Goal: Transaction & Acquisition: Purchase product/service

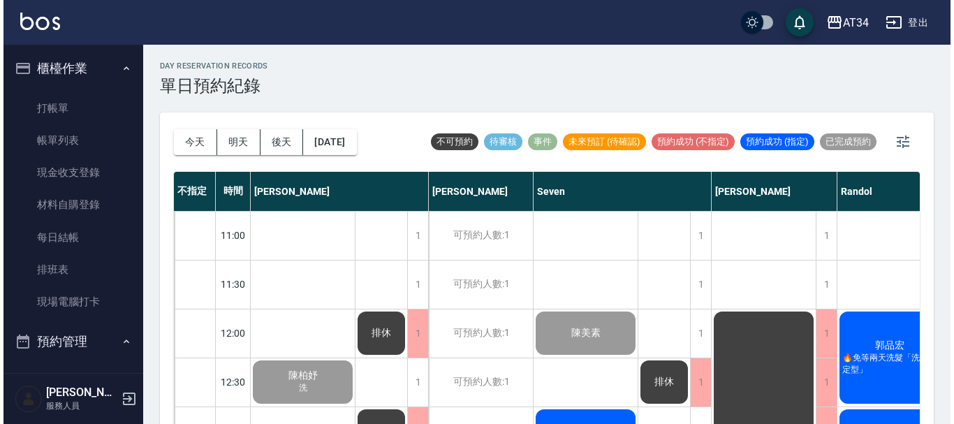
scroll to position [0, 228]
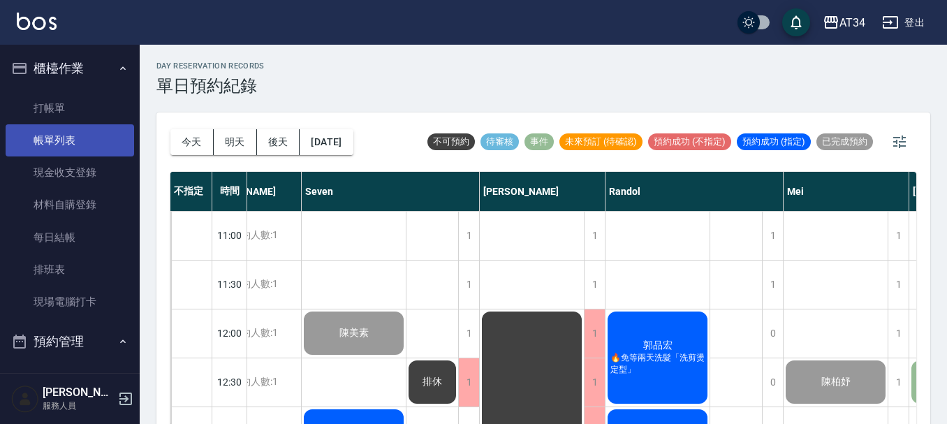
click at [73, 126] on link "帳單列表" at bounding box center [70, 140] width 128 height 32
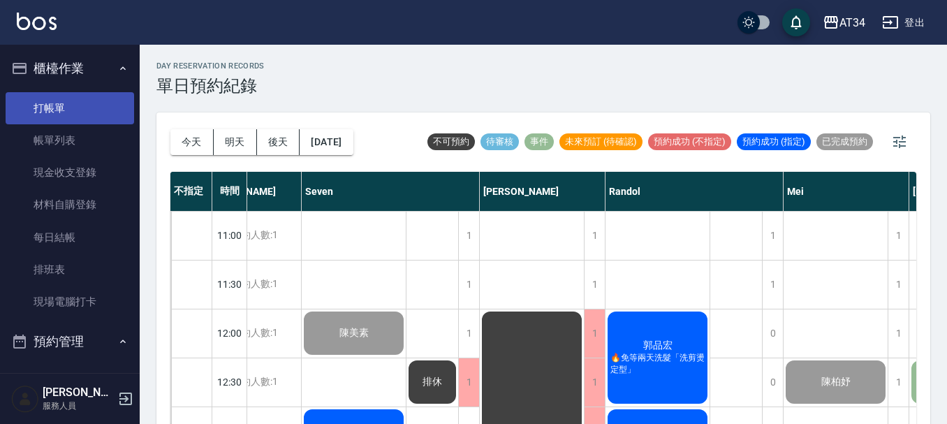
click at [64, 108] on link "打帳單" at bounding box center [70, 108] width 128 height 32
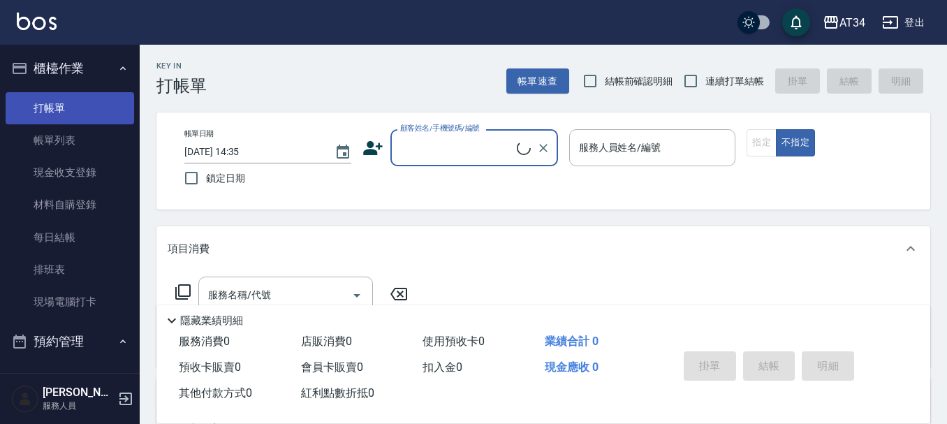
click at [64, 105] on link "打帳單" at bounding box center [70, 108] width 128 height 32
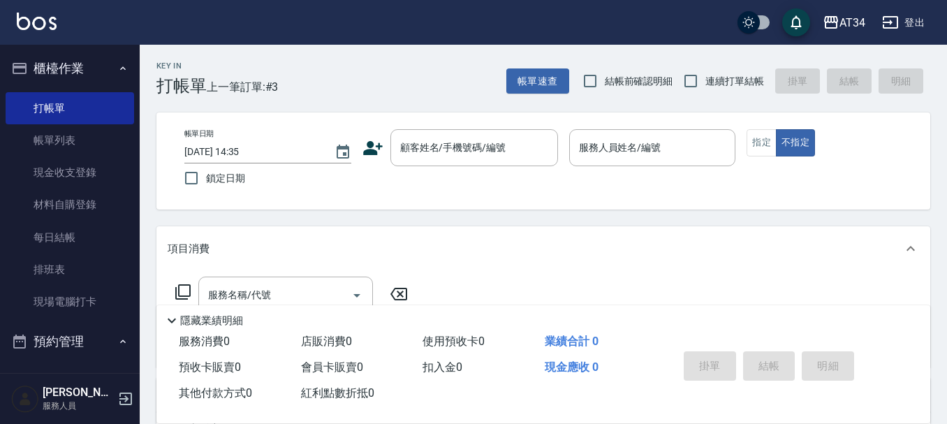
click at [367, 149] on icon at bounding box center [372, 148] width 21 height 21
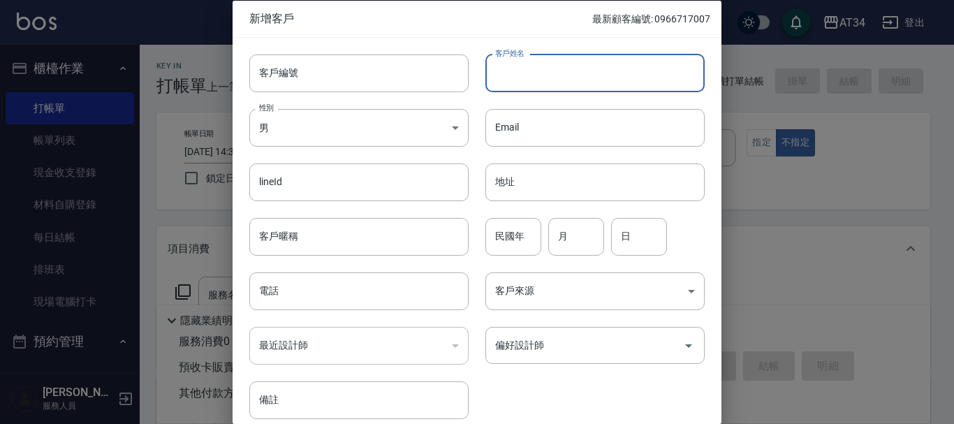
click at [525, 81] on input "客戶姓名" at bounding box center [594, 73] width 219 height 38
type input "陳欣平"
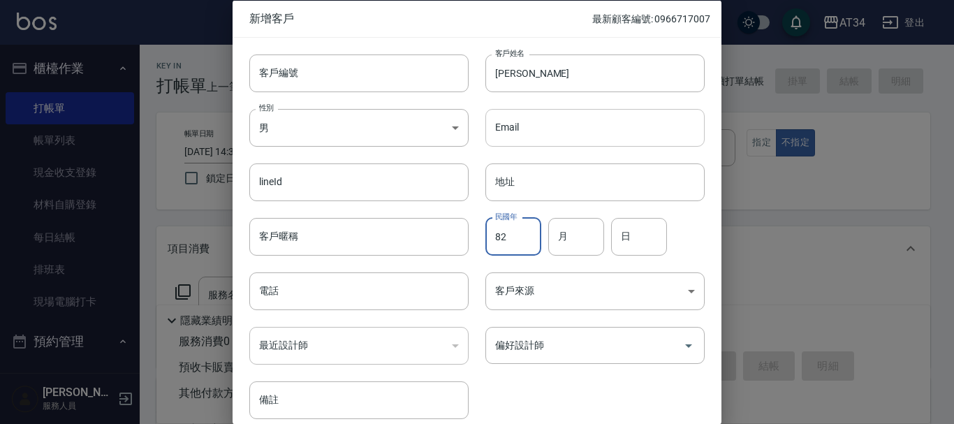
type input "82"
type input "11"
type input "25"
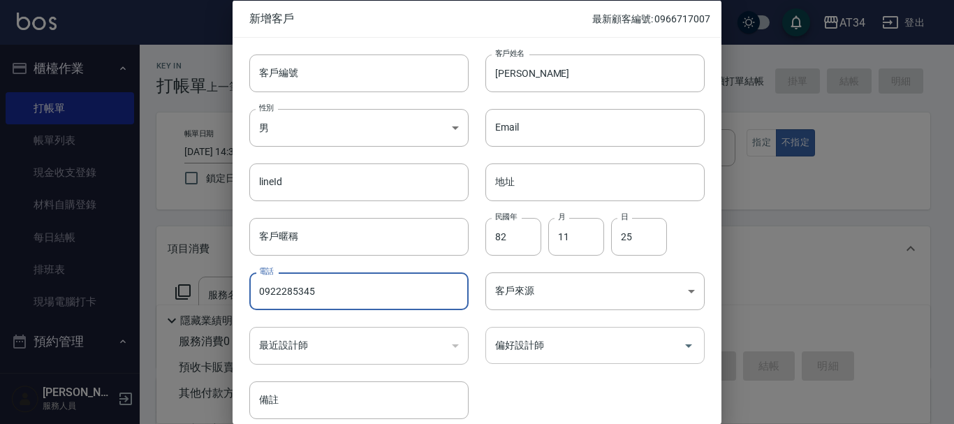
type input "0922285345"
click at [549, 335] on input "偏好設計師" at bounding box center [585, 345] width 186 height 24
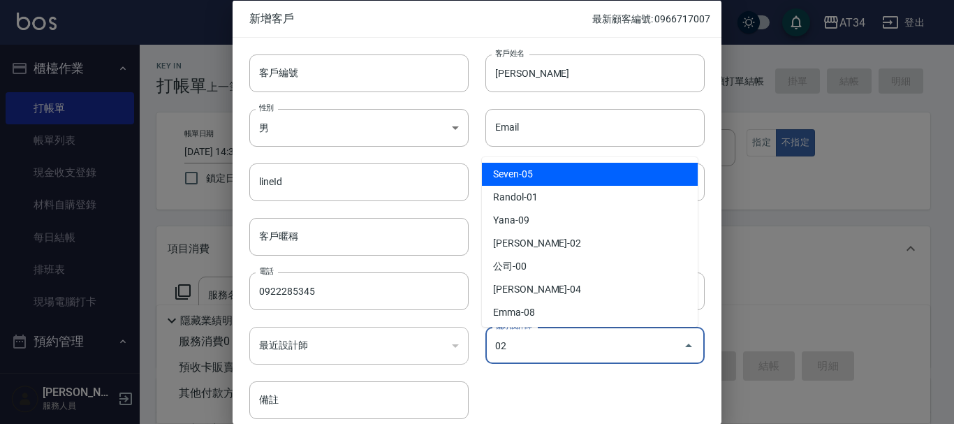
type input "[PERSON_NAME]"
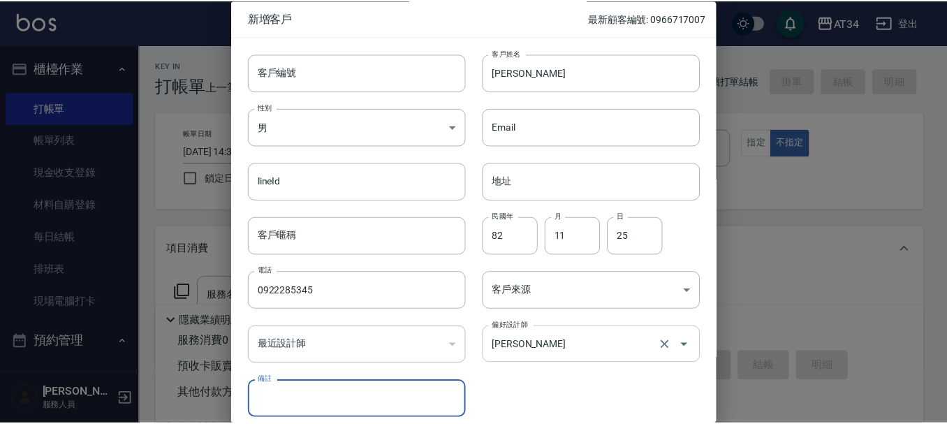
scroll to position [60, 0]
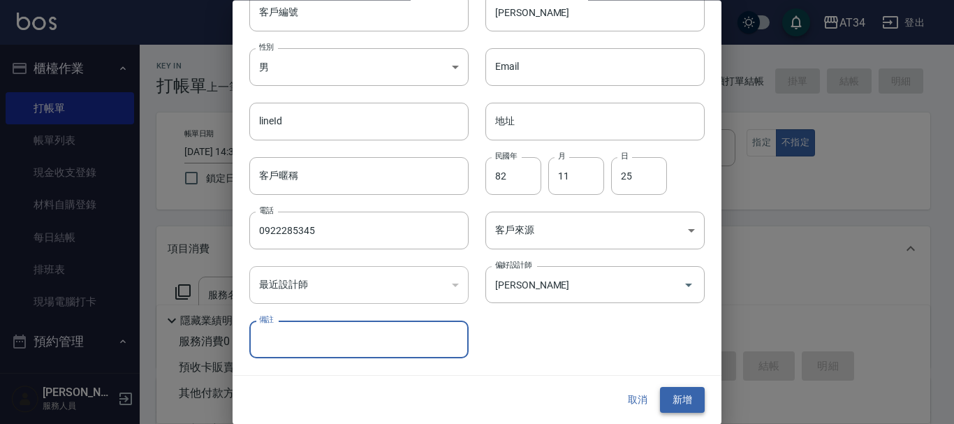
click at [689, 391] on button "新增" at bounding box center [682, 401] width 45 height 26
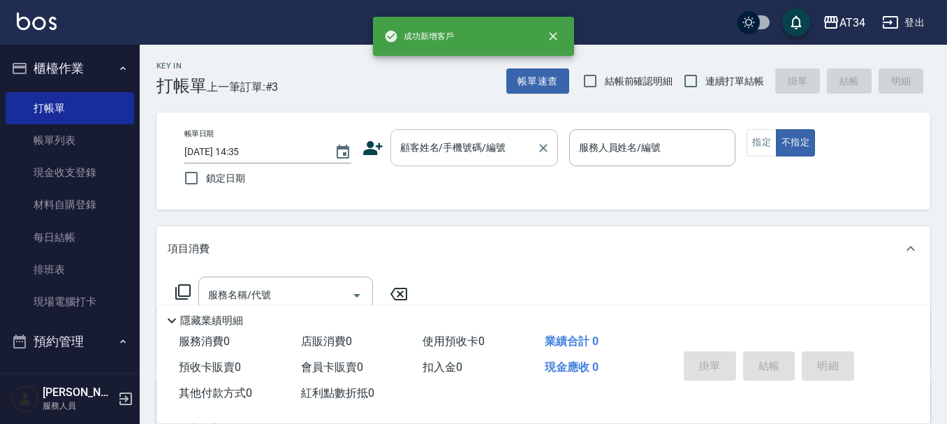
click at [464, 133] on div "顧客姓名/手機號碼/編號" at bounding box center [474, 147] width 168 height 37
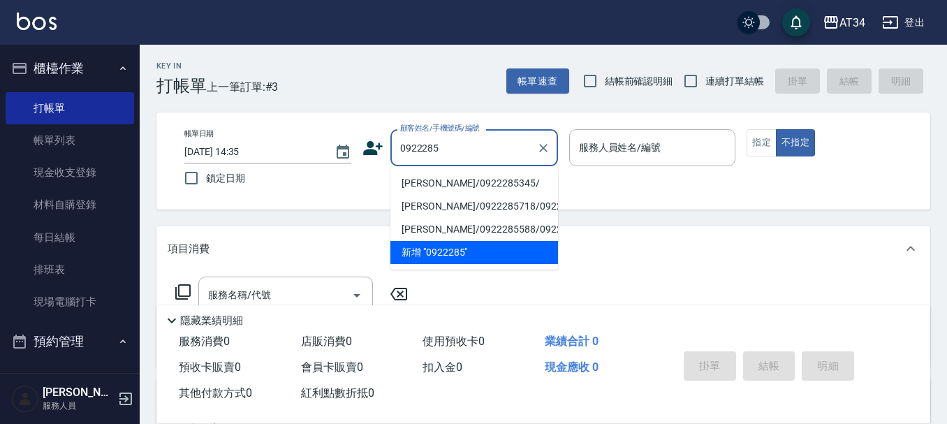
click at [460, 176] on li "陳欣平/0922285345/" at bounding box center [474, 183] width 168 height 23
type input "陳欣平/0922285345/"
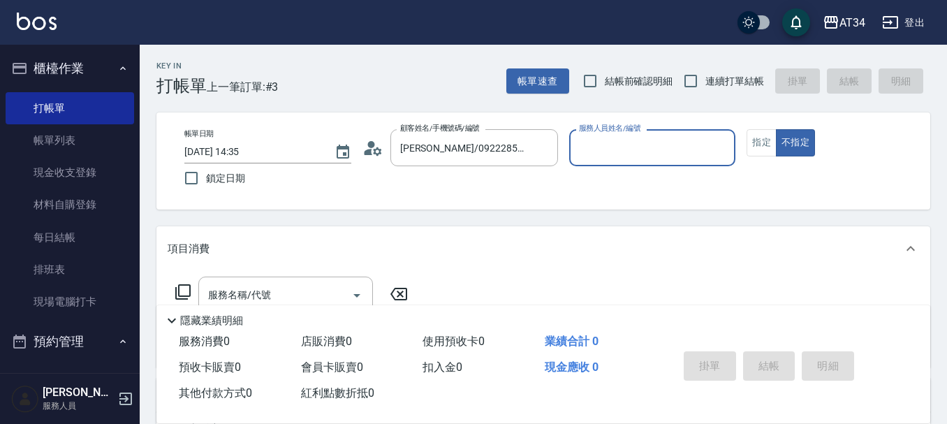
type input "Wendy-02"
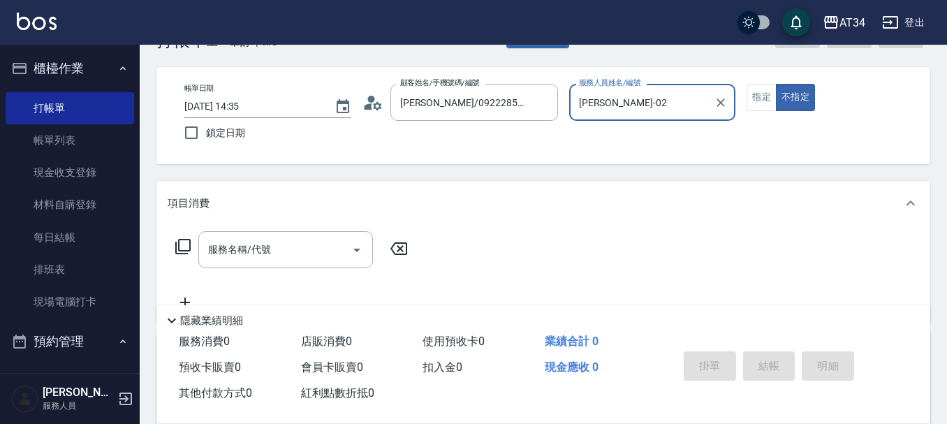
scroll to position [70, 0]
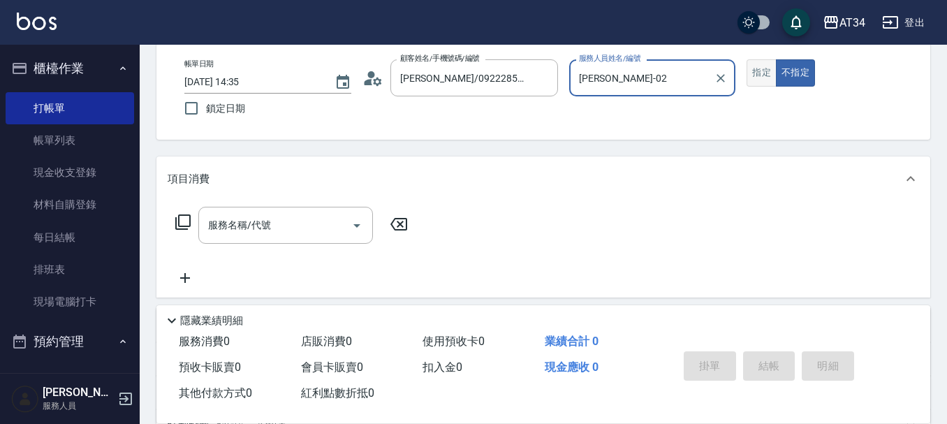
click at [753, 65] on button "指定" at bounding box center [761, 72] width 30 height 27
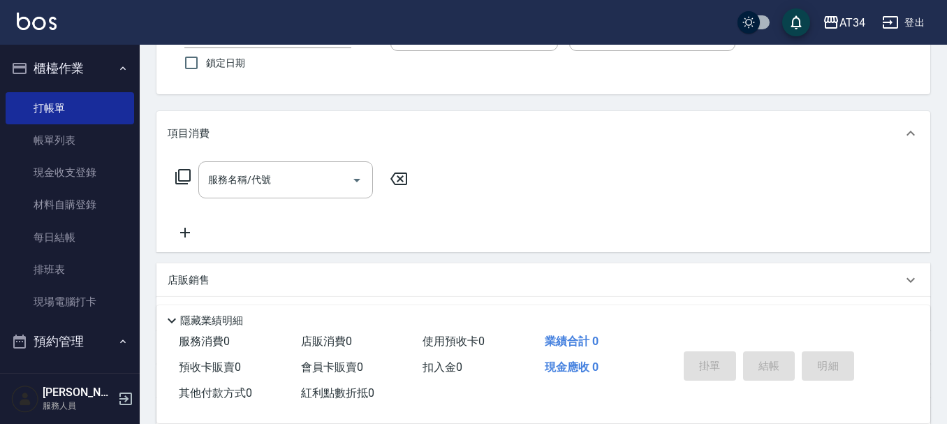
scroll to position [140, 0]
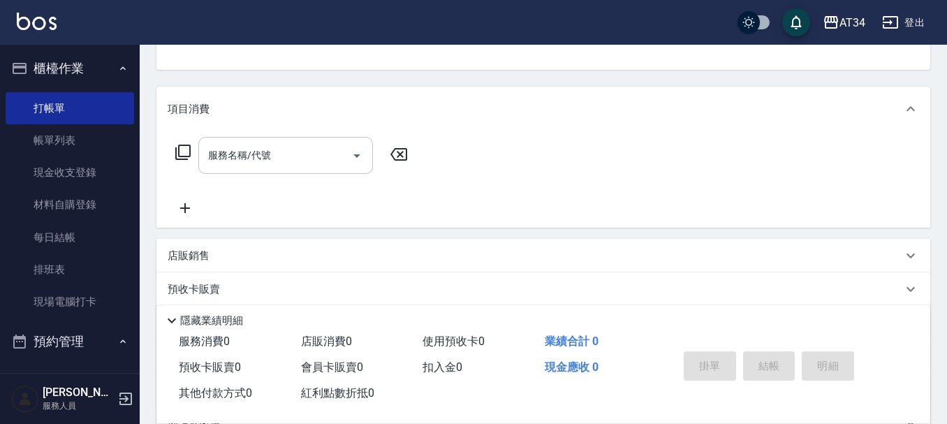
click at [320, 158] on input "服務名稱/代號" at bounding box center [275, 155] width 141 height 24
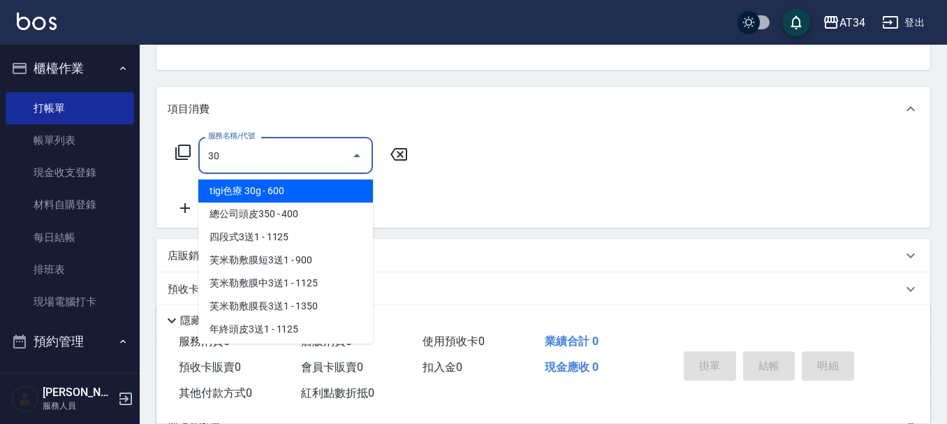
type input "301"
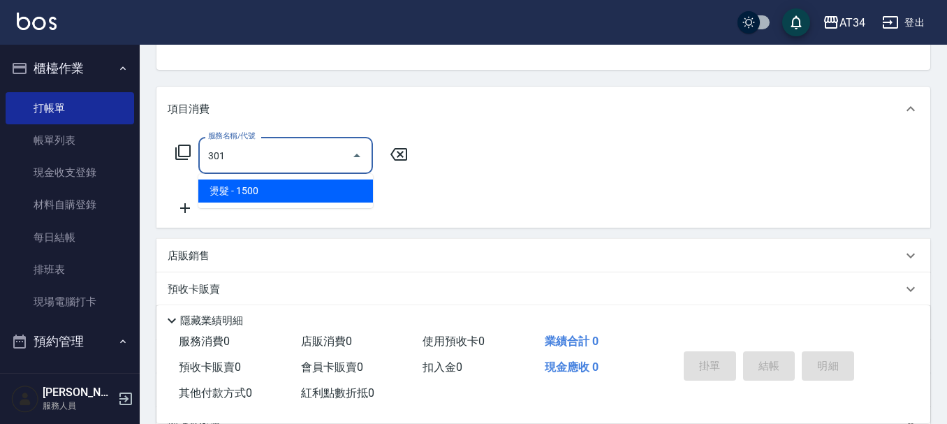
type input "150"
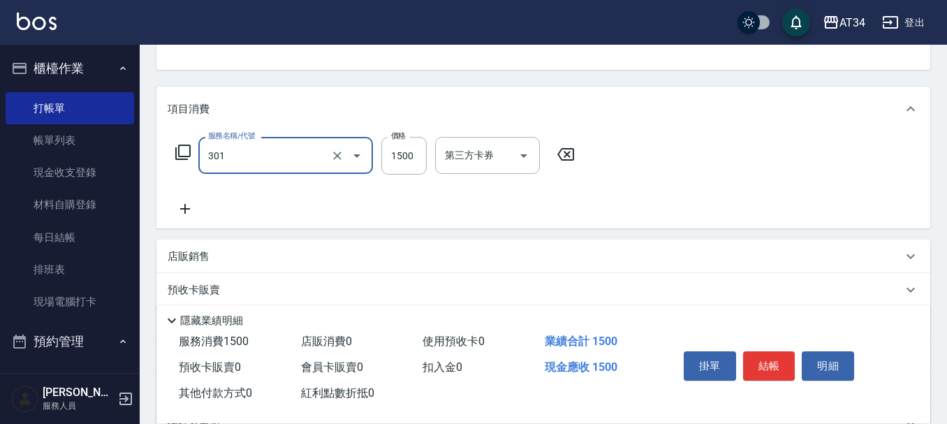
type input "燙髮(301)"
type input "2"
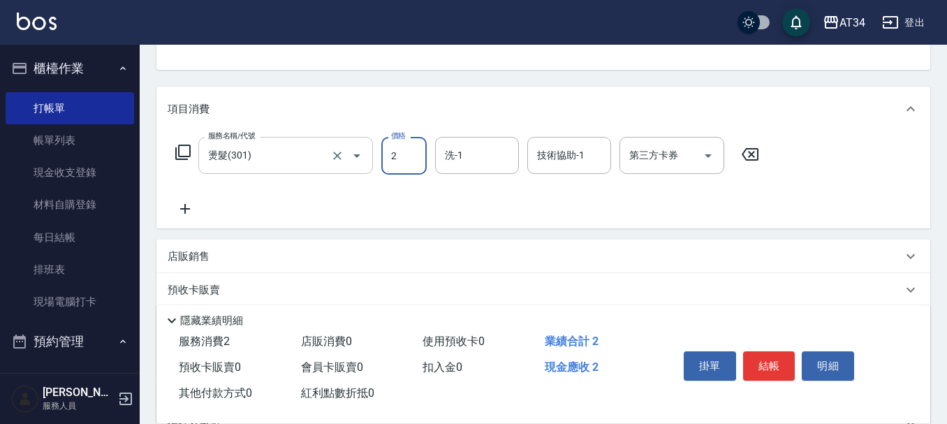
type input "0"
type input "229"
type input "20"
type input "2299"
type input "220"
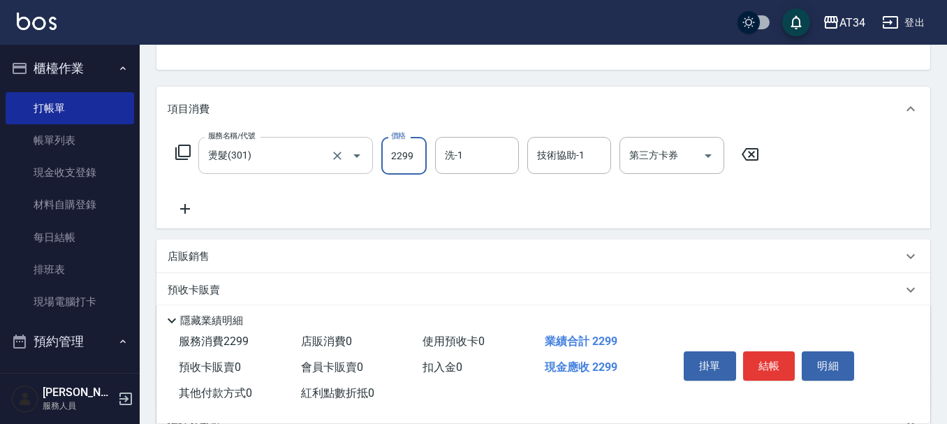
type input "2299"
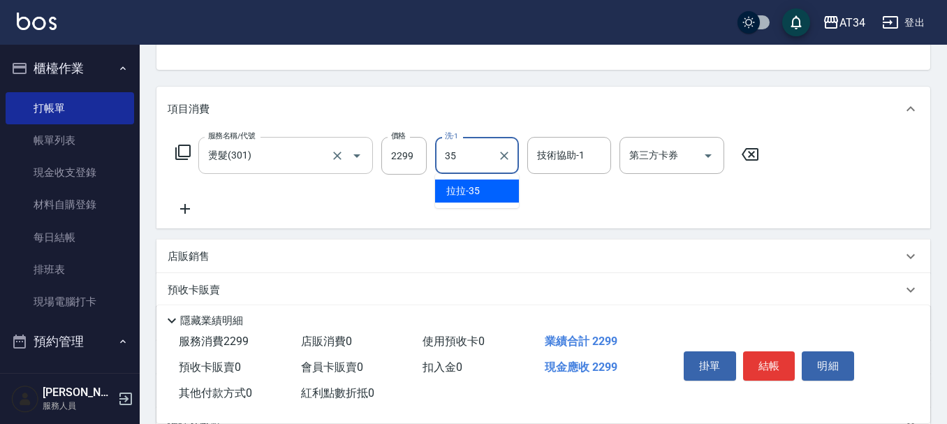
type input "拉拉-35"
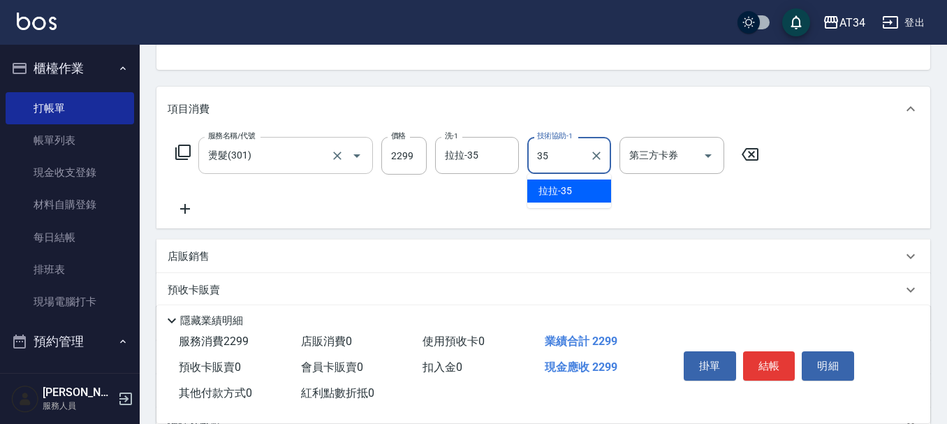
type input "拉拉-35"
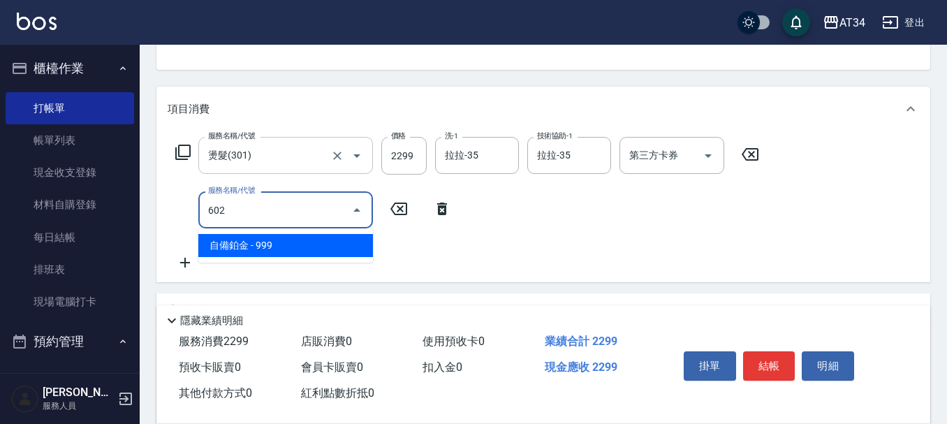
type input "602"
type input "320"
type input "自備鉑金(602)"
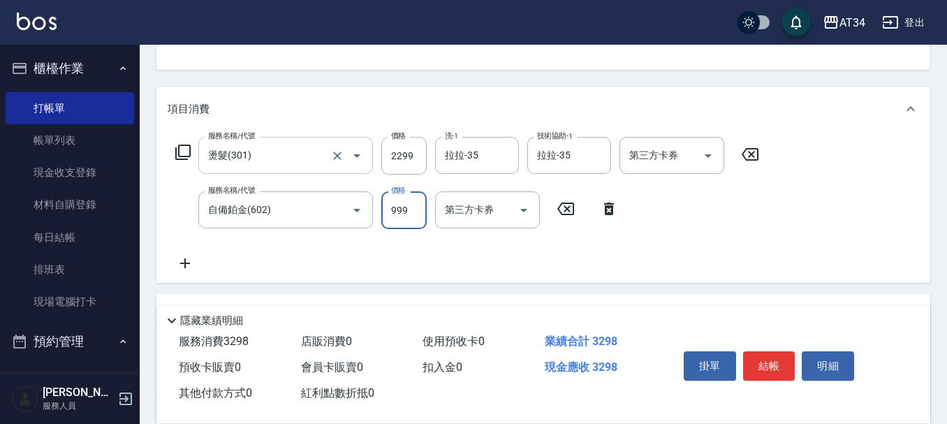
type input "2"
type input "230"
type input "200"
type input "240"
type input "2000"
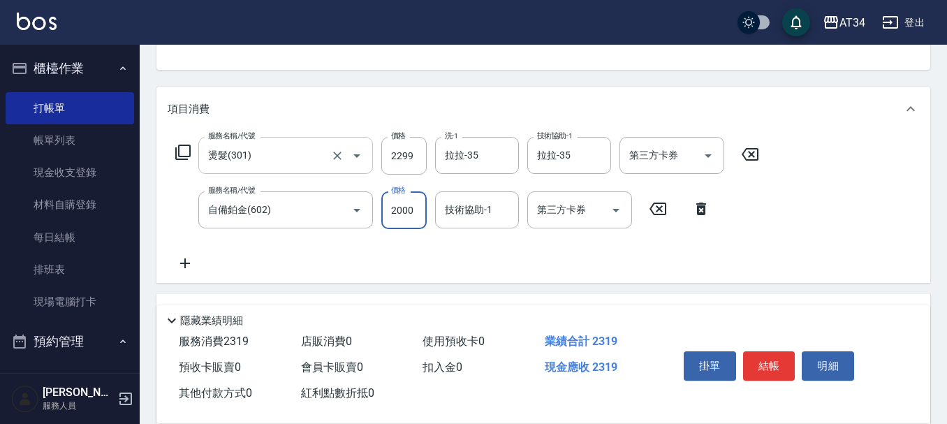
type input "420"
type input "2000"
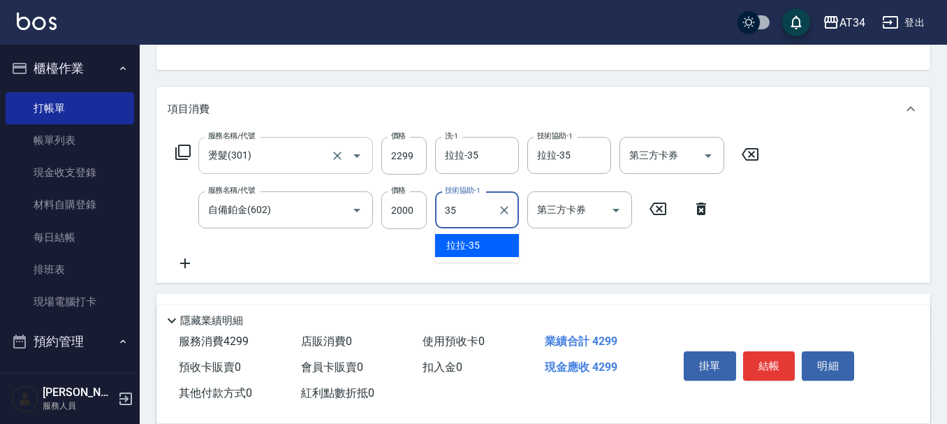
type input "拉拉-35"
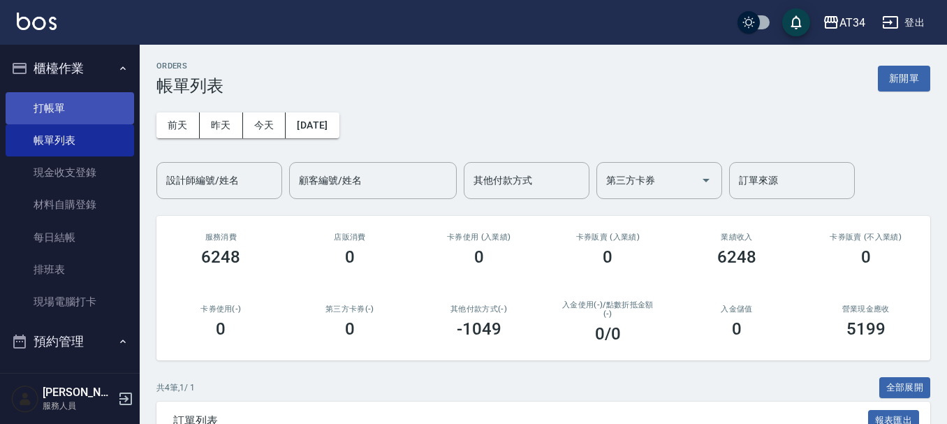
click at [31, 116] on link "打帳單" at bounding box center [70, 108] width 128 height 32
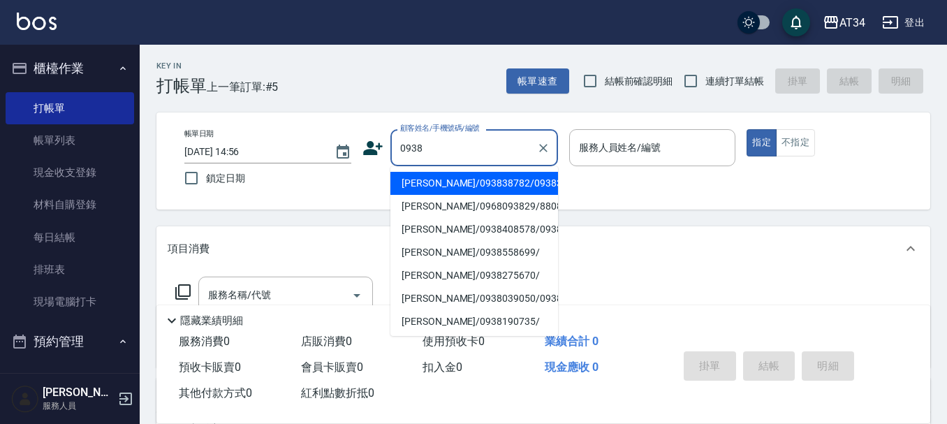
click at [508, 184] on li "[PERSON_NAME]/093838782/0938387820" at bounding box center [474, 183] width 168 height 23
type input "[PERSON_NAME]/093838782/0938387820"
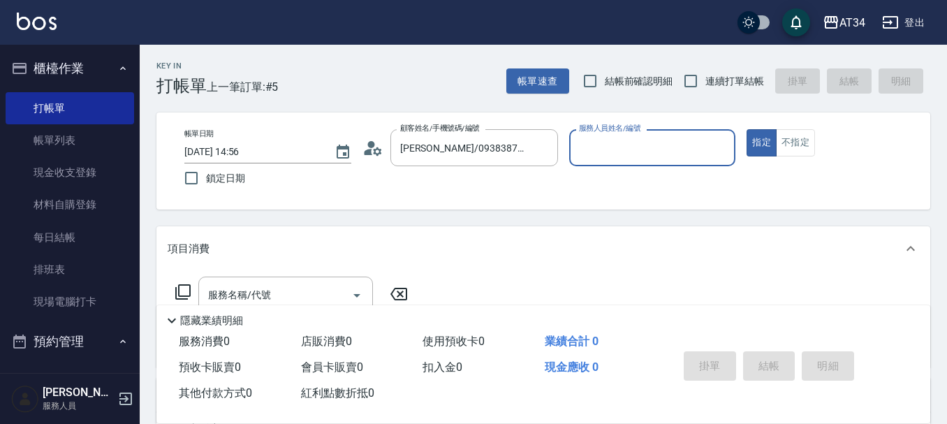
type input "annie-27"
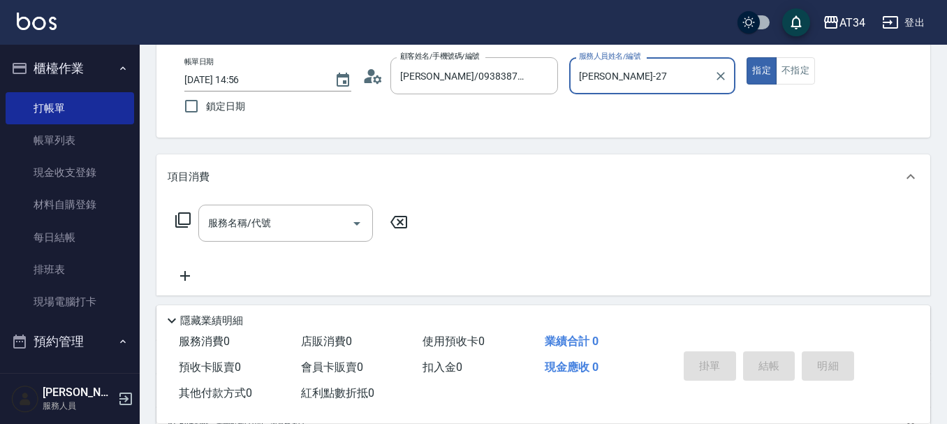
scroll to position [140, 0]
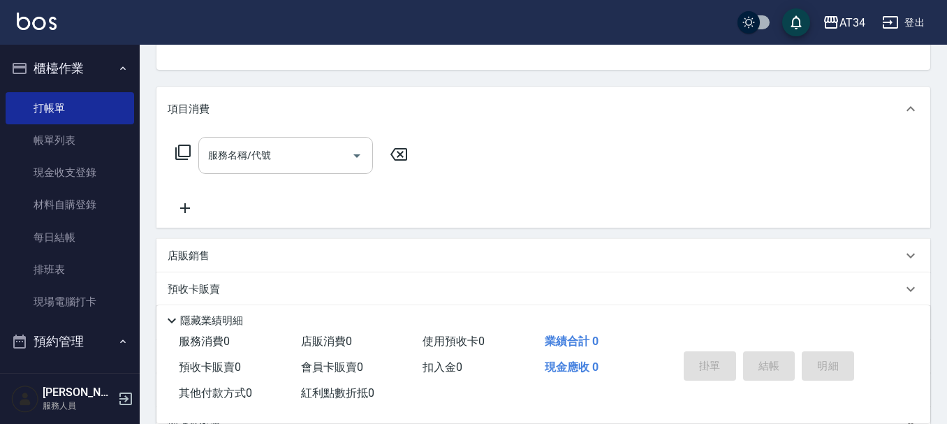
click at [275, 155] on input "服務名稱/代號" at bounding box center [275, 155] width 141 height 24
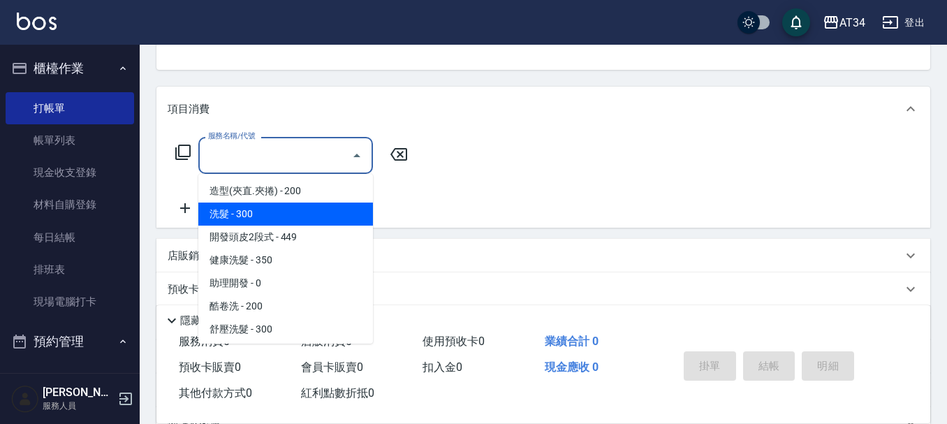
click at [272, 221] on span "洗髮 - 300" at bounding box center [285, 213] width 175 height 23
type input "洗髮(201)"
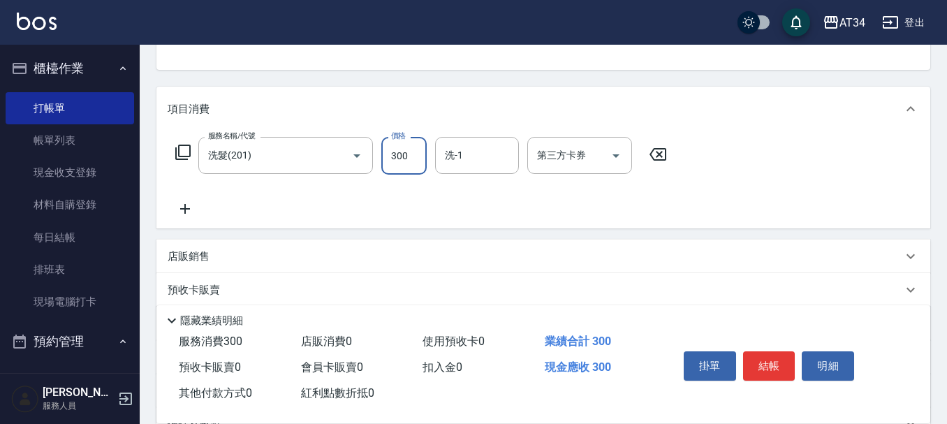
click at [401, 166] on input "300" at bounding box center [403, 156] width 45 height 38
type input "0"
type input "600"
type input "60"
type input "600"
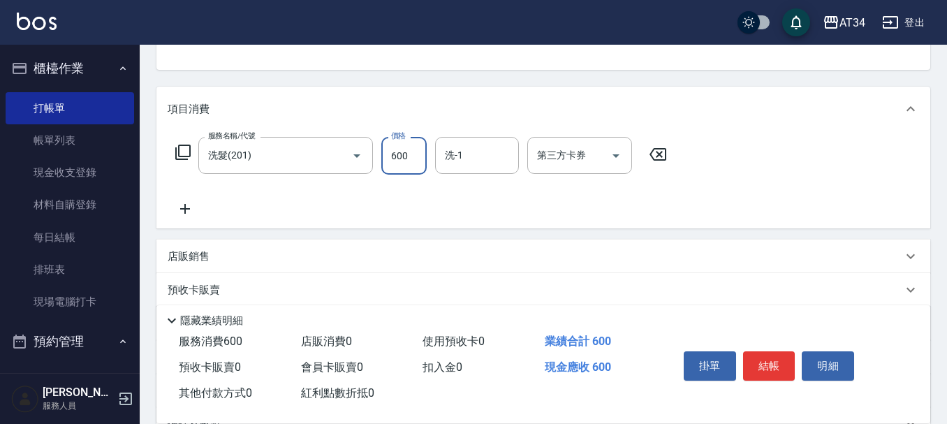
click at [637, 198] on div "服務名稱/代號 洗髮(201) 服務名稱/代號 價格 600 價格 洗-1 洗-1 第三方卡券 第三方卡券" at bounding box center [422, 177] width 508 height 80
click at [769, 355] on button "結帳" at bounding box center [769, 365] width 52 height 29
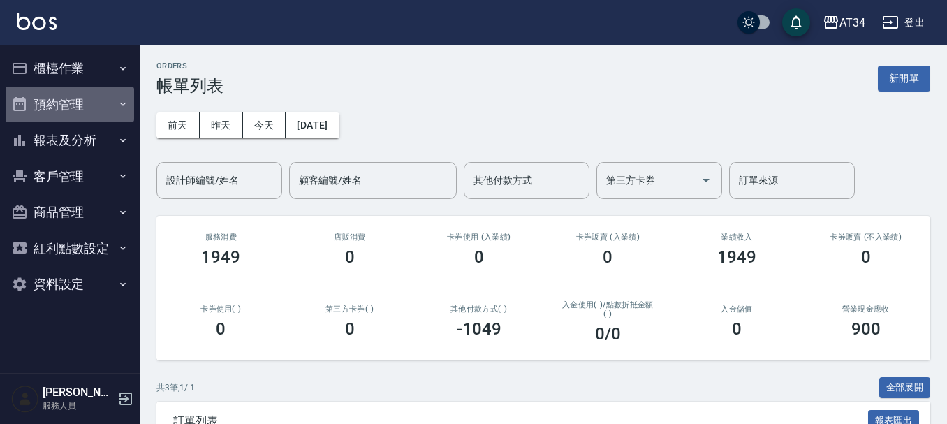
click at [81, 109] on button "預約管理" at bounding box center [70, 105] width 128 height 36
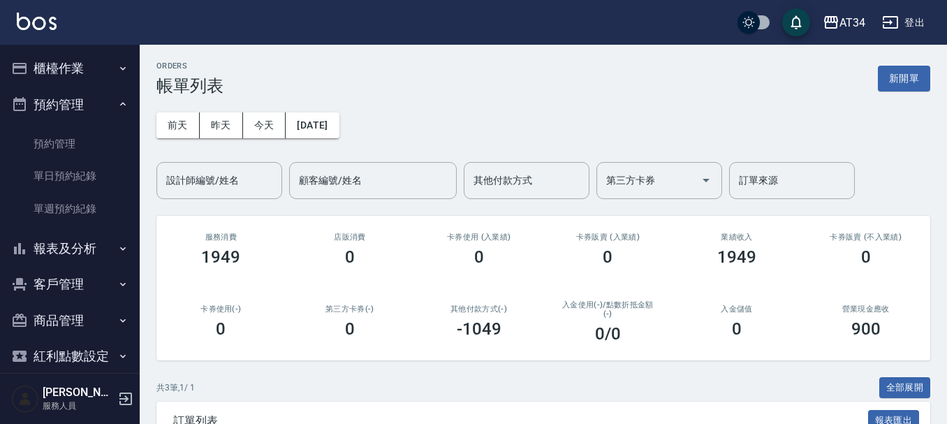
click at [68, 75] on button "櫃檯作業" at bounding box center [70, 68] width 128 height 36
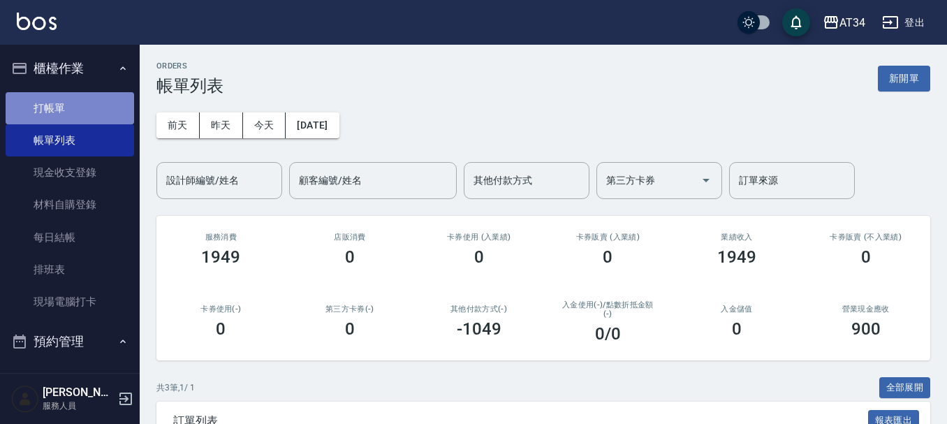
click at [75, 107] on link "打帳單" at bounding box center [70, 108] width 128 height 32
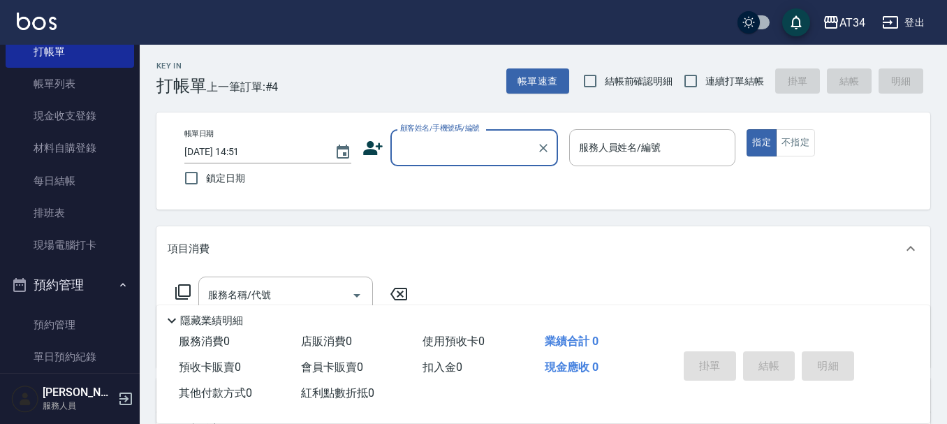
scroll to position [140, 0]
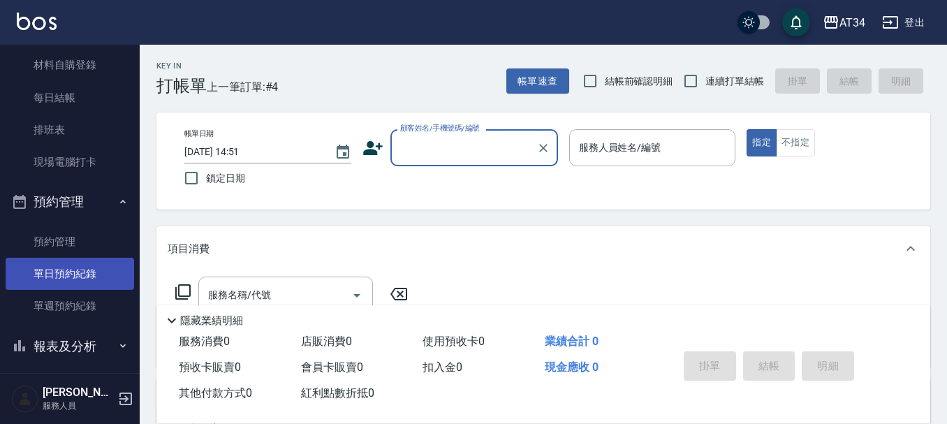
click at [84, 283] on link "單日預約紀錄" at bounding box center [70, 274] width 128 height 32
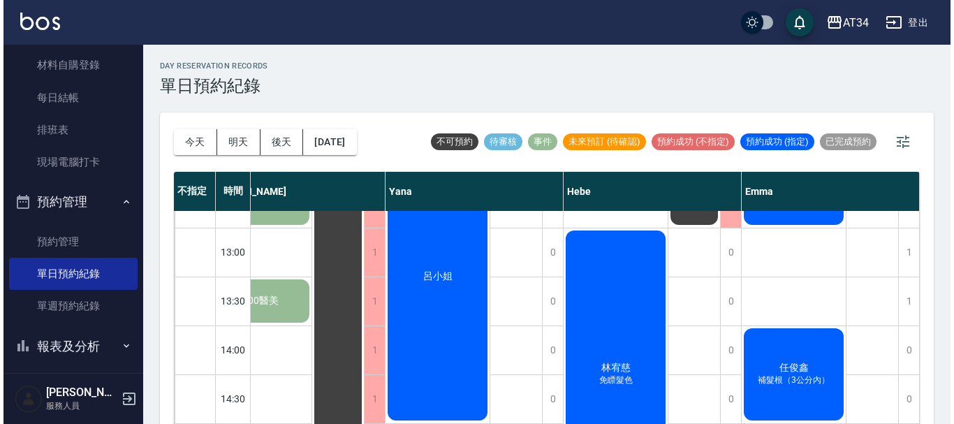
scroll to position [209, 940]
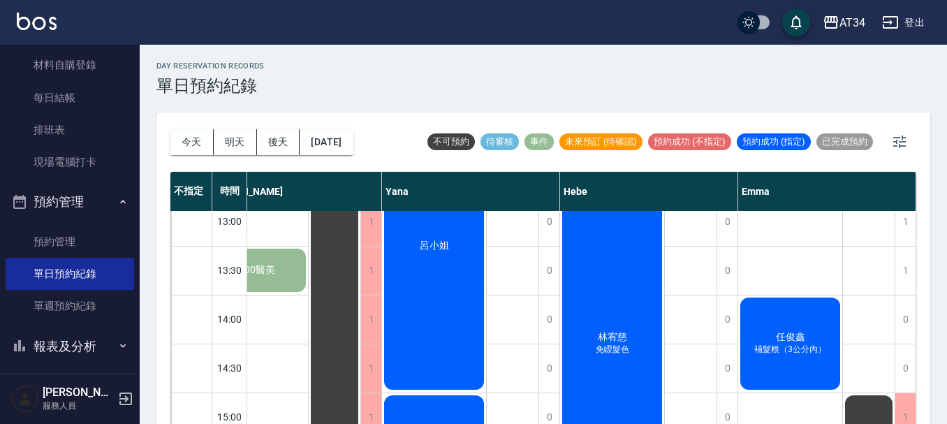
click at [626, 327] on div "[PERSON_NAME] 免瞟髮色" at bounding box center [612, 344] width 104 height 292
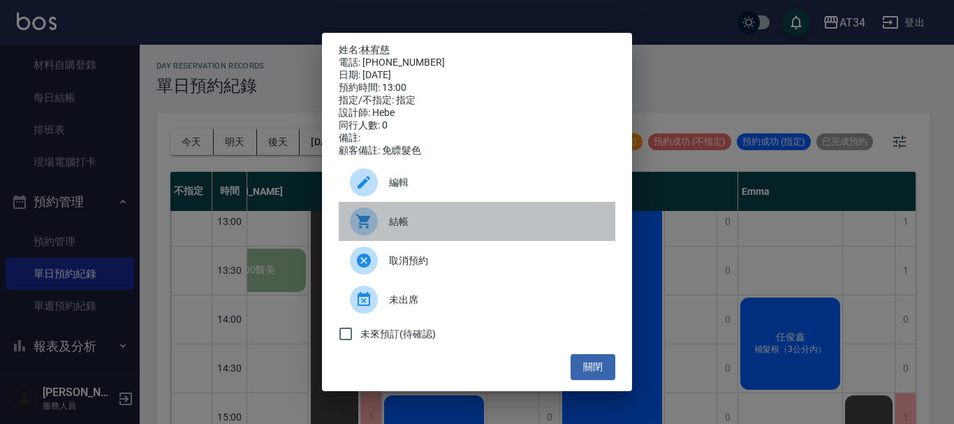
click at [392, 226] on span "結帳" at bounding box center [496, 221] width 215 height 15
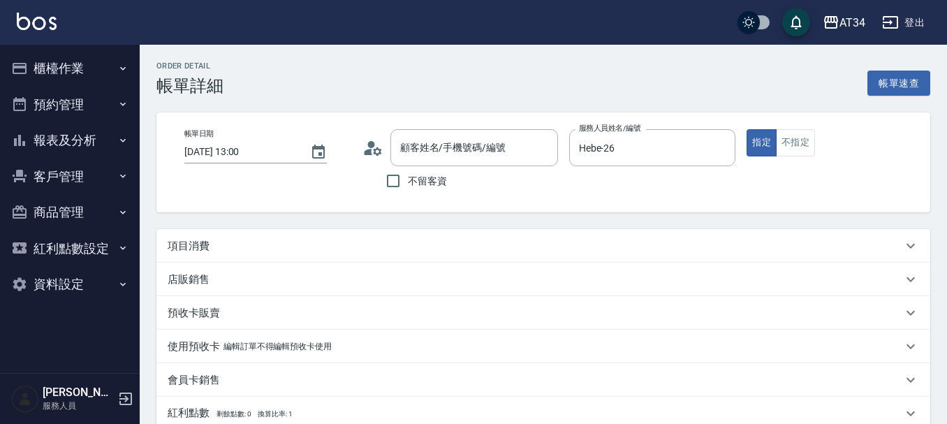
type input "2025/09/26 13:00"
type input "Hebe-26"
type input "林宥慈/0976127005/null"
click at [263, 246] on div "項目消費" at bounding box center [535, 246] width 735 height 15
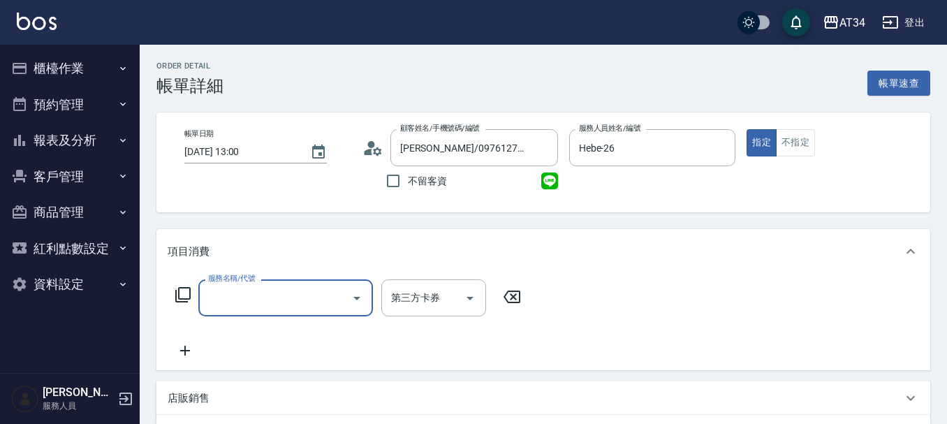
click at [244, 304] on input "服務名稱/代號" at bounding box center [275, 298] width 141 height 24
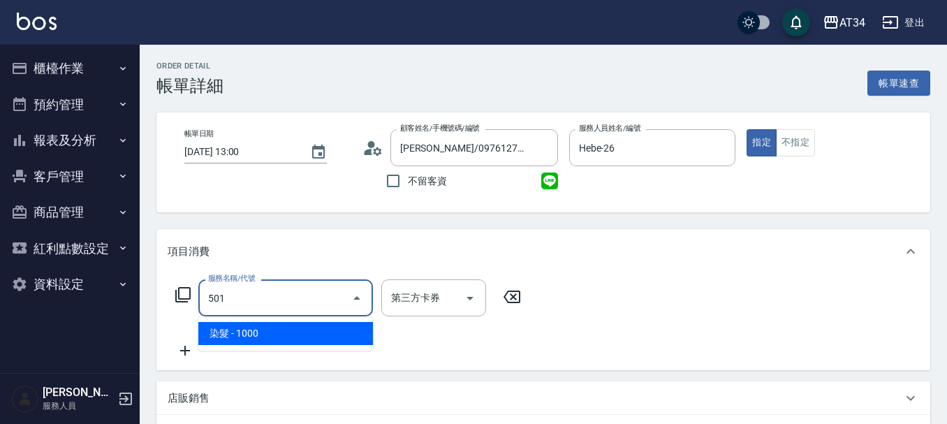
type input "501"
type input "100"
type input "染髮(501)"
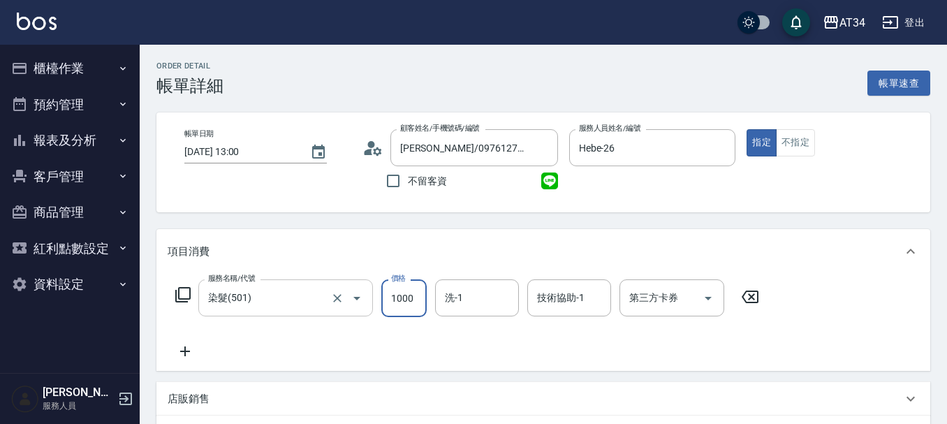
type input "0"
type input "11"
type input "10"
type input "115"
type input "110"
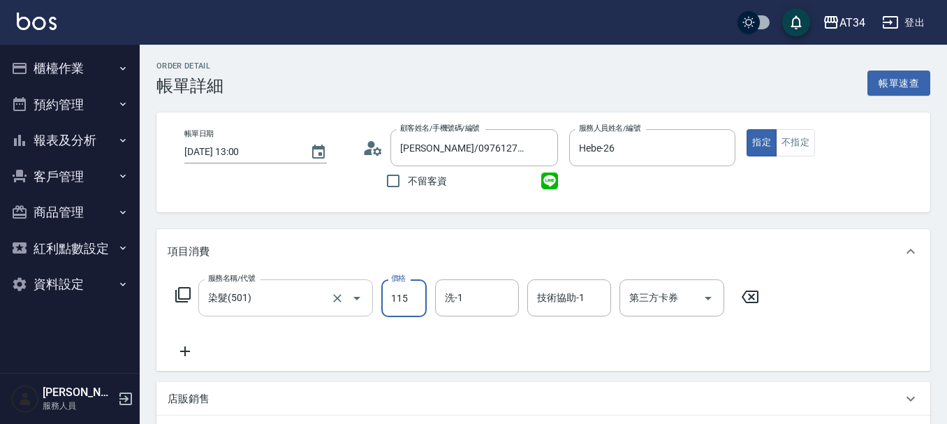
type input "1150"
type input "10"
type input "115"
type input "0"
type input "15"
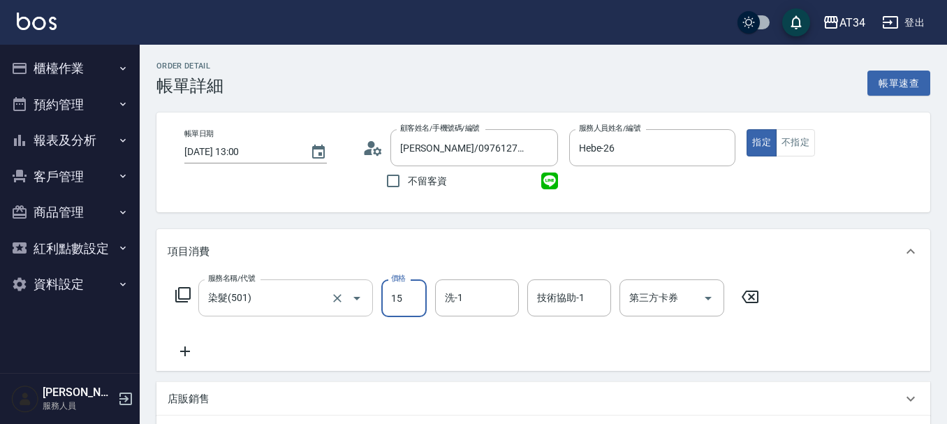
type input "10"
type input "150"
type input "1500"
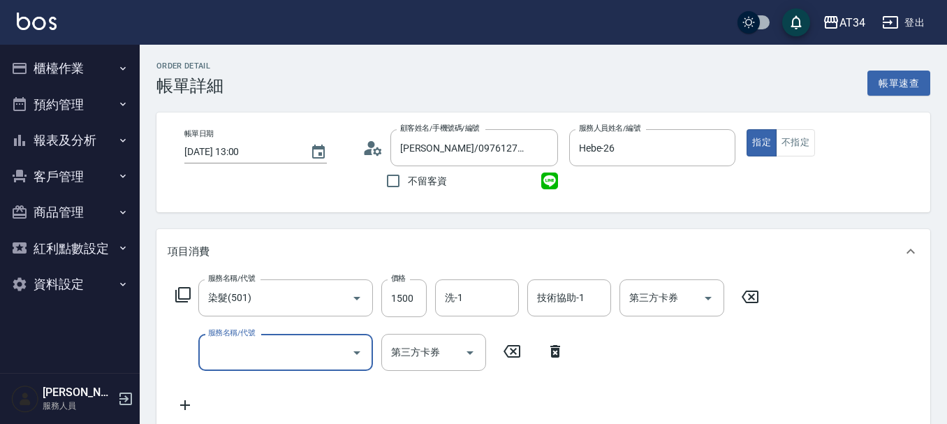
type input "3"
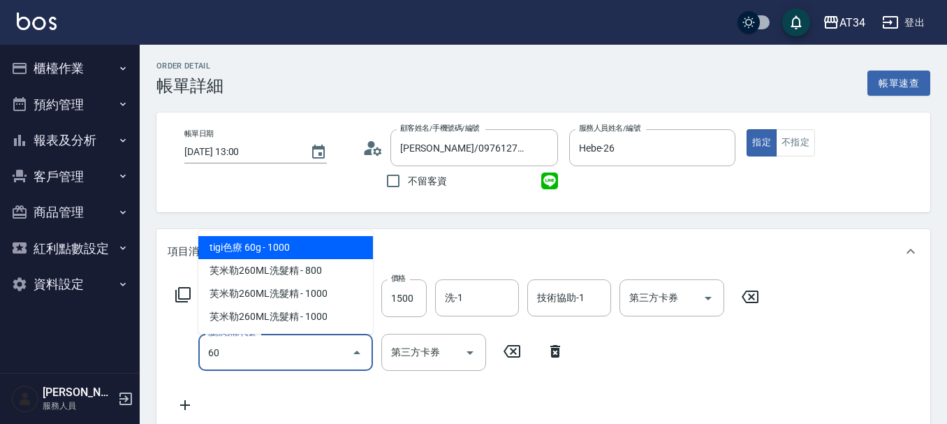
type input "601"
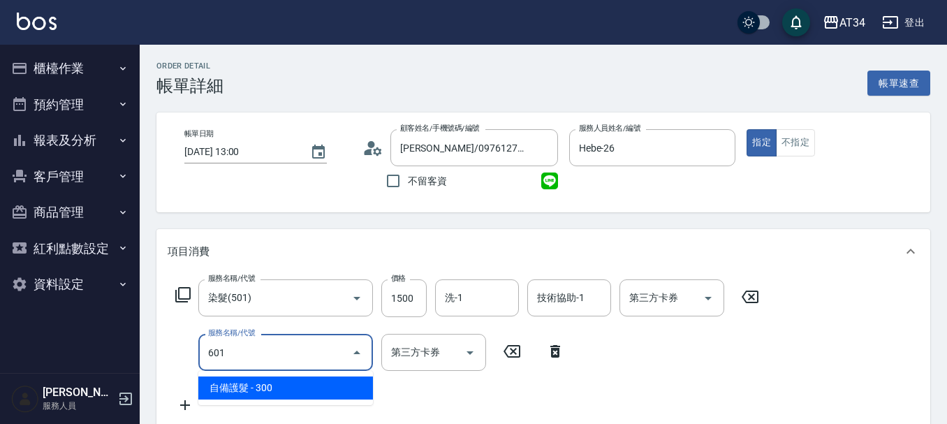
type input "180"
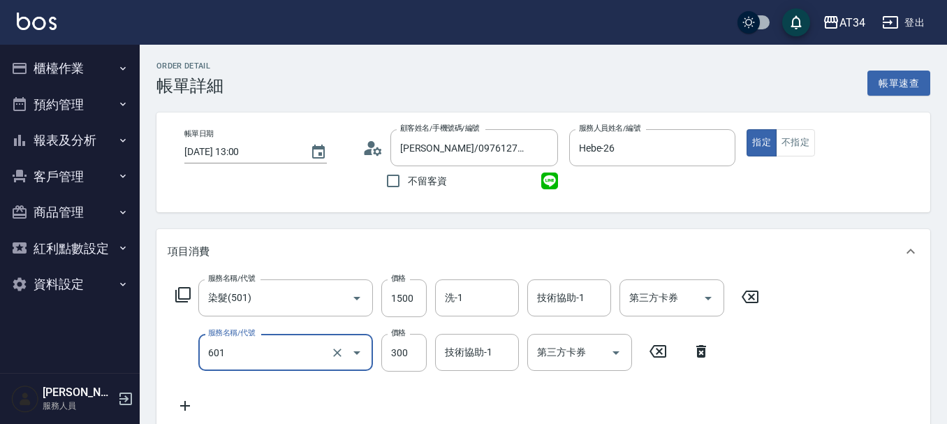
type input "自備護髮(601)"
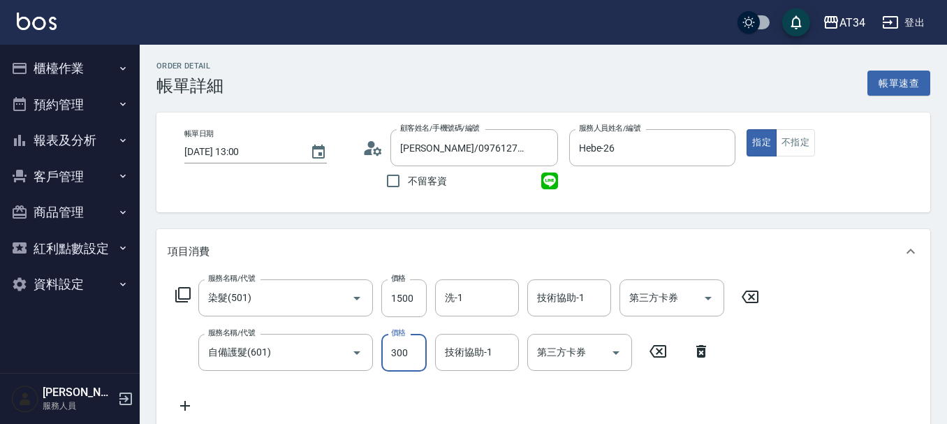
type input "150"
type input "41"
type input "190"
type input "41"
type input "190"
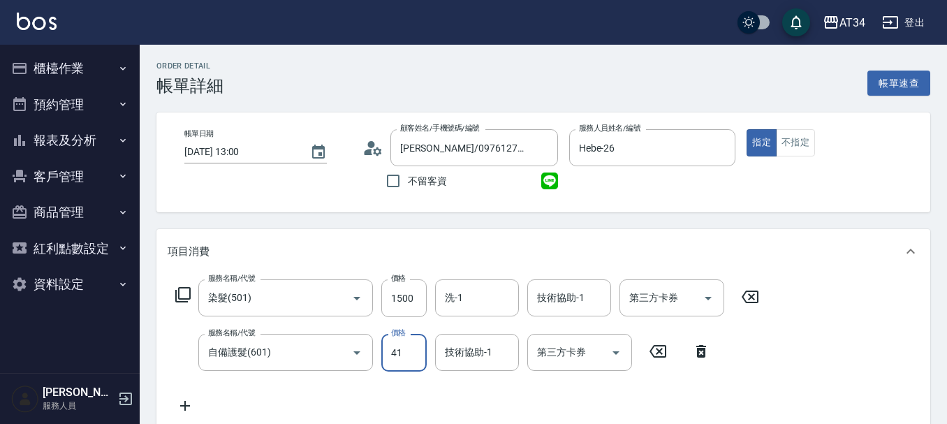
type input "412"
type input "560"
type input "4125"
type input "190"
type input "412"
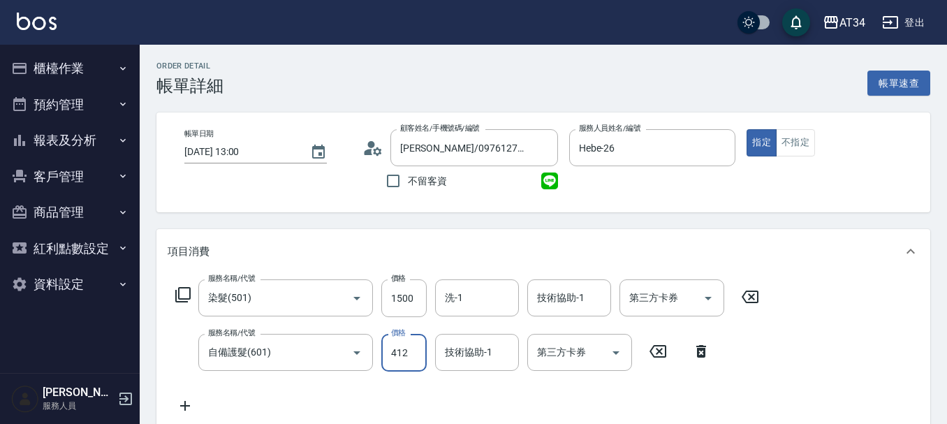
type input "150"
type input "42"
type input "190"
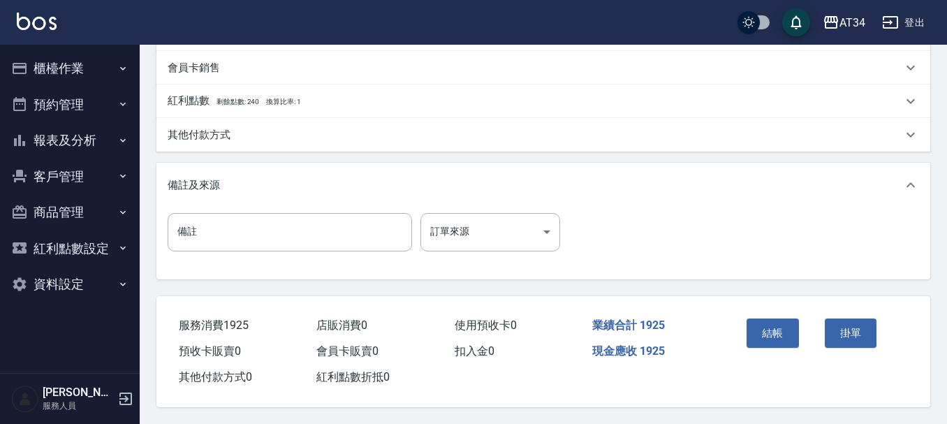
scroll to position [492, 0]
type input "425"
click at [789, 326] on button "結帳" at bounding box center [772, 332] width 52 height 29
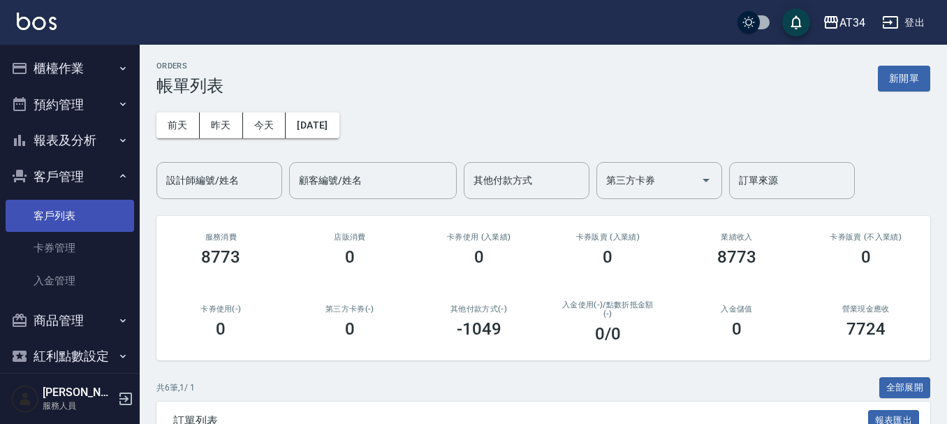
click at [78, 212] on link "客戶列表" at bounding box center [70, 216] width 128 height 32
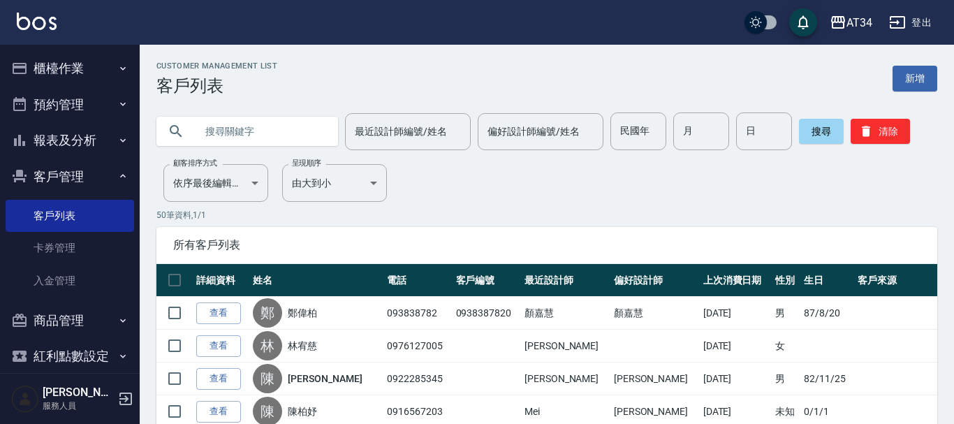
click at [270, 129] on input "text" at bounding box center [261, 131] width 131 height 38
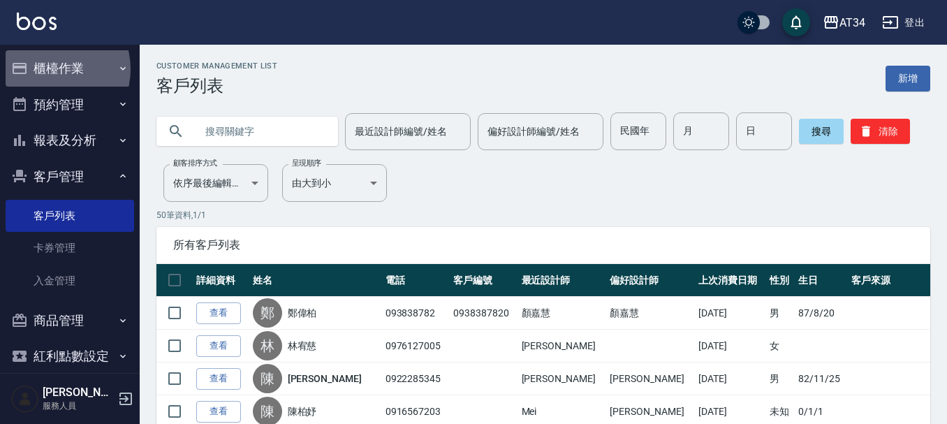
click at [52, 69] on button "櫃檯作業" at bounding box center [70, 68] width 128 height 36
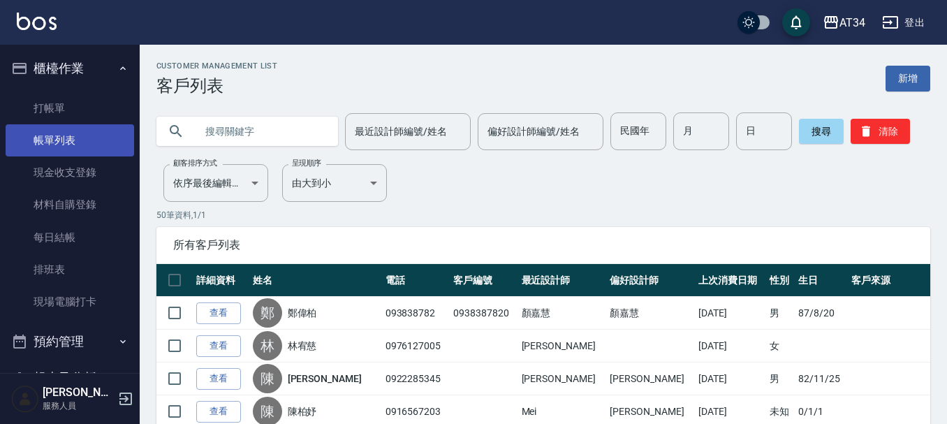
click at [66, 138] on link "帳單列表" at bounding box center [70, 140] width 128 height 32
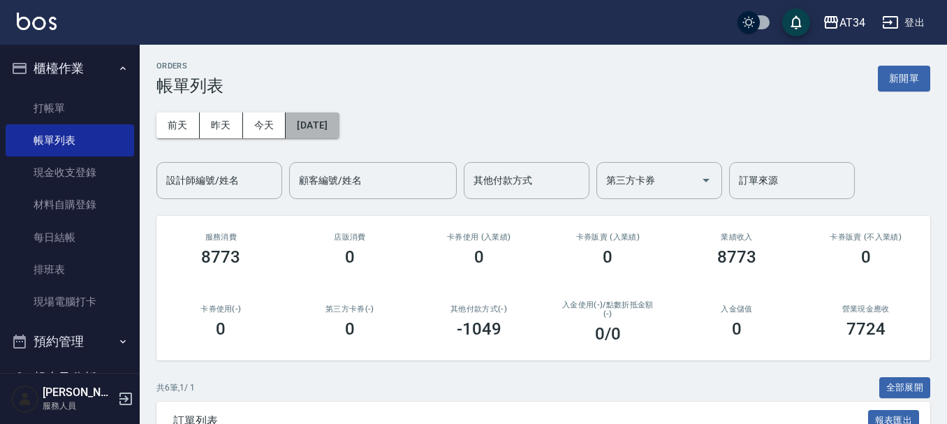
click at [316, 124] on button "[DATE]" at bounding box center [312, 125] width 53 height 26
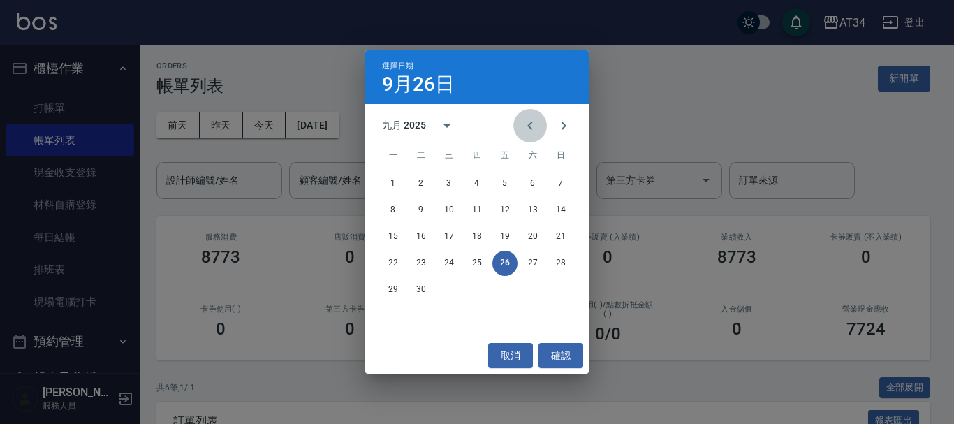
click at [529, 121] on icon "Previous month" at bounding box center [530, 125] width 17 height 17
click at [393, 127] on div "五月 2025" at bounding box center [404, 125] width 44 height 15
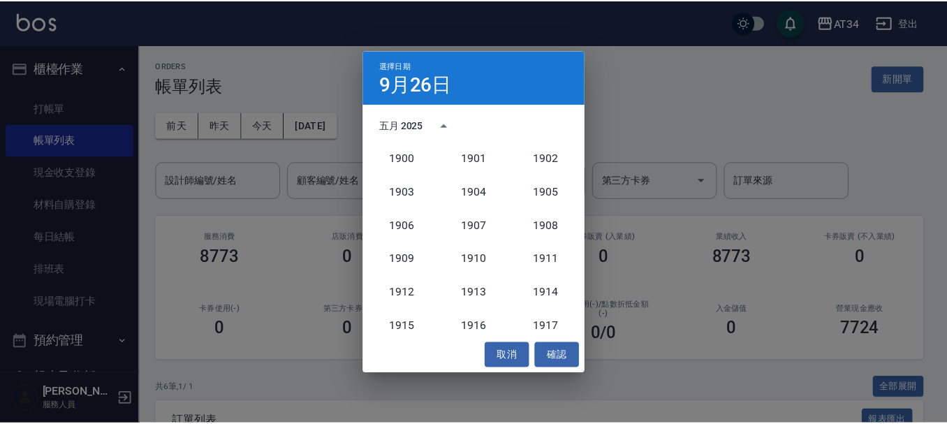
scroll to position [1293, 0]
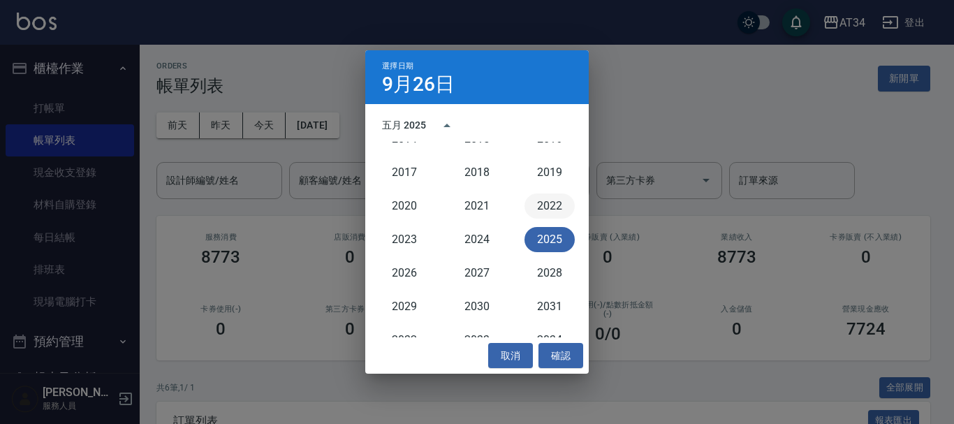
click at [527, 208] on button "2022" at bounding box center [549, 205] width 50 height 25
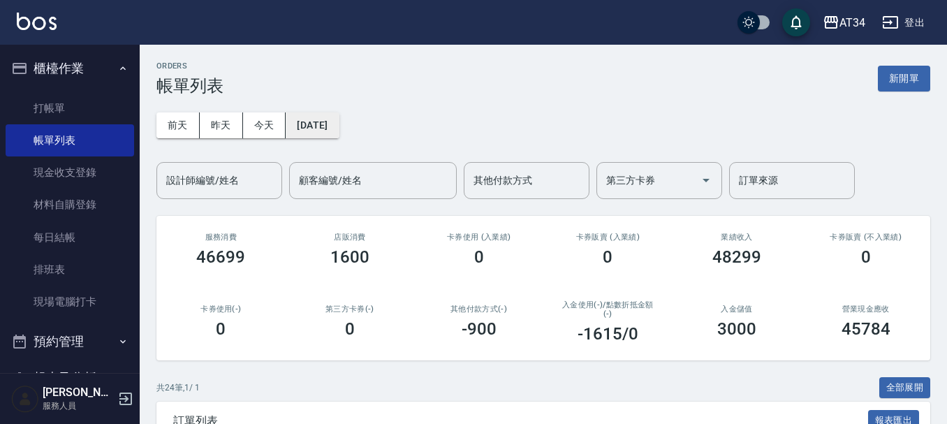
click at [302, 125] on button "2022/09/26" at bounding box center [312, 125] width 53 height 26
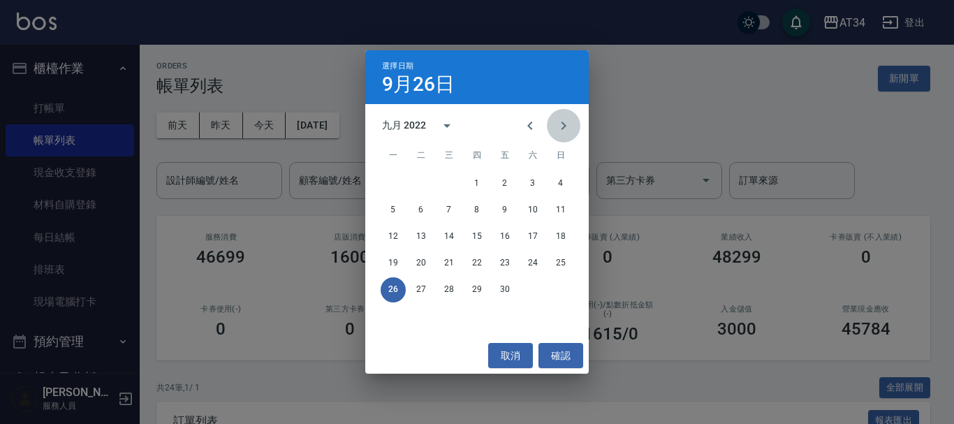
click at [552, 124] on button "Next month" at bounding box center [564, 126] width 34 height 34
click at [522, 124] on icon "Previous month" at bounding box center [530, 125] width 17 height 17
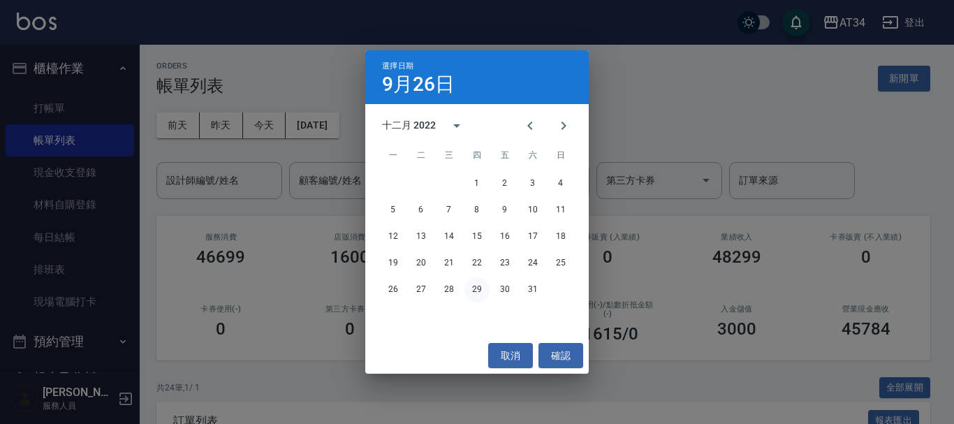
click at [469, 291] on button "29" at bounding box center [476, 289] width 25 height 25
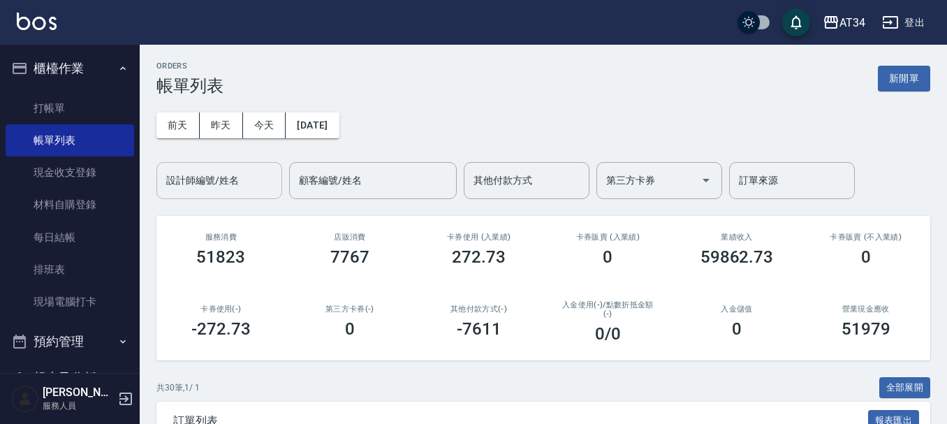
click at [215, 193] on div "設計師編號/姓名" at bounding box center [219, 180] width 126 height 37
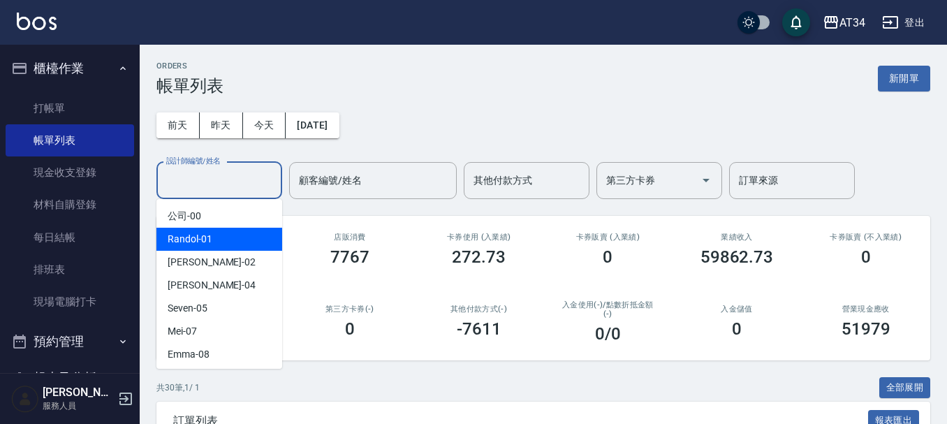
click at [214, 256] on div "Wendy -02" at bounding box center [219, 262] width 126 height 23
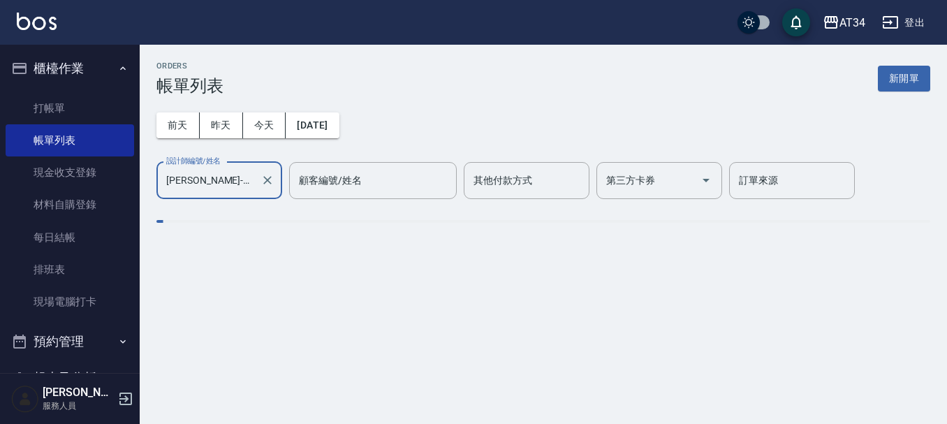
type input "[PERSON_NAME]-02"
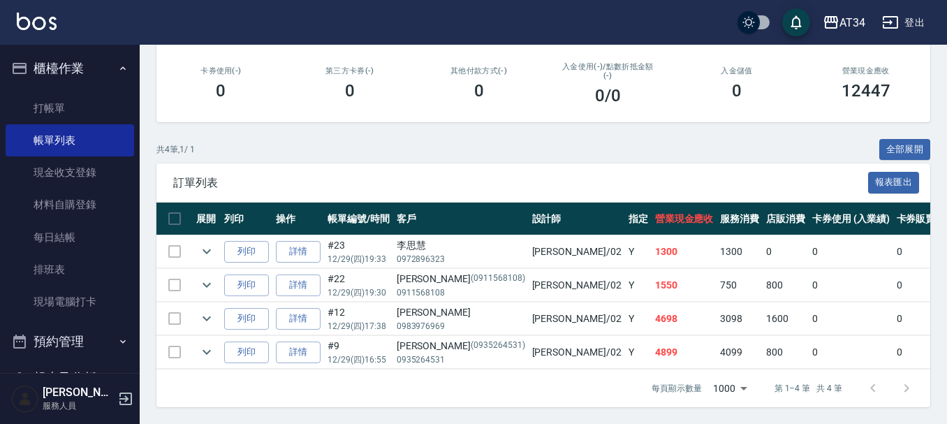
scroll to position [249, 0]
click at [40, 105] on link "打帳單" at bounding box center [70, 108] width 128 height 32
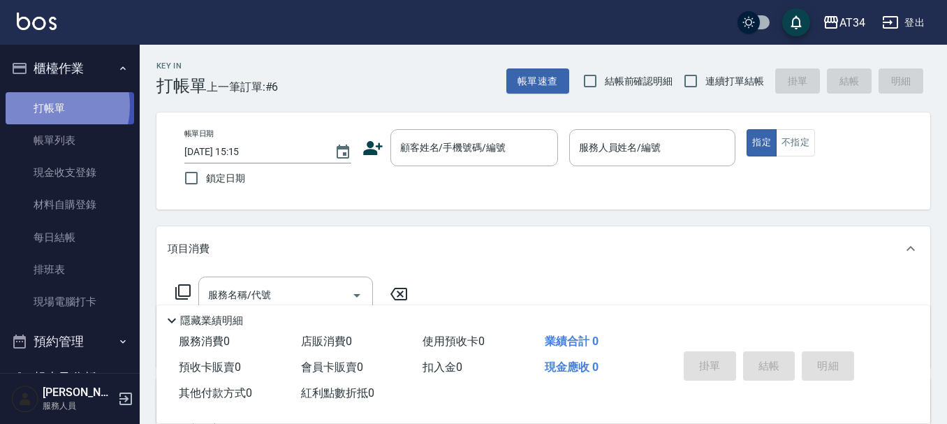
click at [40, 105] on link "打帳單" at bounding box center [70, 108] width 128 height 32
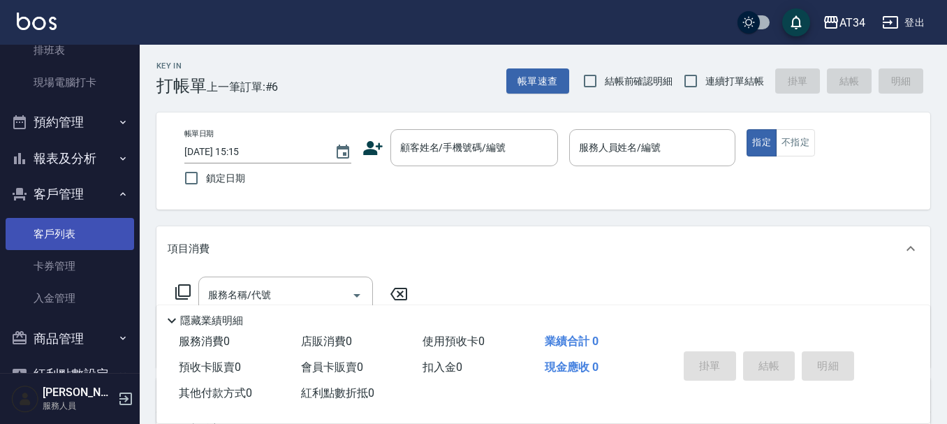
scroll to position [152, 0]
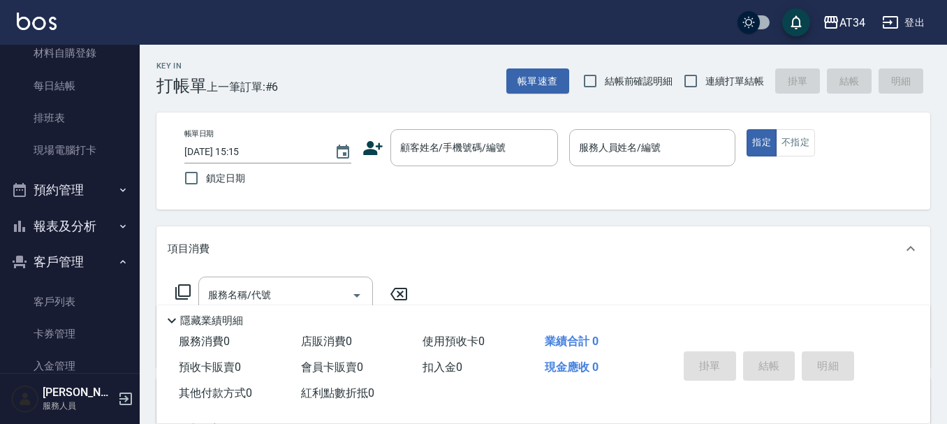
click at [50, 231] on button "報表及分析" at bounding box center [70, 226] width 128 height 36
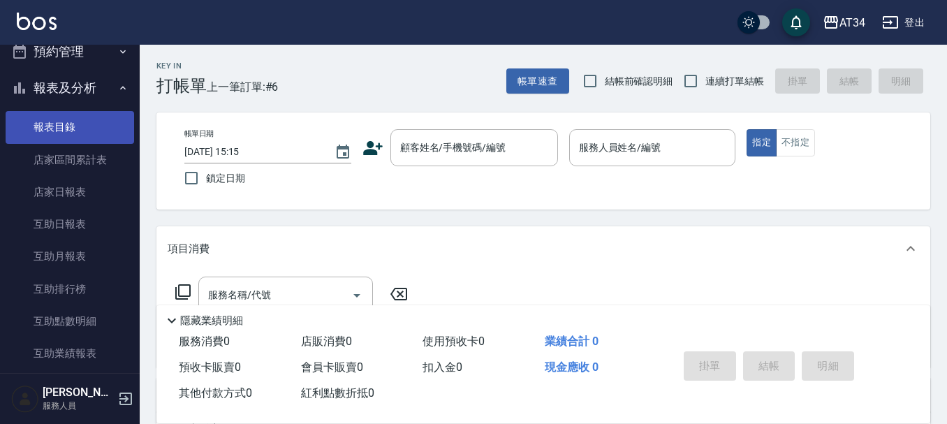
scroll to position [291, 0]
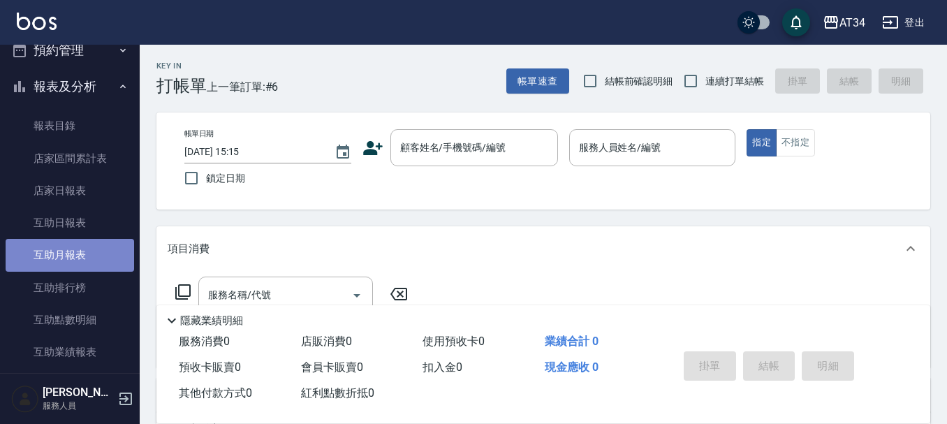
click at [79, 245] on link "互助月報表" at bounding box center [70, 255] width 128 height 32
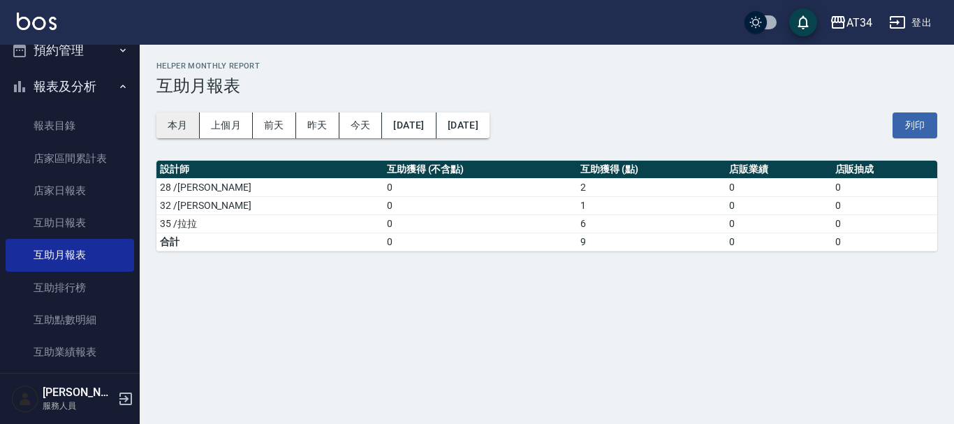
click at [188, 130] on button "本月" at bounding box center [177, 125] width 43 height 26
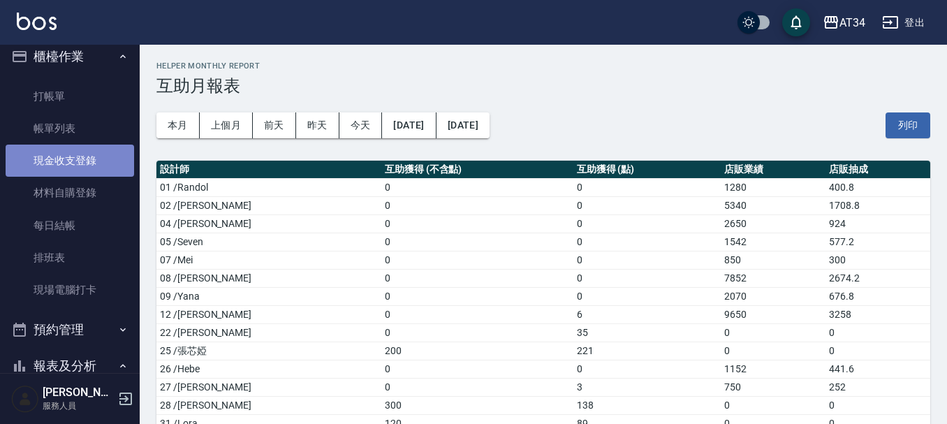
click at [81, 149] on link "現金收支登錄" at bounding box center [70, 161] width 128 height 32
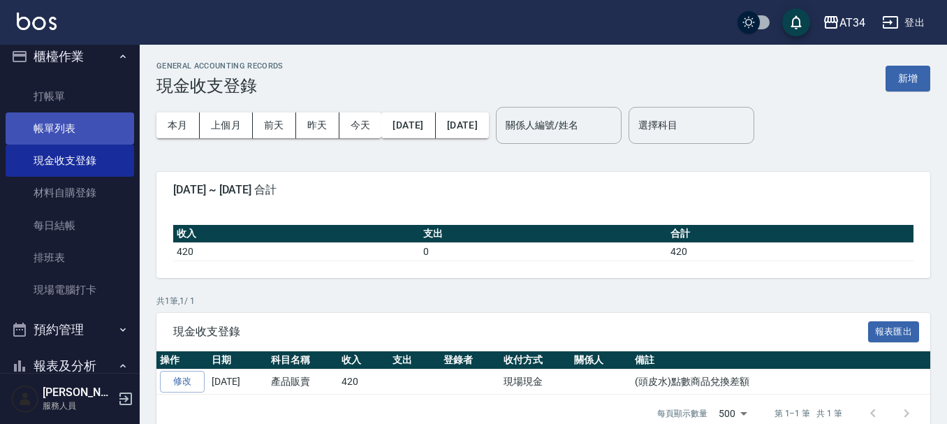
click at [94, 143] on link "帳單列表" at bounding box center [70, 128] width 128 height 32
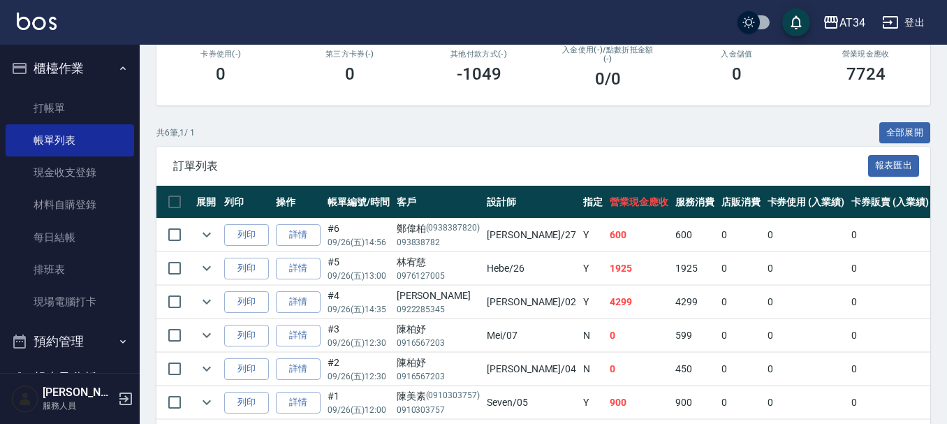
scroll to position [279, 0]
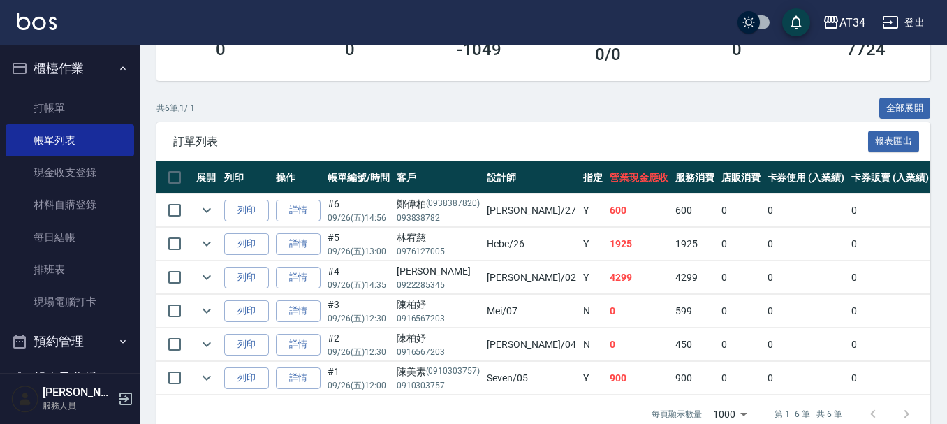
click at [529, 249] on td "Hebe /26" at bounding box center [531, 244] width 96 height 33
drag, startPoint x: 529, startPoint y: 249, endPoint x: 530, endPoint y: 336, distance: 87.3
click at [530, 249] on td "Hebe /26" at bounding box center [531, 244] width 96 height 33
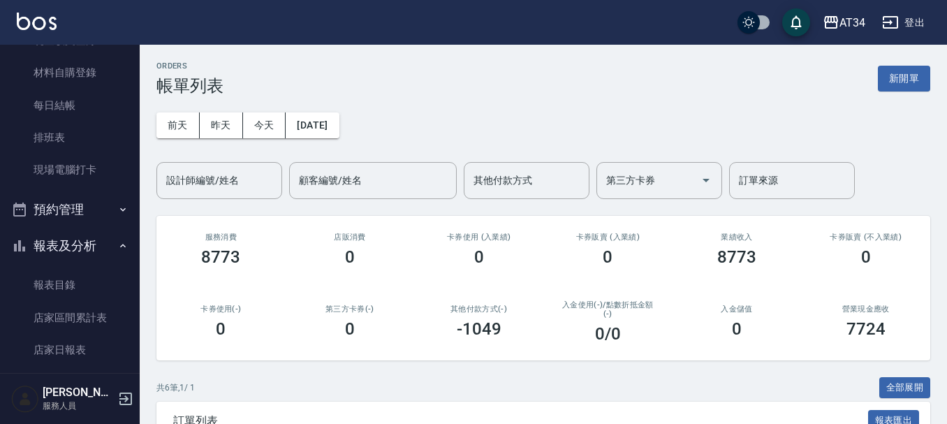
scroll to position [140, 0]
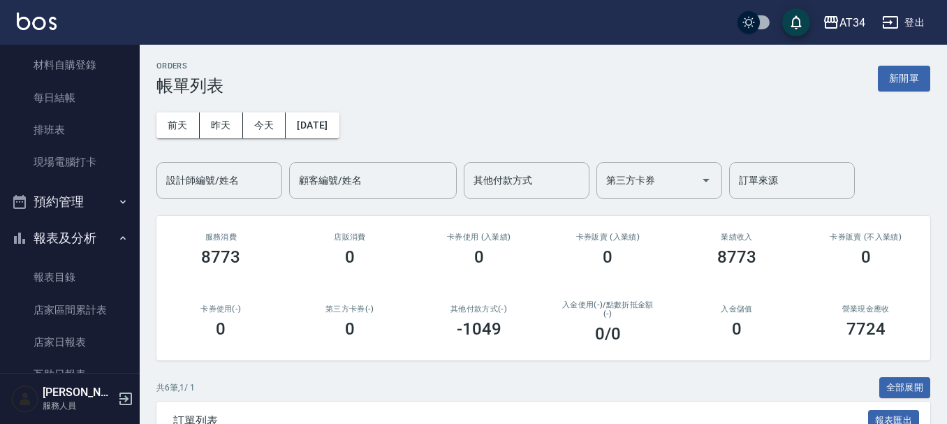
click at [78, 197] on button "預約管理" at bounding box center [70, 202] width 128 height 36
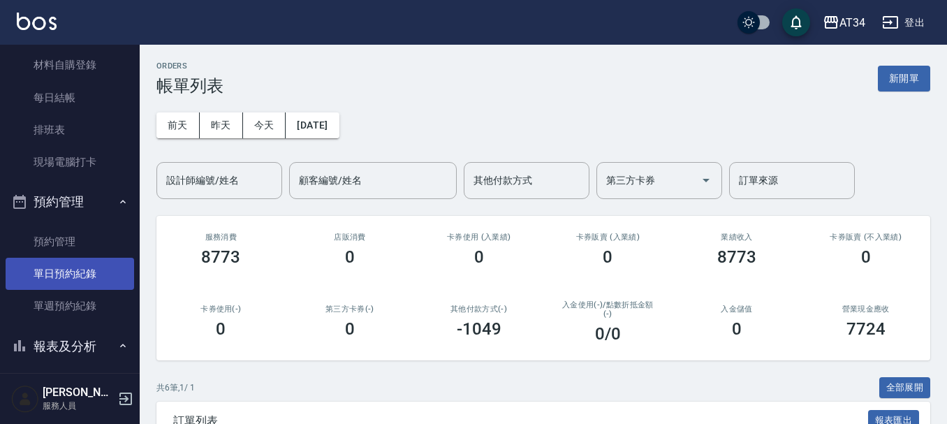
click at [63, 277] on link "單日預約紀錄" at bounding box center [70, 274] width 128 height 32
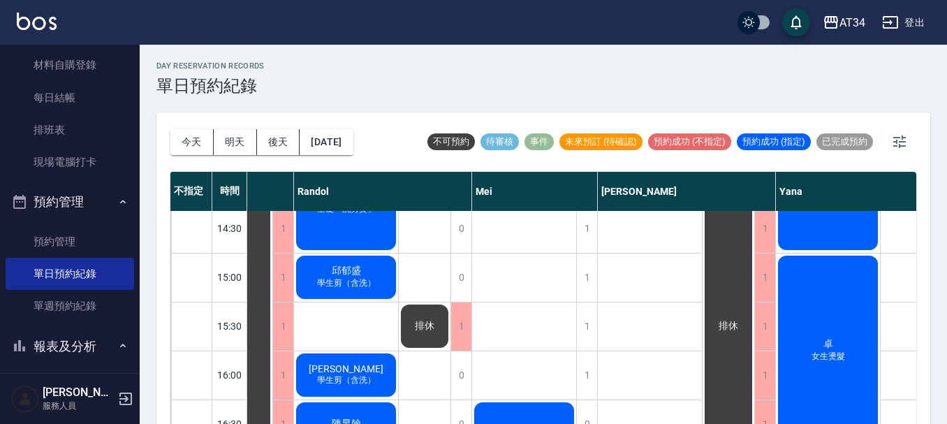
scroll to position [349, 588]
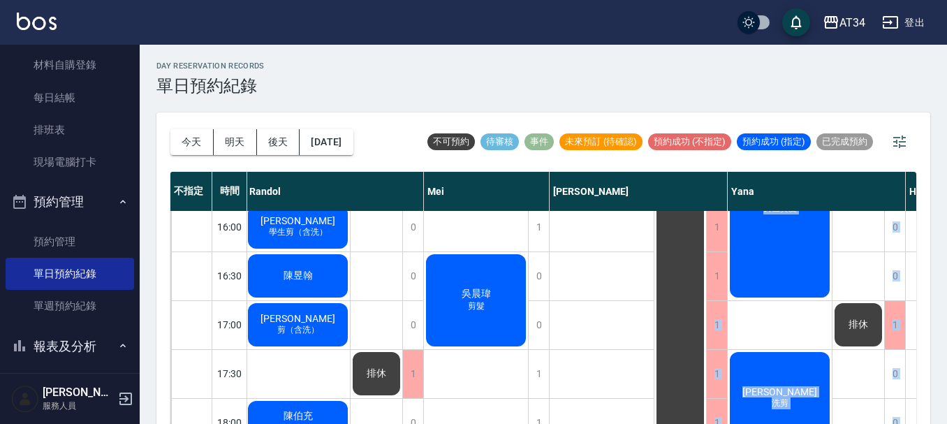
drag, startPoint x: 722, startPoint y: 404, endPoint x: 864, endPoint y: 406, distance: 142.5
click at [864, 406] on div "11:00 11:30 12:00 12:30 13:00 13:30 14:00 14:30 15:00 15:30 16:00 16:30 17:00 1…" at bounding box center [421, 154] width 1679 height 880
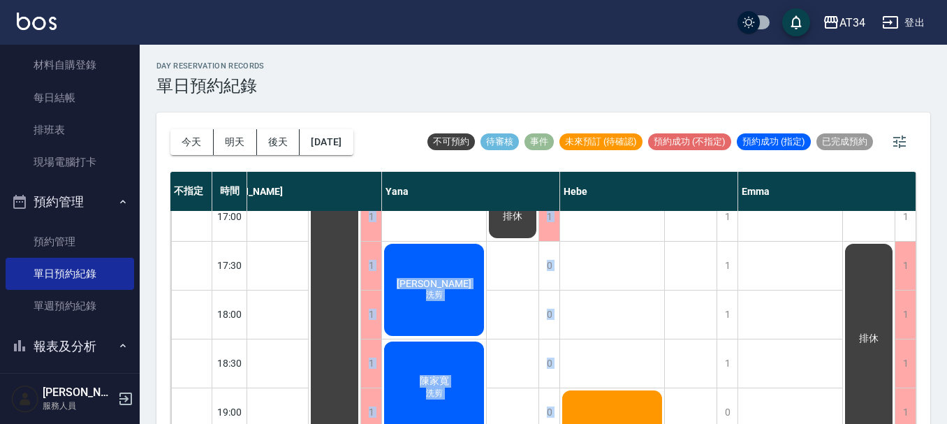
scroll to position [606, 940]
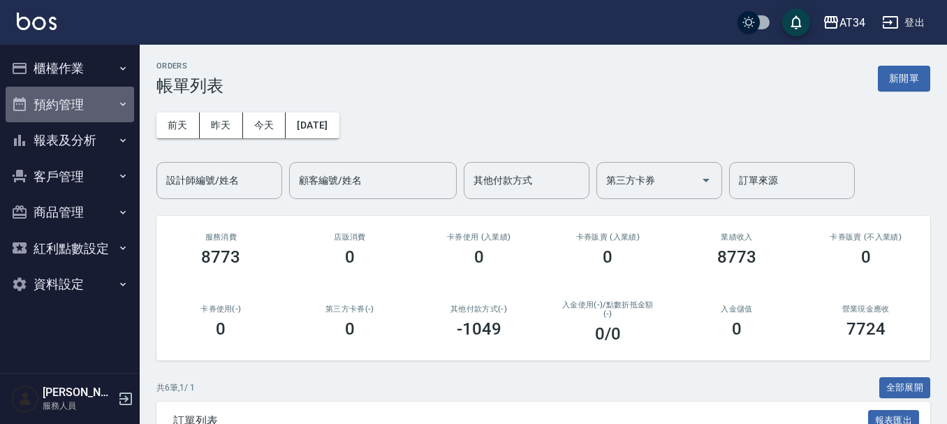
click at [116, 101] on button "預約管理" at bounding box center [70, 105] width 128 height 36
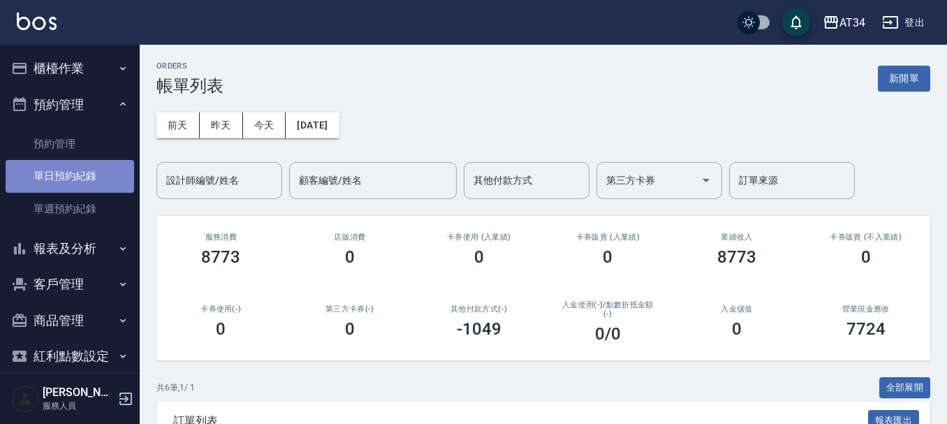
click at [92, 167] on link "單日預約紀錄" at bounding box center [70, 176] width 128 height 32
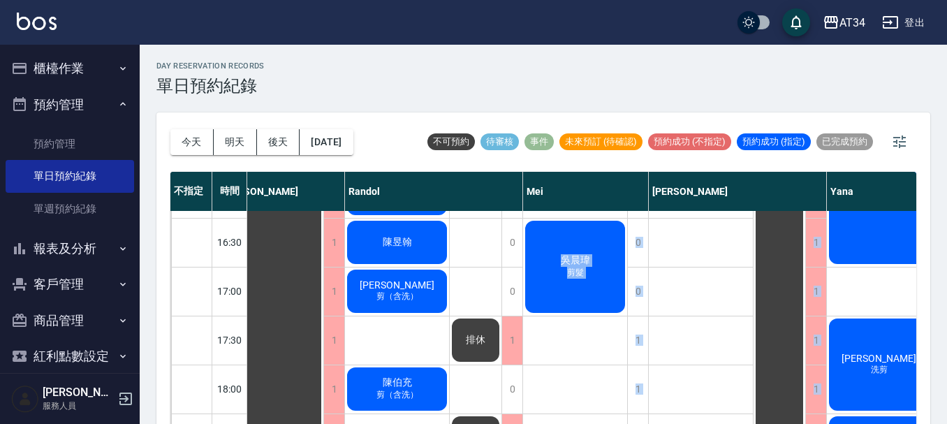
scroll to position [628, 489]
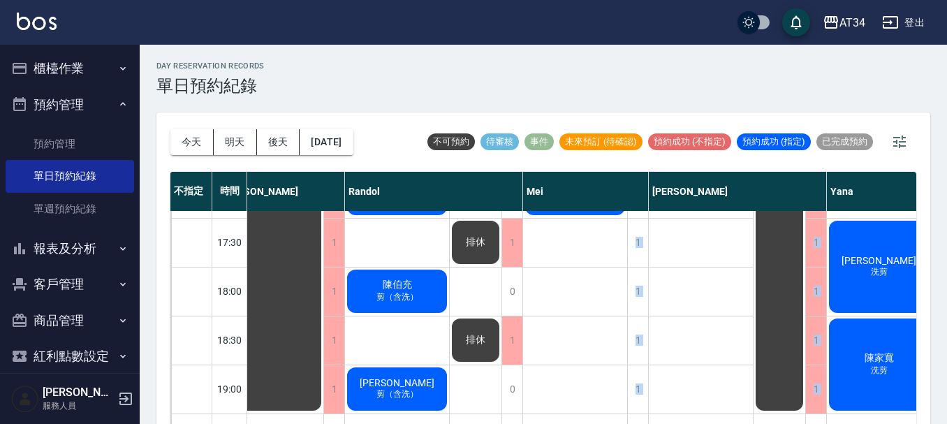
drag, startPoint x: 640, startPoint y: 414, endPoint x: 667, endPoint y: 415, distance: 27.9
click at [667, 415] on div "11:00 11:30 12:00 12:30 13:00 13:30 14:00 14:30 15:00 15:30 16:00 16:30 17:00 1…" at bounding box center [521, 22] width 1679 height 880
click at [681, 348] on div "9:30接髮課 at35 5:00醫美" at bounding box center [701, 22] width 105 height 880
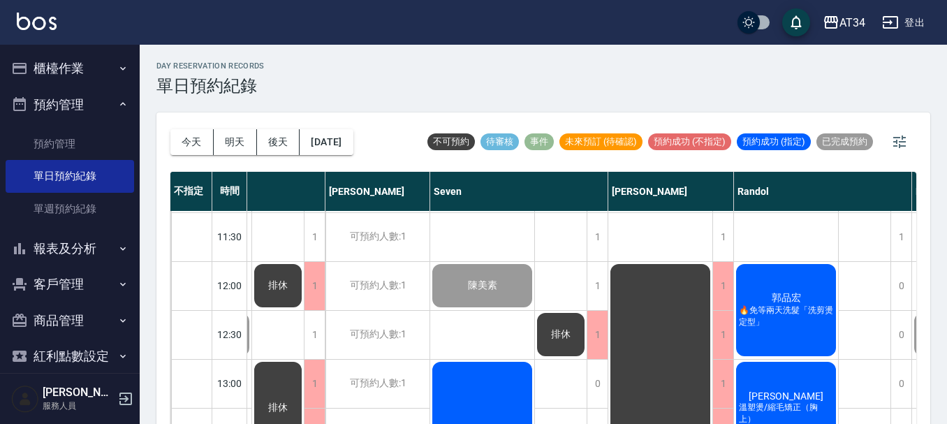
scroll to position [47, 0]
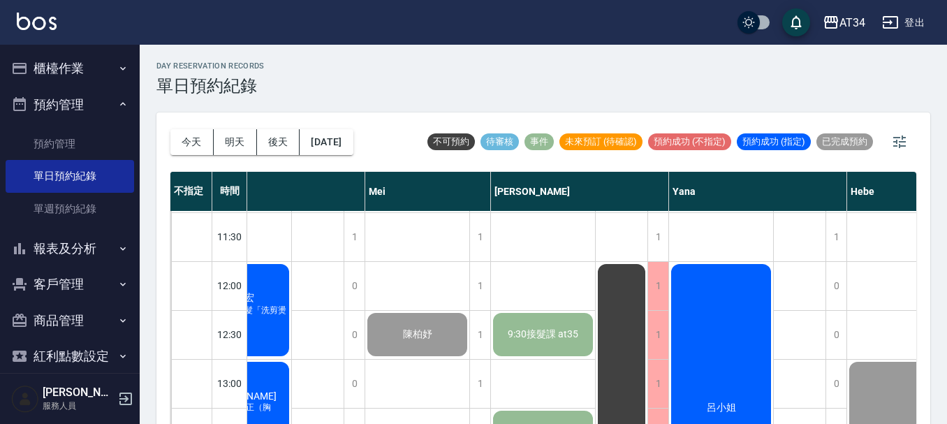
scroll to position [47, 940]
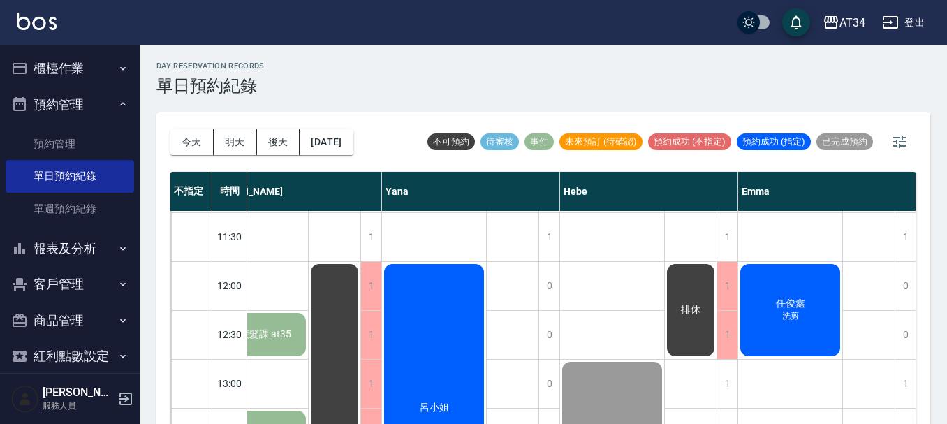
click at [793, 298] on span "任俊鑫" at bounding box center [790, 303] width 35 height 13
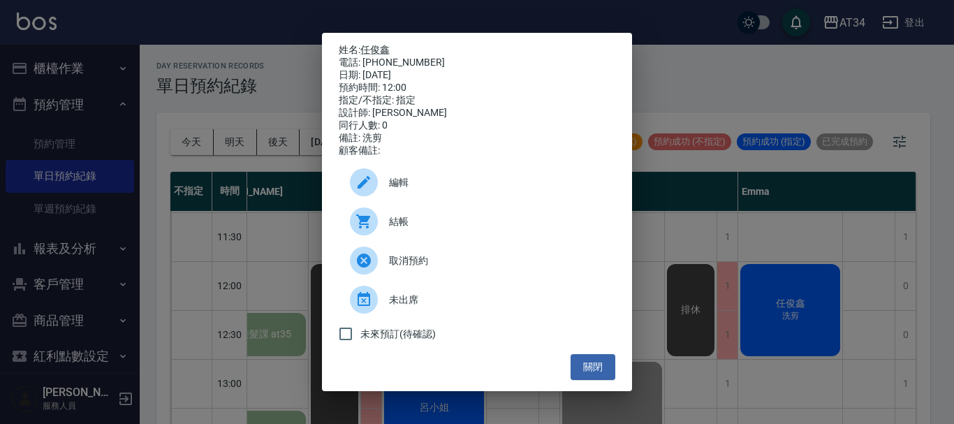
click at [401, 220] on span "結帳" at bounding box center [496, 221] width 215 height 15
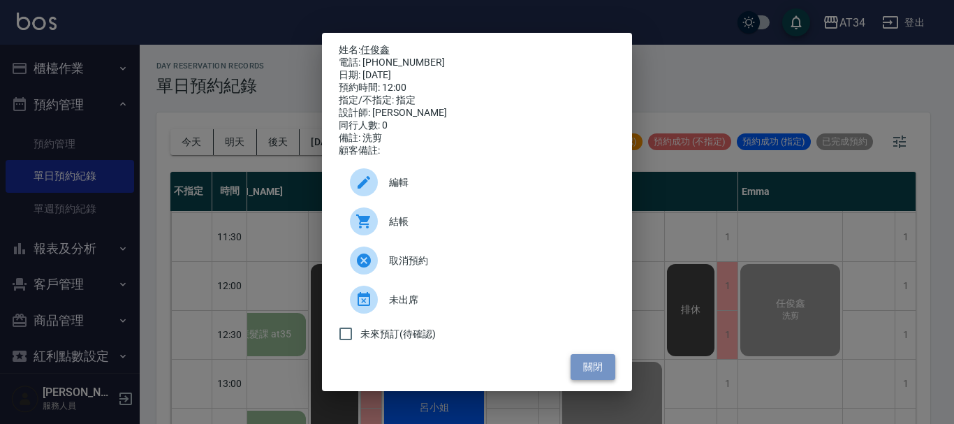
click at [596, 377] on button "關閉" at bounding box center [592, 367] width 45 height 26
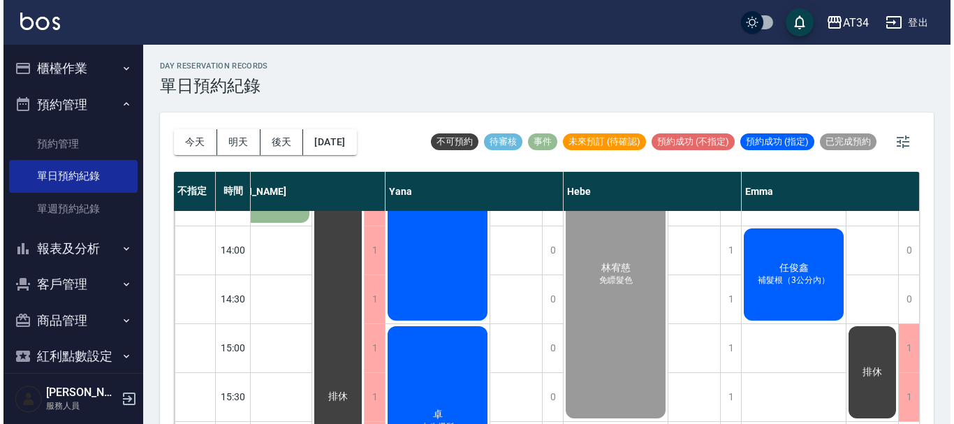
scroll to position [257, 934]
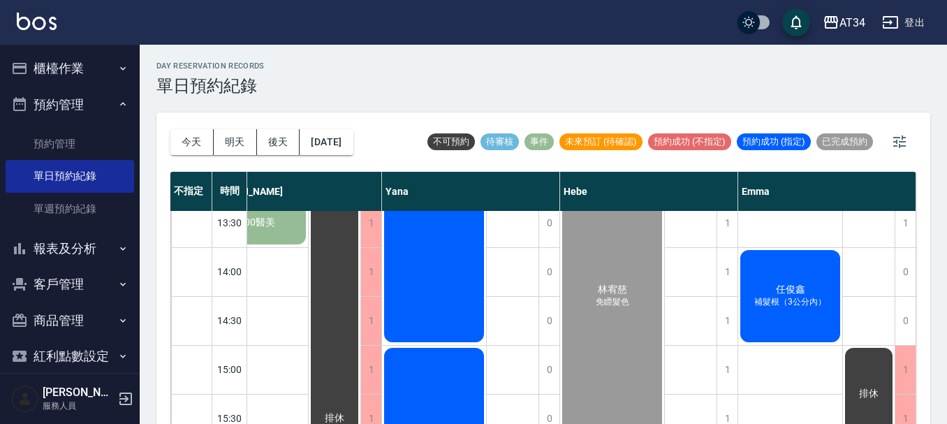
click at [119, 61] on button "櫃檯作業" at bounding box center [70, 68] width 128 height 36
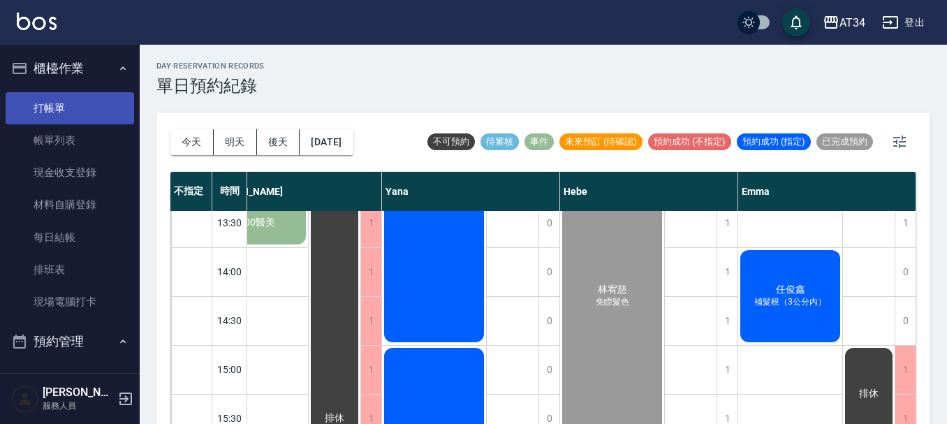
click at [71, 113] on link "打帳單" at bounding box center [70, 108] width 128 height 32
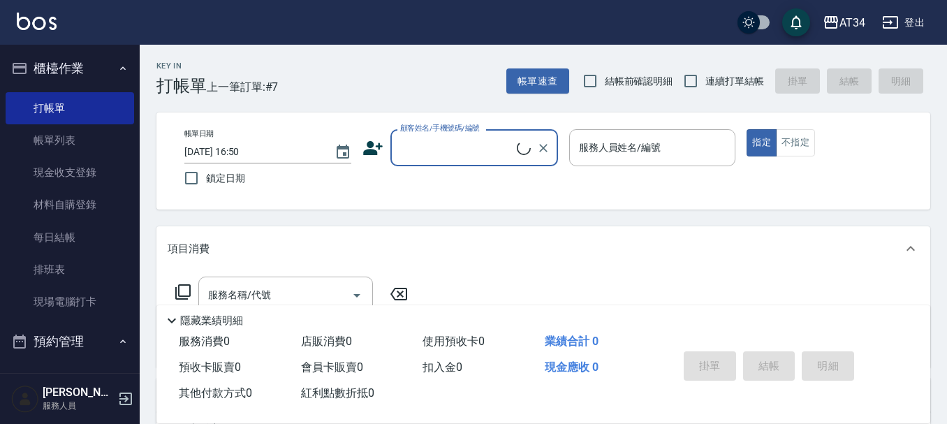
click at [369, 151] on icon at bounding box center [373, 148] width 20 height 14
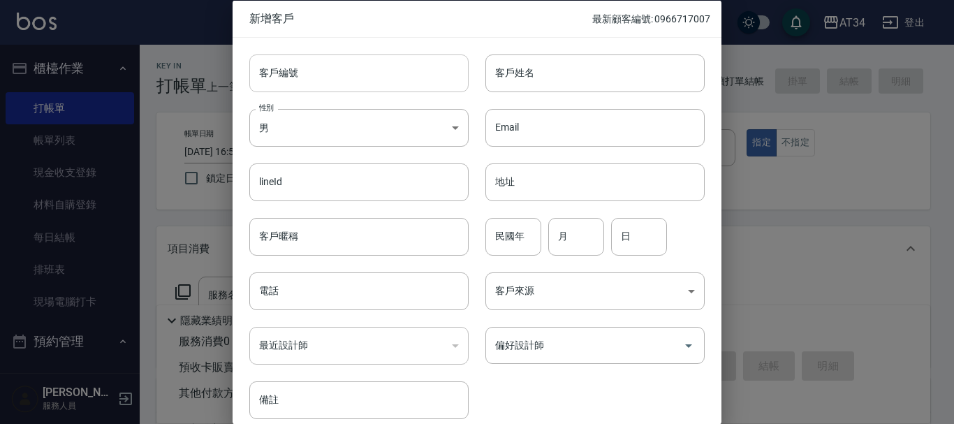
click at [406, 80] on input "客戶編號" at bounding box center [358, 73] width 219 height 38
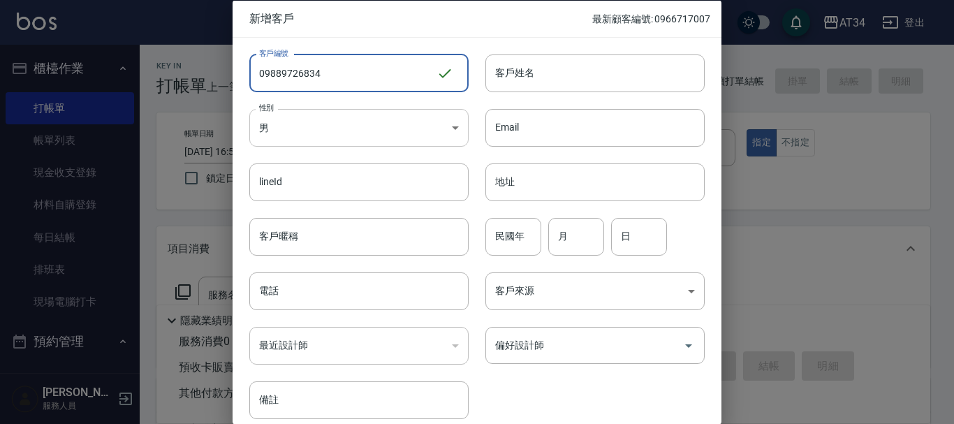
type input "09889726834"
click at [381, 128] on body "AT34 登出 櫃檯作業 打帳單 帳單列表 現金收支登錄 材料自購登錄 每日結帳 排班表 現場電腦打卡 預約管理 預約管理 單日預約紀錄 單週預約紀錄 報表及…" at bounding box center [477, 357] width 954 height 714
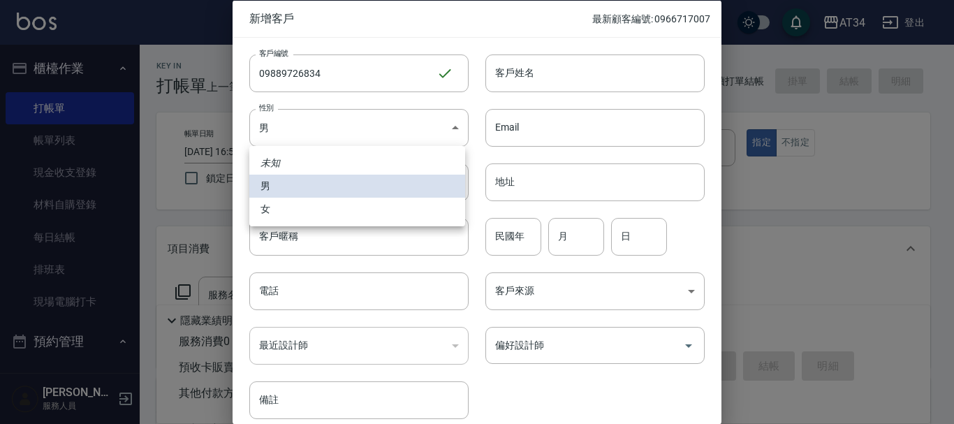
click at [355, 210] on li "女" at bounding box center [357, 209] width 216 height 23
type input "FEMALE"
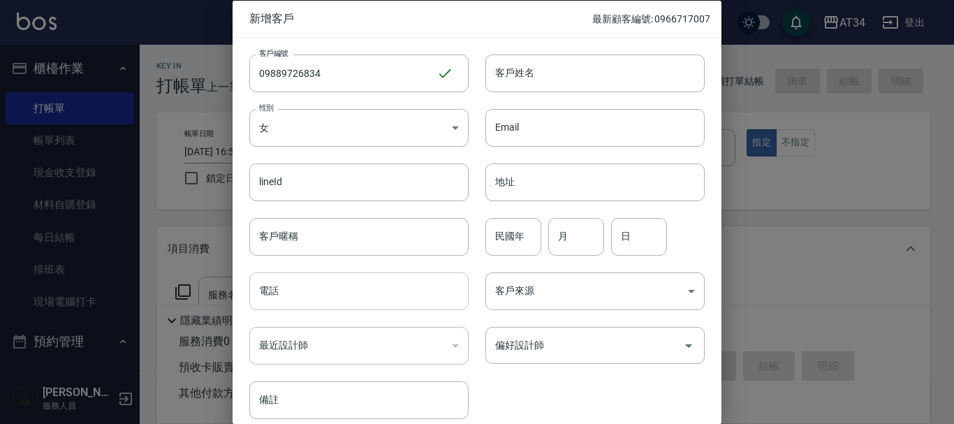
click at [351, 290] on input "電話" at bounding box center [358, 291] width 219 height 38
type input "0989726834"
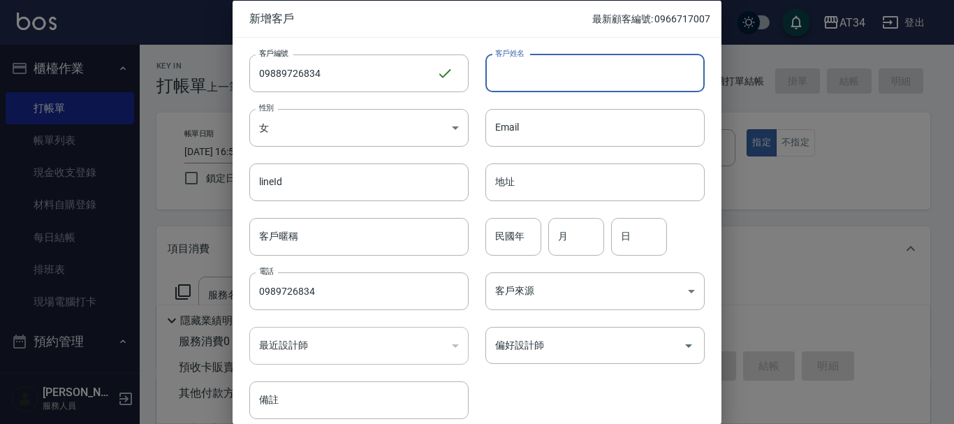
click at [566, 73] on input "客戶姓名" at bounding box center [594, 73] width 219 height 38
type input "5"
type input "鄭雅琪"
click at [592, 239] on input "月" at bounding box center [576, 236] width 56 height 38
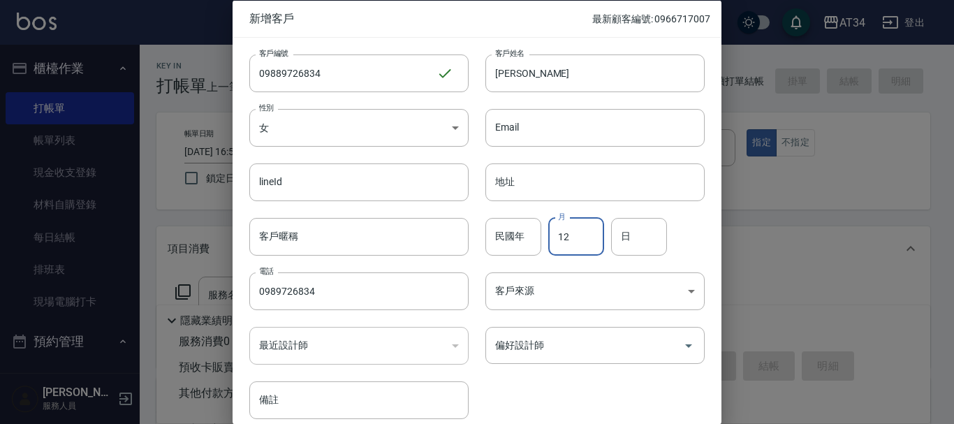
type input "12"
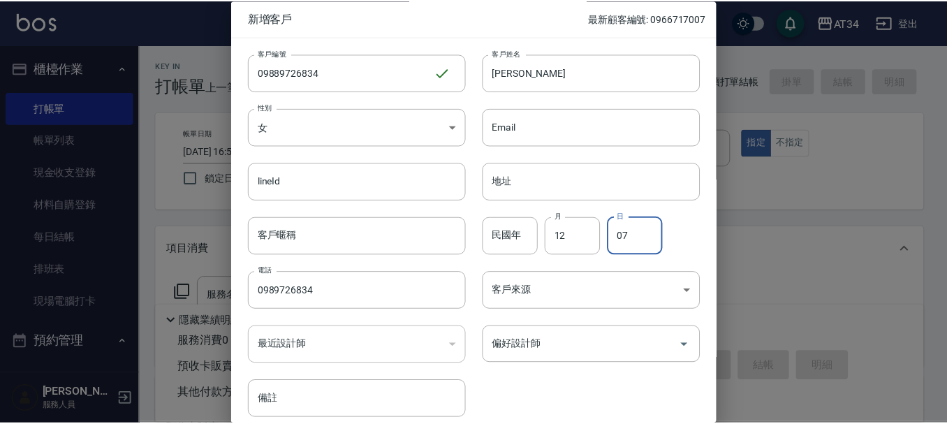
scroll to position [60, 0]
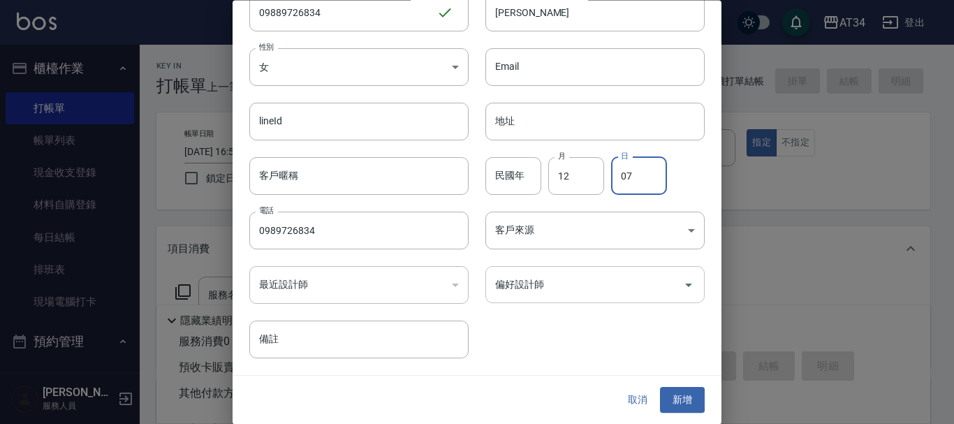
type input "07"
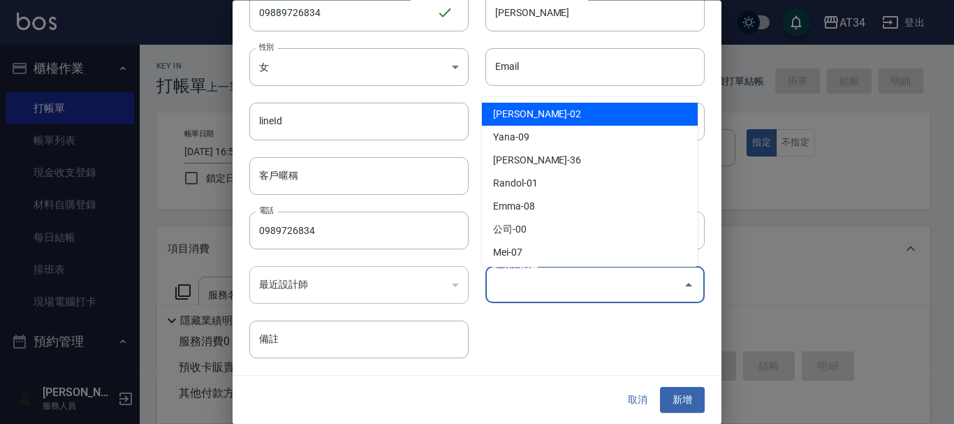
click at [612, 293] on input "偏好設計師" at bounding box center [585, 285] width 186 height 24
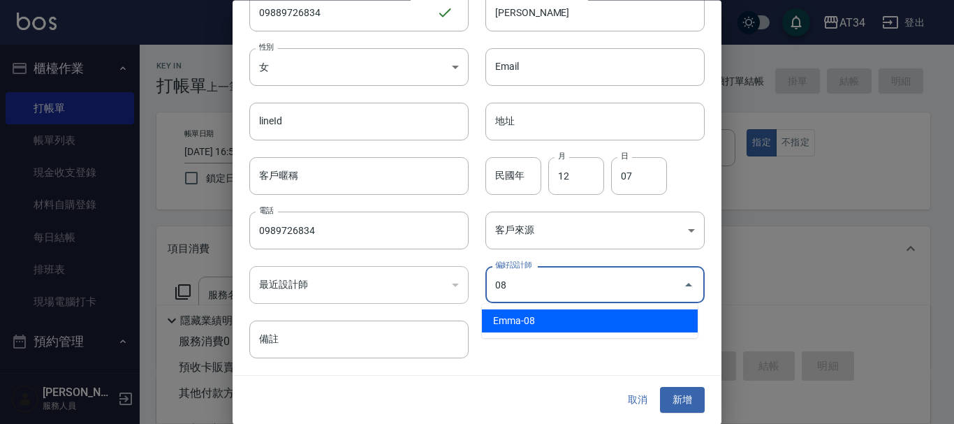
type input "Emma"
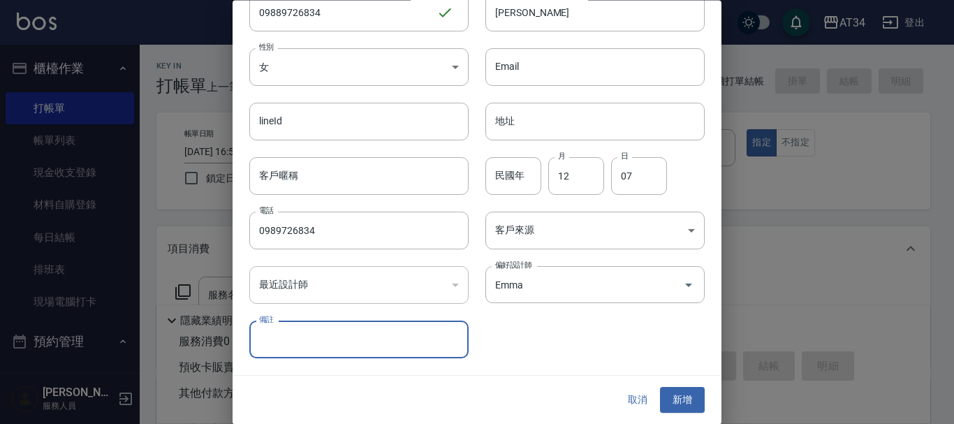
click at [688, 404] on button "新增" at bounding box center [682, 401] width 45 height 26
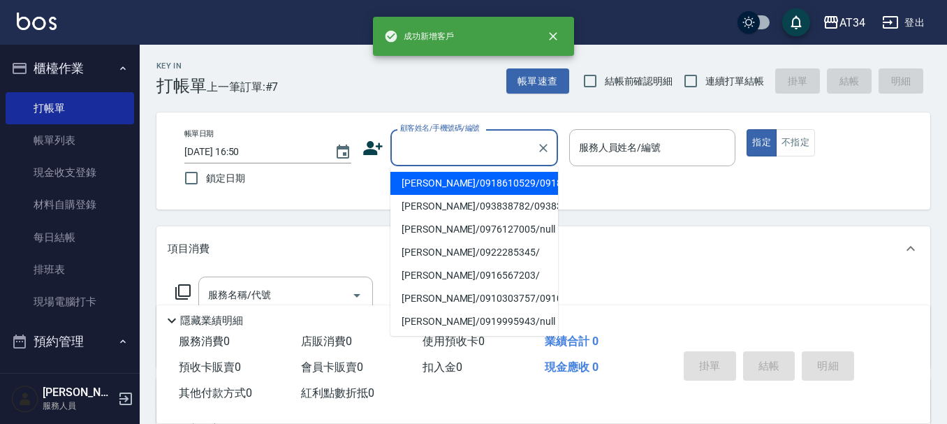
click at [470, 148] on input "顧客姓名/手機號碼/編號" at bounding box center [464, 147] width 134 height 24
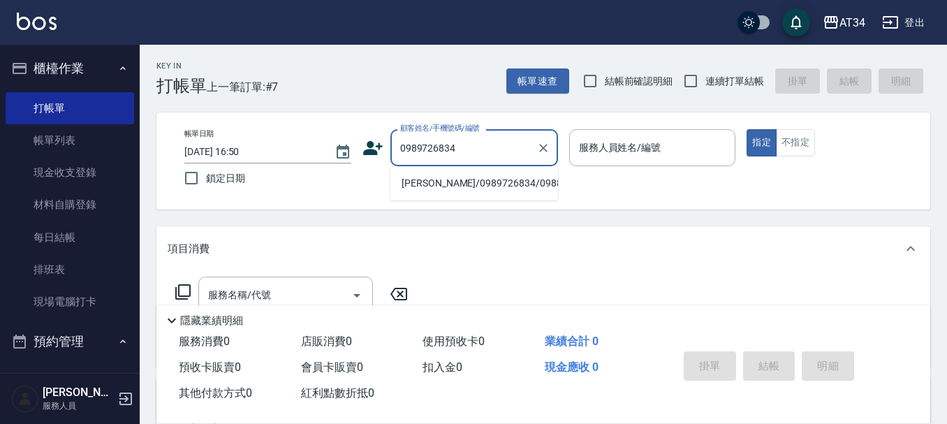
type input "鄭雅琪/0989726834/09889726834"
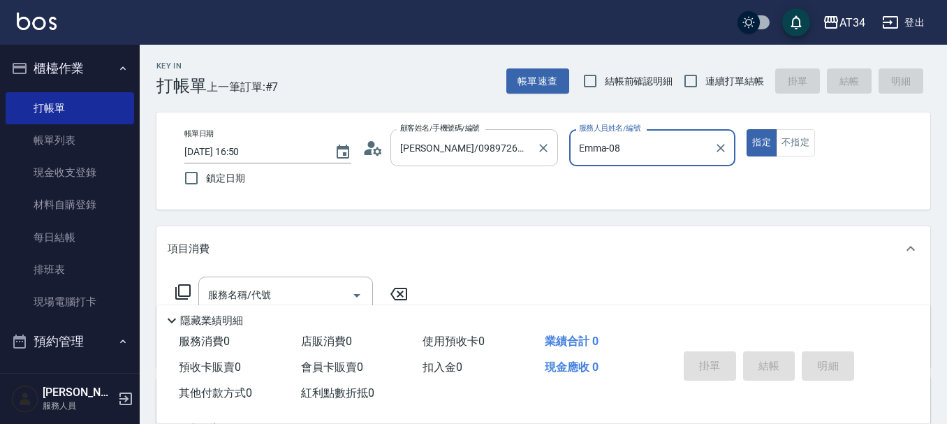
type input "Emma-08"
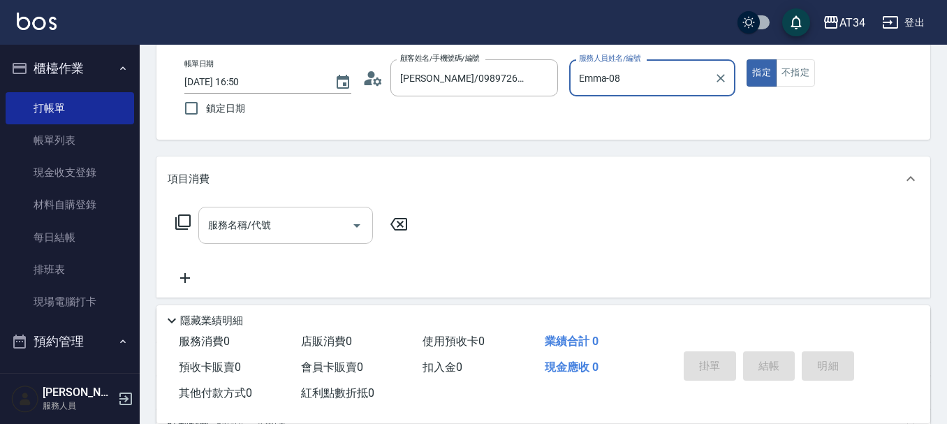
click at [233, 231] on div "服務名稱/代號 服務名稱/代號" at bounding box center [285, 225] width 175 height 37
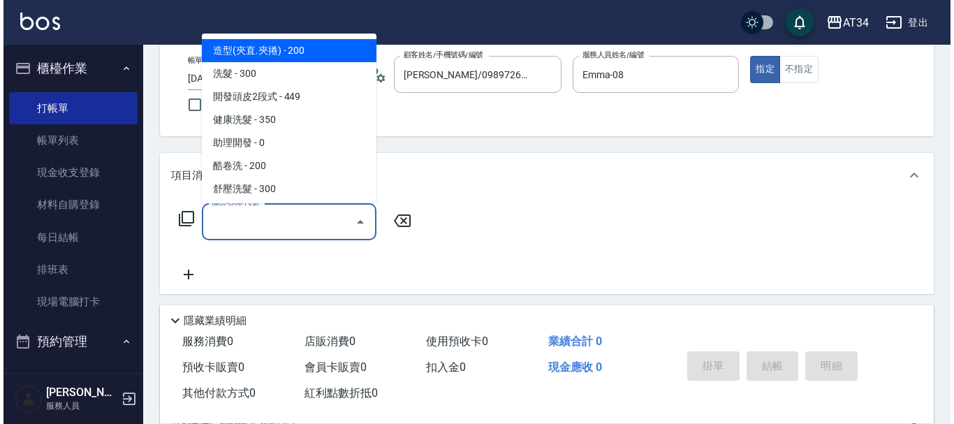
scroll to position [0, 0]
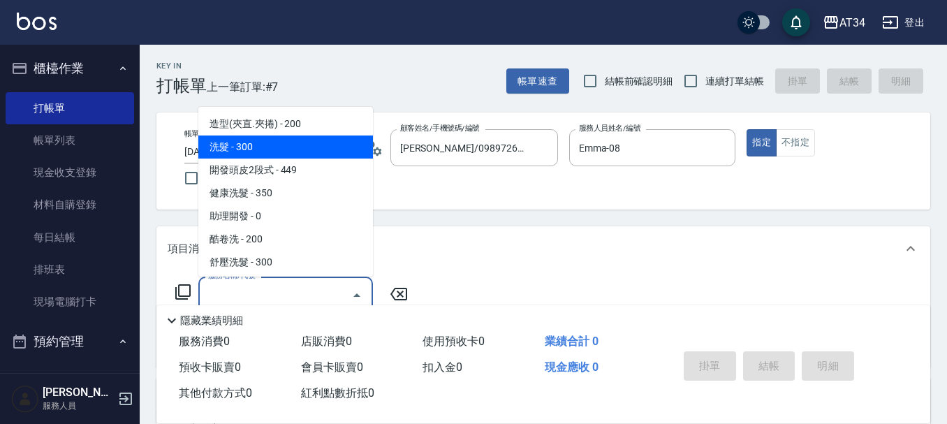
click at [376, 154] on icon at bounding box center [377, 151] width 8 height 8
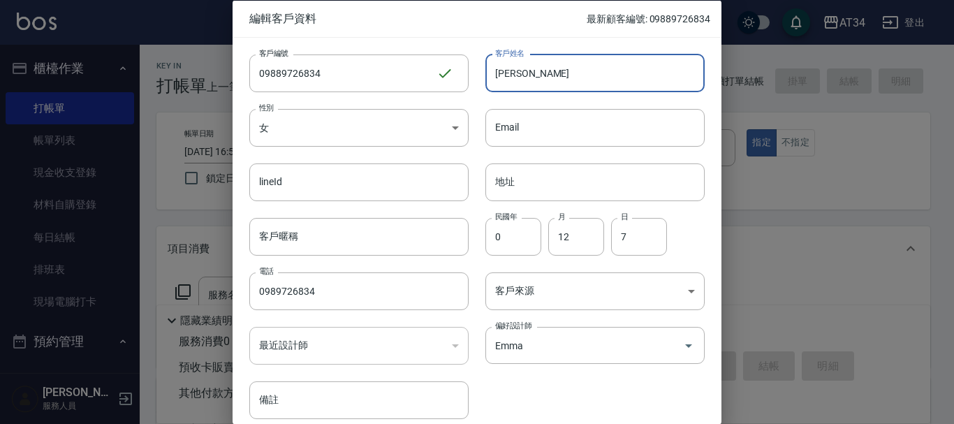
drag, startPoint x: 498, startPoint y: 73, endPoint x: 487, endPoint y: 76, distance: 11.7
click at [487, 76] on input "鄭雅琪" at bounding box center [594, 73] width 219 height 38
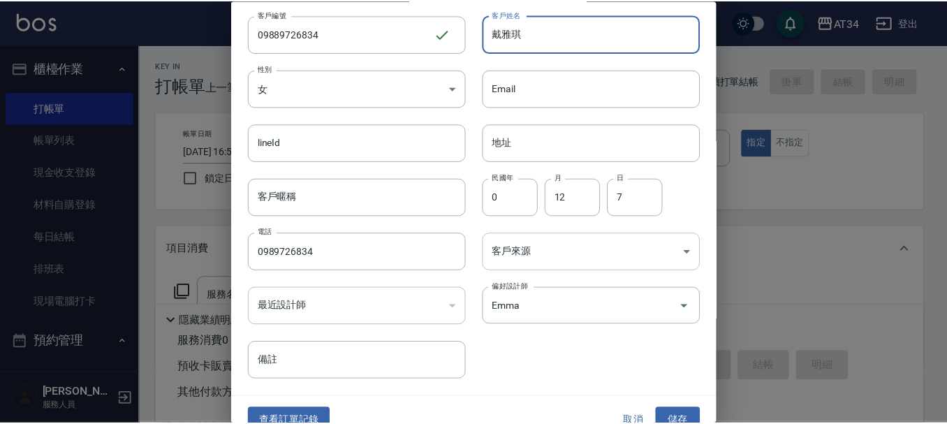
scroll to position [60, 0]
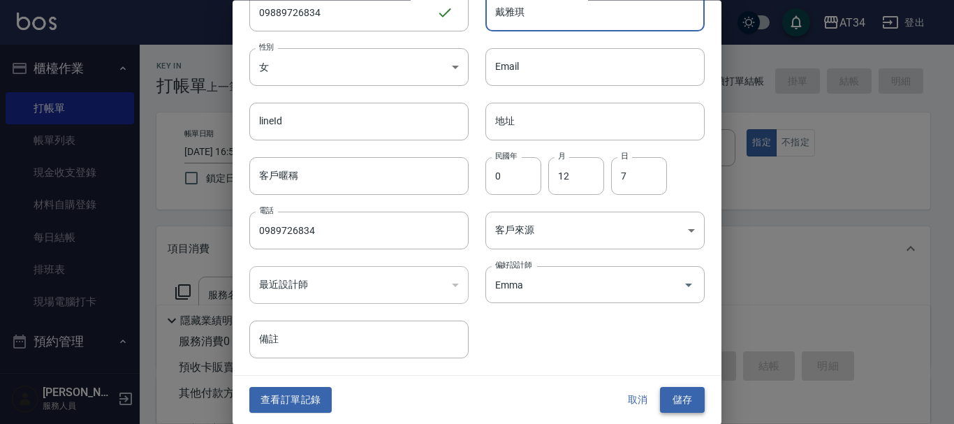
type input "戴雅琪"
click at [691, 400] on button "儲存" at bounding box center [682, 401] width 45 height 26
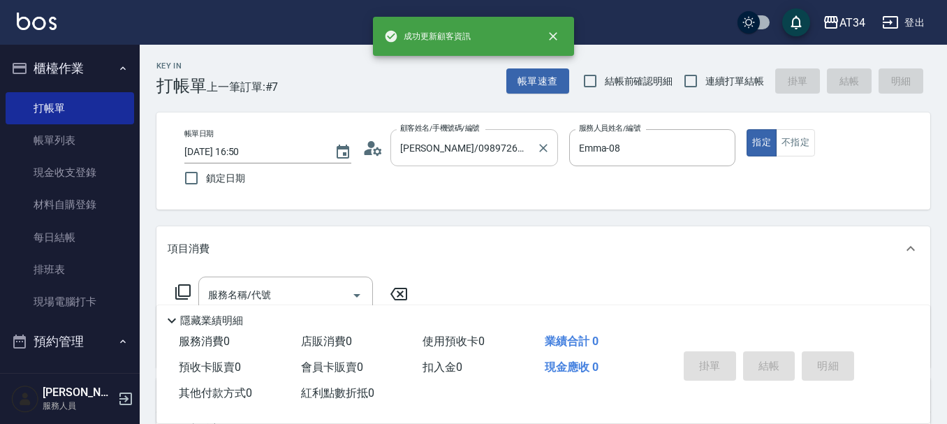
click at [525, 154] on input "鄭雅琪/0989726834/09889726834" at bounding box center [464, 147] width 134 height 24
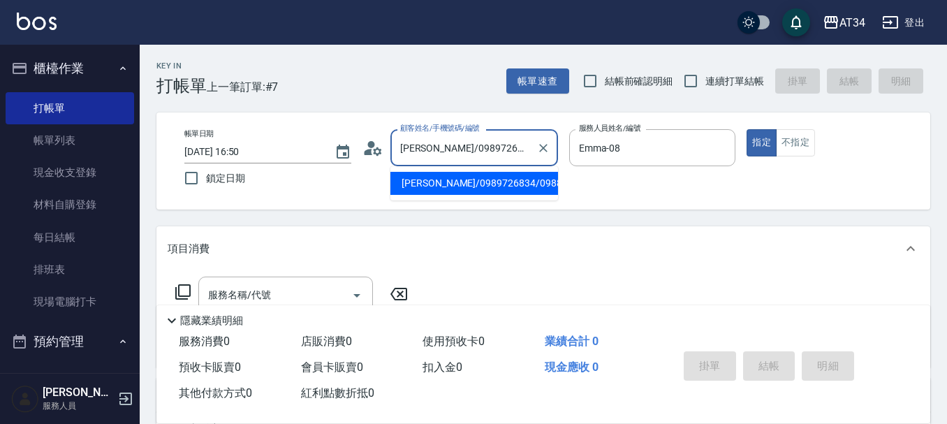
click at [487, 193] on li "鄭雅琪/0989726834/09889726834" at bounding box center [474, 183] width 168 height 23
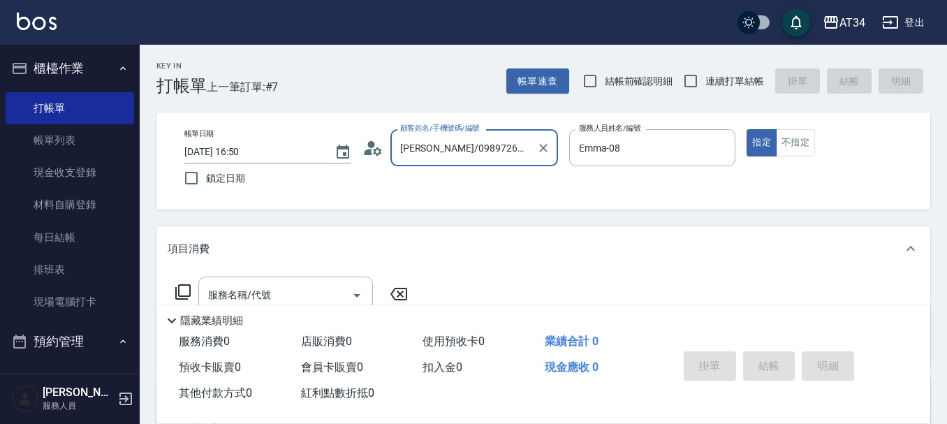
click at [487, 193] on div "帳單日期 2025/09/26 16:50 鎖定日期 顧客姓名/手機號碼/編號 鄭雅琪/0989726834/09889726834 顧客姓名/手機號碼/編號…" at bounding box center [543, 160] width 774 height 97
click at [549, 147] on icon "Clear" at bounding box center [543, 148] width 14 height 14
click at [487, 147] on input "顧客姓名/手機號碼/編號" at bounding box center [464, 147] width 134 height 24
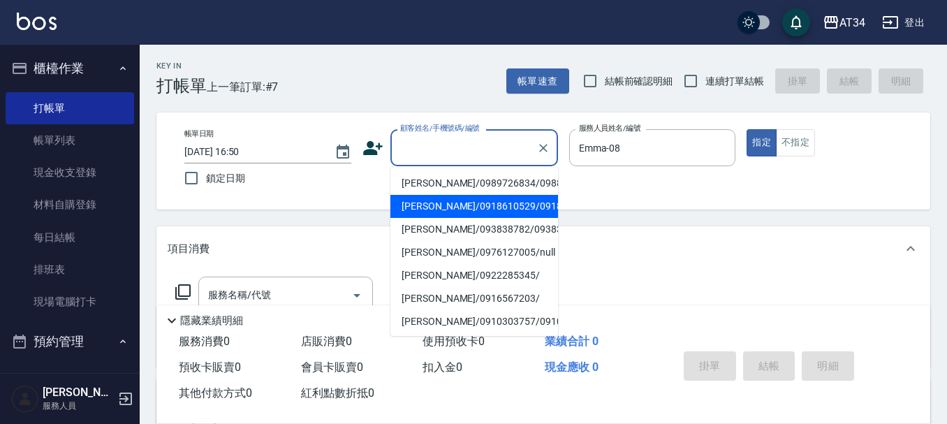
click at [479, 184] on li "戴雅琪/0989726834/09889726834" at bounding box center [474, 183] width 168 height 23
type input "戴雅琪/0989726834/09889726834"
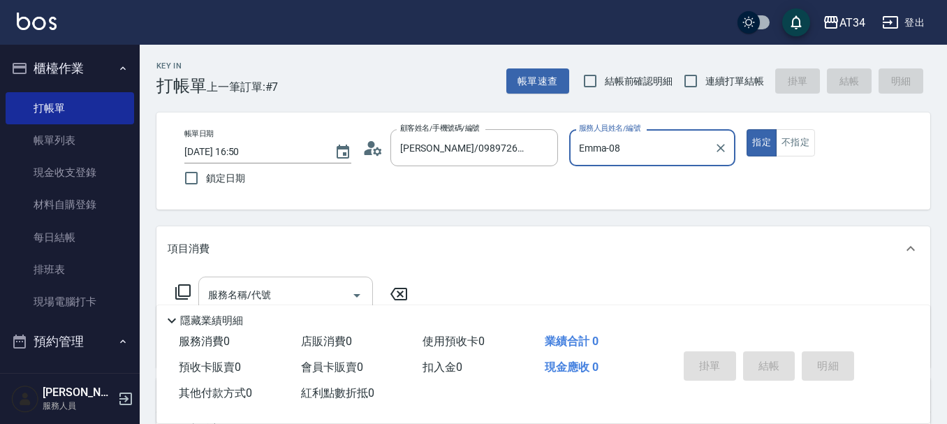
click at [314, 287] on input "服務名稱/代號" at bounding box center [275, 295] width 141 height 24
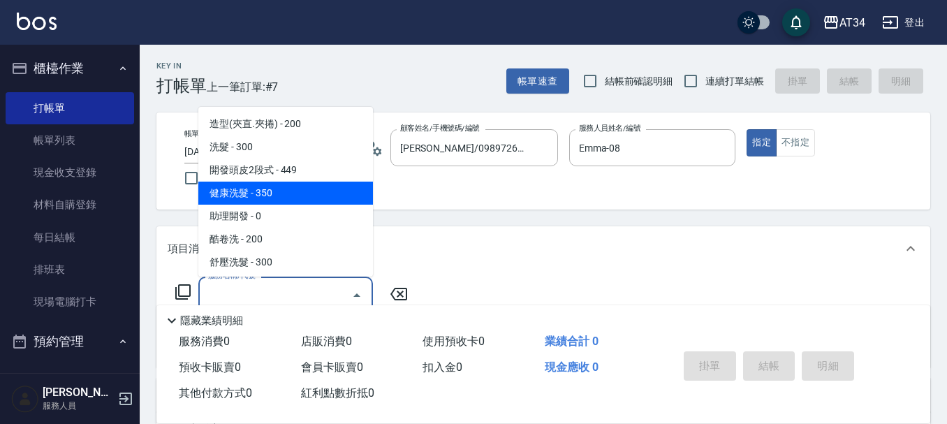
click at [257, 192] on span "健康洗髮 - 350" at bounding box center [285, 193] width 175 height 23
type input "健康洗髮(203)"
type input "30"
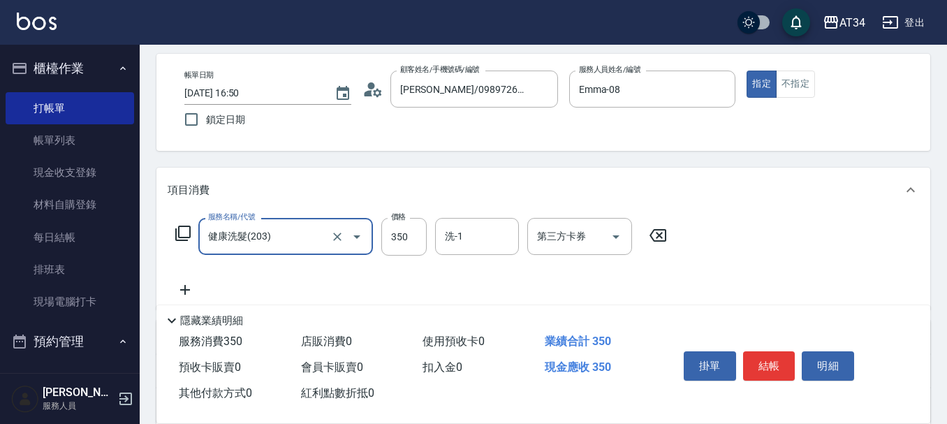
scroll to position [140, 0]
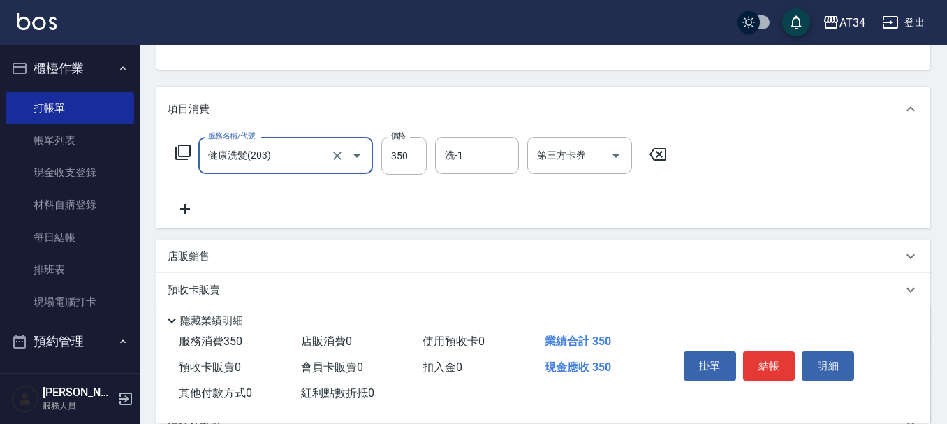
click at [198, 199] on div "服務名稱/代號 健康洗髮(203) 服務名稱/代號 價格 350 價格 洗-1 洗-1 第三方卡券 第三方卡券" at bounding box center [422, 177] width 508 height 80
click at [188, 212] on icon at bounding box center [185, 208] width 35 height 17
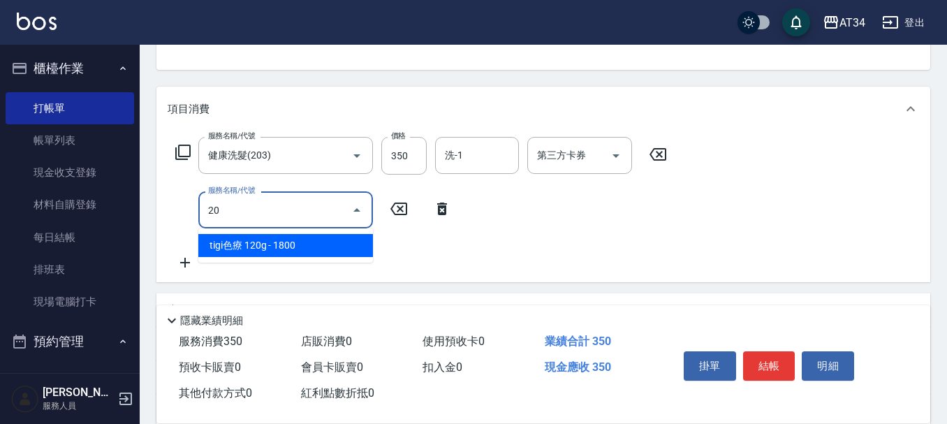
type input "208"
type input "206"
type input "60"
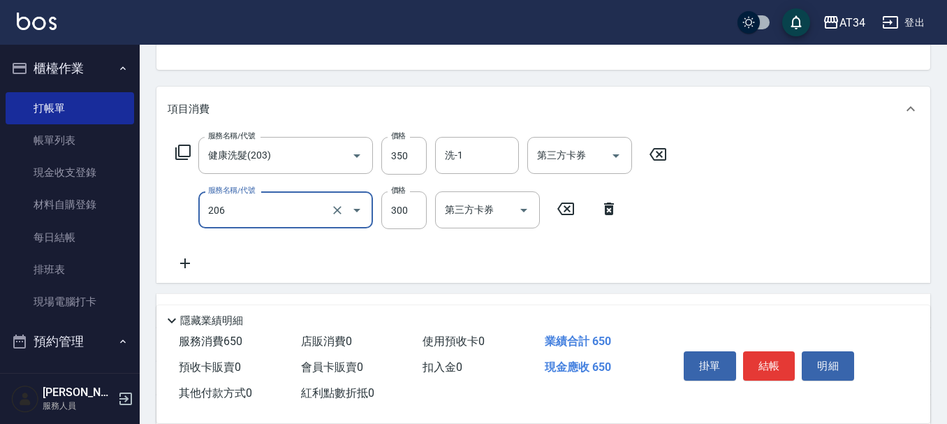
type input "舒壓洗髮(206)"
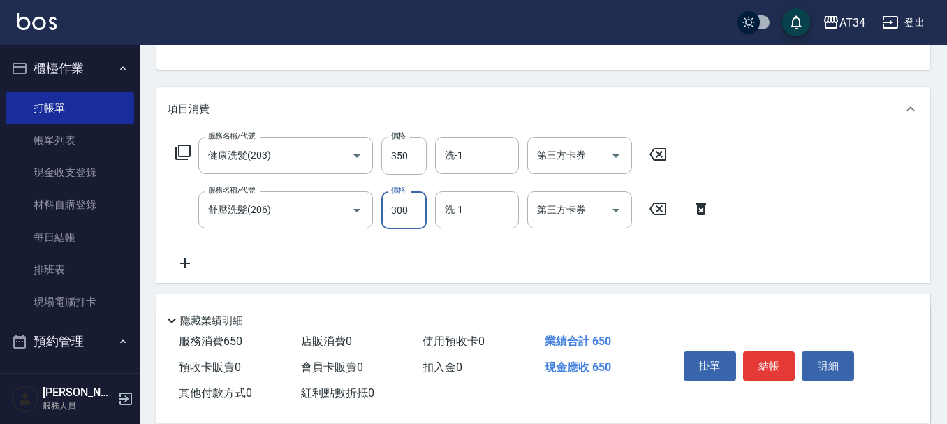
click at [188, 268] on icon at bounding box center [185, 263] width 35 height 17
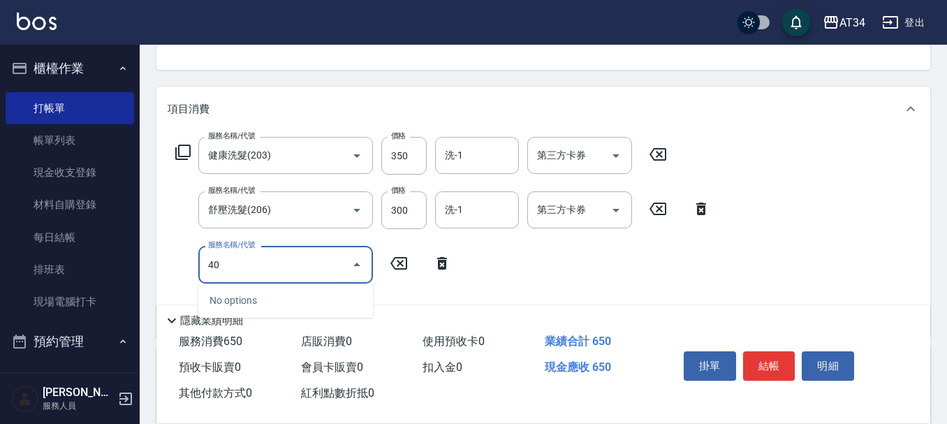
type input "401"
type input "90"
type input "剪髮(401)"
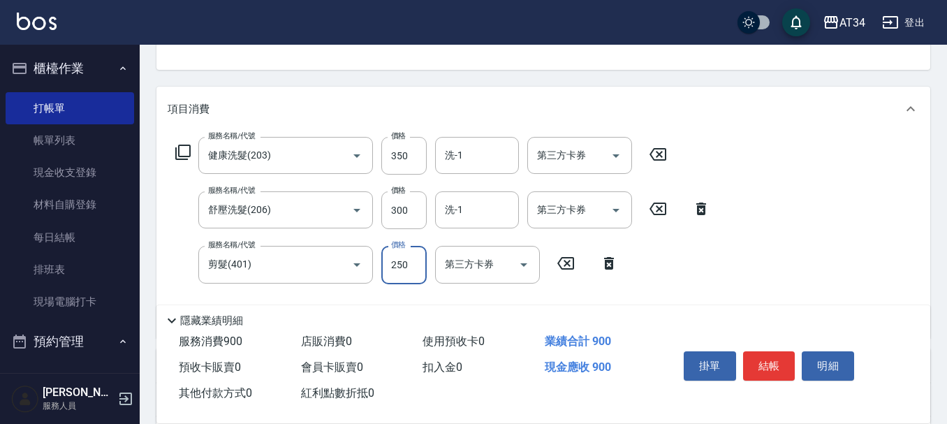
type input "60"
type input "5"
type input "70"
type input "50"
type input "110"
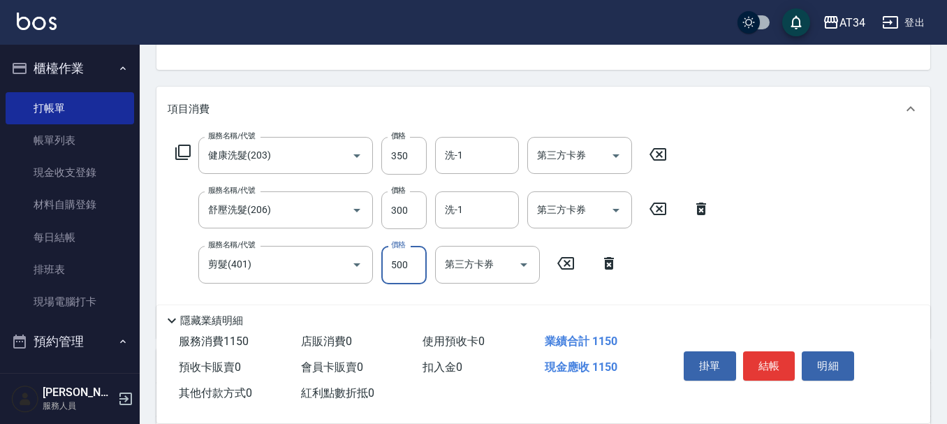
type input "500"
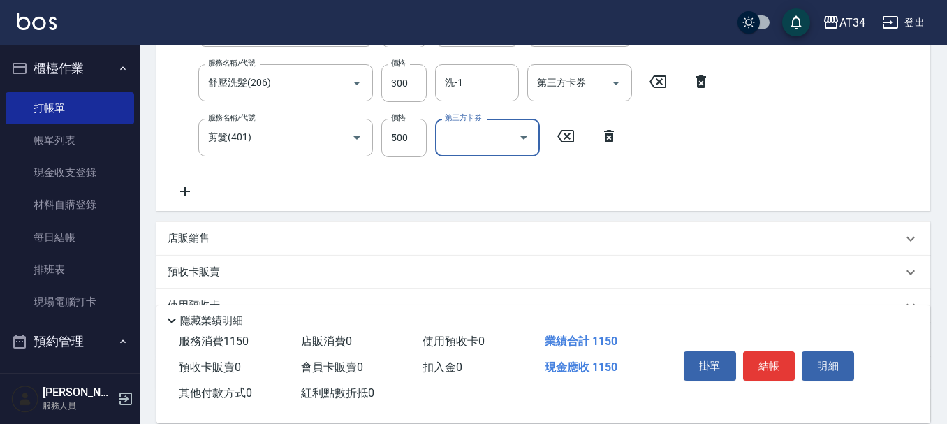
scroll to position [279, 0]
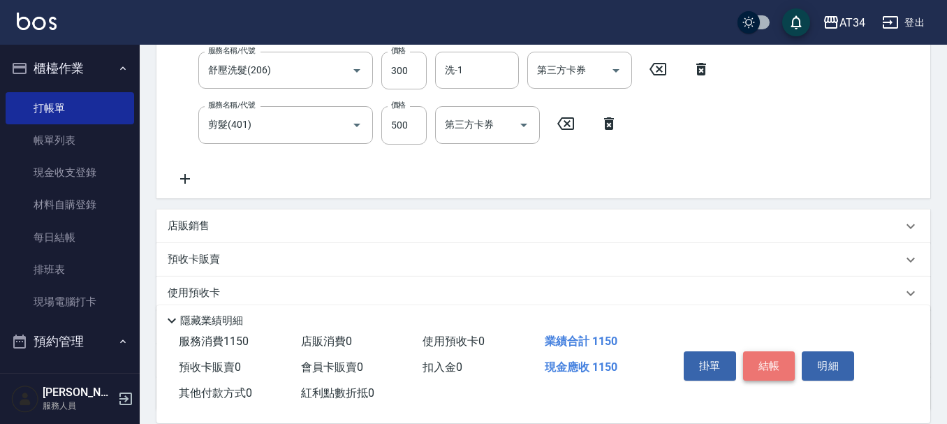
click at [749, 353] on button "結帳" at bounding box center [769, 365] width 52 height 29
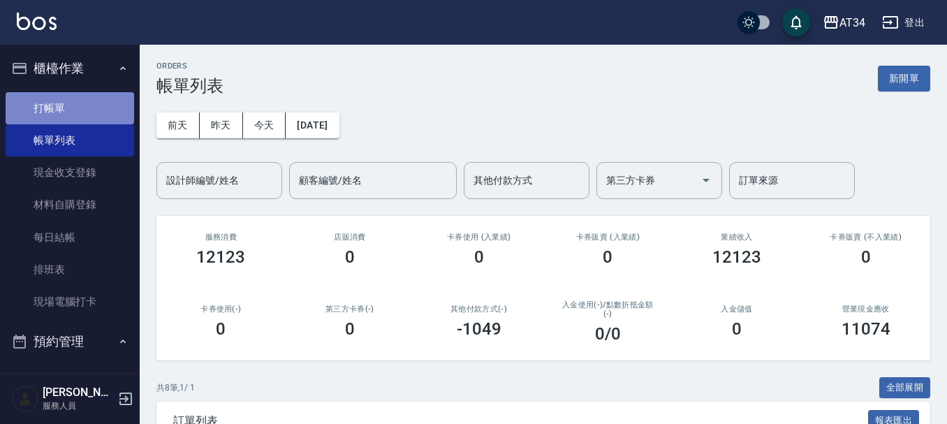
click at [82, 107] on link "打帳單" at bounding box center [70, 108] width 128 height 32
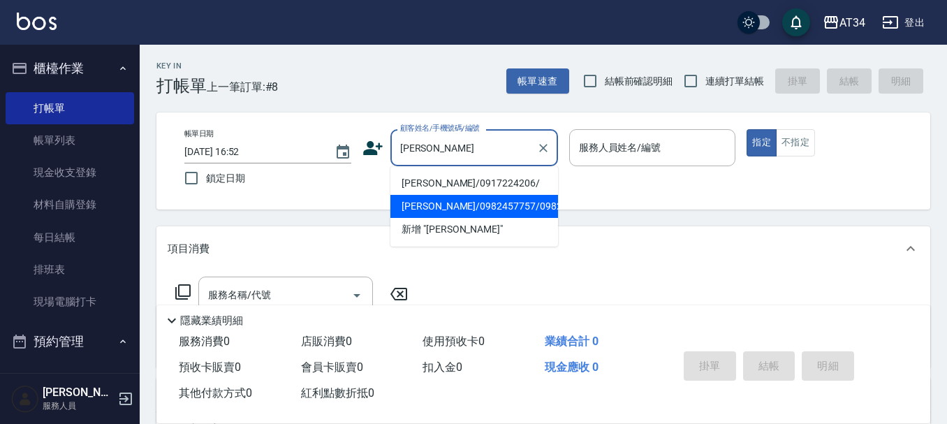
click at [492, 218] on li "郭雅芳/0982457757/0982457757" at bounding box center [474, 206] width 168 height 23
type input "郭雅芳/0982457757/0982457757"
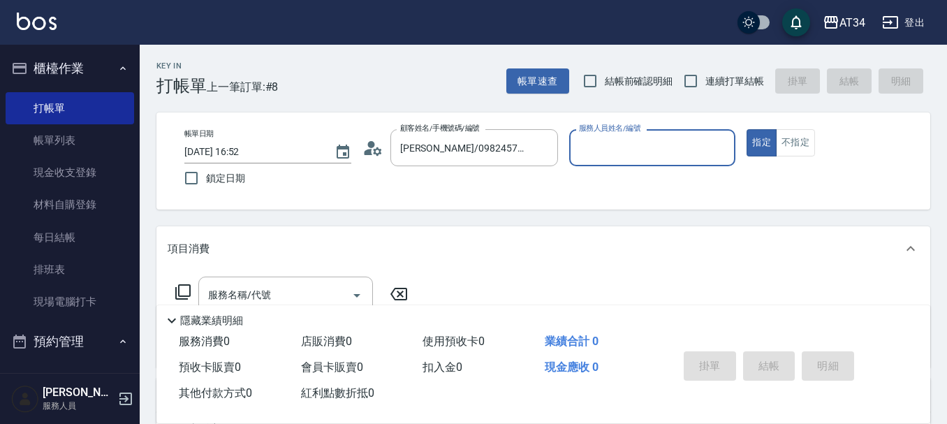
type input "Emma-08"
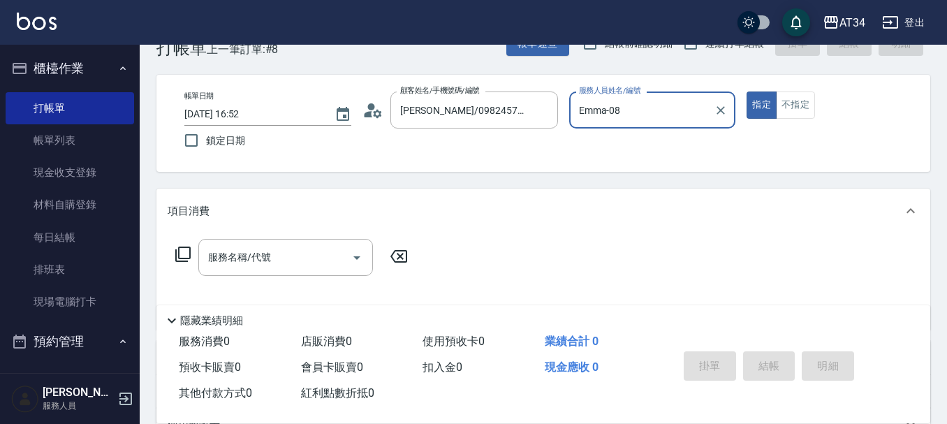
scroll to position [70, 0]
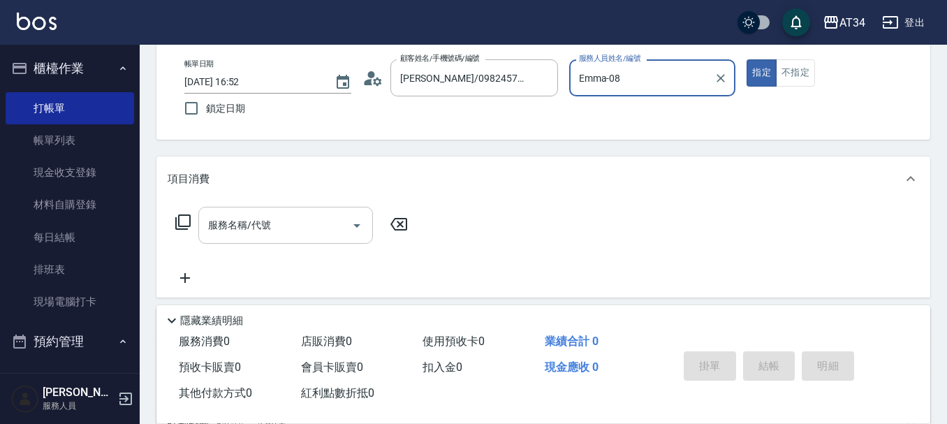
click at [249, 242] on div "服務名稱/代號" at bounding box center [285, 225] width 175 height 37
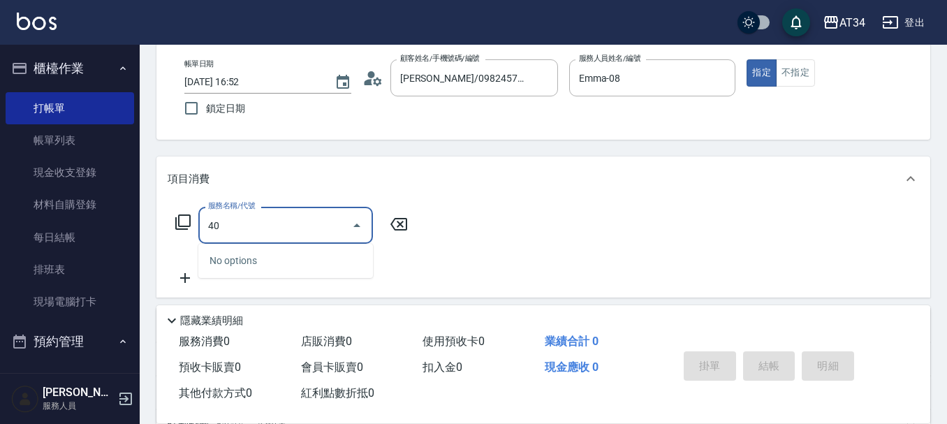
type input "401"
type input "20"
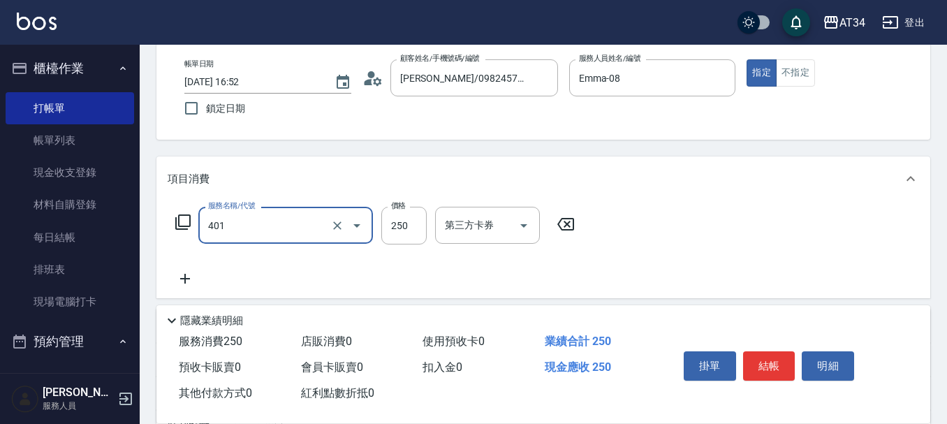
type input "剪髮(401)"
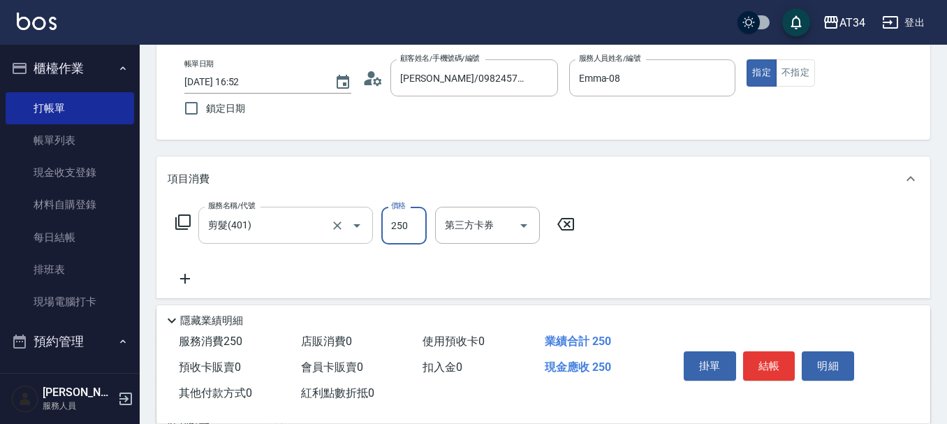
type input "0"
type input "50"
type input "500"
click at [183, 279] on icon at bounding box center [185, 279] width 10 height 10
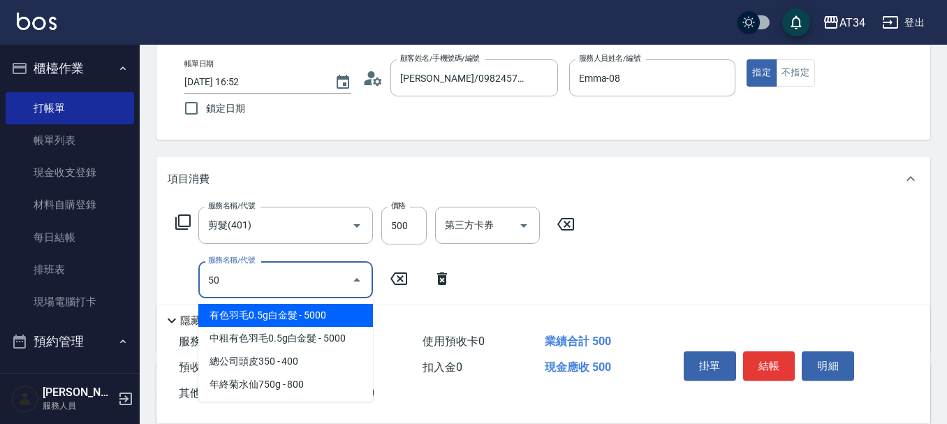
type input "501"
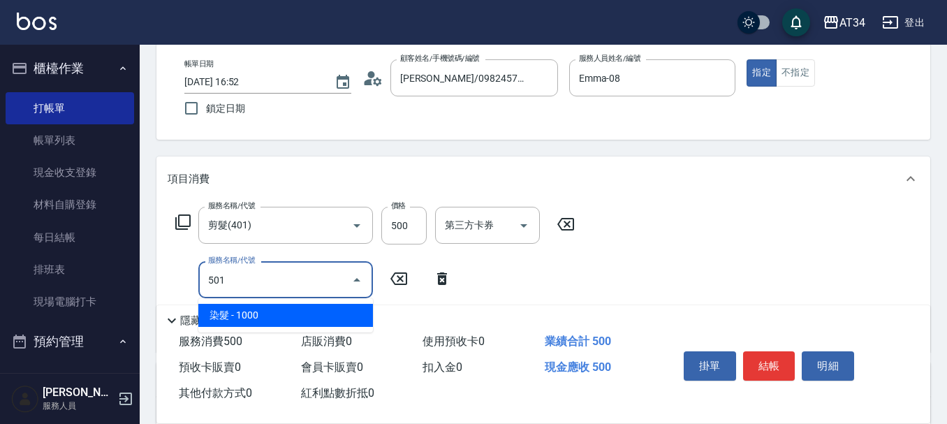
type input "150"
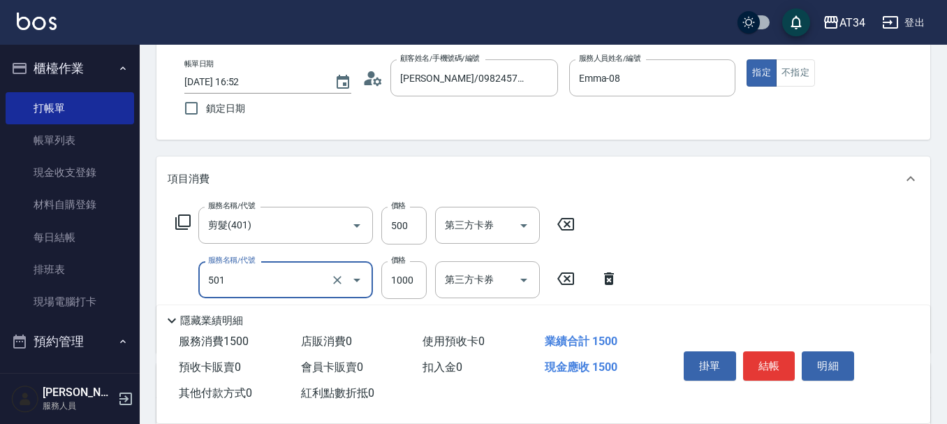
type input "染髮(501)"
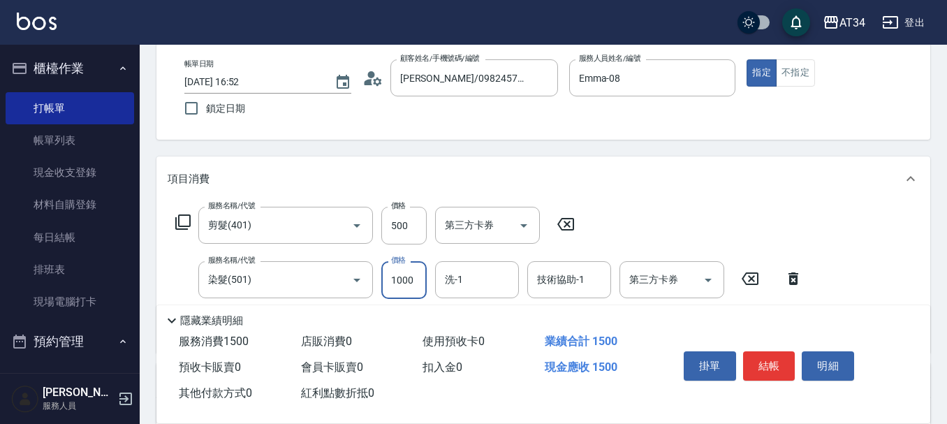
type input "50"
type input "16"
type input "60"
type input "160"
type input "210"
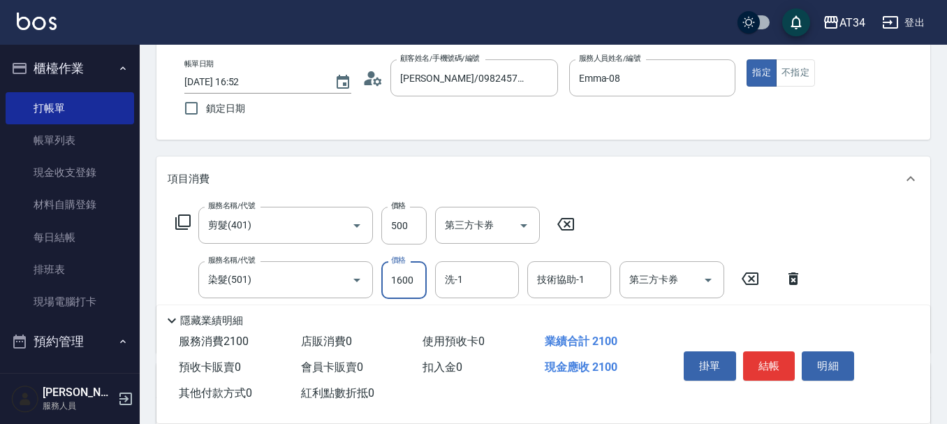
type input "1600"
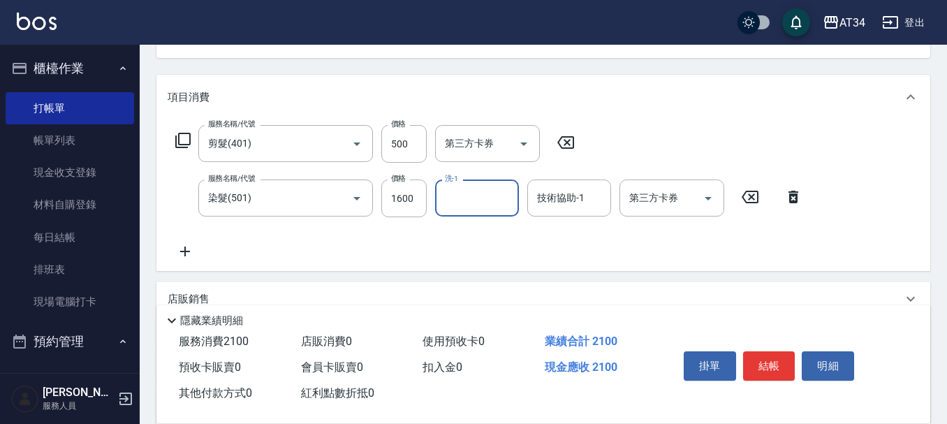
scroll to position [279, 0]
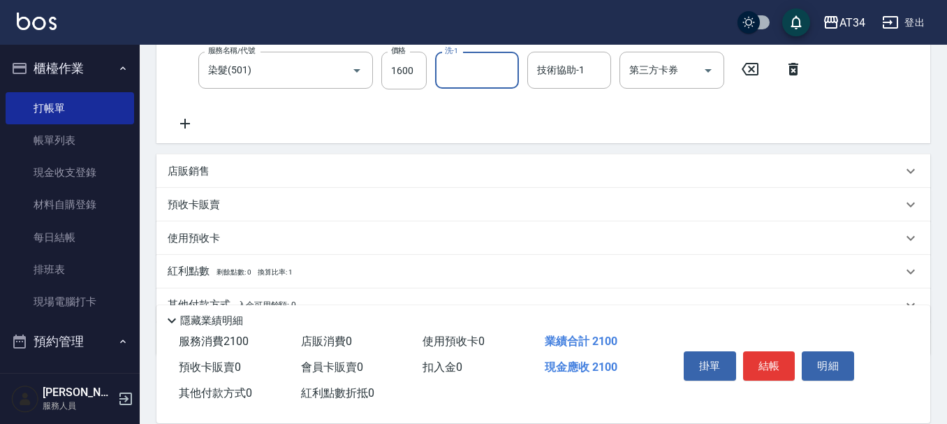
click at [783, 360] on button "結帳" at bounding box center [769, 365] width 52 height 29
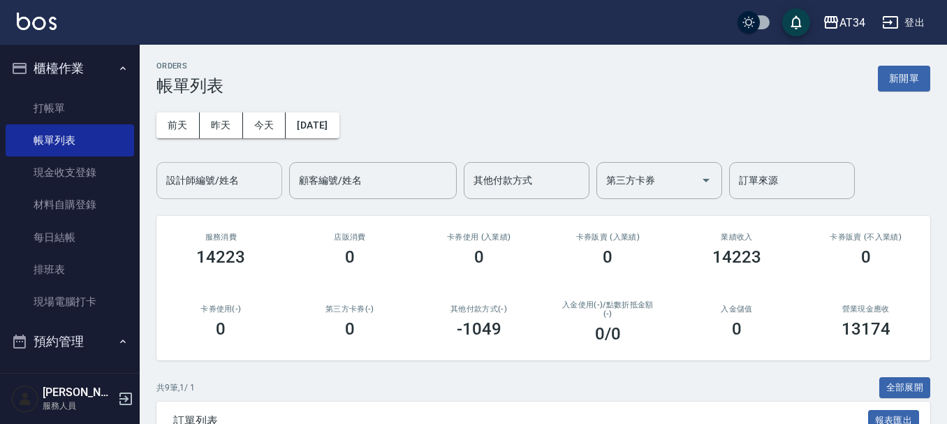
click at [188, 189] on input "設計師編號/姓名" at bounding box center [219, 180] width 113 height 24
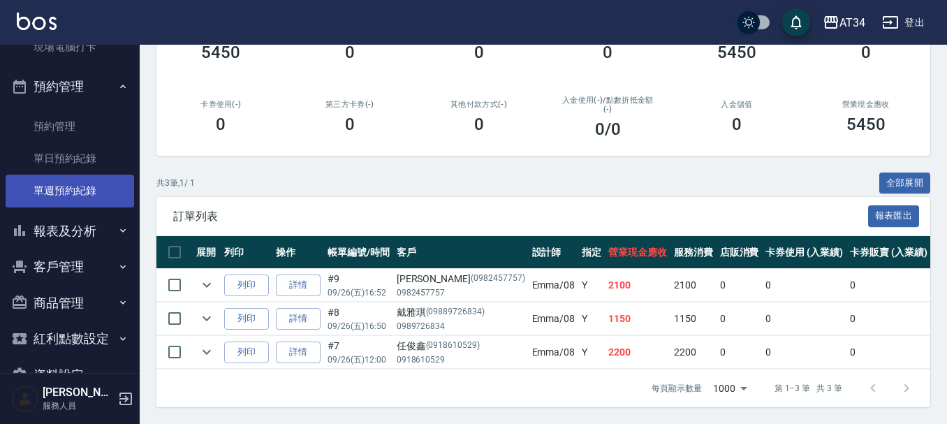
scroll to position [279, 0]
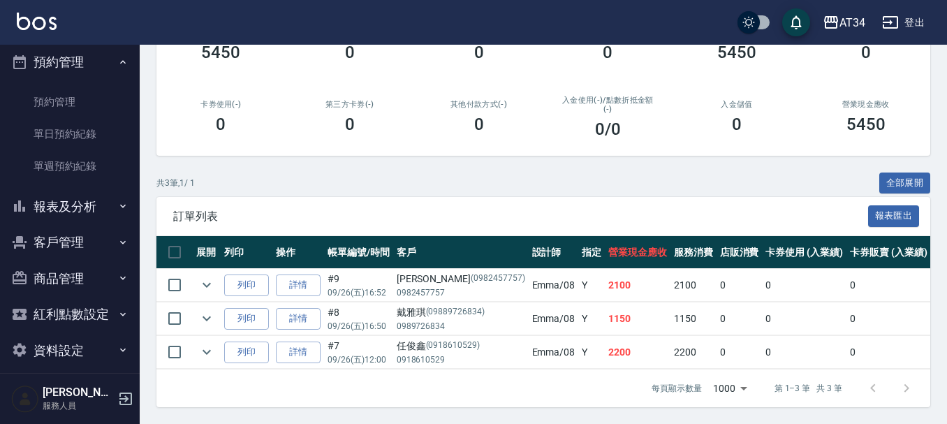
type input "Emma-08"
click at [95, 207] on button "報表及分析" at bounding box center [70, 207] width 128 height 36
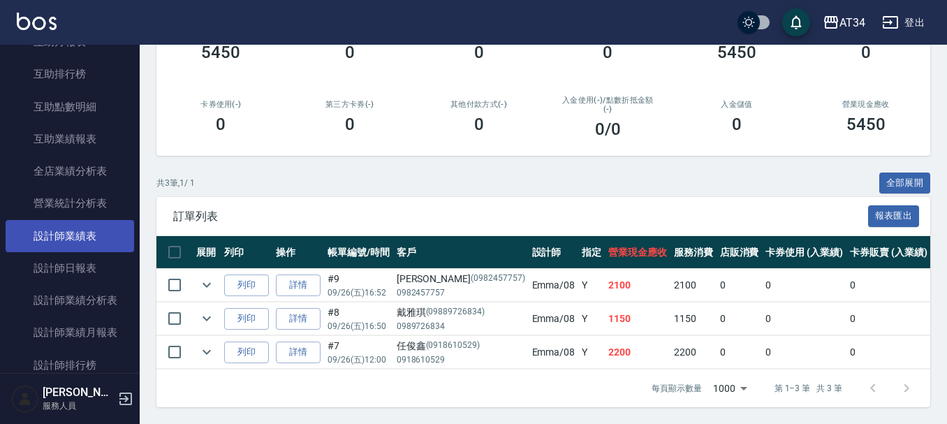
scroll to position [628, 0]
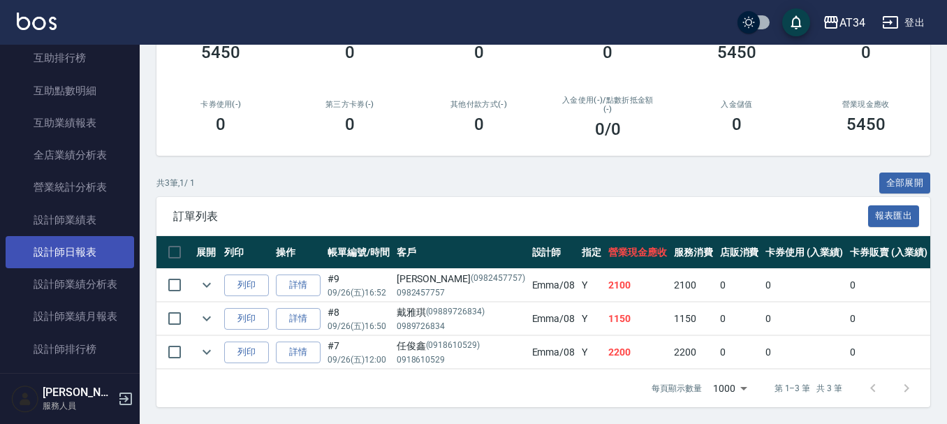
click at [99, 256] on link "設計師日報表" at bounding box center [70, 252] width 128 height 32
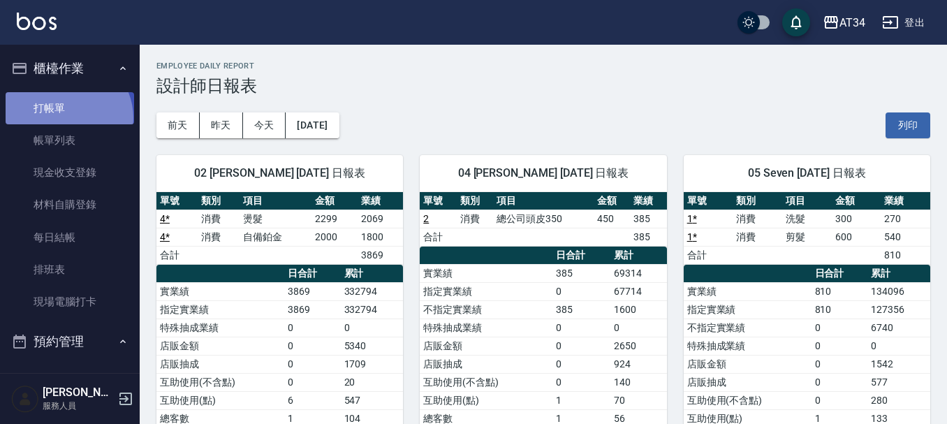
click at [66, 117] on link "打帳單" at bounding box center [70, 108] width 128 height 32
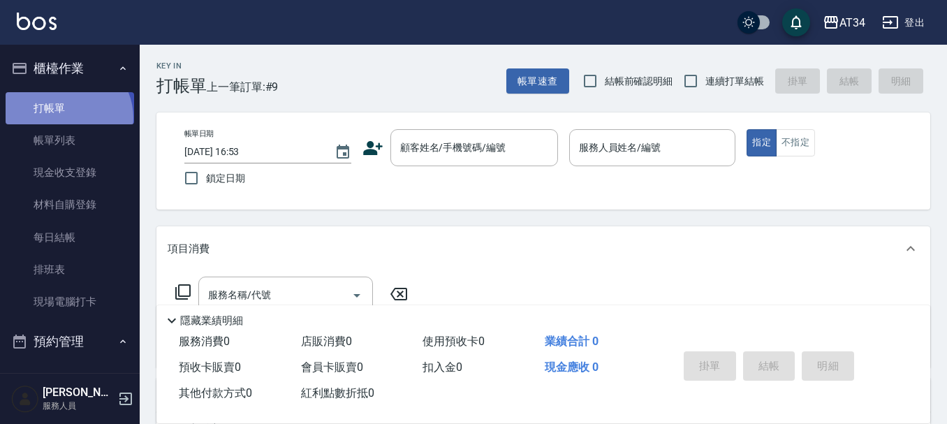
click at [66, 117] on link "打帳單" at bounding box center [70, 108] width 128 height 32
drag, startPoint x: 64, startPoint y: 118, endPoint x: 0, endPoint y: 187, distance: 93.9
click at [63, 121] on link "打帳單" at bounding box center [70, 108] width 128 height 32
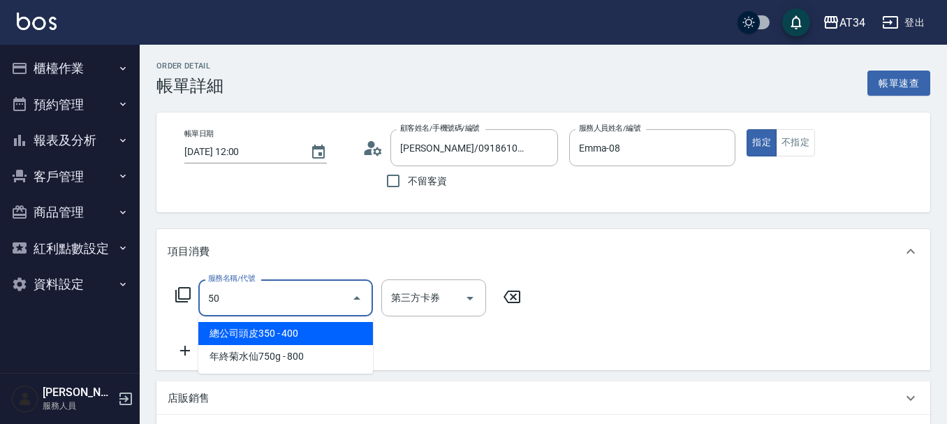
type input "501"
type input "100"
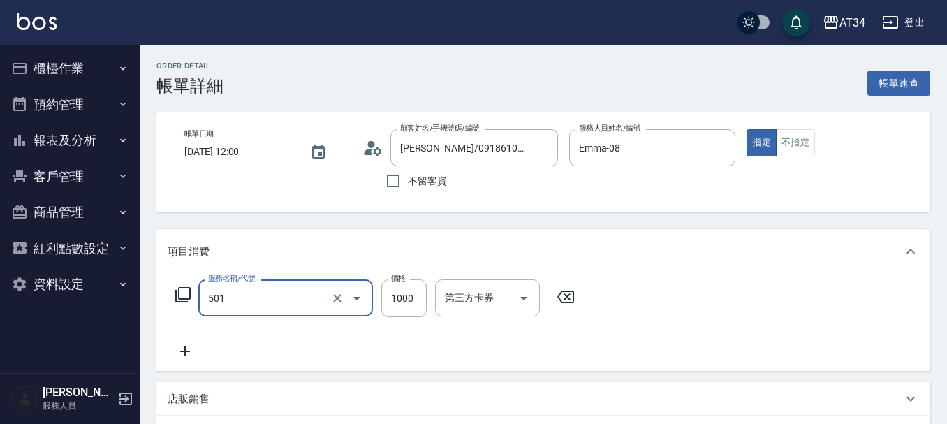
type input "染髮(501)"
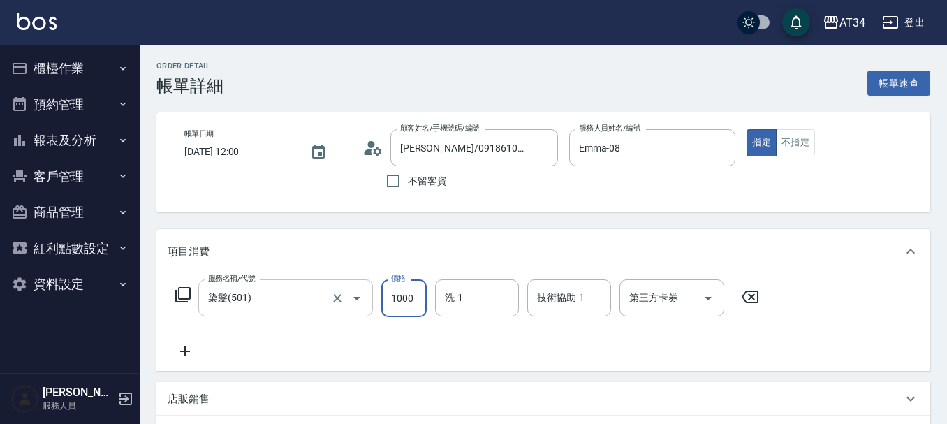
type input "0"
type input "150"
type input "1500"
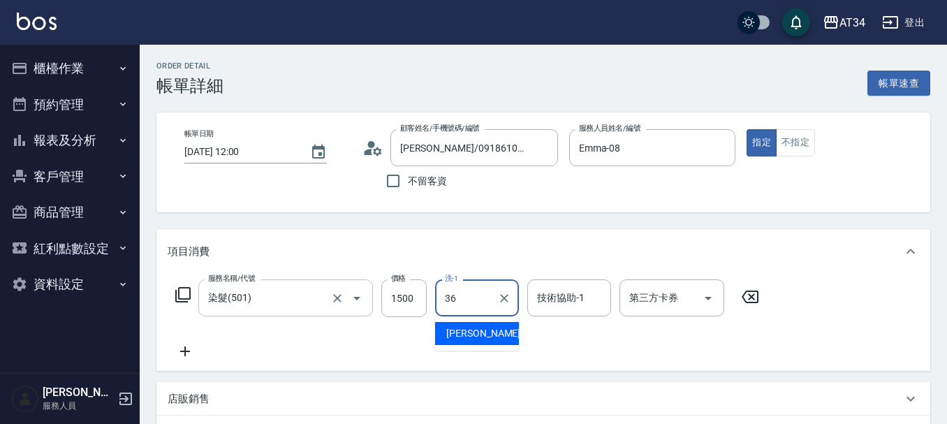
type input "張可芮-36"
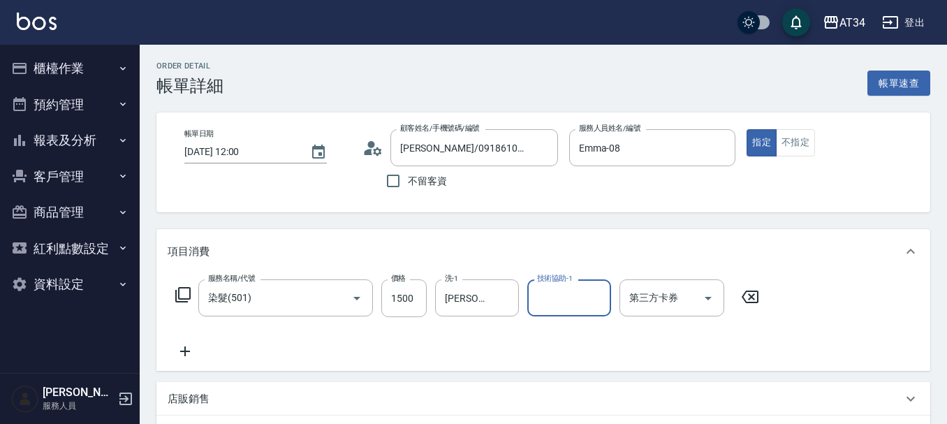
click at [176, 295] on icon at bounding box center [182, 294] width 15 height 15
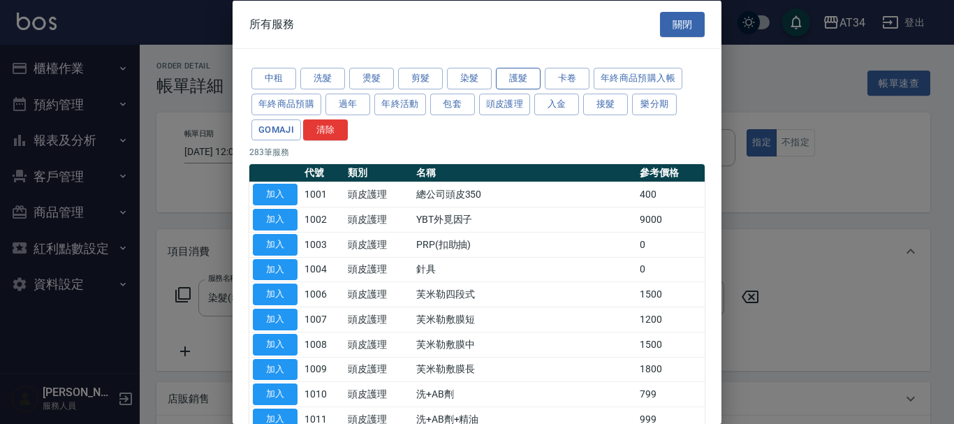
click at [510, 71] on button "護髮" at bounding box center [518, 79] width 45 height 22
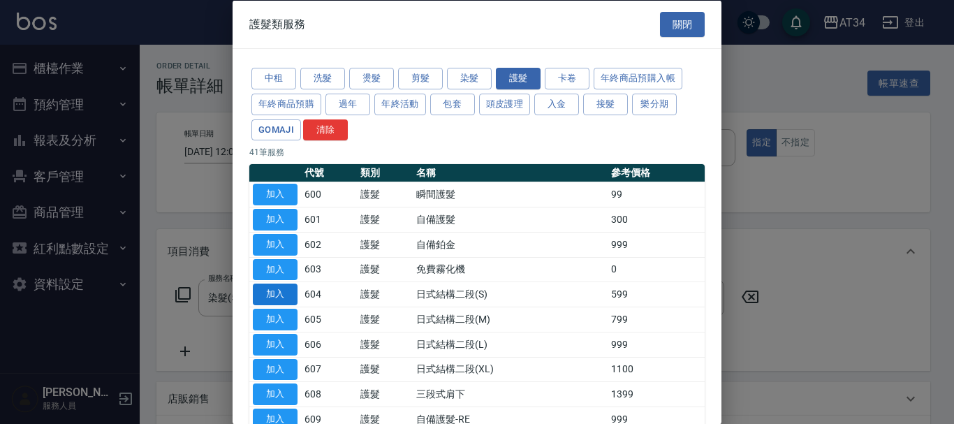
click at [279, 295] on button "加入" at bounding box center [275, 294] width 45 height 22
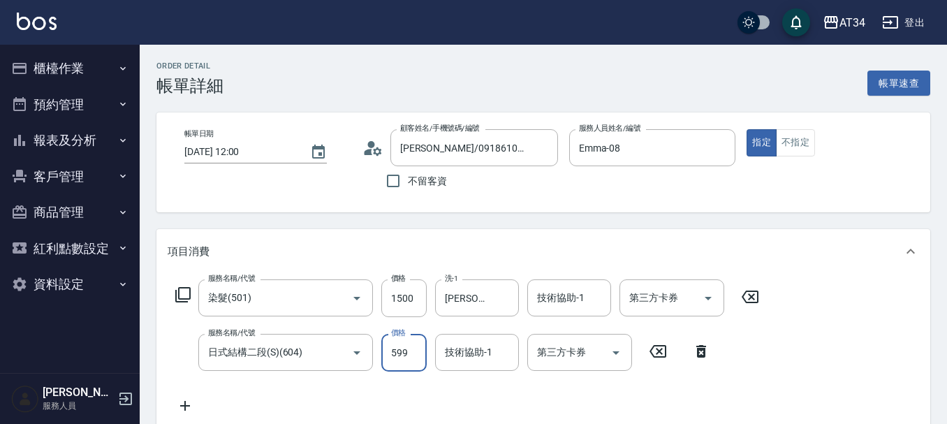
click at [417, 355] on input "599" at bounding box center [403, 353] width 45 height 38
type input "150"
type input "60"
type input "210"
type input "600"
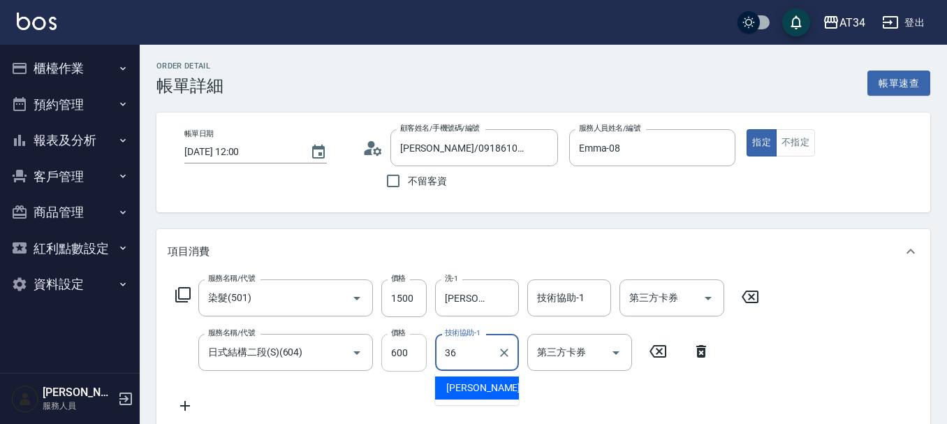
type input "張可芮-36"
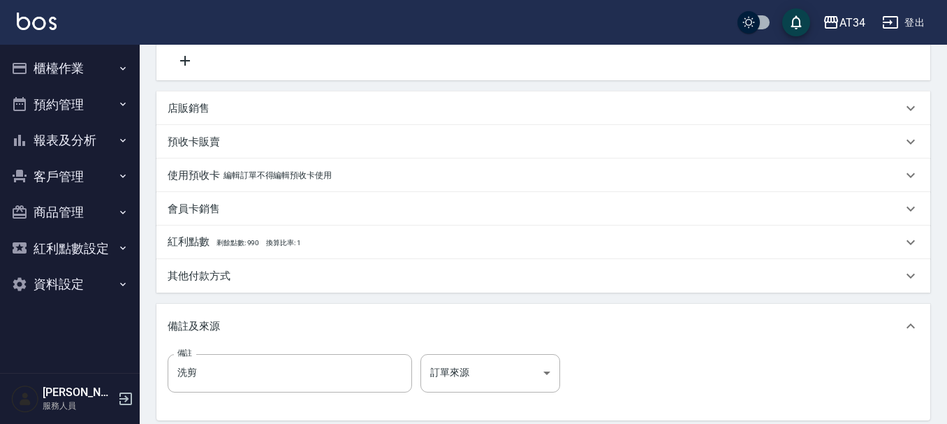
scroll to position [140, 0]
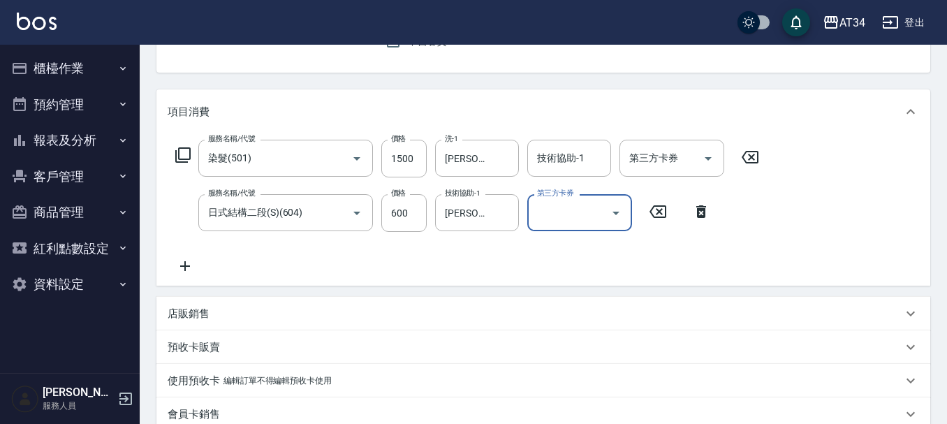
click at [191, 267] on icon at bounding box center [185, 266] width 35 height 17
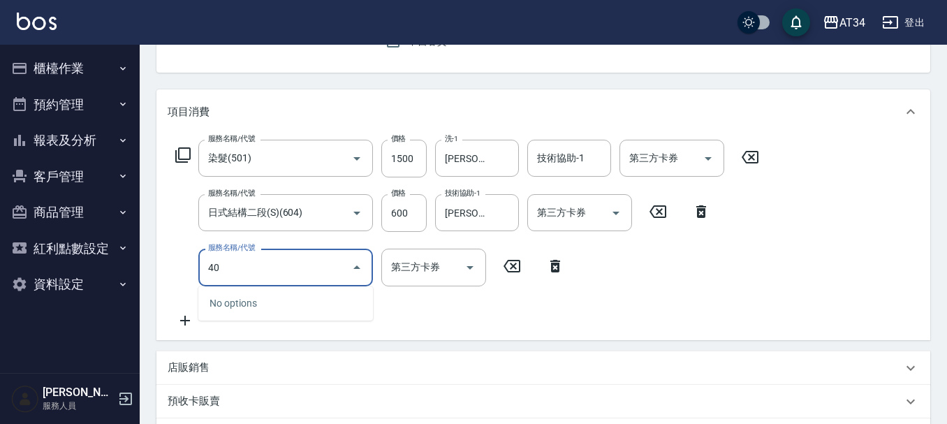
type input "401"
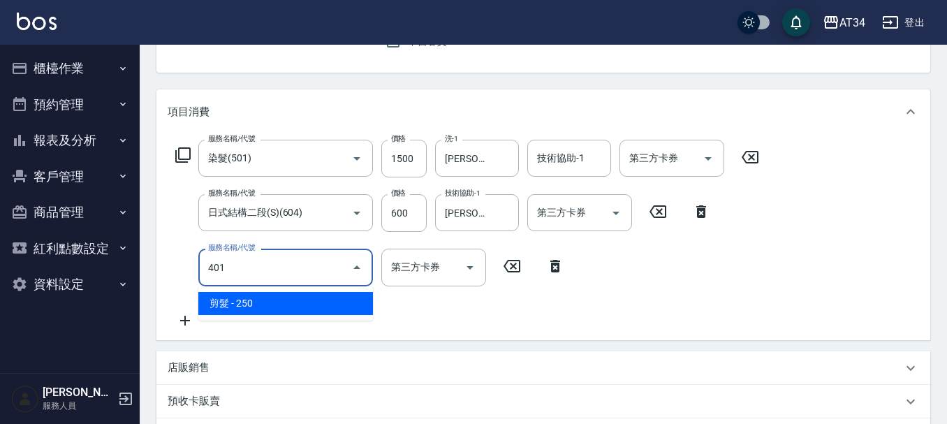
type input "230"
type input "剪髮(401)"
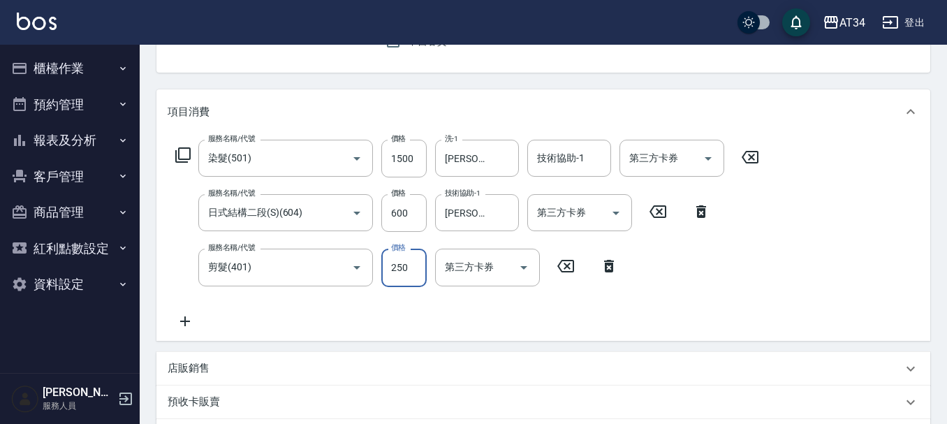
type input "210"
type input "10"
type input "220"
type input "100"
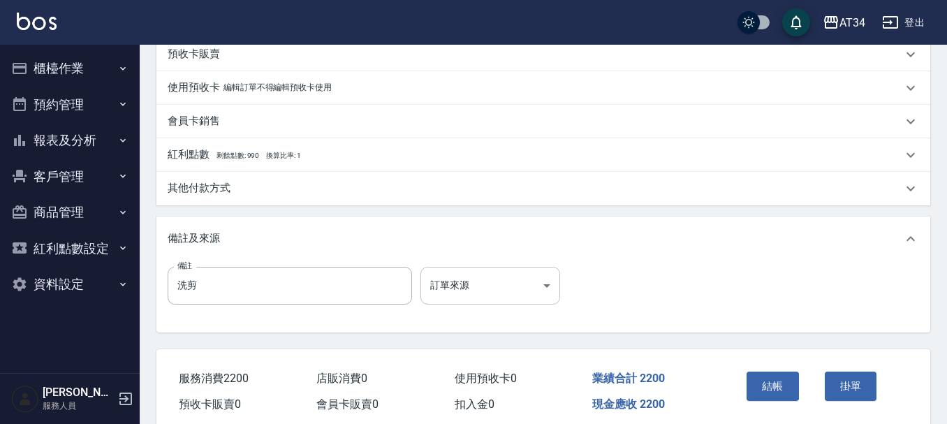
scroll to position [547, 0]
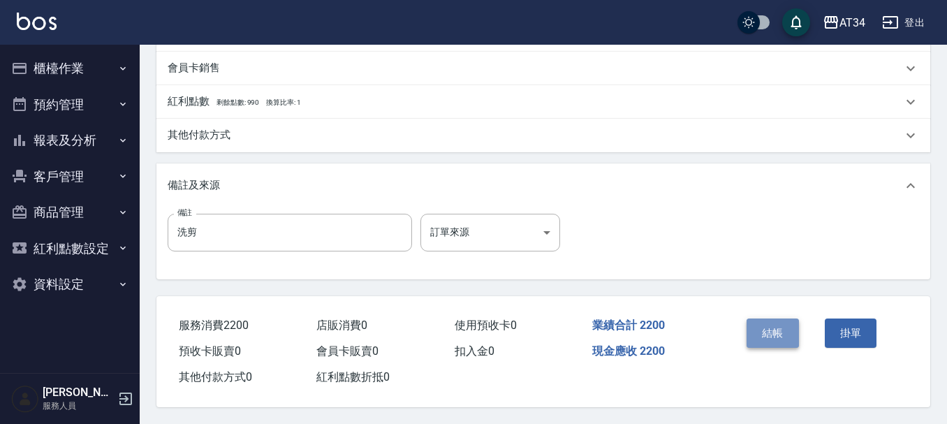
click at [795, 337] on button "結帳" at bounding box center [772, 332] width 52 height 29
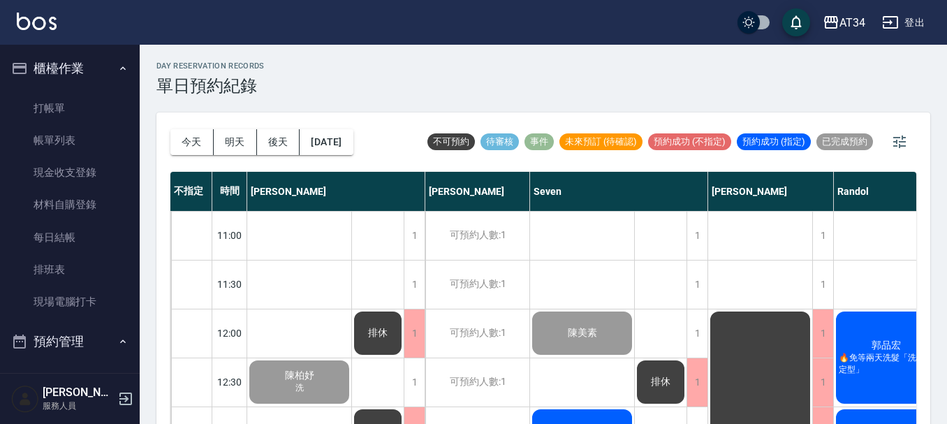
scroll to position [606, 940]
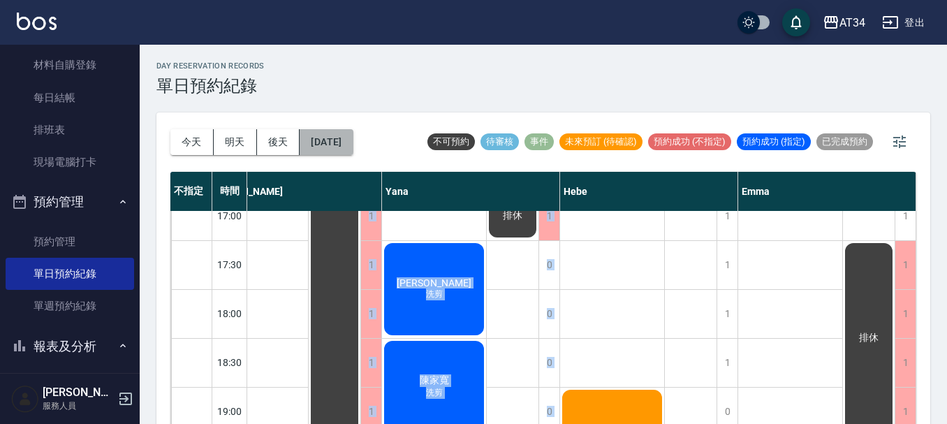
click at [325, 154] on button "[DATE]" at bounding box center [326, 142] width 53 height 26
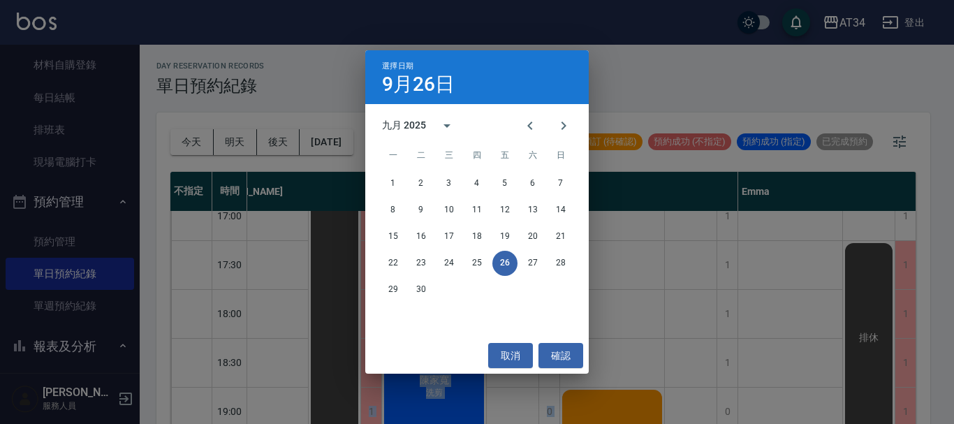
click at [340, 145] on div "選擇日期 9月26日 九月 2025 一 二 三 四 五 六 日 1 2 3 4 5 6 7 8 9 10 11 12 13 14 15 16 17 18 1…" at bounding box center [477, 212] width 954 height 424
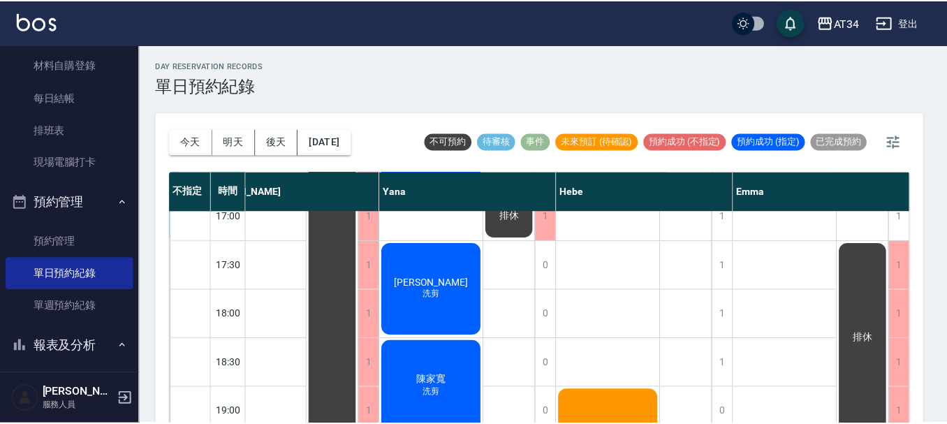
scroll to position [606, 934]
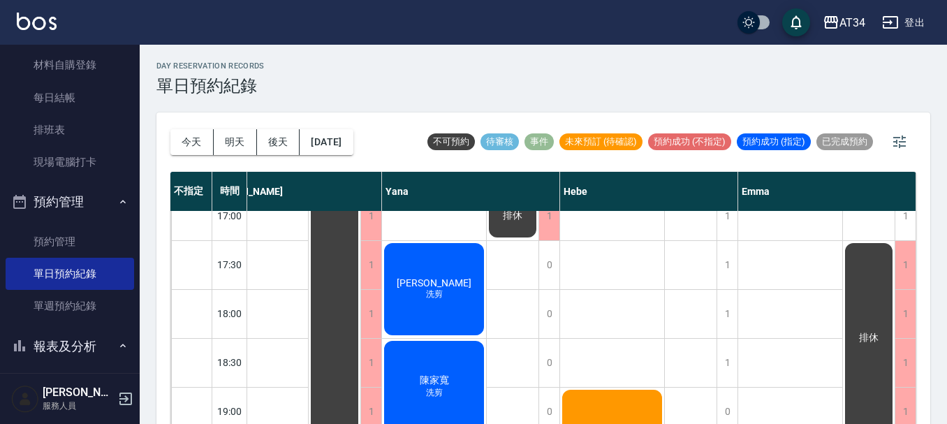
click at [338, 146] on button "[DATE]" at bounding box center [326, 142] width 53 height 26
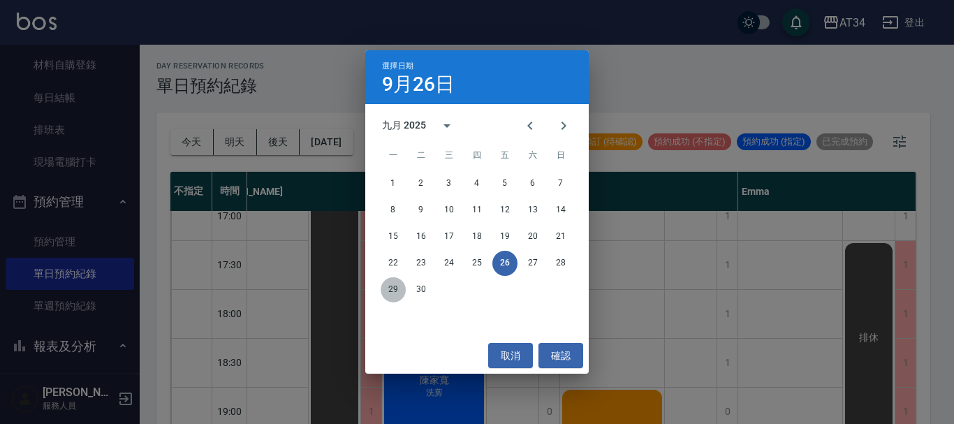
click at [387, 290] on button "29" at bounding box center [393, 289] width 25 height 25
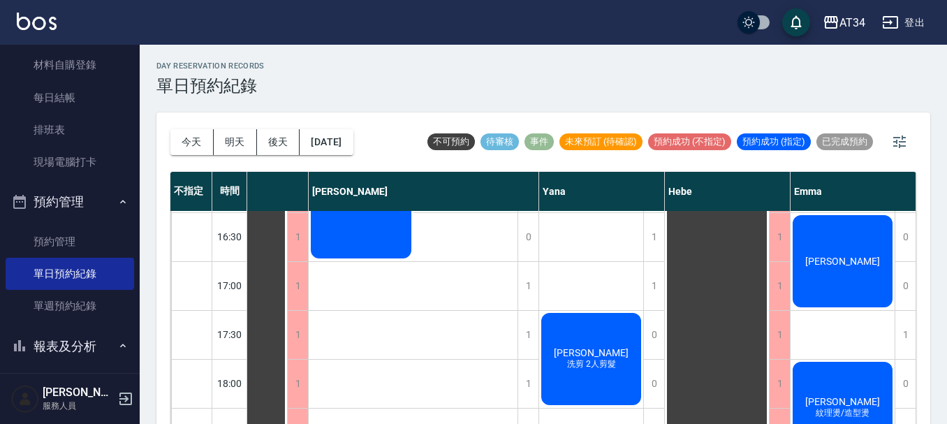
scroll to position [606, 815]
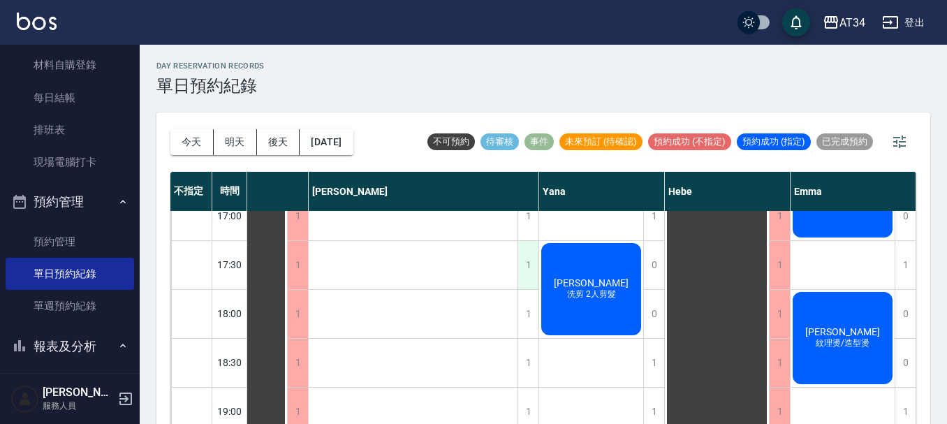
click at [517, 276] on div "1" at bounding box center [527, 265] width 21 height 48
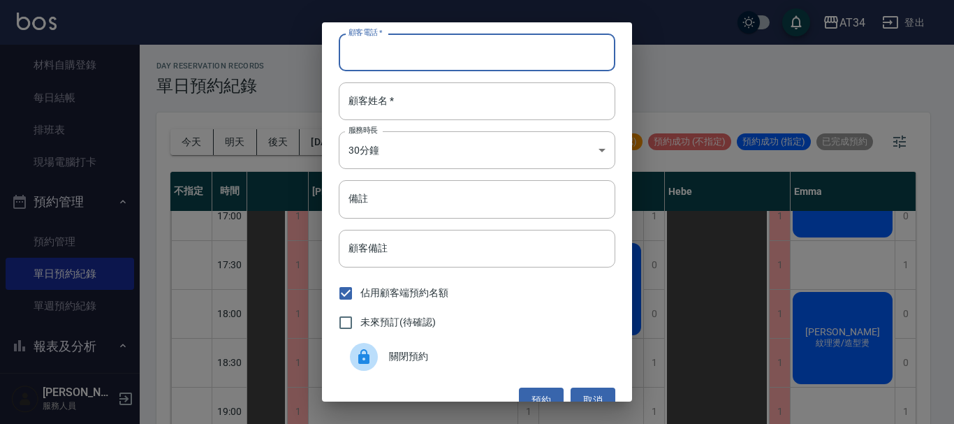
click at [548, 57] on input "顧客電話   *" at bounding box center [477, 53] width 276 height 38
type input "0989027604"
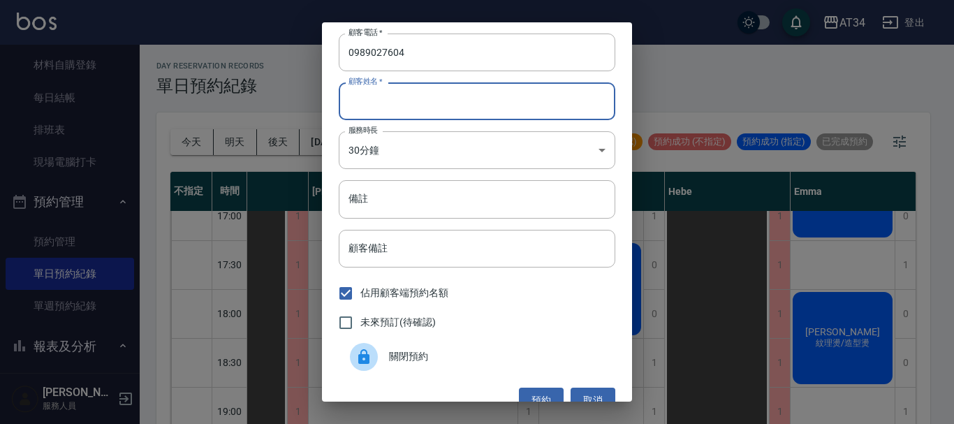
click at [436, 98] on input "顧客姓名   *" at bounding box center [477, 101] width 276 height 38
type input "G"
type input "書"
type input "孫"
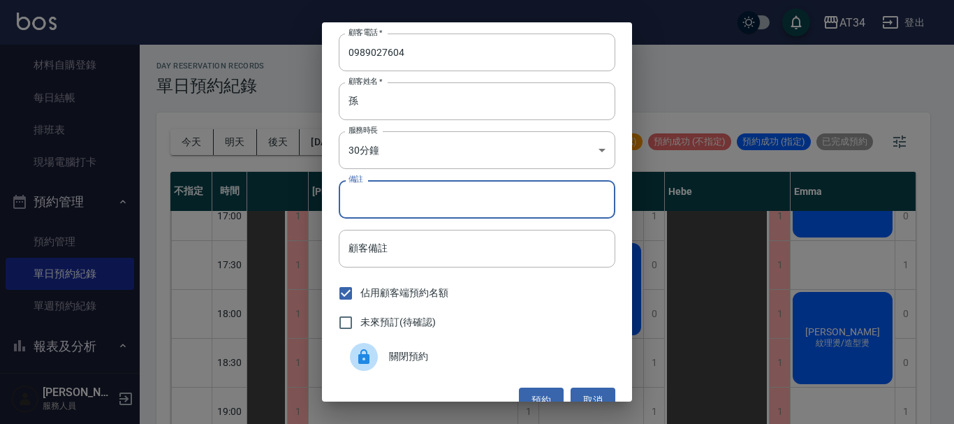
click at [464, 205] on input "備註" at bounding box center [477, 199] width 276 height 38
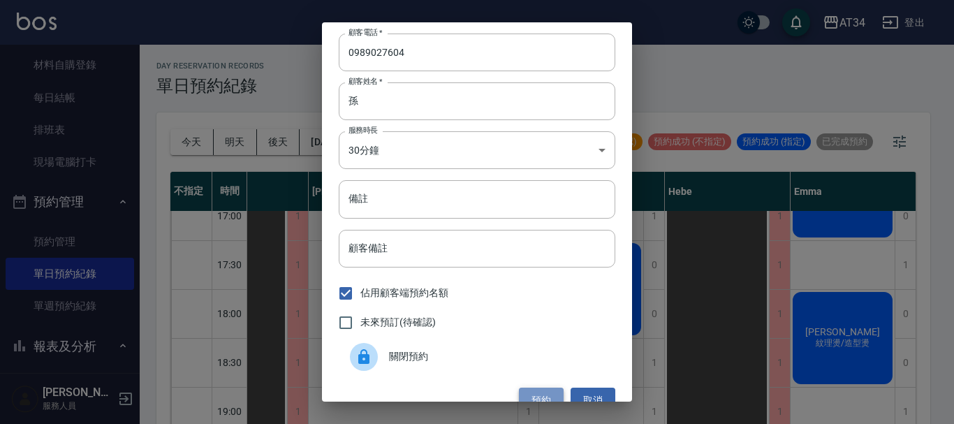
click at [538, 394] on button "預約" at bounding box center [541, 401] width 45 height 26
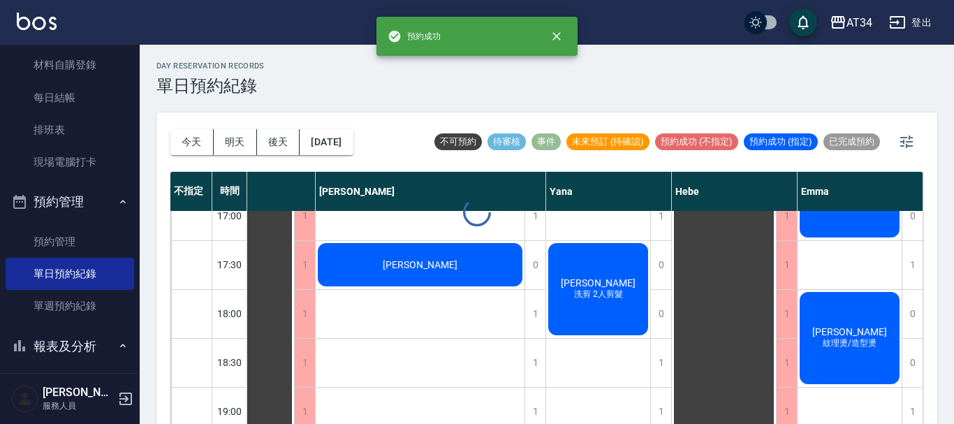
scroll to position [606, 808]
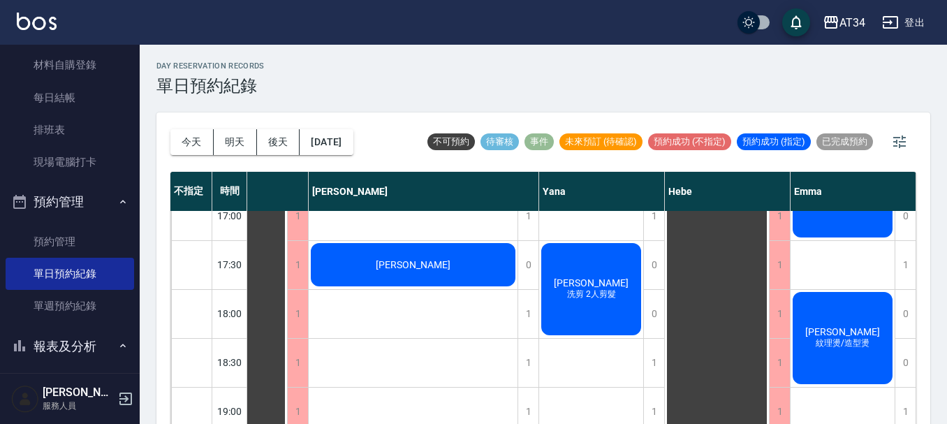
click at [478, 253] on div "孫惠珍" at bounding box center [413, 264] width 209 height 47
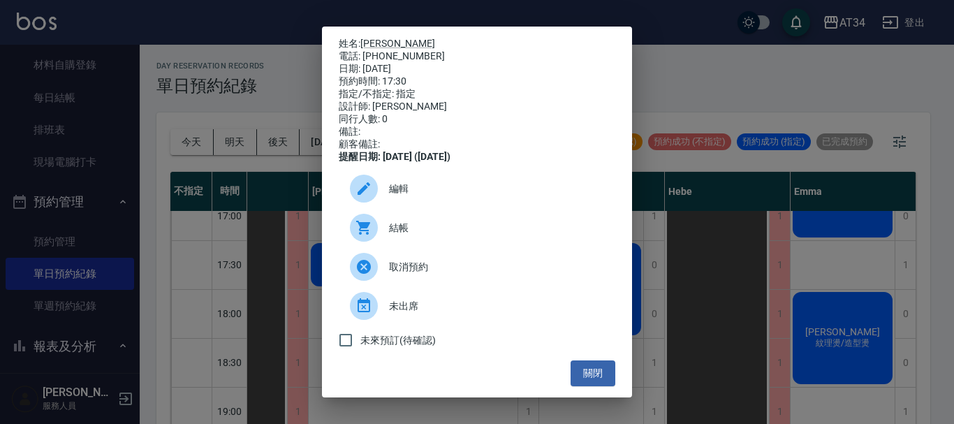
click at [480, 196] on span "編輯" at bounding box center [496, 189] width 215 height 15
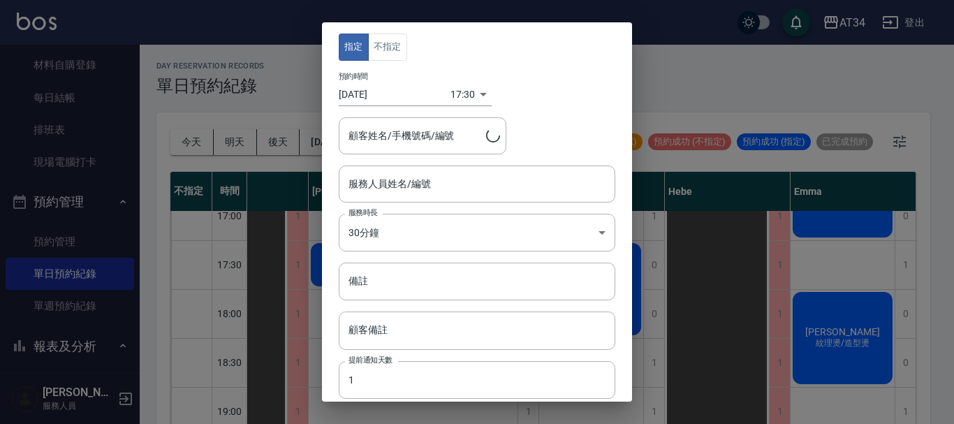
type input "Emily-12"
type input "孫惠珍/0989027604/0989027604"
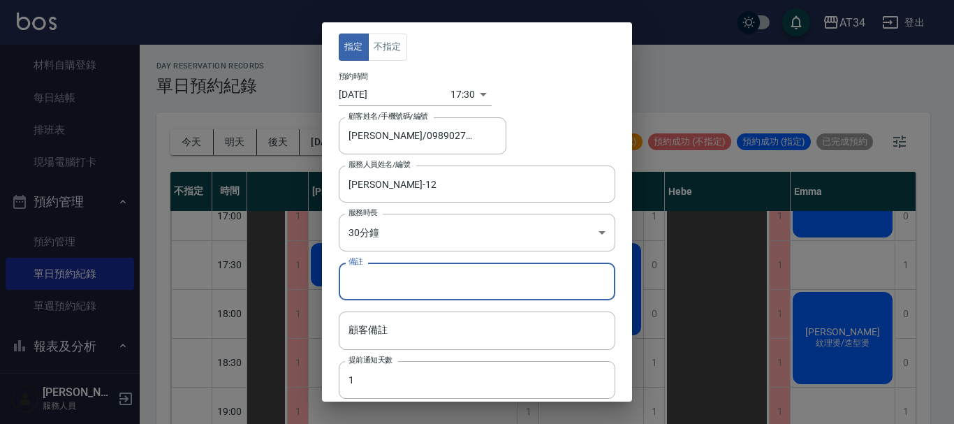
drag, startPoint x: 466, startPoint y: 293, endPoint x: 469, endPoint y: 282, distance: 11.0
click at [466, 293] on input "備註" at bounding box center [477, 282] width 276 height 38
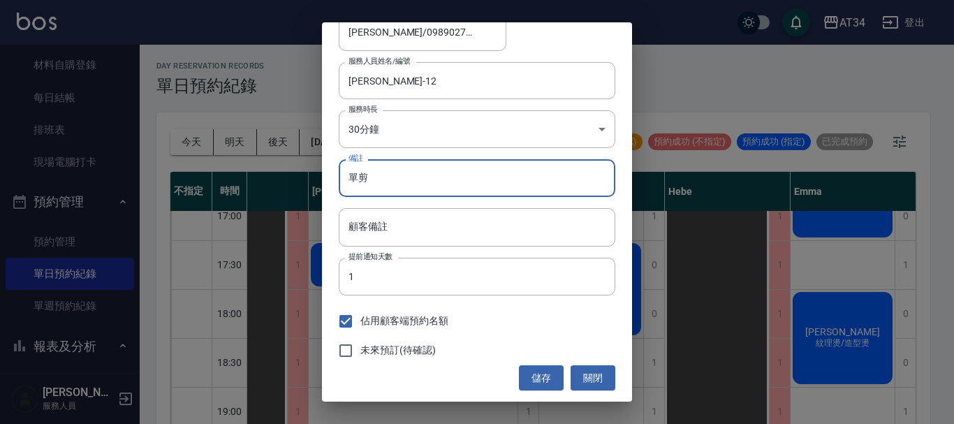
scroll to position [0, 0]
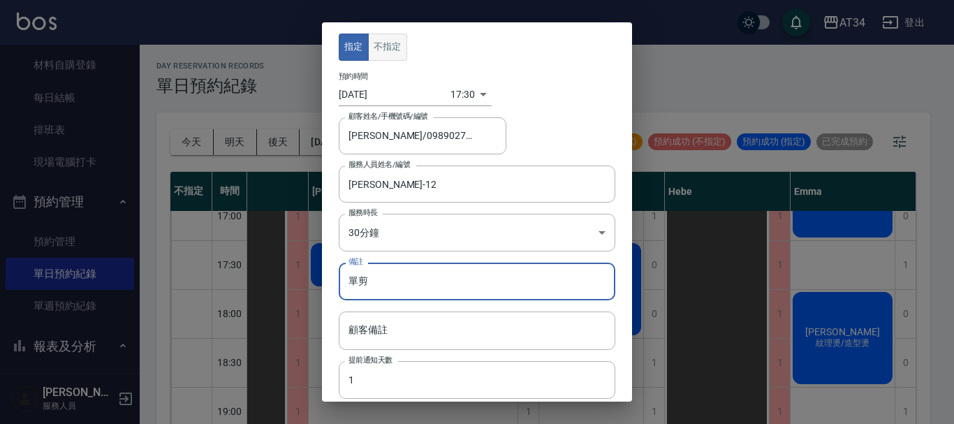
type input "單剪"
click at [380, 42] on button "不指定" at bounding box center [387, 47] width 39 height 27
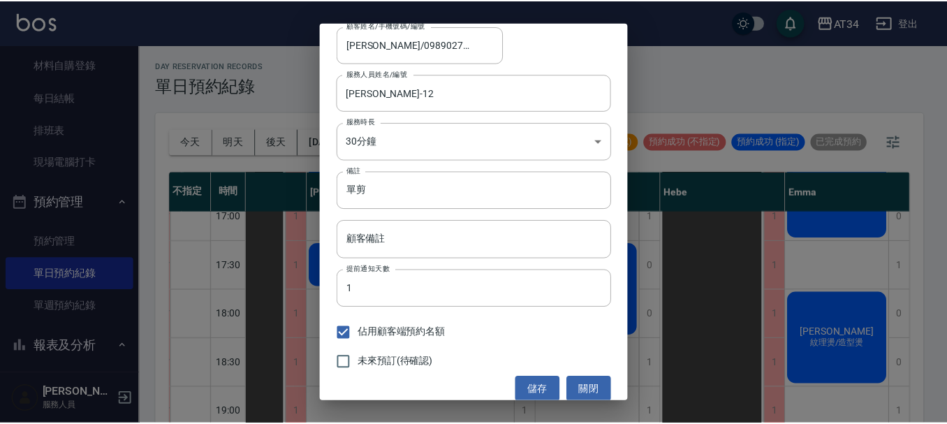
scroll to position [103, 0]
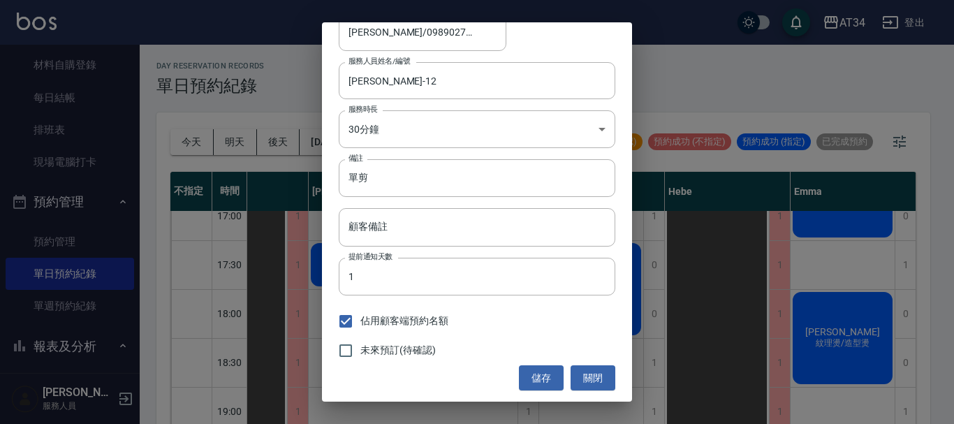
click at [533, 369] on button "儲存" at bounding box center [541, 378] width 45 height 26
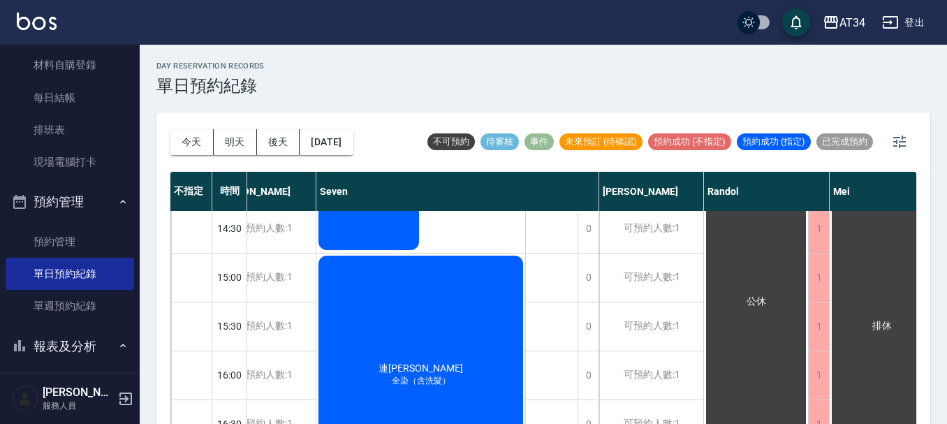
scroll to position [140, 161]
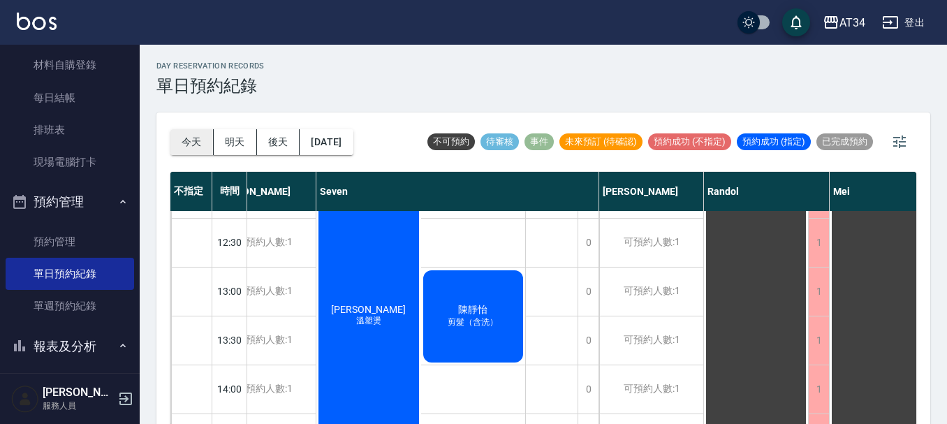
click at [189, 141] on button "今天" at bounding box center [191, 142] width 43 height 26
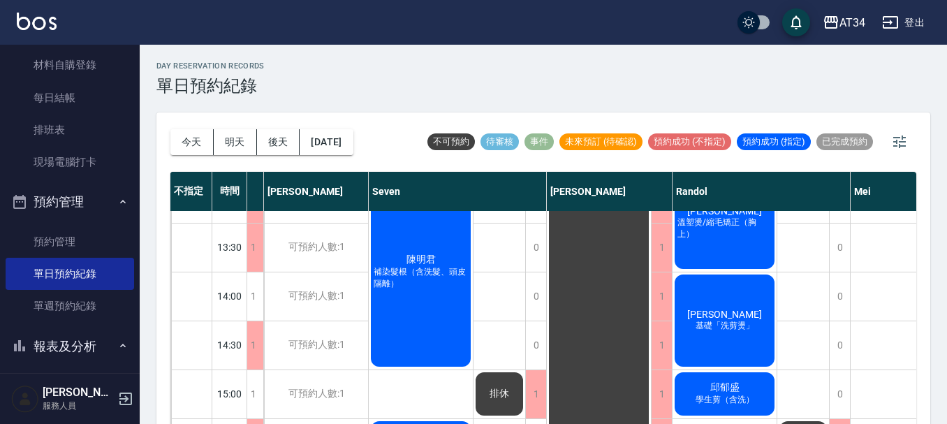
scroll to position [279, 161]
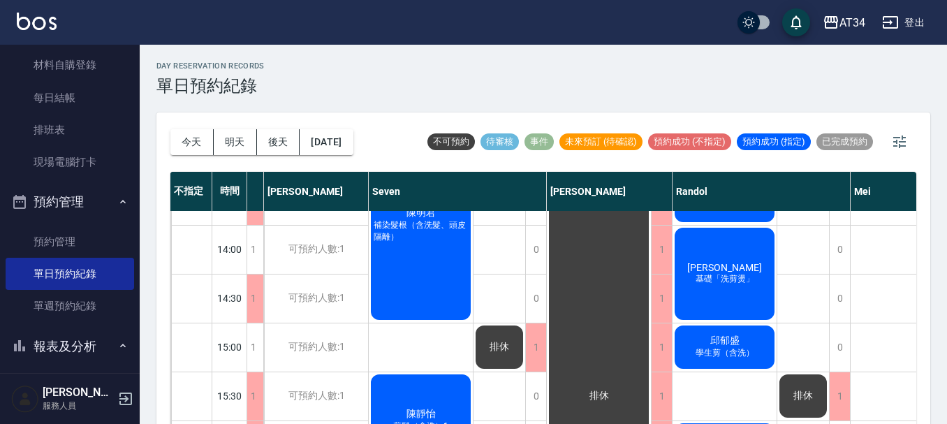
click at [429, 239] on span "補染髮根（含洗髮、頭皮隔離）" at bounding box center [421, 231] width 100 height 24
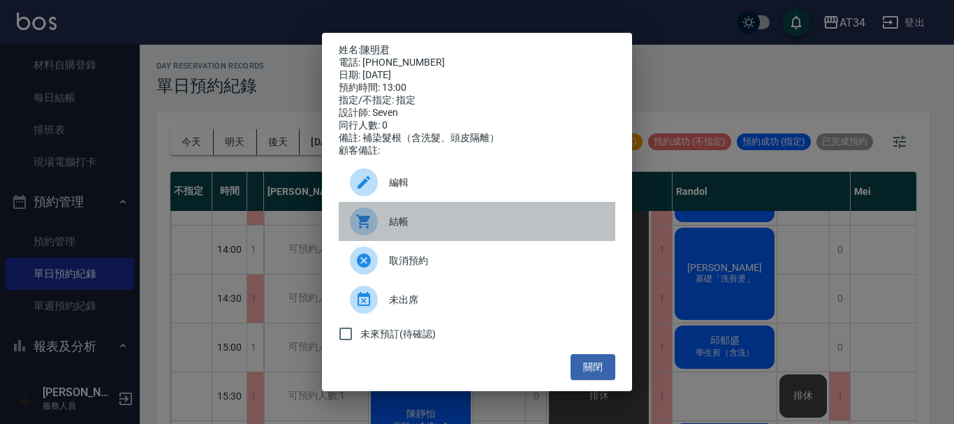
click at [401, 229] on span "結帳" at bounding box center [496, 221] width 215 height 15
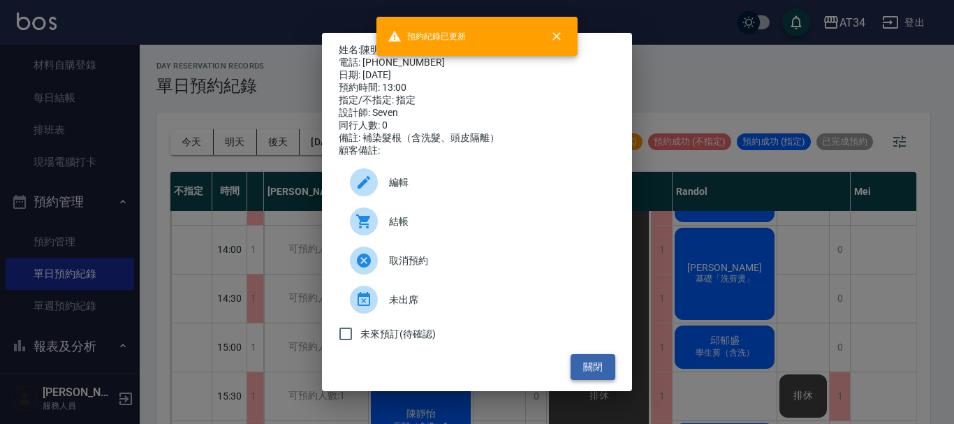
click at [604, 374] on button "關閉" at bounding box center [592, 367] width 45 height 26
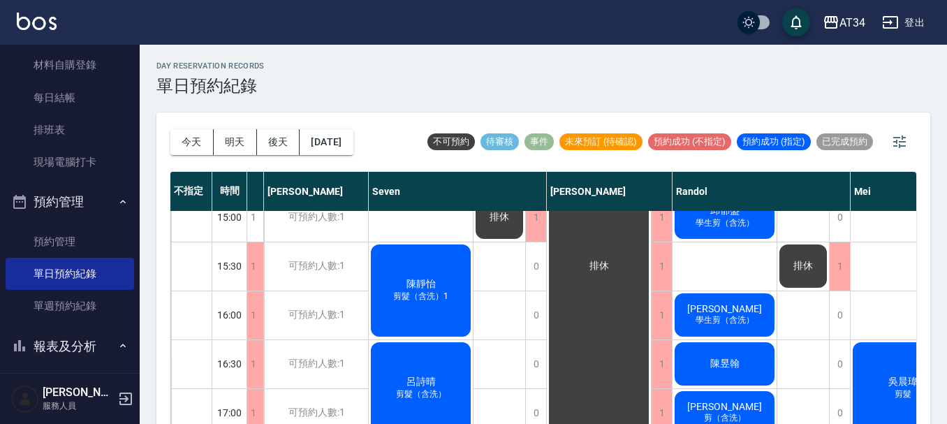
scroll to position [419, 161]
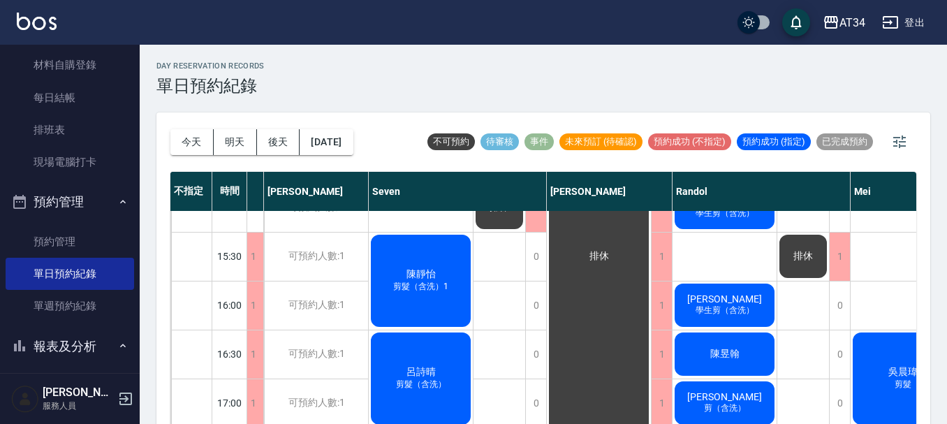
click at [427, 299] on div "陳靜怡 剪髮（含洗）1" at bounding box center [421, 281] width 104 height 96
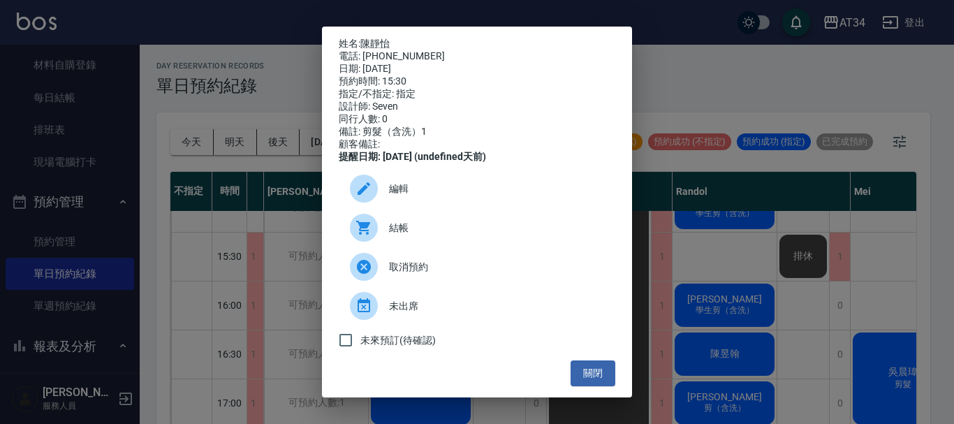
click at [405, 235] on span "結帳" at bounding box center [496, 228] width 215 height 15
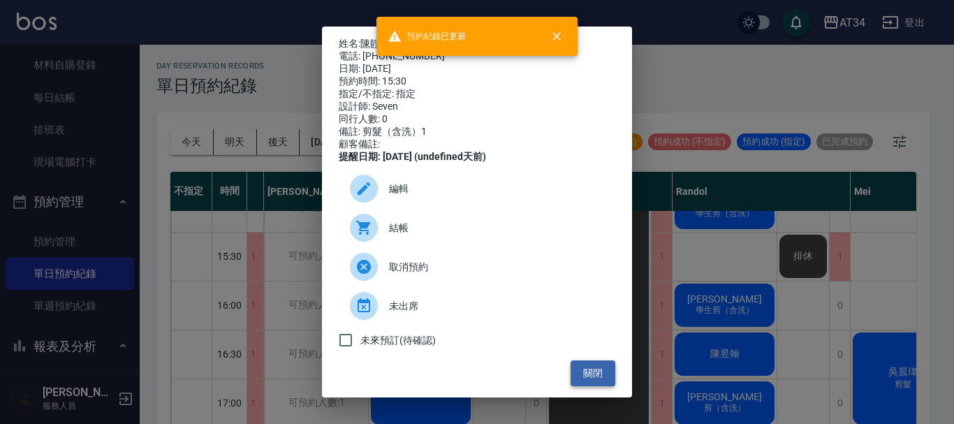
click at [575, 380] on button "關閉" at bounding box center [592, 373] width 45 height 26
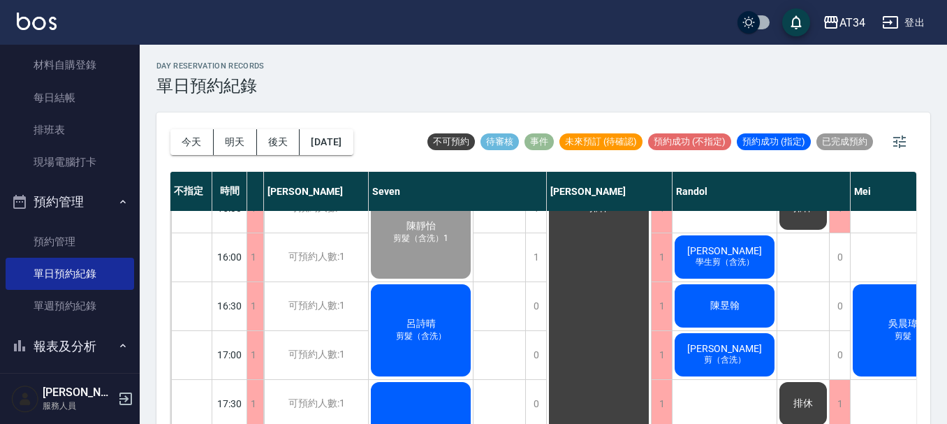
scroll to position [559, 161]
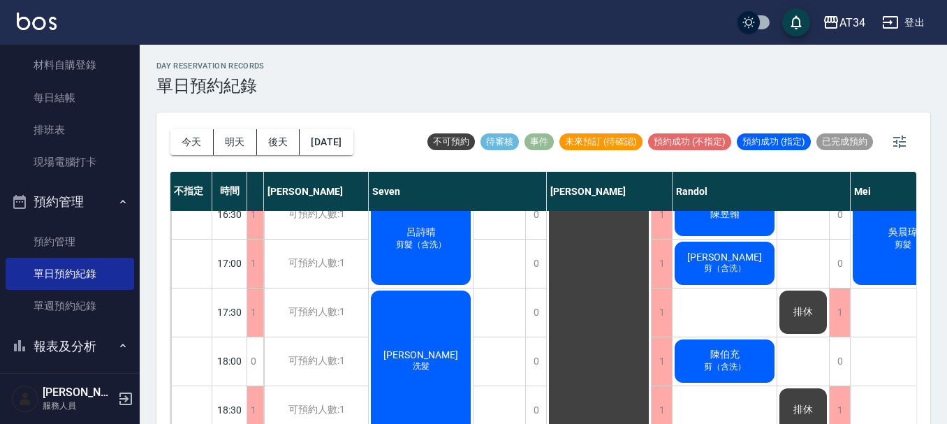
click at [434, 235] on span "呂詩晴" at bounding box center [421, 232] width 35 height 13
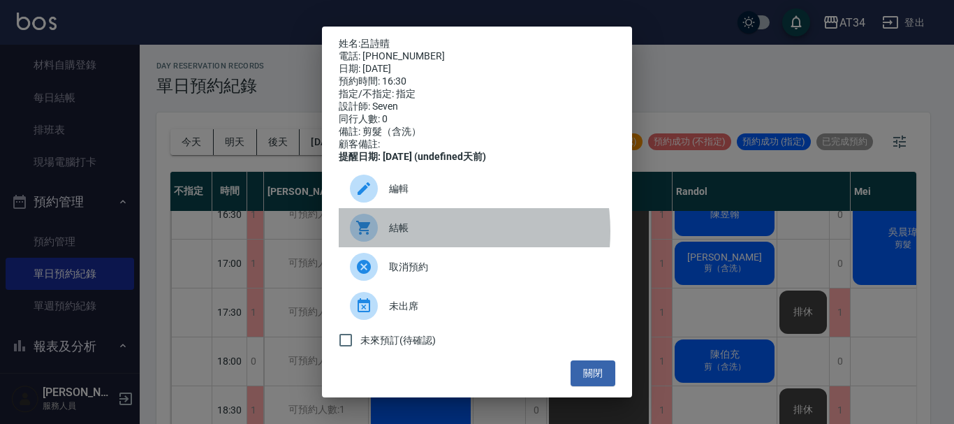
click at [416, 235] on span "結帳" at bounding box center [496, 228] width 215 height 15
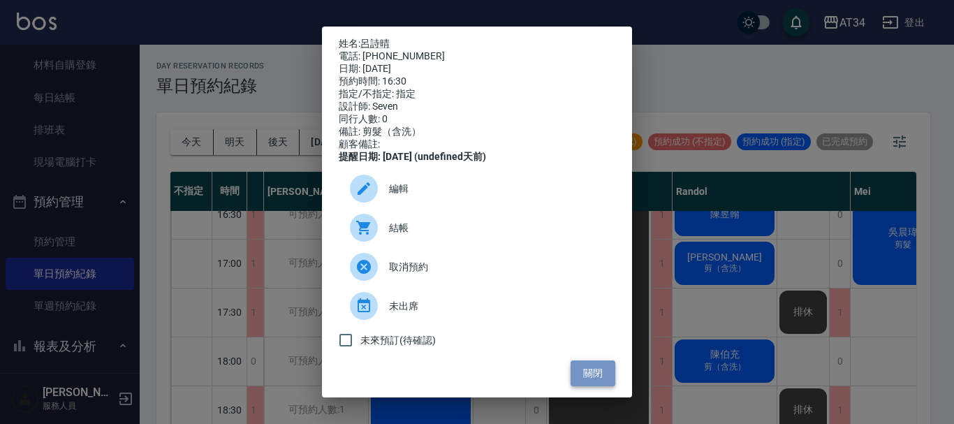
click at [584, 383] on button "關閉" at bounding box center [592, 373] width 45 height 26
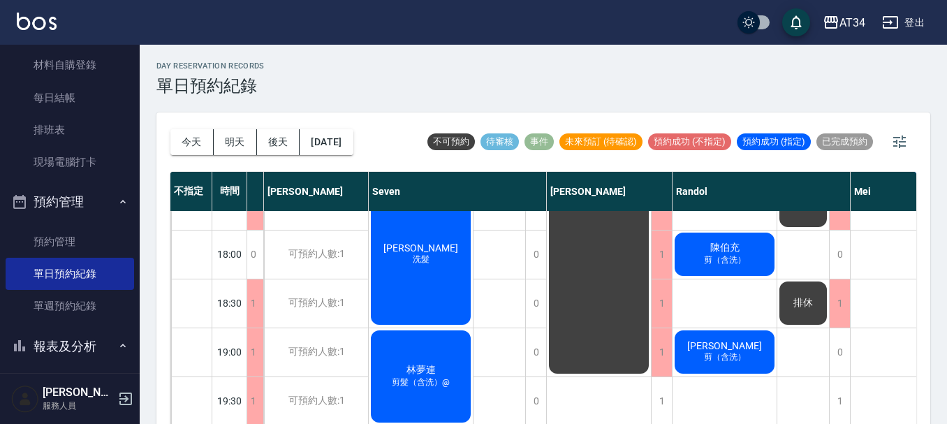
scroll to position [606, 161]
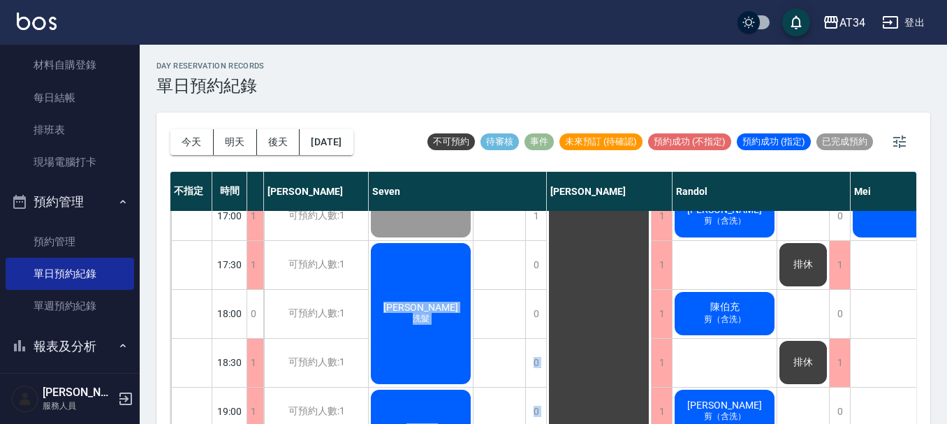
drag, startPoint x: 480, startPoint y: 365, endPoint x: 679, endPoint y: 411, distance: 203.6
click at [679, 411] on div "11:00 11:30 12:00 12:30 13:00 13:30 14:00 14:30 15:00 15:30 16:00 16:30 17:00 1…" at bounding box center [848, 45] width 1679 height 880
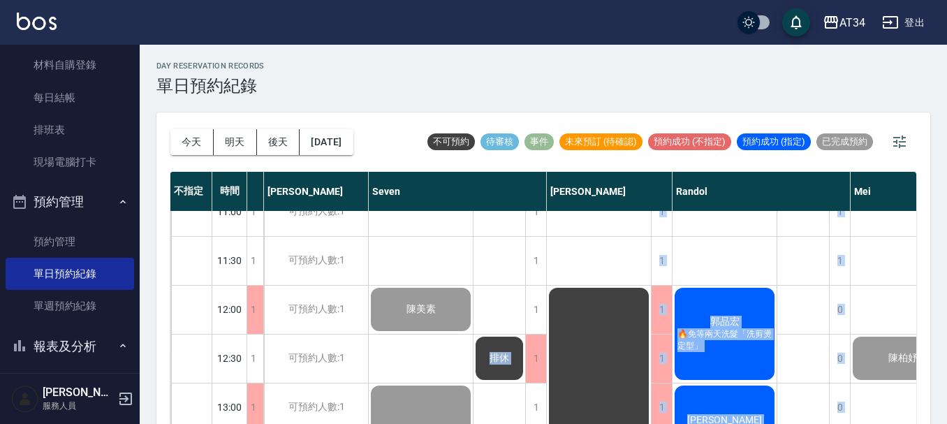
scroll to position [0, 161]
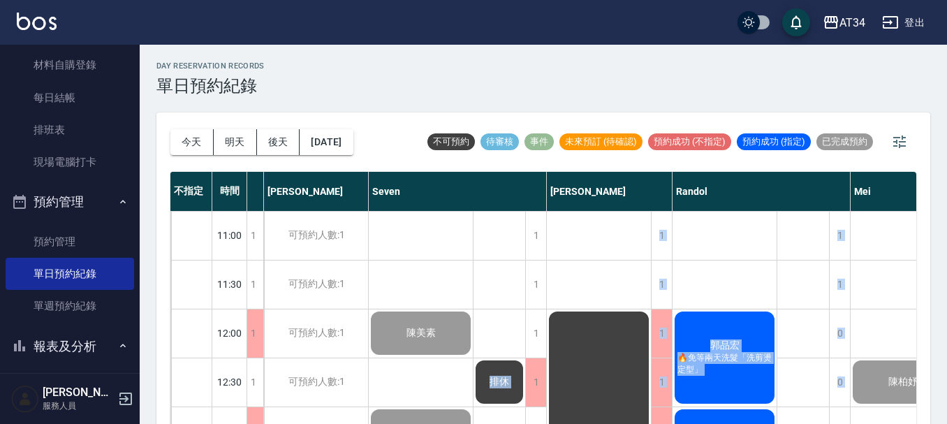
click at [747, 348] on div "郭品宏 🔥免等兩天洗髮「洗剪燙定型」" at bounding box center [724, 357] width 104 height 96
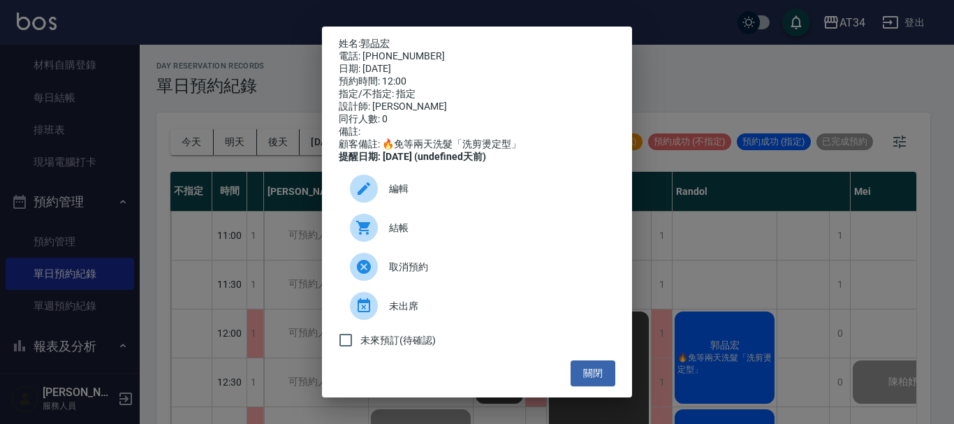
click at [392, 235] on span "結帳" at bounding box center [496, 228] width 215 height 15
click at [846, 111] on div "姓名: 郭品宏 電話: 0956130315 日期: 2025/09/26 預約時間: 12:00 指定/不指定: 指定 設計師: Randol 同行人數: …" at bounding box center [477, 212] width 954 height 424
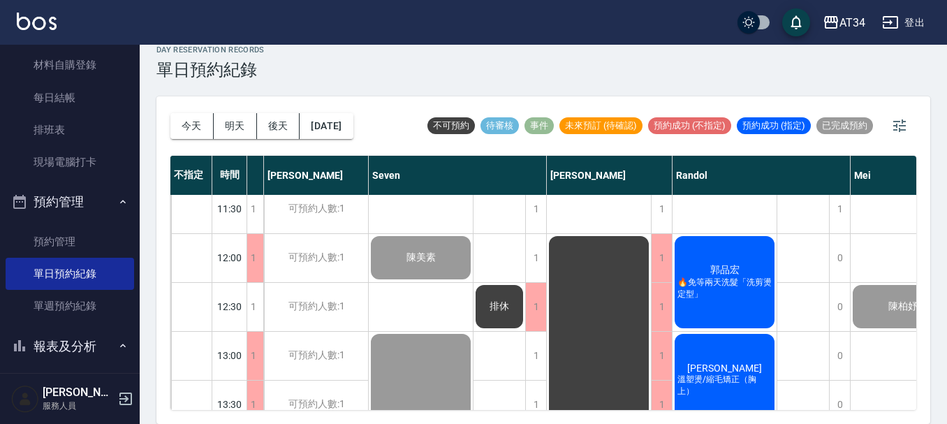
scroll to position [140, 161]
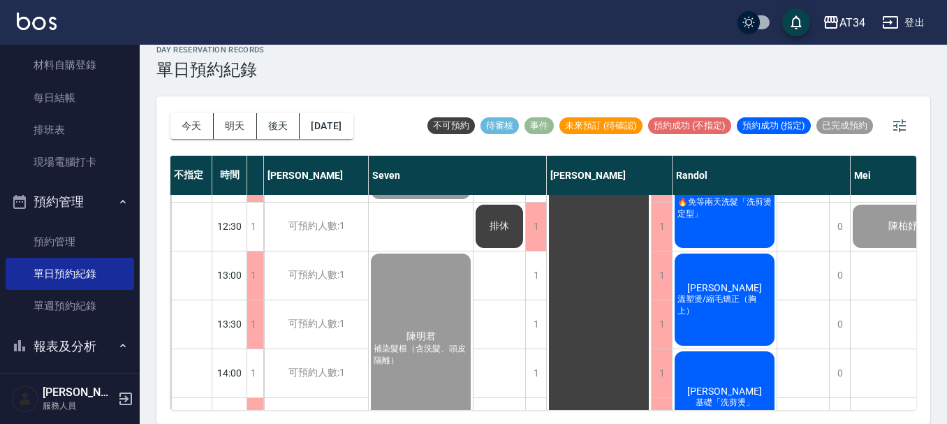
click at [771, 279] on div "炳盛 溫塑燙/縮毛矯正（胸上）" at bounding box center [724, 299] width 104 height 96
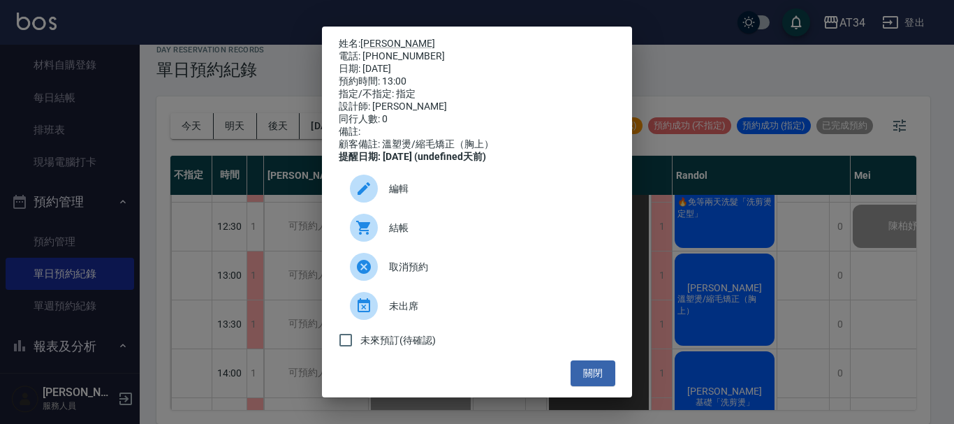
click at [382, 228] on div at bounding box center [369, 228] width 39 height 28
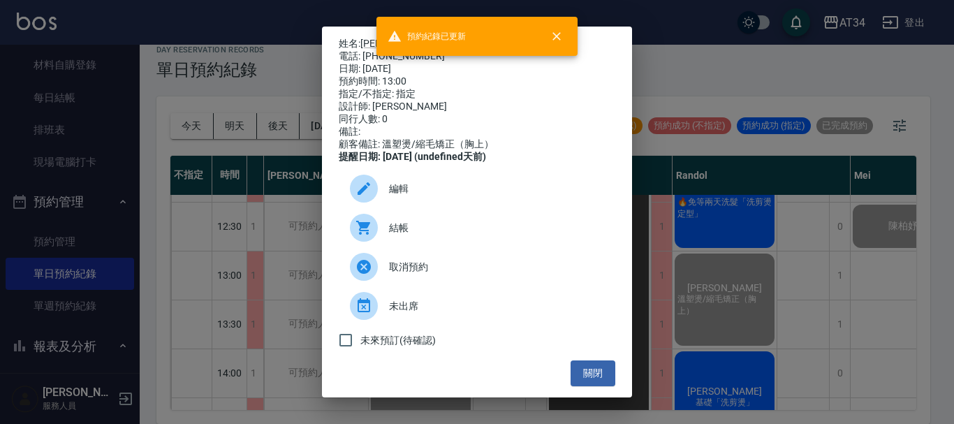
click at [791, 77] on div "姓名: 炳盛 電話: 0985094898 日期: 2025/09/26 預約時間: 13:00 指定/不指定: 指定 設計師: Randol 同行人數: 0…" at bounding box center [477, 212] width 954 height 424
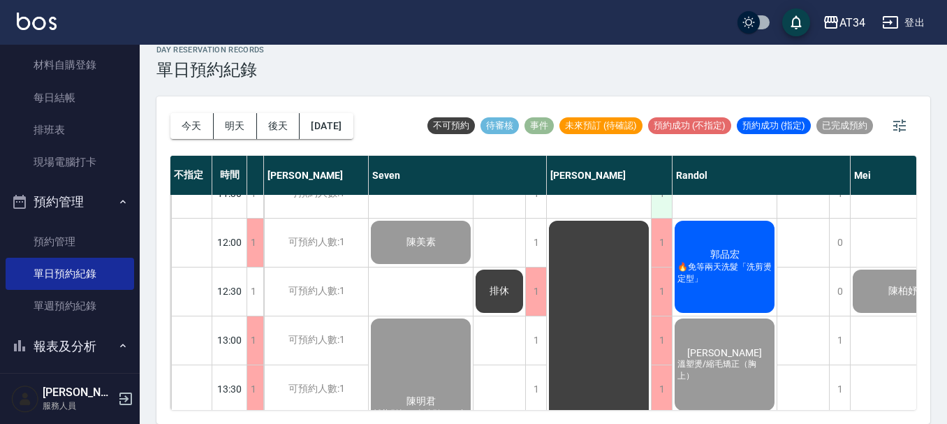
scroll to position [0, 161]
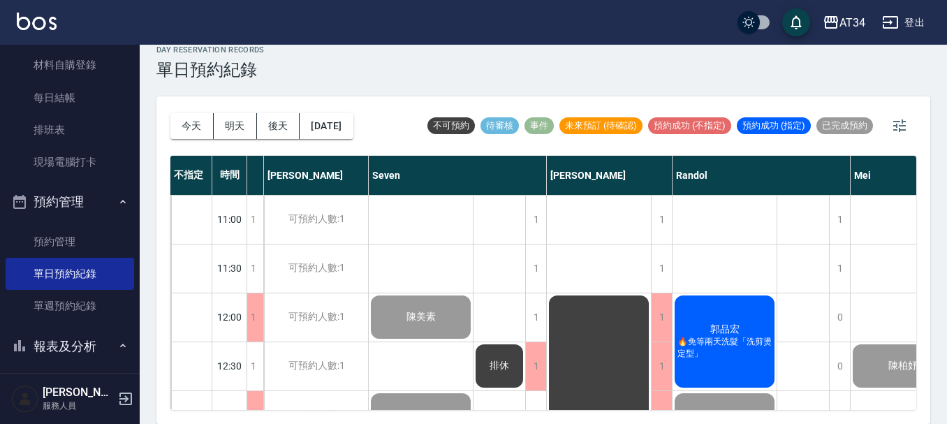
click at [742, 323] on div "郭品宏 🔥免等兩天洗髮「洗剪燙定型」" at bounding box center [724, 341] width 104 height 96
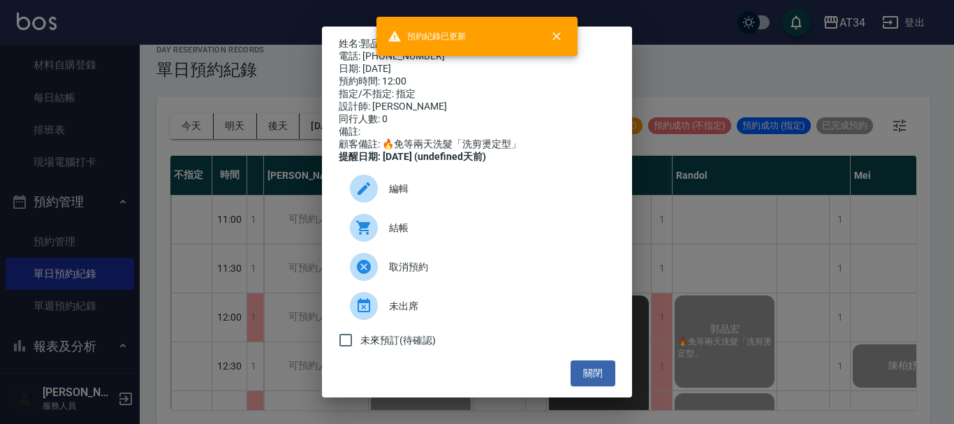
drag, startPoint x: 822, startPoint y: 240, endPoint x: 801, endPoint y: 253, distance: 24.4
click at [821, 240] on div "姓名: 郭品宏 電話: 0956130315 日期: 2025/09/26 預約時間: 12:00 指定/不指定: 指定 設計師: Randol 同行人數: …" at bounding box center [477, 212] width 954 height 424
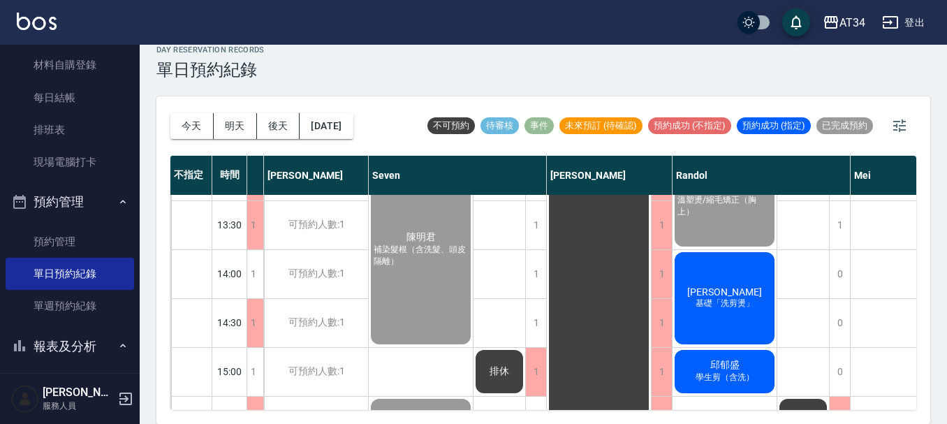
scroll to position [279, 161]
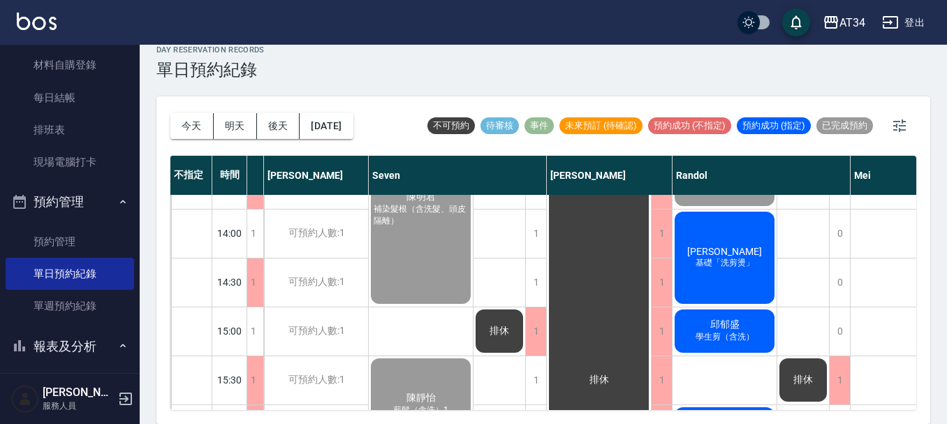
click at [760, 281] on div "王顥玹 基礎「洗剪燙」" at bounding box center [724, 257] width 104 height 96
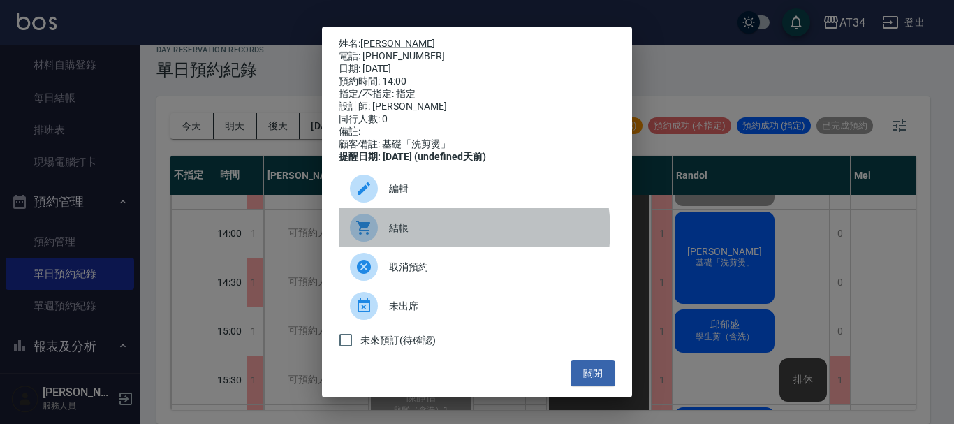
click at [467, 235] on span "結帳" at bounding box center [496, 228] width 215 height 15
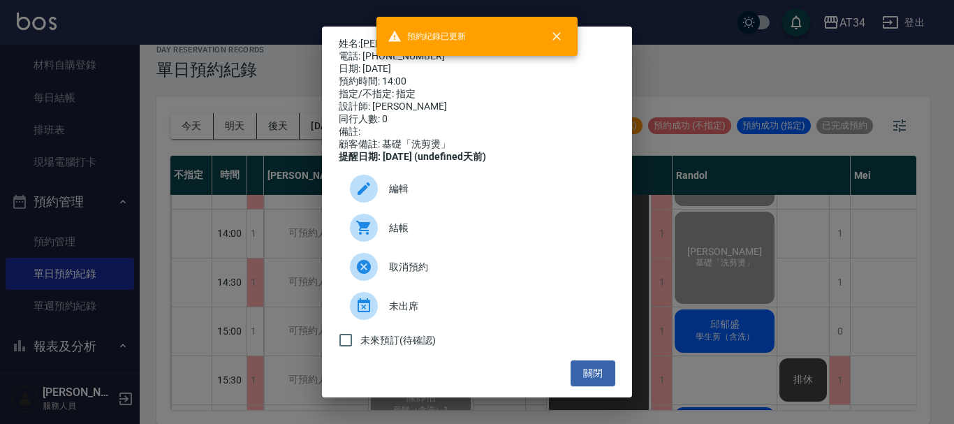
click at [819, 214] on div "姓名: 王顥玹 電話: 0920372105 日期: 2025/09/26 預約時間: 14:00 指定/不指定: 指定 設計師: Randol 同行人數: …" at bounding box center [477, 212] width 954 height 424
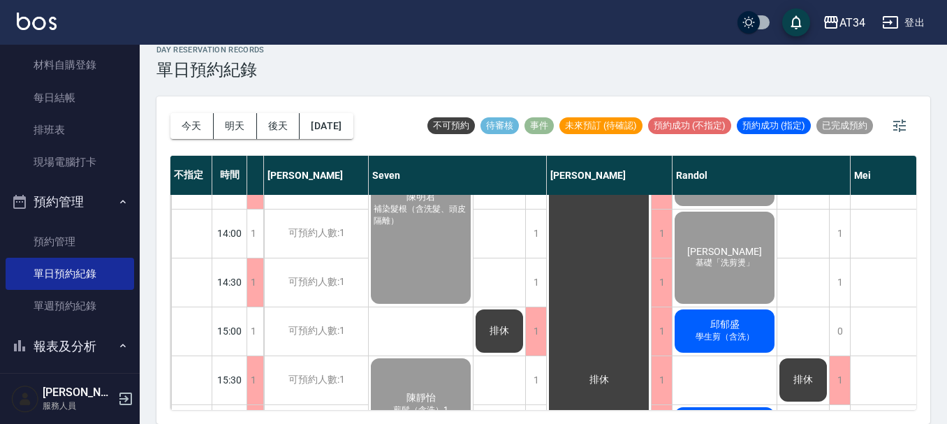
click at [733, 349] on div "邱郁盛 學生剪（含洗）" at bounding box center [724, 330] width 104 height 47
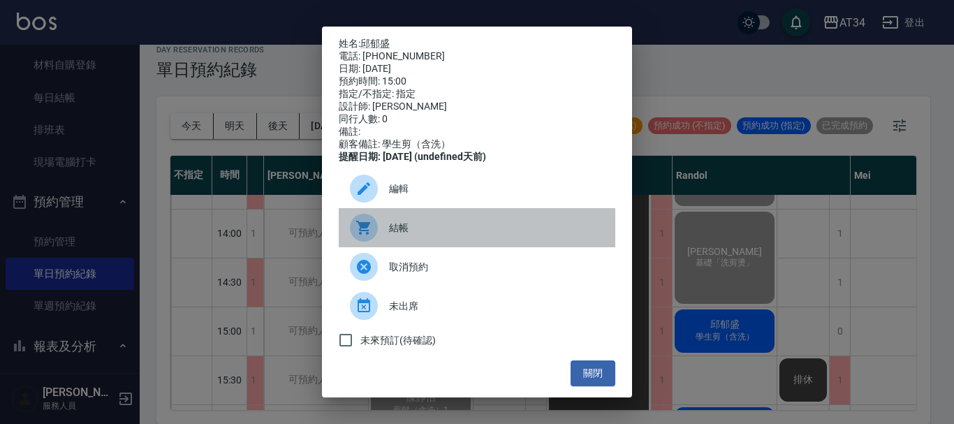
click at [494, 226] on div "結帳" at bounding box center [477, 227] width 276 height 39
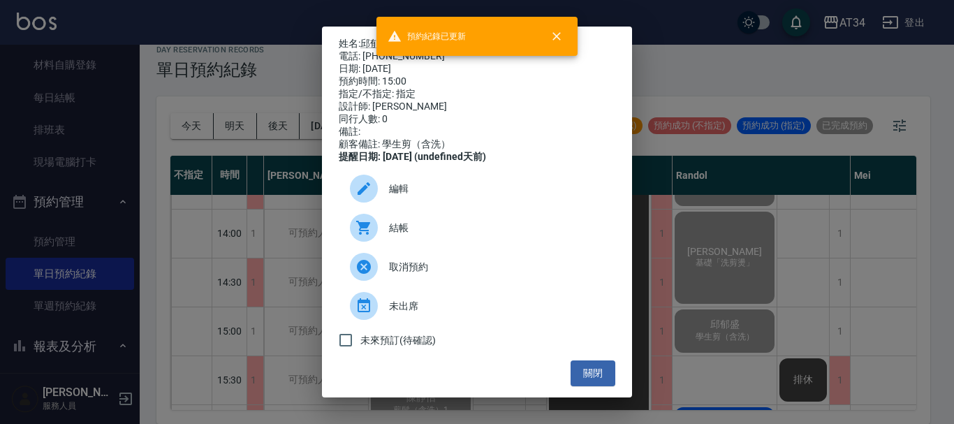
click at [824, 239] on div "姓名: 邱郁盛 電話: 0983668960 日期: 2025/09/26 預約時間: 15:00 指定/不指定: 指定 設計師: Randol 同行人數: …" at bounding box center [477, 212] width 954 height 424
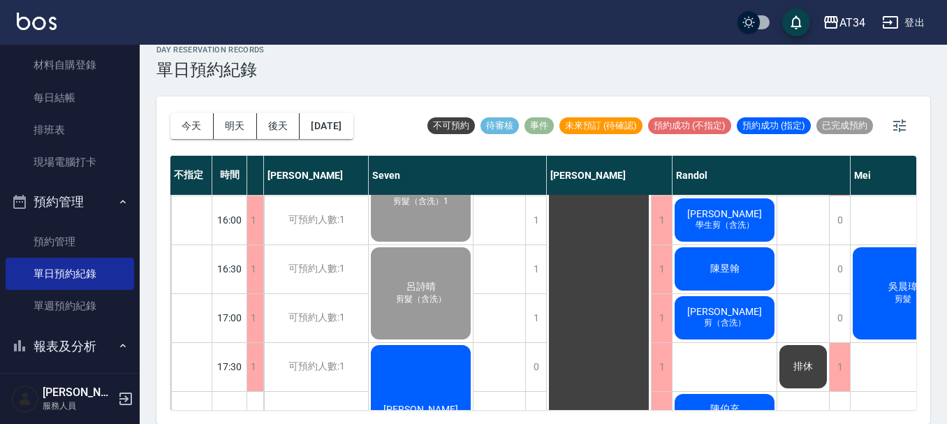
scroll to position [489, 161]
click at [742, 225] on span "學生剪（含洗）" at bounding box center [725, 225] width 64 height 12
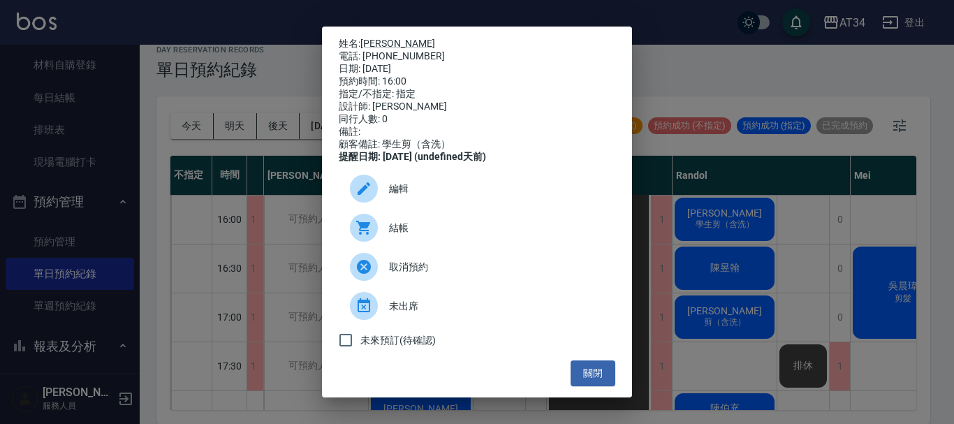
click at [441, 221] on div "結帳" at bounding box center [477, 227] width 276 height 39
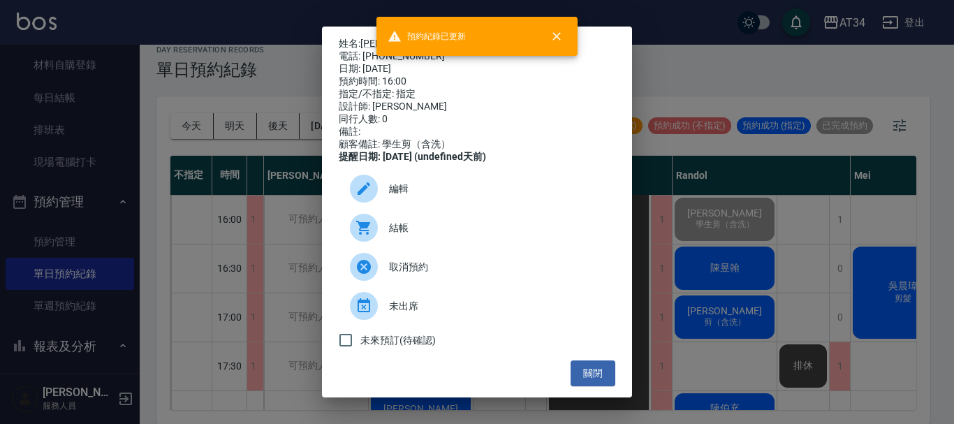
click at [778, 249] on div "姓名: 林忠緯 電話: 0905292858 日期: 2025/09/26 預約時間: 16:00 指定/不指定: 指定 設計師: Randol 同行人數: …" at bounding box center [477, 212] width 954 height 424
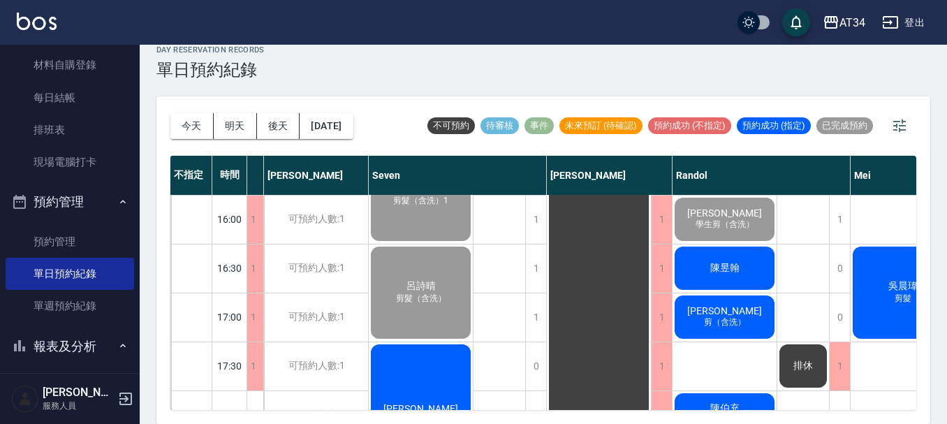
click at [761, 307] on div "鄭宇昇 剪（含洗）" at bounding box center [724, 316] width 104 height 47
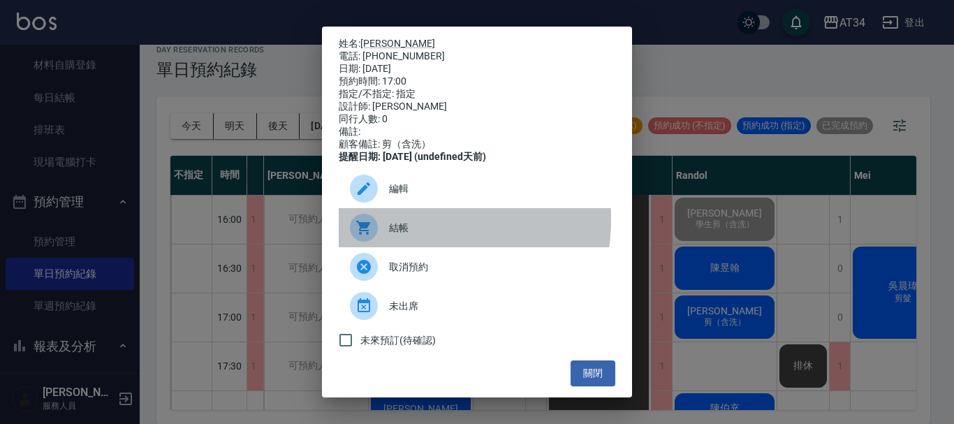
click at [405, 229] on div "結帳" at bounding box center [477, 227] width 276 height 39
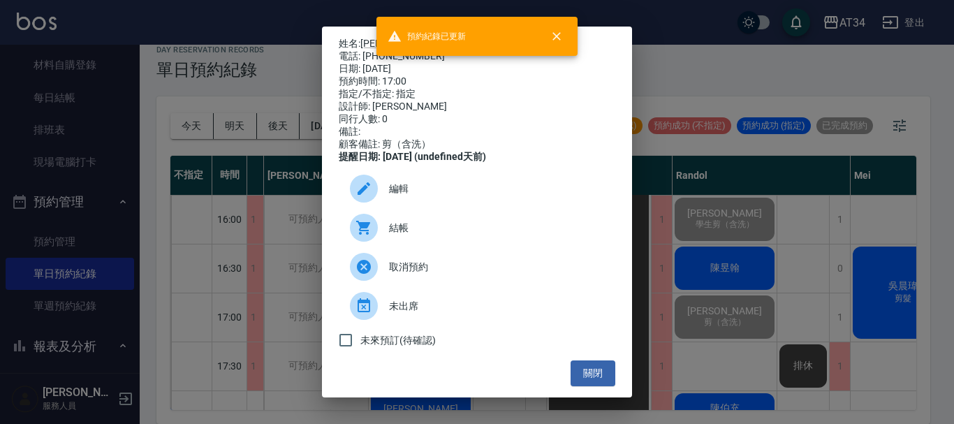
click at [826, 273] on div "姓名: 鄭宇昇 電話: 0938660624 日期: 2025/09/26 預約時間: 17:00 指定/不指定: 指定 設計師: Randol 同行人數: …" at bounding box center [477, 212] width 954 height 424
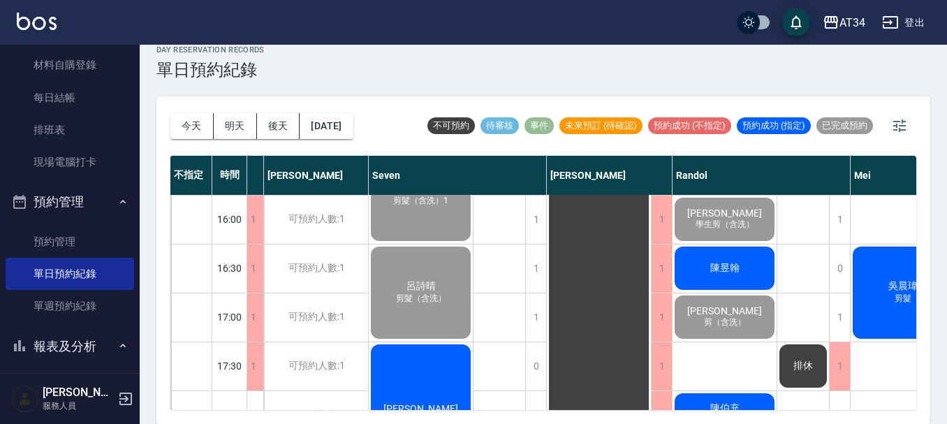
click at [740, 268] on span "陳昱翰" at bounding box center [724, 268] width 35 height 13
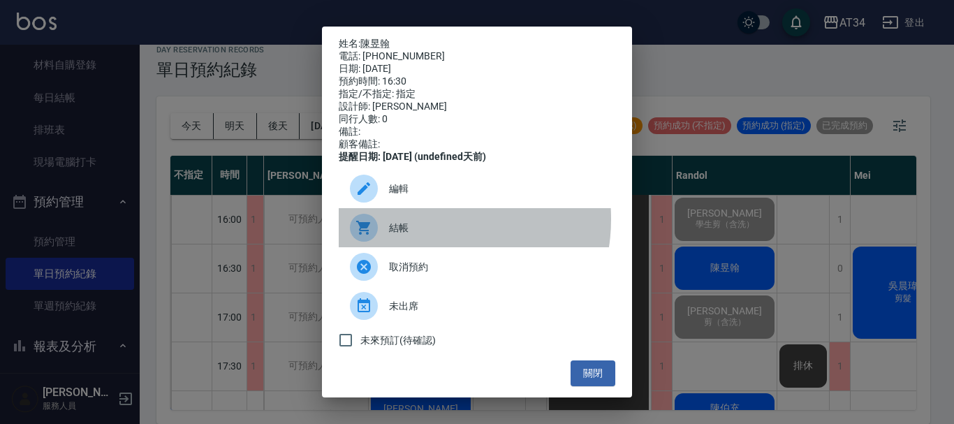
click at [425, 228] on div "結帳" at bounding box center [477, 227] width 276 height 39
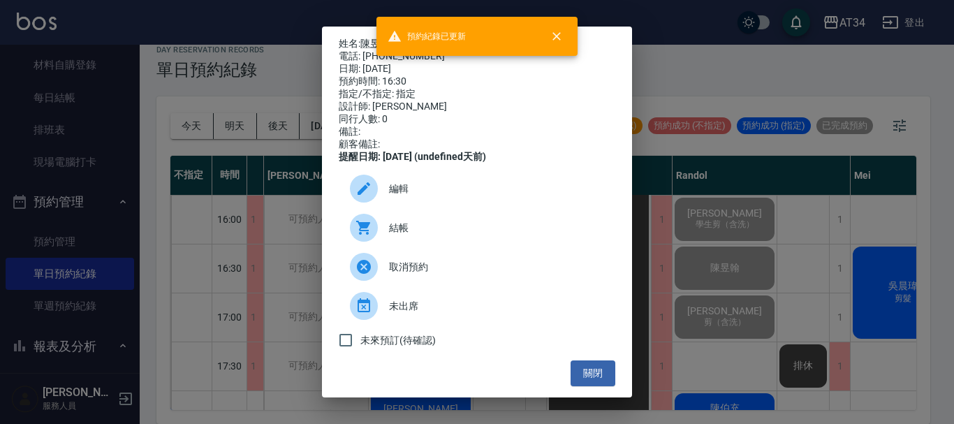
click at [802, 272] on div "姓名: 陳昱翰 電話: 0978915606 日期: 2025/09/26 預約時間: 16:30 指定/不指定: 指定 設計師: Randol 同行人數: …" at bounding box center [477, 212] width 954 height 424
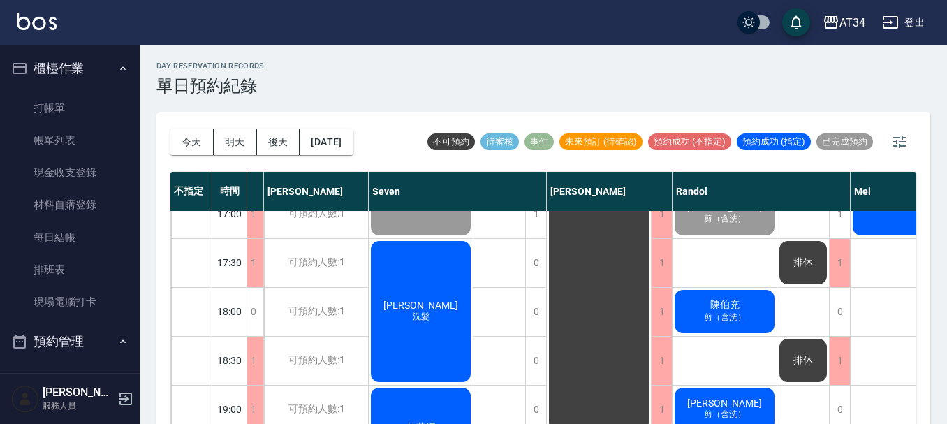
scroll to position [676, 161]
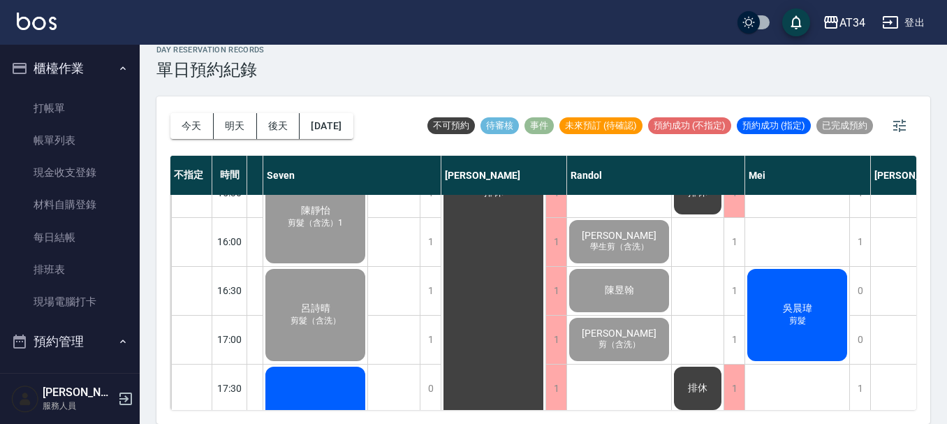
scroll to position [536, 267]
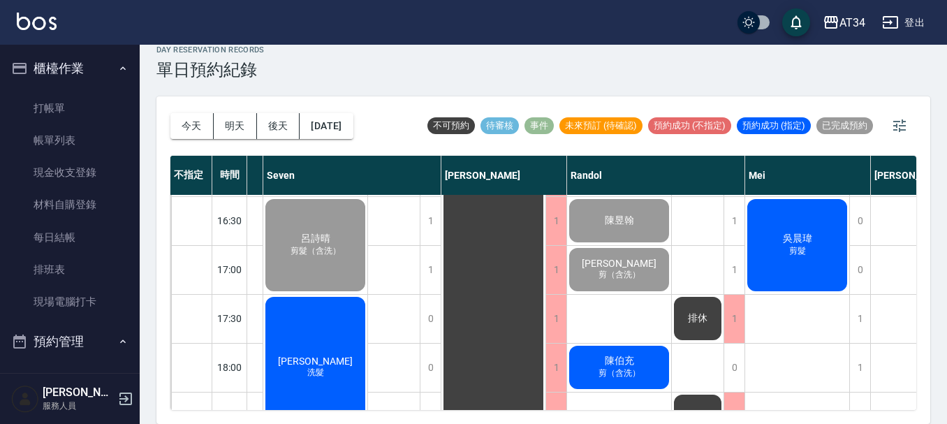
click at [311, 337] on div "吳凱莉 洗髮" at bounding box center [315, 367] width 104 height 145
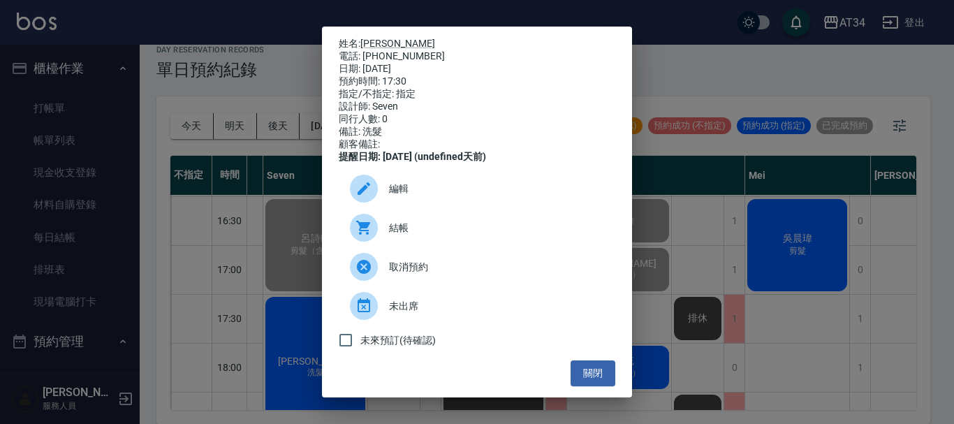
click at [421, 234] on span "結帳" at bounding box center [496, 228] width 215 height 15
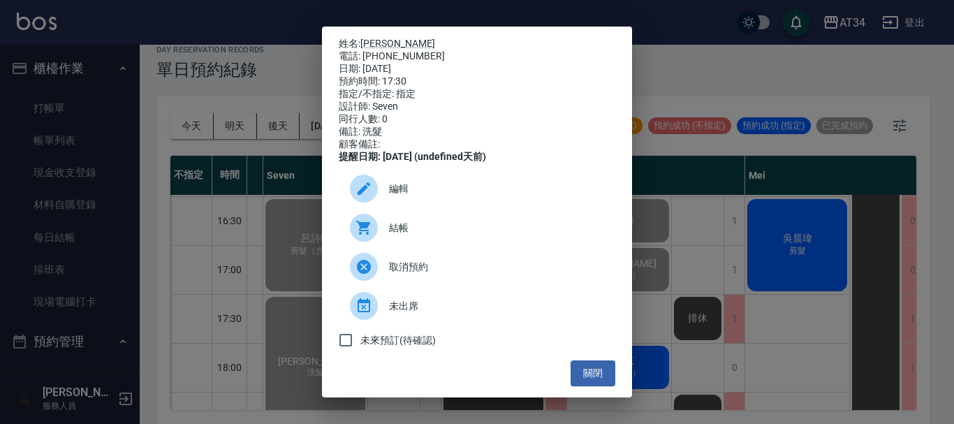
click at [756, 80] on div "姓名: 吳凱莉 電話: 0921925708 日期: 2025/09/26 預約時間: 17:30 指定/不指定: 指定 設計師: Seven 同行人數: 0…" at bounding box center [477, 212] width 954 height 424
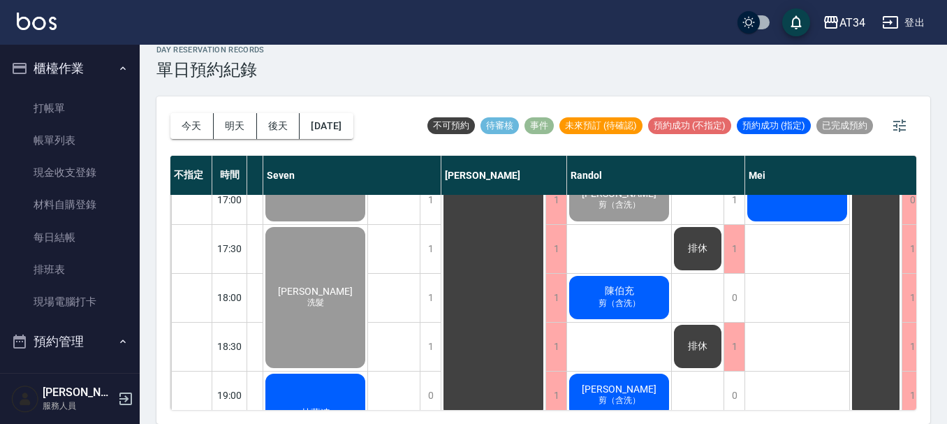
scroll to position [676, 267]
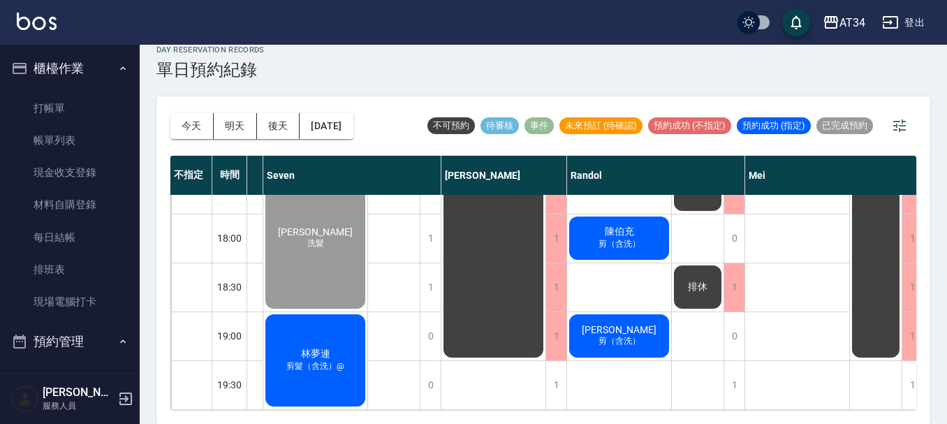
click at [640, 238] on span "剪（含洗）" at bounding box center [619, 244] width 47 height 12
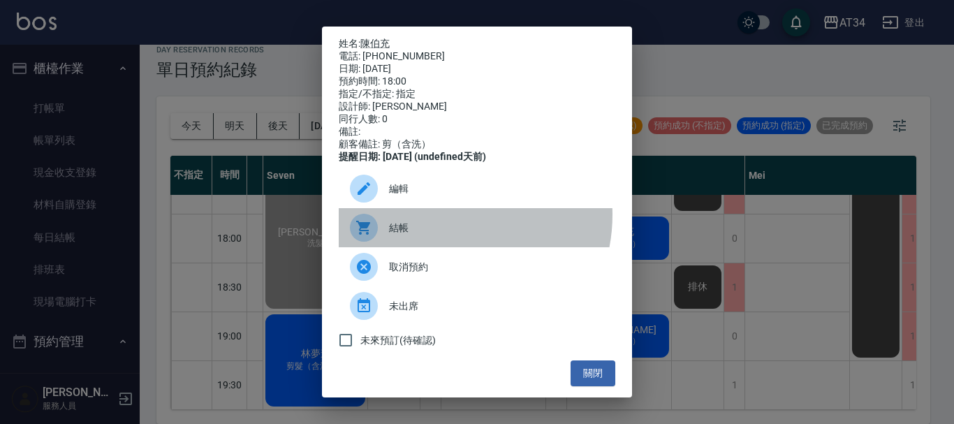
click at [441, 224] on div "結帳" at bounding box center [477, 227] width 276 height 39
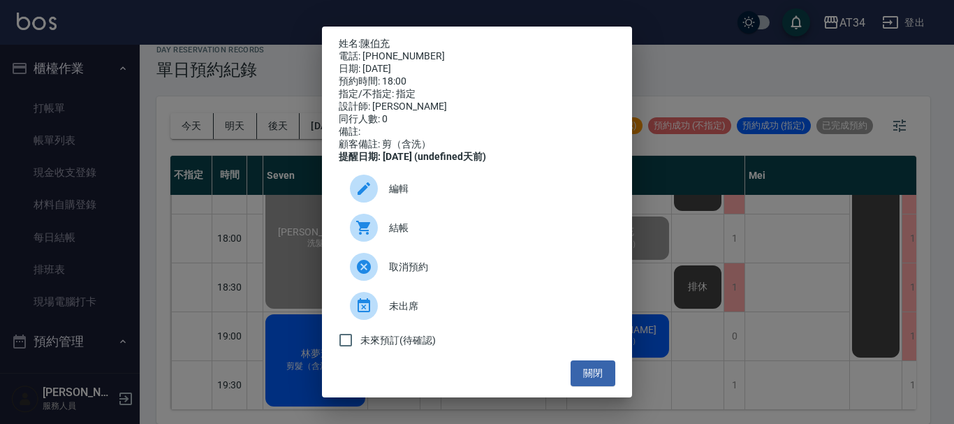
click at [721, 91] on div "姓名: 陳伯充 電話: 0937743016 日期: 2025/09/26 預約時間: 18:00 指定/不指定: 指定 設計師: Randol 同行人數: …" at bounding box center [477, 212] width 954 height 424
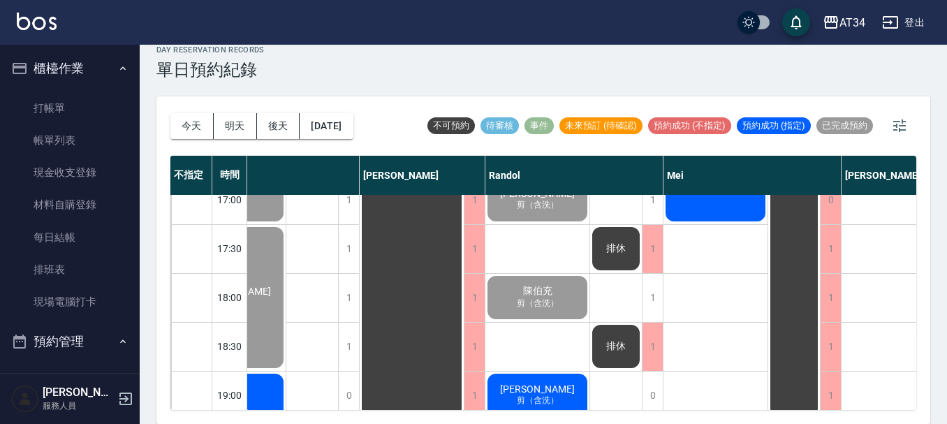
scroll to position [606, 350]
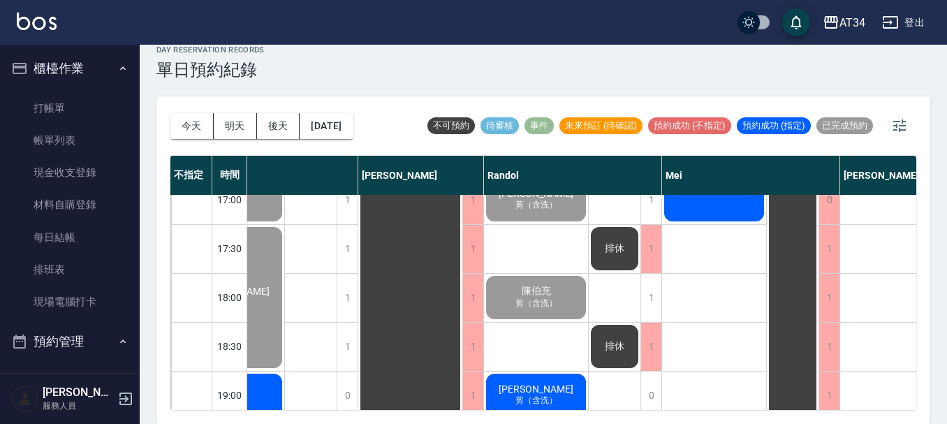
click at [555, 302] on span "剪（含洗）" at bounding box center [535, 303] width 47 height 12
click at [575, 322] on div "郭品宏 🔥免等兩天洗髮「洗剪燙定型」 炳盛 溫塑燙/縮毛矯正（胸上） 王顥玹 基礎「洗剪燙」 邱郁盛 學生剪（含洗） 林忠緯 學生剪（含洗） 陳昱翰 鄭宇昇 …" at bounding box center [536, 29] width 105 height 880
click at [559, 295] on div "陳伯充 剪（含洗）" at bounding box center [536, 297] width 104 height 47
click at [565, 319] on div "陳伯充 剪（含洗）" at bounding box center [536, 297] width 104 height 47
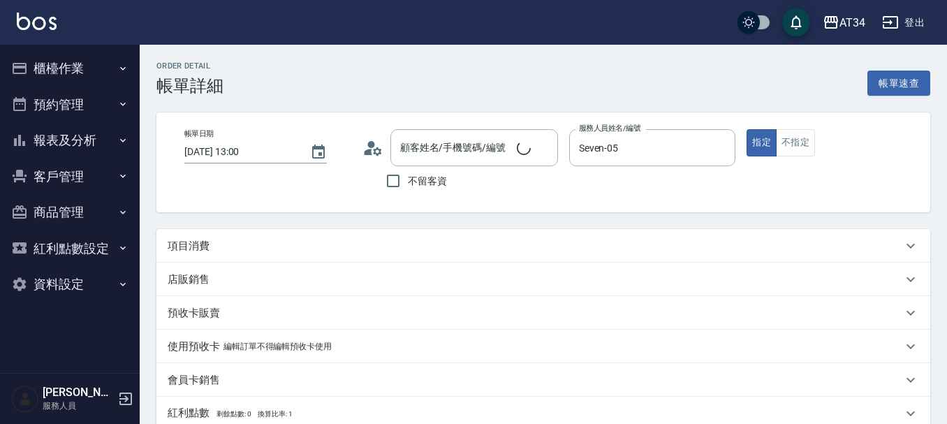
type input "[DATE] 13:00"
type input "Seven-05"
type input "補染髮根（含洗髮、頭皮隔離）"
type input "[PERSON_NAME]/0921937287/0921937287"
click at [241, 244] on div "項目消費" at bounding box center [535, 246] width 735 height 15
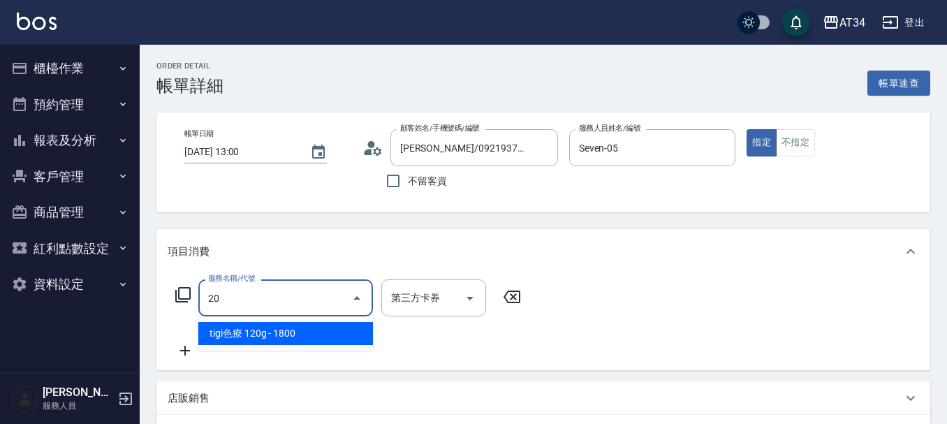
type input "201"
type input "30"
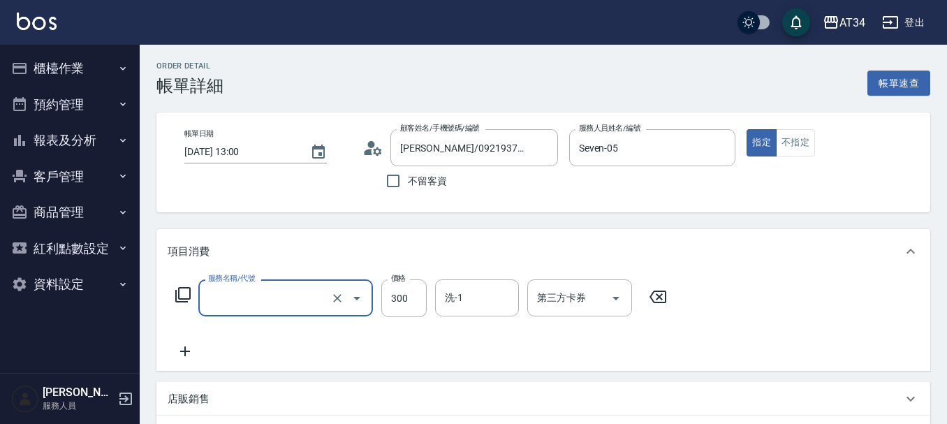
type input "0"
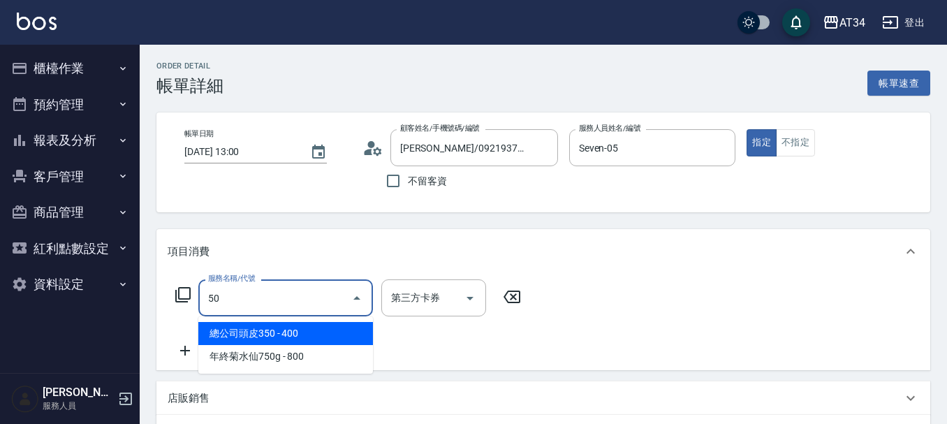
type input "503"
type input "90"
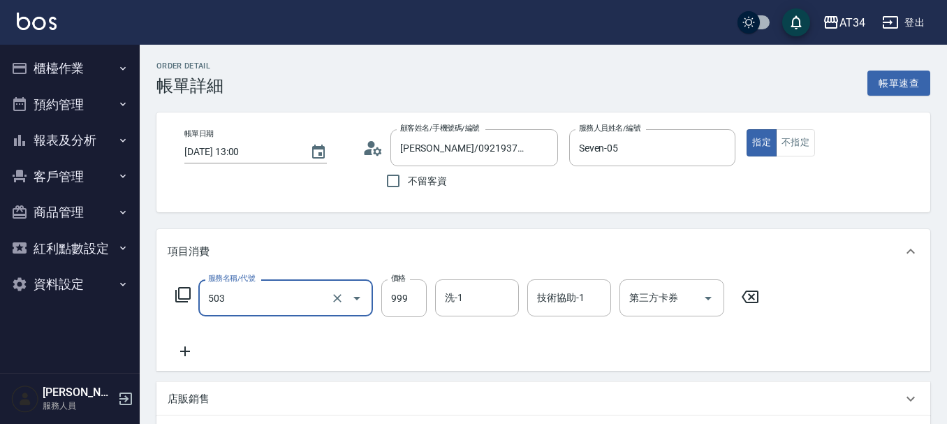
type input "局部髮(503)"
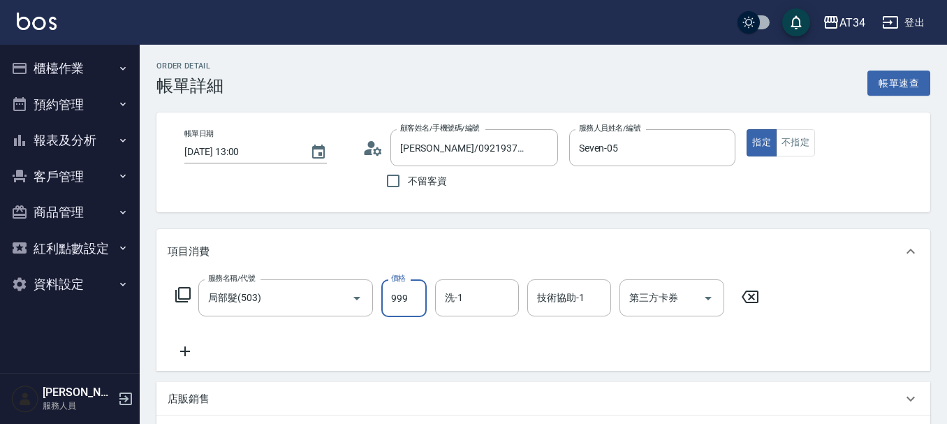
type input "0"
type input "13"
type input "10"
type input "136"
type input "130"
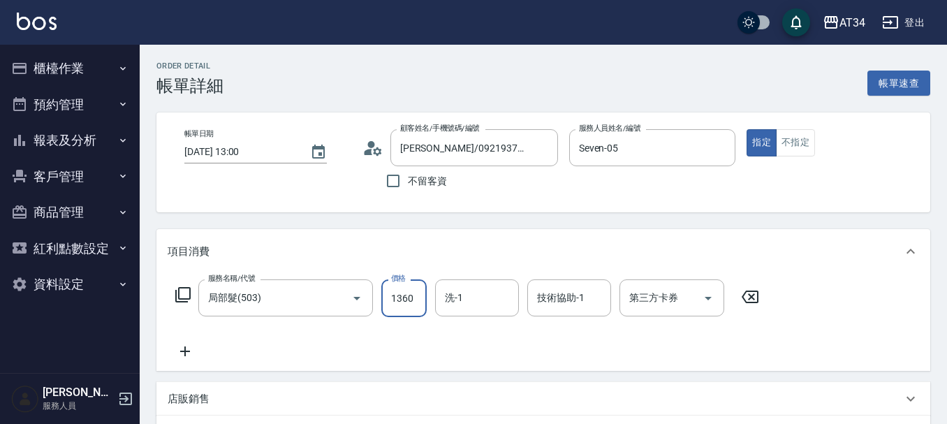
type input "1360"
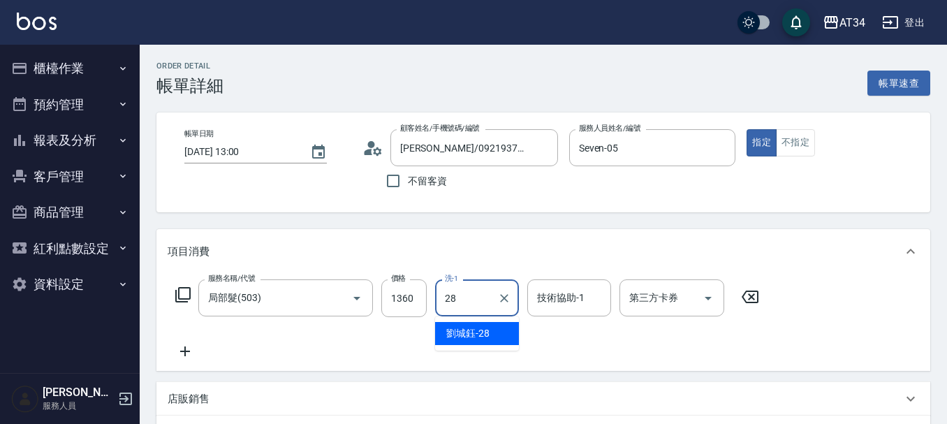
type input "劉城鈺-28"
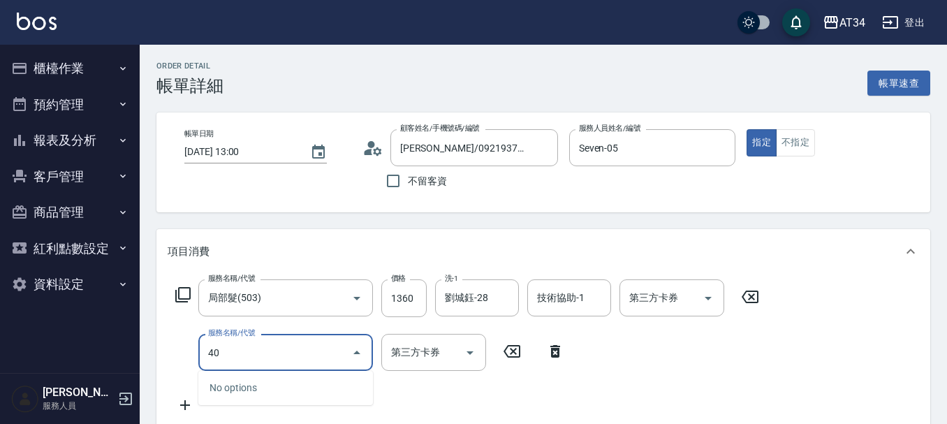
type input "401"
type input "160"
type input "剪髮(401)"
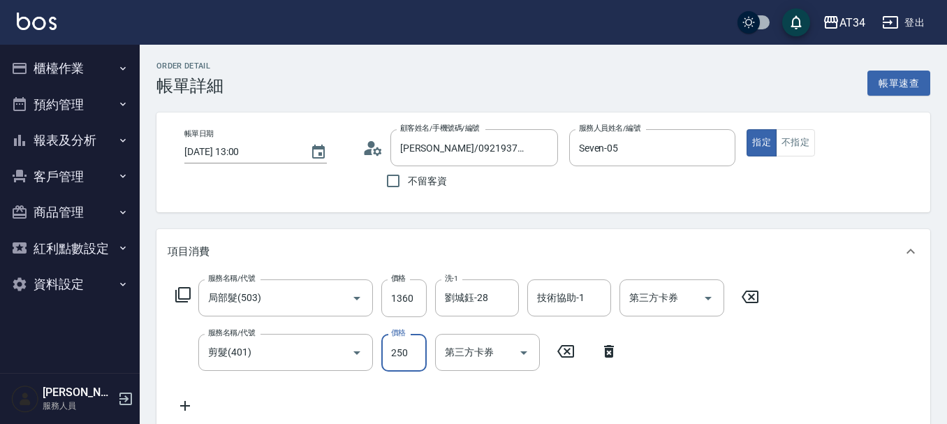
type input "130"
type input "5"
type input "140"
type input "51"
type input "180"
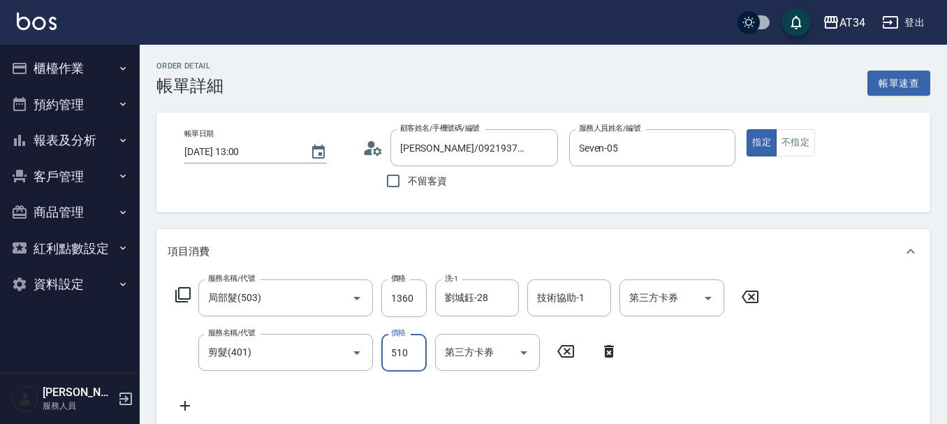
type input "510"
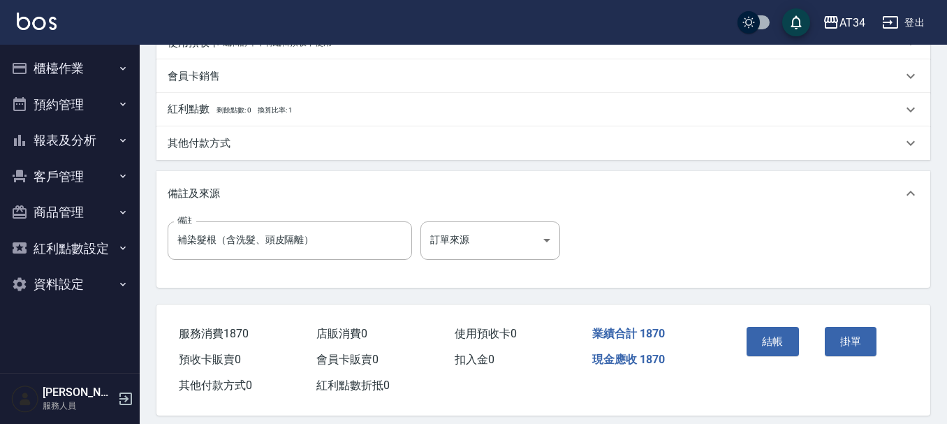
scroll to position [489, 0]
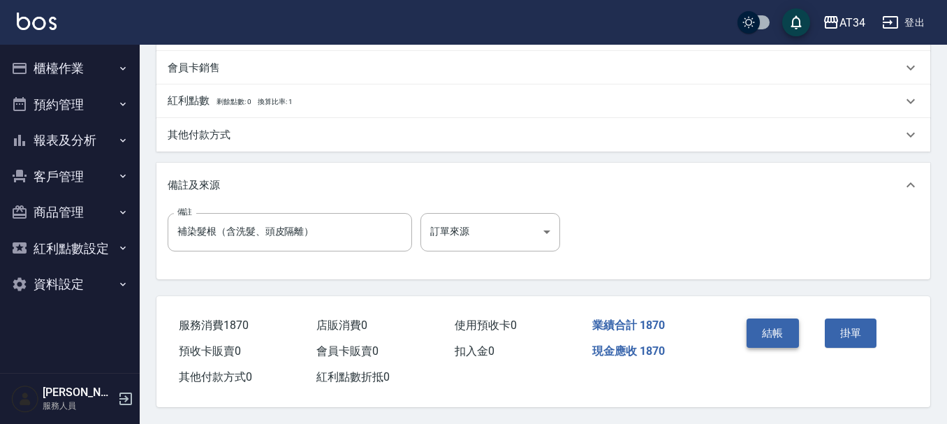
click at [772, 330] on button "結帳" at bounding box center [772, 332] width 52 height 29
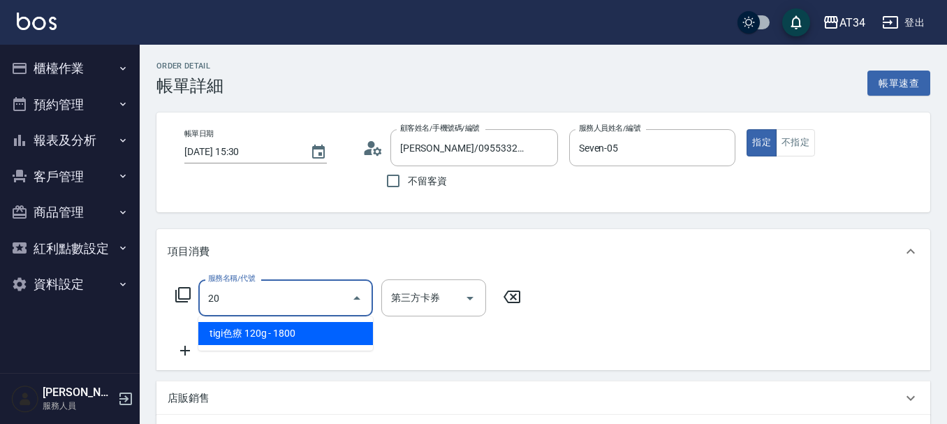
type input "201"
type input "30"
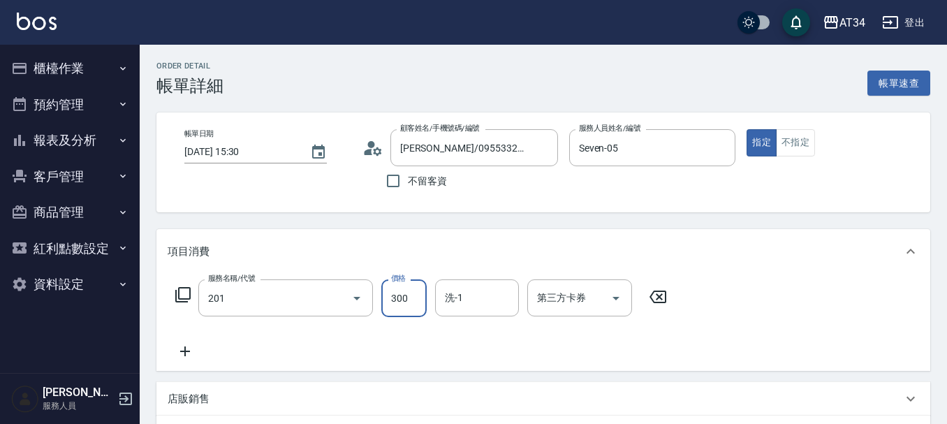
type input "洗髮(201)"
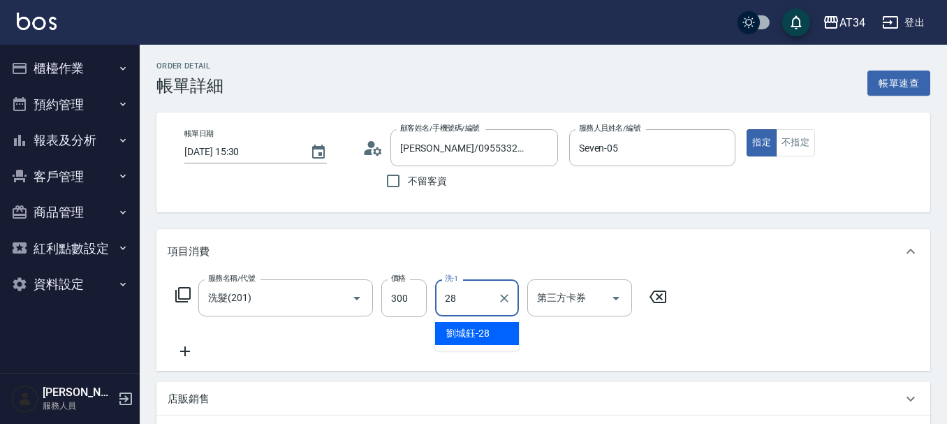
type input "劉城鈺-28"
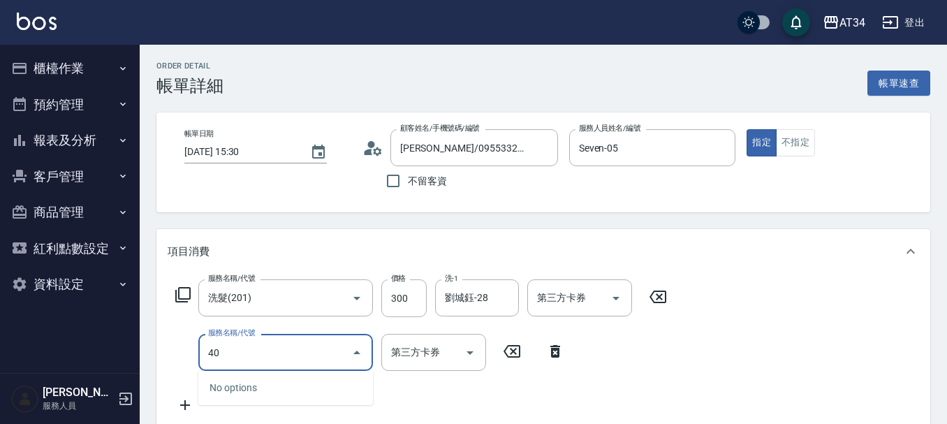
type input "401"
type input "50"
type input "剪髮(401)"
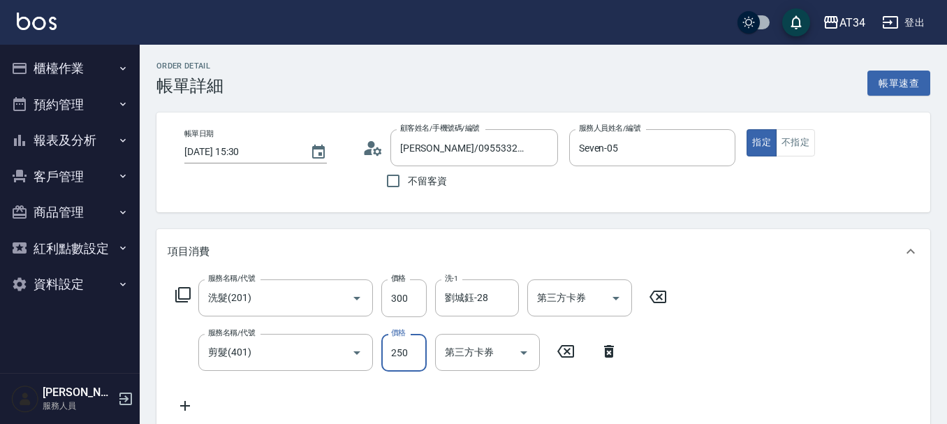
type input "30"
type input "60"
type input "90"
type input "600"
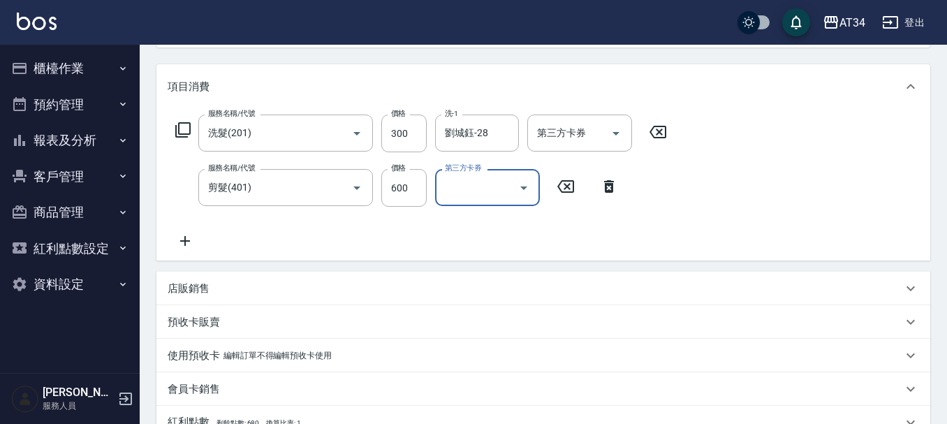
scroll to position [419, 0]
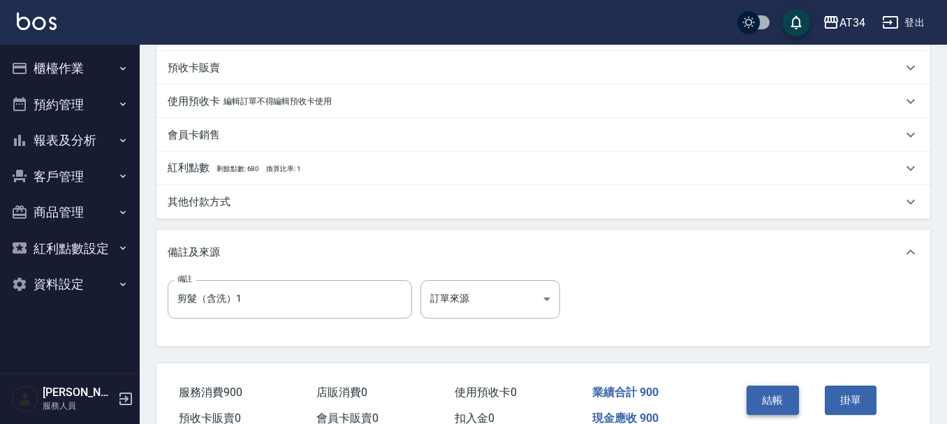
click at [769, 400] on button "結帳" at bounding box center [772, 399] width 52 height 29
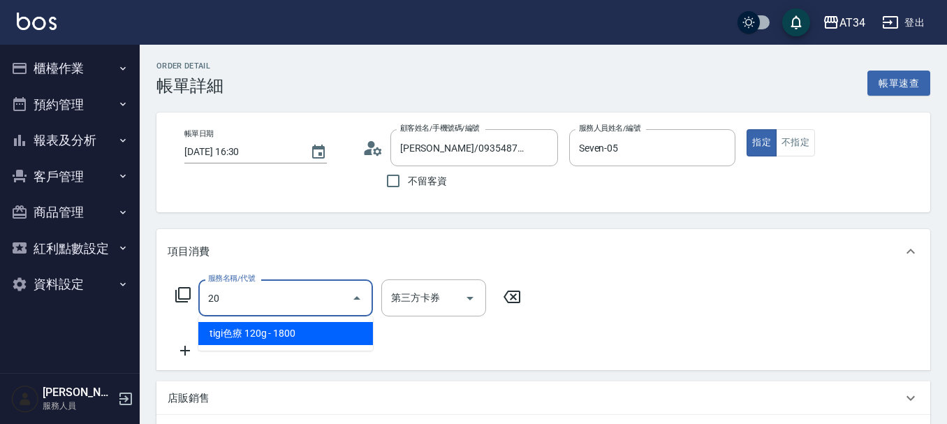
type input "201"
type input "30"
type input "洗髮(201)"
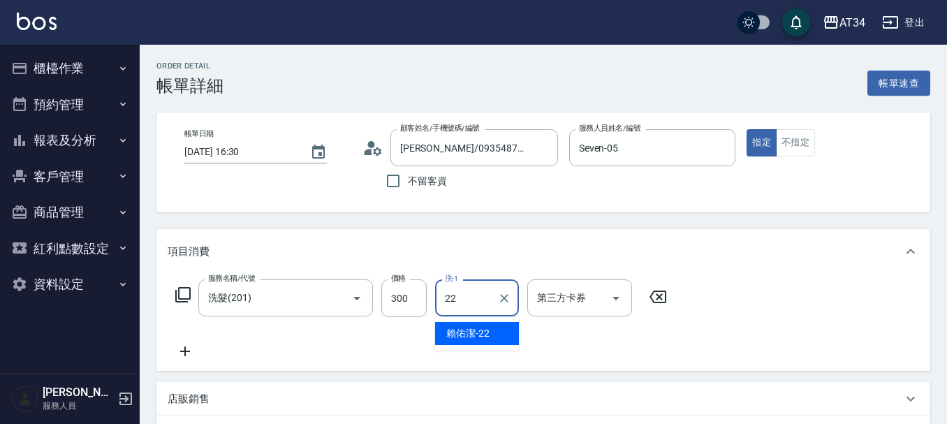
type input "賴佑潔-22"
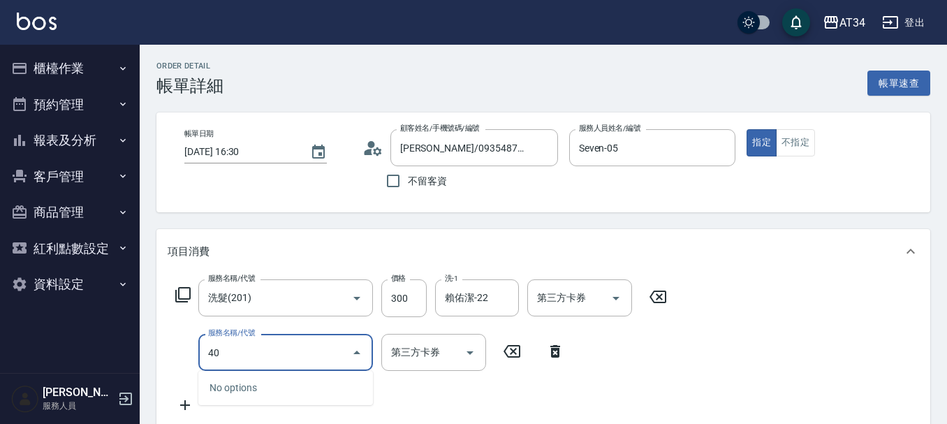
type input "401"
type input "50"
type input "剪髮(401)"
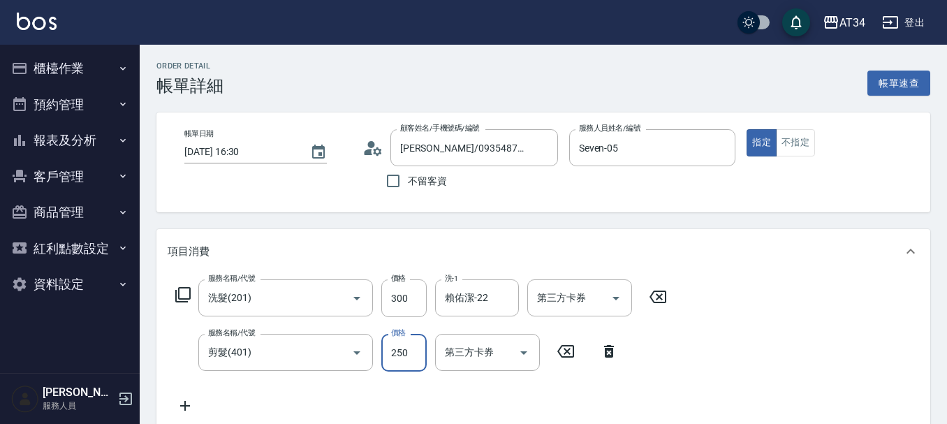
type input "30"
type input "60"
type input "90"
type input "600"
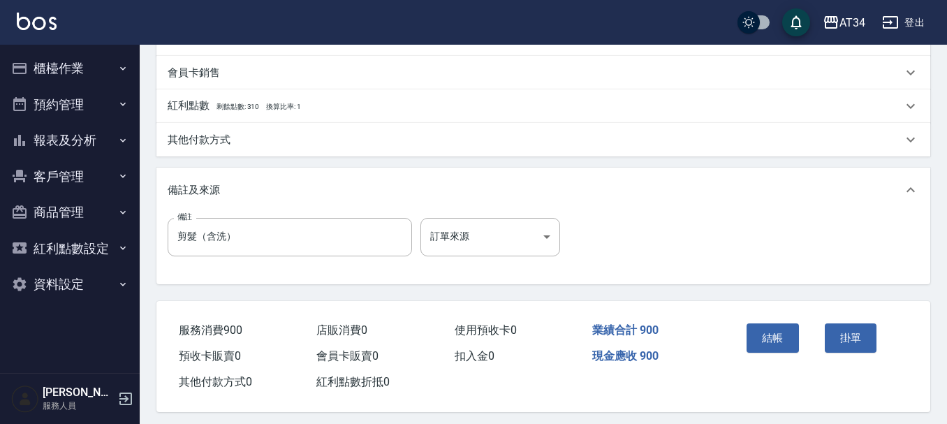
scroll to position [489, 0]
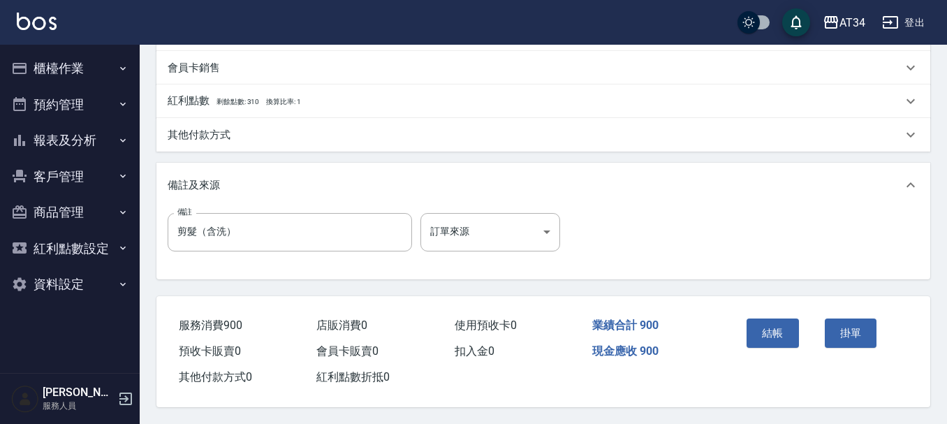
click at [775, 334] on button "結帳" at bounding box center [772, 332] width 52 height 29
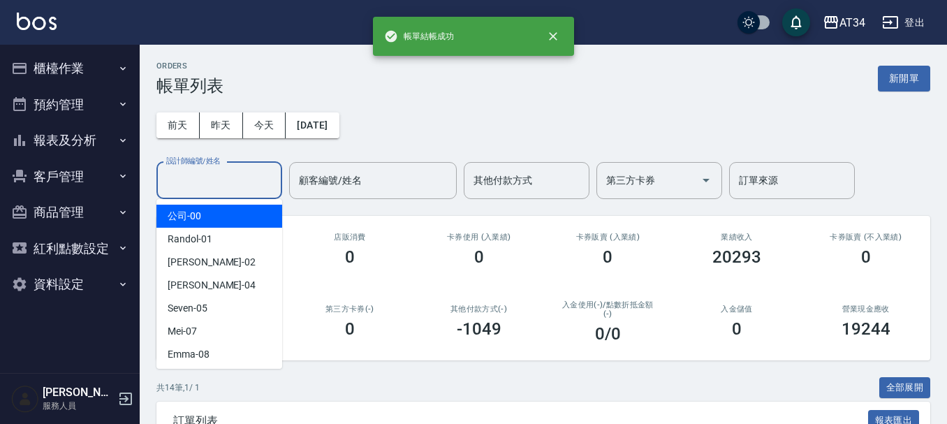
click at [184, 186] on input "設計師編號/姓名" at bounding box center [219, 180] width 113 height 24
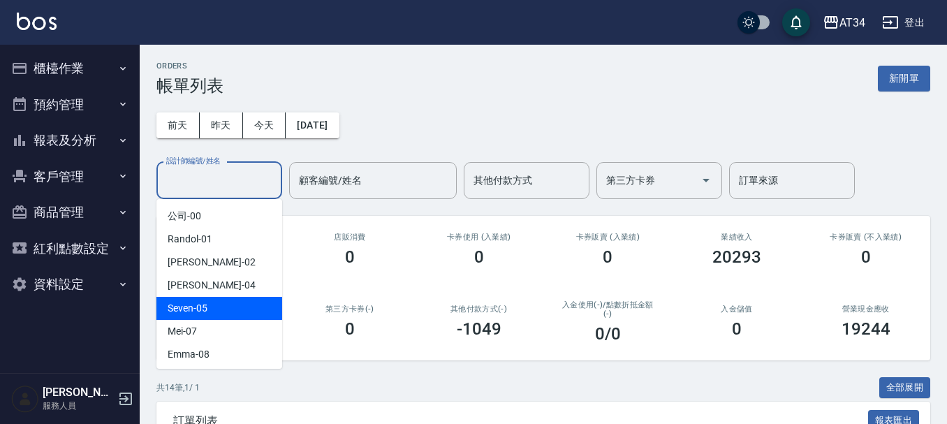
click at [191, 315] on span "Seven -05" at bounding box center [188, 308] width 40 height 15
type input "Seven-05"
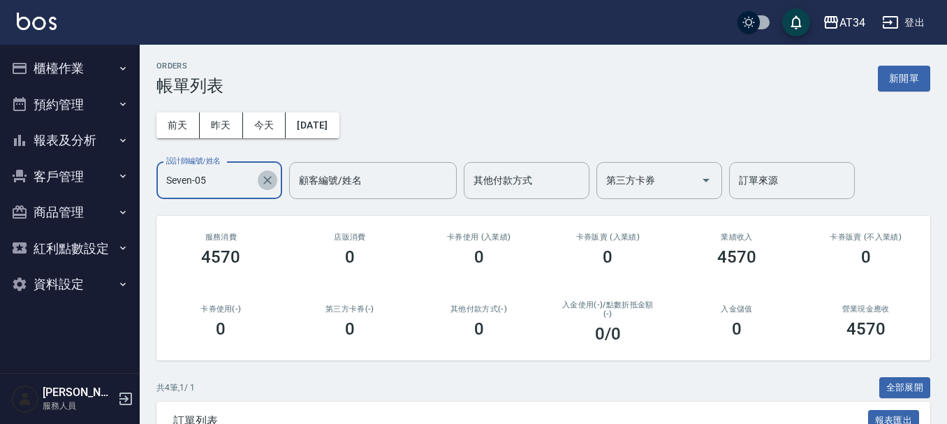
click at [267, 179] on icon "Clear" at bounding box center [267, 180] width 8 height 8
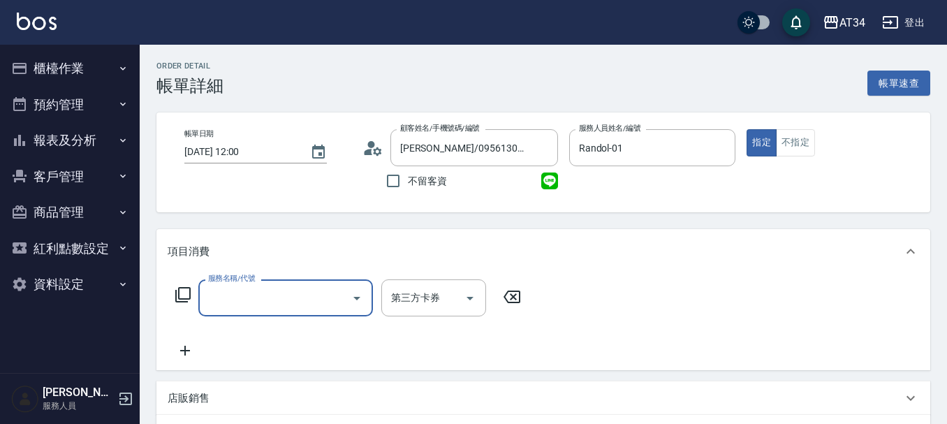
type input "[PERSON_NAME]/0956130315/0956130315"
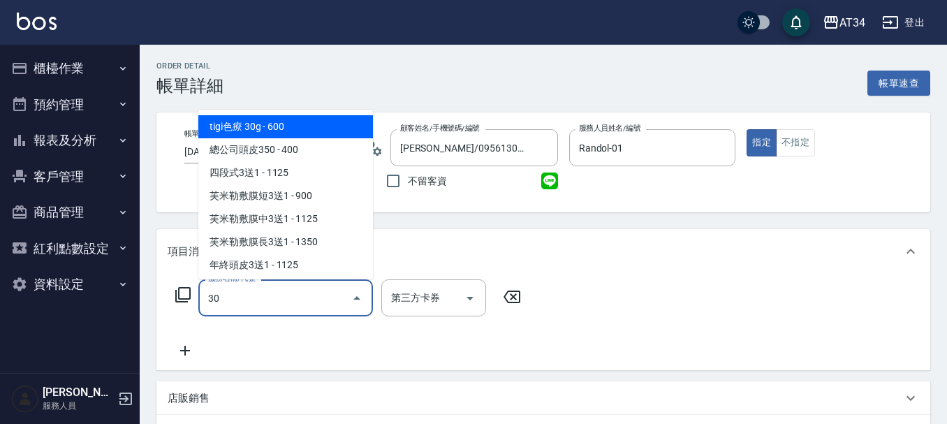
type input "300"
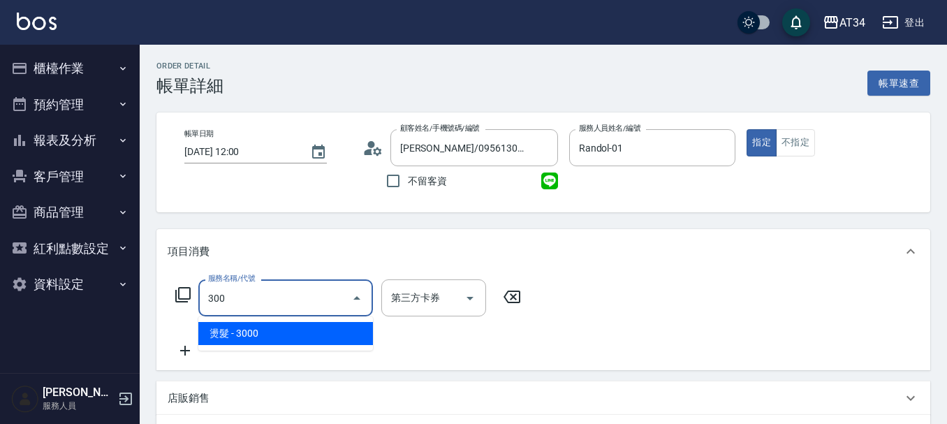
type input "300"
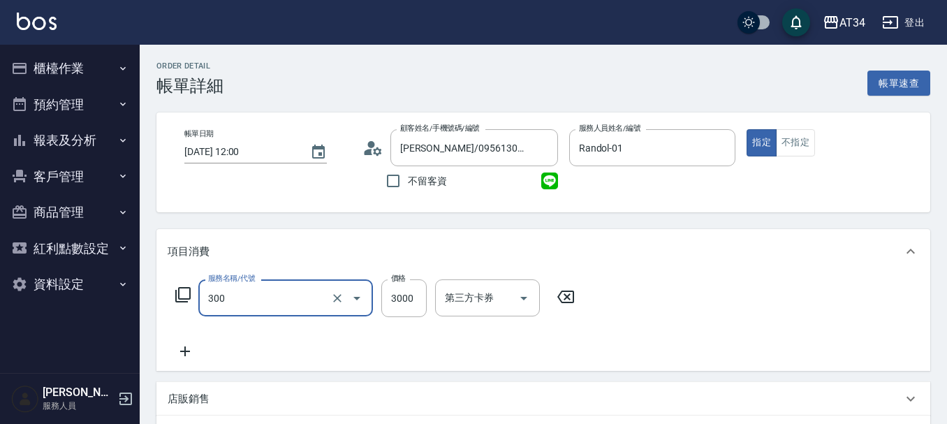
type input "燙髮(300)"
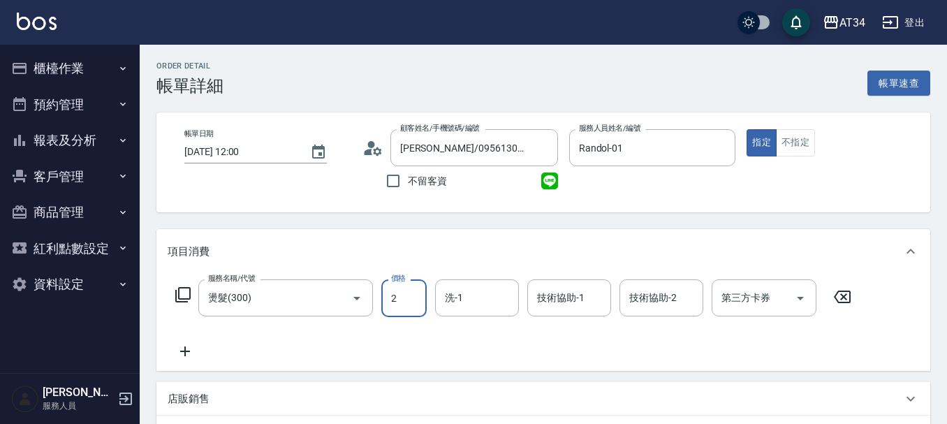
type input "28"
type input "20"
type input "280"
type input "2800"
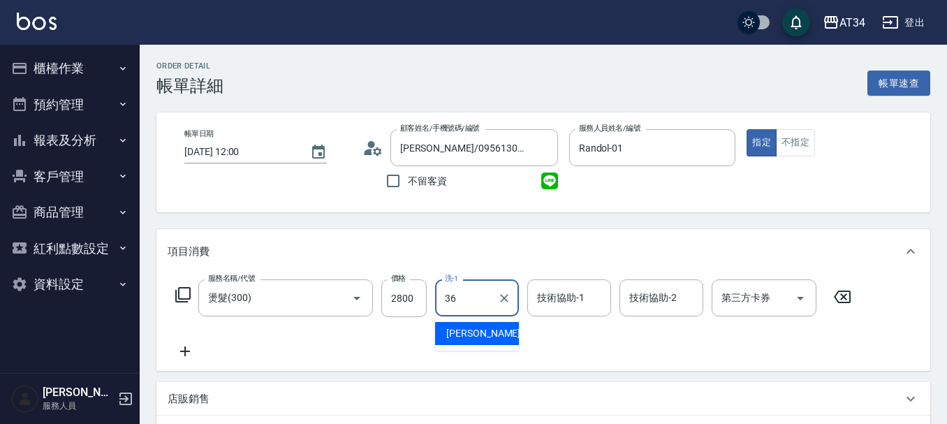
type input "[PERSON_NAME]-36"
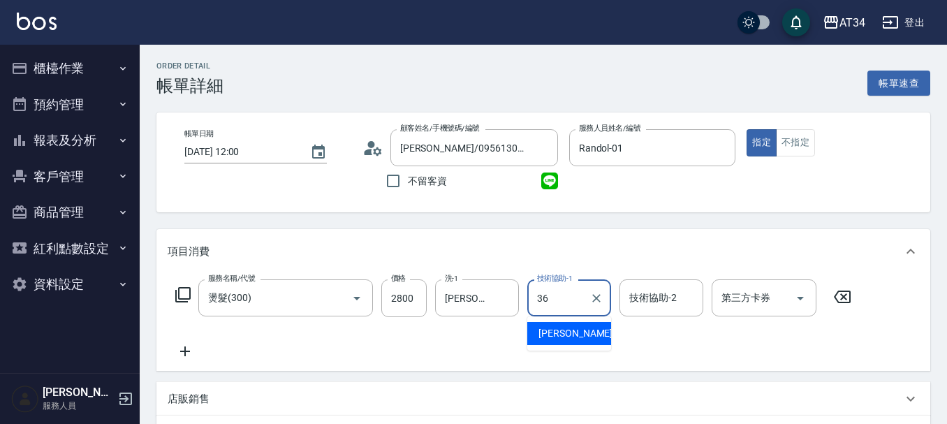
type input "[PERSON_NAME]-36"
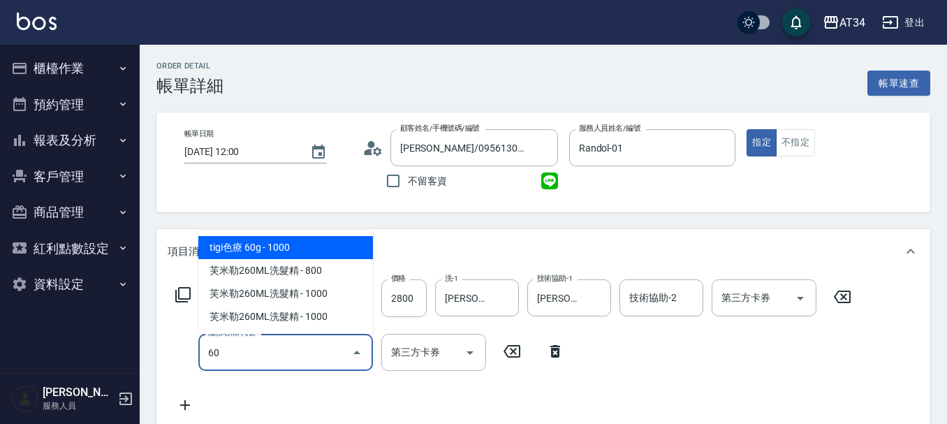
type input "602"
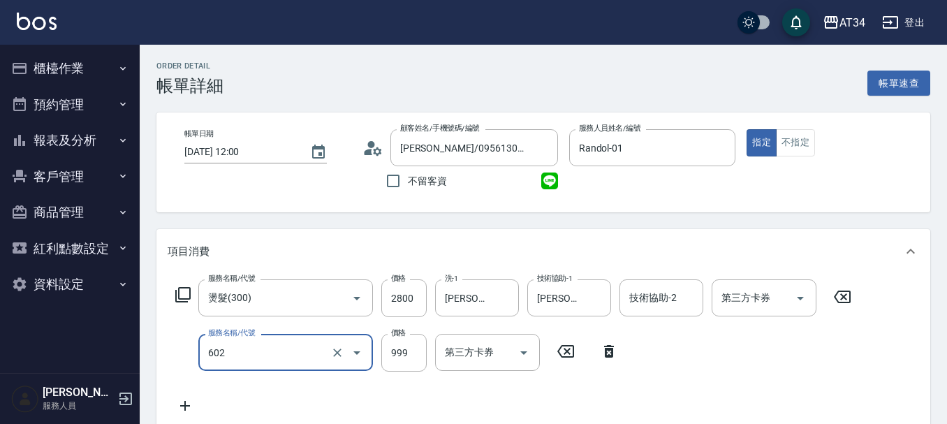
type input "370"
type input "自備鉑金(602)"
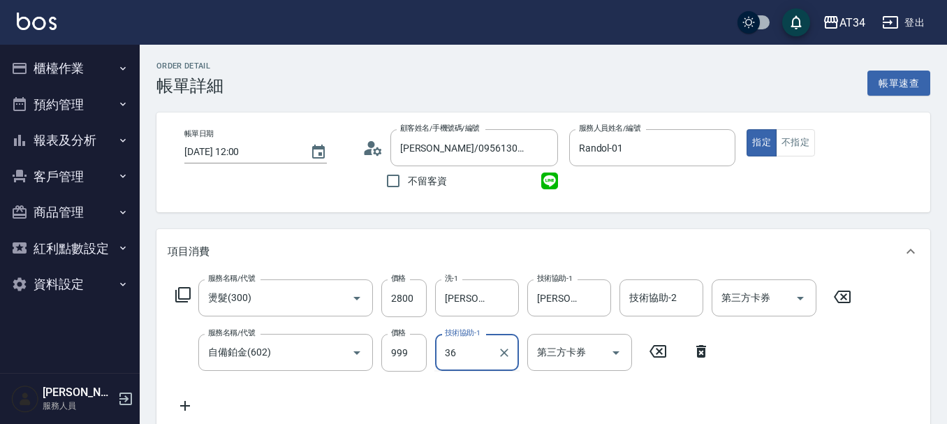
type input "[PERSON_NAME]-36"
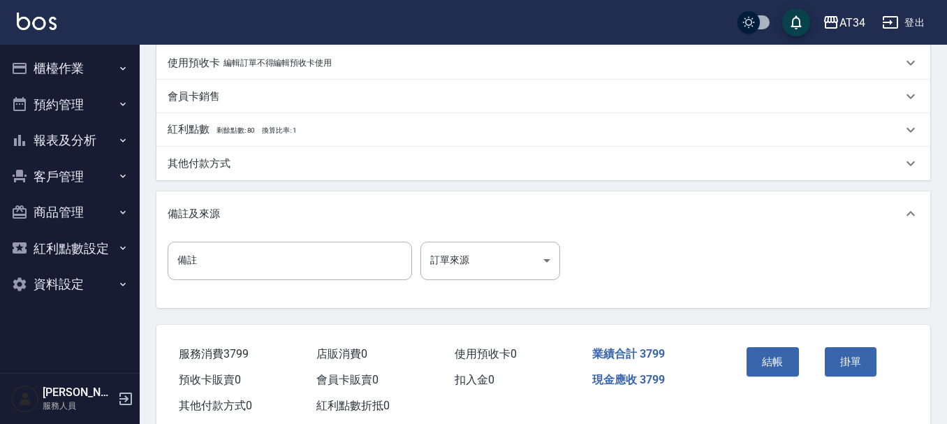
scroll to position [489, 0]
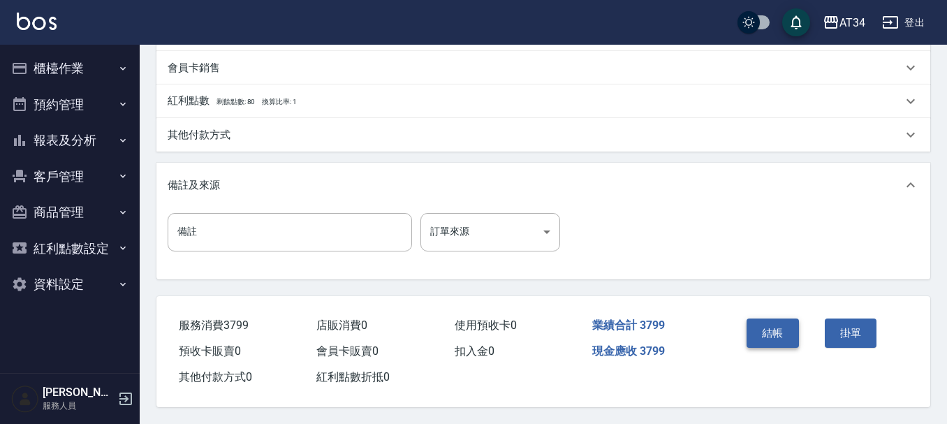
click at [781, 330] on button "結帳" at bounding box center [772, 332] width 52 height 29
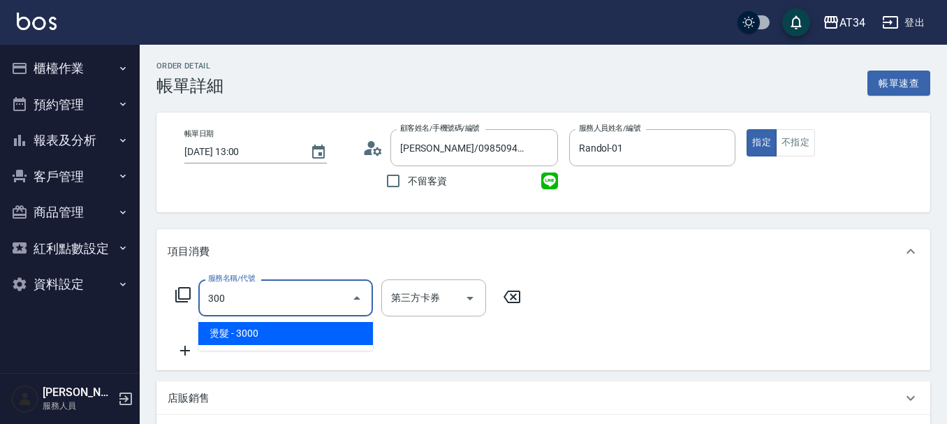
type input "300"
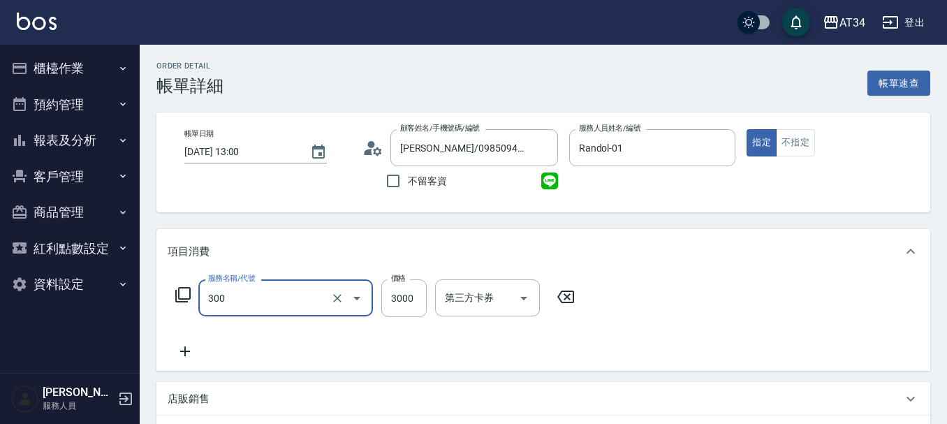
type input "燙髮(300)"
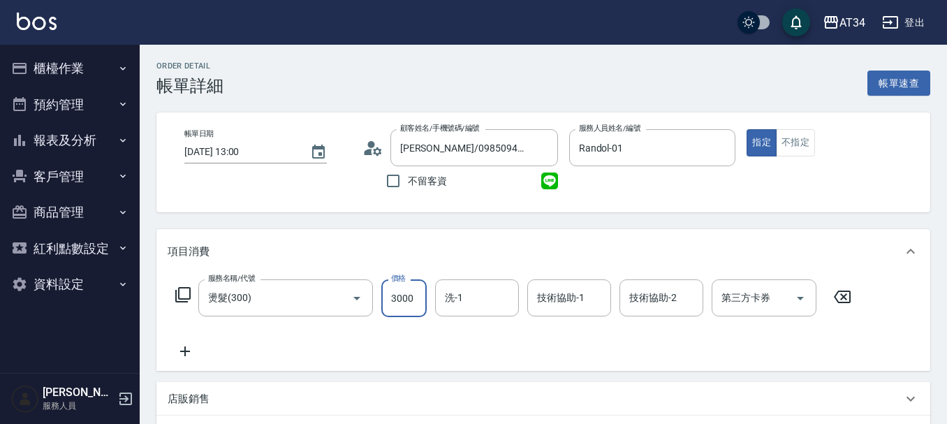
type input "0"
type input "28"
type input "20"
type input "280"
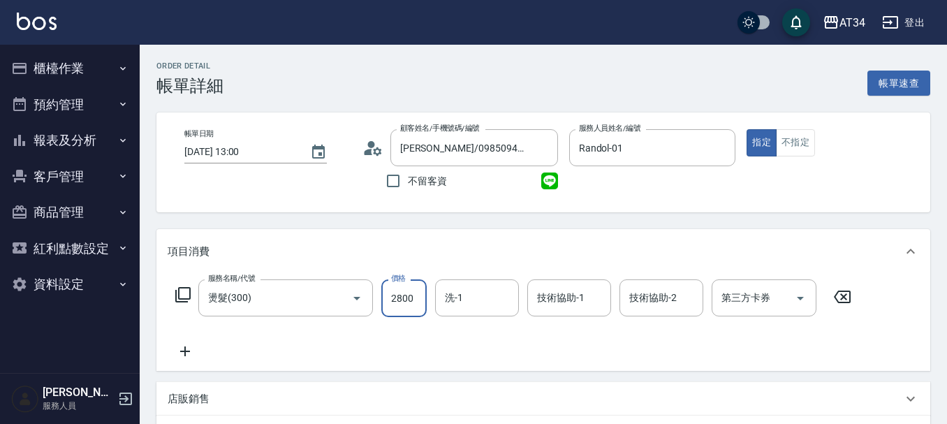
type input "2800"
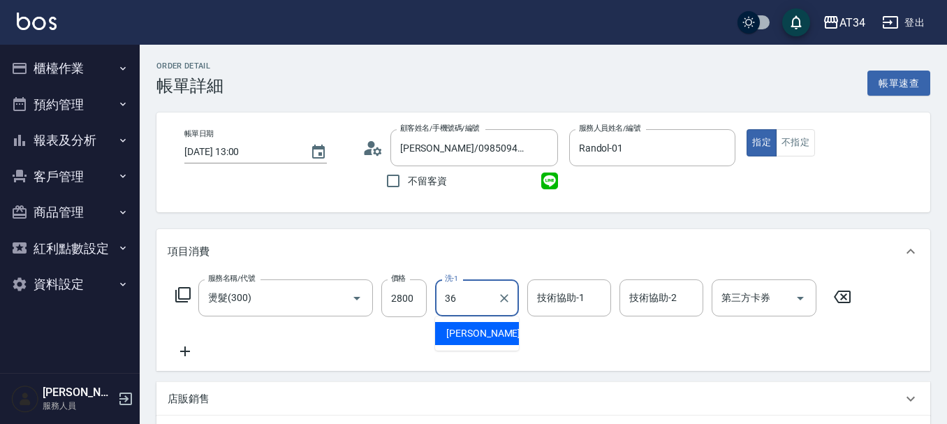
type input "[PERSON_NAME]-36"
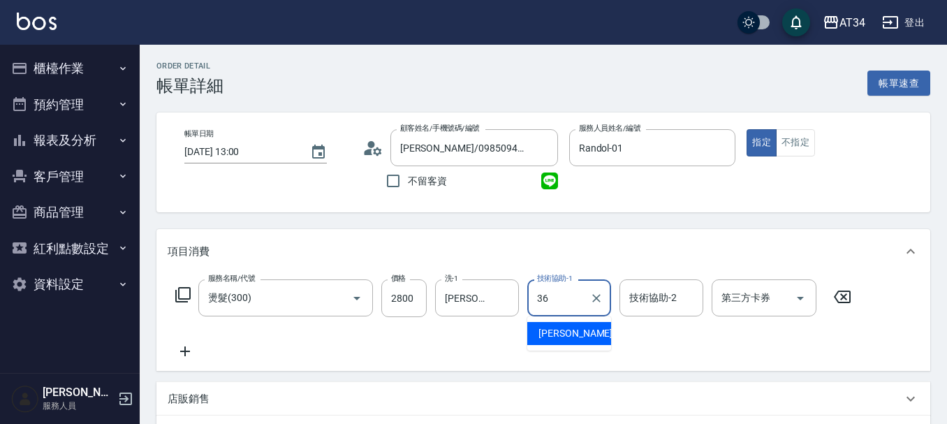
type input "[PERSON_NAME]-36"
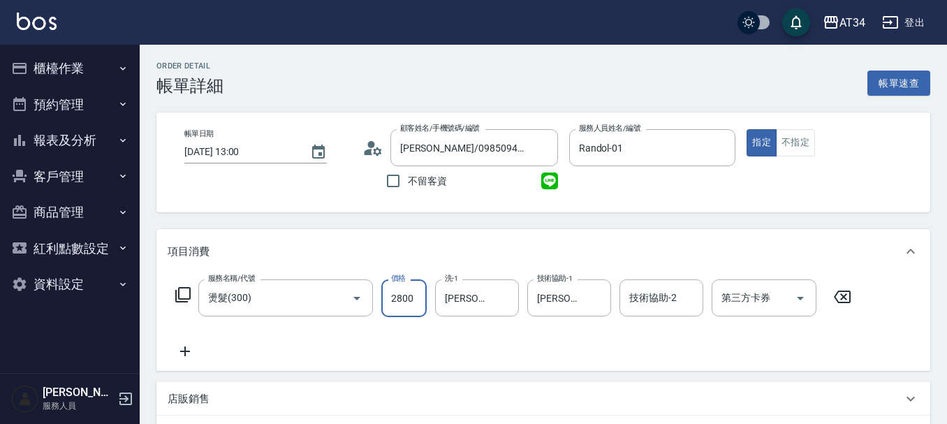
click at [404, 295] on input "2800" at bounding box center [403, 298] width 45 height 38
type input "0"
type input "33"
type input "30"
type input "330"
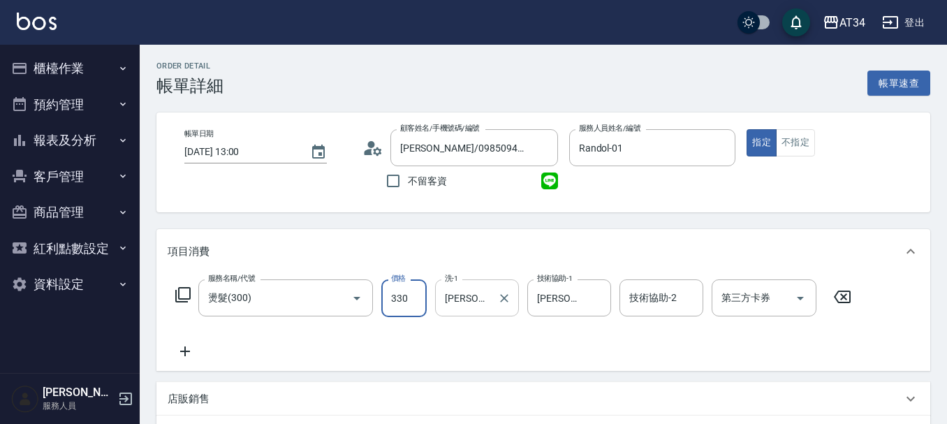
type input "330"
type input "3300"
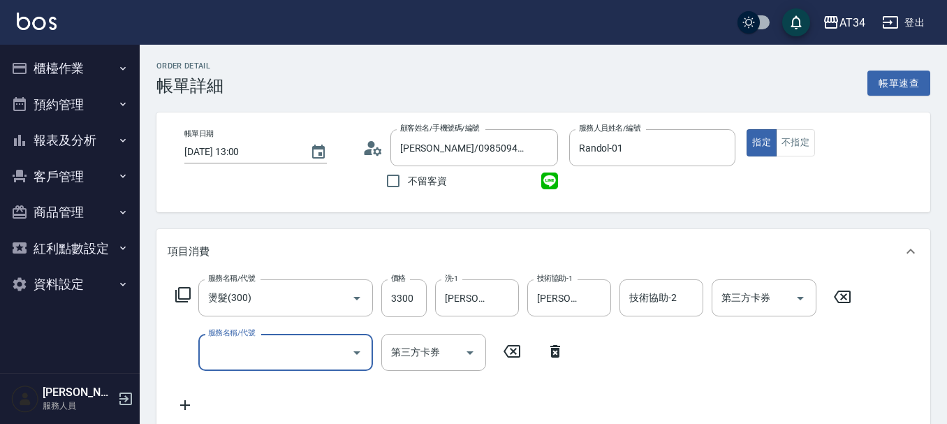
scroll to position [209, 0]
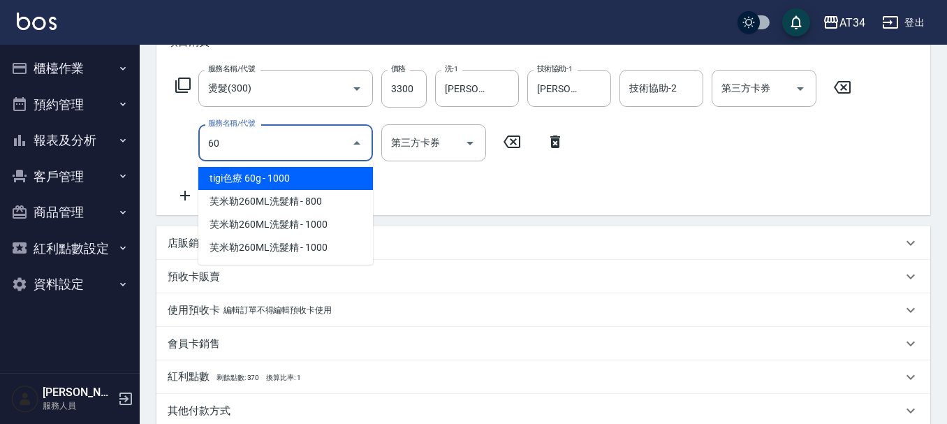
type input "602"
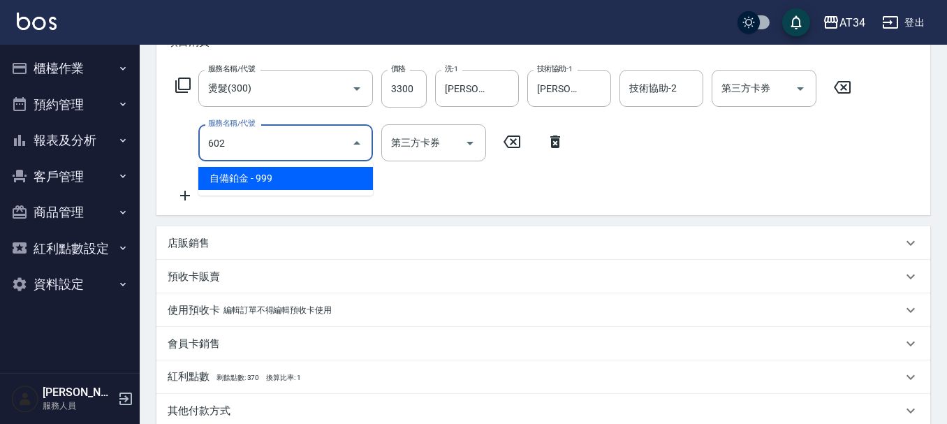
type input "420"
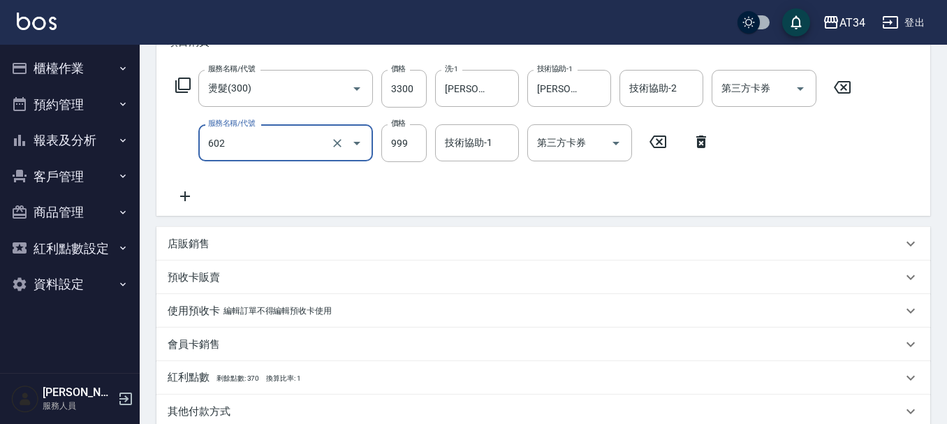
type input "自備鉑金(602)"
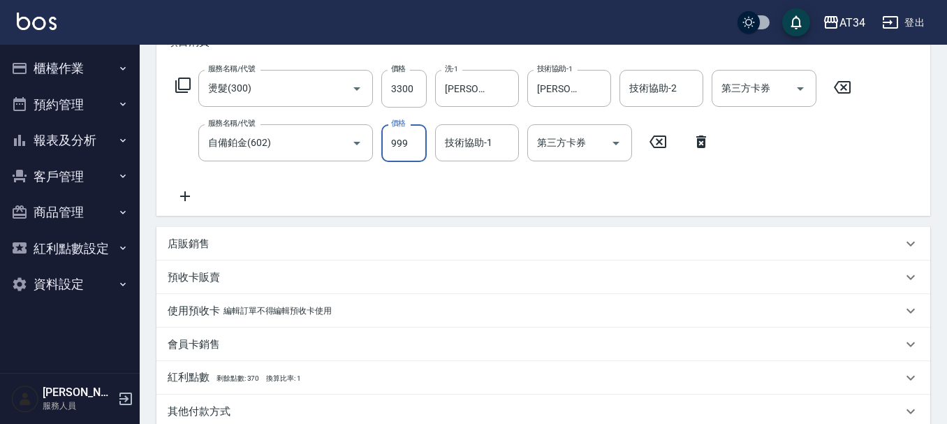
type input "330"
type input "79"
type input "400"
type input "799"
type input "330"
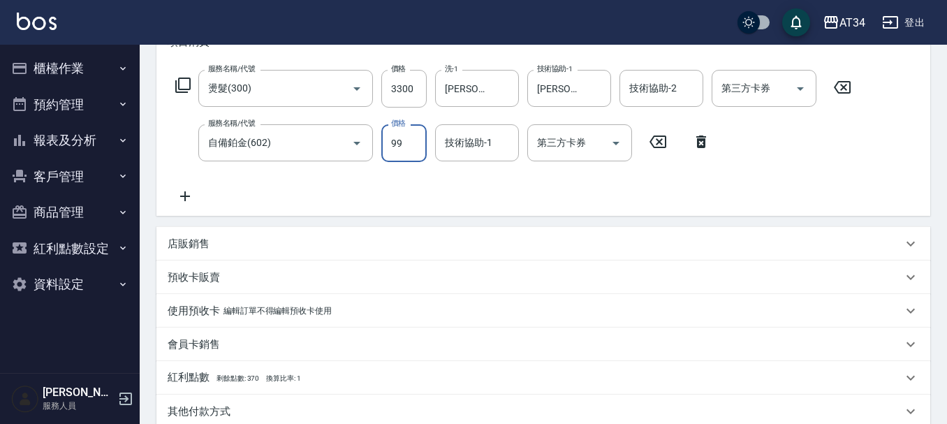
type input "999"
type input "420"
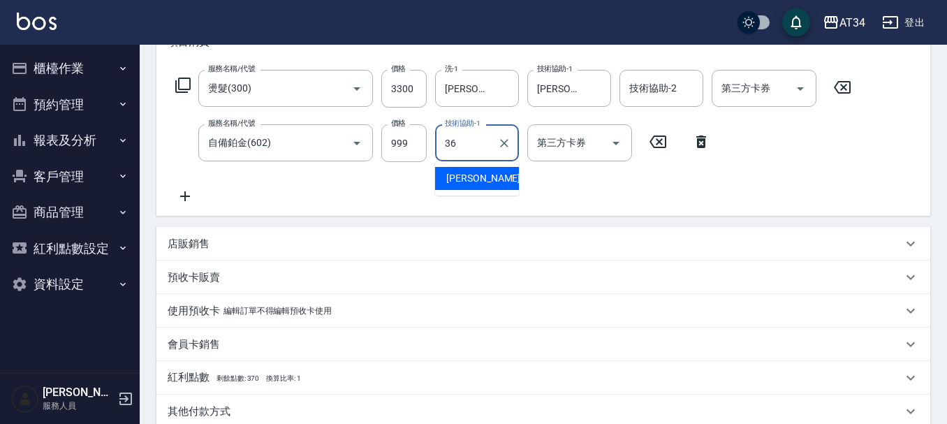
type input "[PERSON_NAME]-36"
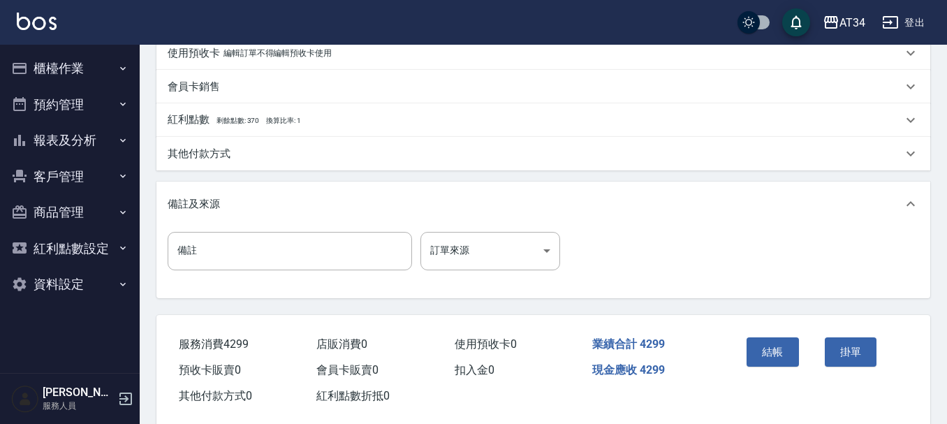
scroll to position [492, 0]
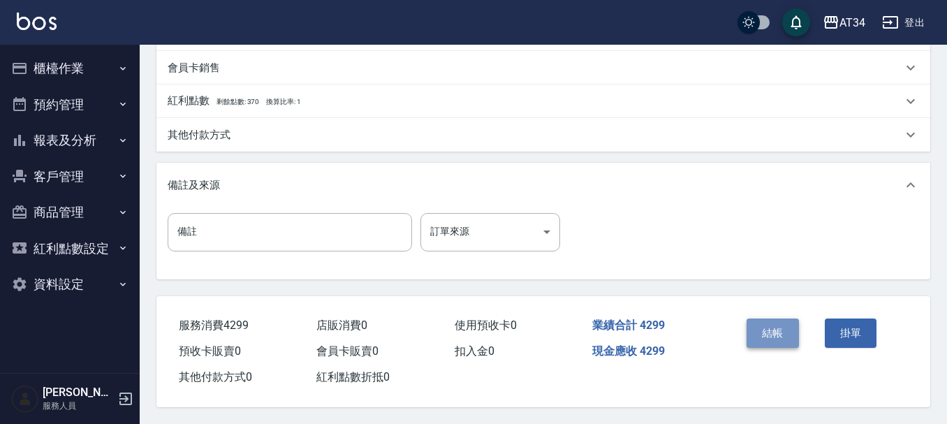
click at [769, 331] on button "結帳" at bounding box center [772, 332] width 52 height 29
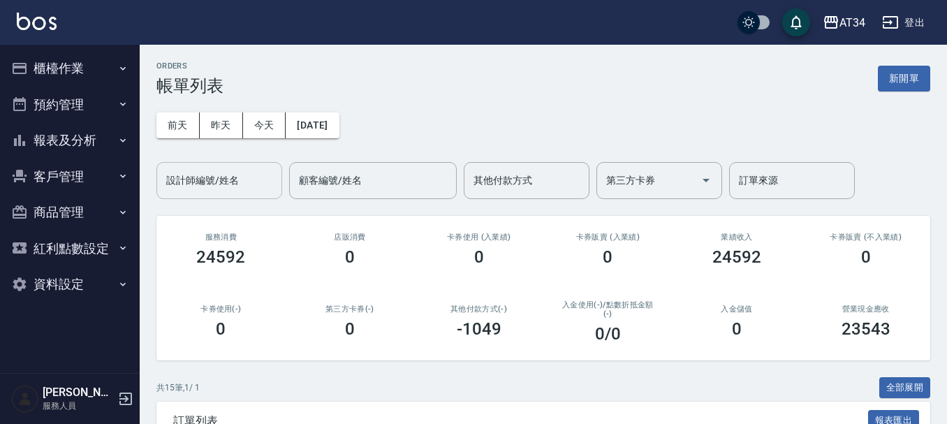
click at [267, 189] on input "設計師編號/姓名" at bounding box center [219, 180] width 113 height 24
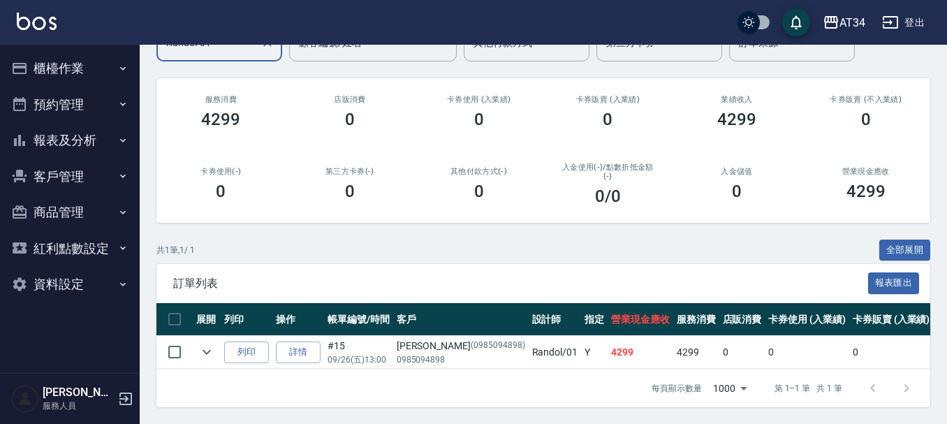
scroll to position [148, 0]
type input "Randol-01"
click at [287, 352] on link "詳情" at bounding box center [298, 352] width 45 height 22
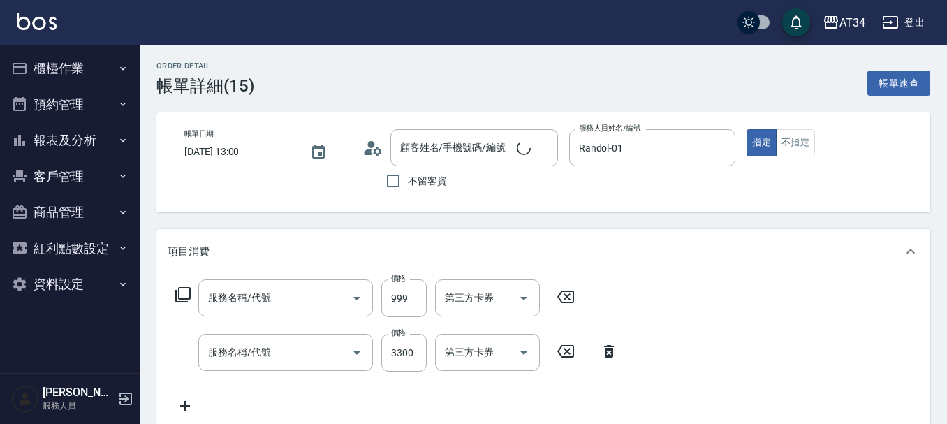
type input "[DATE] 13:00"
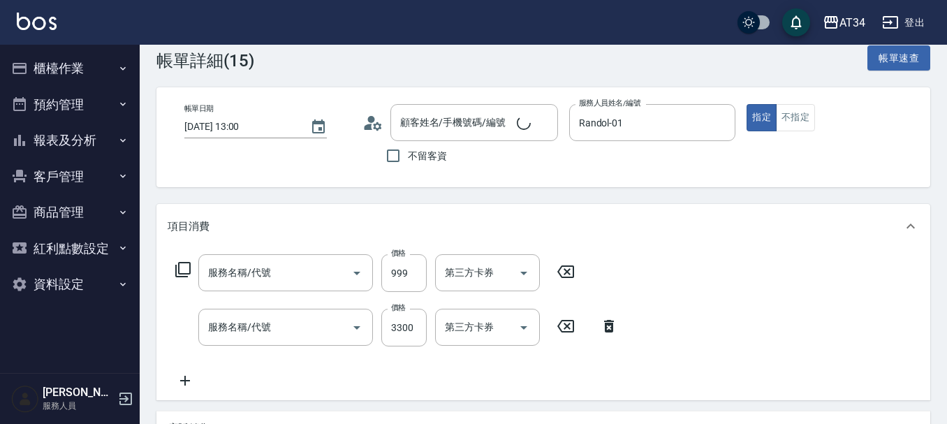
type input "Randol-01"
type input "420"
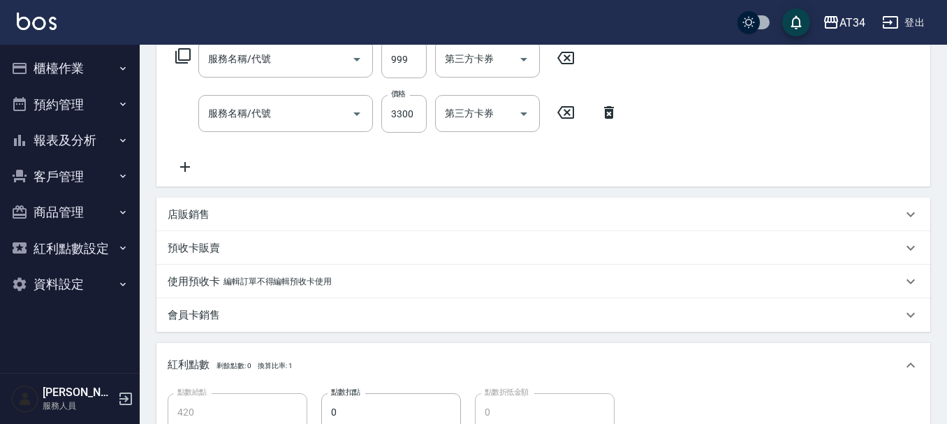
type input "自備鉑金(602)"
type input "燙髮(300)"
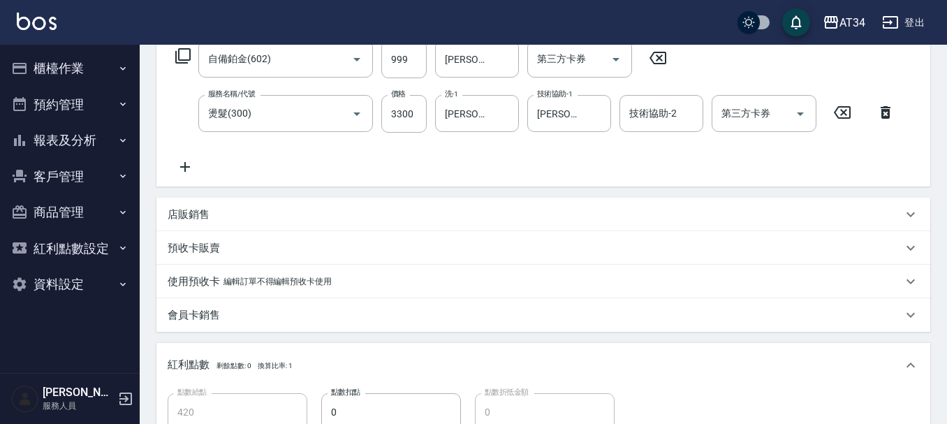
type input "[PERSON_NAME]/0985094898/0985094898"
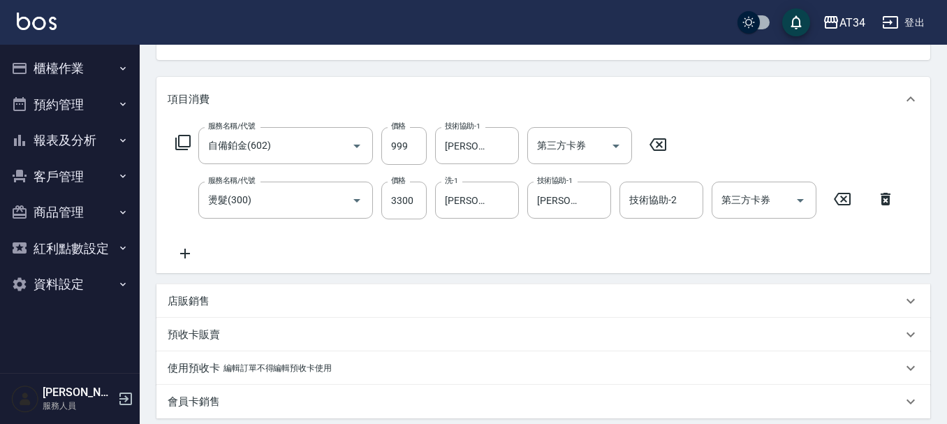
scroll to position [140, 0]
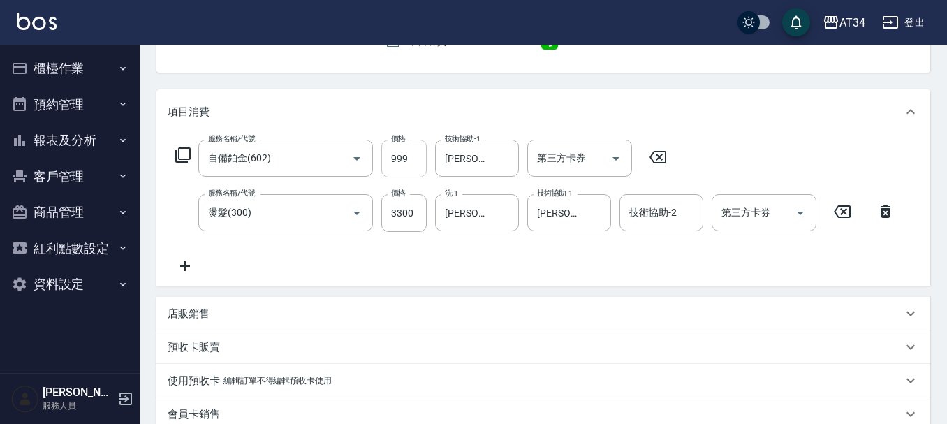
click at [415, 165] on input "999" at bounding box center [403, 159] width 45 height 38
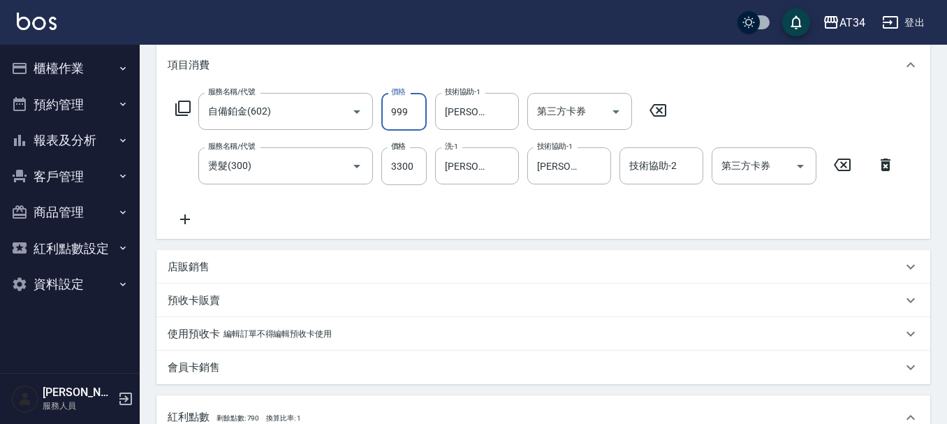
scroll to position [209, 0]
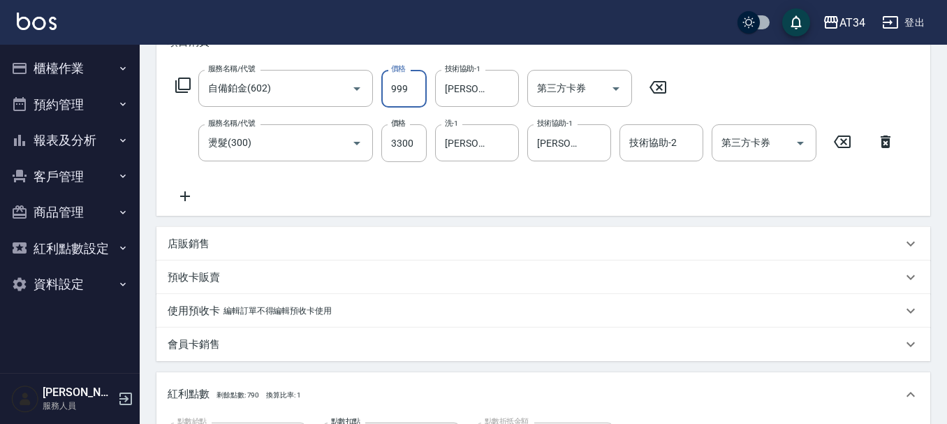
type input "330"
type input "10"
type input "340"
type input "1000"
type input "430"
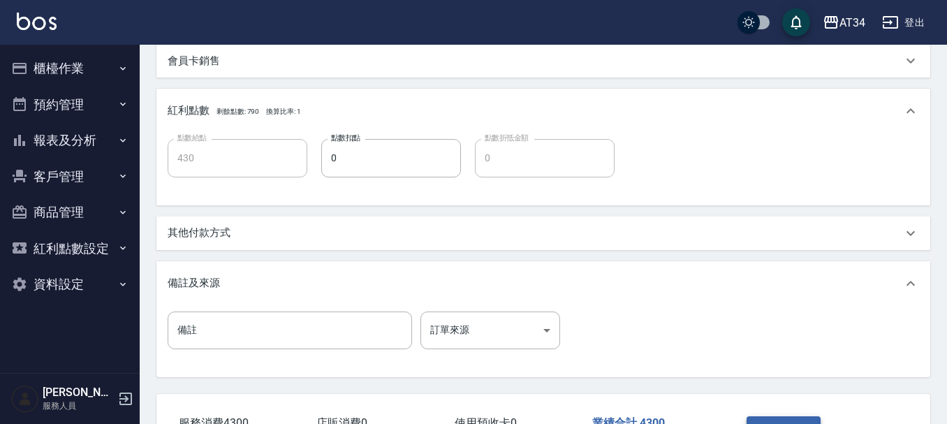
scroll to position [597, 0]
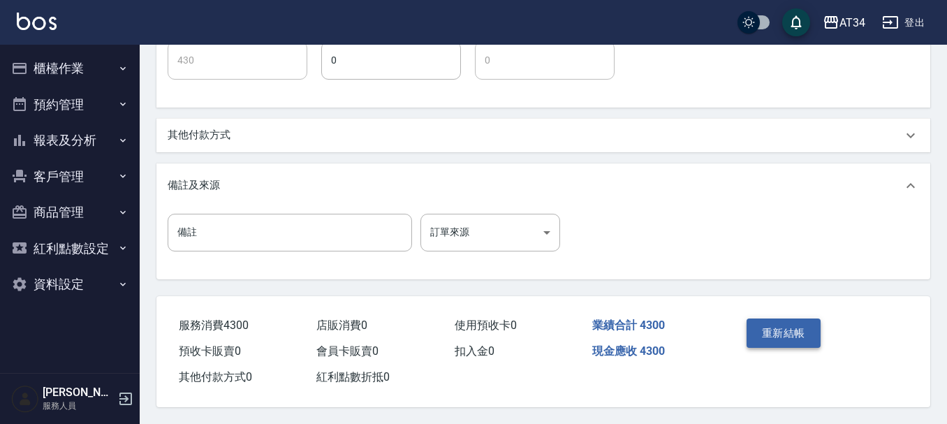
type input "1000"
click at [778, 320] on button "重新結帳" at bounding box center [783, 332] width 74 height 29
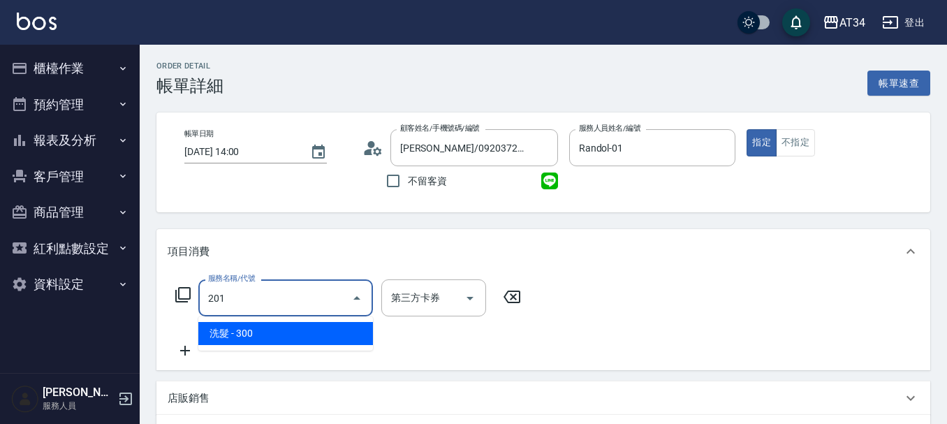
type input "30"
type input "洗髮(201)"
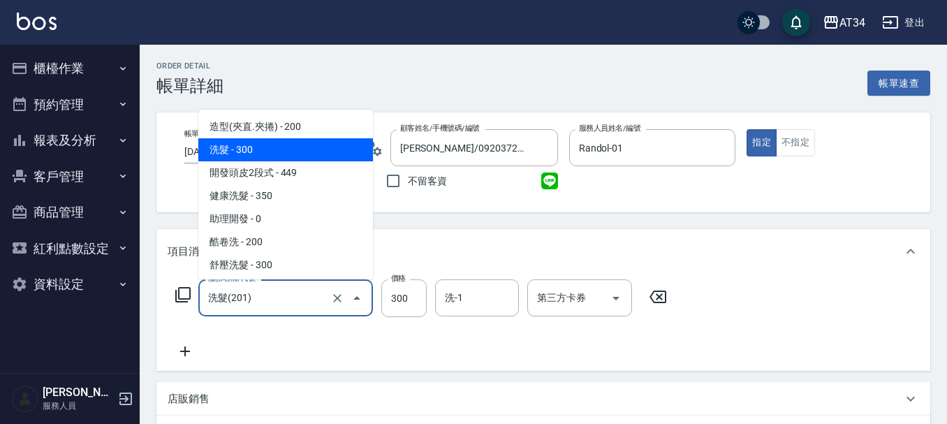
click at [283, 304] on input "洗髮(201)" at bounding box center [266, 298] width 123 height 24
type input "0"
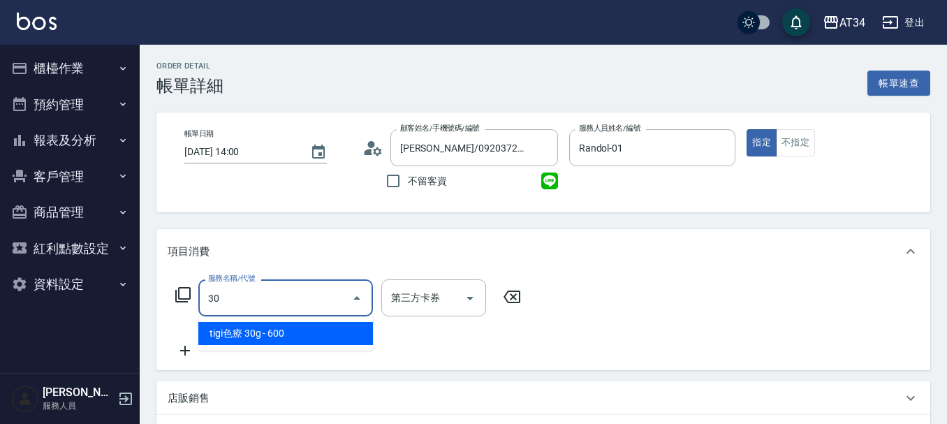
type input "300"
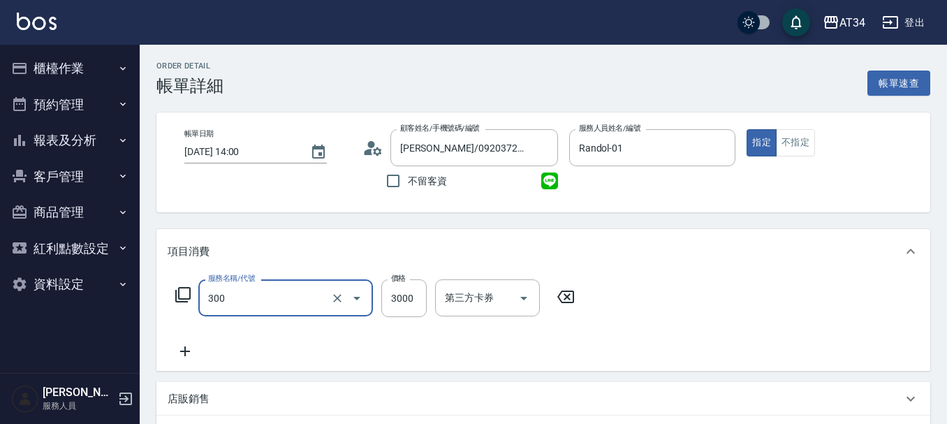
type input "燙髮(300)"
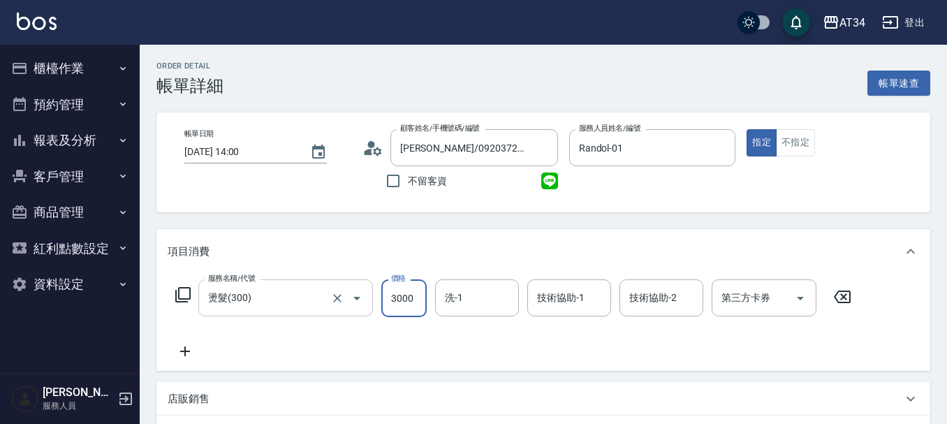
type input "0"
type input "28"
type input "20"
type input "280"
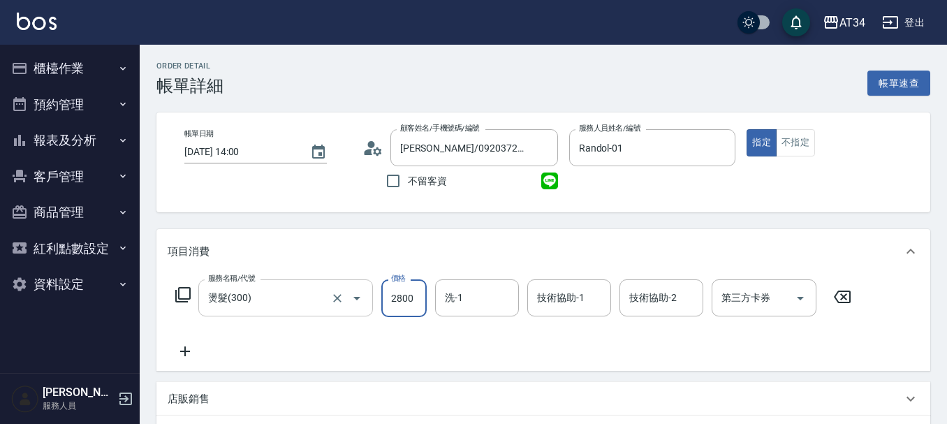
type input "2800"
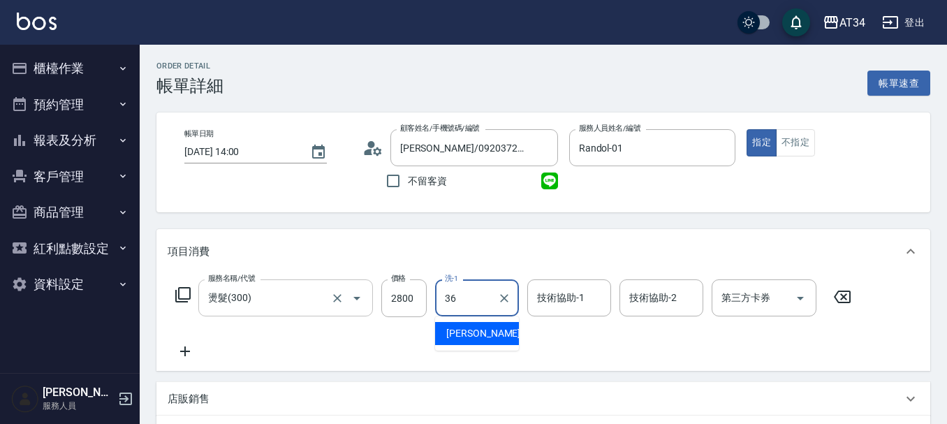
type input "[PERSON_NAME]-36"
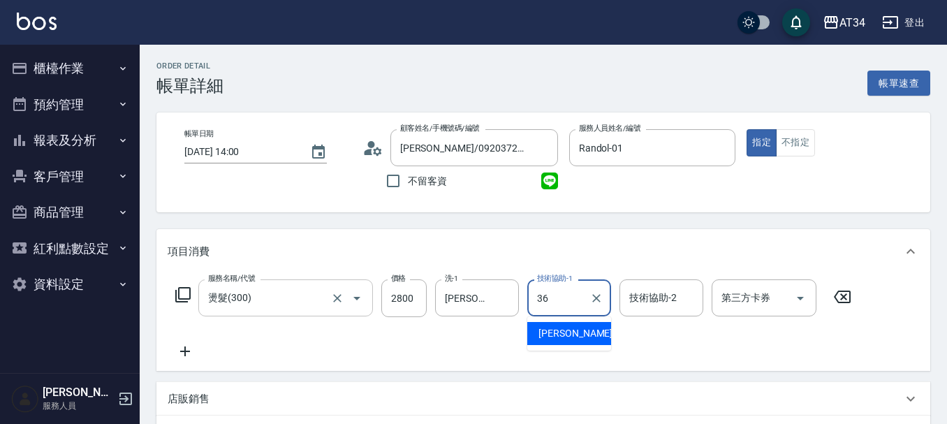
type input "[PERSON_NAME]-36"
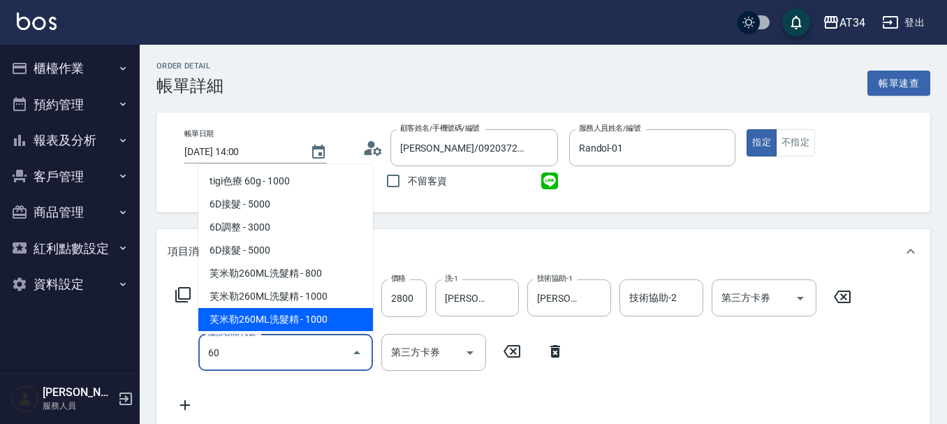
type input "601"
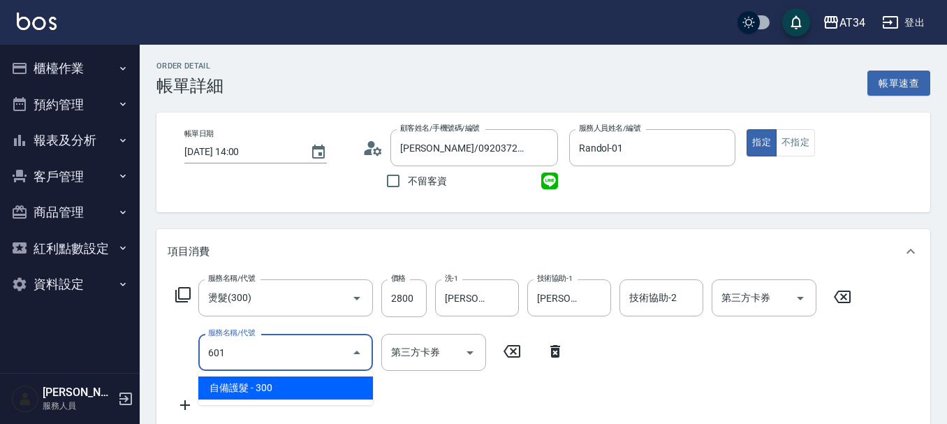
type input "310"
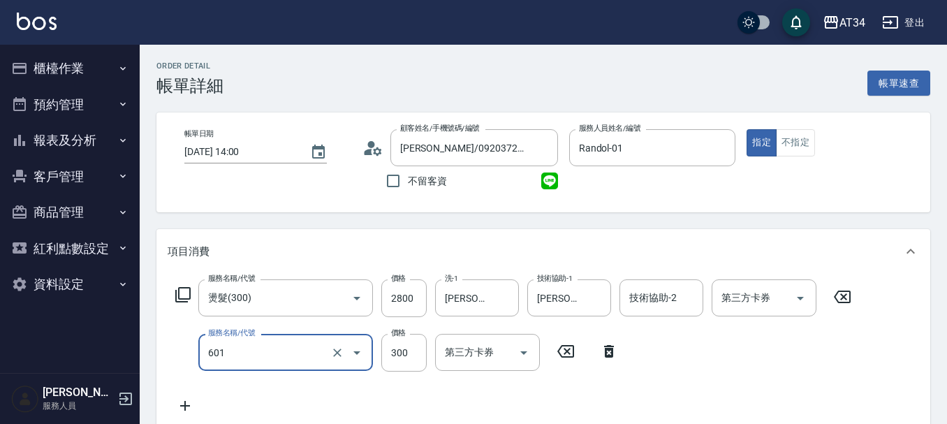
type input "自備護髮(601)"
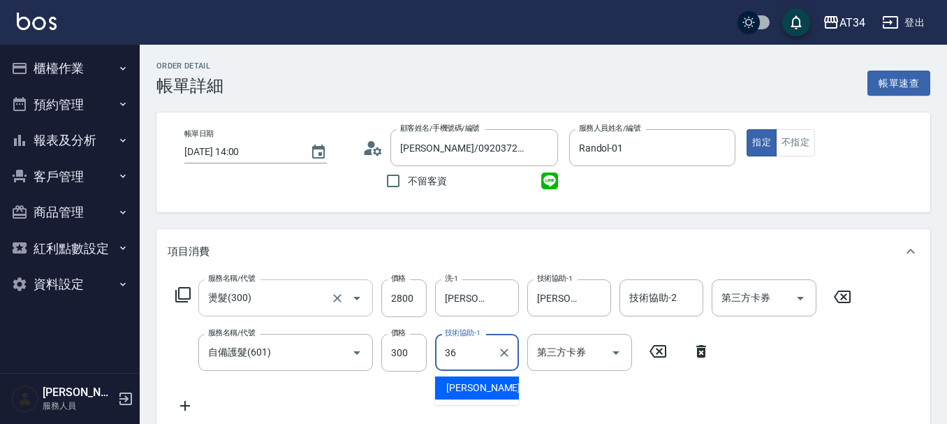
type input "[PERSON_NAME]-36"
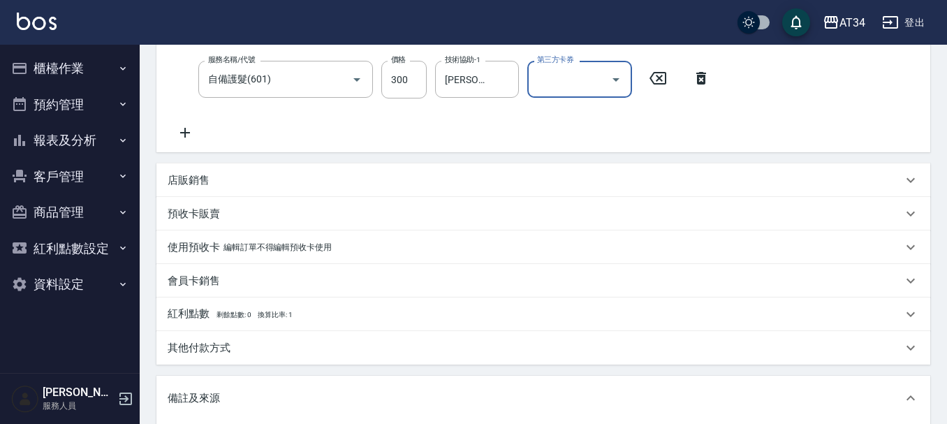
scroll to position [489, 0]
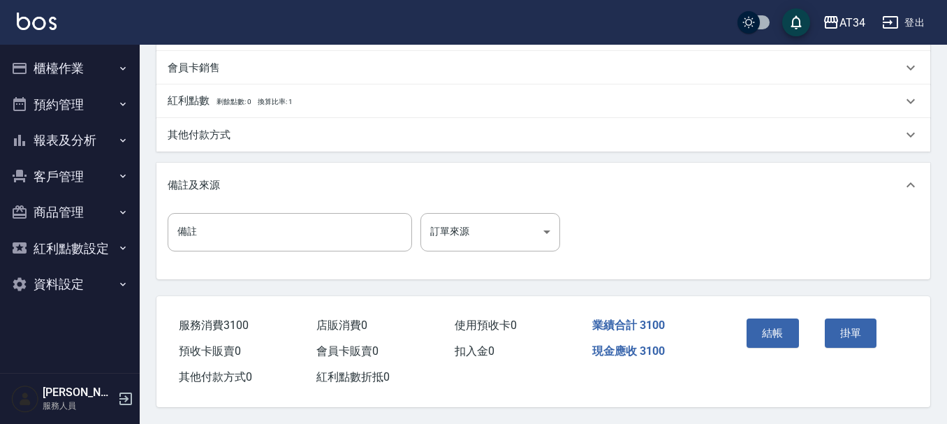
click at [246, 112] on div "紅利點數 剩餘點數: 0 換算比率: 1" at bounding box center [543, 101] width 774 height 34
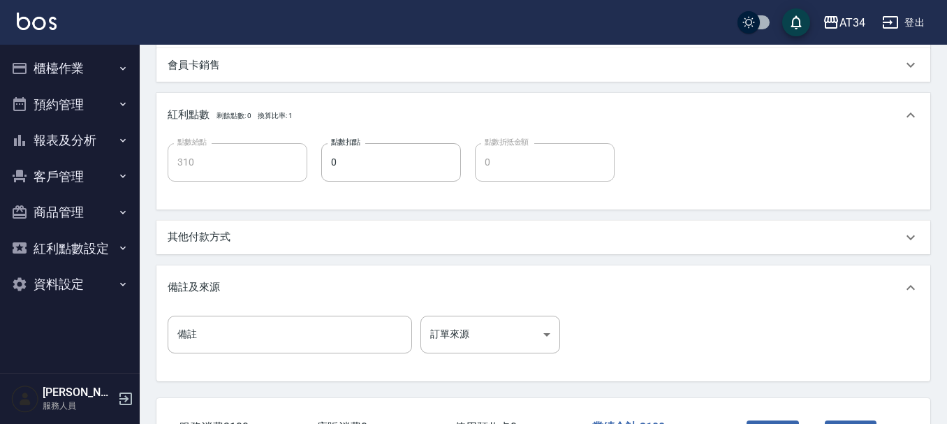
click at [236, 239] on div "其他付款方式" at bounding box center [535, 237] width 735 height 15
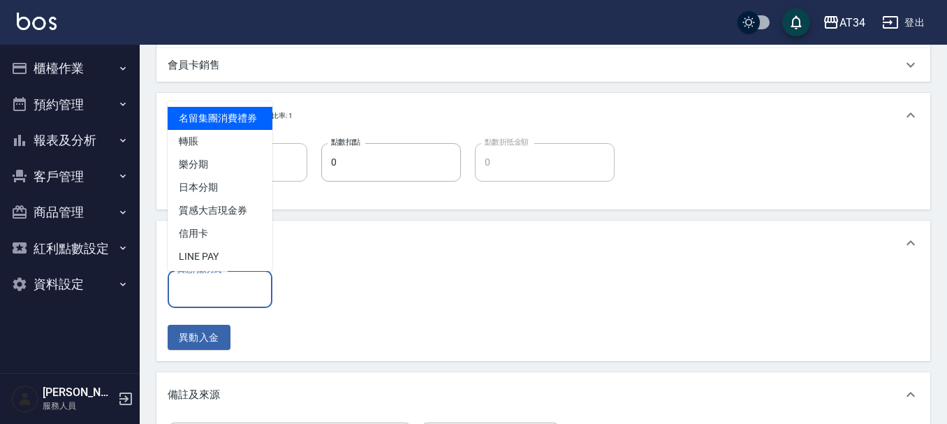
click at [236, 286] on input "其他付款方式" at bounding box center [220, 289] width 92 height 24
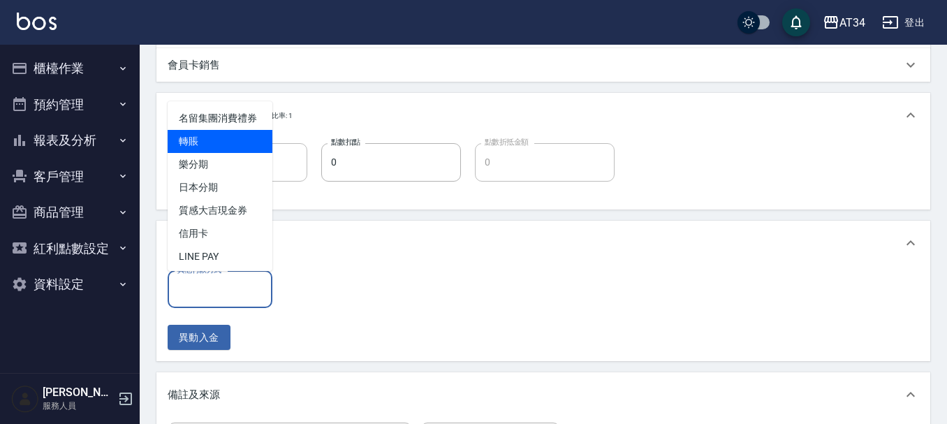
click at [237, 153] on span "轉賬" at bounding box center [220, 141] width 105 height 23
type input "轉賬"
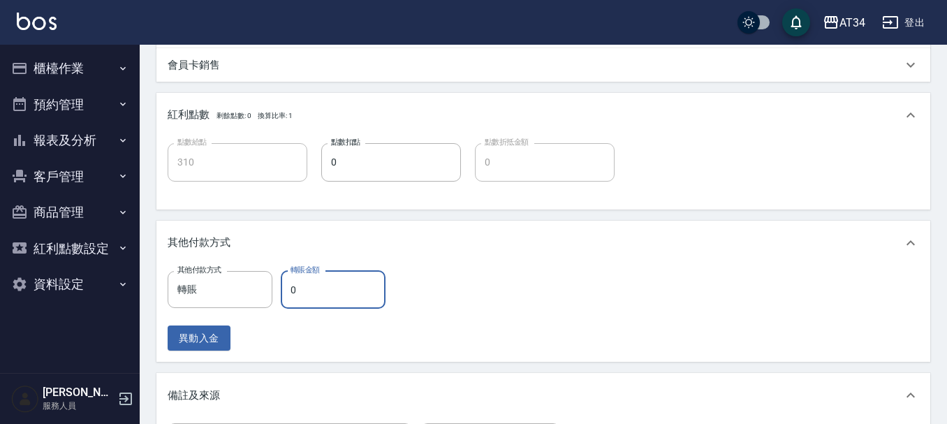
click at [320, 285] on input "0" at bounding box center [333, 290] width 105 height 38
type input "300"
type input "310"
type input "270"
type input "3100"
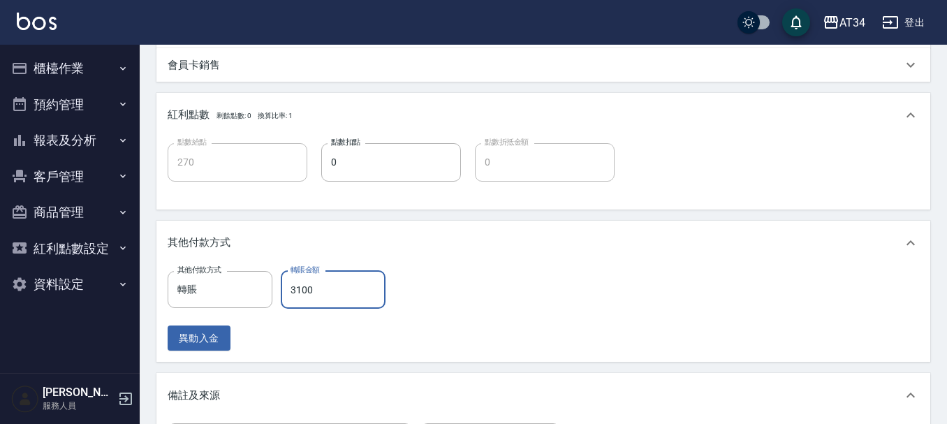
type input "0"
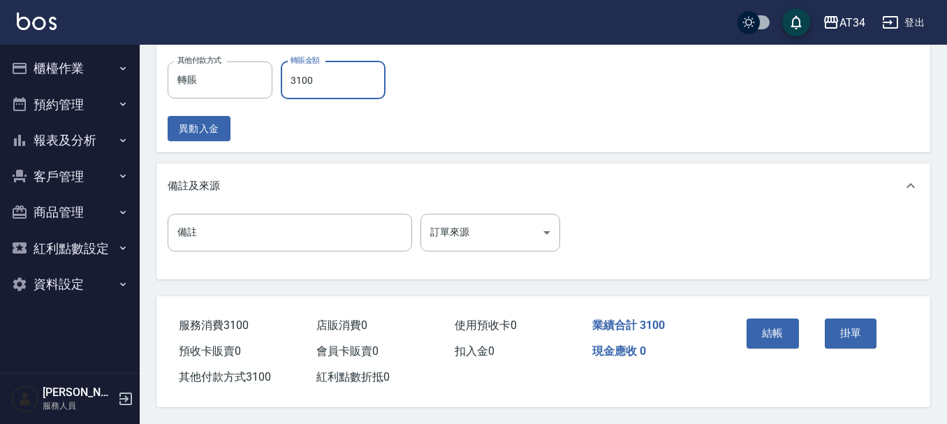
scroll to position [705, 0]
type input "3100"
click at [772, 325] on button "結帳" at bounding box center [772, 332] width 52 height 29
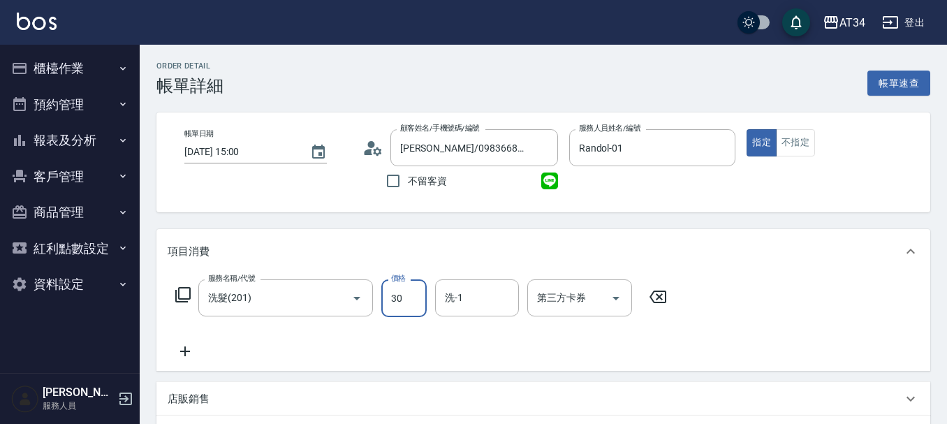
type input "300"
type input "30"
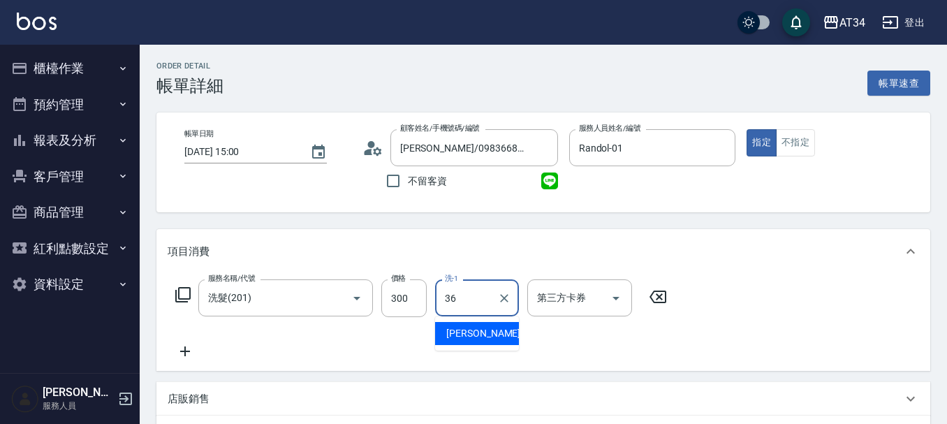
type input "張可芮-36"
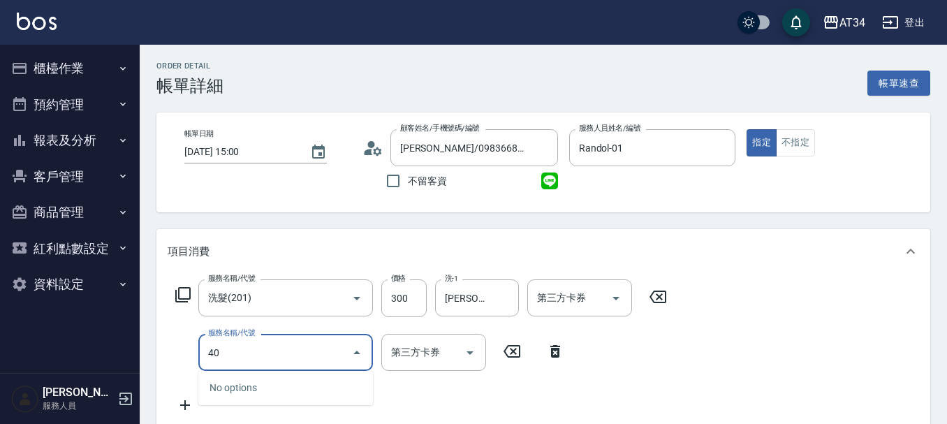
type input "401"
type input "50"
type input "剪髮(401)"
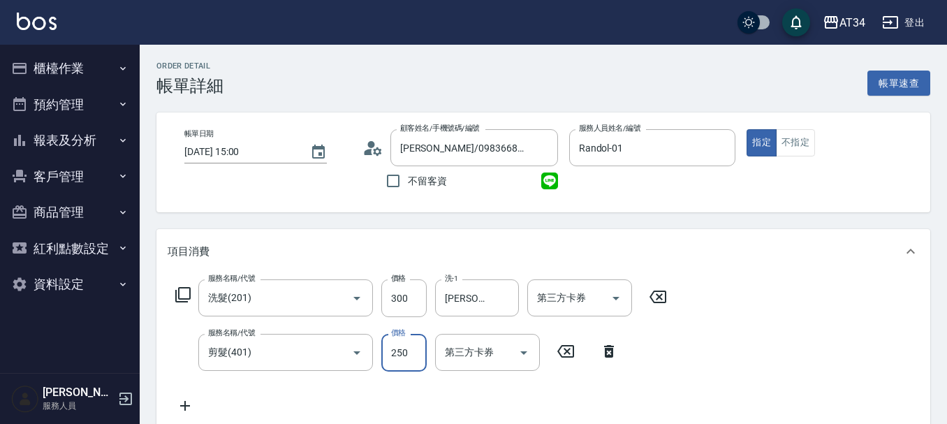
type input "30"
type input "40"
type input "70"
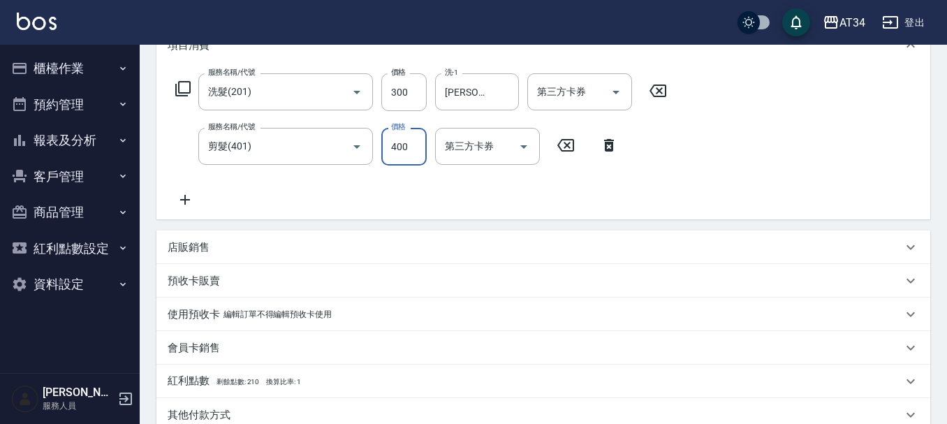
scroll to position [209, 0]
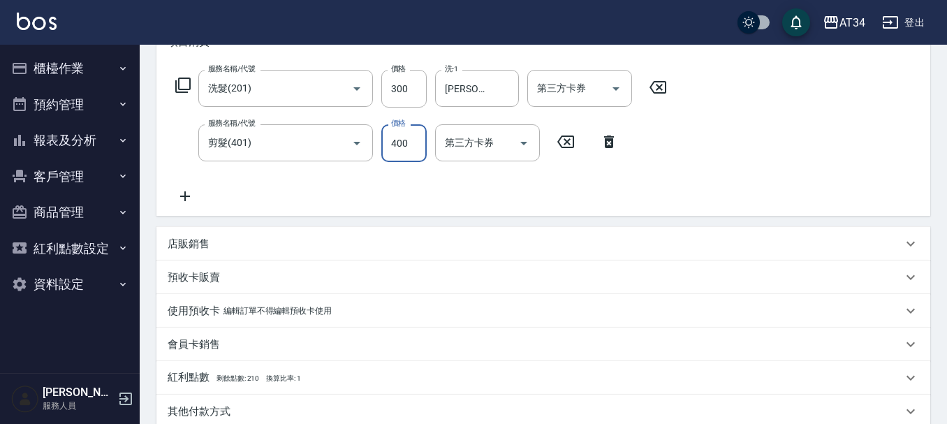
type input "400"
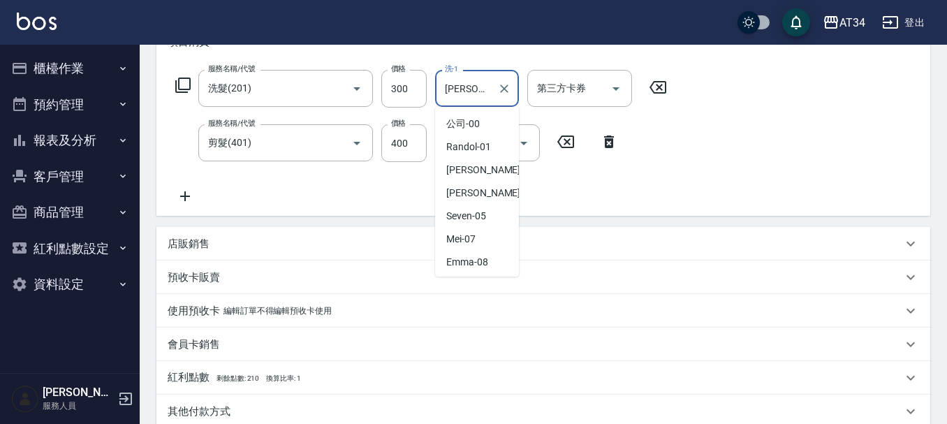
click at [485, 97] on input "[PERSON_NAME]-36" at bounding box center [466, 88] width 50 height 24
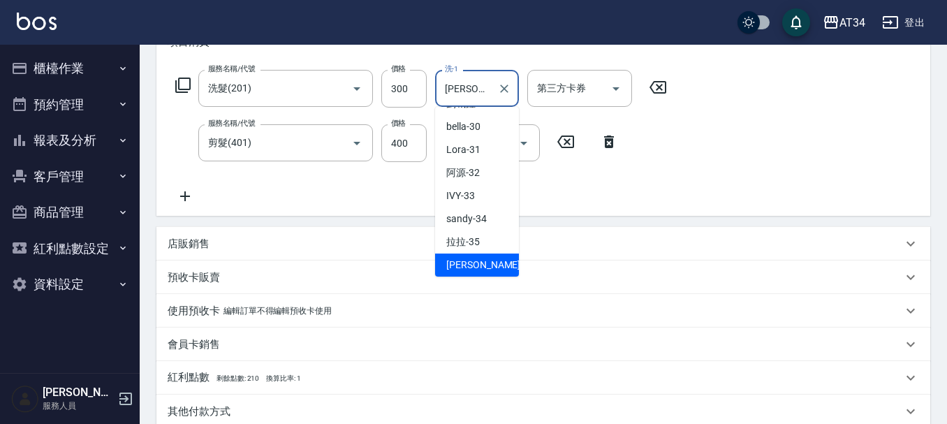
click at [485, 97] on input "張可芮-36" at bounding box center [466, 88] width 50 height 24
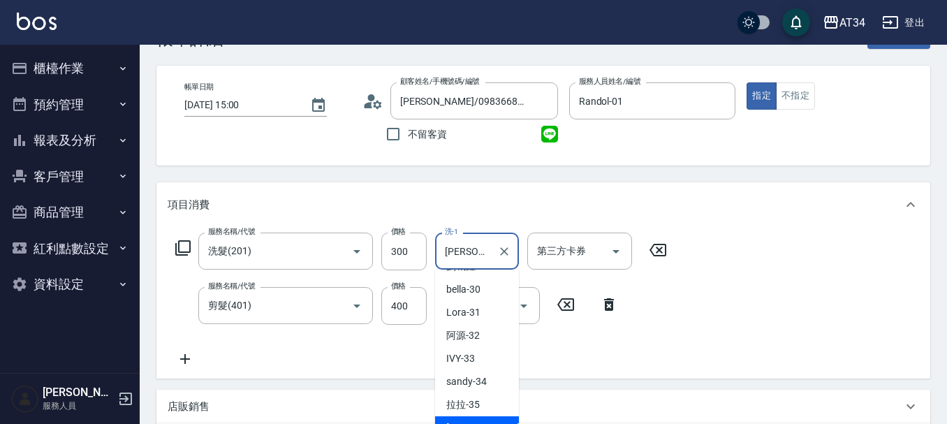
scroll to position [70, 0]
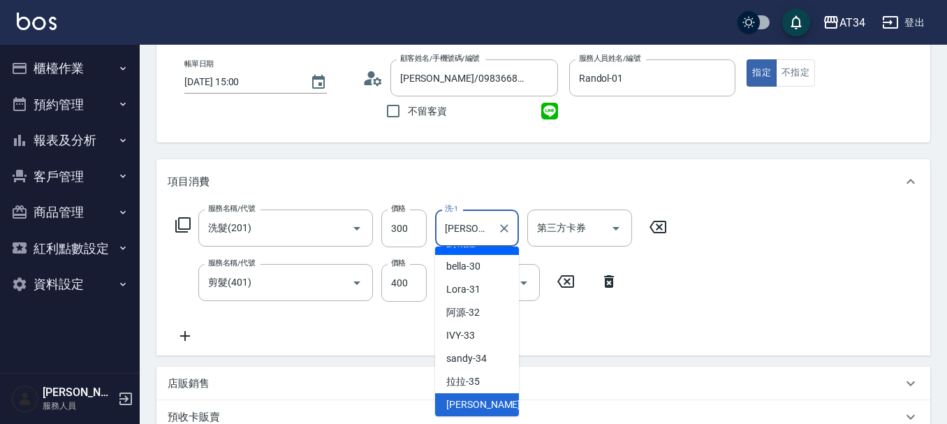
click at [487, 228] on input "張可芮-36" at bounding box center [466, 228] width 50 height 24
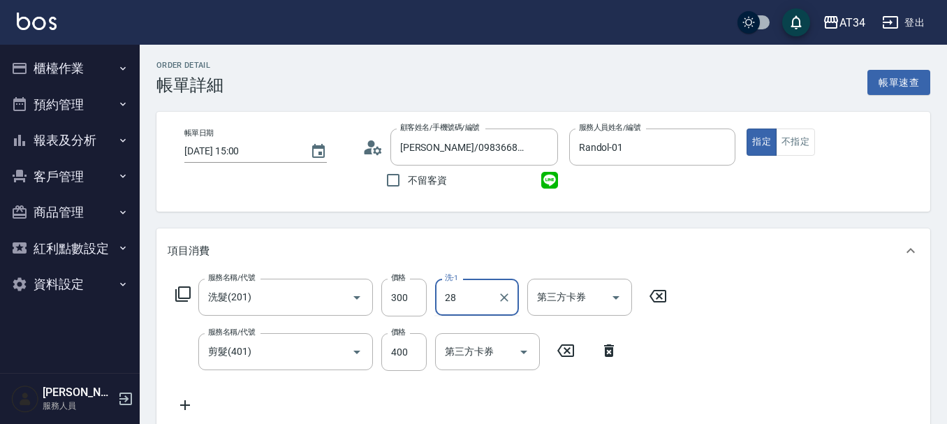
scroll to position [0, 0]
type input "劉城鈺-28"
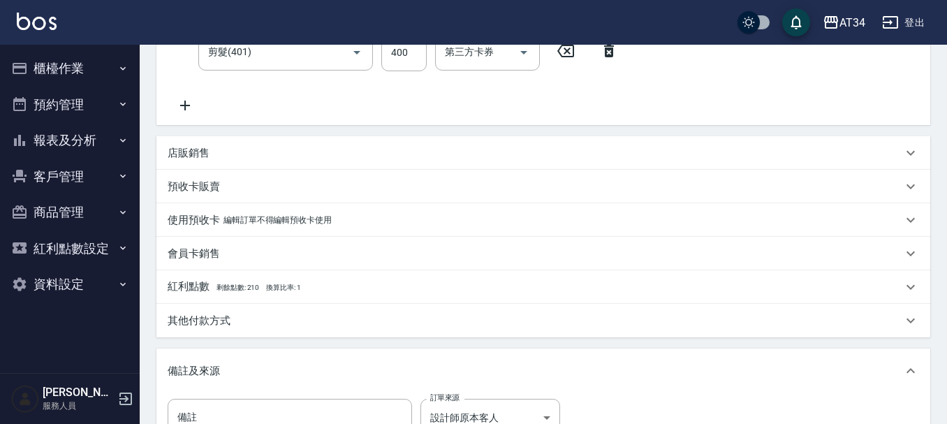
scroll to position [492, 0]
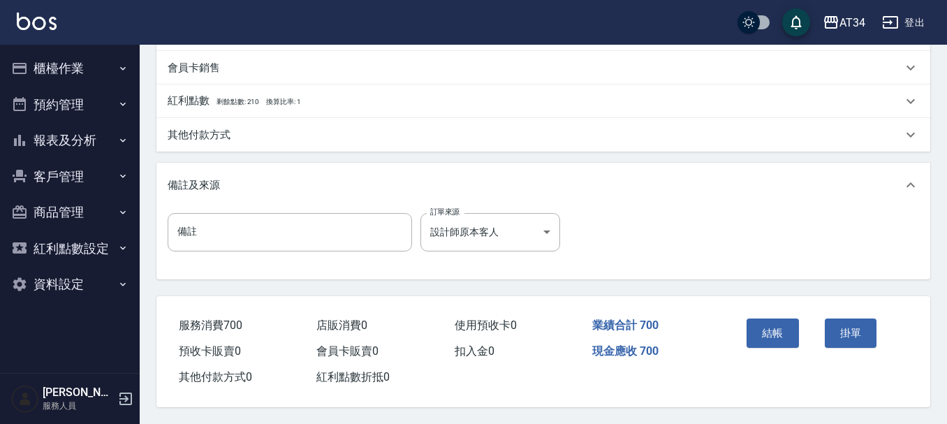
click at [776, 341] on div "結帳" at bounding box center [780, 343] width 78 height 61
click at [772, 334] on button "結帳" at bounding box center [772, 332] width 52 height 29
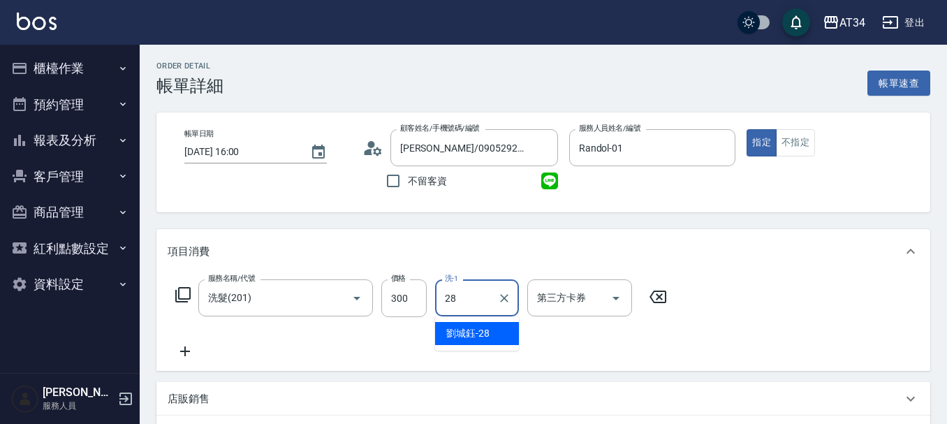
type input "劉城鈺-28"
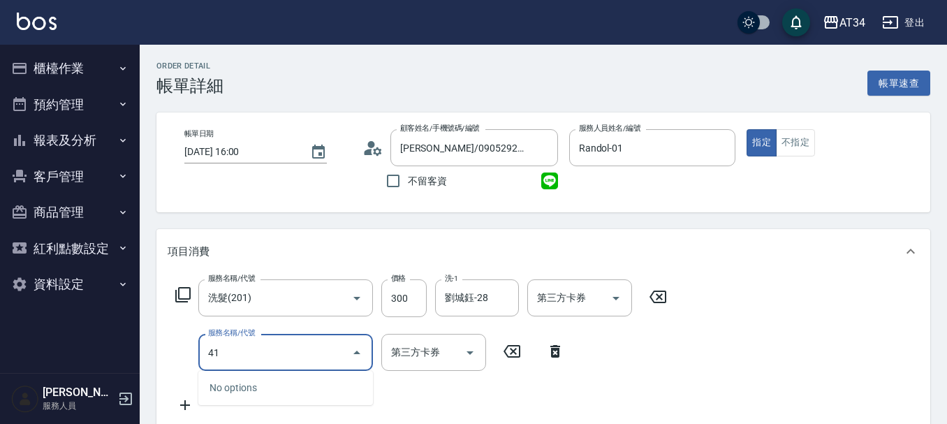
type input "4"
type input "401"
type input "50"
type input "剪髮(401)"
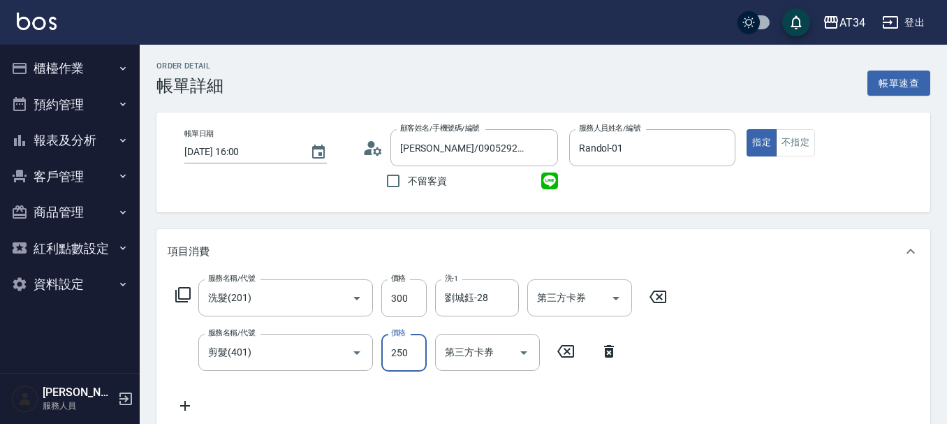
type input "30"
type input "40"
type input "70"
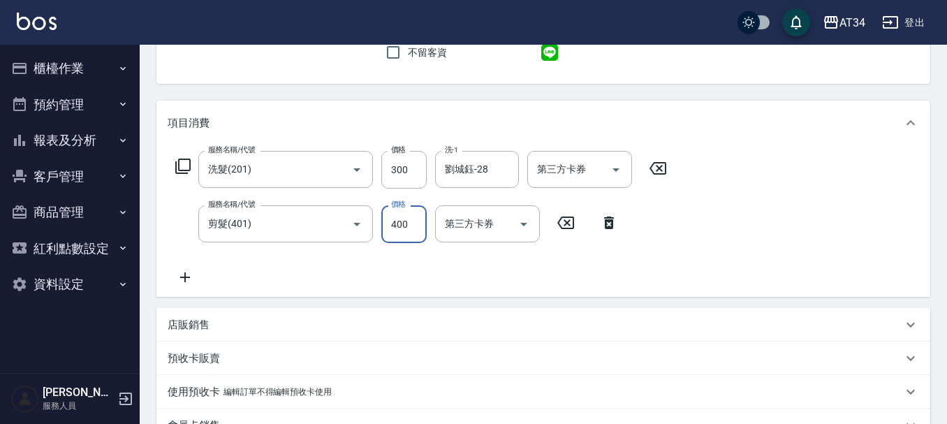
scroll to position [398, 0]
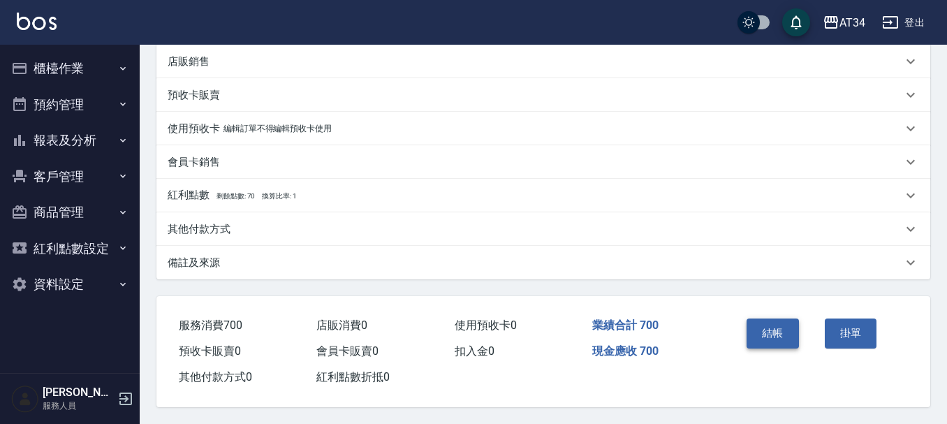
type input "400"
click at [767, 330] on button "結帳" at bounding box center [772, 332] width 52 height 29
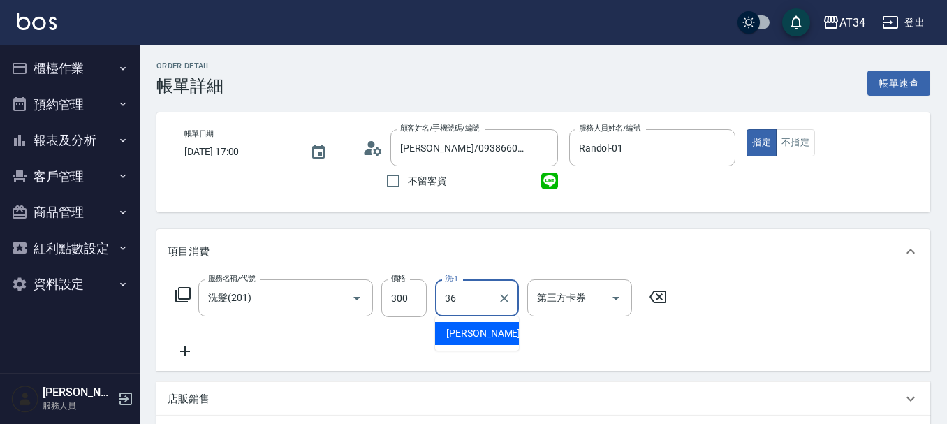
type input "[PERSON_NAME]-36"
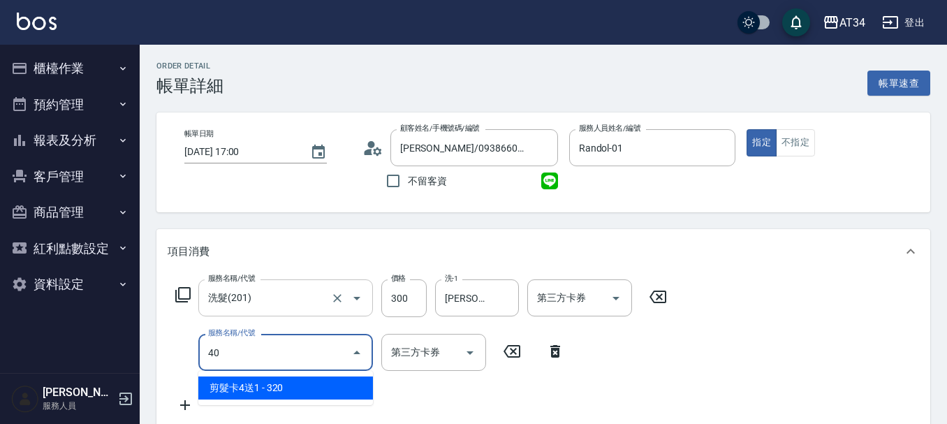
type input "401"
type input "50"
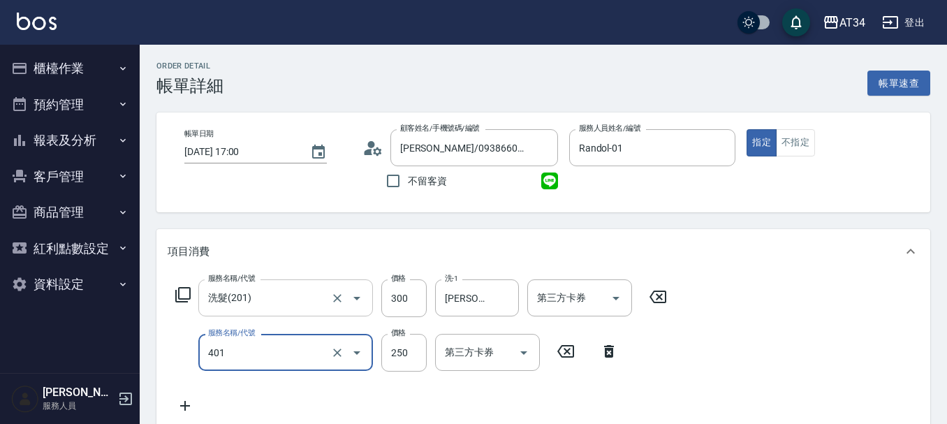
type input "剪髮(401)"
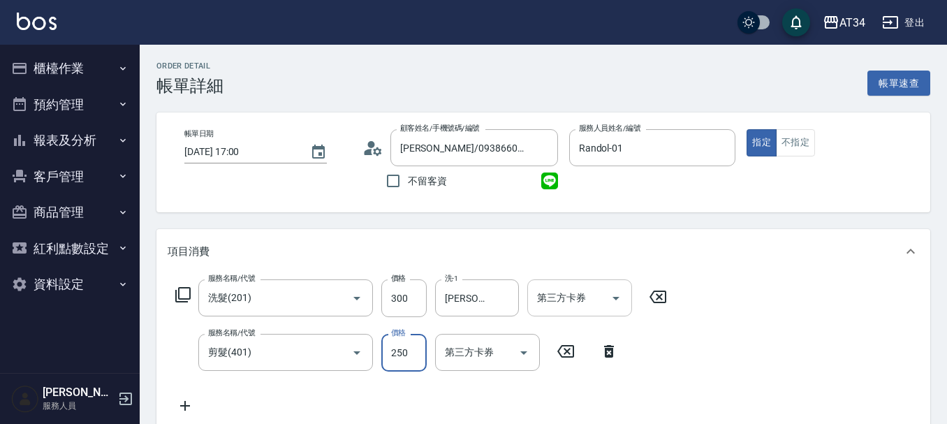
type input "30"
type input "50"
type input "80"
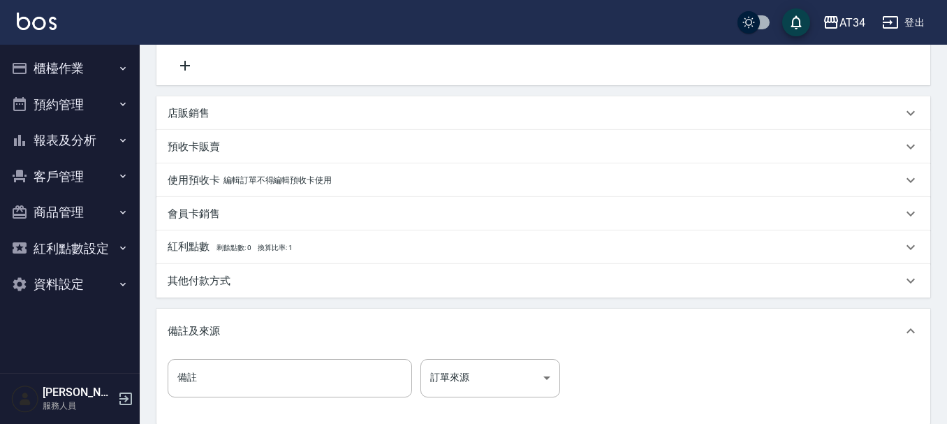
scroll to position [492, 0]
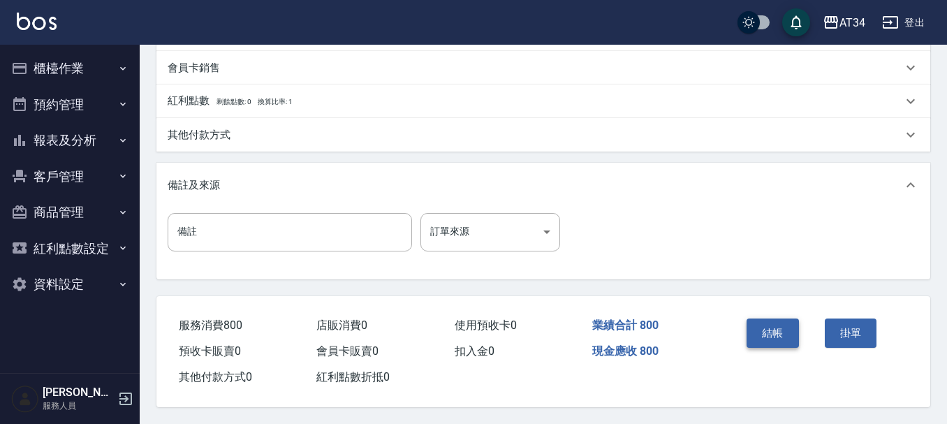
type input "500"
click at [785, 324] on button "結帳" at bounding box center [772, 332] width 52 height 29
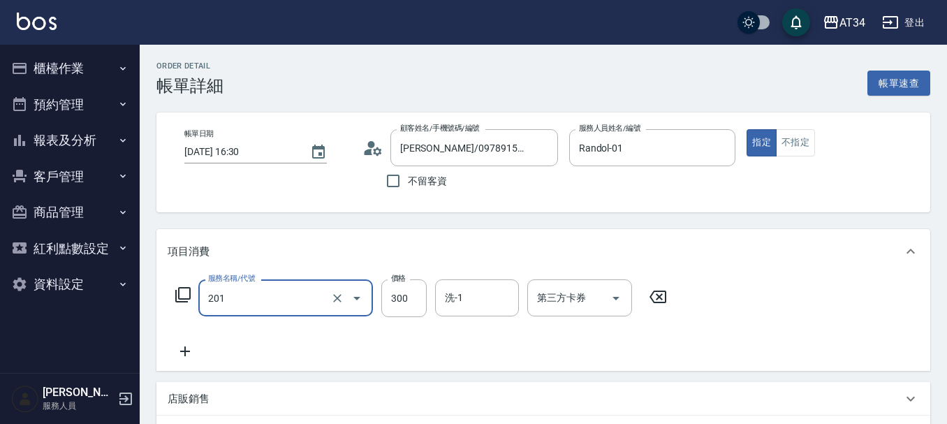
type input "洗髮(201)"
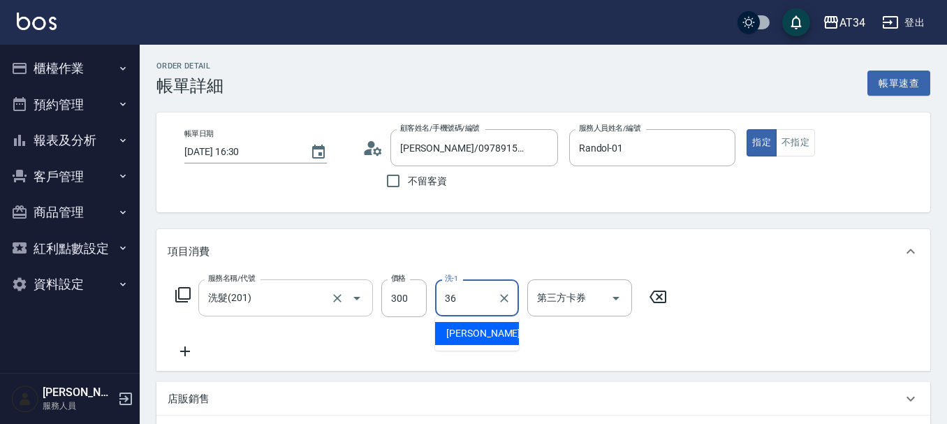
type input "[PERSON_NAME]-36"
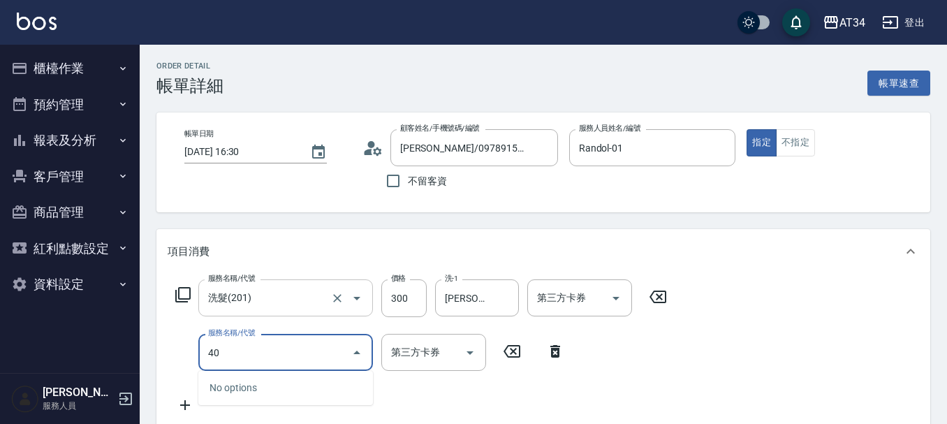
type input "401"
type input "50"
type input "剪髮(401)"
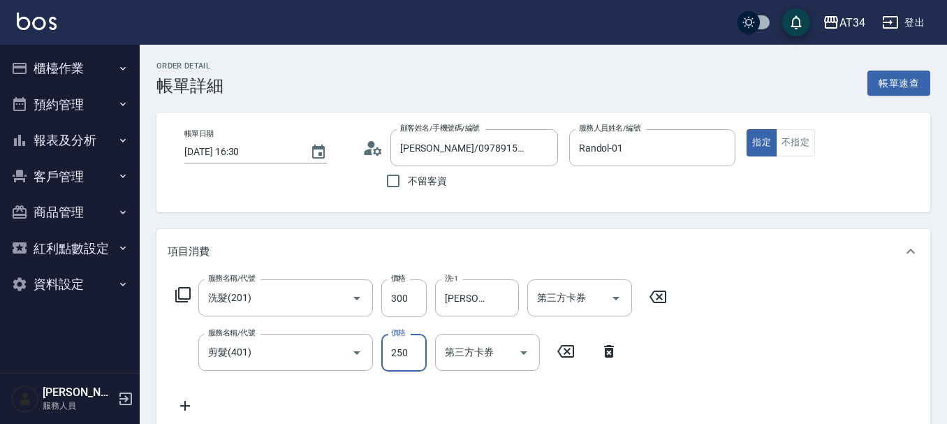
type input "5"
type input "30"
type input "50"
type input "80"
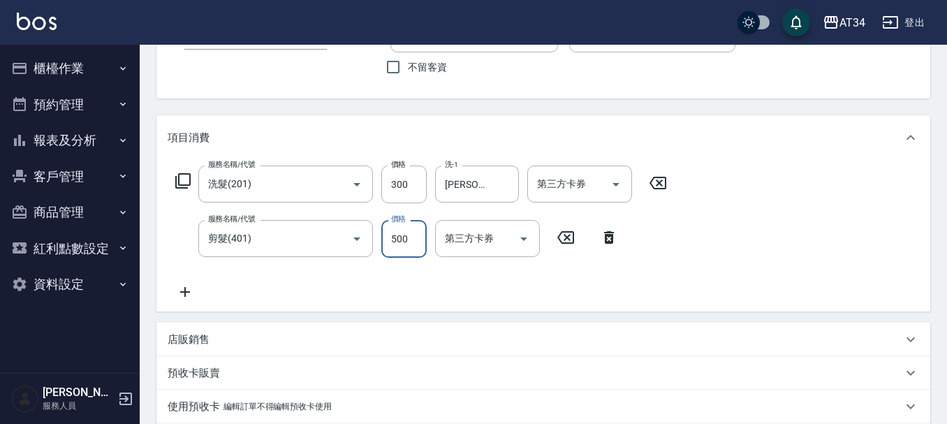
scroll to position [398, 0]
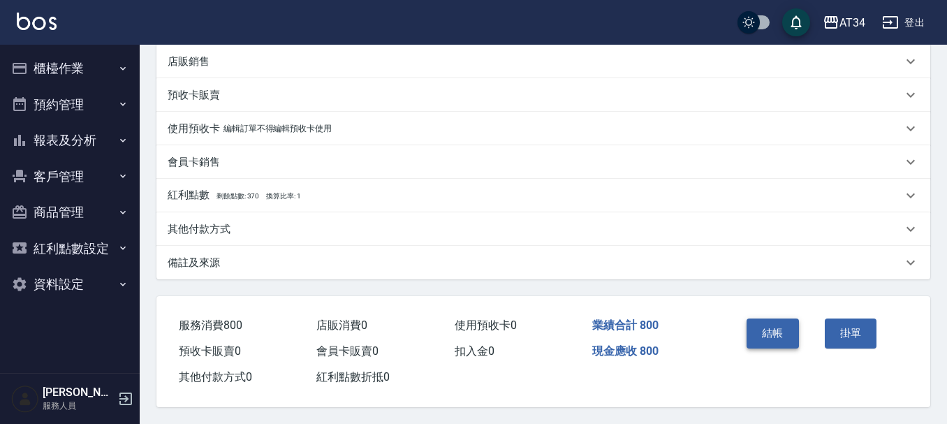
type input "500"
click at [795, 318] on button "結帳" at bounding box center [772, 332] width 52 height 29
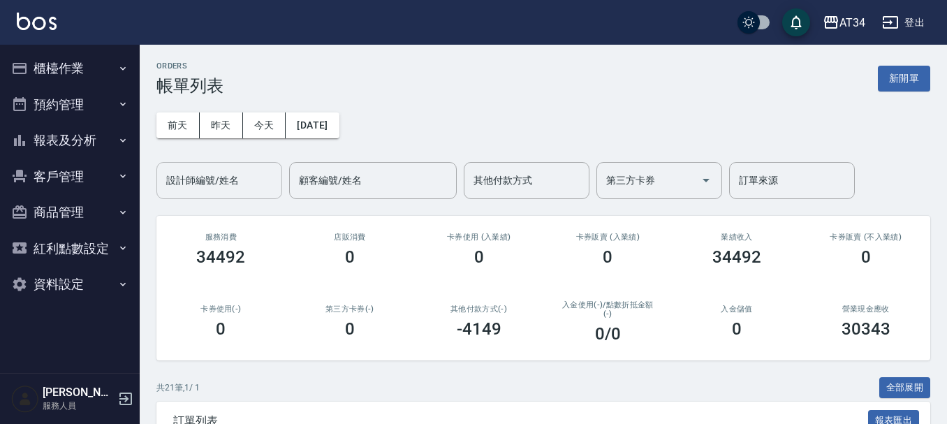
click at [246, 198] on div "設計師編號/姓名" at bounding box center [219, 180] width 126 height 37
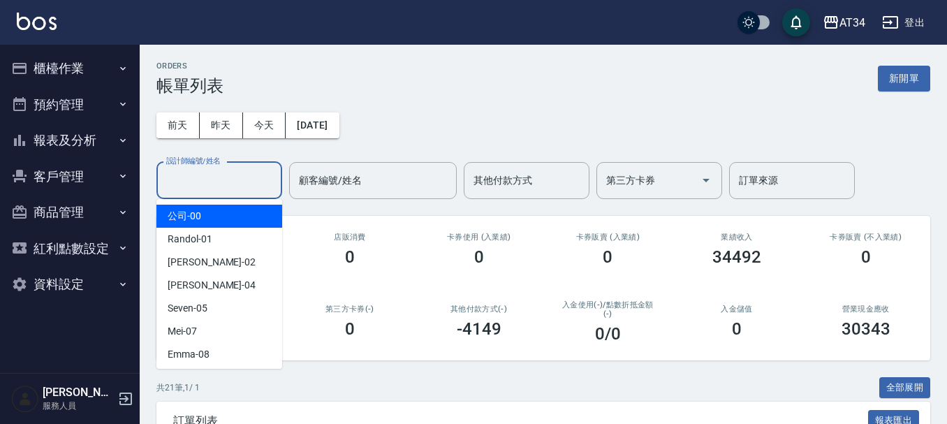
click at [248, 191] on input "設計師編號/姓名" at bounding box center [219, 180] width 113 height 24
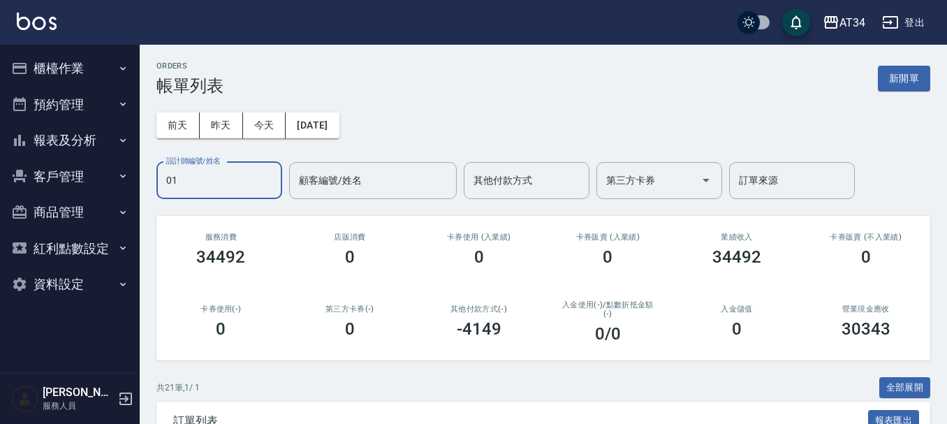
type input "Randol-01"
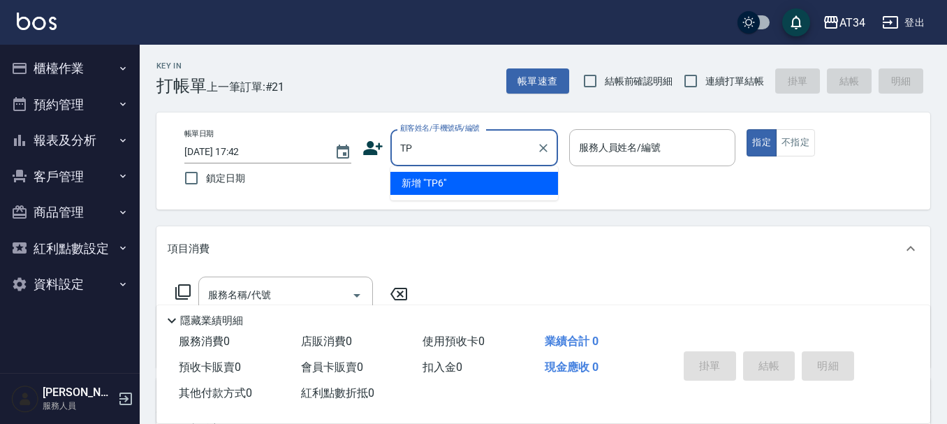
type input "T"
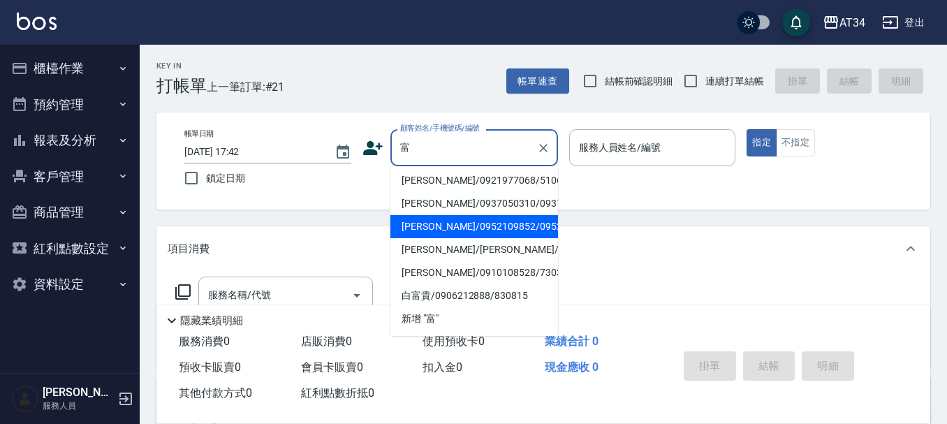
type input "富"
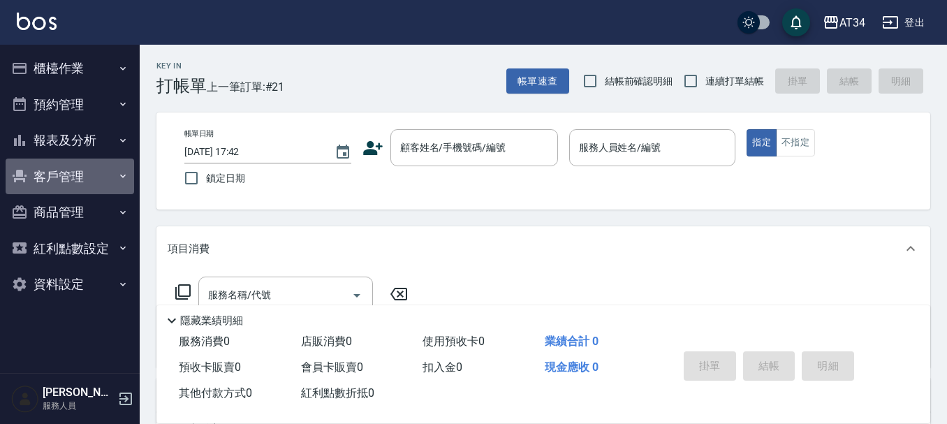
click at [102, 175] on button "客戶管理" at bounding box center [70, 176] width 128 height 36
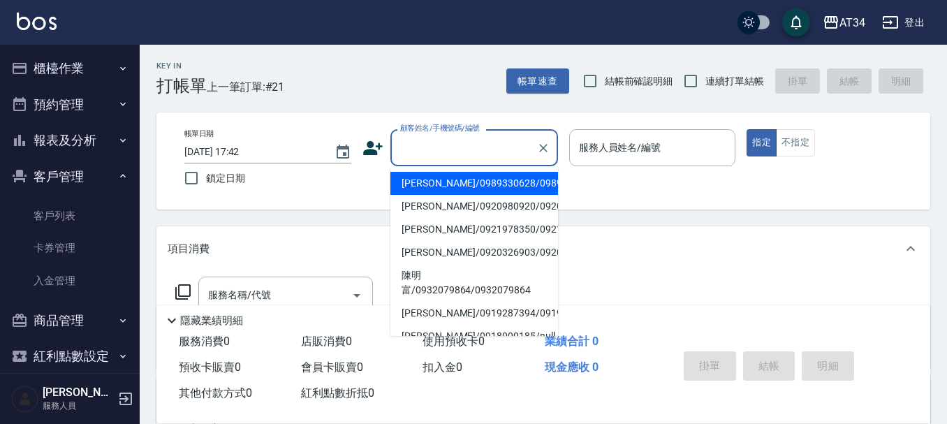
click at [503, 158] on input "顧客姓名/手機號碼/編號" at bounding box center [464, 147] width 134 height 24
paste input "0927069606"
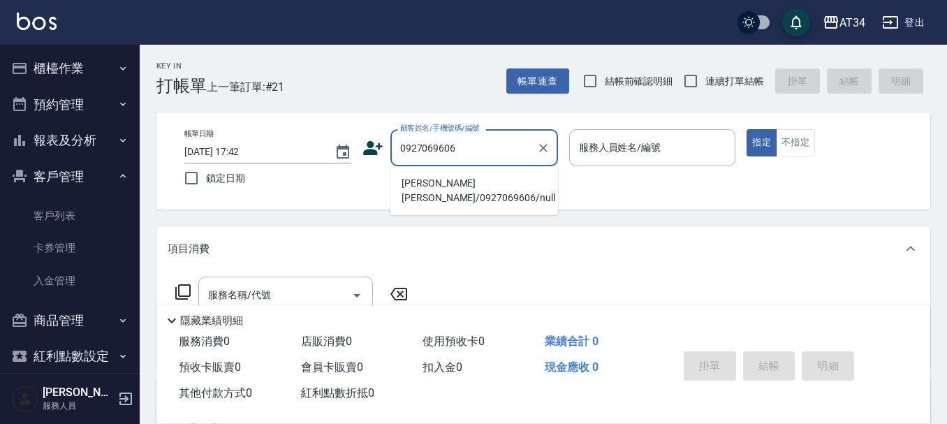
click at [448, 180] on li "[PERSON_NAME] [PERSON_NAME]/0927069606/null" at bounding box center [474, 191] width 168 height 38
type input "Jeff Chen/0927069606/null"
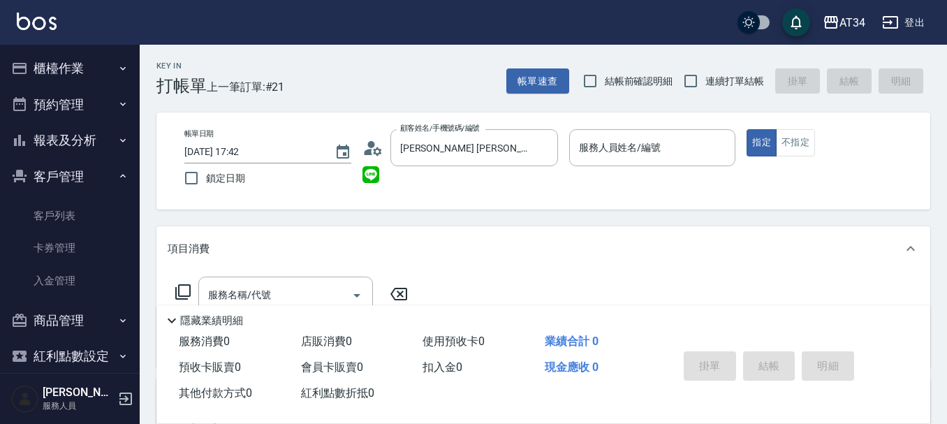
click at [371, 142] on circle at bounding box center [370, 144] width 7 height 7
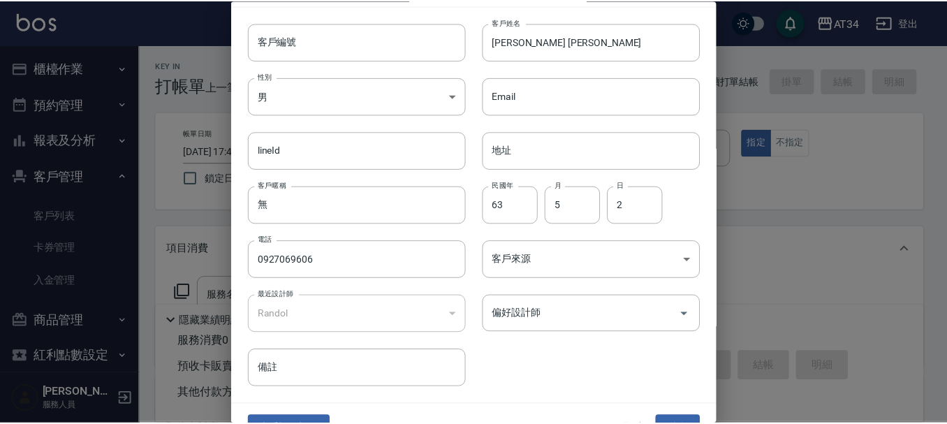
scroll to position [60, 0]
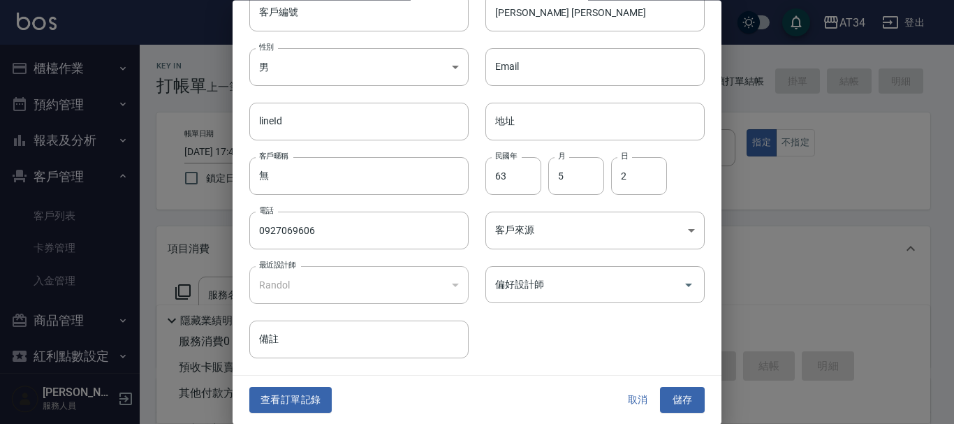
click at [622, 381] on div "查看訂單記錄 取消 儲存" at bounding box center [477, 400] width 489 height 48
click at [630, 397] on button "取消" at bounding box center [637, 401] width 45 height 26
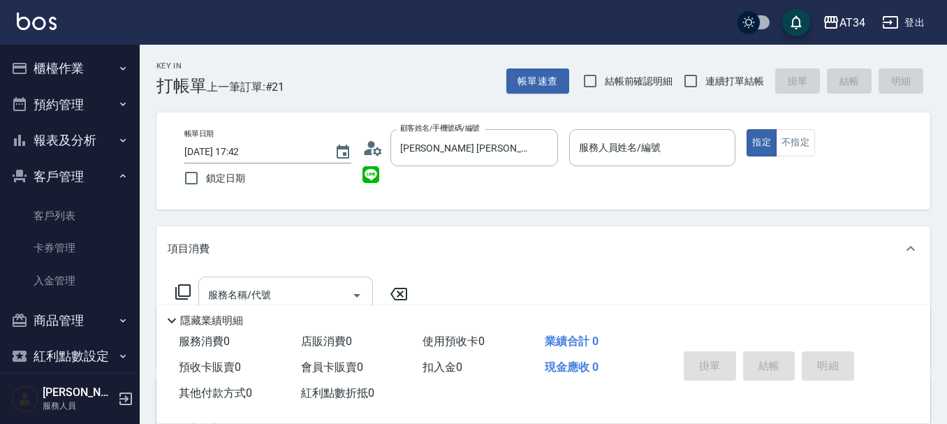
click at [293, 293] on input "服務名稱/代號" at bounding box center [275, 295] width 141 height 24
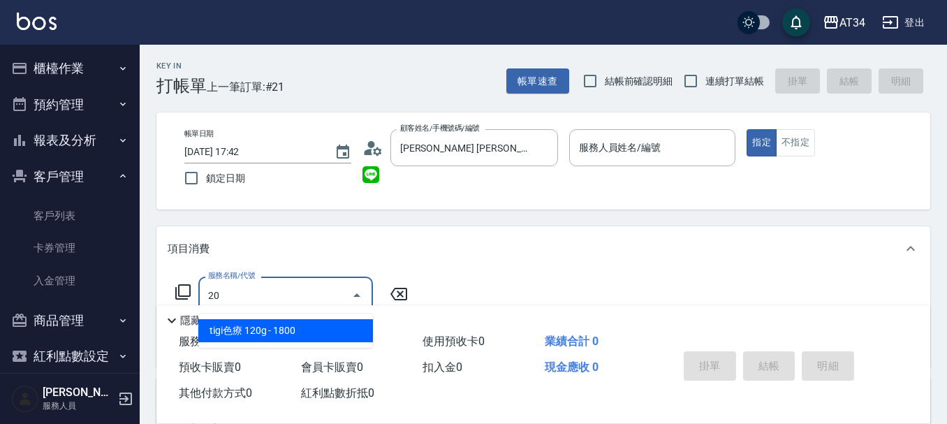
type input "201"
type input "30"
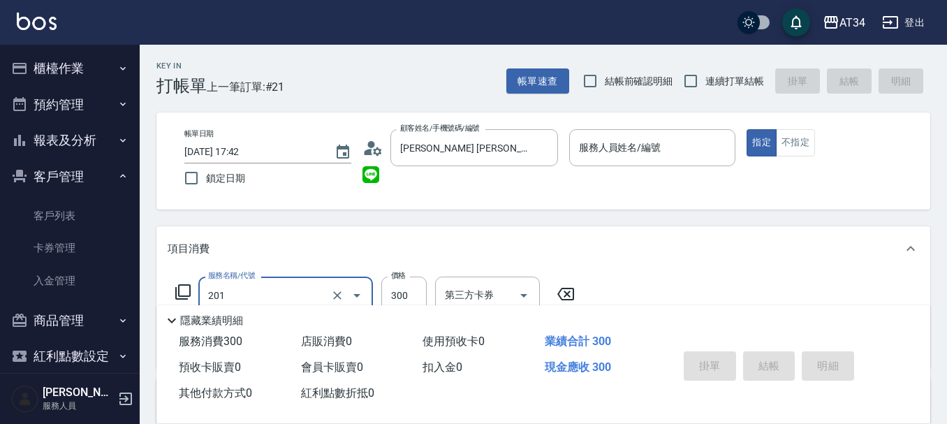
type input "洗髮(201)"
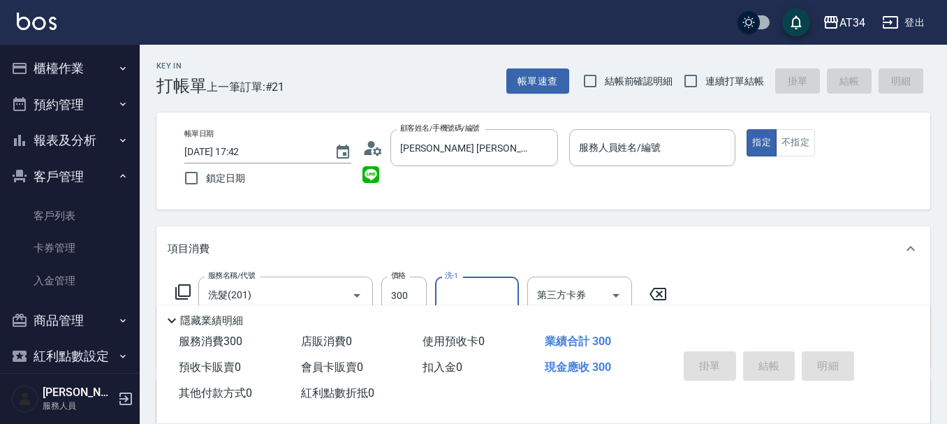
type input "3"
type input "2"
type input "阿源-32"
type input "401"
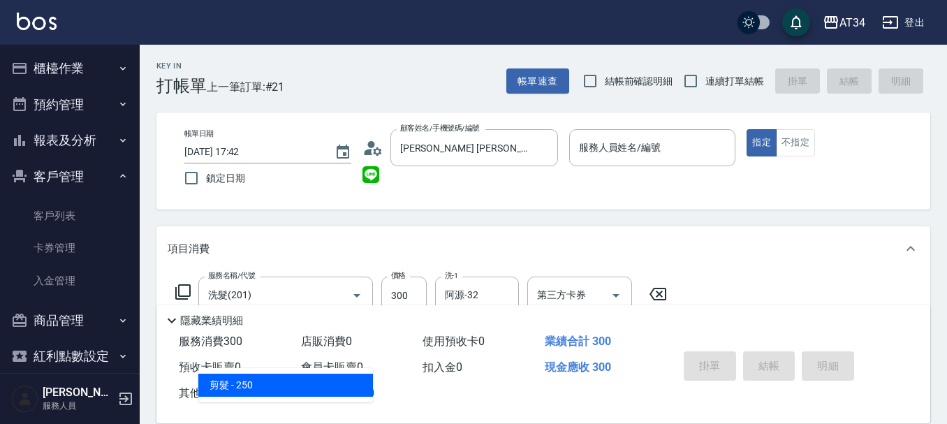
type input "50"
type input "剪髮(401)"
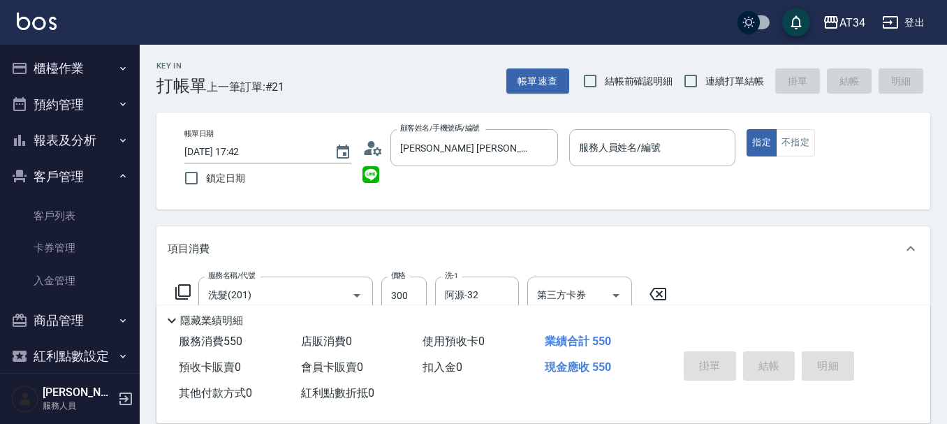
type input "30"
type input "50"
type input "80"
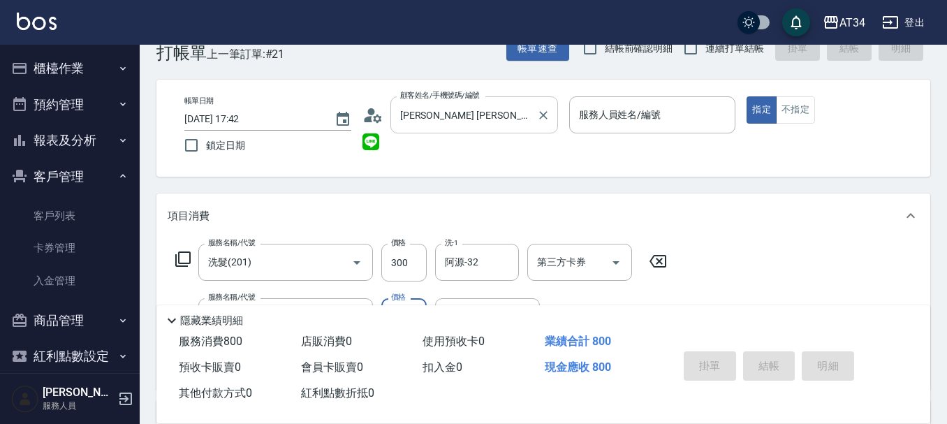
scroll to position [0, 0]
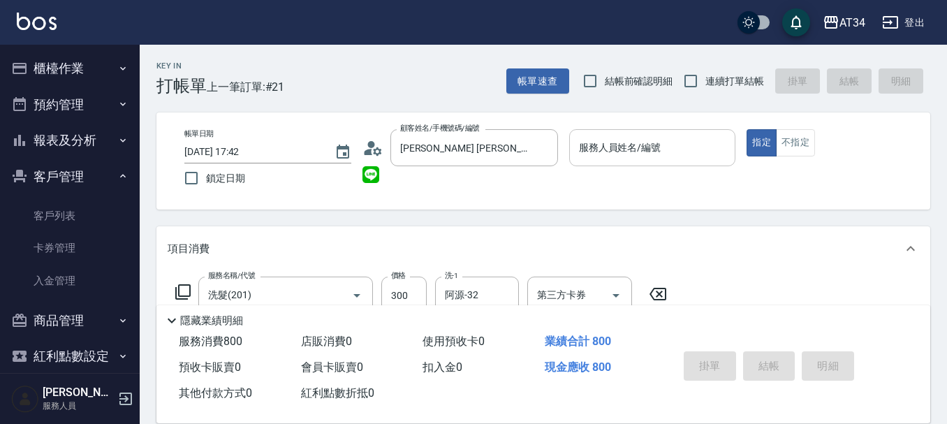
type input "500"
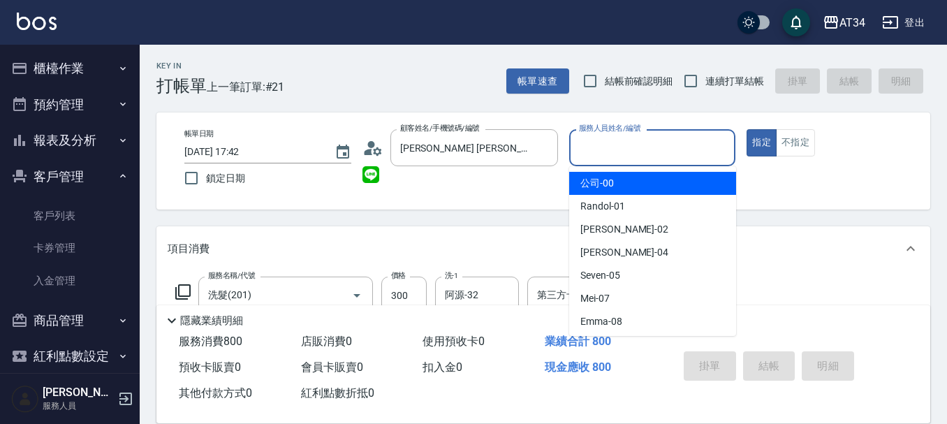
click at [612, 150] on input "服務人員姓名/編號" at bounding box center [652, 147] width 154 height 24
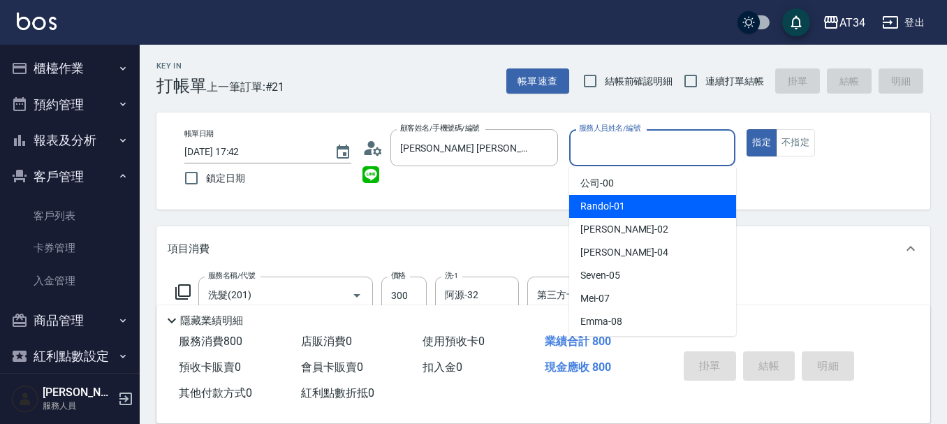
click at [610, 197] on div "Randol -01" at bounding box center [652, 206] width 167 height 23
type input "Randol-01"
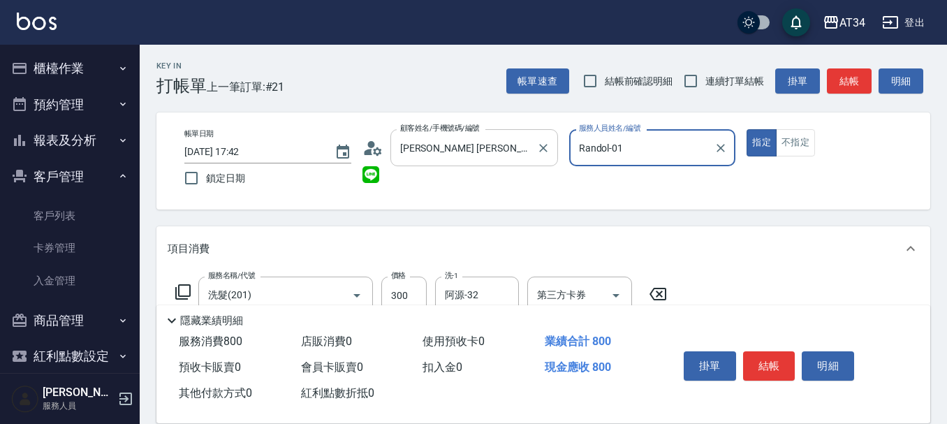
click at [512, 139] on input "Jeff Chen/0927069606/null" at bounding box center [464, 147] width 134 height 24
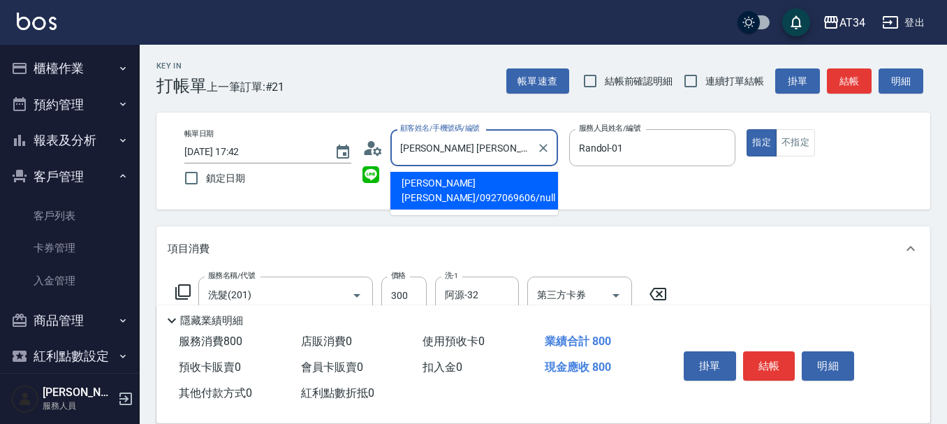
click at [512, 139] on input "Jeff Chen/0927069606/null" at bounding box center [464, 147] width 134 height 24
click at [512, 142] on input "Jeff Chen/0927069606/null" at bounding box center [464, 147] width 134 height 24
type input "陳明富/0932079864/0932079864"
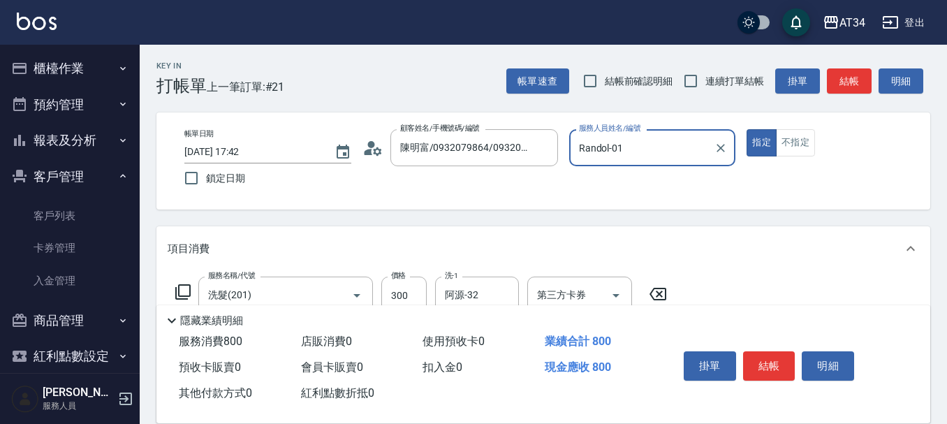
click at [381, 72] on div "Key In 打帳單 上一筆訂單:#21 帳單速查 結帳前確認明細 連續打單結帳 掛單 結帳 明細" at bounding box center [535, 70] width 790 height 51
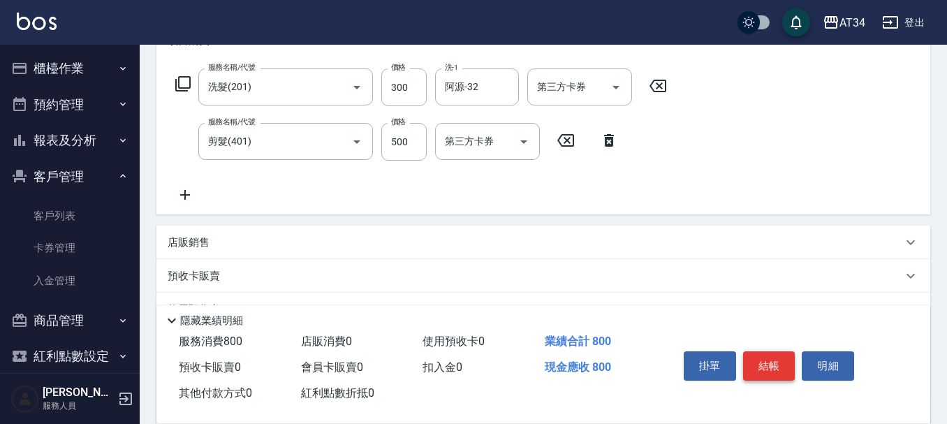
scroll to position [209, 0]
click at [775, 362] on button "結帳" at bounding box center [769, 365] width 52 height 29
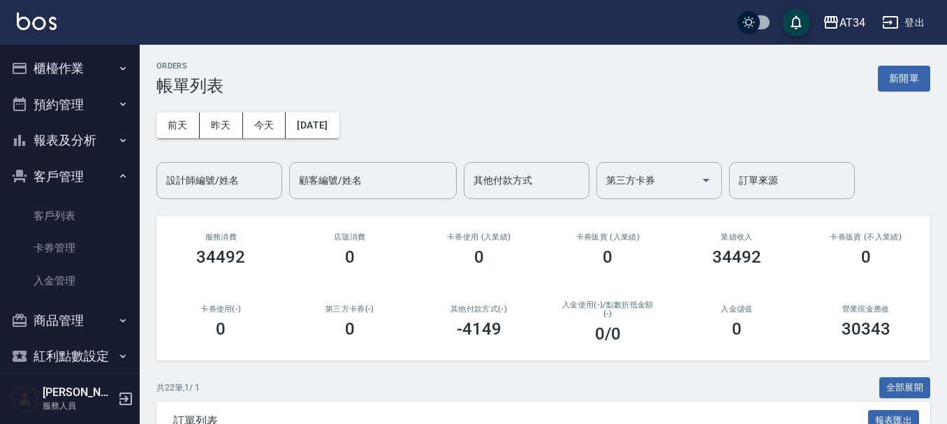
click at [913, 75] on button "新開單" at bounding box center [904, 79] width 52 height 26
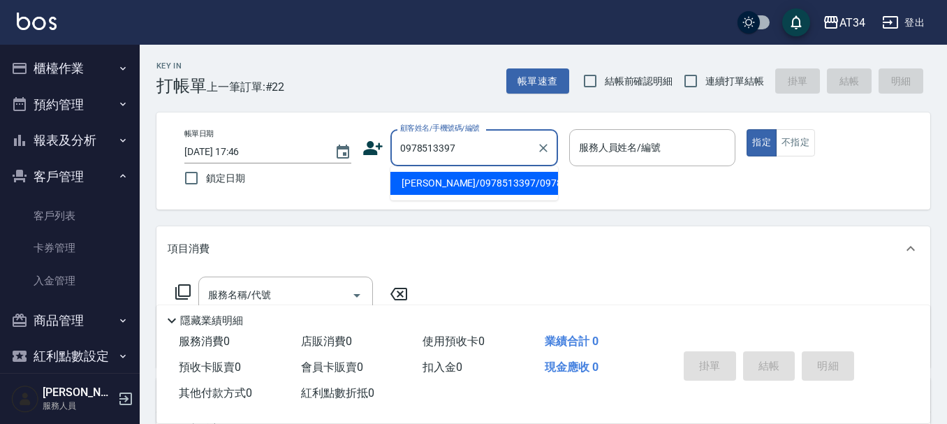
click at [746, 129] on button "指定" at bounding box center [761, 142] width 30 height 27
type input "[PERSON_NAME]/0978513397/0978513397"
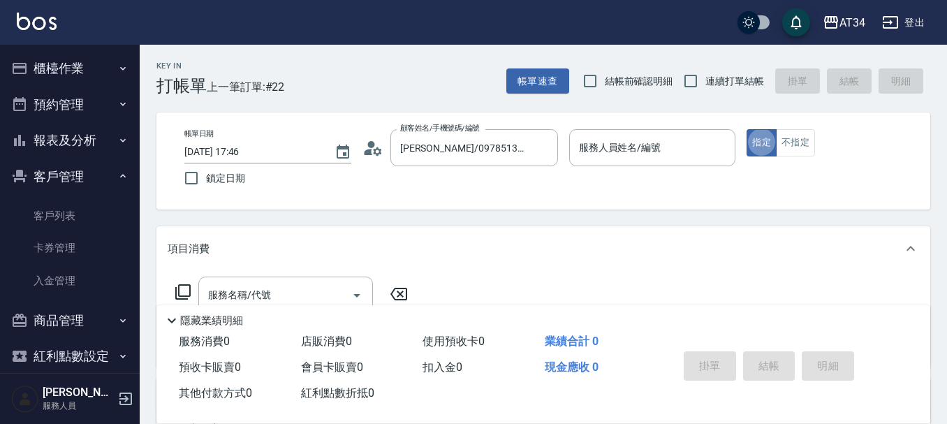
type button "true"
type input "Randol-01"
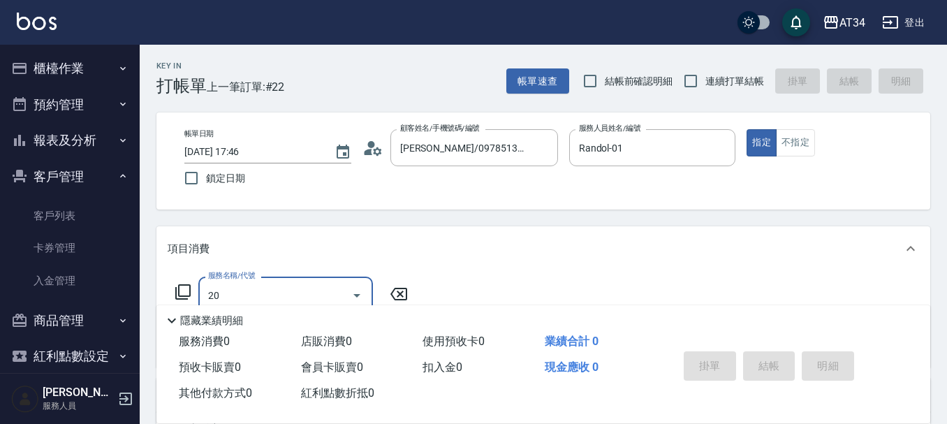
type input "201"
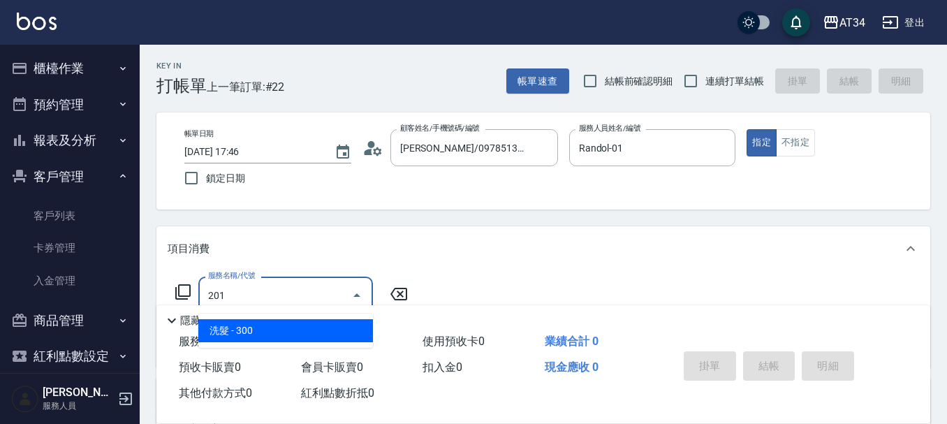
type input "30"
type input "洗髮(201)"
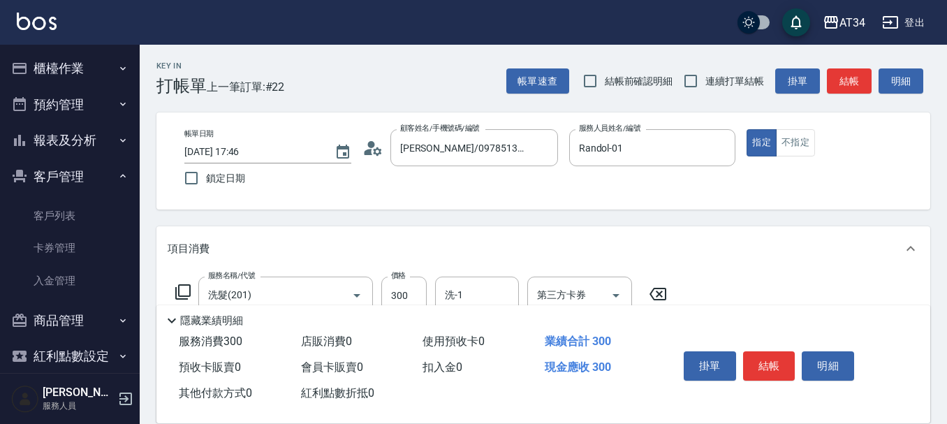
type input "401"
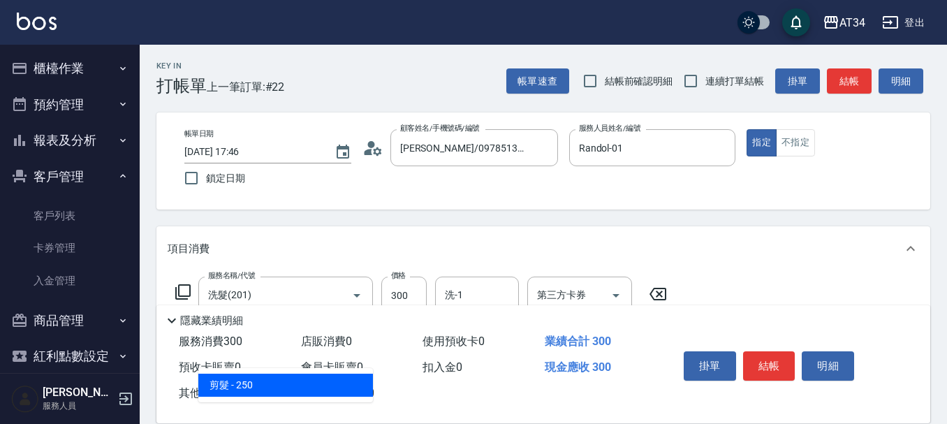
type input "50"
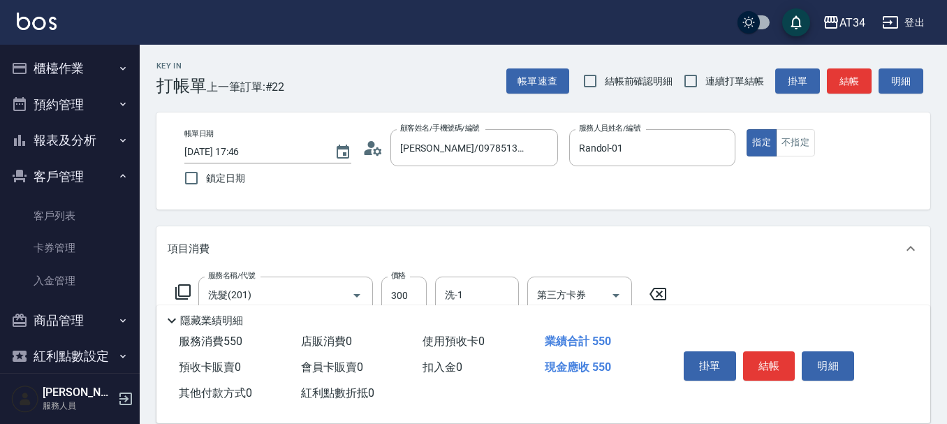
type input "剪髮(401)"
type input "30"
type input "50"
type input "80"
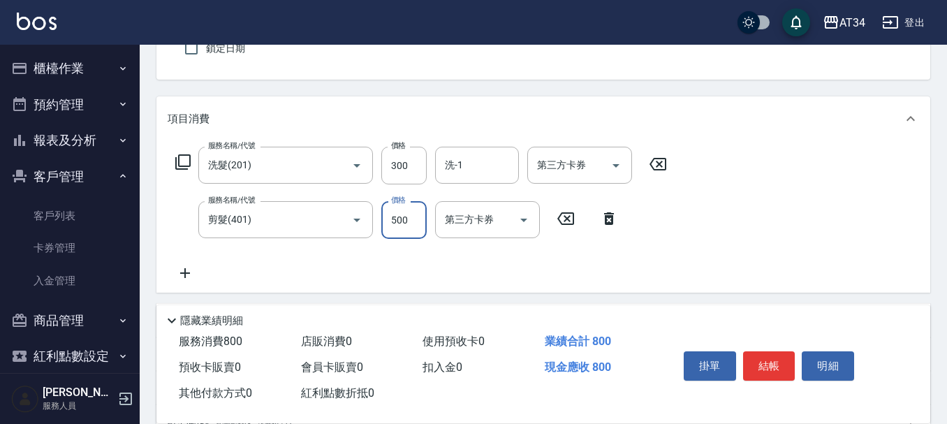
scroll to position [140, 0]
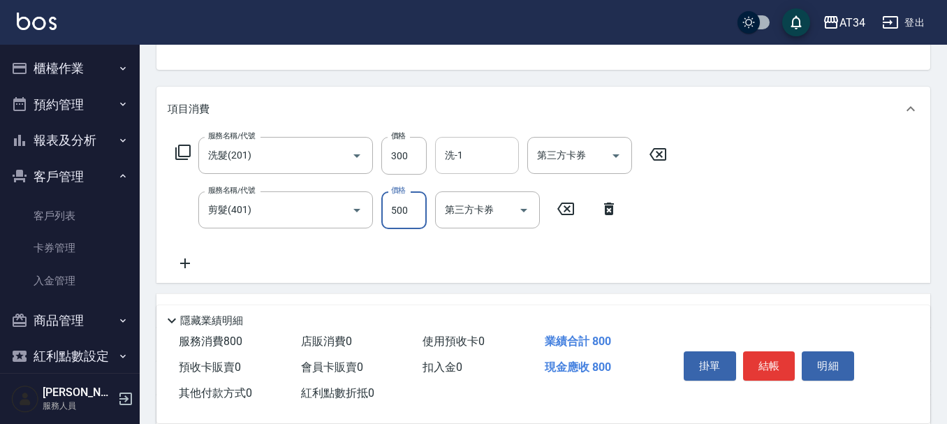
type input "500"
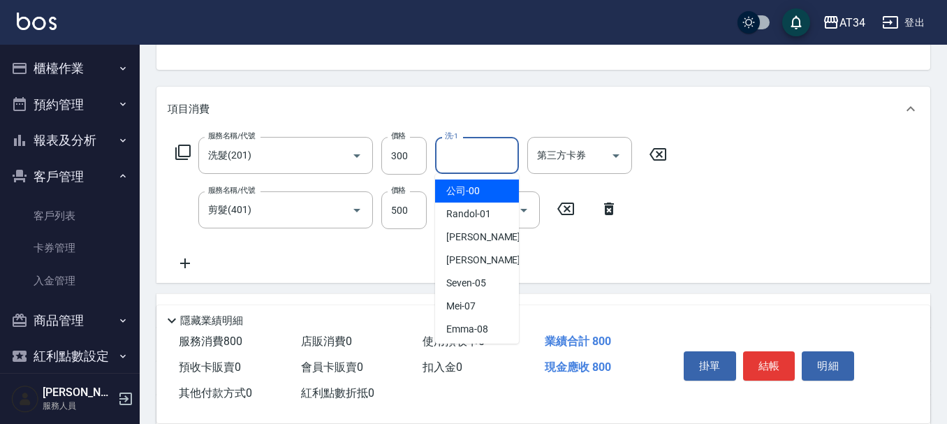
click at [502, 144] on input "洗-1" at bounding box center [476, 155] width 71 height 24
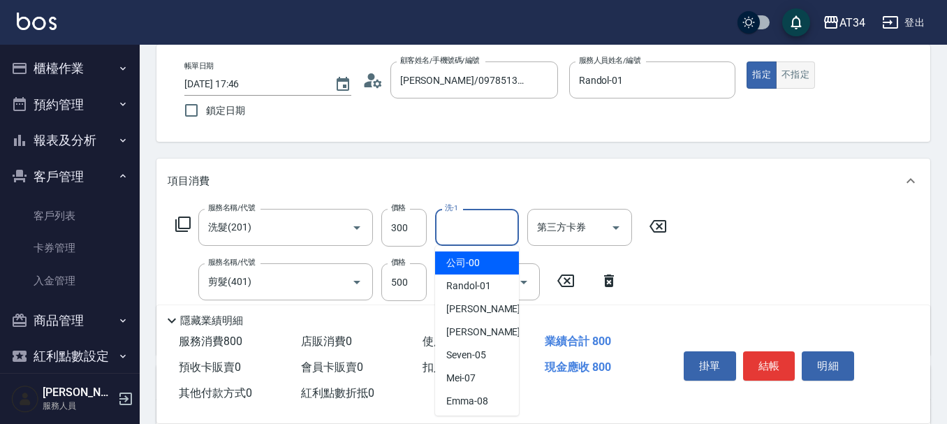
scroll to position [0, 0]
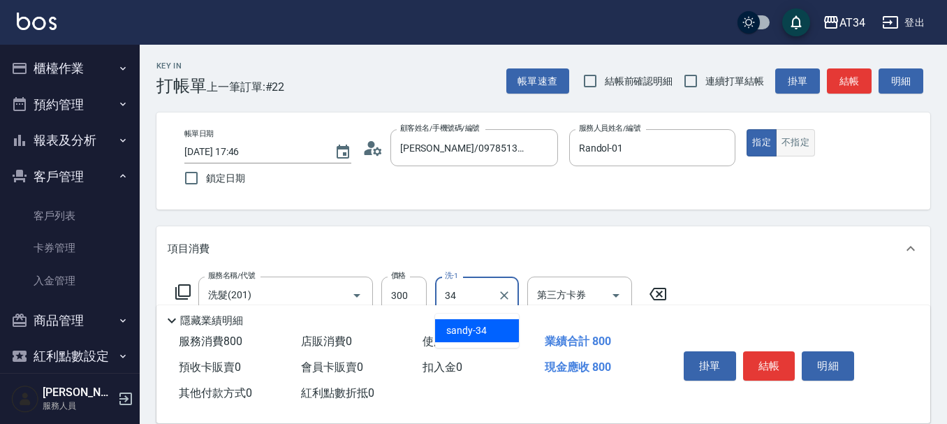
type input "sandy-34"
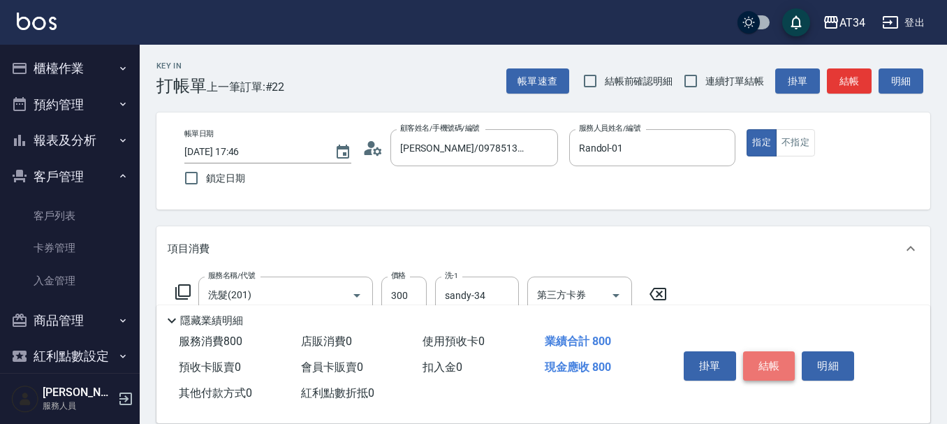
click at [781, 358] on button "結帳" at bounding box center [769, 365] width 52 height 29
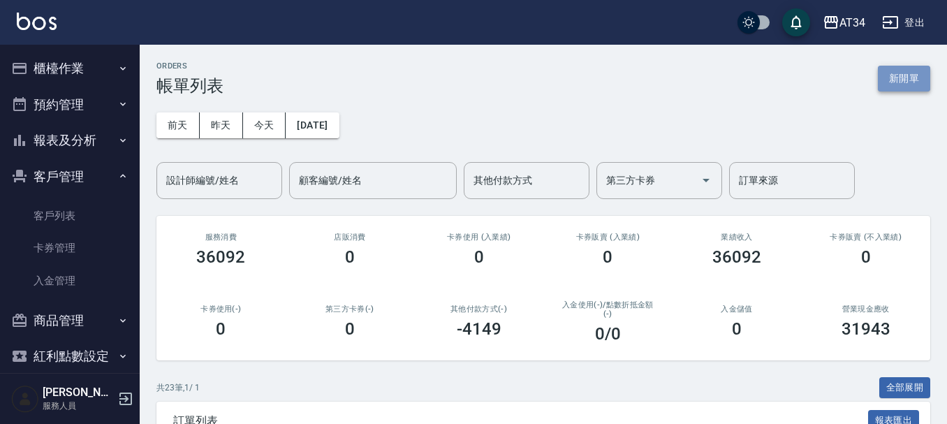
click at [918, 74] on button "新開單" at bounding box center [904, 79] width 52 height 26
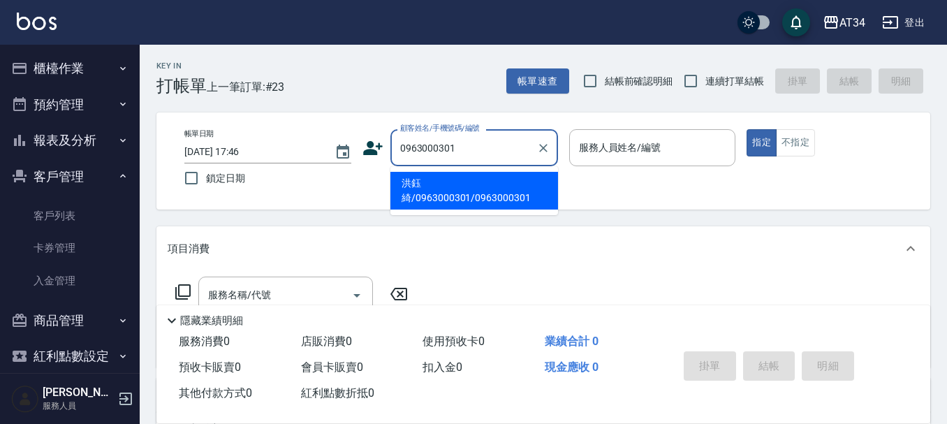
click at [746, 129] on button "指定" at bounding box center [761, 142] width 30 height 27
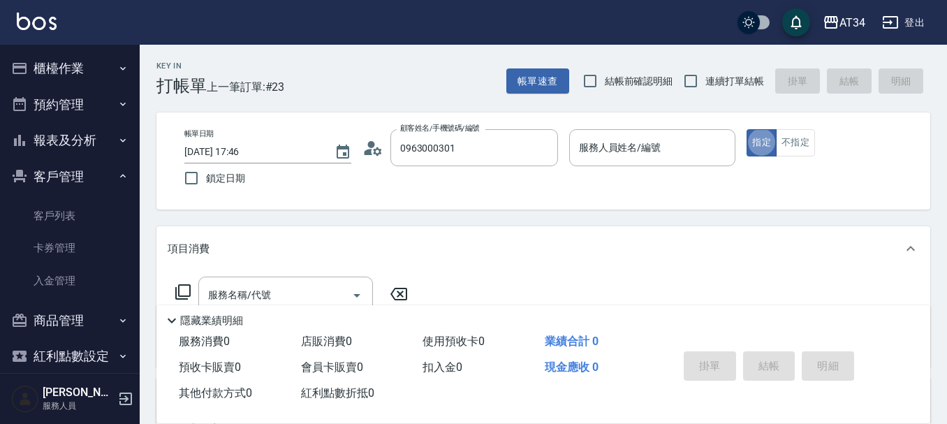
type input "洪鈺綺/0963000301/0963000301"
type button "true"
type input "Randol-01"
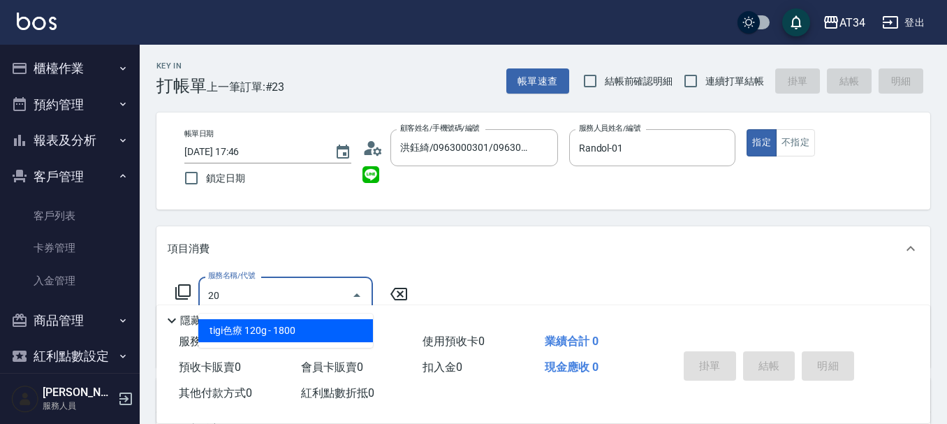
type input "201"
type input "30"
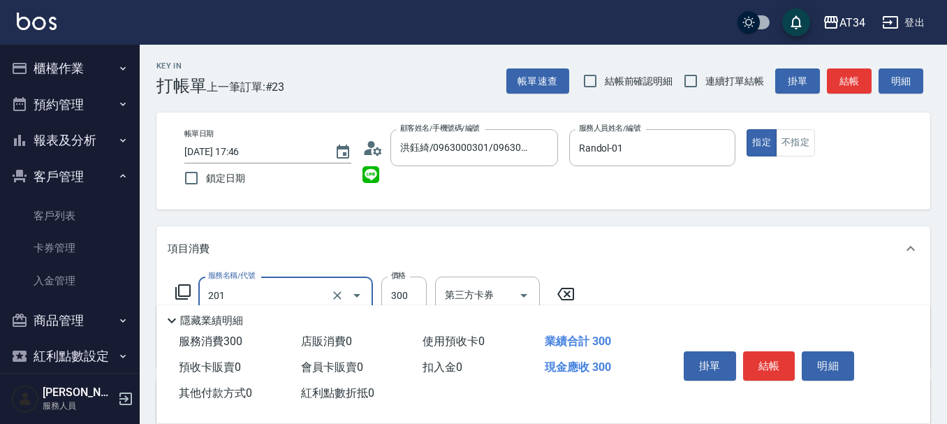
type input "洗髮(201)"
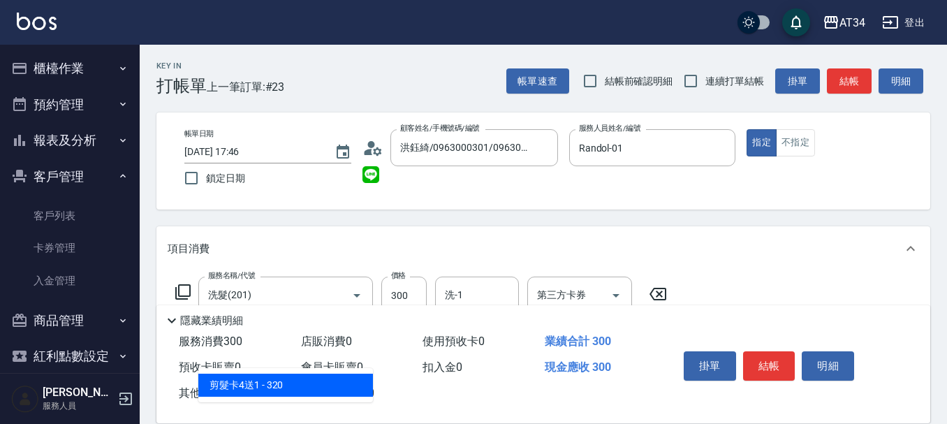
type input "401"
type input "50"
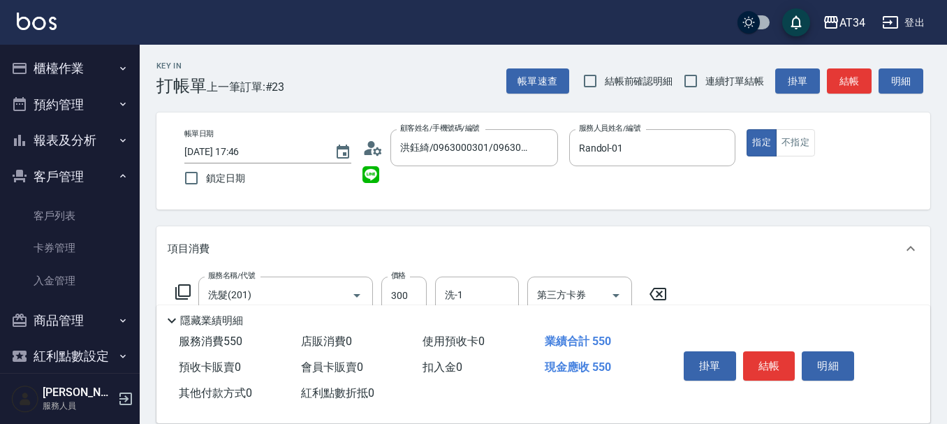
type input "剪髮(401)"
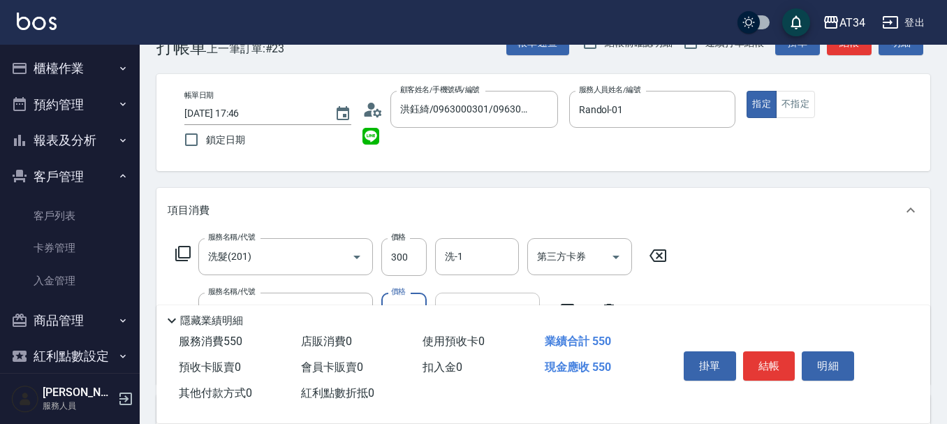
scroll to position [70, 0]
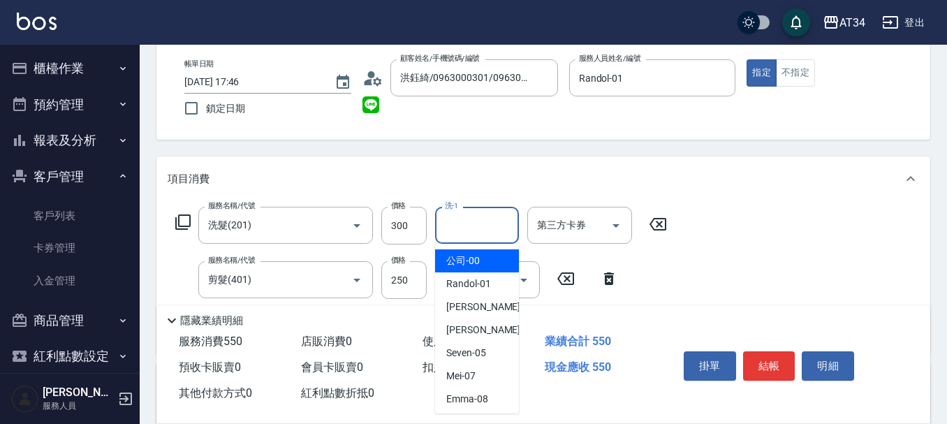
click at [472, 236] on input "洗-1" at bounding box center [476, 225] width 71 height 24
type input "sandy-34"
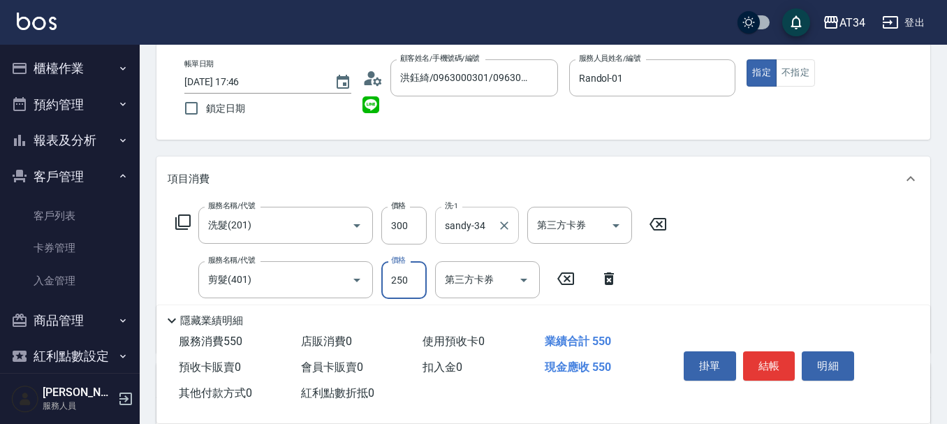
type input "4"
type input "30"
type input "42"
type input "70"
type input "420"
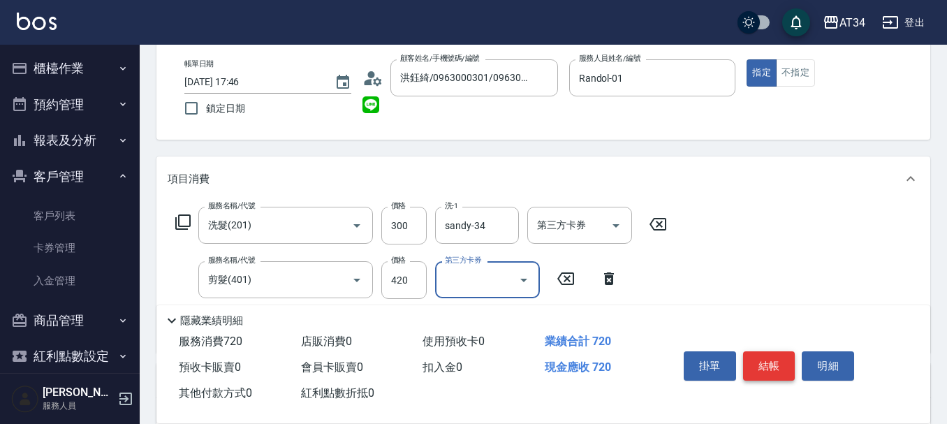
click at [782, 356] on button "結帳" at bounding box center [769, 365] width 52 height 29
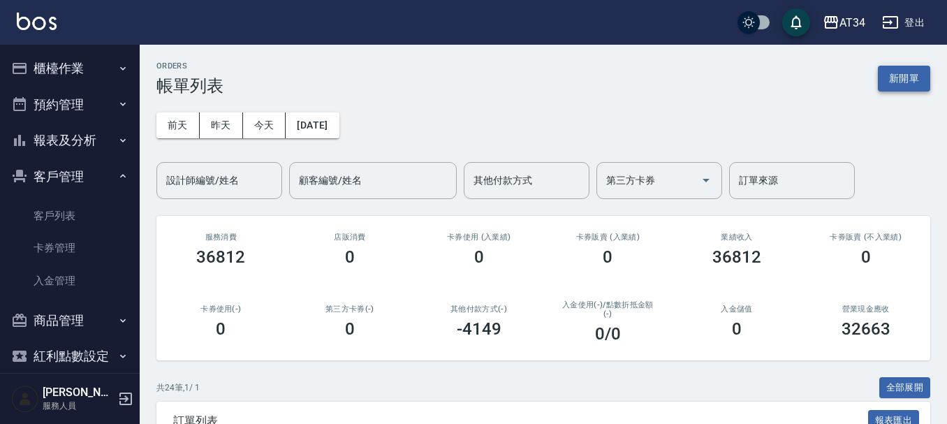
click at [910, 71] on button "新開單" at bounding box center [904, 79] width 52 height 26
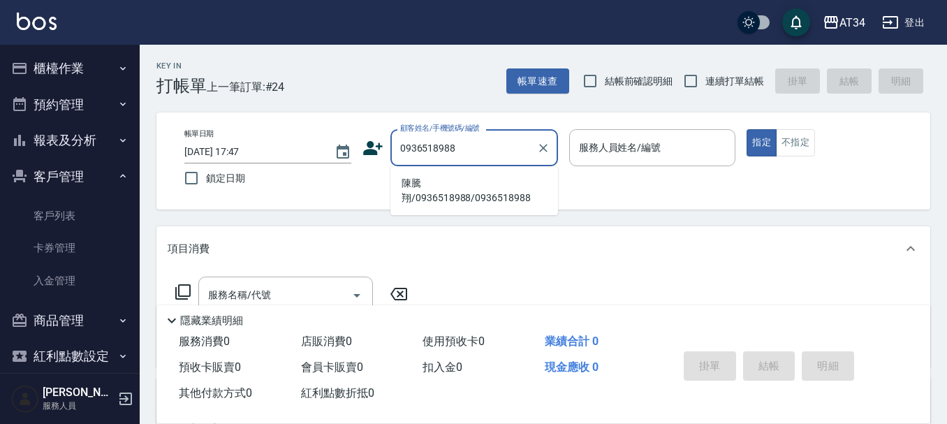
click at [517, 194] on li "陳騰翔/0936518988/0936518988" at bounding box center [474, 191] width 168 height 38
type input "陳騰翔/0936518988/0936518988"
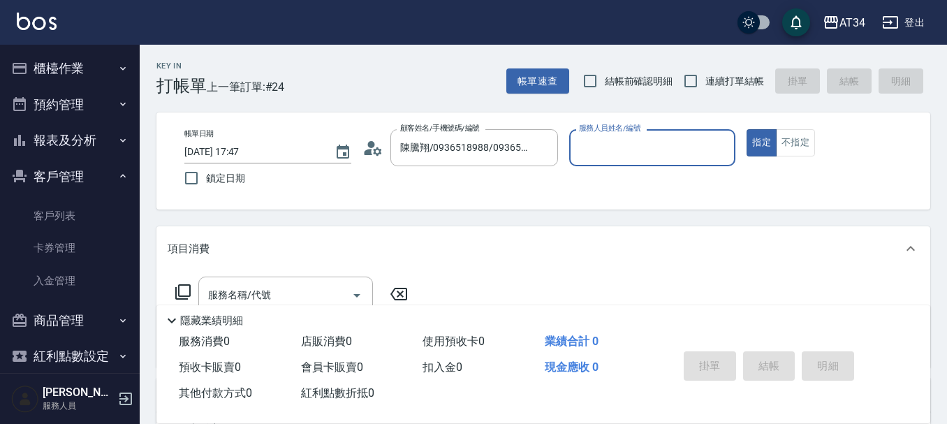
type input "Randol-01"
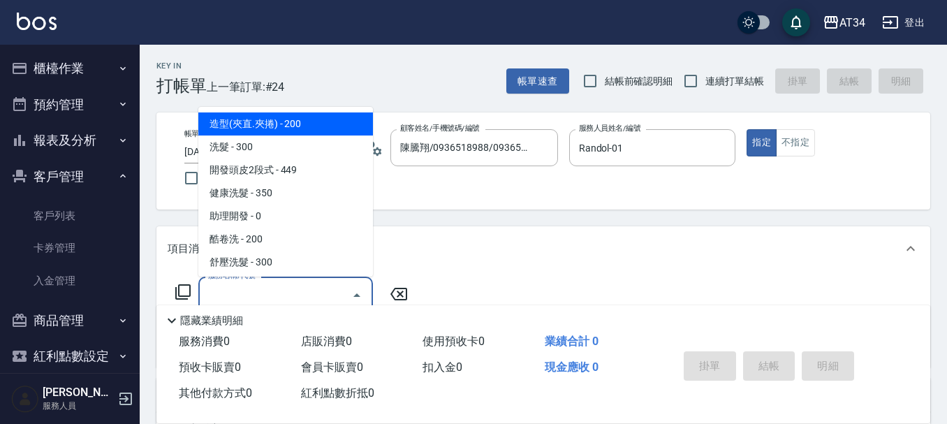
click at [300, 286] on input "服務名稱/代號" at bounding box center [275, 295] width 141 height 24
type input "201"
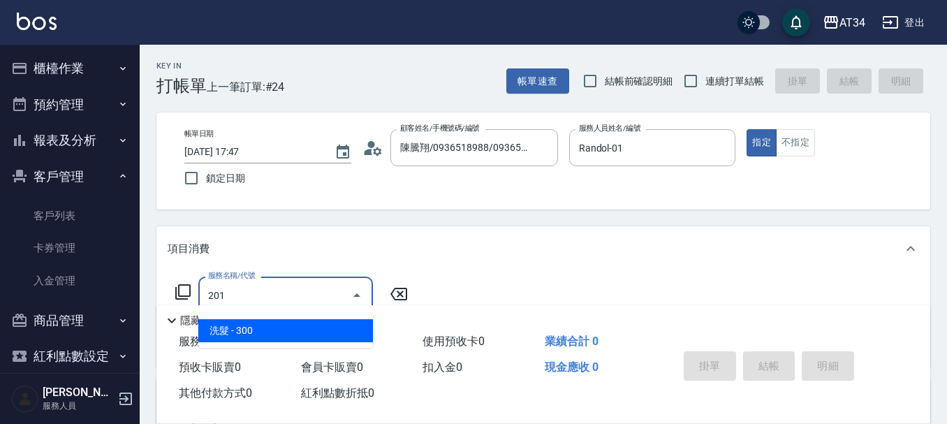
type input "30"
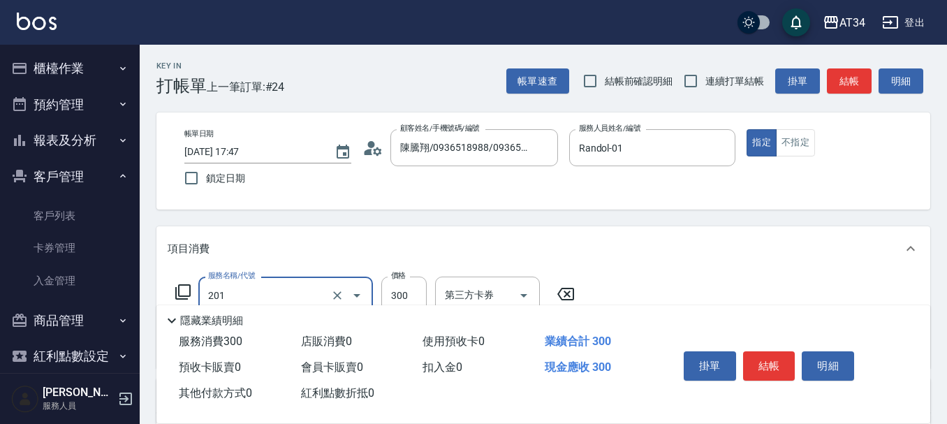
type input "洗髮(201)"
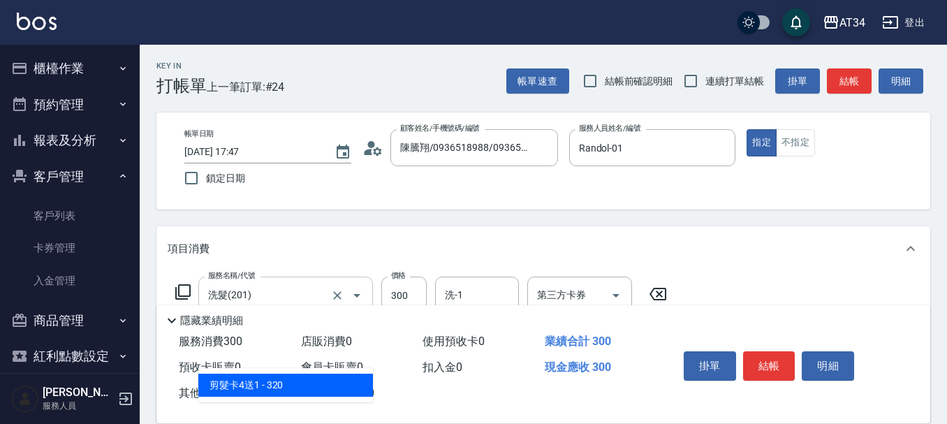
type input "401"
type input "50"
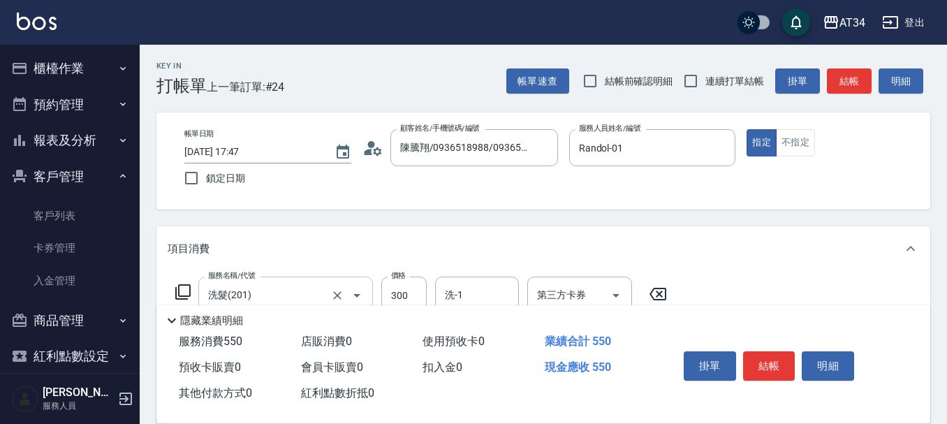
type input "剪髮(401)"
type input "30"
type input "50"
type input "80"
type input "500"
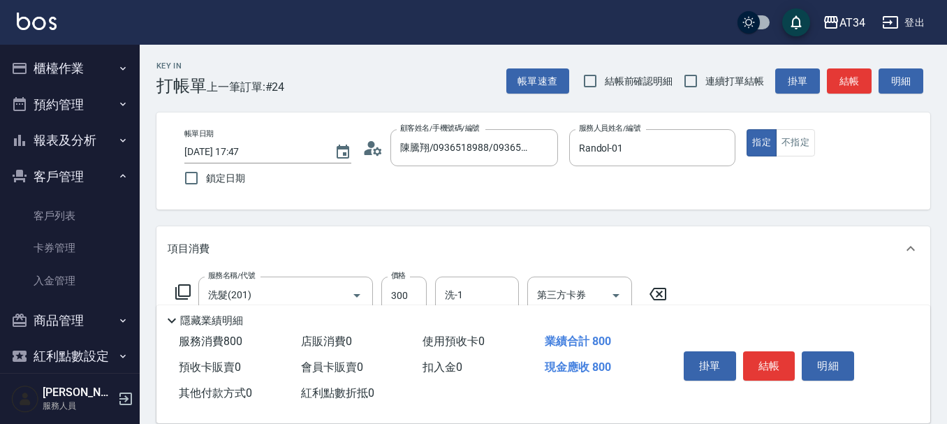
click at [780, 354] on button "結帳" at bounding box center [769, 365] width 52 height 29
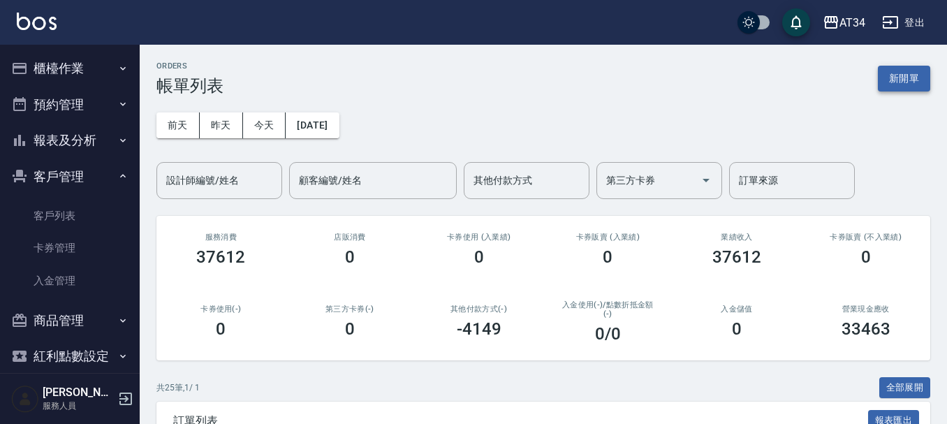
click at [904, 78] on button "新開單" at bounding box center [904, 79] width 52 height 26
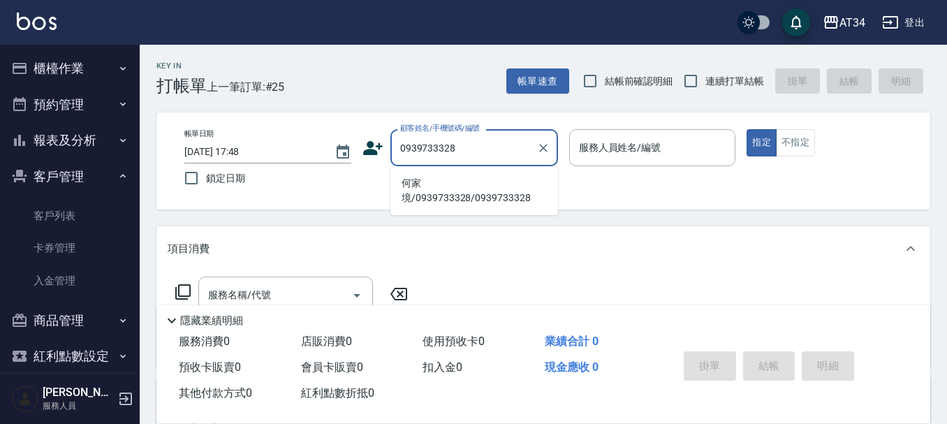
click at [476, 192] on li "何家境/0939733328/0939733328" at bounding box center [474, 191] width 168 height 38
type input "何家境/0939733328/0939733328"
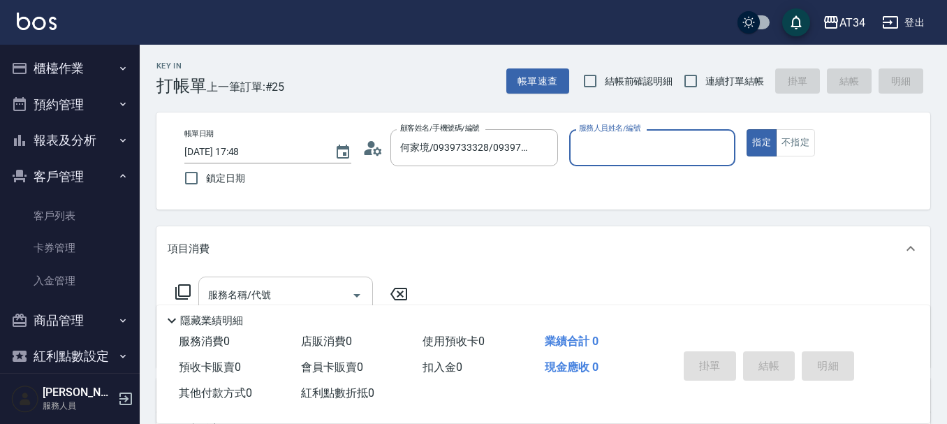
type input "Randol-01"
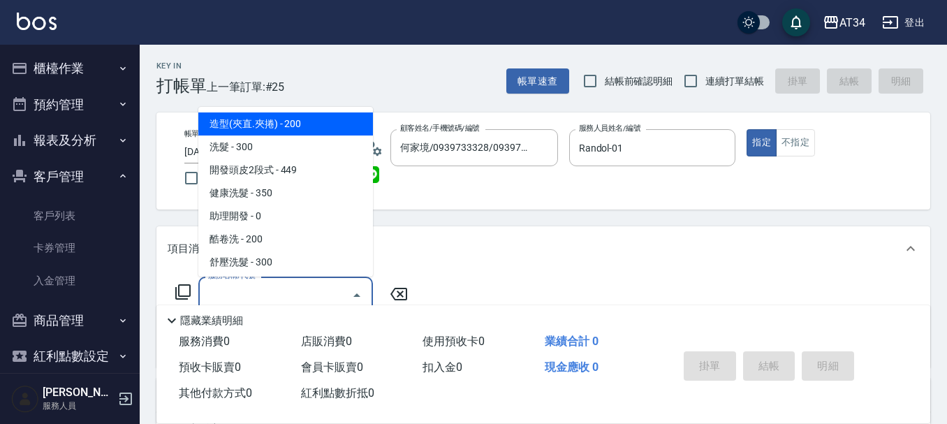
click at [277, 297] on input "服務名稱/代號" at bounding box center [275, 295] width 141 height 24
type input "201"
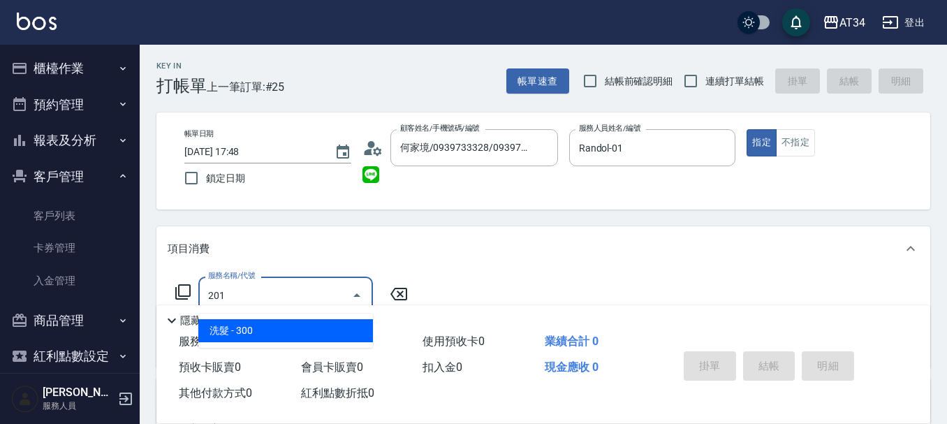
type input "30"
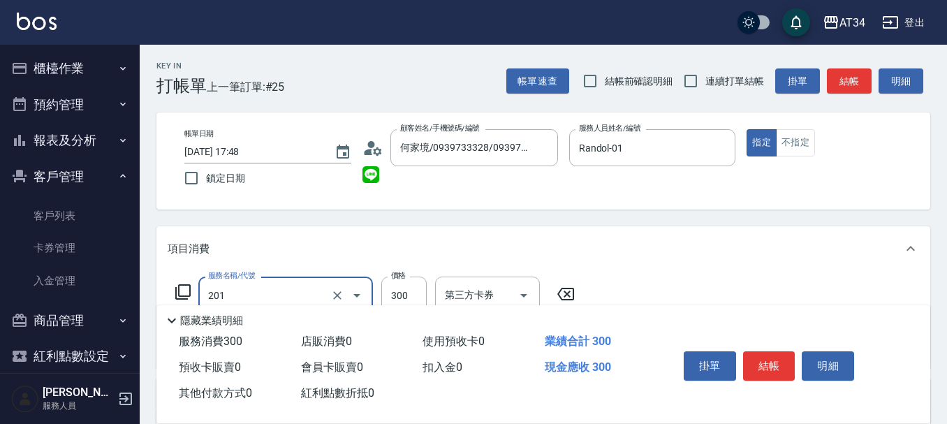
type input "洗髮(201)"
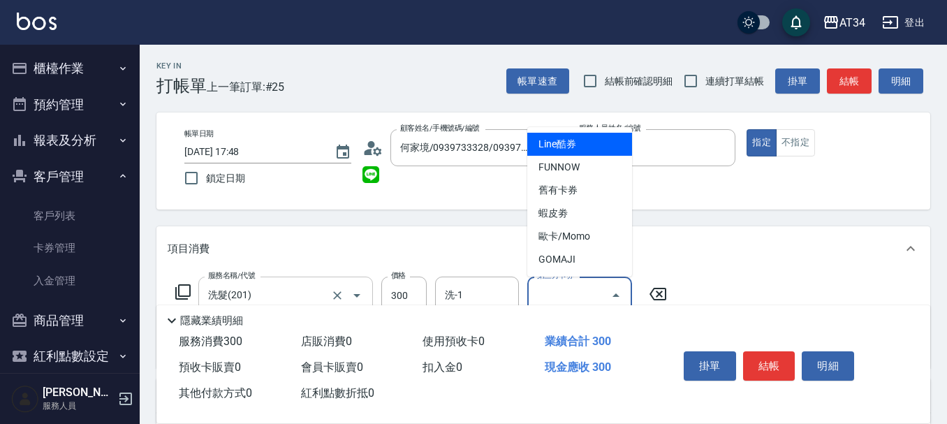
type input "Line酷券"
type input "0"
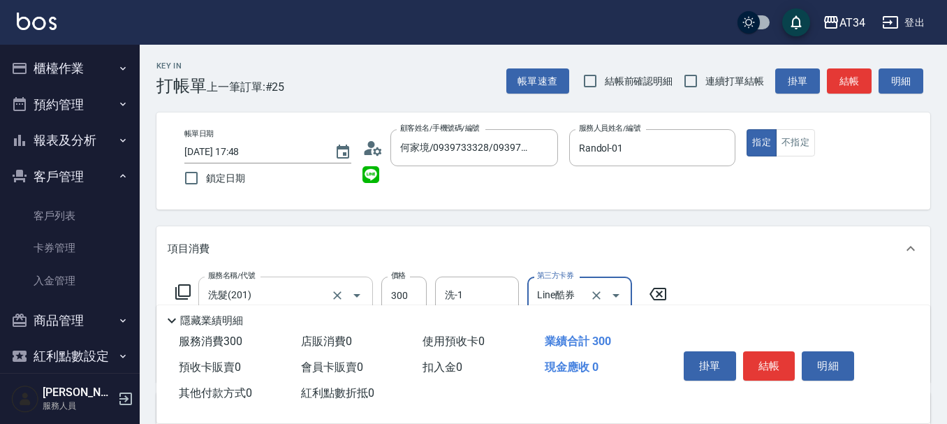
type input "Line酷券"
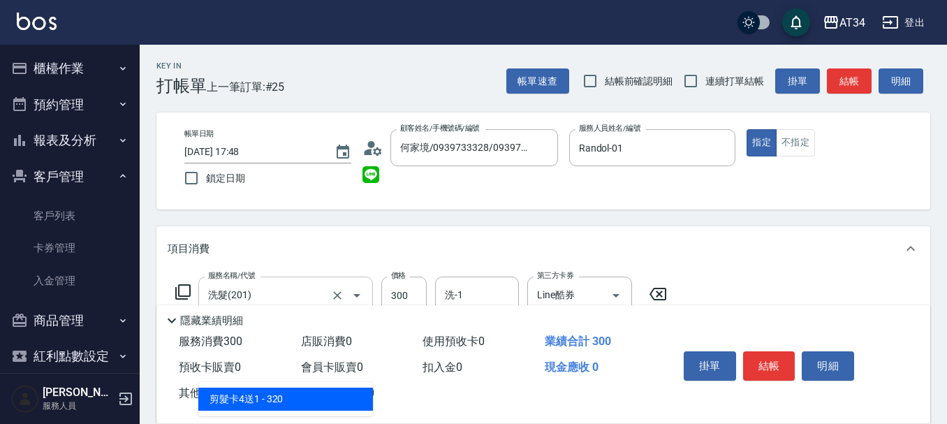
type input "401"
type input "20"
type input "剪髮(401)"
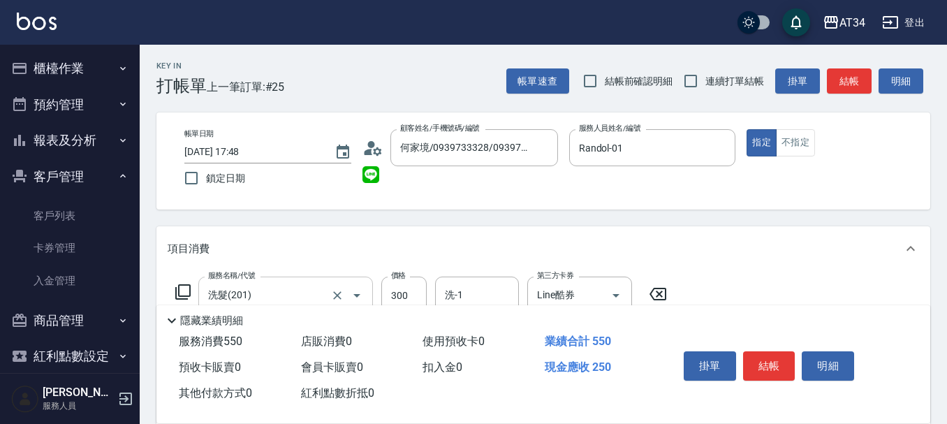
type input "0"
type input "500"
type input "50"
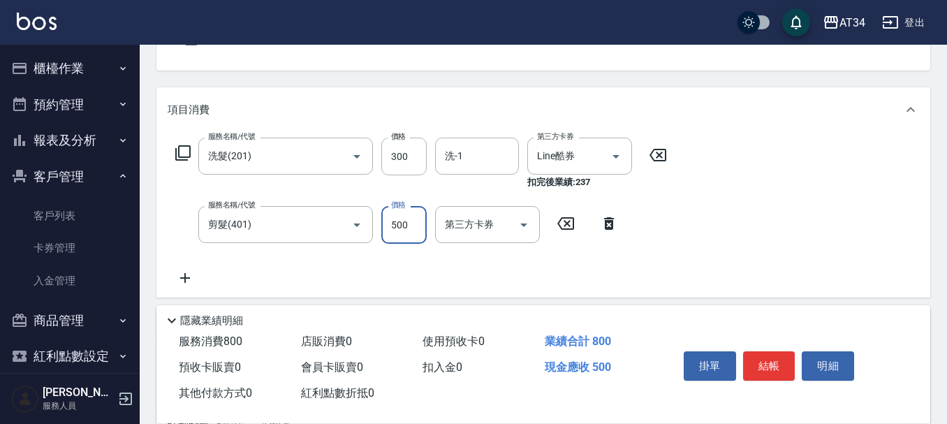
scroll to position [140, 0]
click at [598, 156] on icon "Clear" at bounding box center [596, 156] width 14 height 14
type input "500"
type input "80"
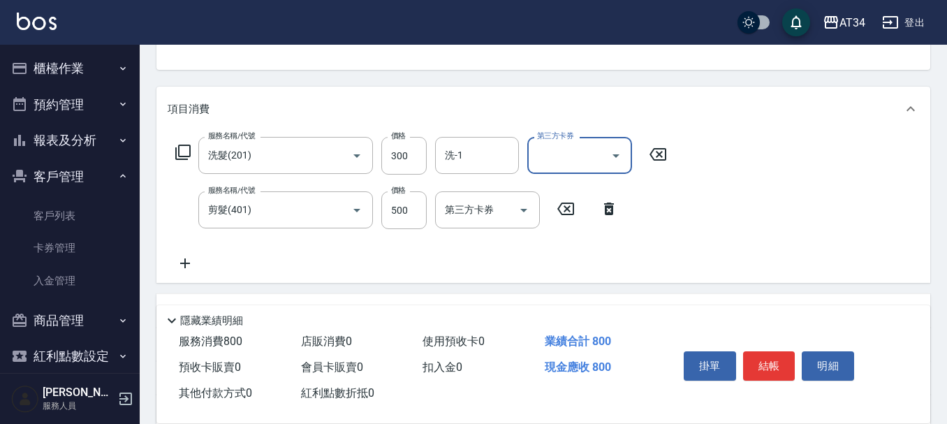
click at [772, 215] on div "服務名稱/代號 洗髮(201) 服務名稱/代號 價格 300 價格 洗-1 洗-1 第三方卡券 第三方卡券 服務名稱/代號 剪髮(401) 服務名稱/代號 價…" at bounding box center [543, 207] width 774 height 152
click at [772, 353] on button "結帳" at bounding box center [769, 365] width 52 height 29
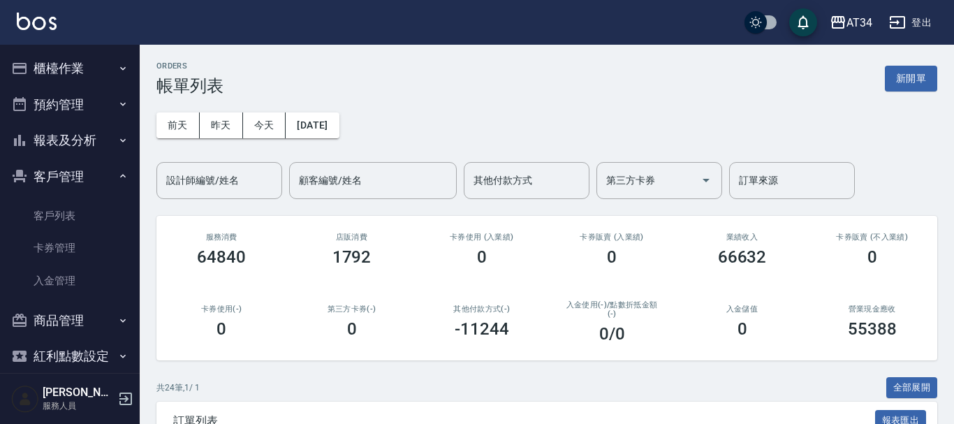
click at [260, 128] on button "今天" at bounding box center [264, 125] width 43 height 26
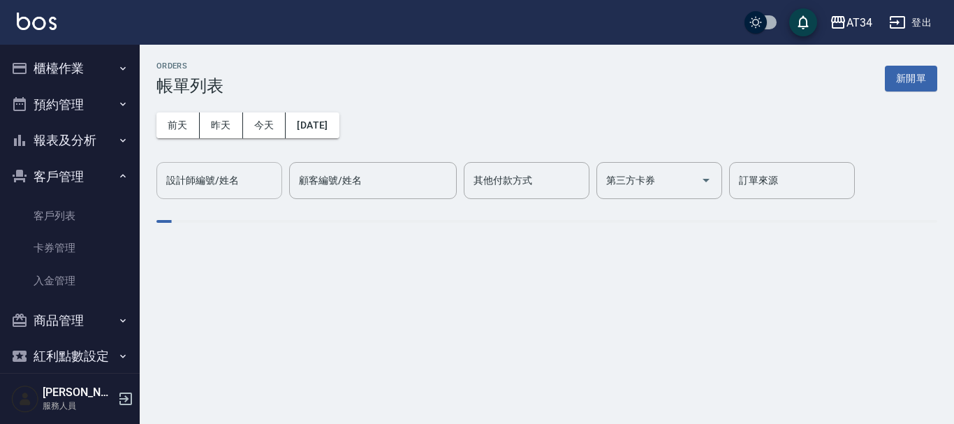
click at [263, 193] on div "設計師編號/姓名" at bounding box center [219, 180] width 126 height 37
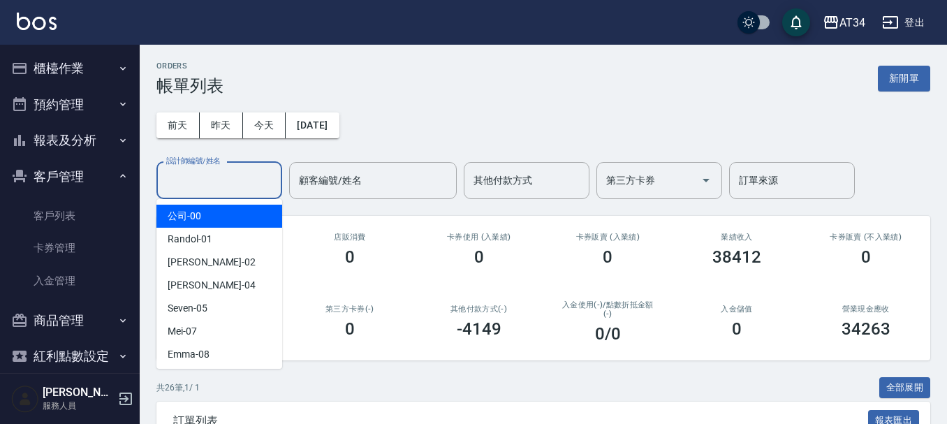
click at [219, 110] on div "前天 昨天 今天 2025/09/26 設計師編號/姓名 設計師編號/姓名 顧客編號/姓名 顧客編號/姓名 其他付款方式 其他付款方式 第三方卡券 第三方卡券…" at bounding box center [543, 147] width 774 height 103
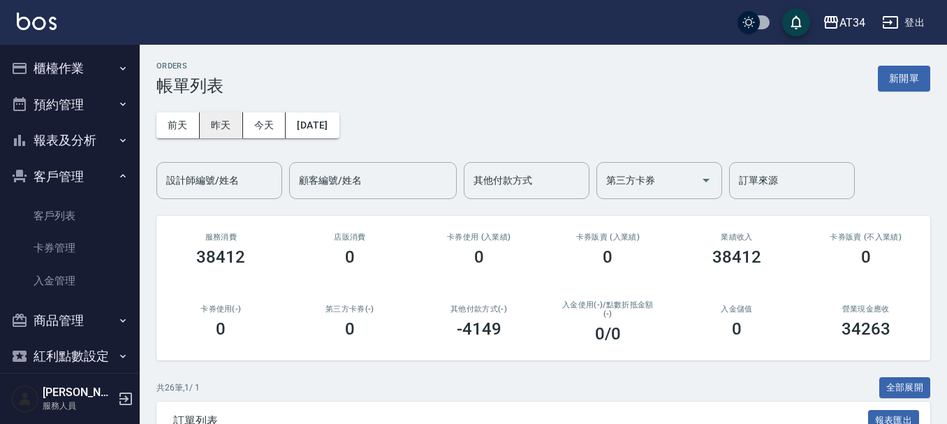
click at [220, 116] on button "昨天" at bounding box center [221, 125] width 43 height 26
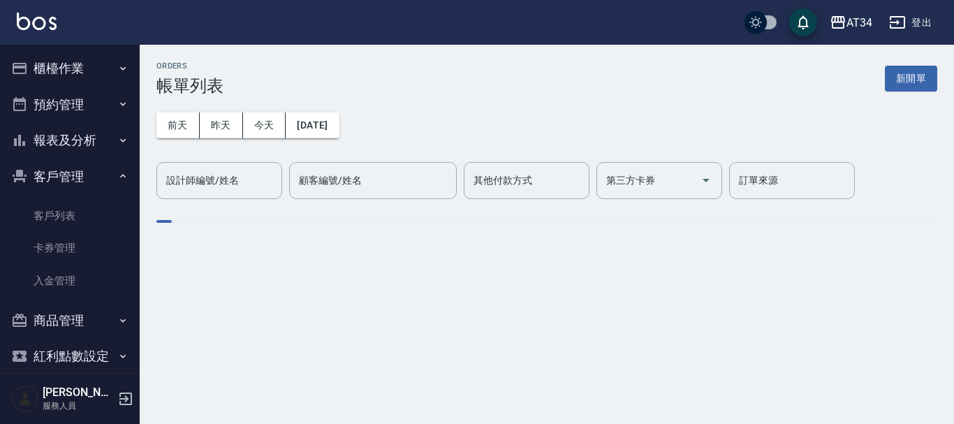
click at [227, 183] on div "設計師編號/姓名 設計師編號/姓名" at bounding box center [219, 180] width 126 height 37
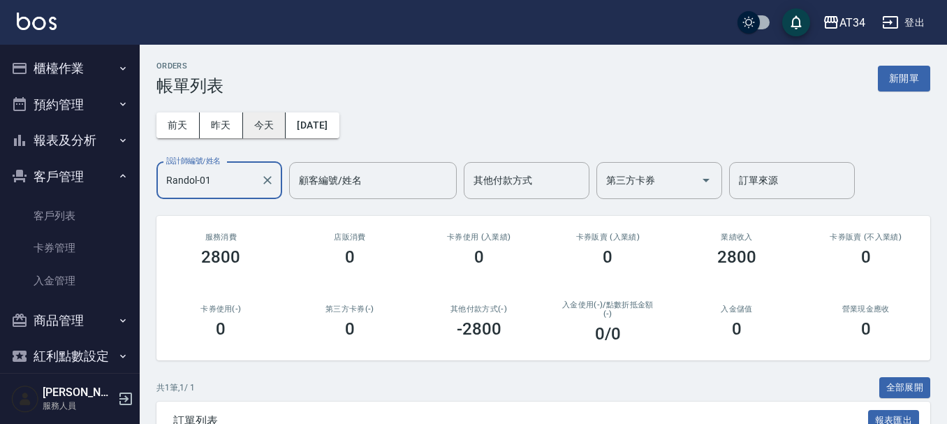
type input "Randol-01"
click at [276, 126] on button "今天" at bounding box center [264, 125] width 43 height 26
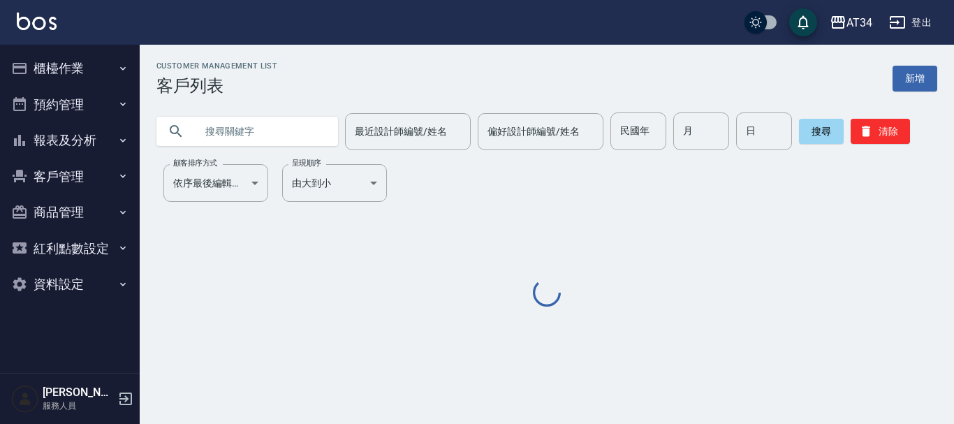
click at [283, 136] on input "text" at bounding box center [261, 131] width 131 height 38
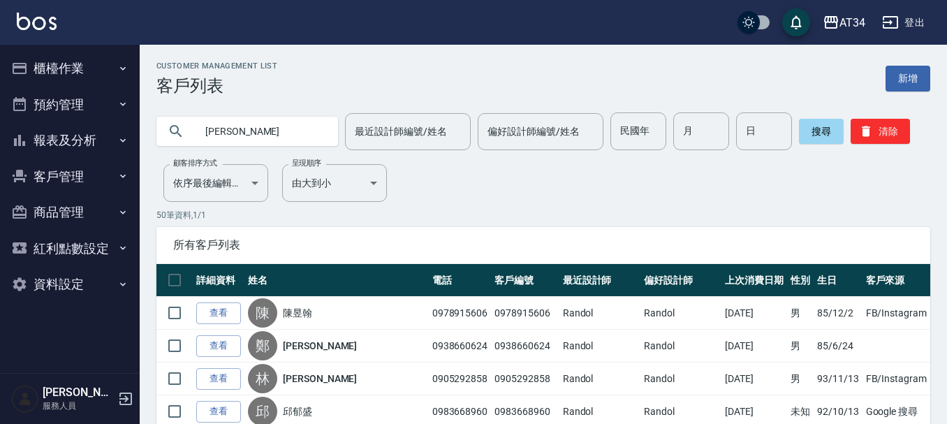
type input "[PERSON_NAME]"
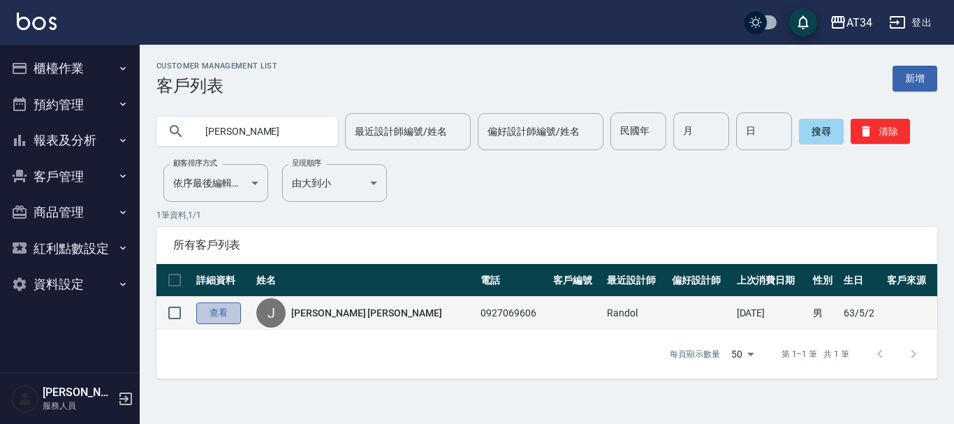
click at [233, 313] on link "查看" at bounding box center [218, 313] width 45 height 22
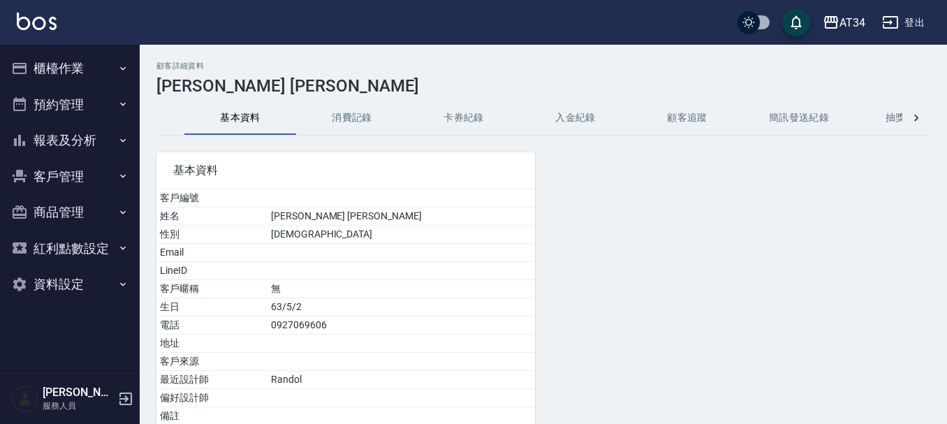
click at [340, 120] on button "消費記錄" at bounding box center [352, 118] width 112 height 34
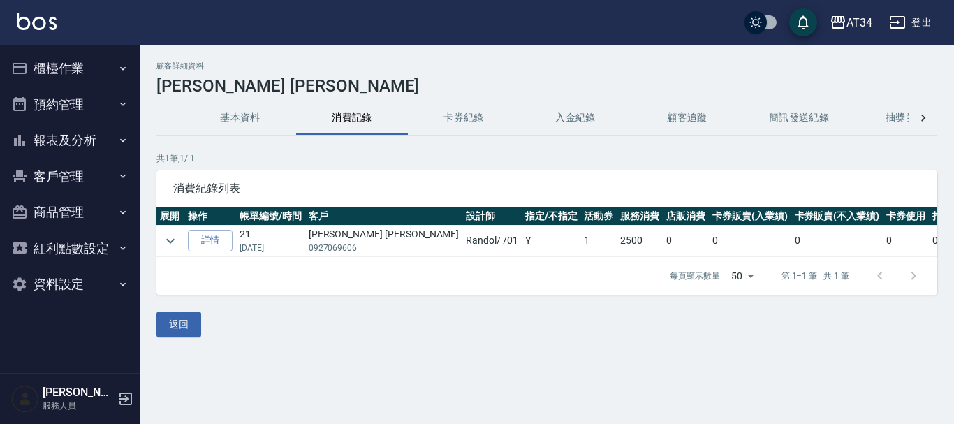
click at [330, 249] on p "0927069606" at bounding box center [384, 248] width 151 height 13
copy p "0927069606"
click at [177, 239] on icon "expand row" at bounding box center [170, 241] width 17 height 17
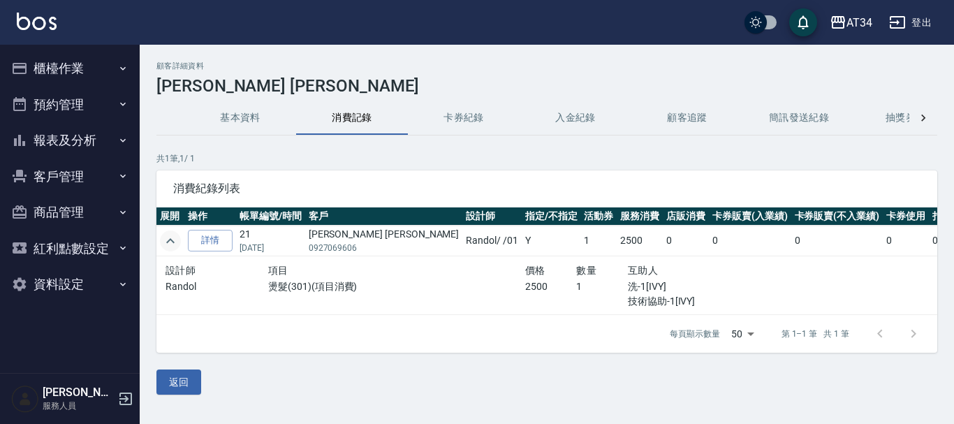
click at [185, 242] on tr "詳情 21 [DATE] [PERSON_NAME] [PERSON_NAME] 0927069606 [PERSON_NAME] / /01 Y 1 250…" at bounding box center [663, 241] width 1015 height 31
click at [336, 244] on p "0927069606" at bounding box center [384, 248] width 151 height 13
copy p "0927069606"
click at [101, 176] on button "客戶管理" at bounding box center [70, 176] width 128 height 36
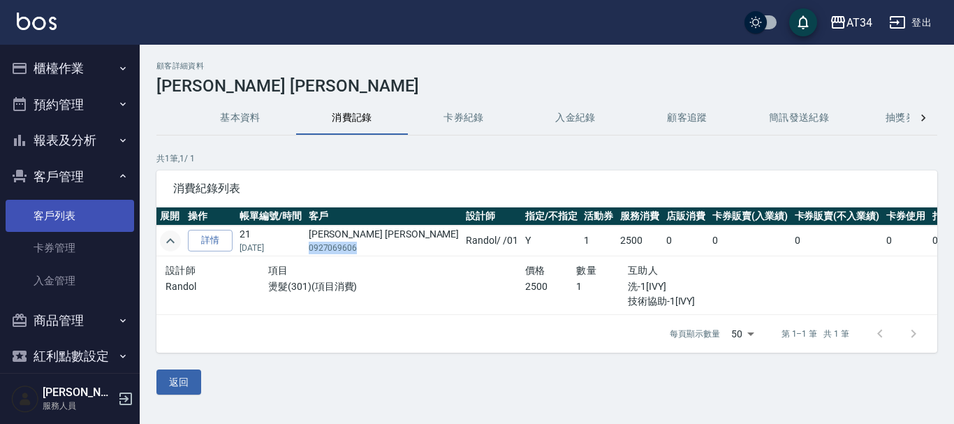
click at [96, 203] on link "客戶列表" at bounding box center [70, 216] width 128 height 32
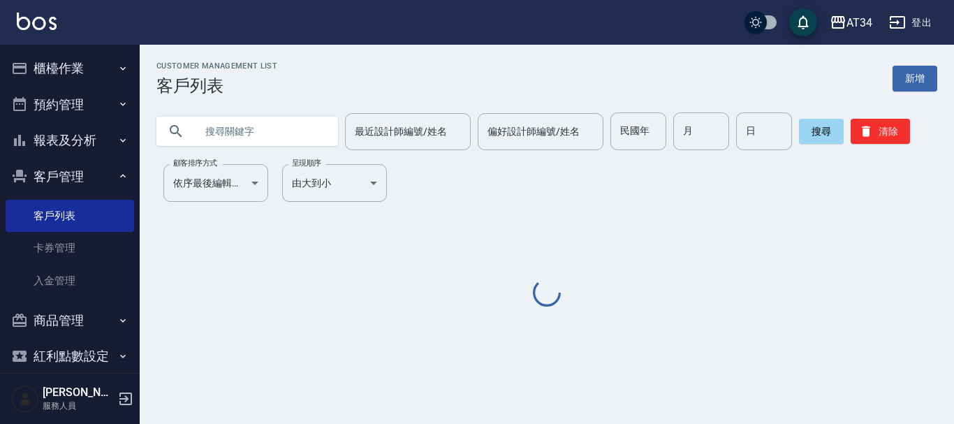
click at [267, 129] on input "text" at bounding box center [261, 131] width 131 height 38
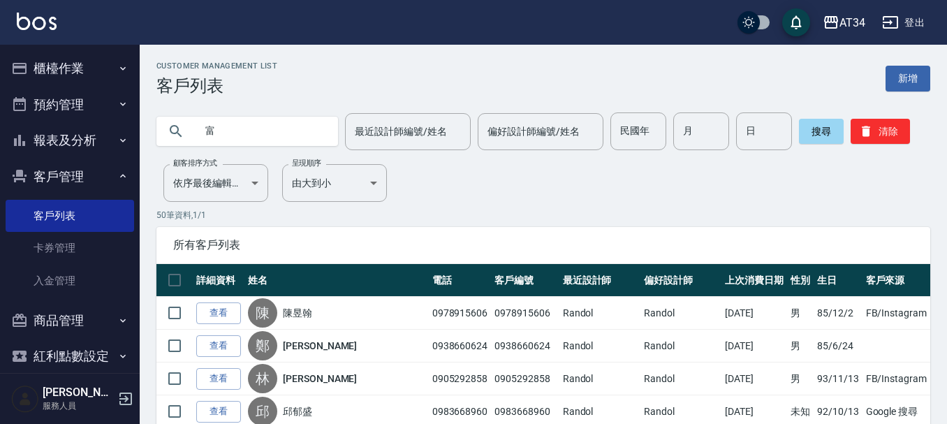
type input "富"
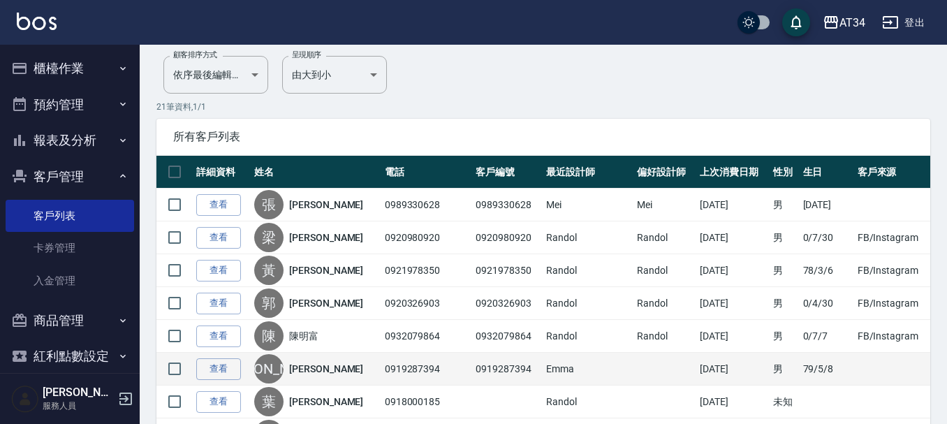
scroll to position [209, 0]
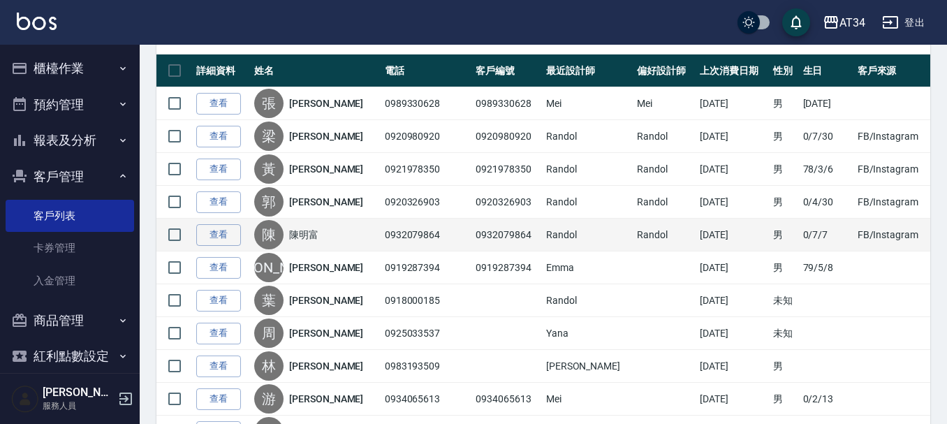
click at [388, 237] on td "0932079864" at bounding box center [426, 235] width 91 height 33
click at [388, 235] on td "0932079864" at bounding box center [426, 235] width 91 height 33
click at [390, 235] on td "0932079864" at bounding box center [426, 235] width 91 height 33
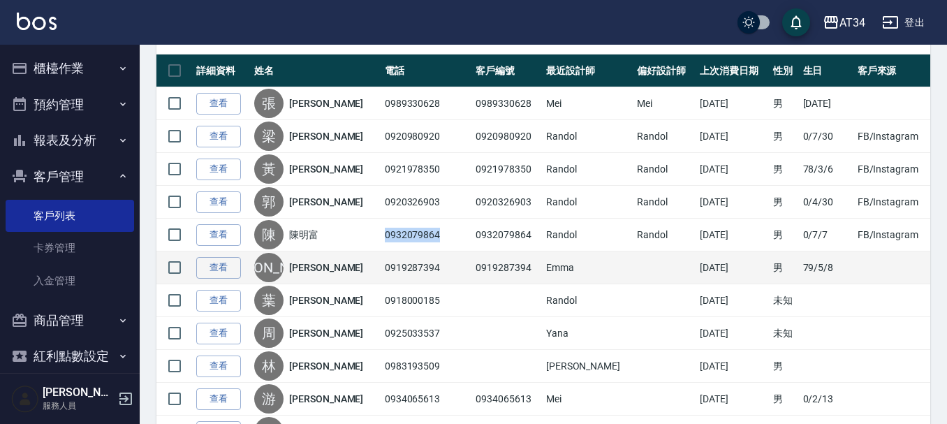
copy td "0932079864"
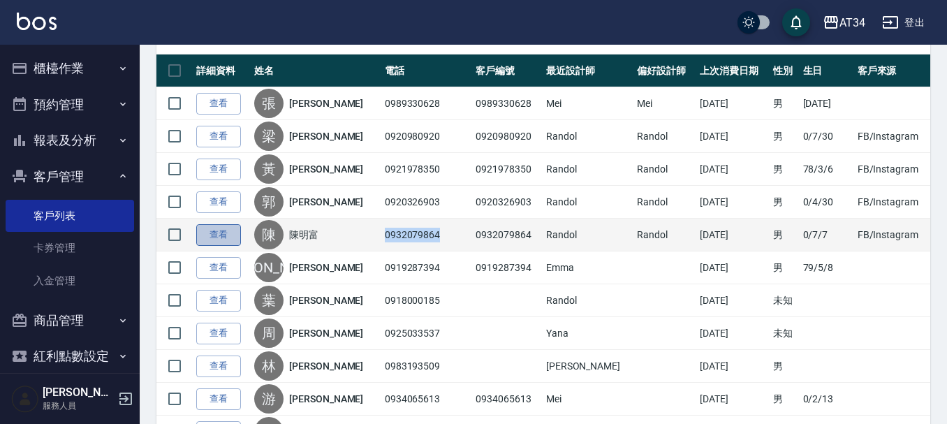
click at [227, 242] on link "查看" at bounding box center [218, 235] width 45 height 22
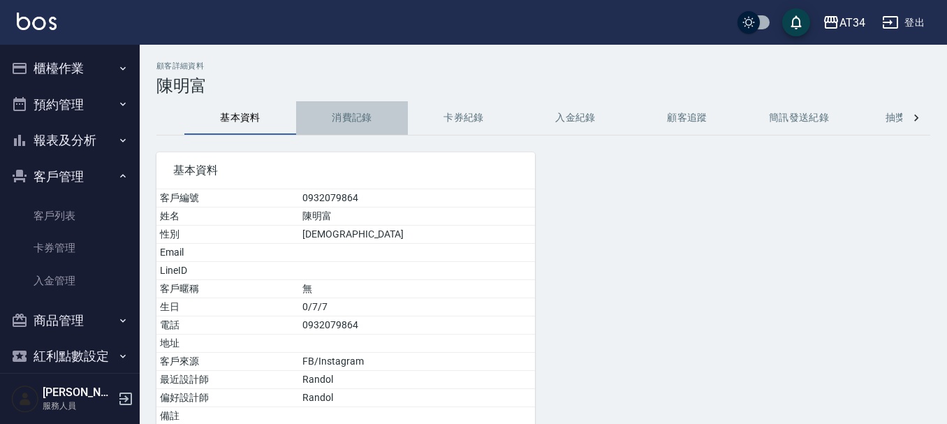
click at [357, 108] on button "消費記錄" at bounding box center [352, 118] width 112 height 34
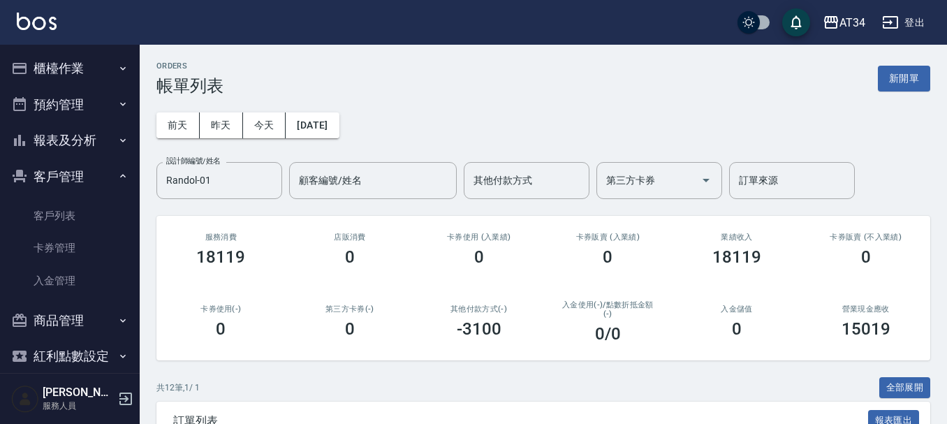
drag, startPoint x: 73, startPoint y: 82, endPoint x: 78, endPoint y: 96, distance: 14.6
click at [74, 82] on button "櫃檯作業" at bounding box center [70, 68] width 128 height 36
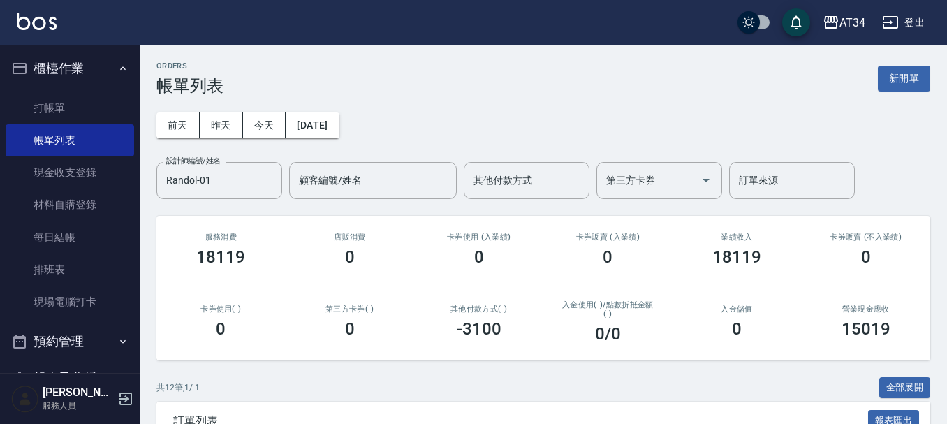
click at [249, 179] on input "Randol-01" at bounding box center [209, 180] width 92 height 24
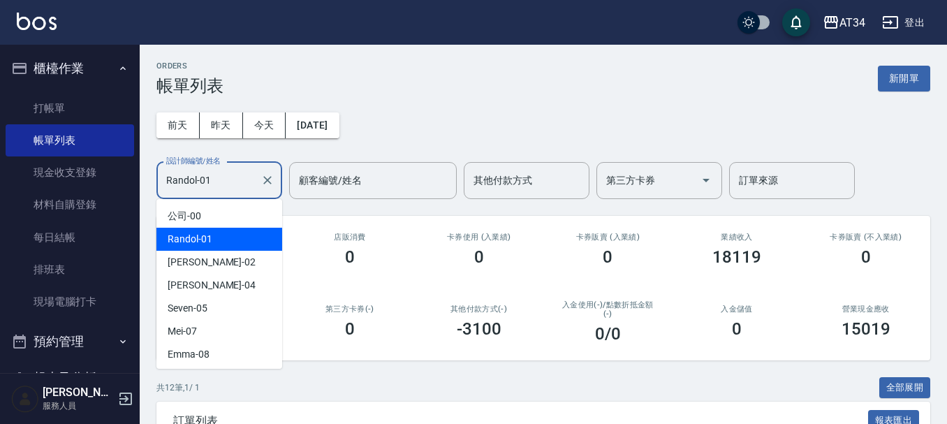
click at [249, 179] on input "Randol-01" at bounding box center [209, 180] width 92 height 24
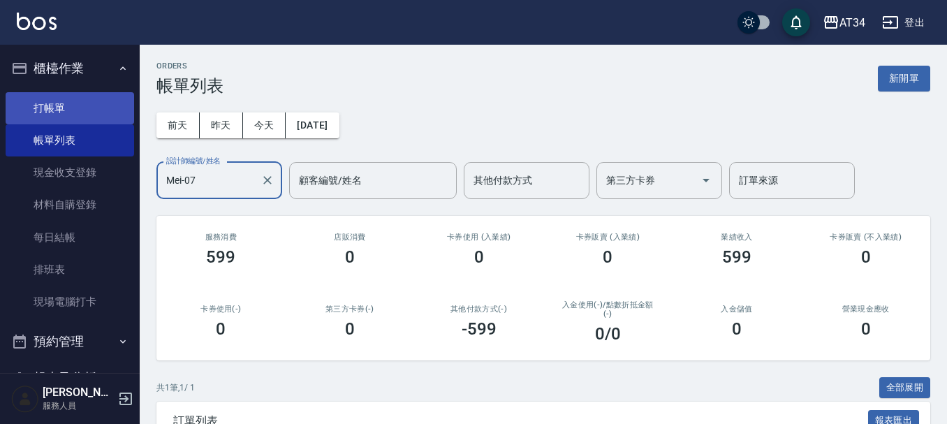
type input "Mei-07"
click at [73, 110] on link "打帳單" at bounding box center [70, 108] width 128 height 32
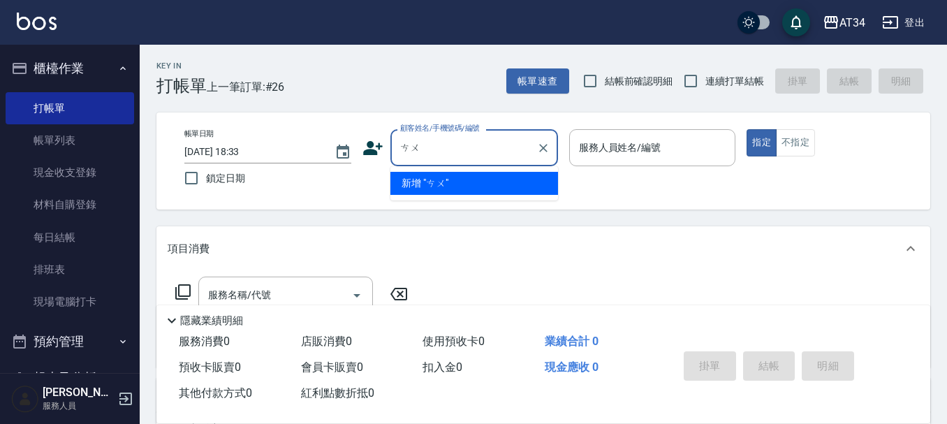
type input "ㄘ"
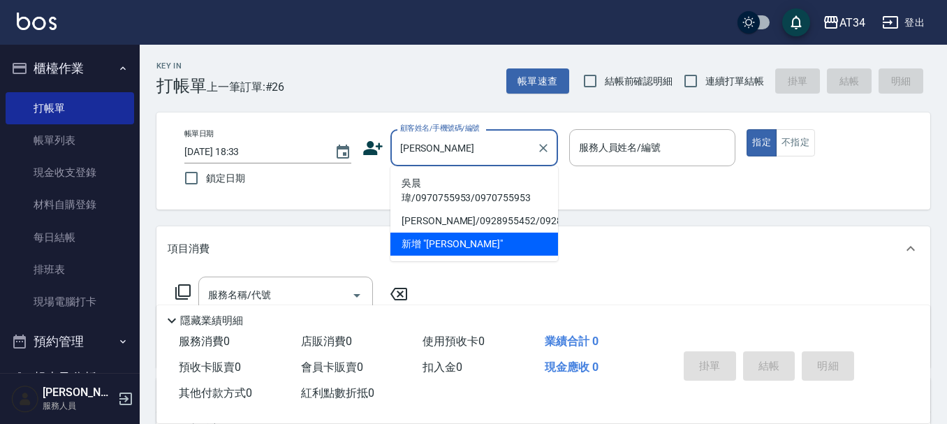
click at [438, 198] on li "吳晨瑋/0970755953/0970755953" at bounding box center [474, 191] width 168 height 38
type input "吳晨瑋/0970755953/0970755953"
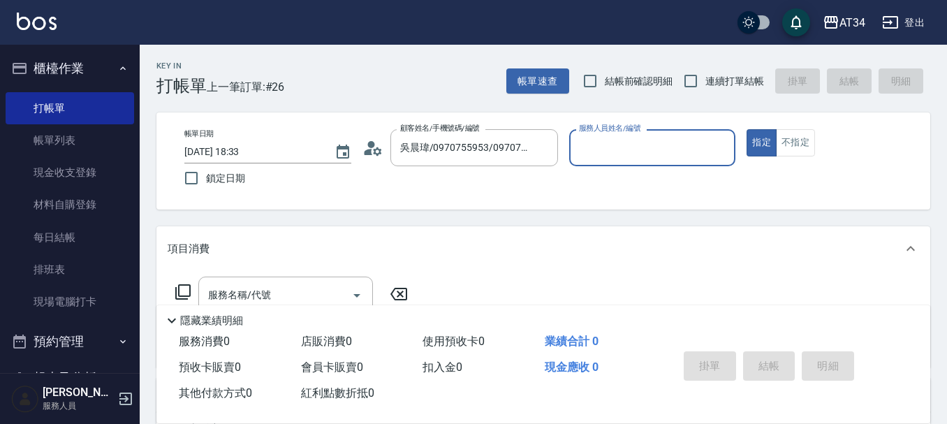
type input "Mei-07"
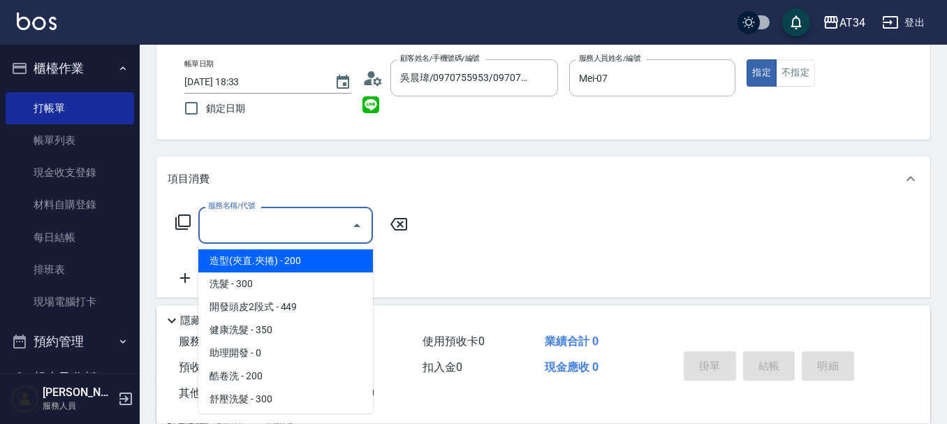
click at [274, 221] on input "服務名稱/代號" at bounding box center [275, 225] width 141 height 24
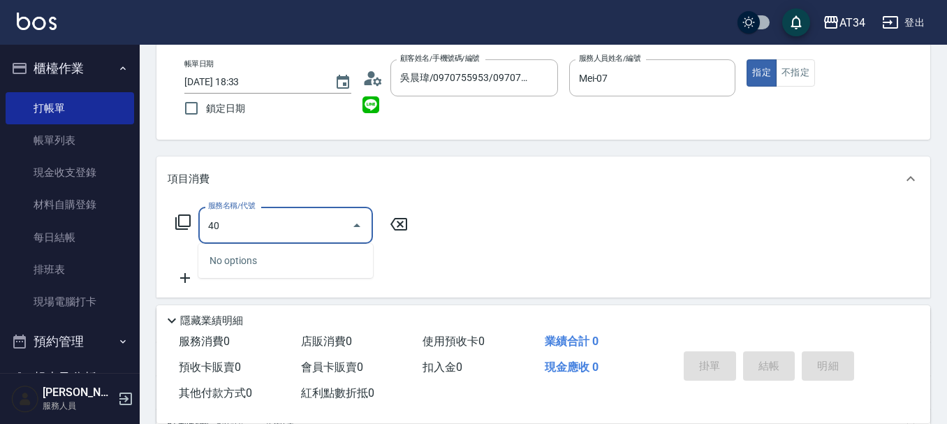
type input "401"
type input "20"
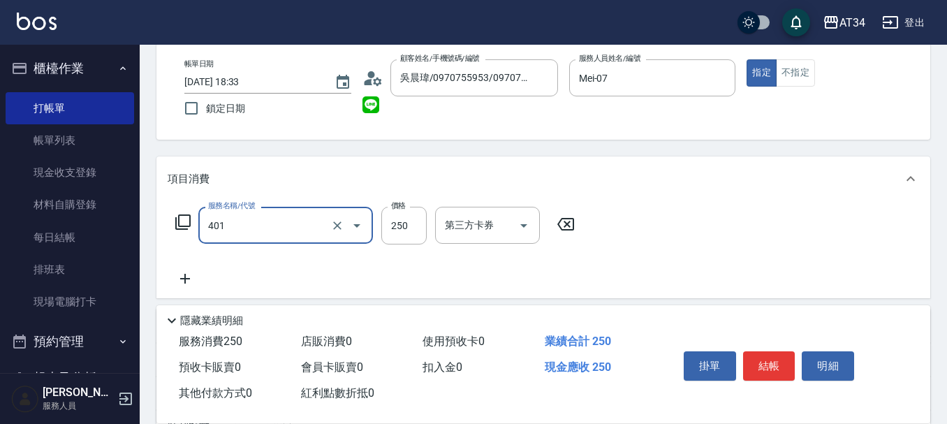
type input "剪髮(401)"
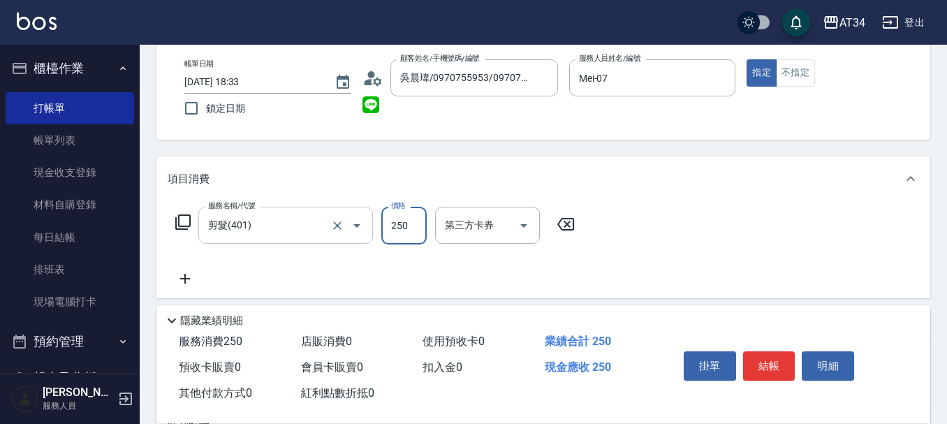
type input "0"
type input "30"
type input "300"
click at [418, 228] on input "300" at bounding box center [403, 226] width 45 height 38
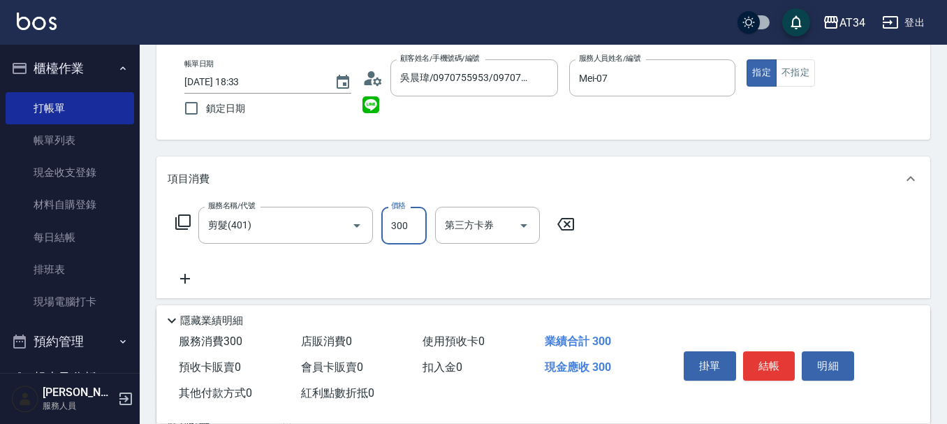
click at [418, 228] on input "300" at bounding box center [403, 226] width 45 height 38
type input "0"
type input "10"
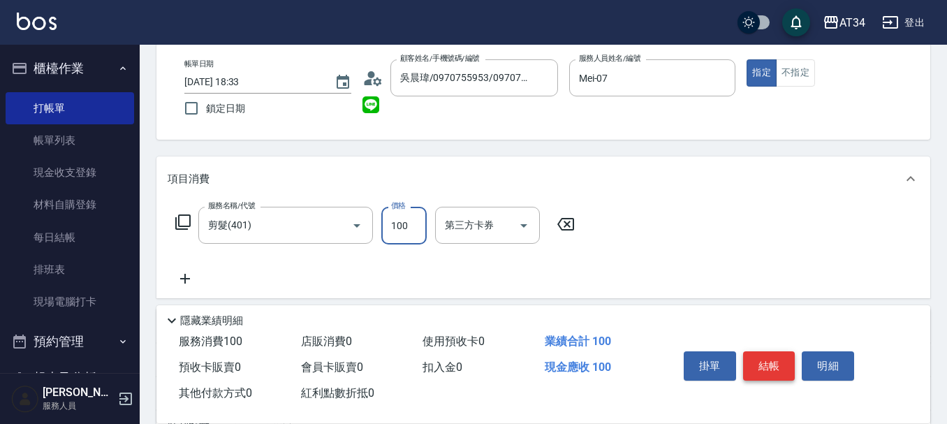
type input "100"
click at [760, 352] on button "結帳" at bounding box center [769, 365] width 52 height 29
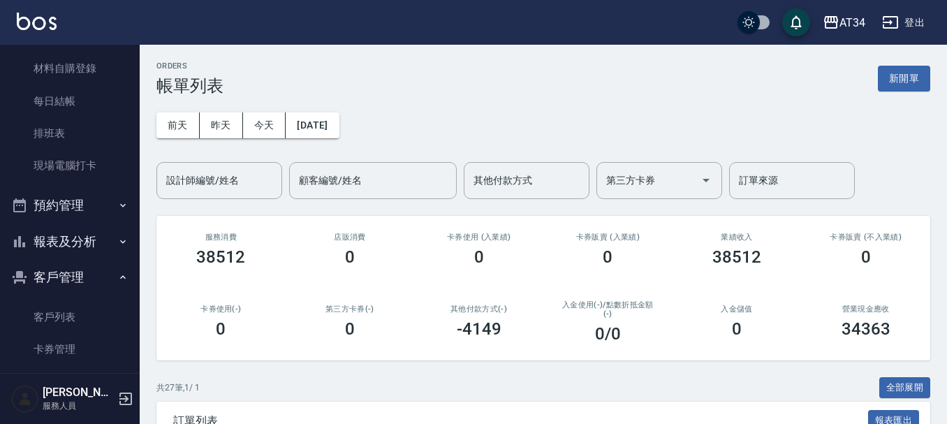
scroll to position [140, 0]
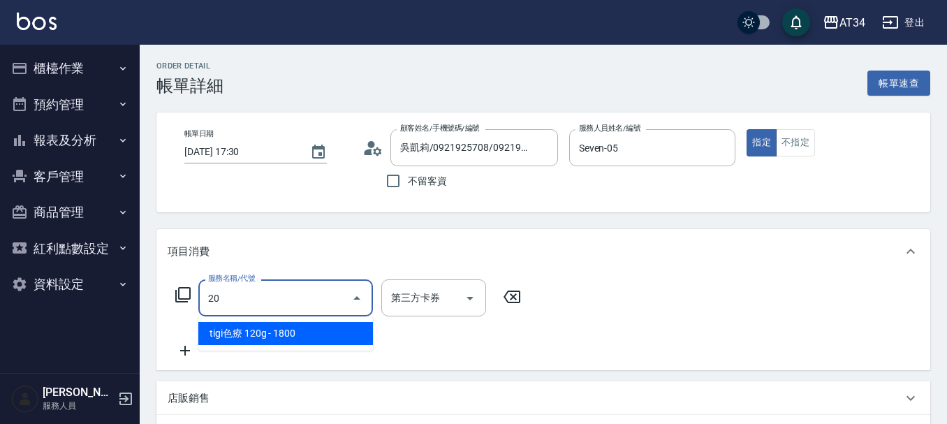
type input "201"
type input "30"
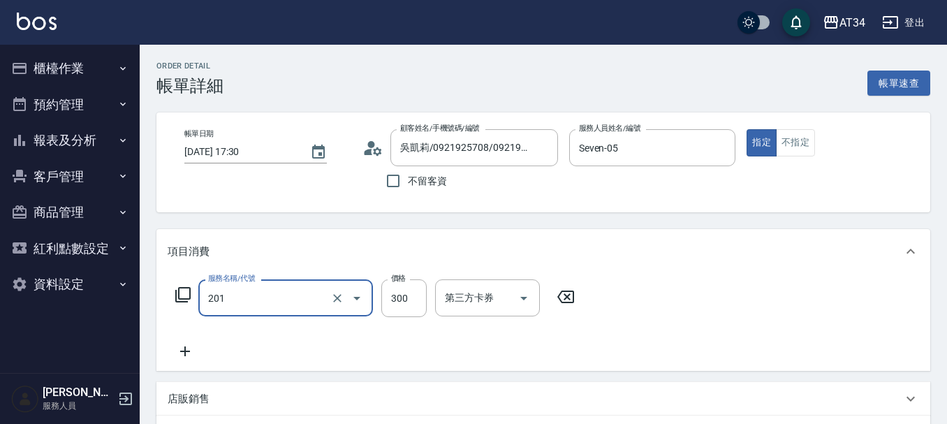
type input "洗髮(201)"
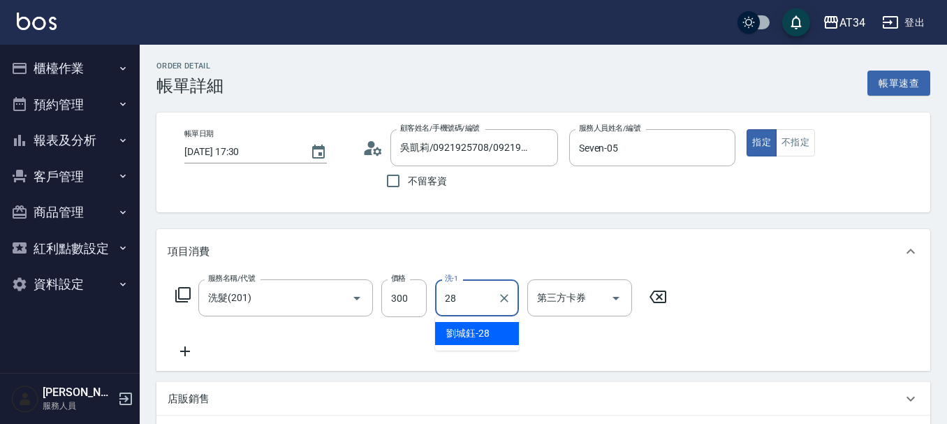
type input "劉城鈺-28"
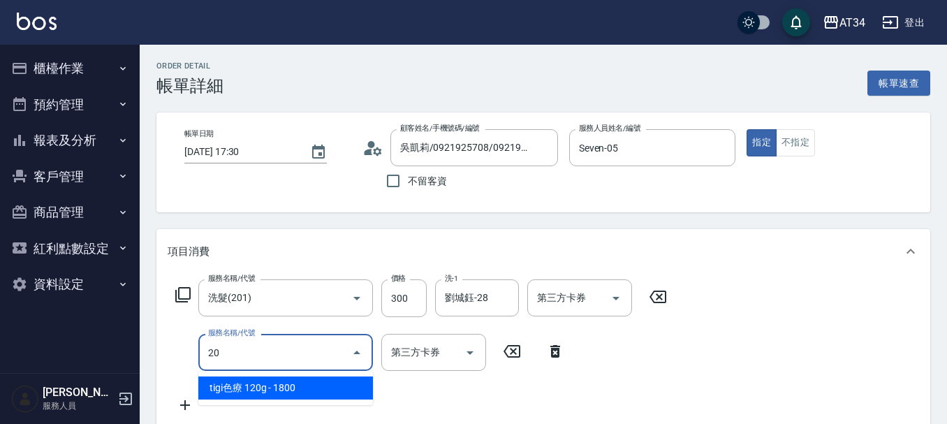
type input "201"
type input "60"
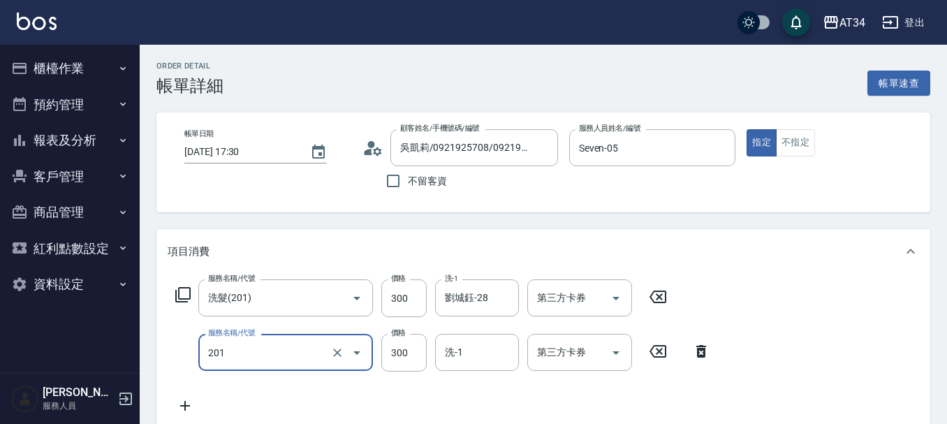
type input "洗髮(201)"
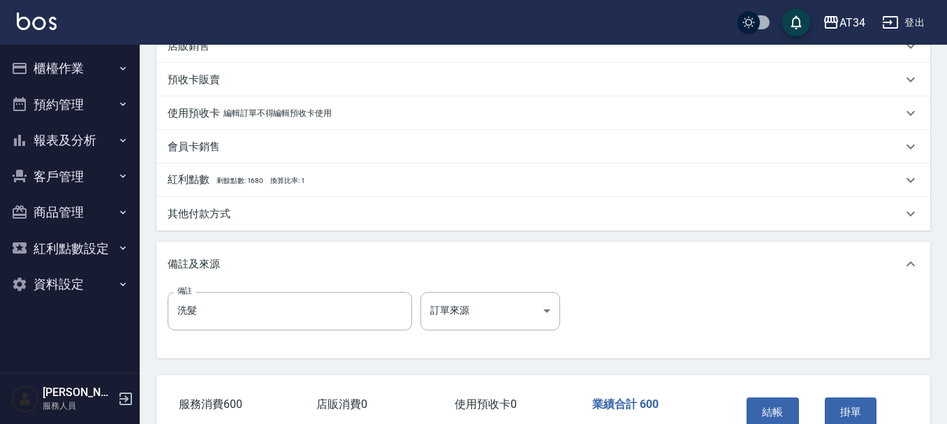
scroll to position [419, 0]
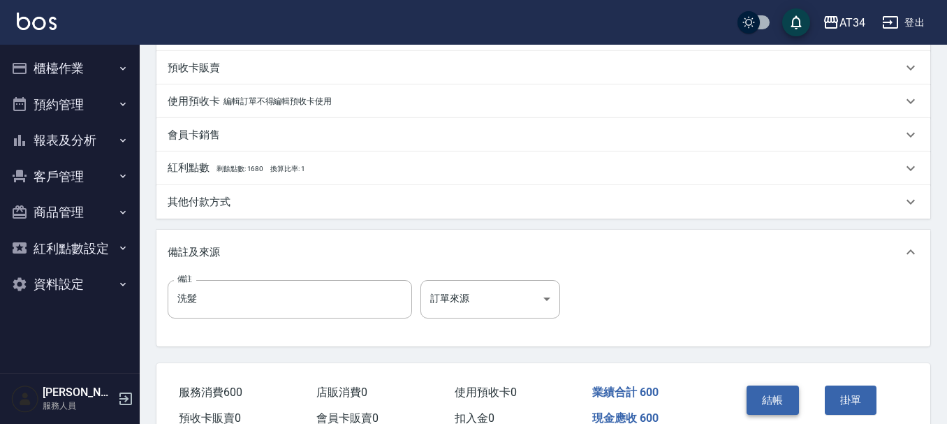
click at [776, 399] on button "結帳" at bounding box center [772, 399] width 52 height 29
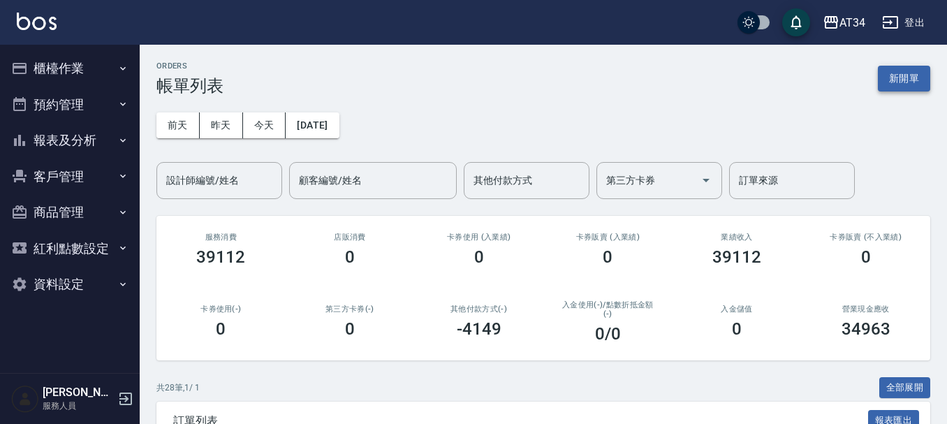
click at [902, 79] on button "新開單" at bounding box center [904, 79] width 52 height 26
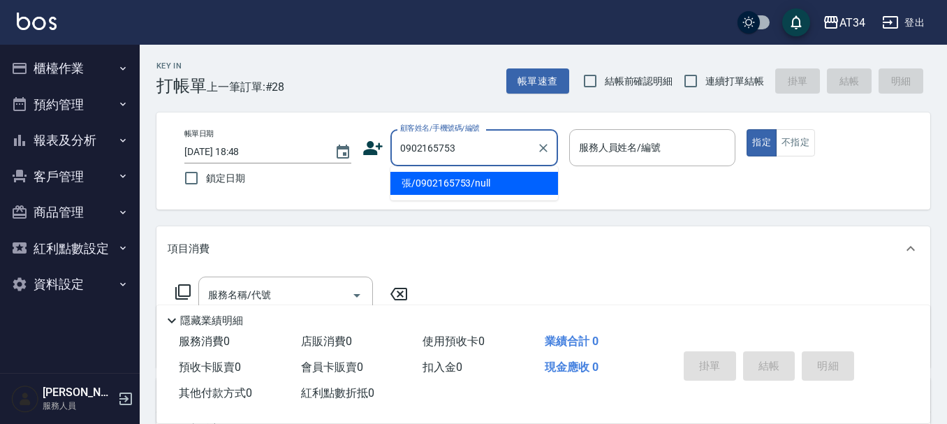
type input "張/0902165753/null"
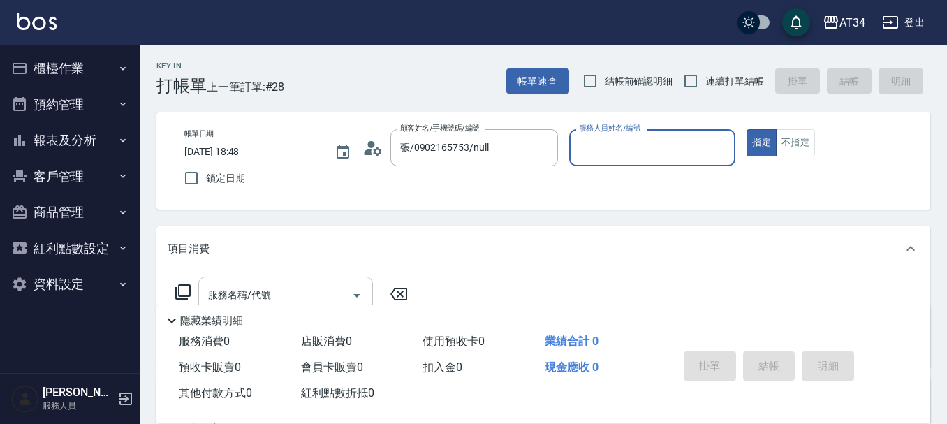
click at [274, 283] on input "服務名稱/代號" at bounding box center [275, 295] width 141 height 24
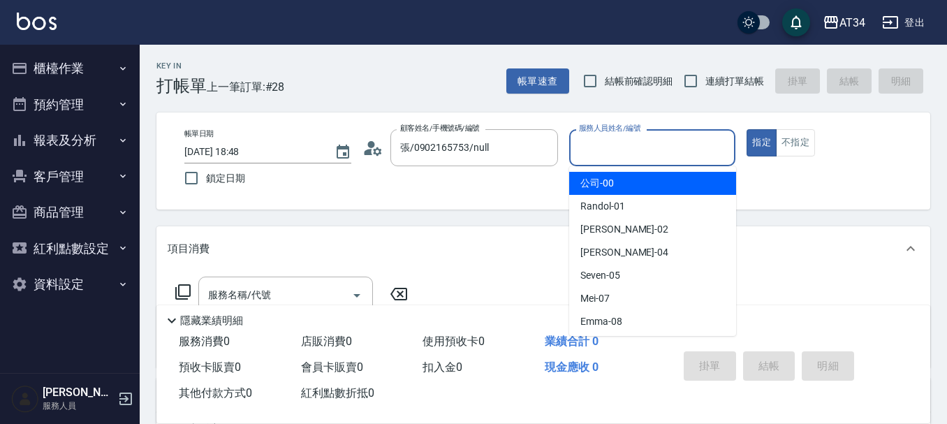
click at [627, 140] on input "服務人員姓名/編號" at bounding box center [652, 147] width 154 height 24
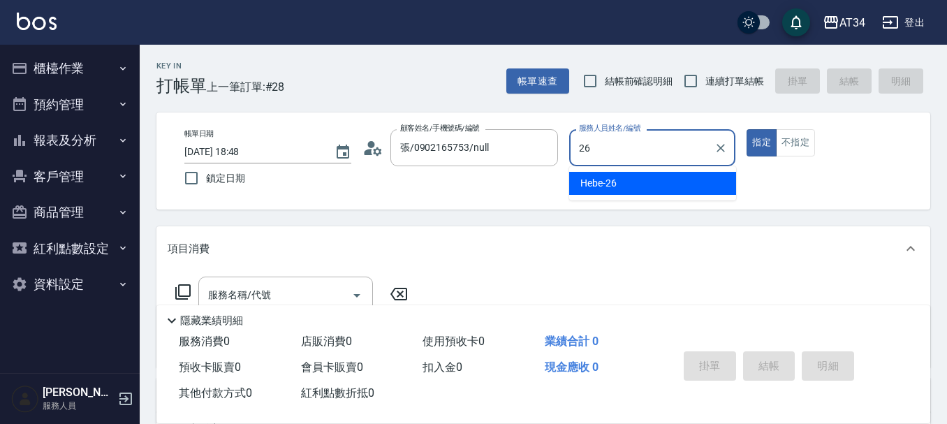
type input "26"
type button "true"
type input "Hebe-26"
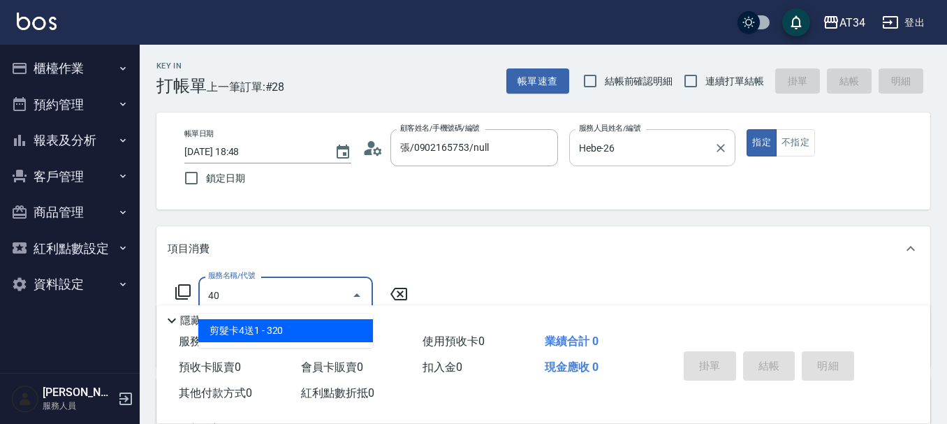
type input "401"
type input "20"
type input "剪髮(401)"
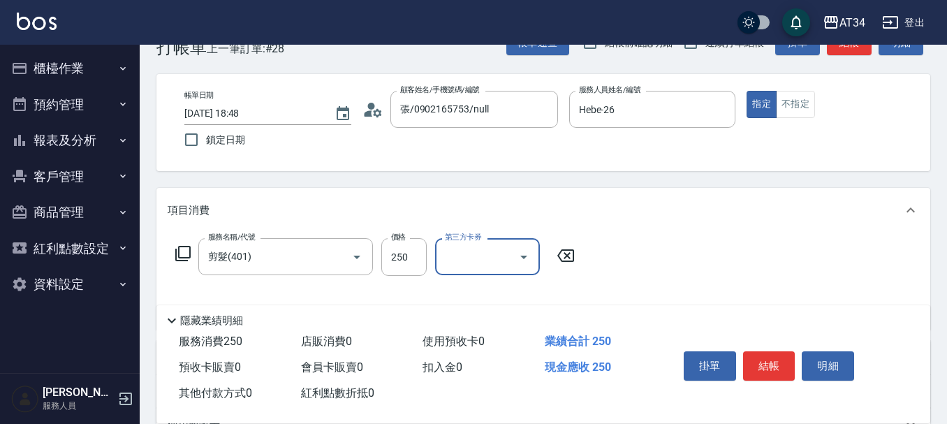
scroll to position [70, 0]
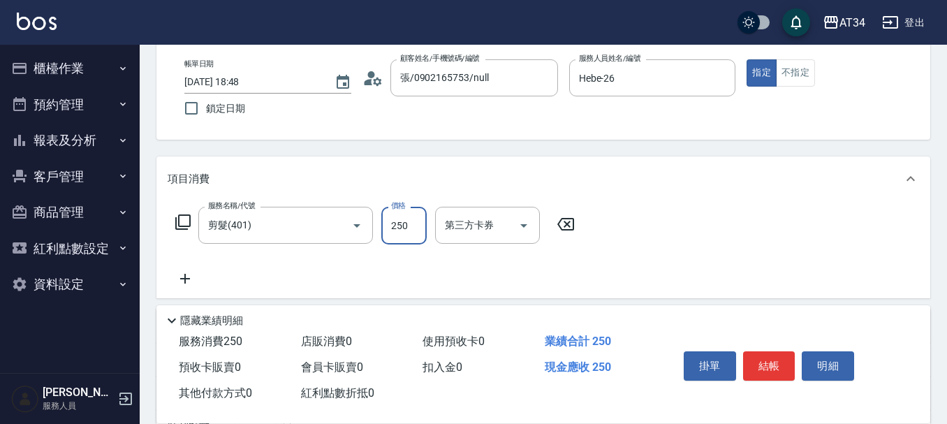
click at [408, 241] on input "250" at bounding box center [403, 226] width 45 height 38
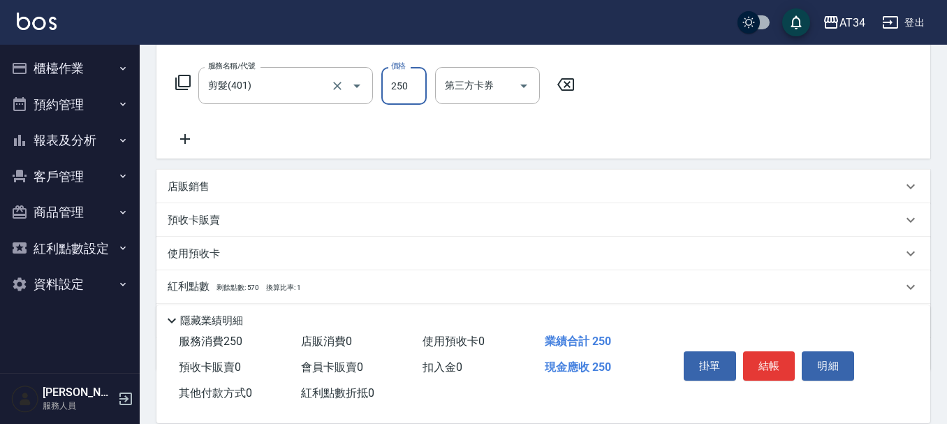
scroll to position [140, 0]
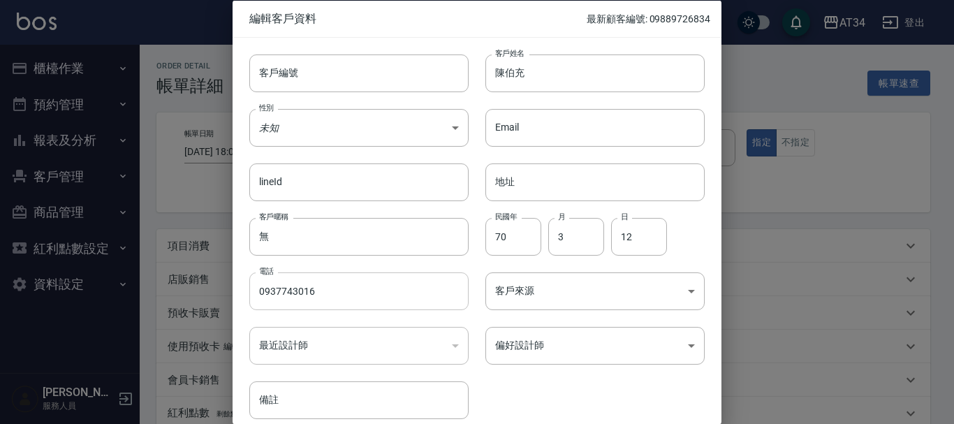
click at [330, 288] on input "0937743016" at bounding box center [358, 291] width 219 height 38
click at [325, 72] on input "客戶編號" at bounding box center [358, 73] width 219 height 38
paste input "0937743016"
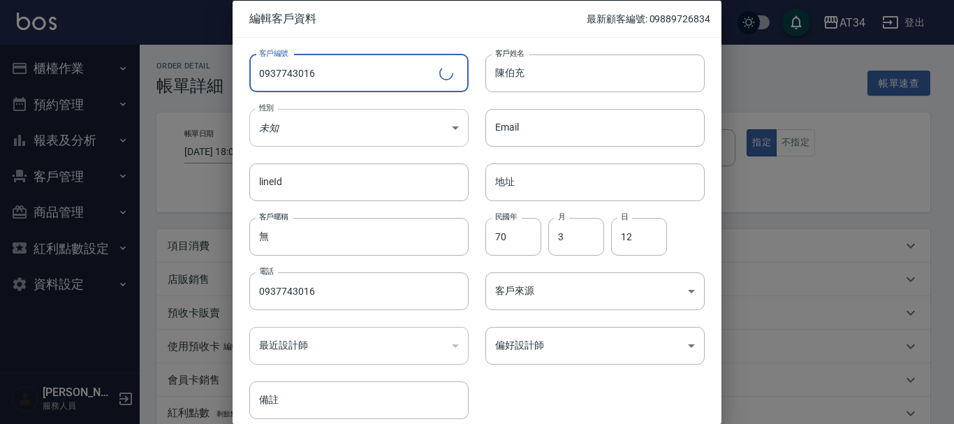
type input "0937743016"
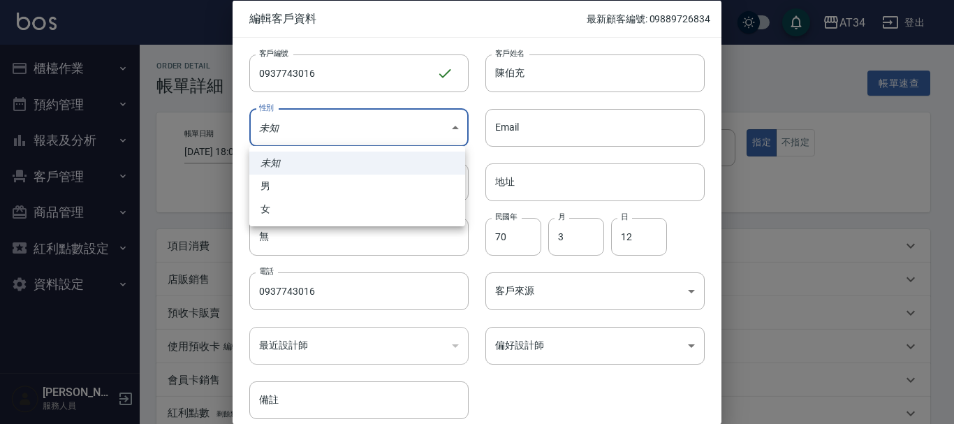
click at [339, 115] on body "AT34 登出 櫃檯作業 打帳單 帳單列表 現金收支登錄 材料自購登錄 每日結帳 排班表 現場電腦打卡 預約管理 預約管理 單日預約紀錄 單週預約紀錄 報表及…" at bounding box center [477, 304] width 954 height 608
click at [325, 184] on li "男" at bounding box center [357, 186] width 216 height 23
type input "[DEMOGRAPHIC_DATA]"
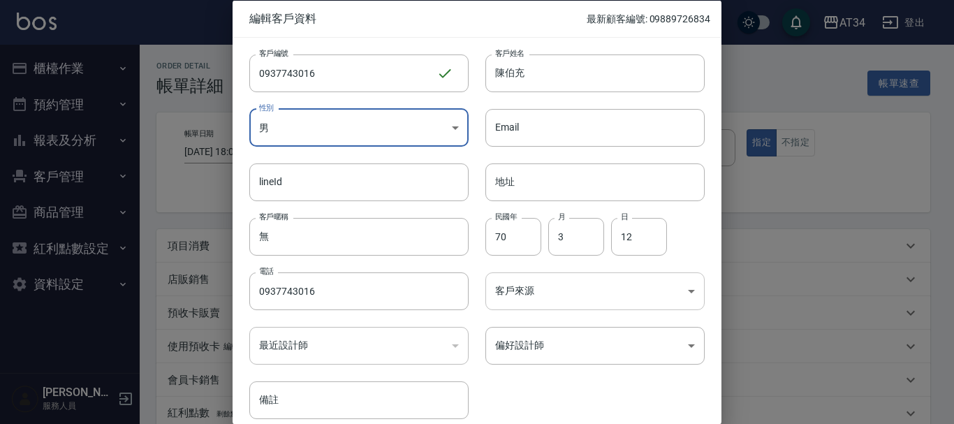
click at [549, 302] on body "AT34 登出 櫃檯作業 打帳單 帳單列表 現金收支登錄 材料自購登錄 每日結帳 排班表 現場電腦打卡 預約管理 預約管理 單日預約紀錄 單週預約紀錄 報表及…" at bounding box center [477, 304] width 954 height 608
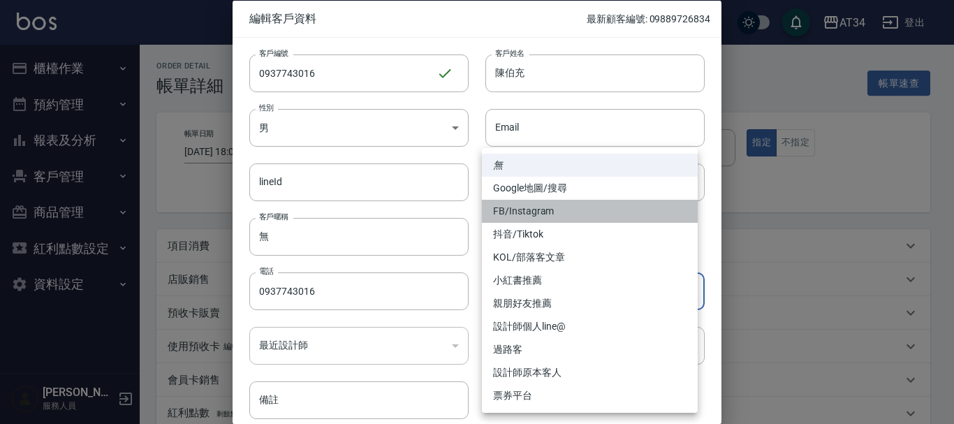
click at [538, 211] on li "FB/Instagram" at bounding box center [590, 211] width 216 height 23
type input "FB/Instagram"
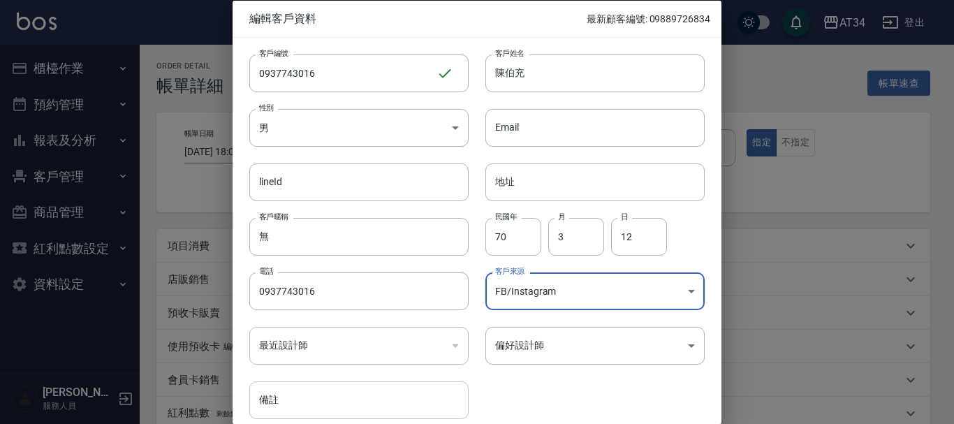
drag, startPoint x: 327, startPoint y: 410, endPoint x: 325, endPoint y: 388, distance: 22.4
click at [327, 410] on input "備註" at bounding box center [358, 400] width 219 height 38
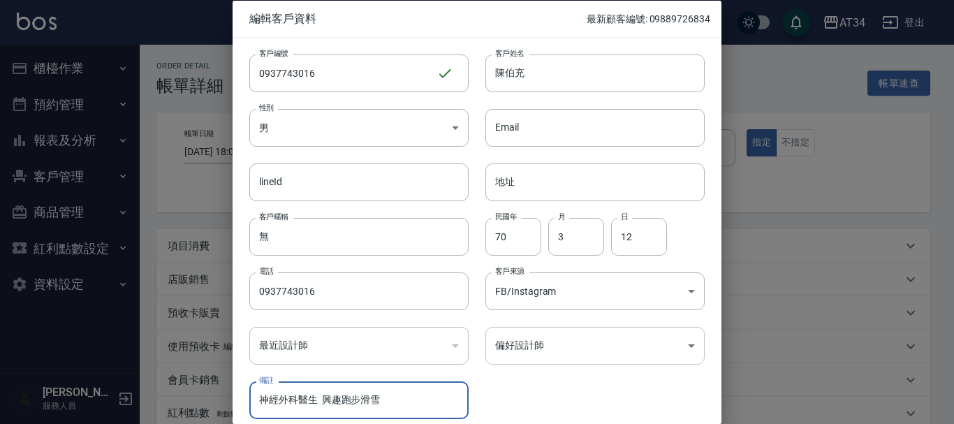
type input "神經外科醫生 興趣跑步滑雪"
click at [517, 349] on body "AT34 登出 櫃檯作業 打帳單 帳單列表 現金收支登錄 材料自購登錄 每日結帳 排班表 現場電腦打卡 預約管理 預約管理 單日預約紀錄 單週預約紀錄 報表及…" at bounding box center [477, 304] width 954 height 608
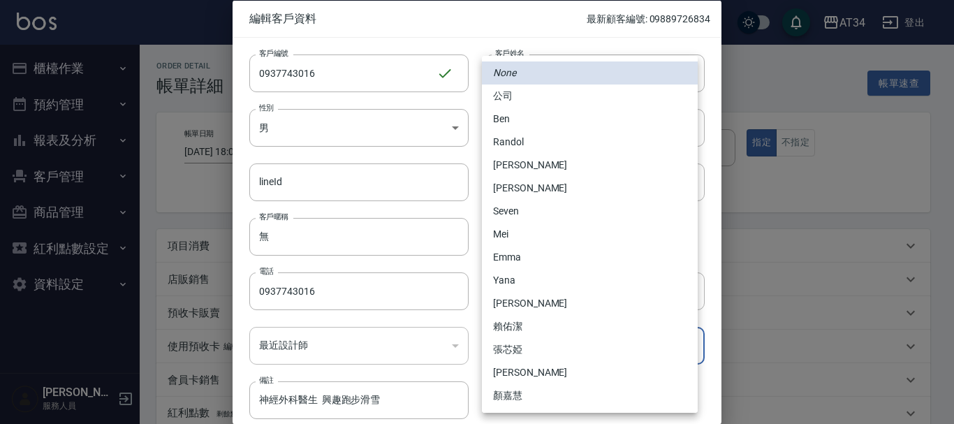
click at [529, 145] on li "Randol" at bounding box center [590, 142] width 216 height 23
type input "d5b9eb47-41c9-48ce-9c60-4287899162ba"
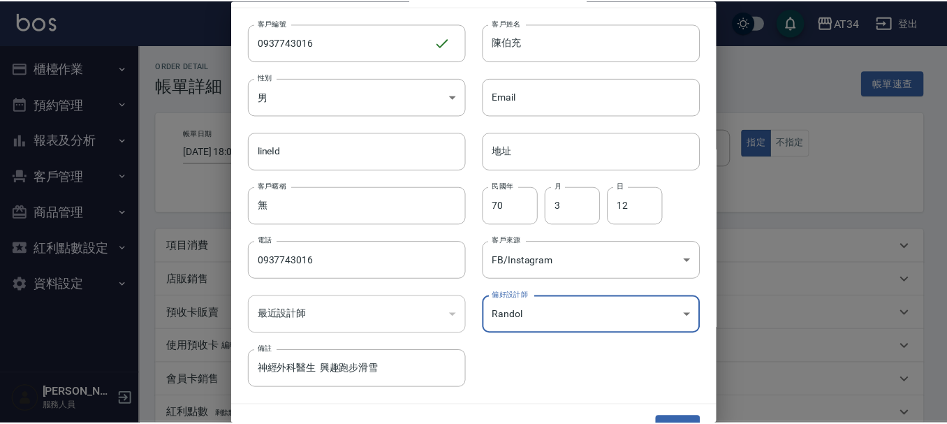
scroll to position [60, 0]
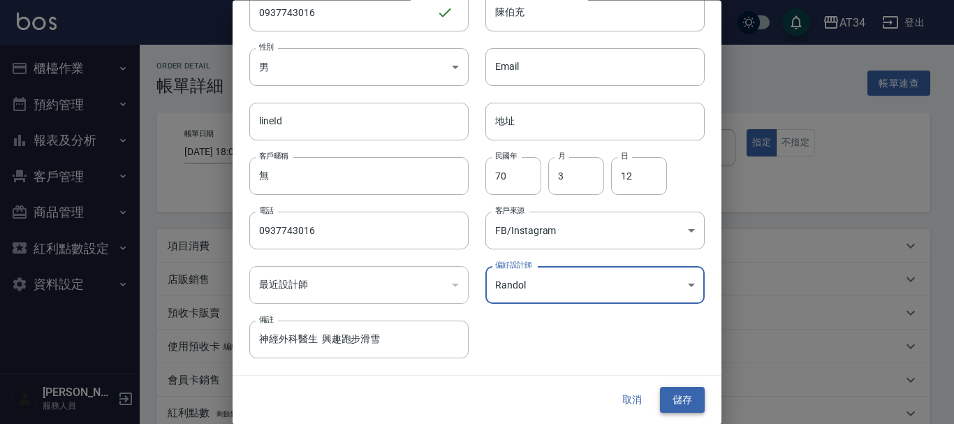
click at [678, 397] on button "儲存" at bounding box center [682, 401] width 45 height 26
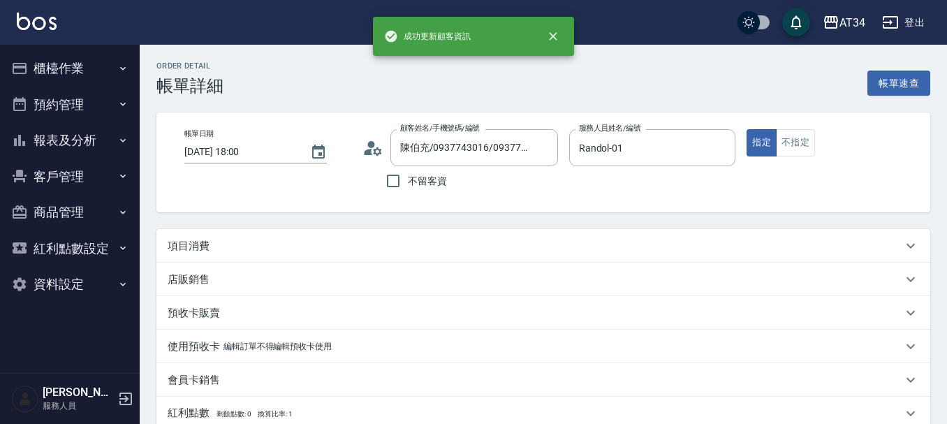
type input "陳伯充/0937743016/0937743016"
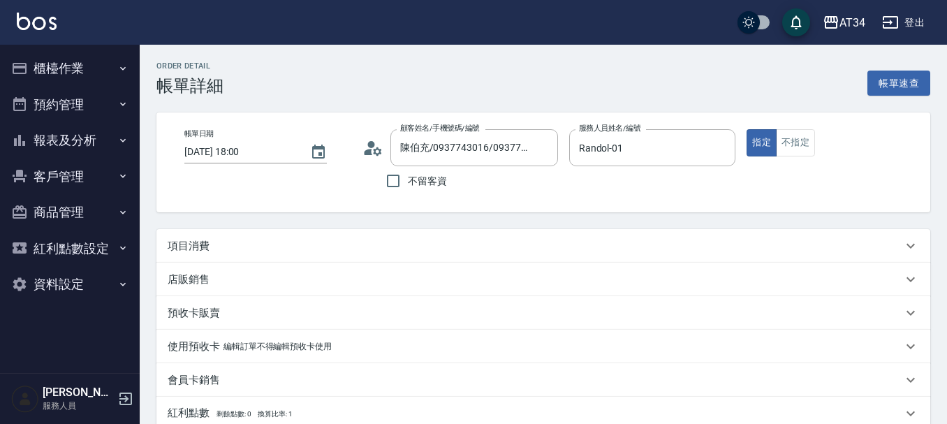
click at [249, 249] on div "項目消費" at bounding box center [535, 246] width 735 height 15
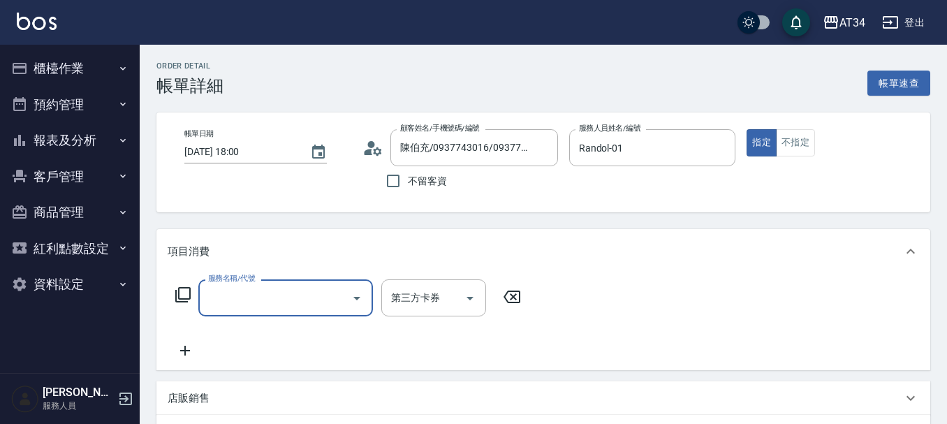
scroll to position [0, 0]
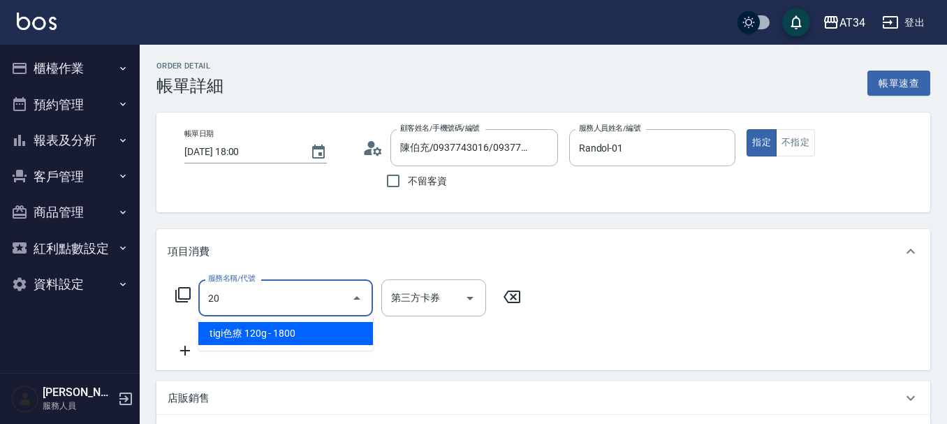
type input "201"
type input "30"
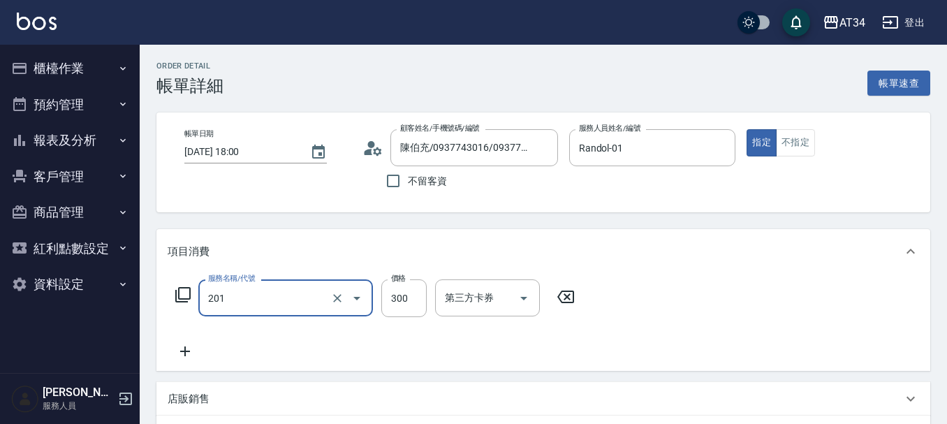
type input "洗髮(201)"
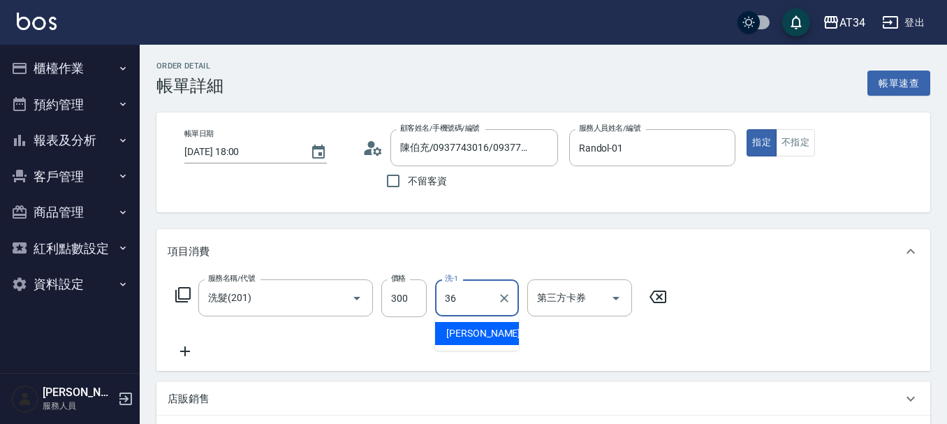
type input "[PERSON_NAME]-36"
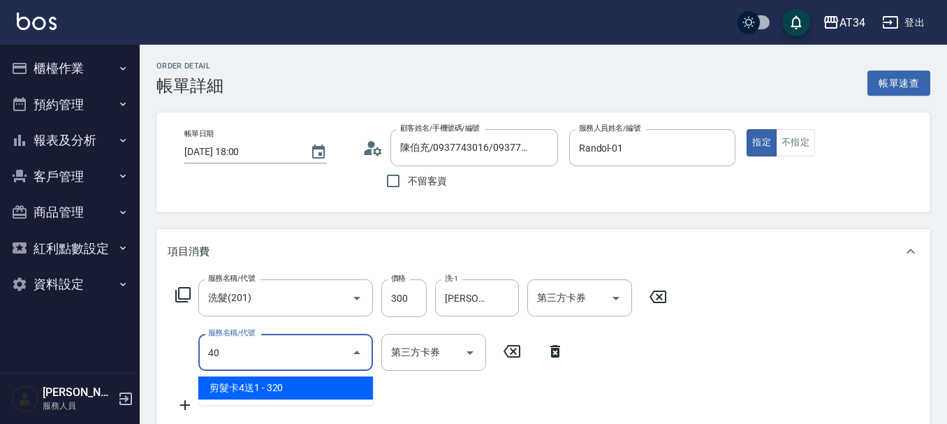
type input "401"
type input "50"
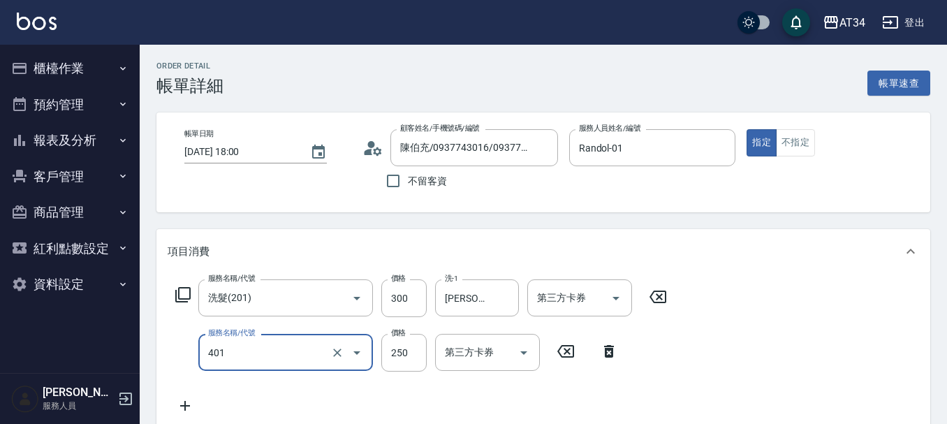
type input "剪髮(401)"
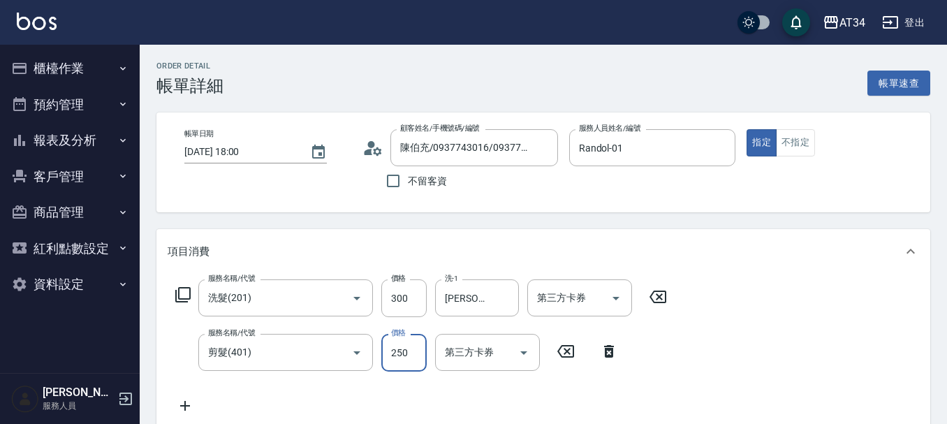
type input "30"
type input "500"
type input "80"
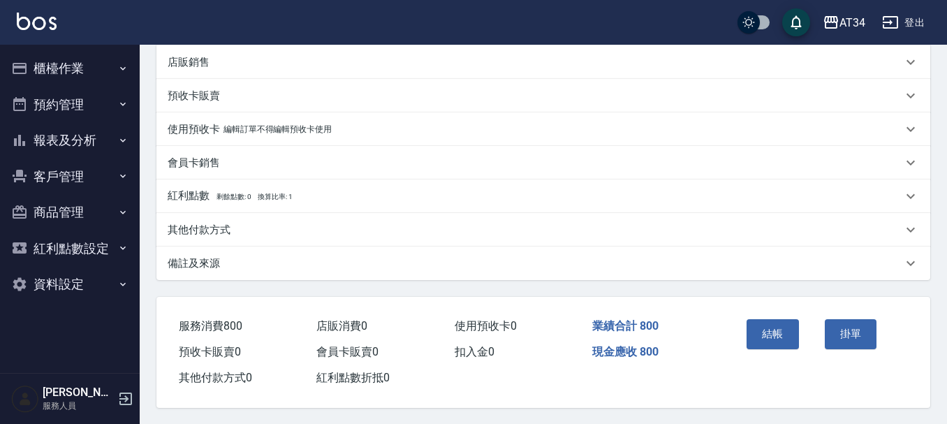
scroll to position [398, 0]
type input "500"
click at [781, 374] on div "結帳 掛單" at bounding box center [818, 343] width 189 height 94
click at [782, 346] on div "結帳" at bounding box center [780, 343] width 78 height 61
click at [779, 337] on button "結帳" at bounding box center [772, 332] width 52 height 29
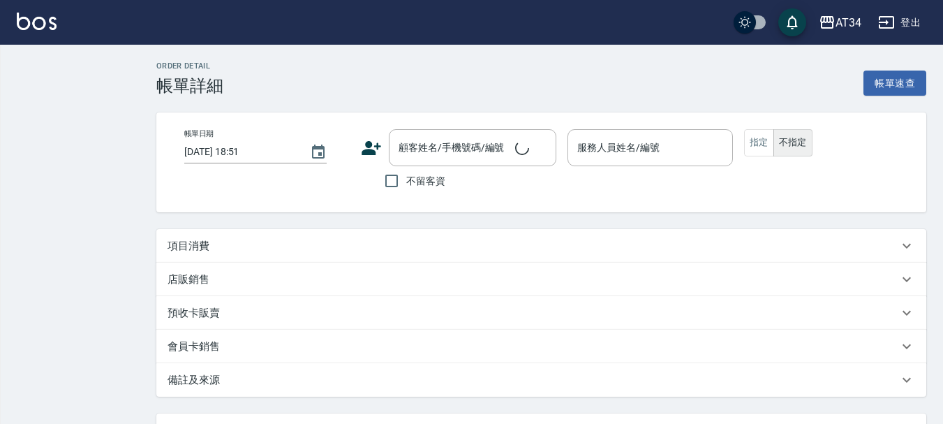
type input "[DATE] 18:00"
type input "Randol-01"
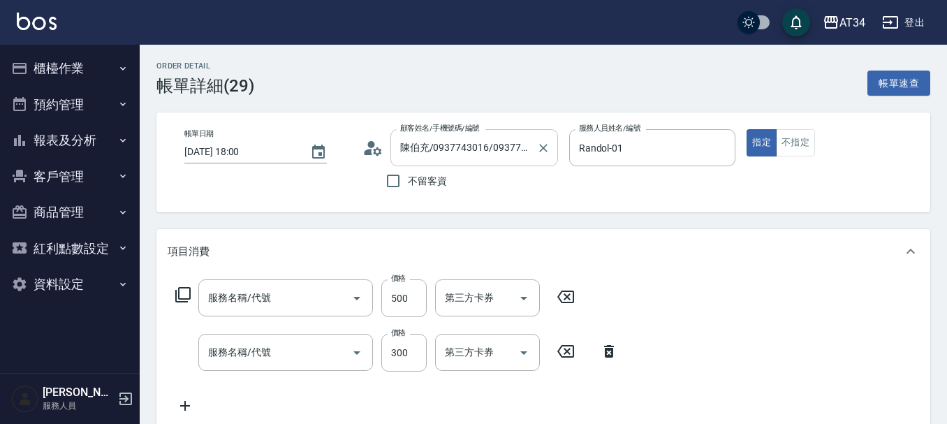
type input "陳伯充/0937743016/0937743016"
type input "剪髮(401)"
type input "洗髮(201)"
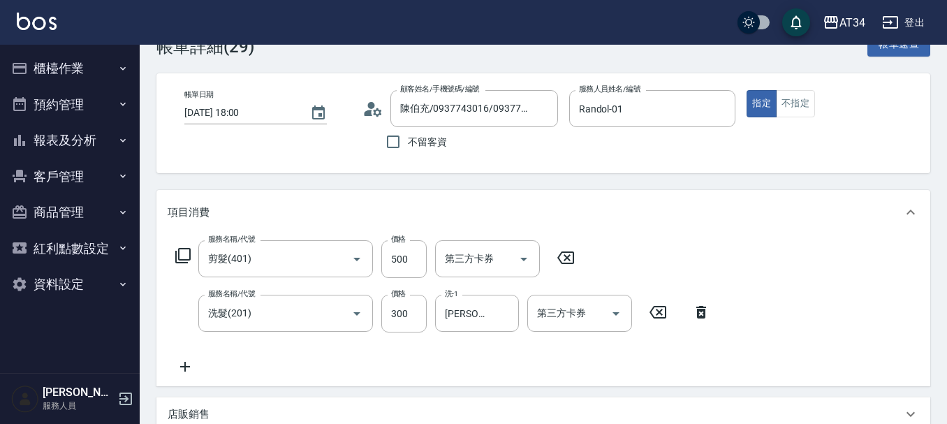
scroll to position [70, 0]
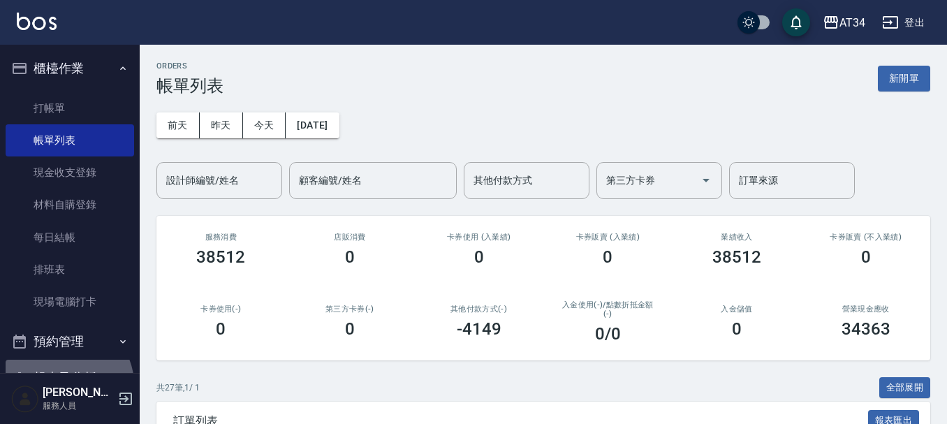
click at [67, 342] on button "報表及分析" at bounding box center [70, 378] width 128 height 36
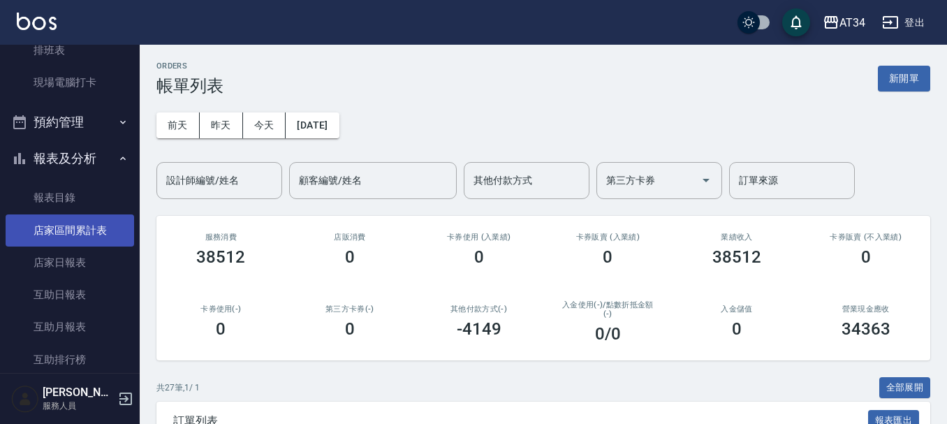
scroll to position [209, 0]
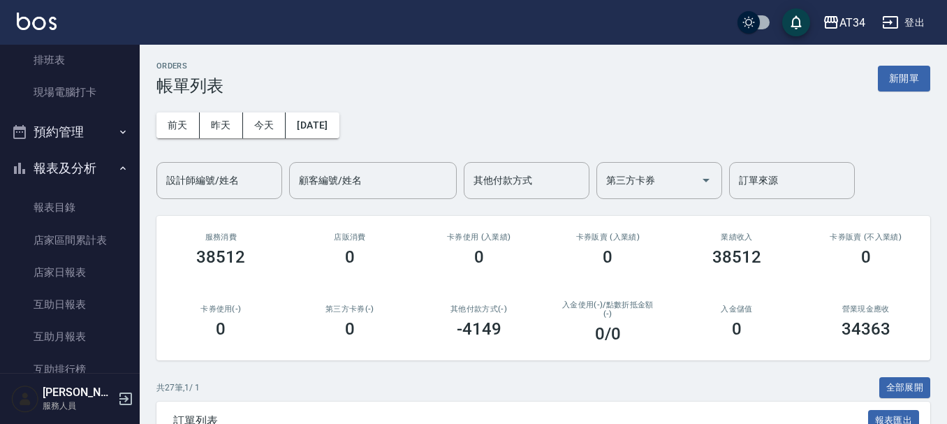
click at [70, 128] on button "預約管理" at bounding box center [70, 132] width 128 height 36
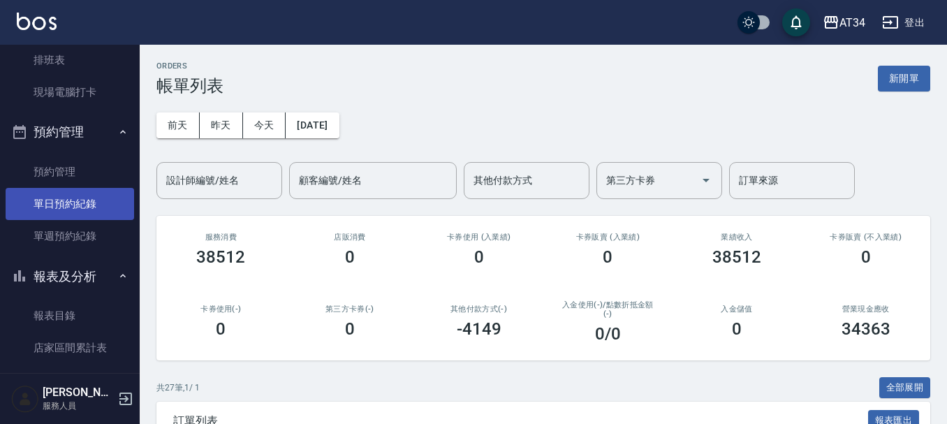
click at [54, 202] on link "單日預約紀錄" at bounding box center [70, 204] width 128 height 32
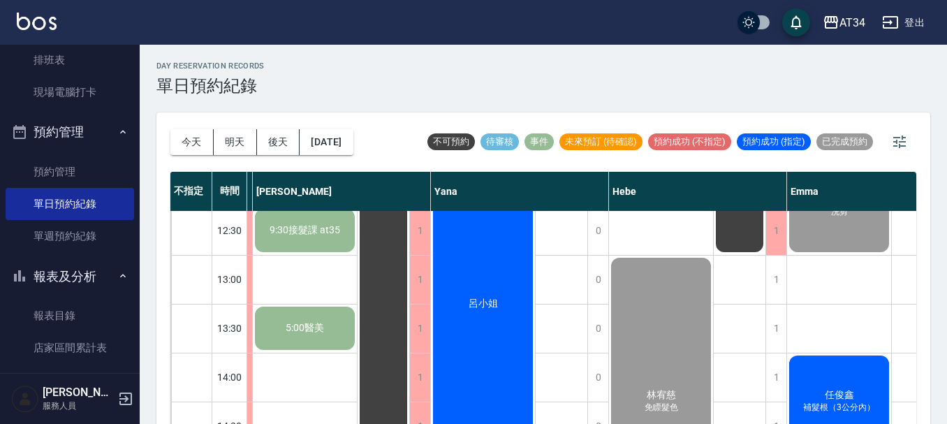
scroll to position [209, 937]
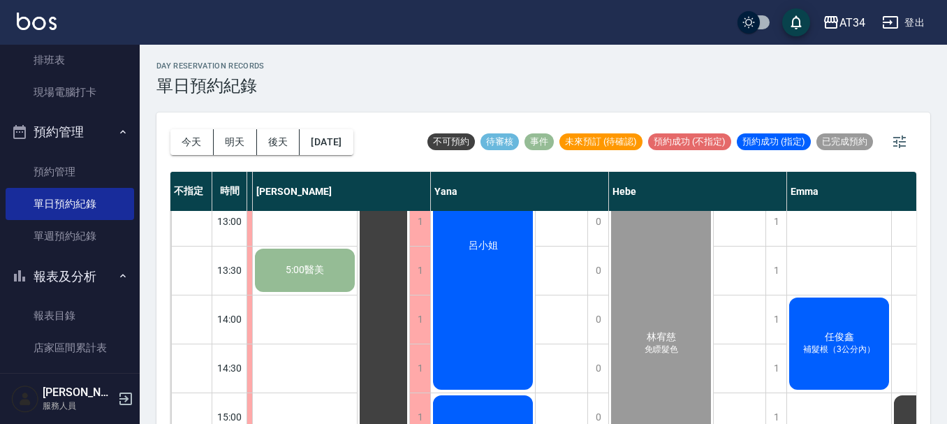
click at [464, 283] on div "呂小姐" at bounding box center [483, 246] width 104 height 292
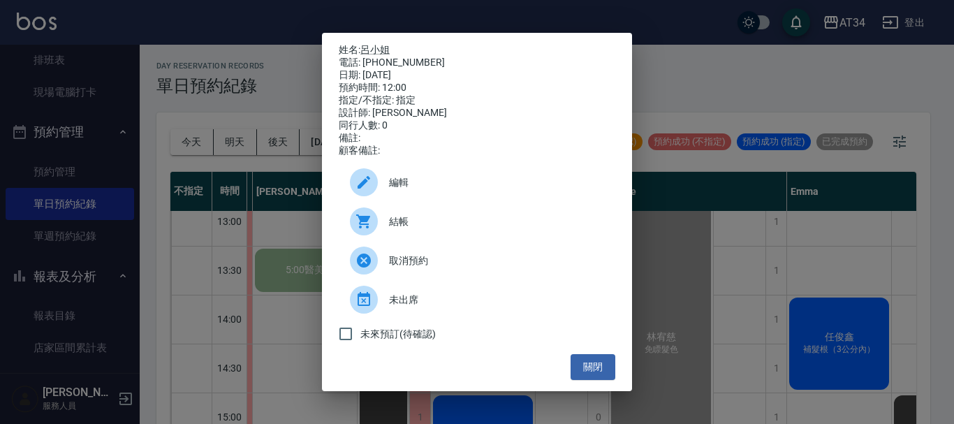
click at [378, 217] on div at bounding box center [369, 221] width 39 height 28
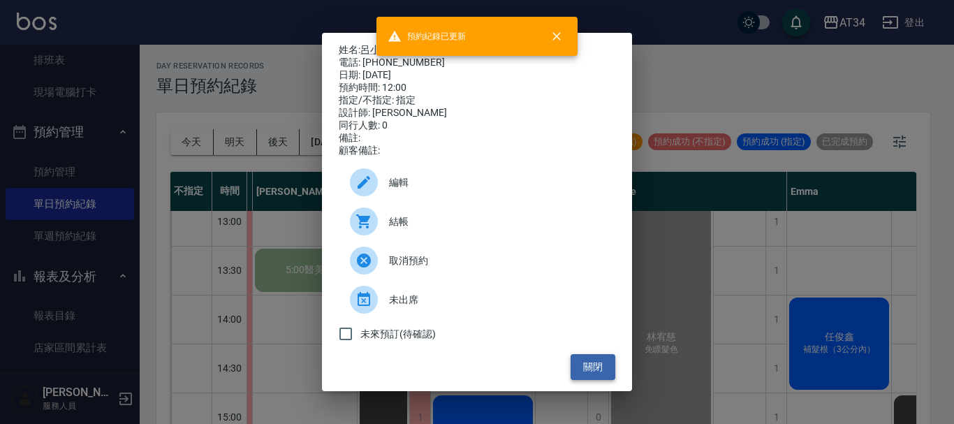
click at [464, 342] on button "關閉" at bounding box center [592, 367] width 45 height 26
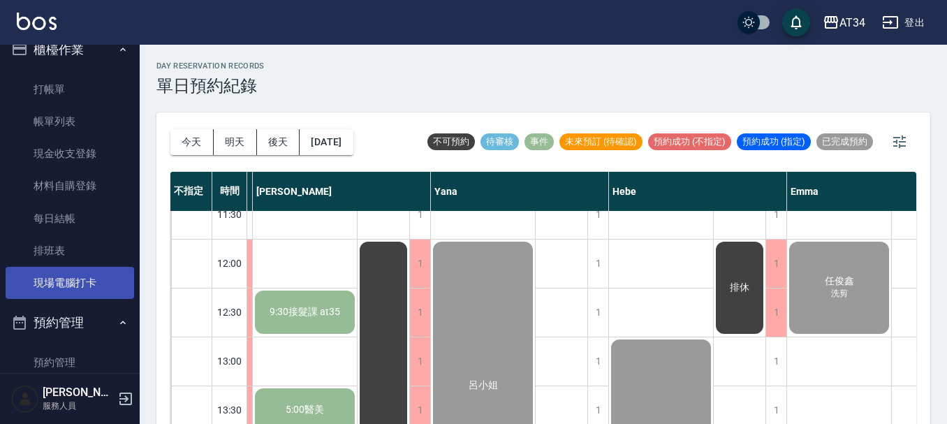
scroll to position [0, 0]
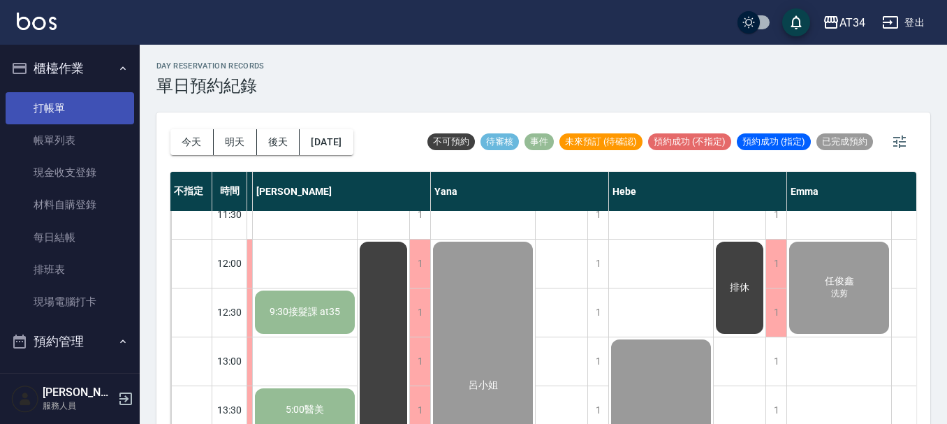
click at [68, 100] on link "打帳單" at bounding box center [70, 108] width 128 height 32
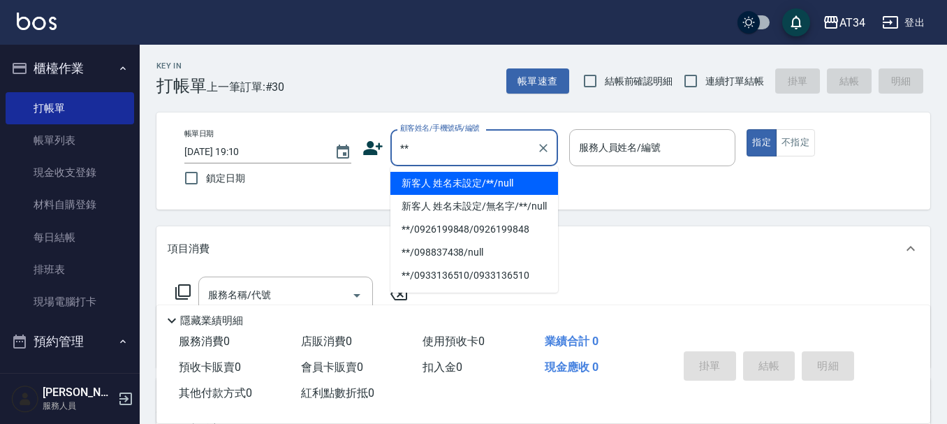
type input "新客人 姓名未設定/**/null"
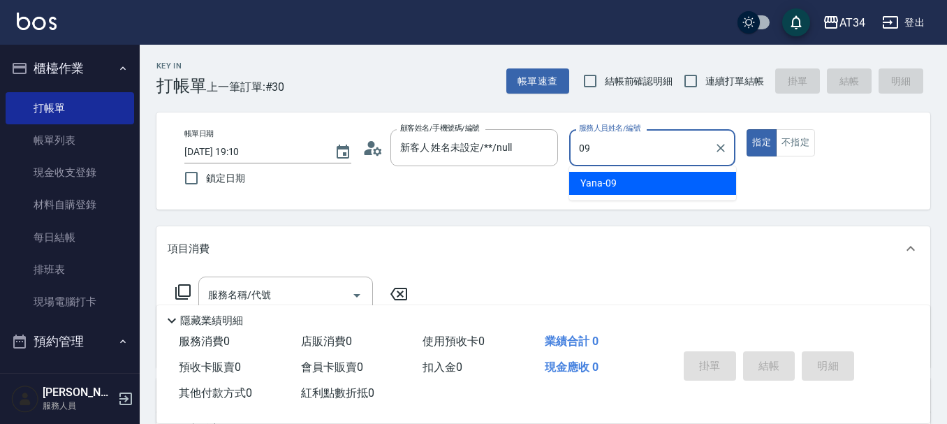
type input "Yana-09"
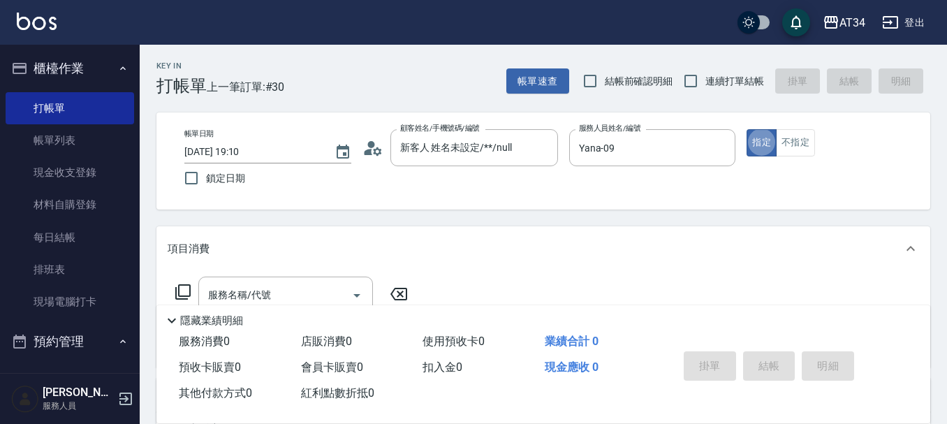
type button "true"
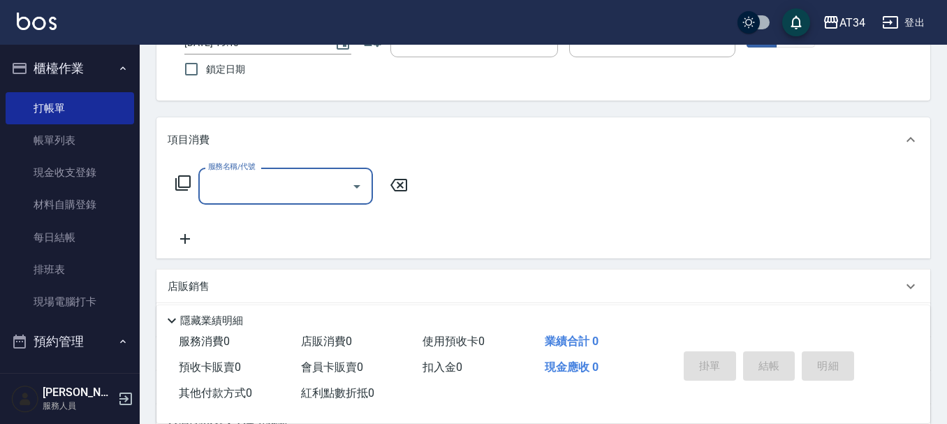
scroll to position [140, 0]
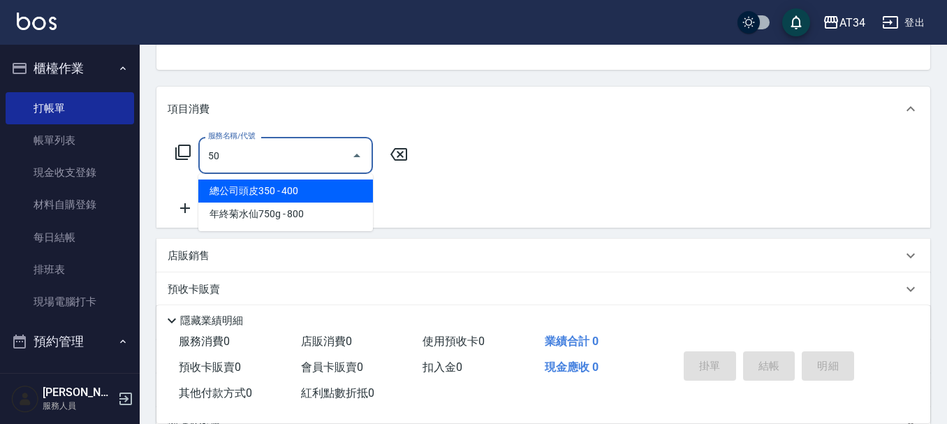
type input "503"
type input "90"
type input "局部髮(503)"
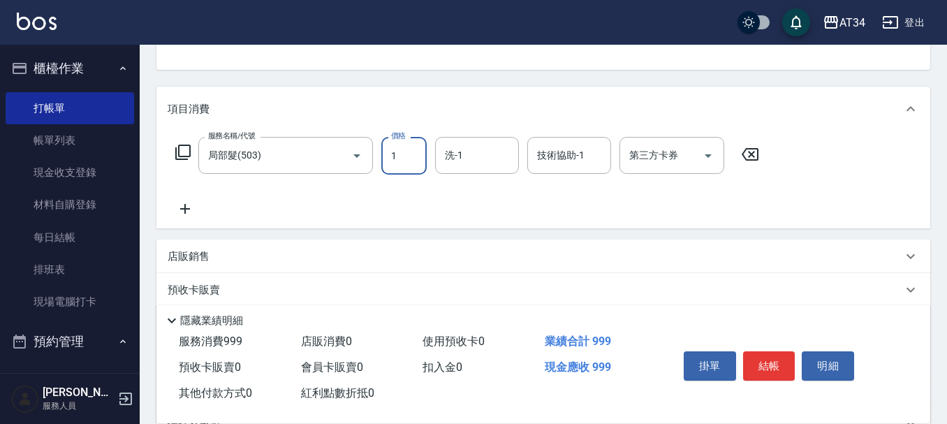
type input "15"
type input "0"
type input "150"
type input "10"
type input "1500"
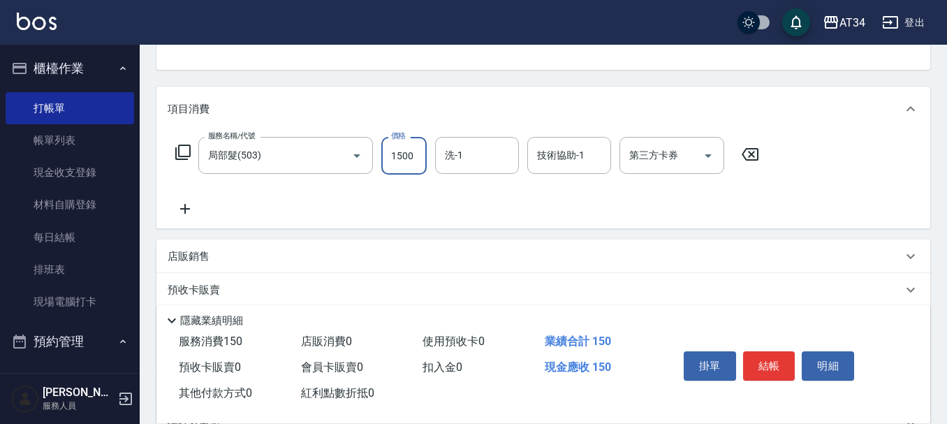
type input "150"
type input "1500"
type input "3"
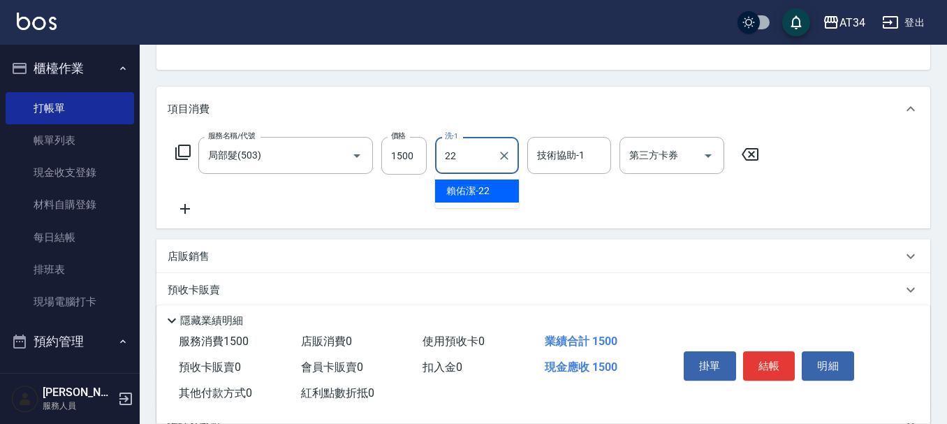
type input "賴佑潔-22"
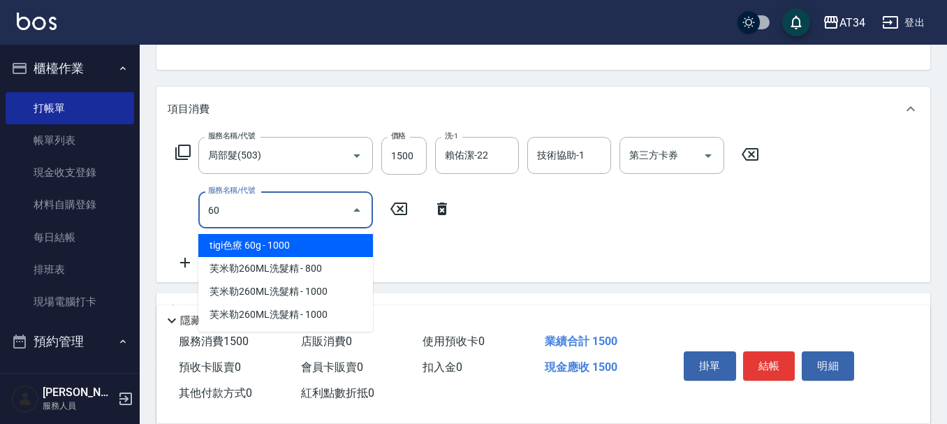
type input "602"
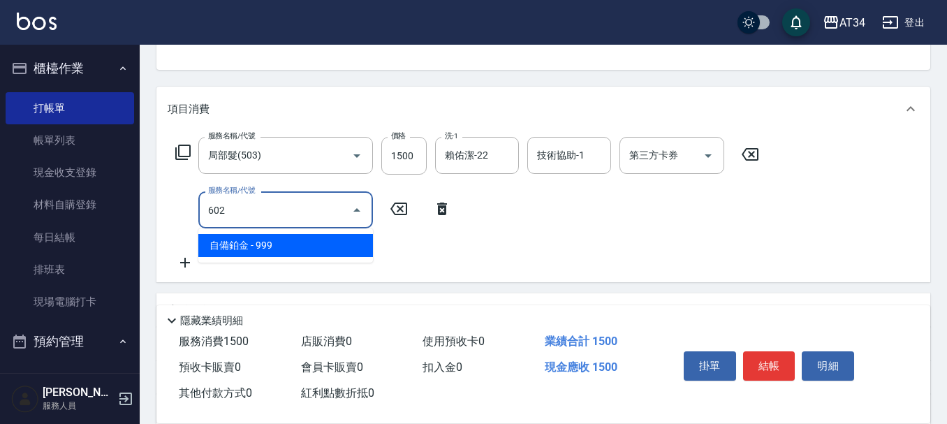
type input "240"
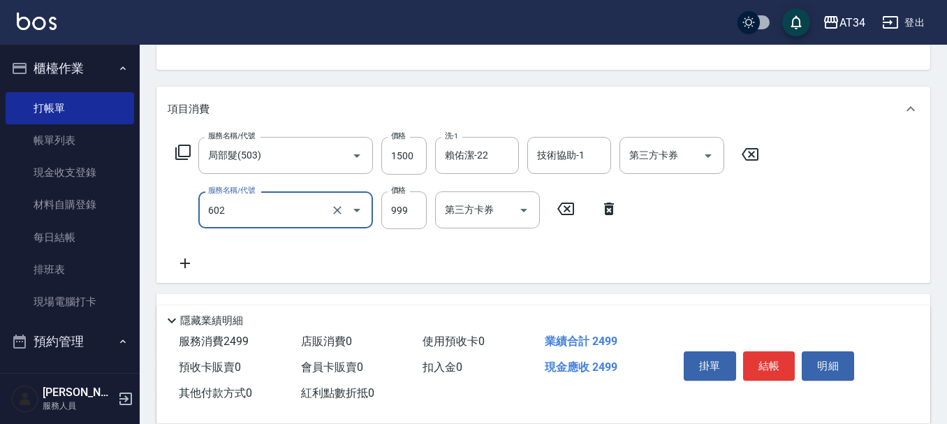
type input "自備鉑金(602)"
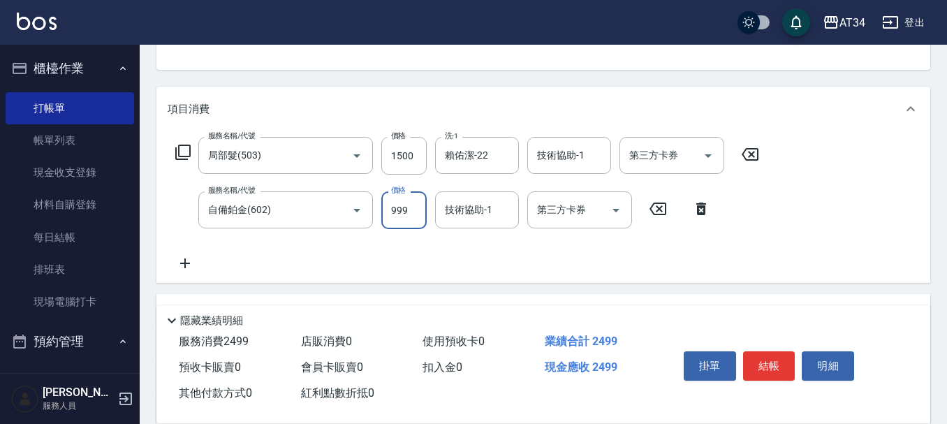
type input "1"
type input "150"
type input "17"
type input "160"
type input "1700"
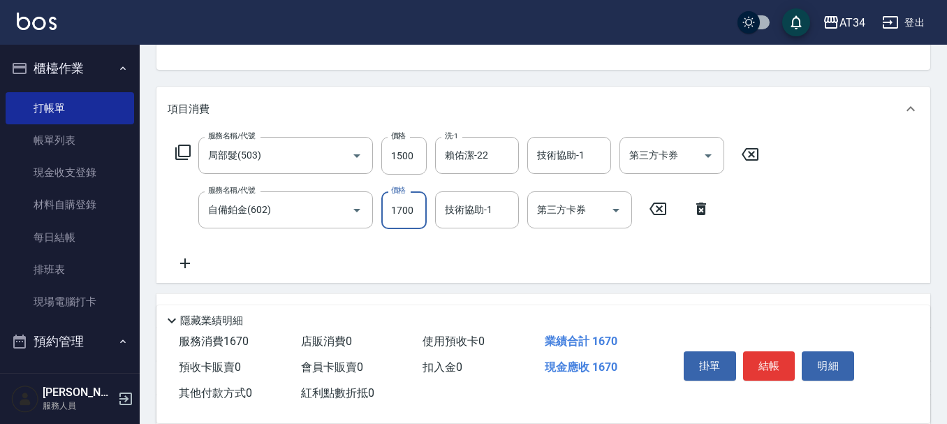
type input "320"
type input "1700"
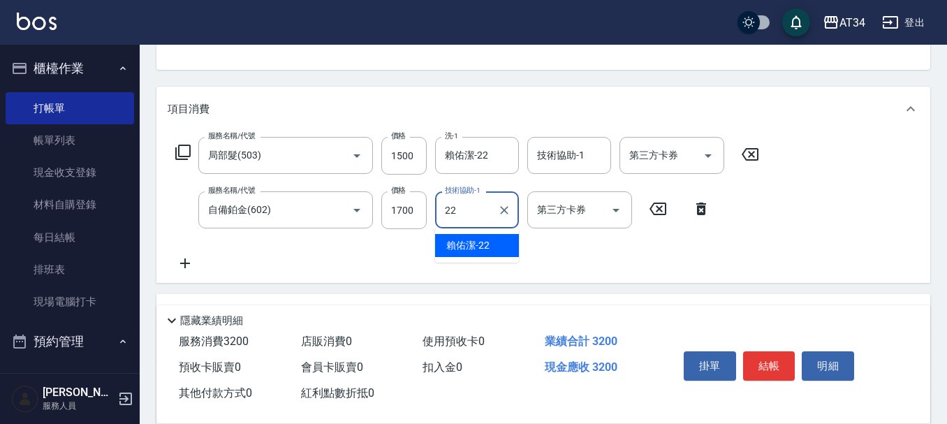
type input "賴佑潔-22"
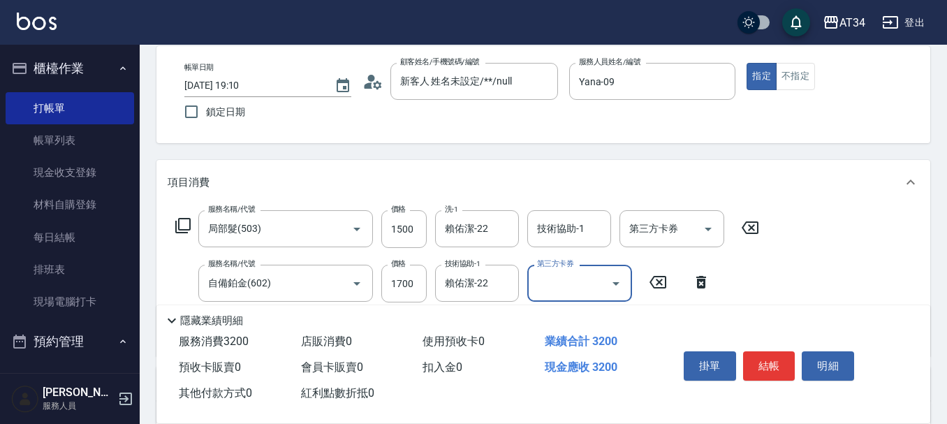
scroll to position [0, 0]
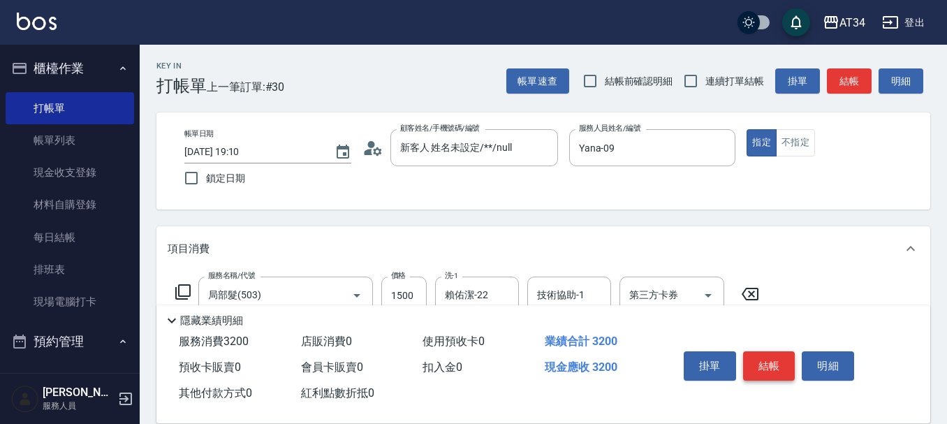
click at [464, 342] on button "結帳" at bounding box center [769, 365] width 52 height 29
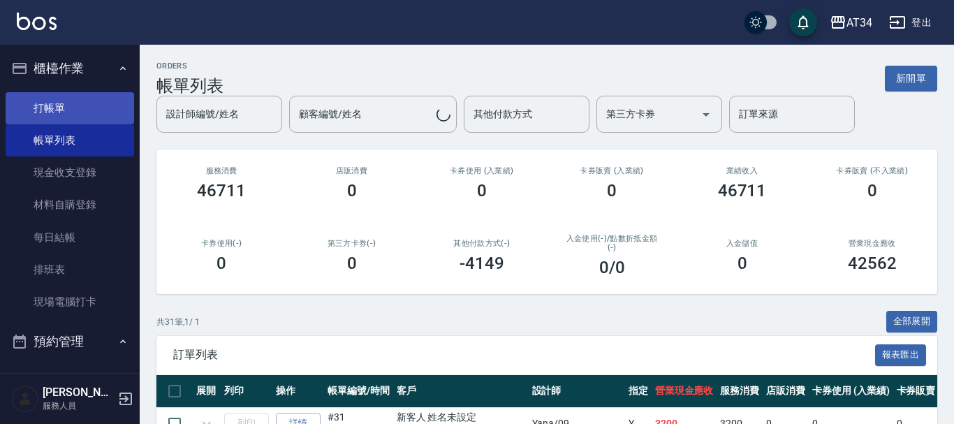
click at [69, 101] on link "打帳單" at bounding box center [70, 108] width 128 height 32
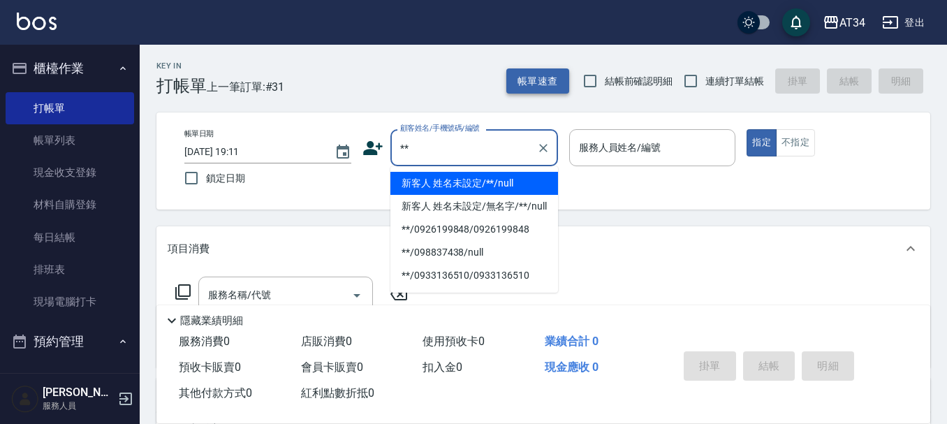
type input "新客人 姓名未設定/**/null"
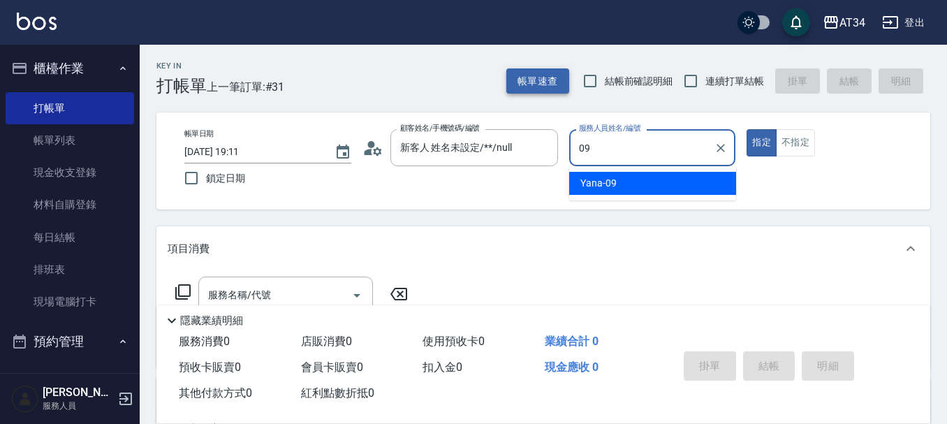
type input "Yana-09"
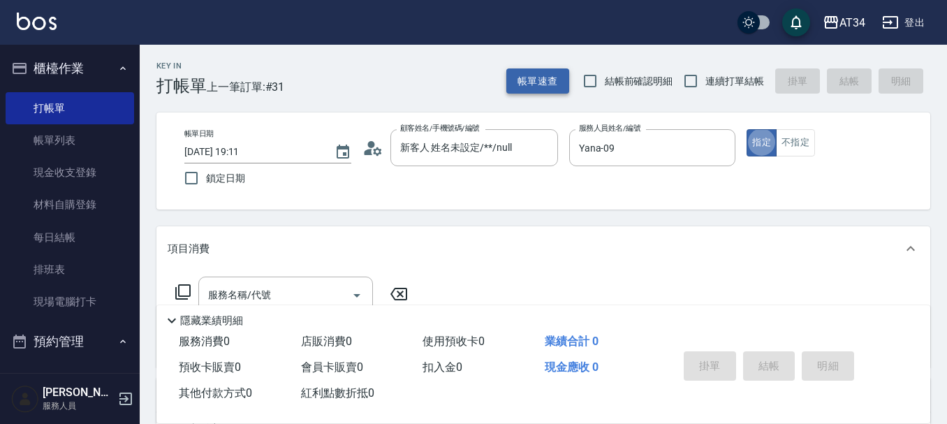
type button "true"
click at [464, 146] on div "帳單日期 2025/09/26 19:11 鎖定日期 顧客姓名/手機號碼/編號 新客人 姓名未設定/**/null 顧客姓名/手機號碼/編號 服務人員姓名/編…" at bounding box center [543, 161] width 740 height 64
click at [464, 151] on icon "Clear" at bounding box center [543, 148] width 14 height 14
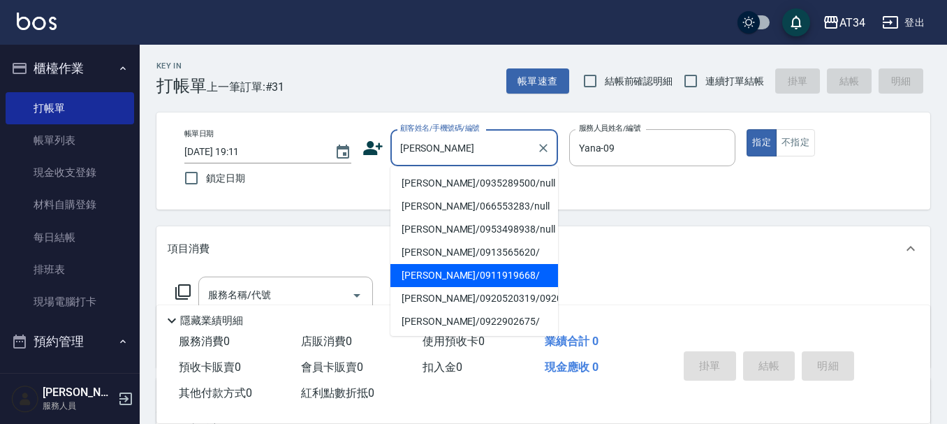
click at [437, 272] on li "許麗/0911919668/" at bounding box center [474, 275] width 168 height 23
type input "許麗/0911919668/"
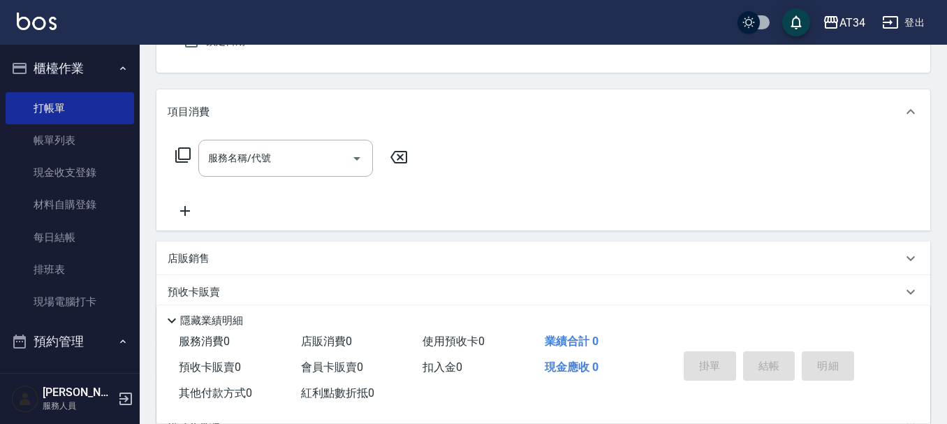
scroll to position [140, 0]
click at [218, 158] on div "服務名稱/代號 服務名稱/代號" at bounding box center [285, 155] width 175 height 37
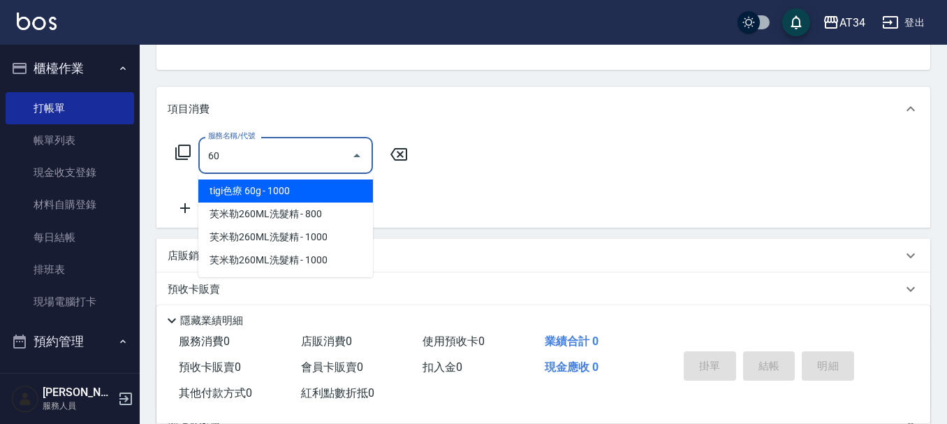
type input "602"
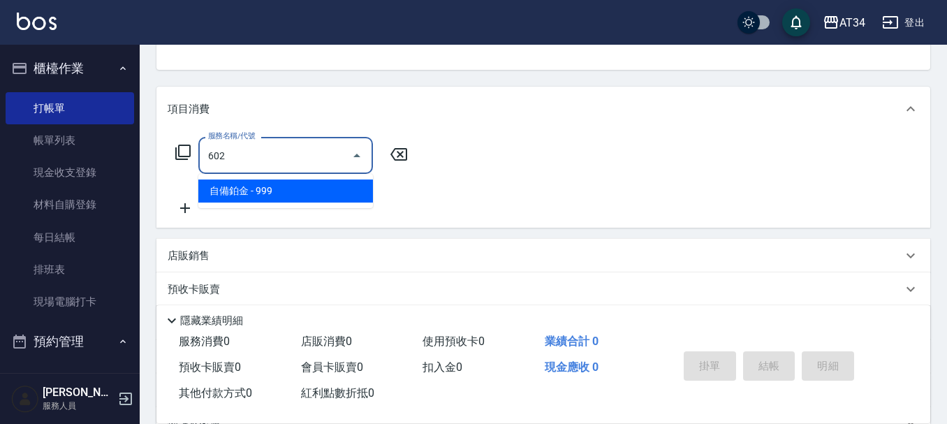
type input "90"
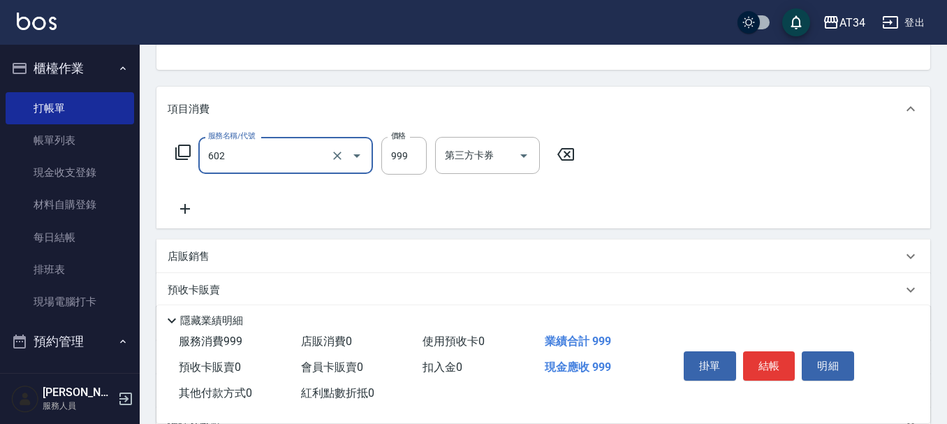
type input "自備鉑金(602)"
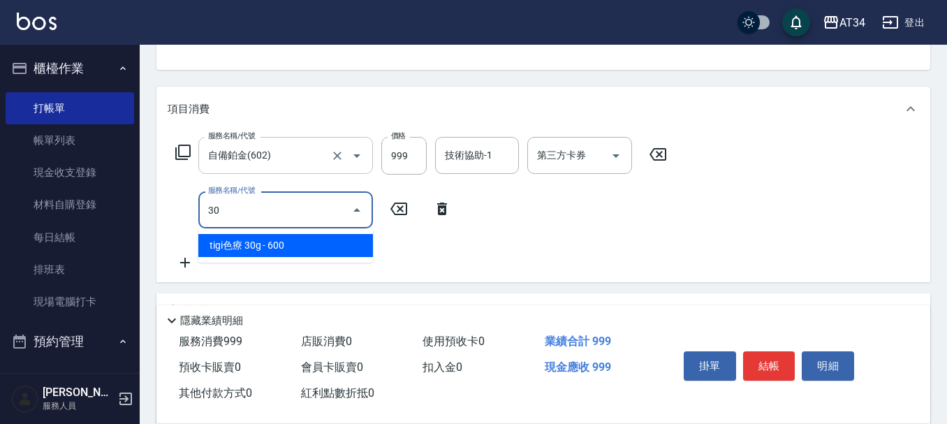
type input "301"
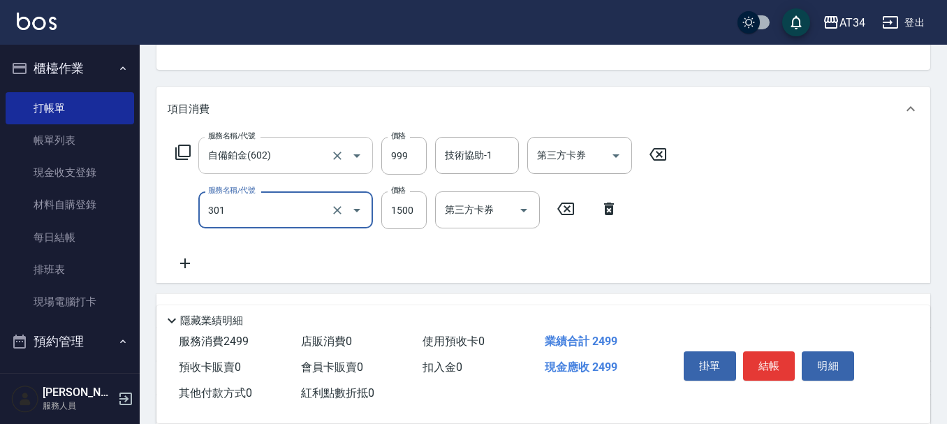
type input "240"
type input "燙髮(301)"
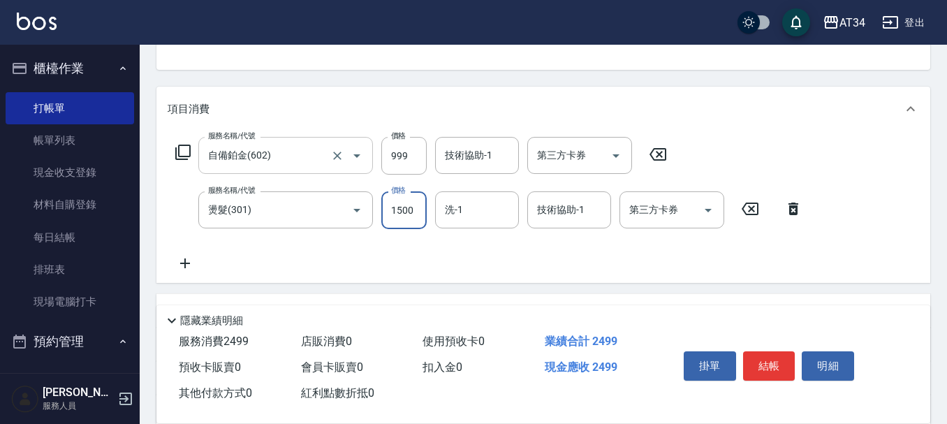
type input "100"
type input "255"
type input "350"
type input "2550"
click at [401, 155] on input "999" at bounding box center [403, 156] width 45 height 38
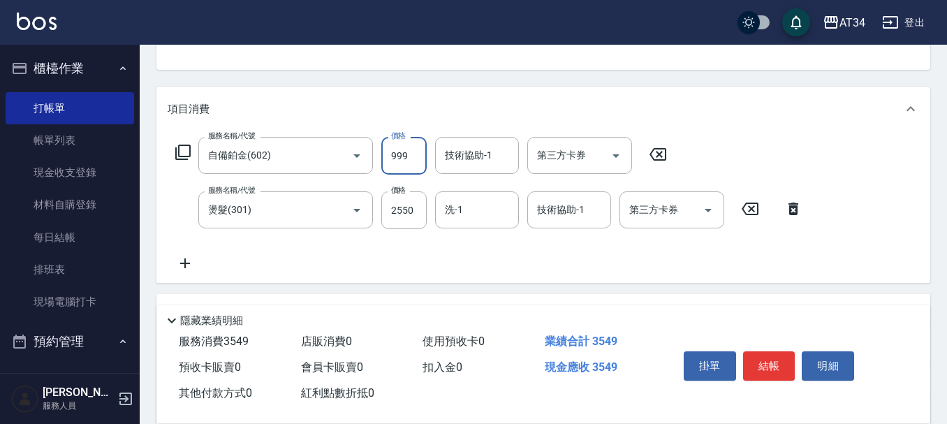
type input "1"
type input "250"
type input "17"
type input "270"
type input "170"
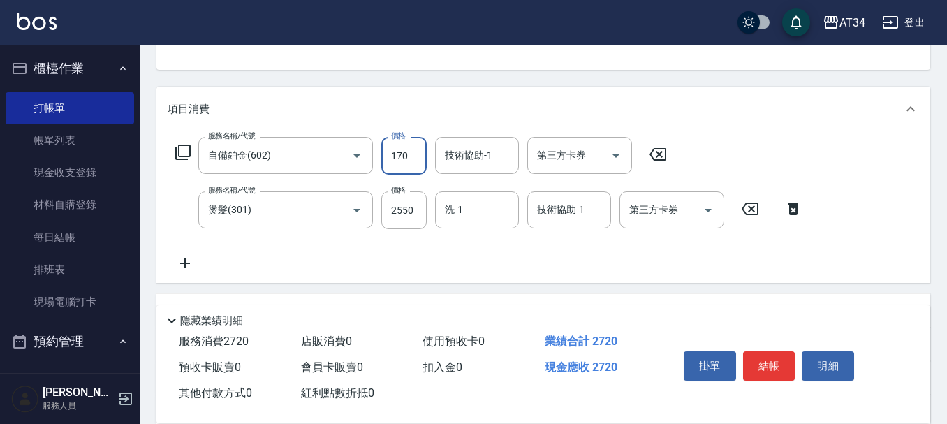
type input "420"
click at [464, 207] on div "洗-1" at bounding box center [477, 209] width 84 height 37
type input "1700"
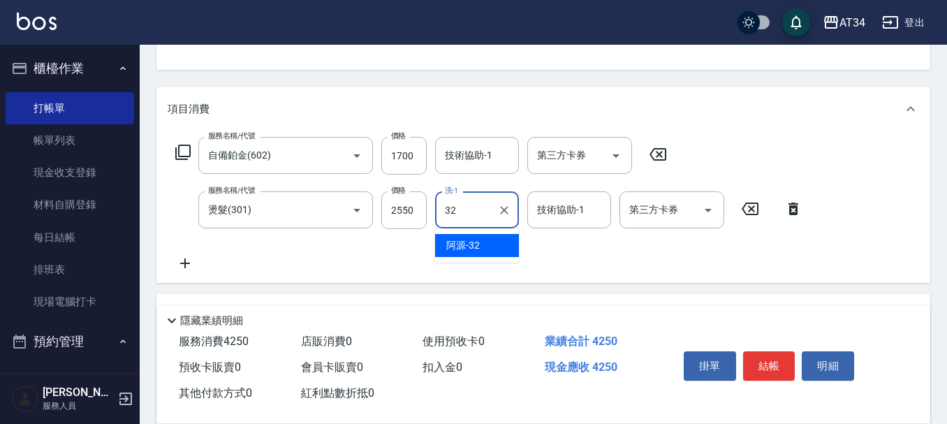
type input "阿源-32"
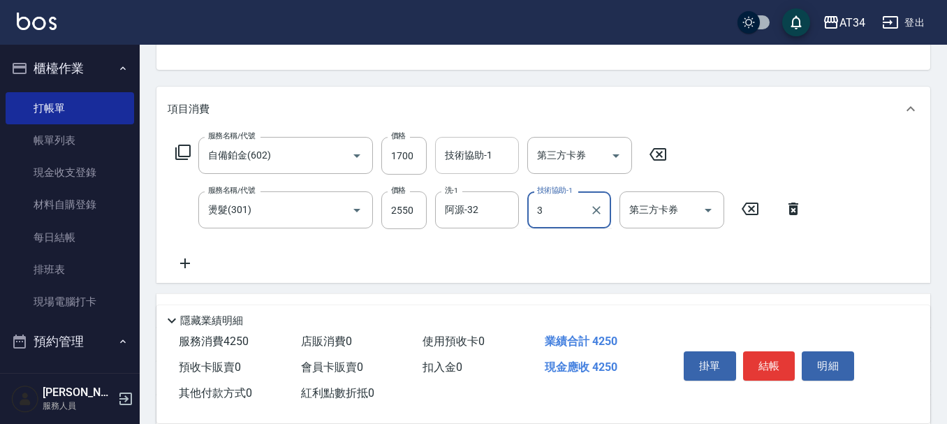
type input "3"
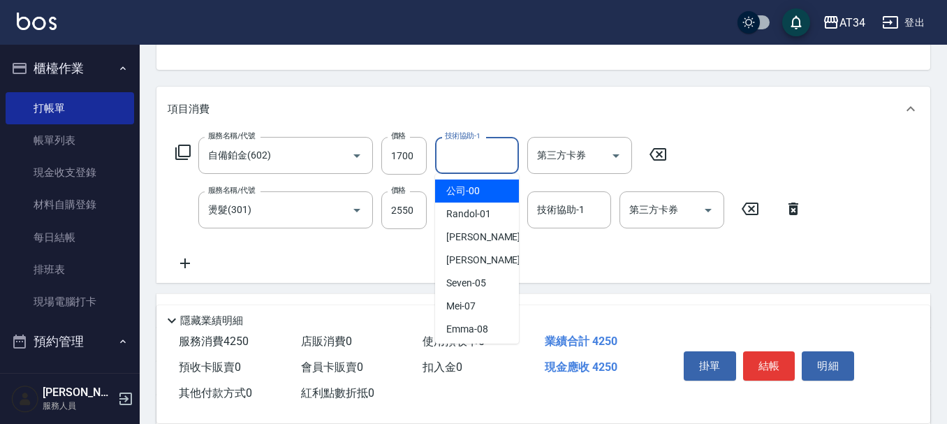
click at [464, 163] on input "技術協助-1" at bounding box center [476, 155] width 71 height 24
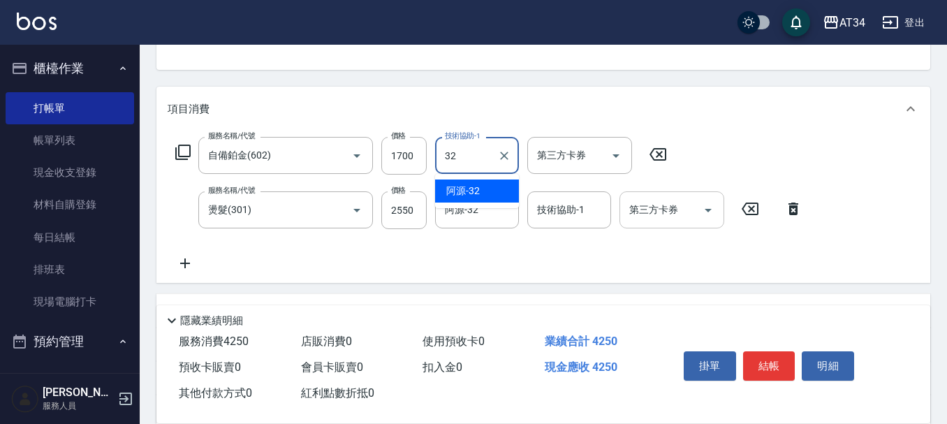
type input "阿源-32"
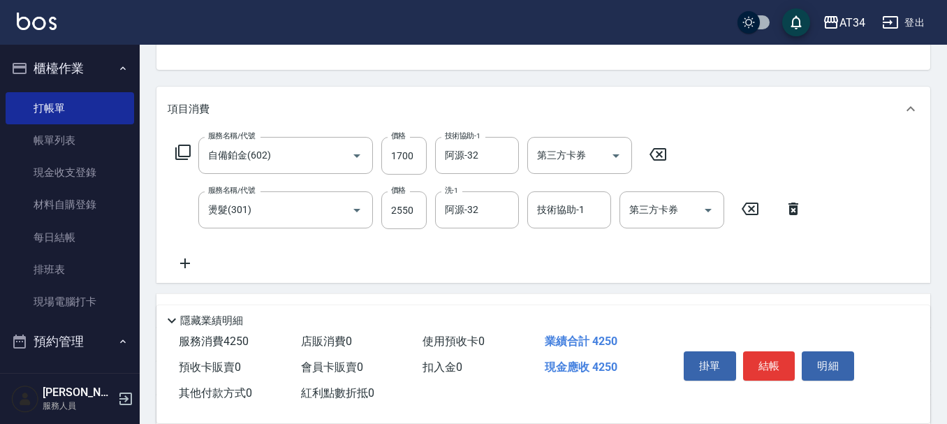
click at [464, 251] on div "服務名稱/代號 自備鉑金(602) 服務名稱/代號 價格 1700 價格 技術協助-1 阿源-32 技術協助-1 第三方卡券 第三方卡券 服務名稱/代號 燙髮…" at bounding box center [489, 204] width 643 height 135
click at [464, 342] on div "掛單 結帳 明細" at bounding box center [769, 368] width 182 height 44
click at [464, 342] on button "結帳" at bounding box center [769, 365] width 52 height 29
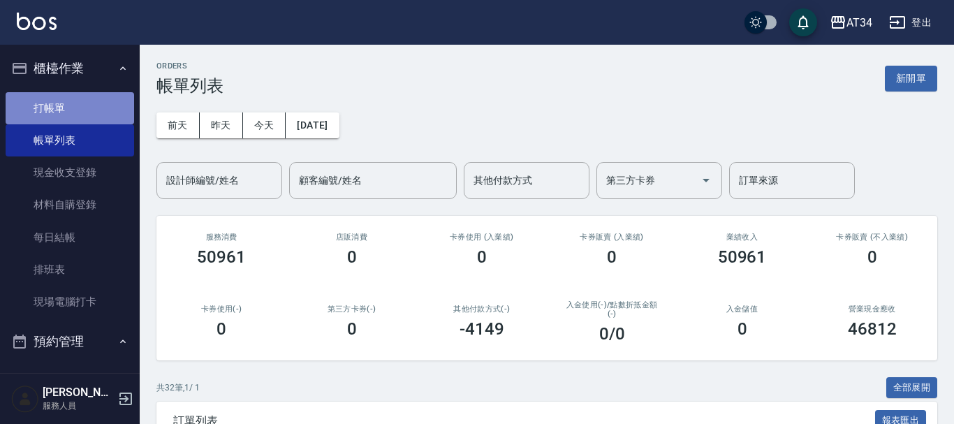
click at [75, 103] on link "打帳單" at bounding box center [70, 108] width 128 height 32
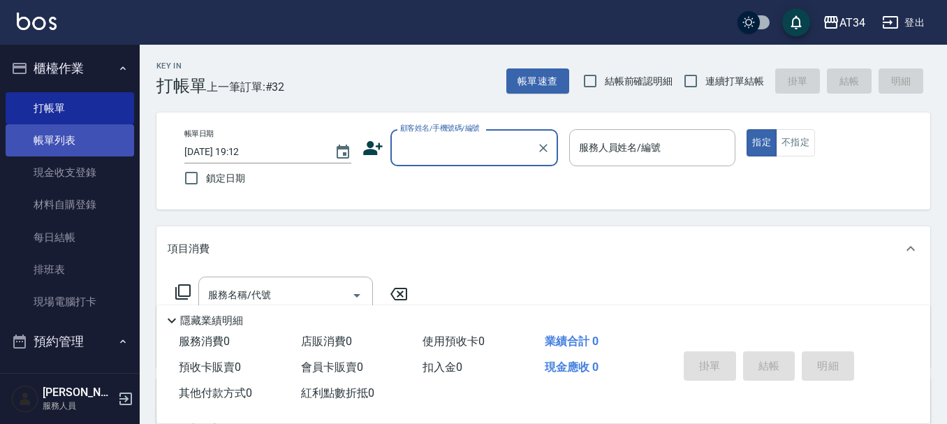
click at [78, 142] on link "帳單列表" at bounding box center [70, 140] width 128 height 32
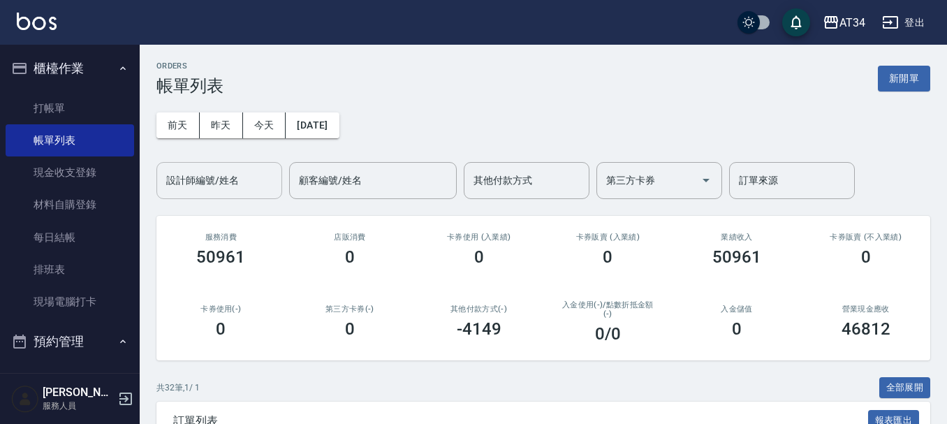
click at [224, 168] on input "設計師編號/姓名" at bounding box center [219, 180] width 113 height 24
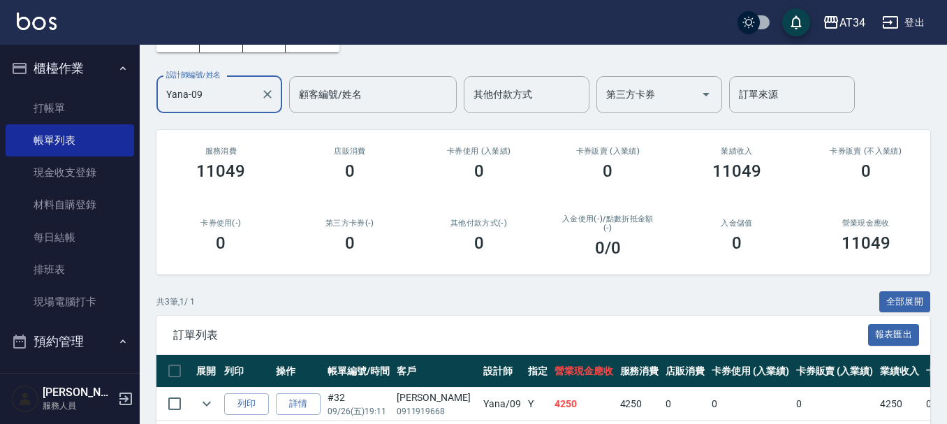
scroll to position [75, 0]
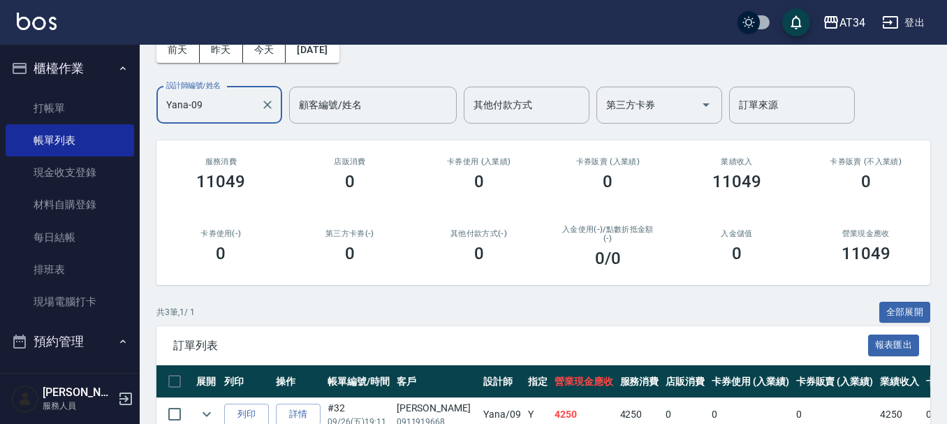
type input "Yana-09"
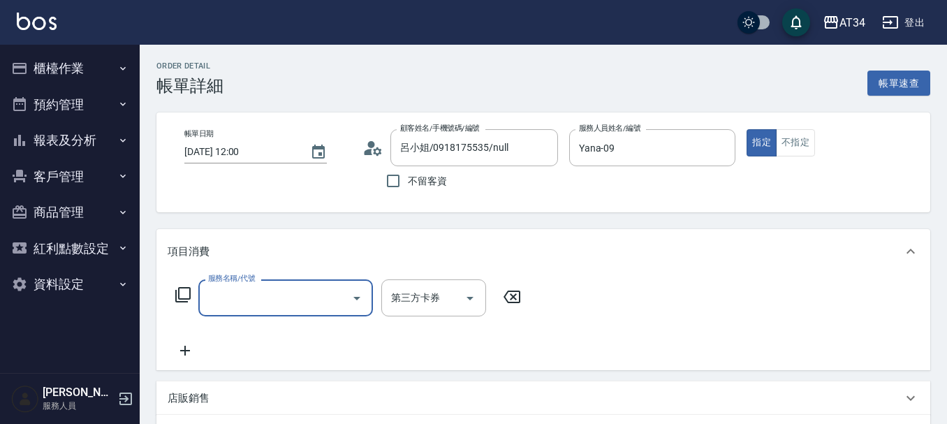
scroll to position [70, 0]
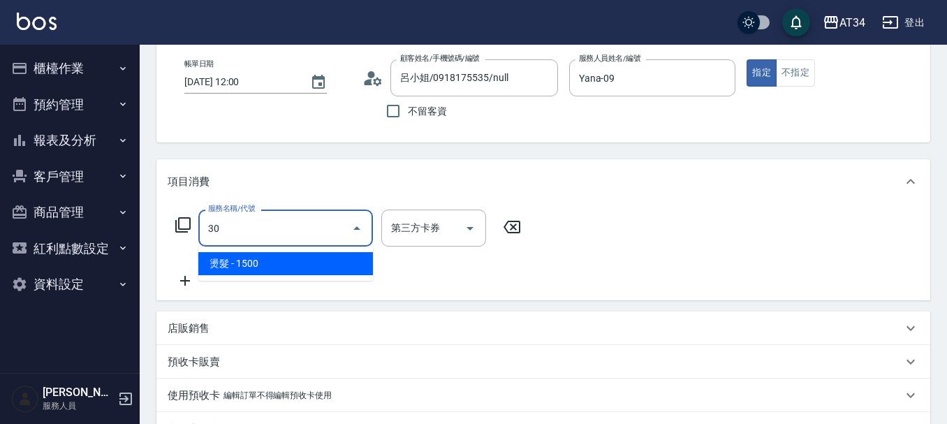
type input "301"
type input "150"
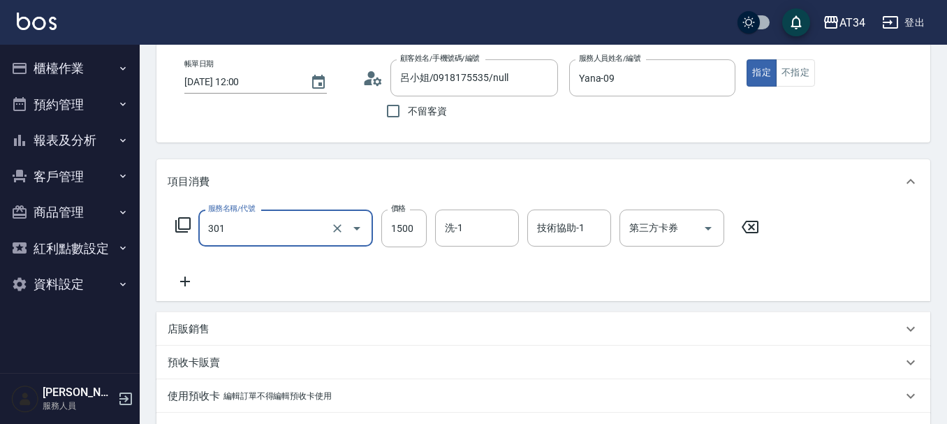
type input "燙髮(301)"
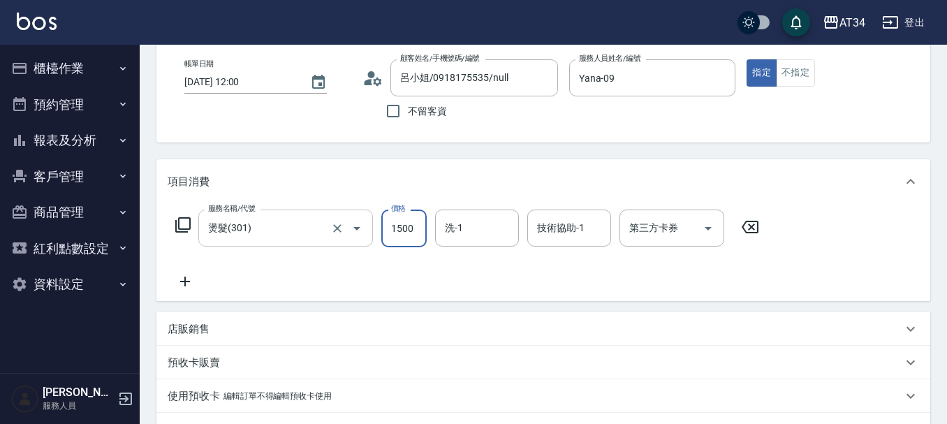
type input "0"
type input "249"
type input "240"
type input "2499"
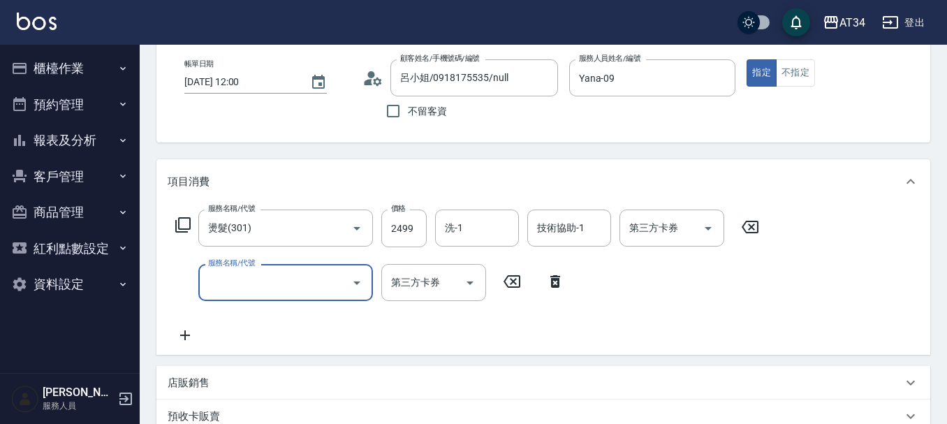
click at [433, 219] on div "服務名稱/代號 燙髮(301) 服務名稱/代號 價格 2499 價格 洗-1 洗-1 技術協助-1 技術協助-1 第三方卡券 第三方卡券" at bounding box center [468, 228] width 600 height 38
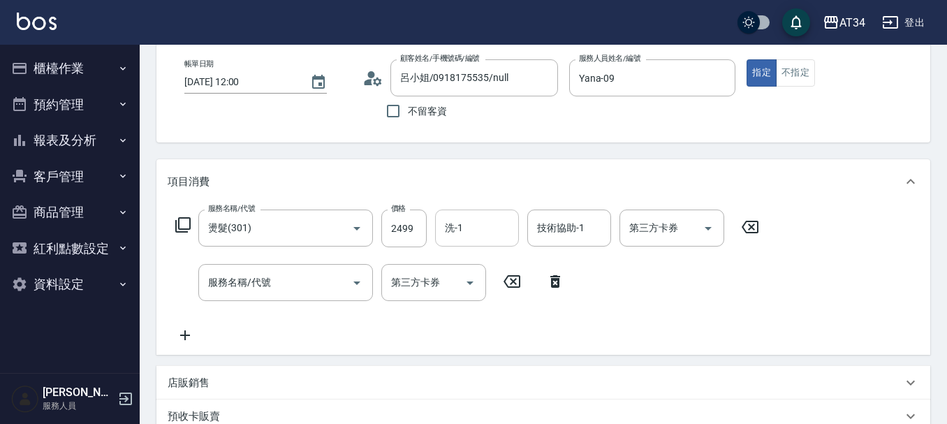
click at [454, 219] on div "洗-1 洗-1" at bounding box center [477, 227] width 84 height 37
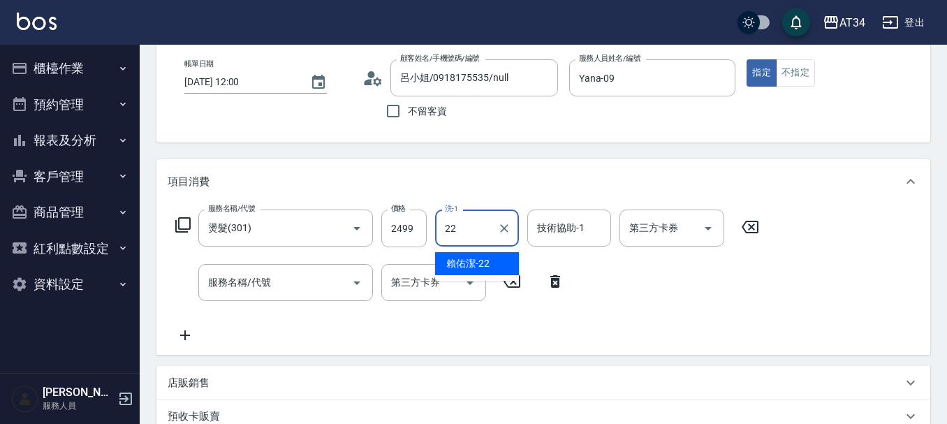
type input "賴佑潔-22"
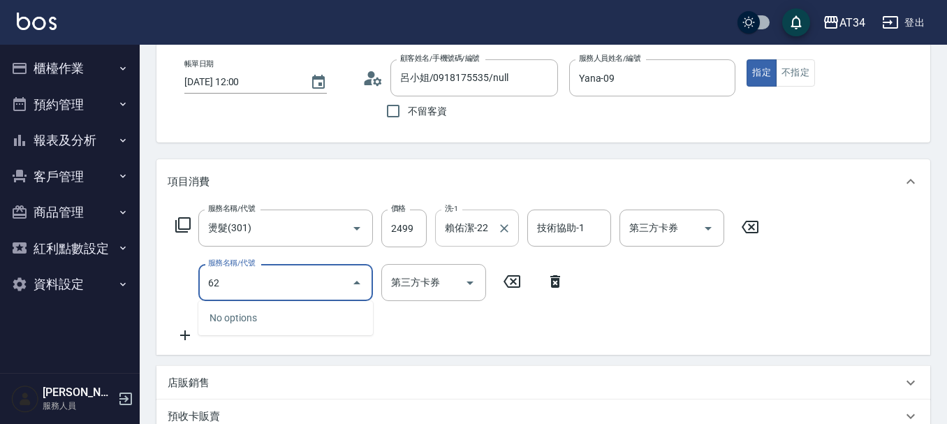
type input "626"
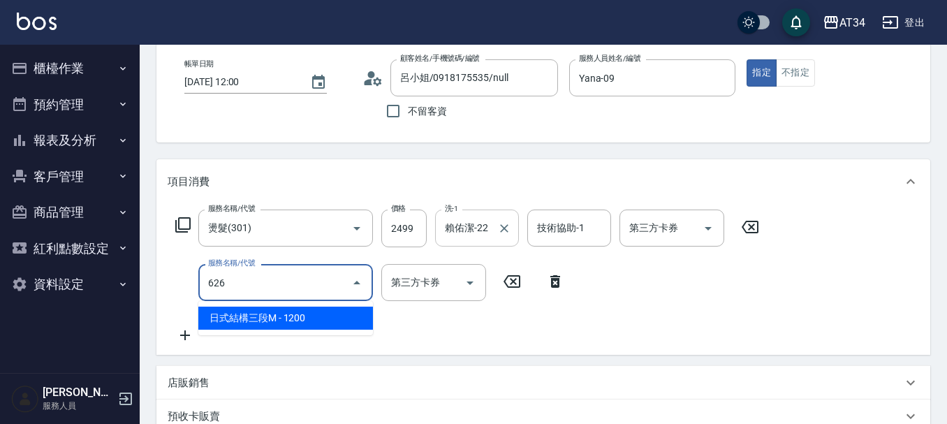
type input "360"
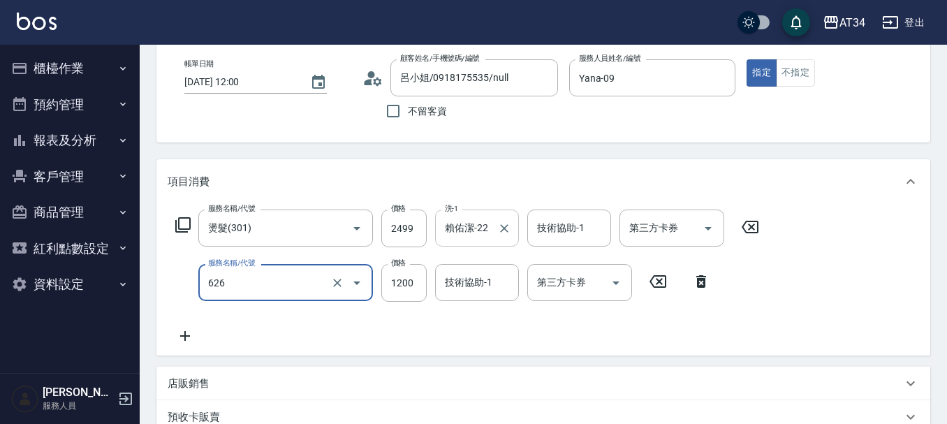
type input "日式結構三段M(626)"
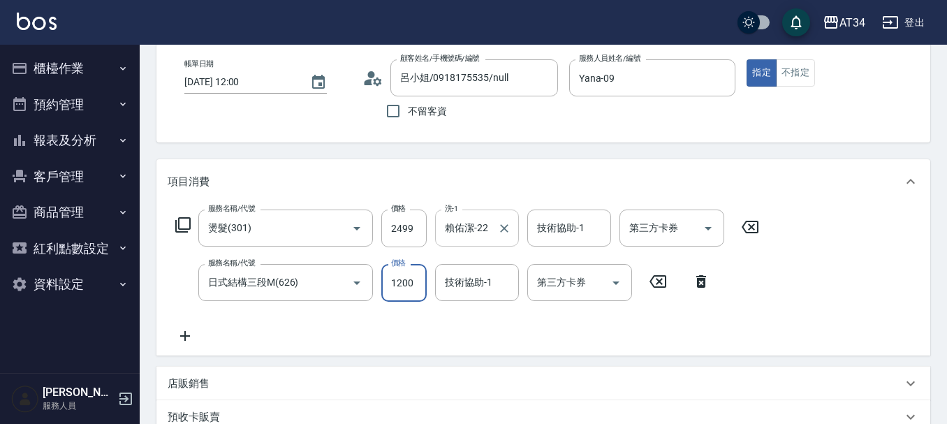
type input "250"
type input "110"
type input "260"
type input "1100"
type input "350"
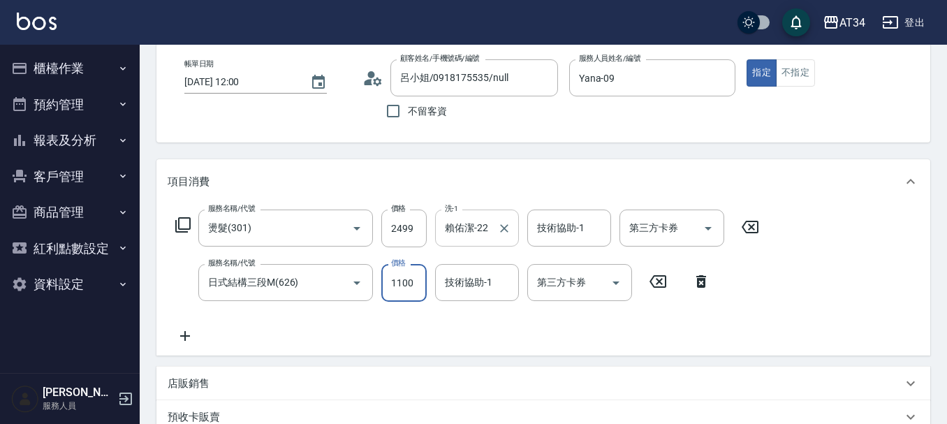
type input "1100"
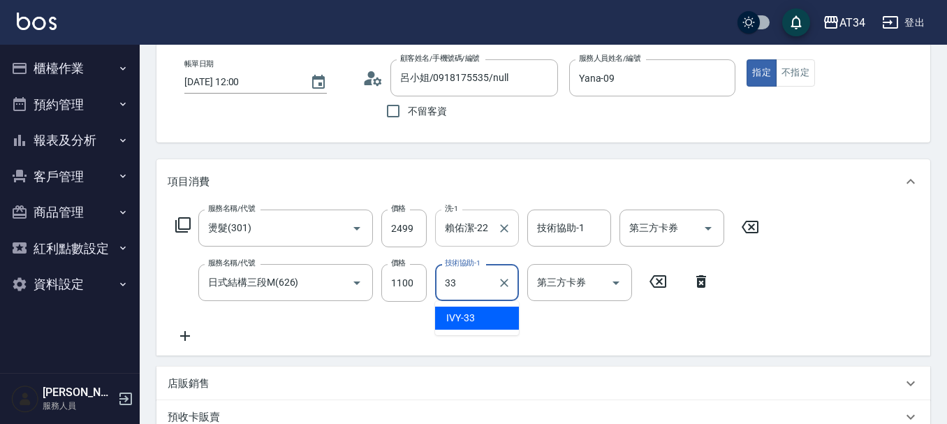
type input "3"
type input "賴佑潔-22"
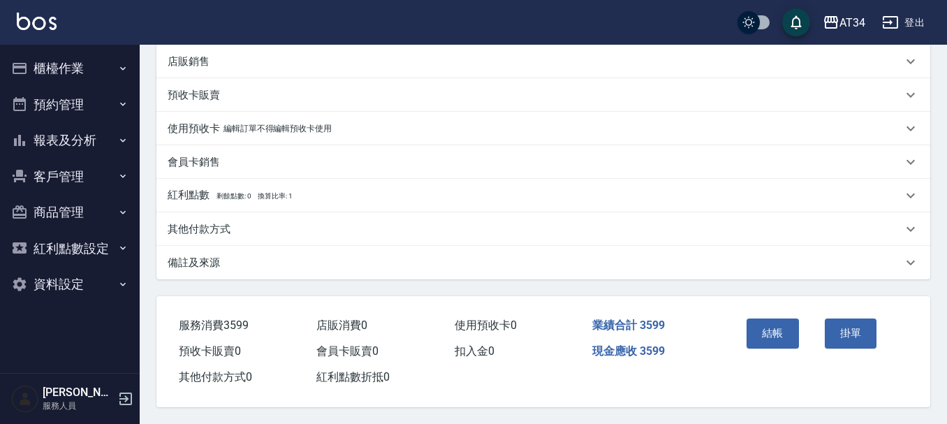
scroll to position [398, 0]
click at [793, 328] on button "結帳" at bounding box center [772, 332] width 52 height 29
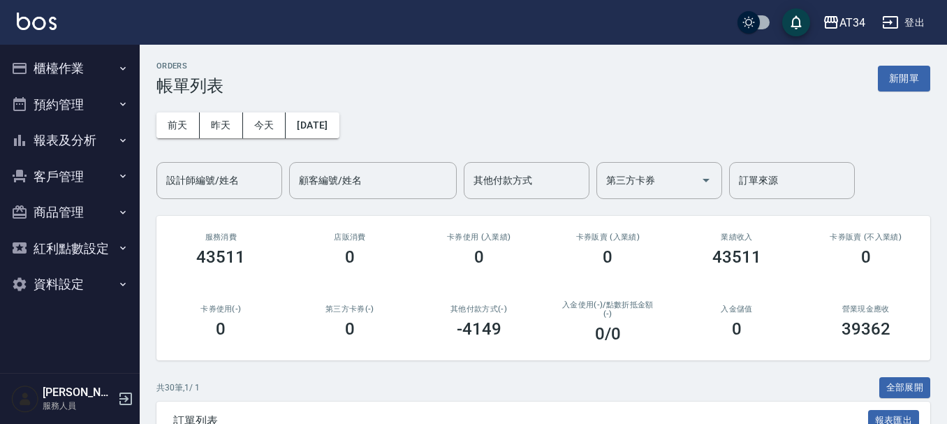
click at [85, 96] on button "預約管理" at bounding box center [70, 105] width 128 height 36
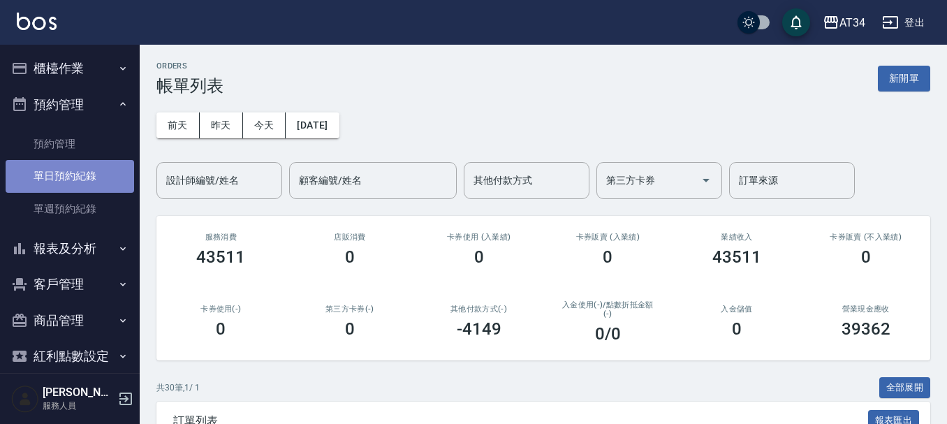
click at [84, 171] on link "單日預約紀錄" at bounding box center [70, 176] width 128 height 32
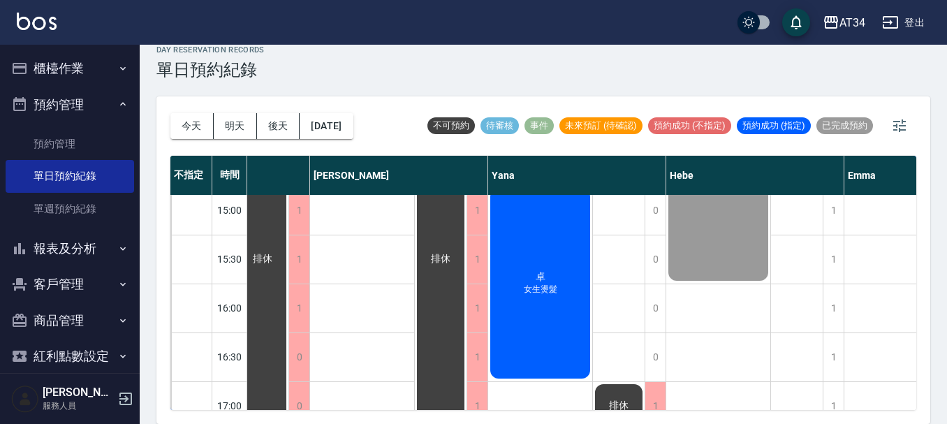
scroll to position [419, 880]
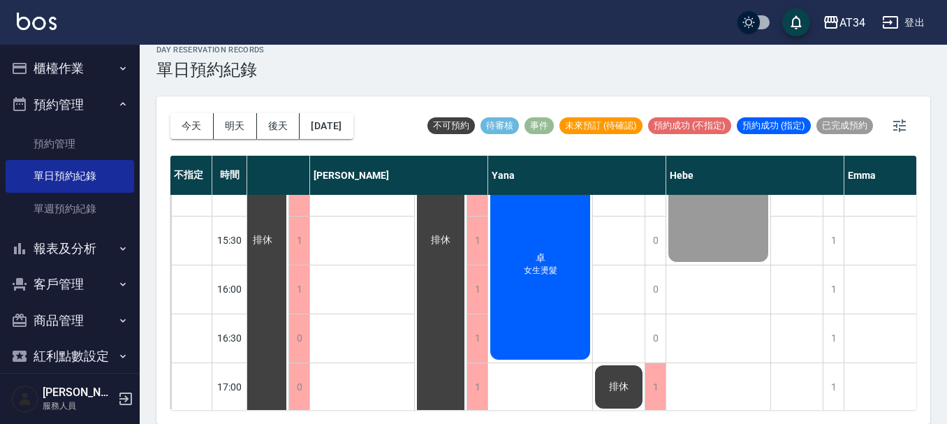
click at [554, 320] on div "卓 女生燙髮" at bounding box center [540, 265] width 104 height 194
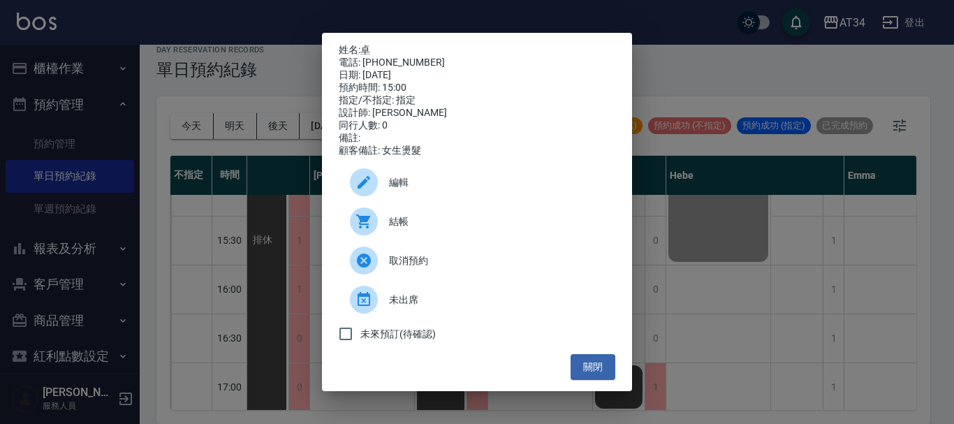
click at [468, 239] on div "結帳" at bounding box center [477, 221] width 276 height 39
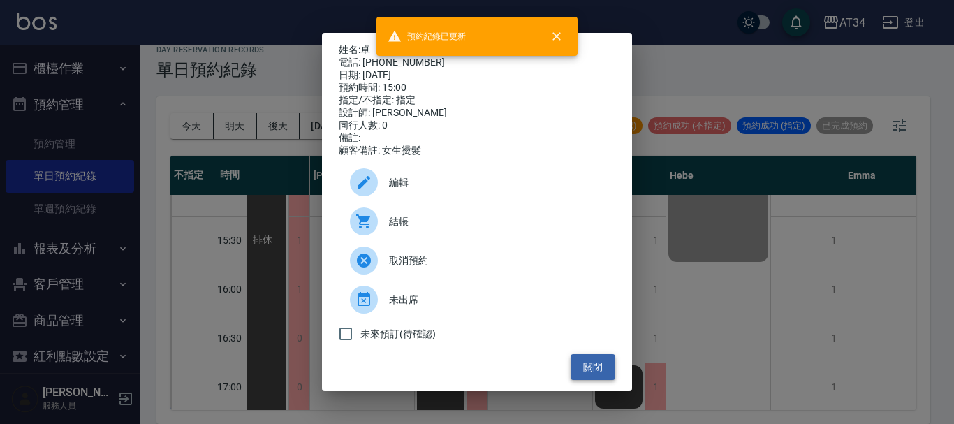
click at [610, 369] on button "關閉" at bounding box center [592, 367] width 45 height 26
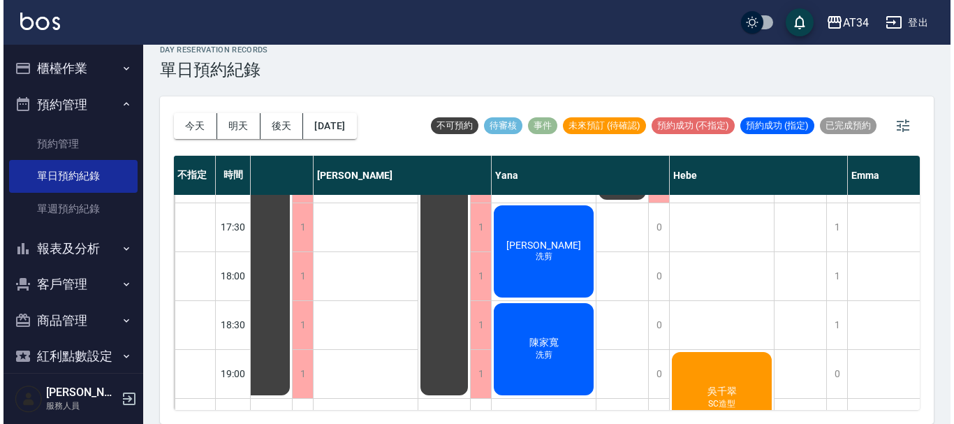
scroll to position [676, 880]
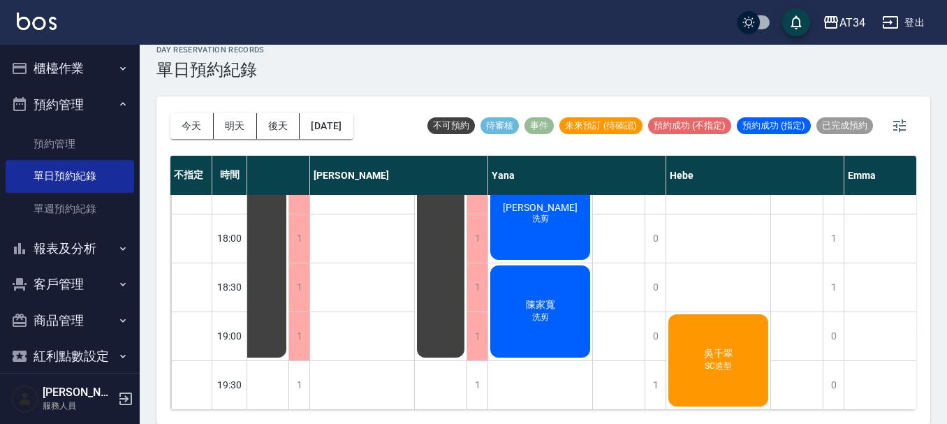
click at [552, 221] on div "[PERSON_NAME][PERSON_NAME]剪" at bounding box center [540, 213] width 104 height 96
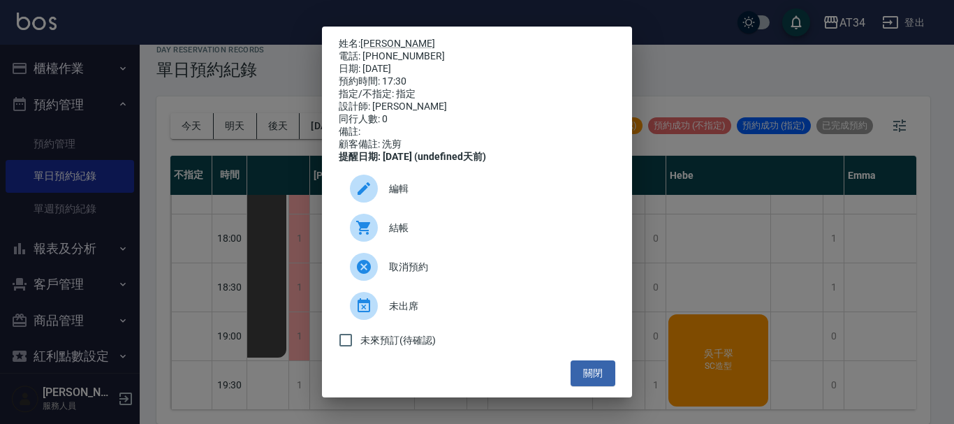
click at [419, 234] on span "結帳" at bounding box center [496, 228] width 215 height 15
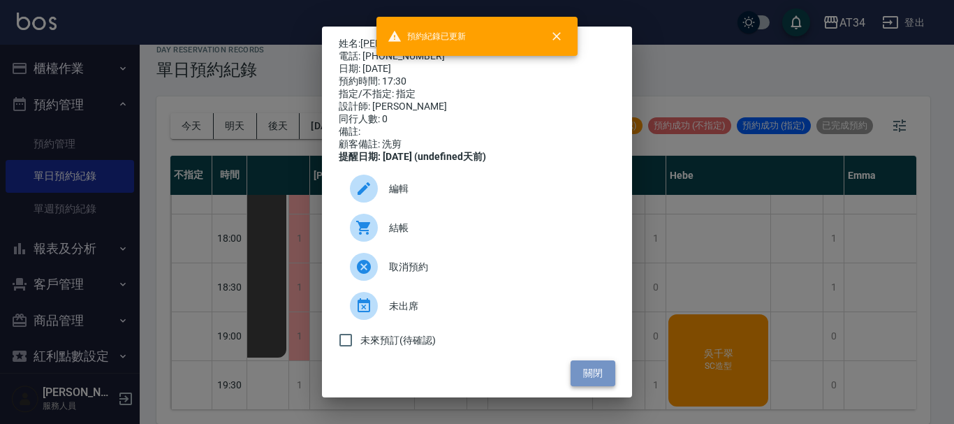
click at [575, 378] on button "關閉" at bounding box center [592, 373] width 45 height 26
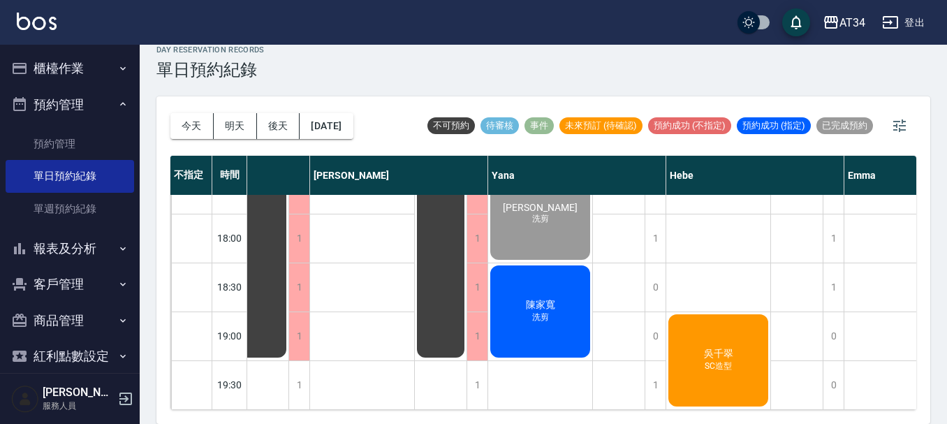
click at [554, 342] on div "[PERSON_NAME] 洗剪" at bounding box center [540, 311] width 104 height 96
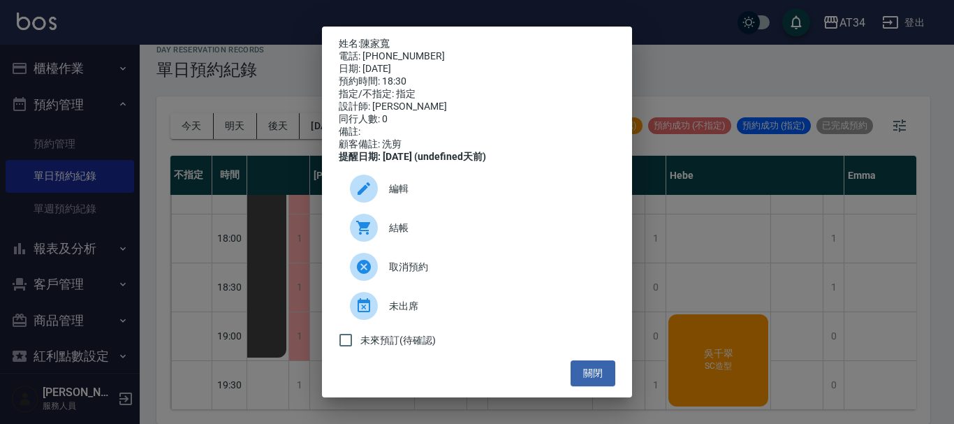
click at [371, 228] on div at bounding box center [364, 228] width 28 height 28
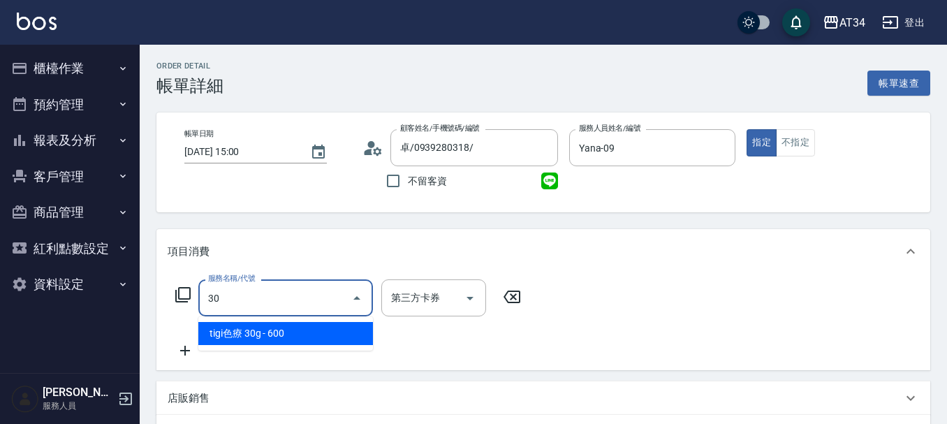
type input "301"
type input "150"
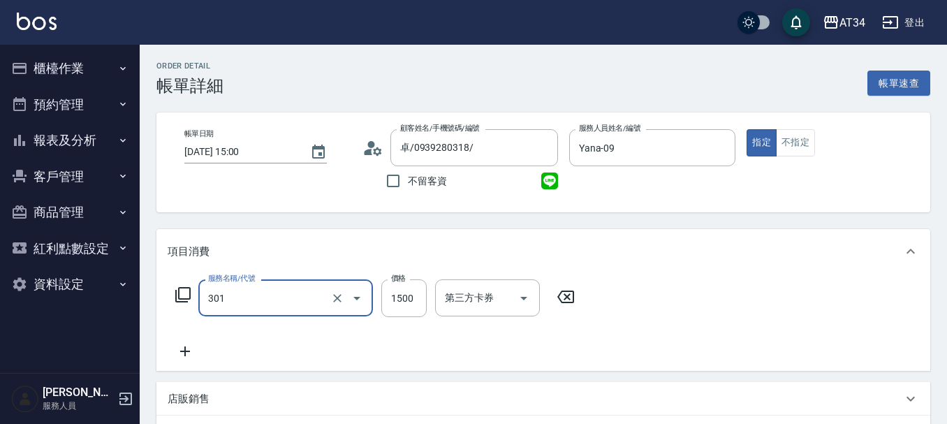
type input "燙髮(301)"
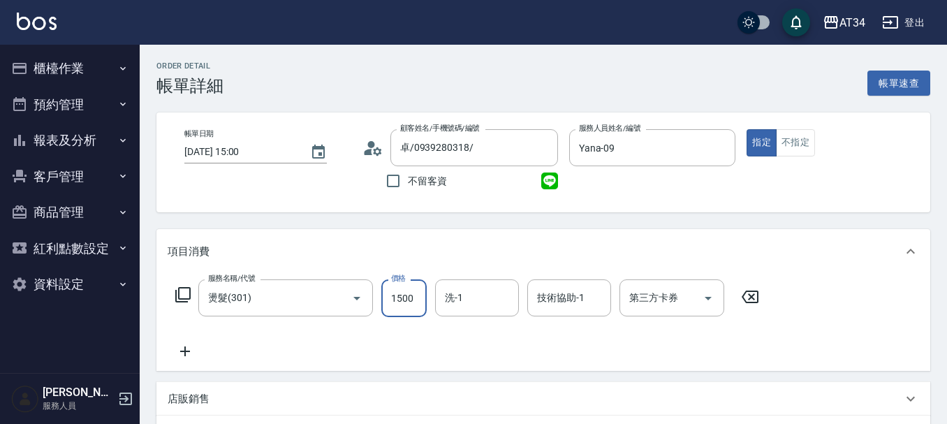
type input "0"
type input "25"
type input "20"
type input "252"
type input "0"
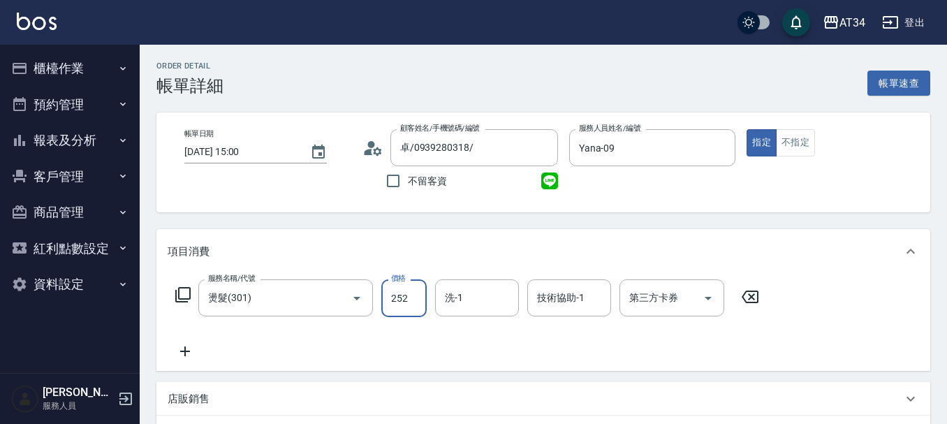
type input "25"
type input "20"
type input "2550"
type input "250"
type input "2550"
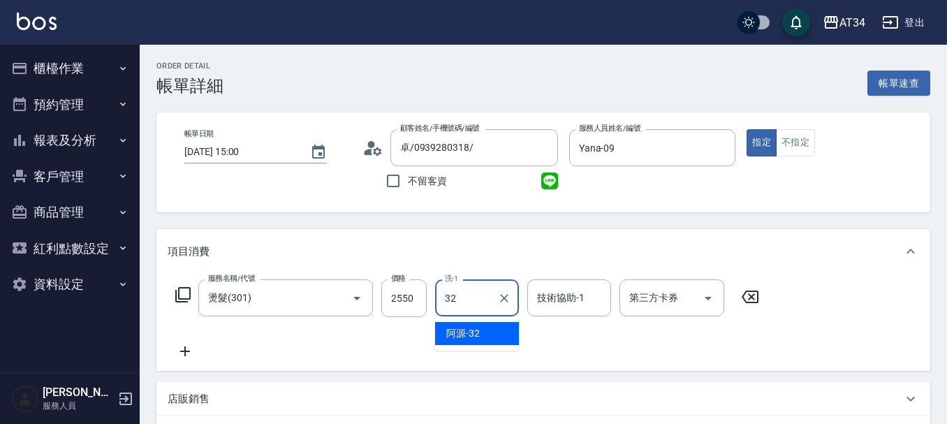
type input "阿源-32"
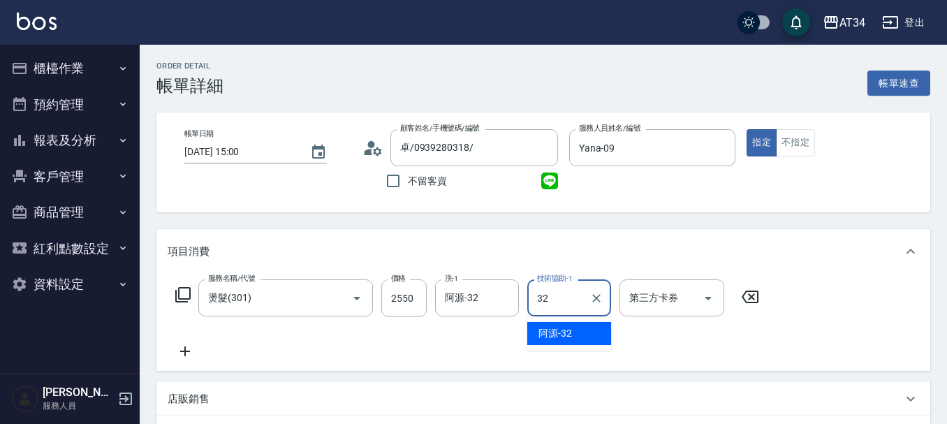
type input "阿源-32"
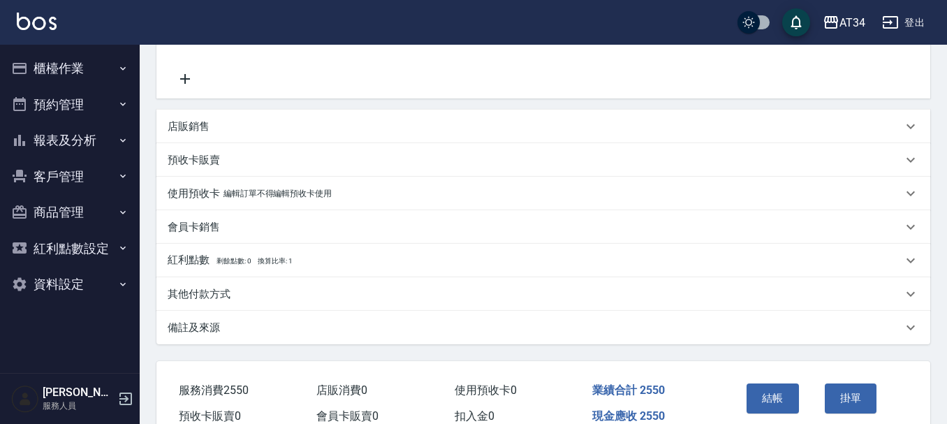
scroll to position [279, 0]
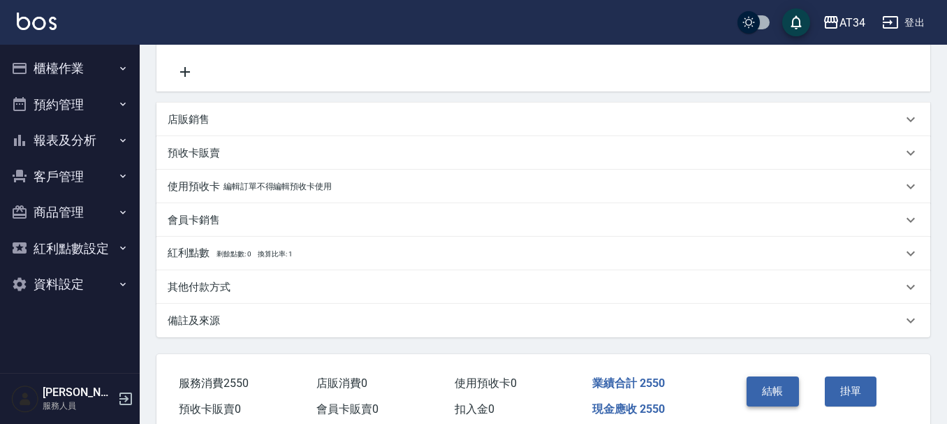
click at [761, 398] on button "結帳" at bounding box center [772, 390] width 52 height 29
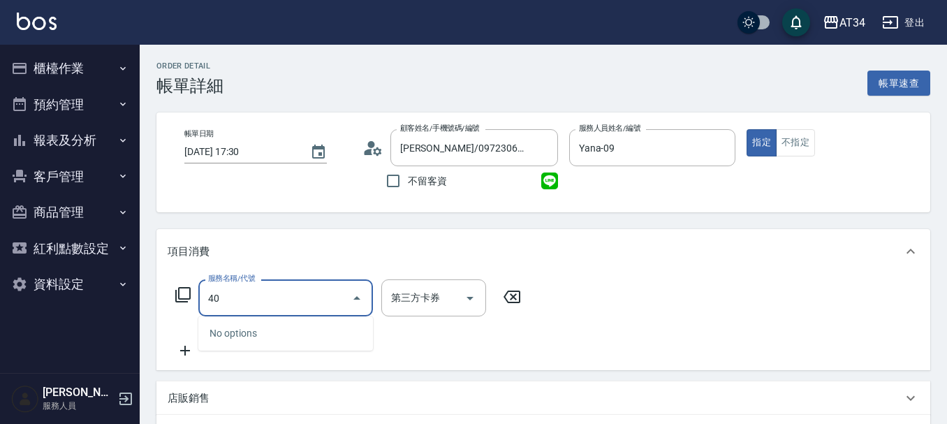
type input "401"
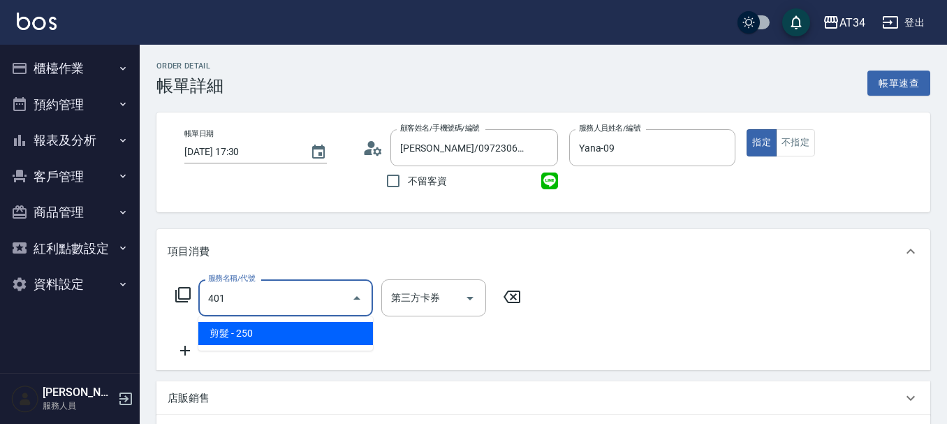
type input "20"
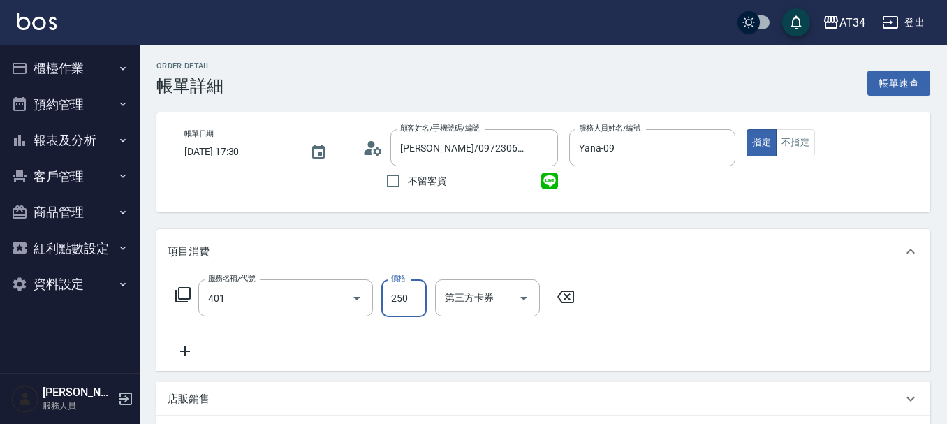
type input "剪髮(401)"
type input "0"
type input "30"
type input "300"
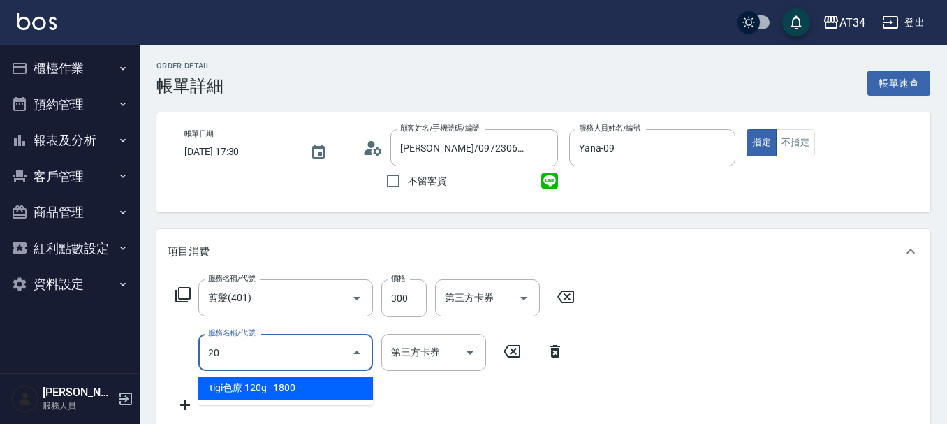
type input "203"
type input "60"
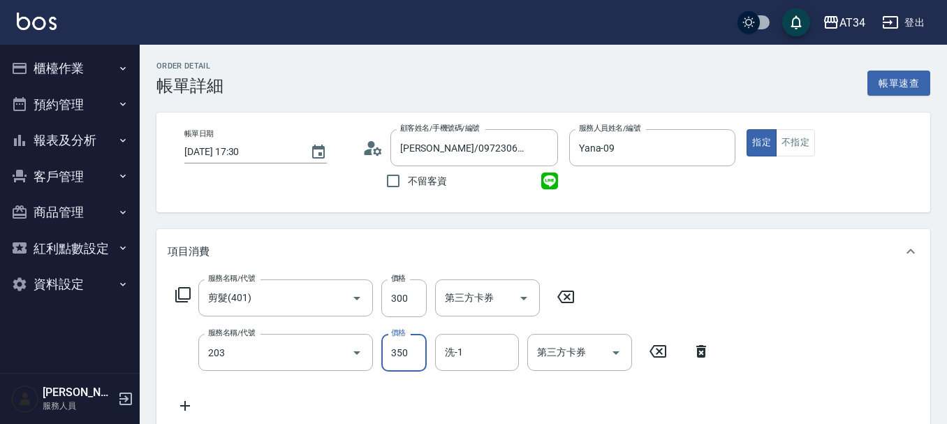
type input "健康洗髮(203)"
type input "賴佑潔-22"
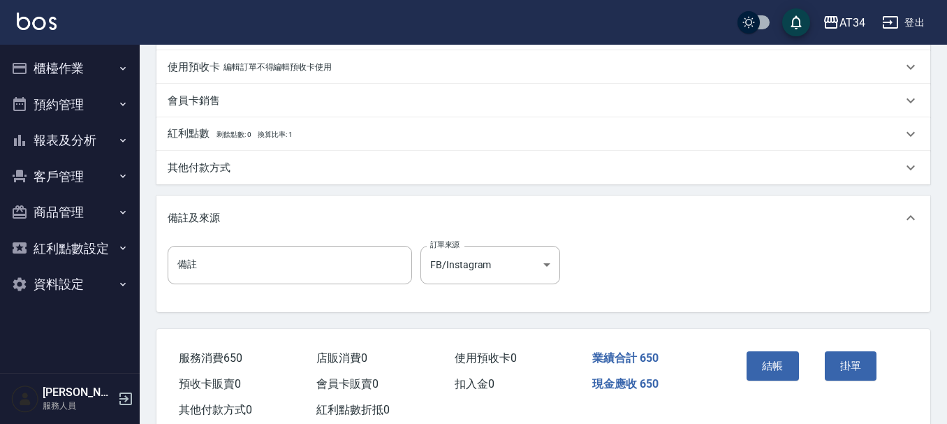
scroll to position [492, 0]
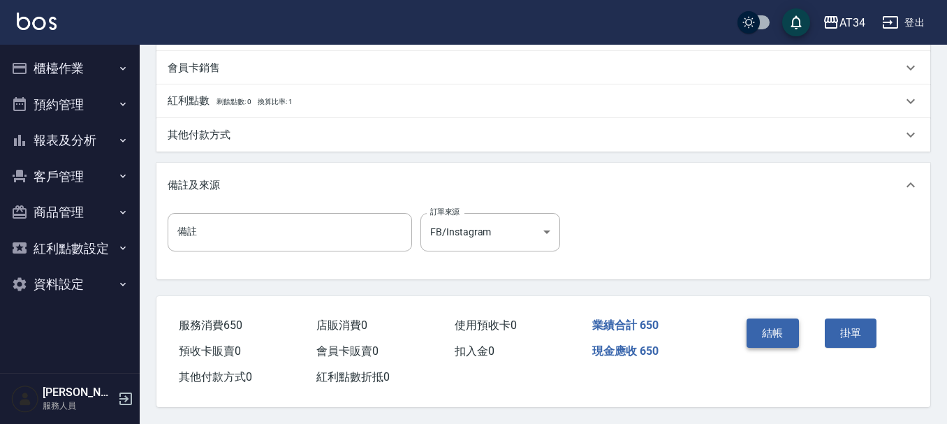
click at [774, 336] on button "結帳" at bounding box center [772, 332] width 52 height 29
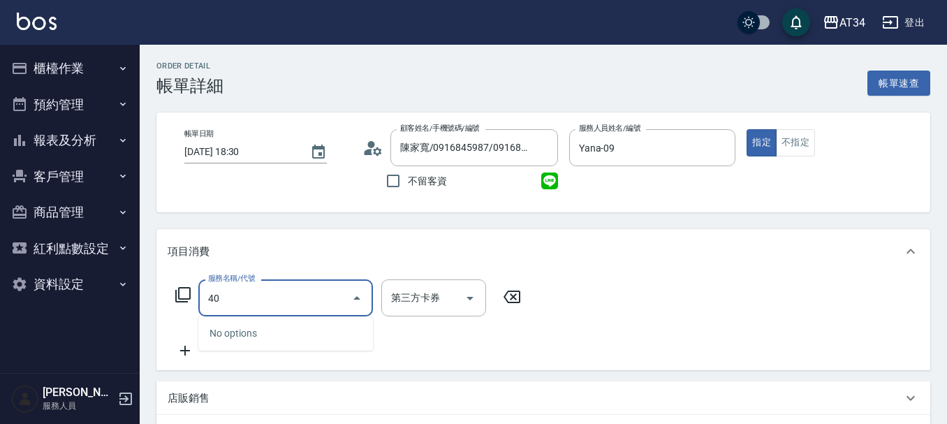
type input "401"
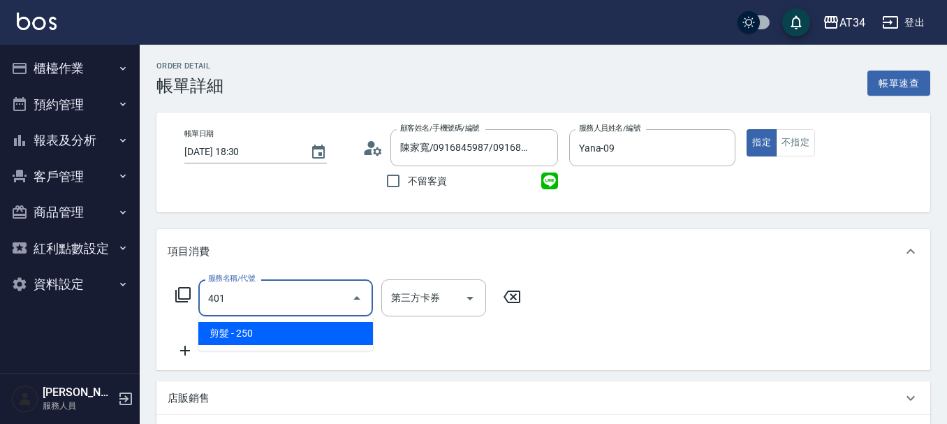
type input "20"
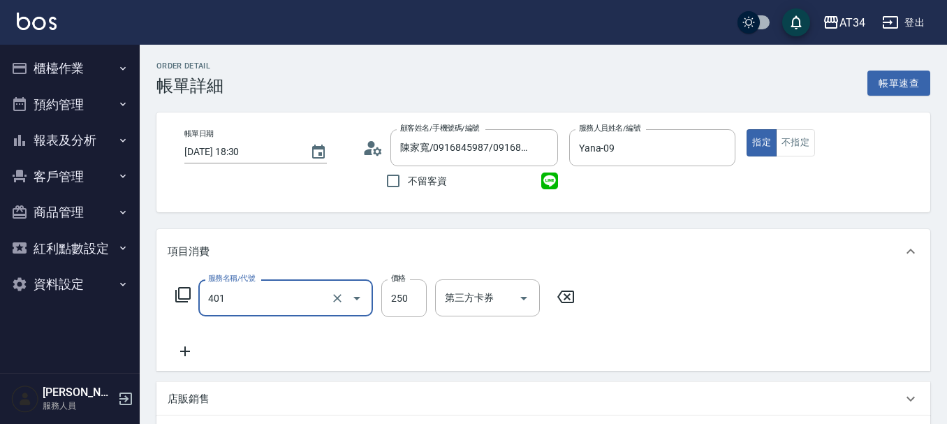
type input "剪髮(401)"
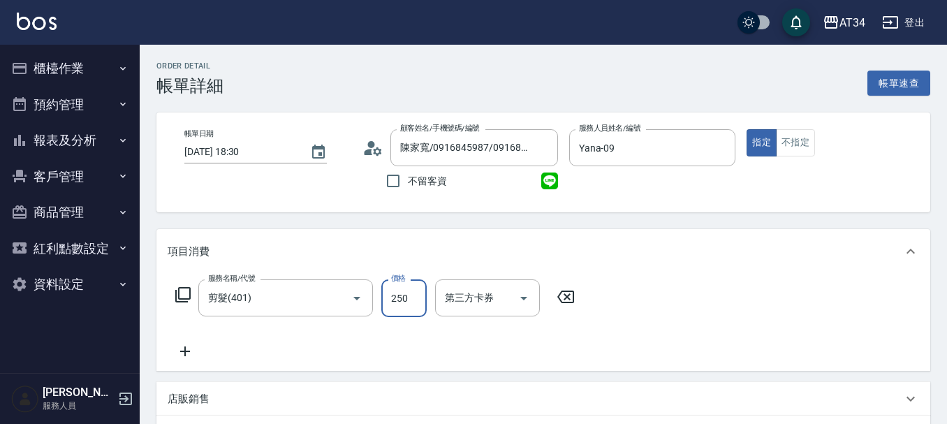
type input "0"
type input "30"
type input "300"
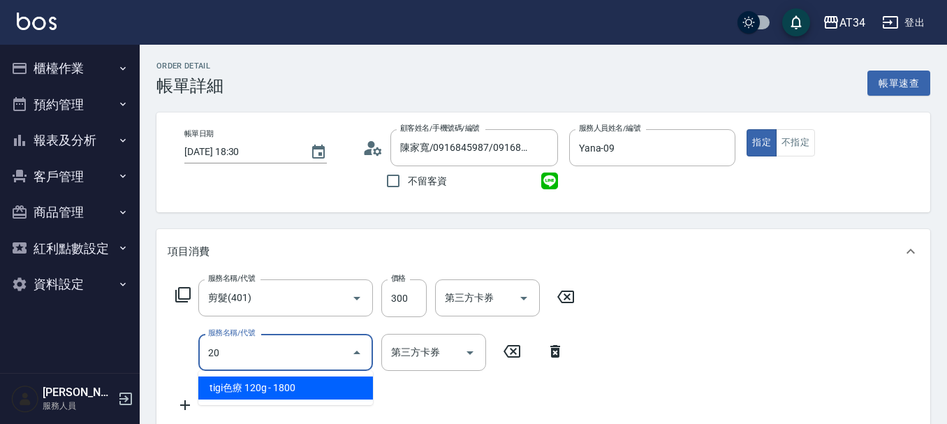
type input "201"
type input "60"
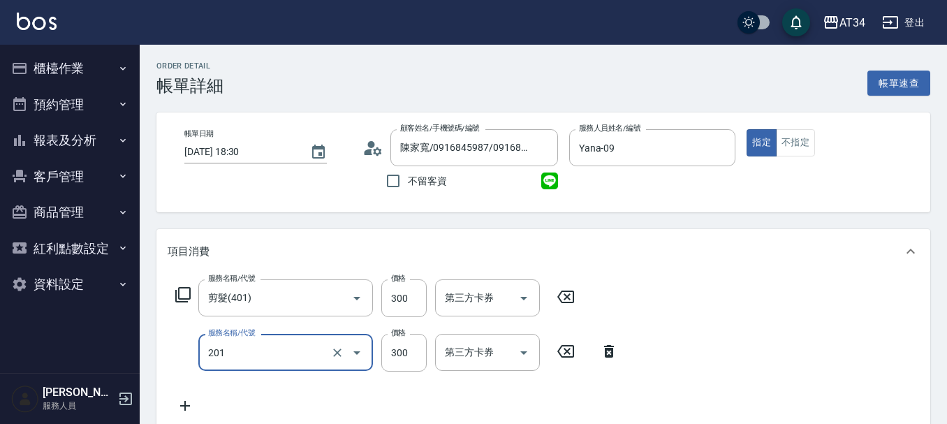
type input "洗髮(201)"
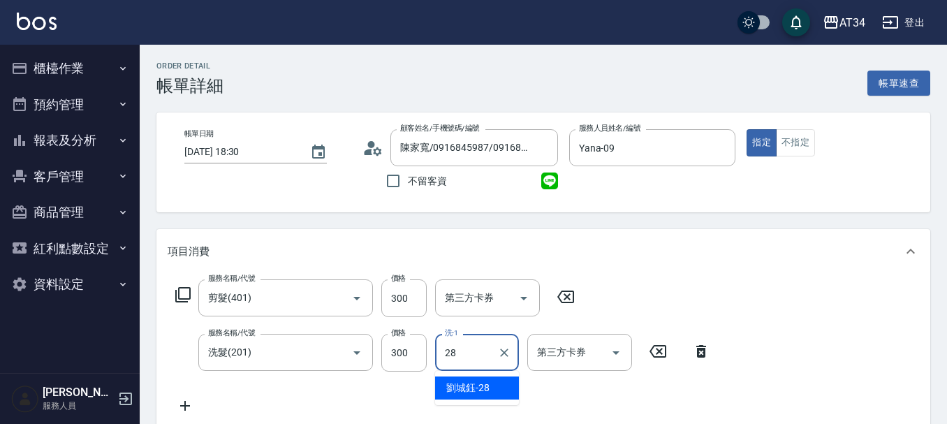
type input "2"
type input "阿源-32"
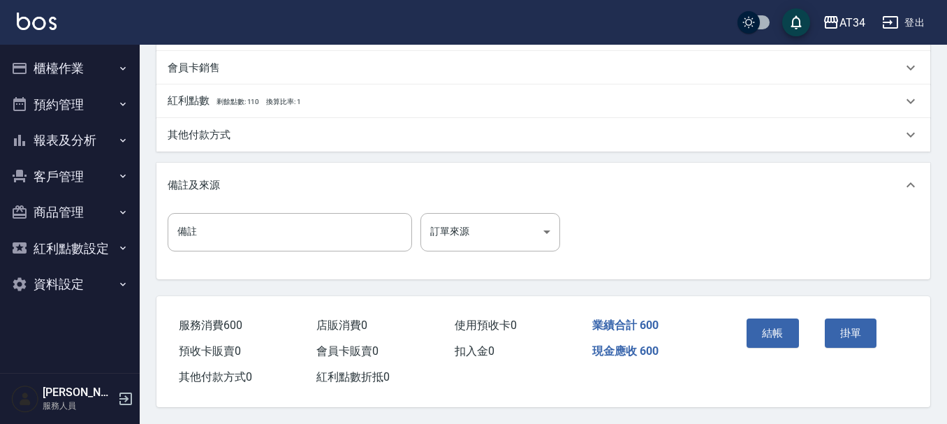
scroll to position [492, 0]
click at [771, 318] on button "結帳" at bounding box center [772, 332] width 52 height 29
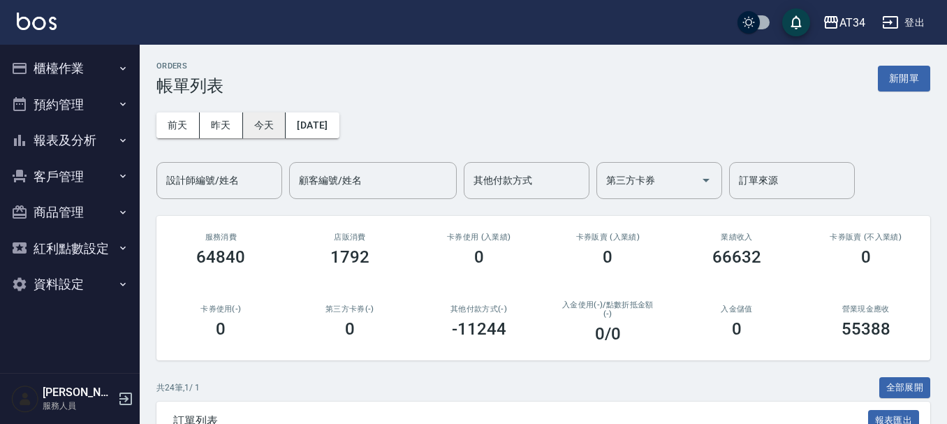
click at [274, 124] on button "今天" at bounding box center [264, 125] width 43 height 26
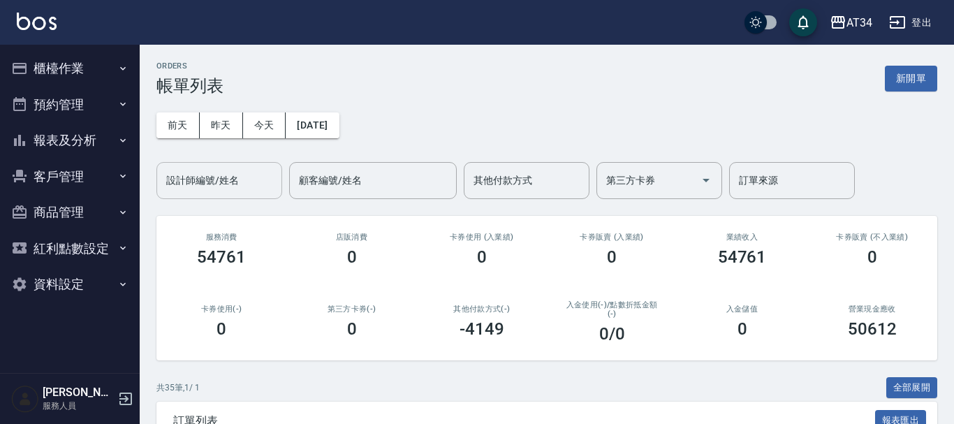
click at [226, 196] on div "設計師編號/姓名" at bounding box center [219, 180] width 126 height 37
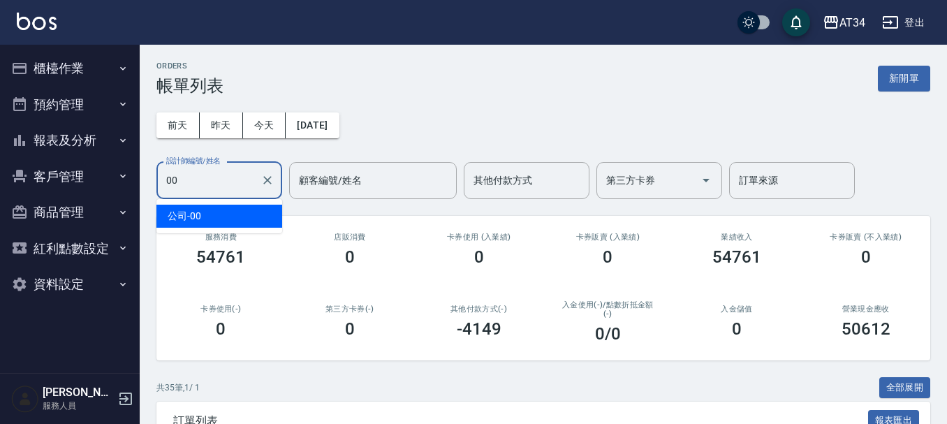
type input "0"
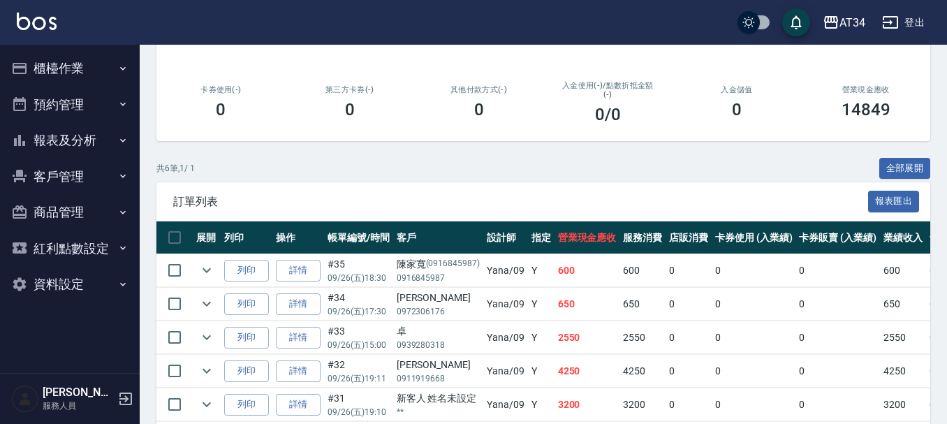
scroll to position [316, 0]
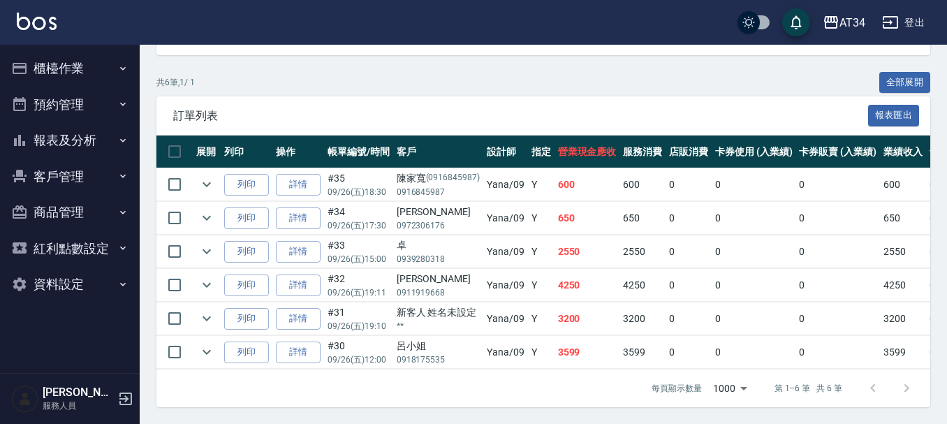
type input "Yana-09"
drag, startPoint x: 445, startPoint y: 284, endPoint x: 375, endPoint y: 276, distance: 70.2
click at [375, 276] on tr "列印 詳情 #32 09/26 (五) 19:11 許麗 0911919668 Yana /09 Y 4250 4250 0 0 0 4250 0 0 0 0…" at bounding box center [802, 285] width 1292 height 33
click at [503, 278] on td "Yana /09" at bounding box center [505, 285] width 45 height 33
drag, startPoint x: 388, startPoint y: 263, endPoint x: 439, endPoint y: 270, distance: 52.1
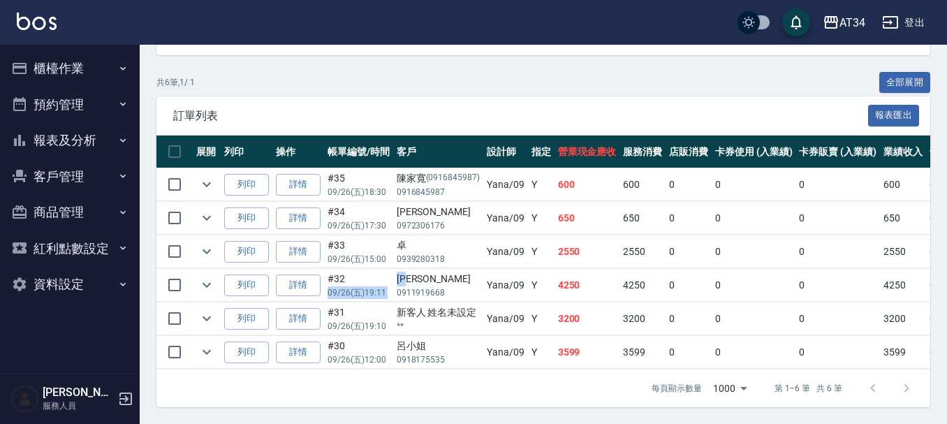
click at [439, 270] on tr "列印 詳情 #32 09/26 (五) 19:11 許麗 0911919668 Yana /09 Y 4250 4250 0 0 0 4250 0 0 0 0…" at bounding box center [802, 285] width 1292 height 33
click at [448, 320] on p "**" at bounding box center [438, 326] width 83 height 13
drag, startPoint x: 450, startPoint y: 344, endPoint x: 332, endPoint y: 325, distance: 120.2
click at [332, 336] on tr "列印 詳情 #30 09/26 (五) 12:00 呂小姐 0918175535 Yana /09 Y 3599 3599 0 0 0 3599 0 0 0 …" at bounding box center [802, 352] width 1292 height 33
click at [450, 306] on div "新客人 姓名未設定" at bounding box center [438, 312] width 83 height 15
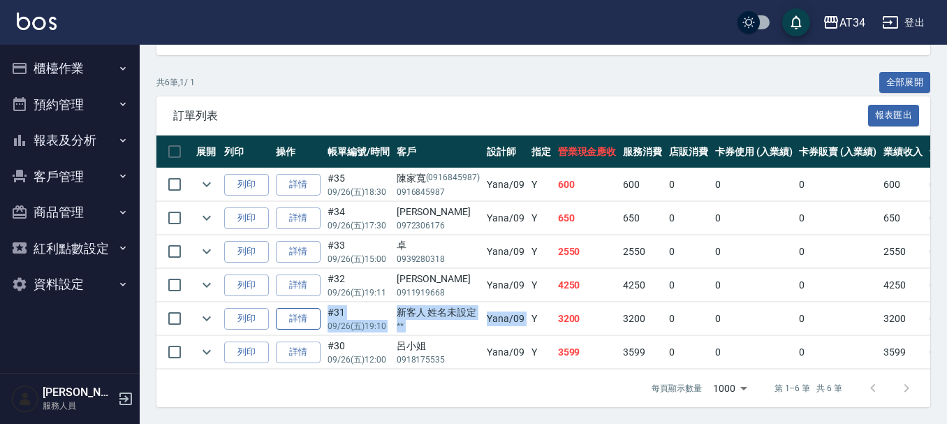
drag, startPoint x: 501, startPoint y: 307, endPoint x: 316, endPoint y: 302, distance: 185.1
click at [316, 302] on tr "列印 詳情 #31 09/26 (五) 19:10 新客人 姓名未設定 ** Yana /09 Y 3200 3200 0 0 0 3200 0 0 0 0 …" at bounding box center [802, 318] width 1292 height 33
drag, startPoint x: 397, startPoint y: 274, endPoint x: 449, endPoint y: 269, distance: 52.0
click at [449, 272] on div "許麗" at bounding box center [438, 279] width 83 height 15
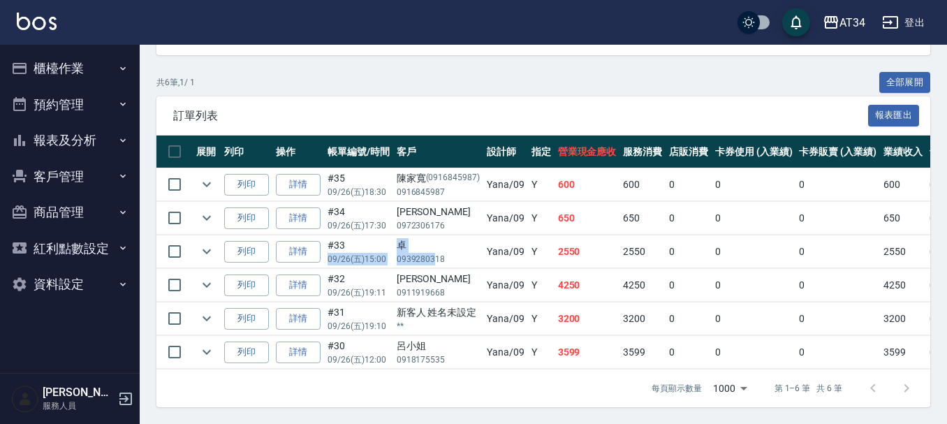
drag, startPoint x: 383, startPoint y: 227, endPoint x: 433, endPoint y: 251, distance: 55.6
click at [433, 251] on tr "列印 詳情 #33 09/26 (五) 15:00 卓 0939280318 Yana /09 Y 2550 2550 0 0 0 2550 0 0 0 0 …" at bounding box center [802, 251] width 1292 height 33
click at [433, 253] on p "0939280318" at bounding box center [438, 259] width 83 height 13
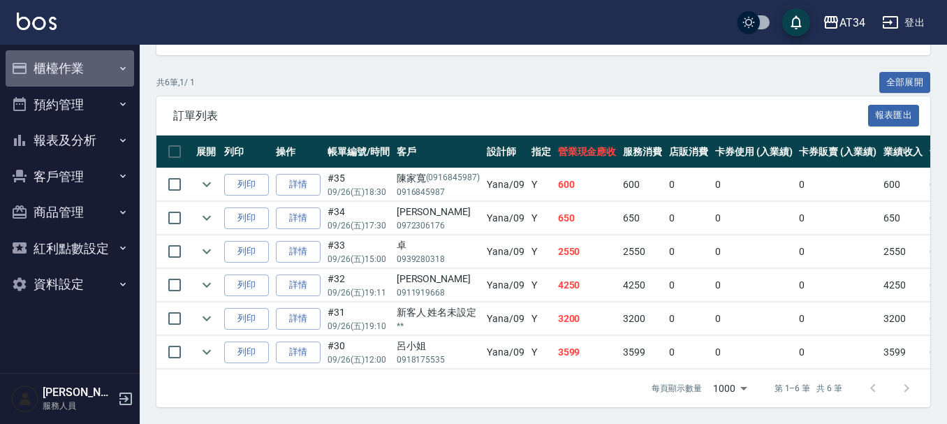
click at [88, 73] on button "櫃檯作業" at bounding box center [70, 68] width 128 height 36
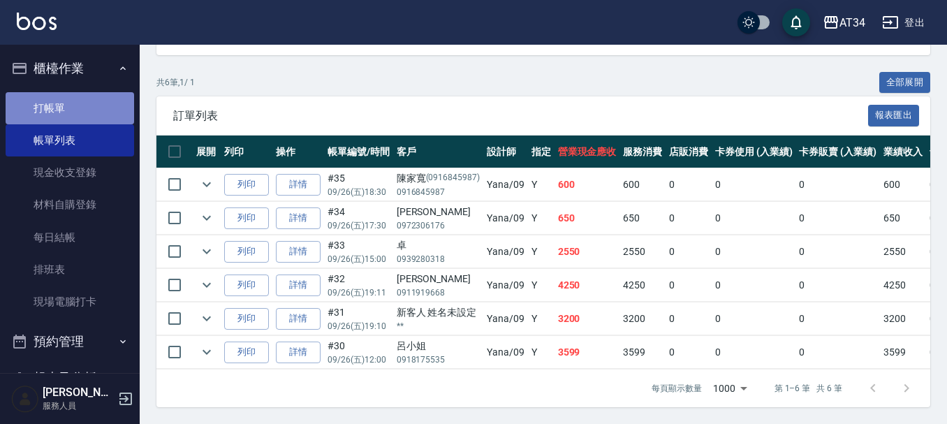
click at [89, 112] on link "打帳單" at bounding box center [70, 108] width 128 height 32
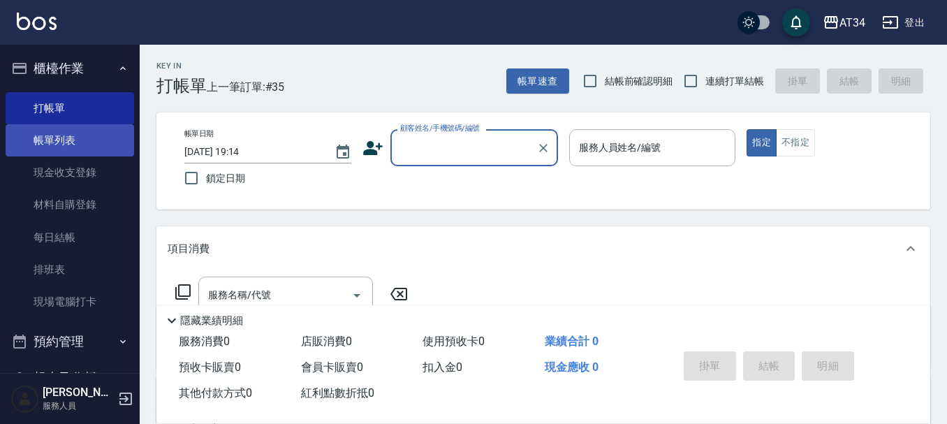
click at [120, 154] on link "帳單列表" at bounding box center [70, 140] width 128 height 32
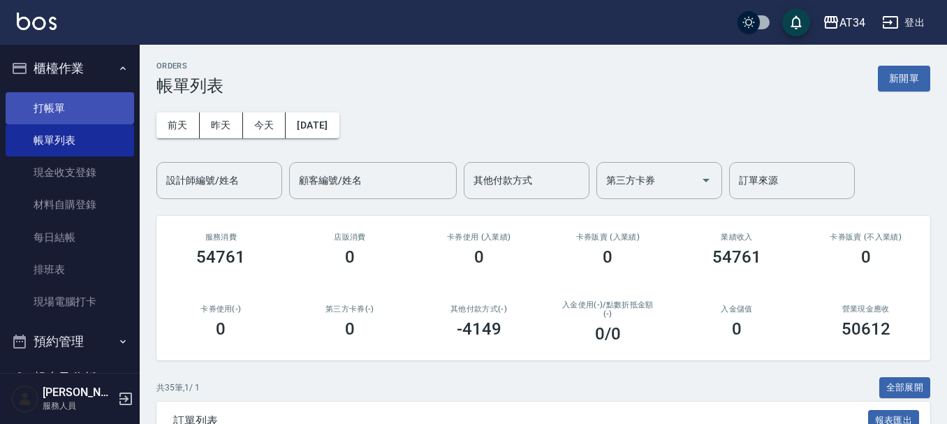
click at [76, 98] on link "打帳單" at bounding box center [70, 108] width 128 height 32
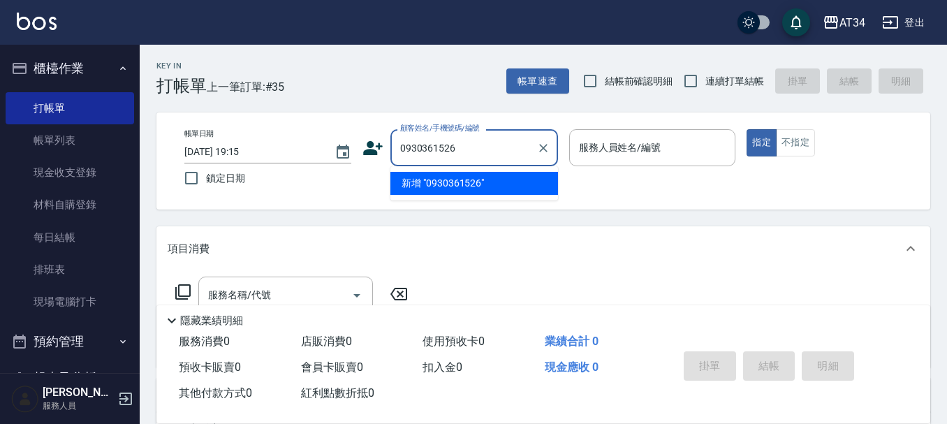
click at [437, 147] on input "0930361526" at bounding box center [464, 147] width 134 height 24
type input "0937743016"
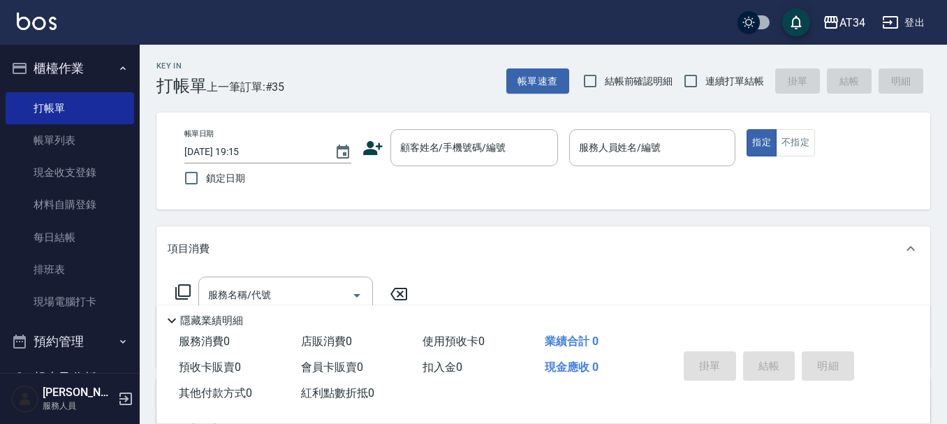
click at [374, 148] on icon at bounding box center [372, 148] width 21 height 21
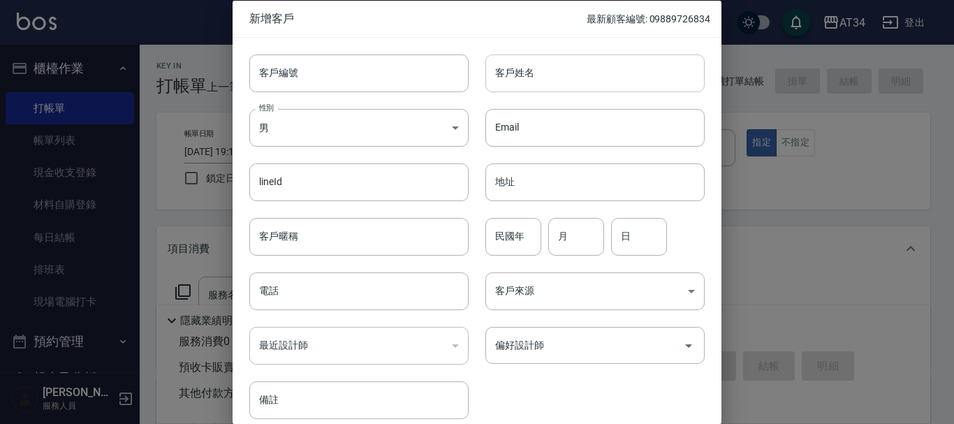
click at [539, 61] on input "客戶姓名" at bounding box center [594, 73] width 219 height 38
type input "黃"
click at [279, 274] on input "電話" at bounding box center [358, 291] width 219 height 38
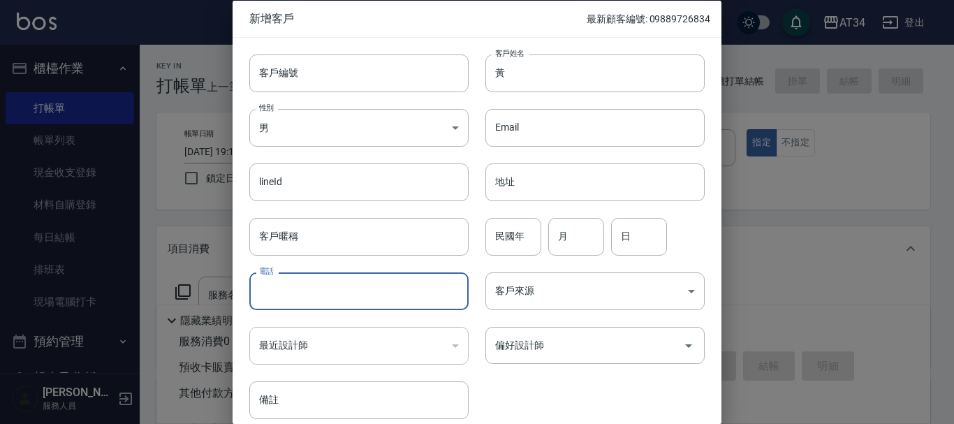
paste input "0937743016"
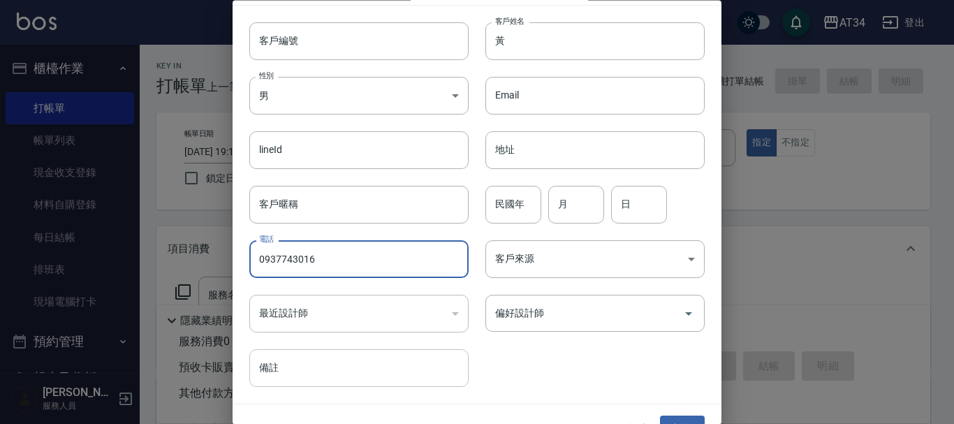
scroll to position [60, 0]
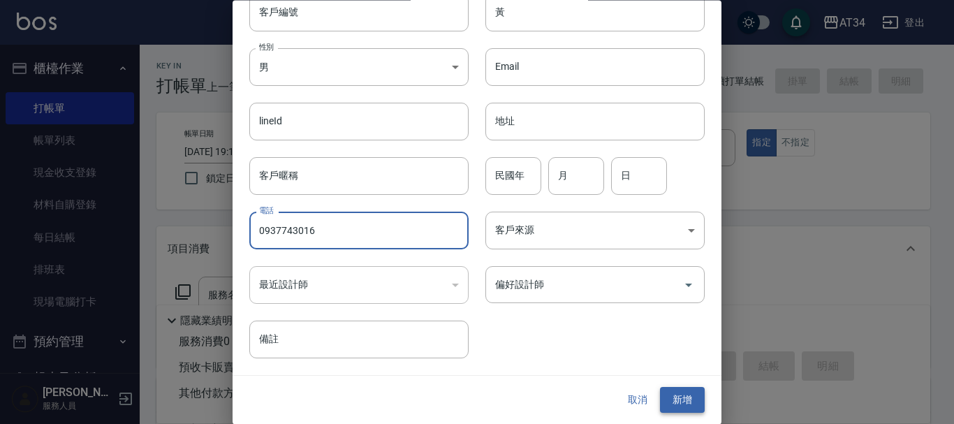
type input "0937743016"
click at [693, 413] on button "新增" at bounding box center [682, 401] width 45 height 26
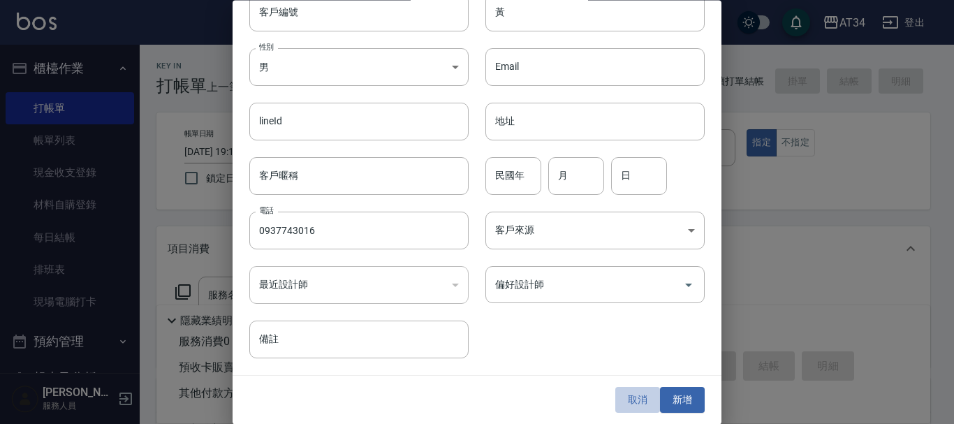
click at [621, 404] on button "取消" at bounding box center [637, 401] width 45 height 26
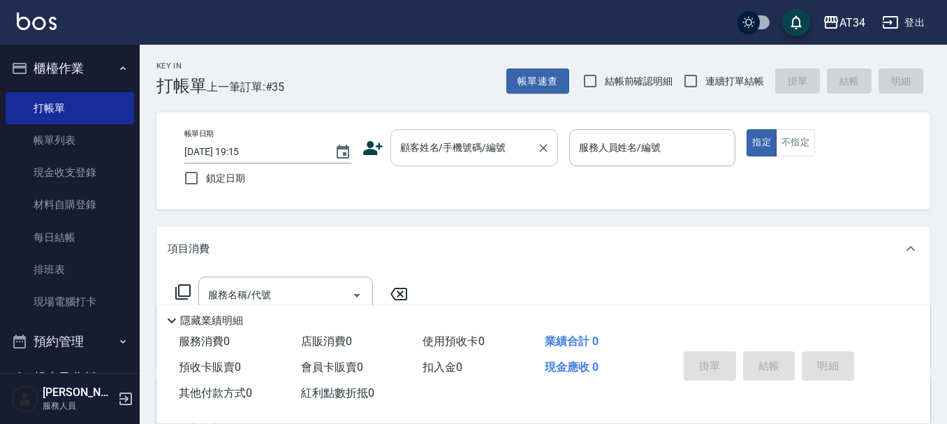
click at [453, 132] on div "顧客姓名/手機號碼/編號" at bounding box center [474, 147] width 168 height 37
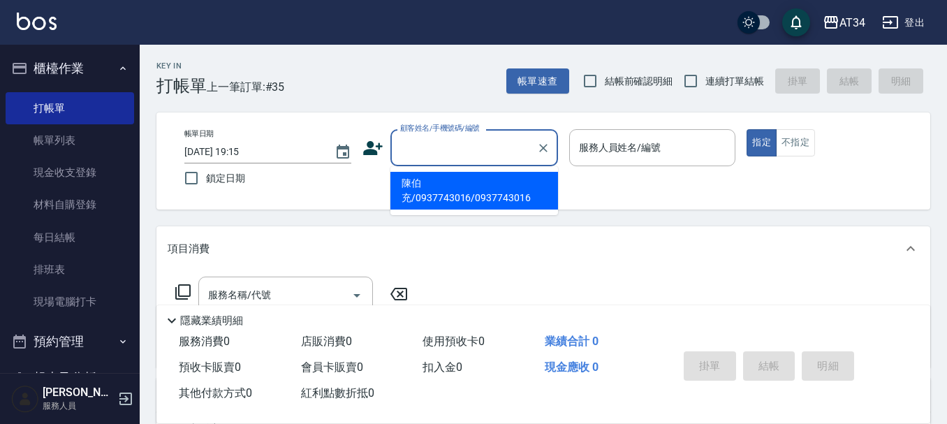
click at [447, 159] on input "顧客姓名/手機號碼/編號" at bounding box center [464, 147] width 134 height 24
drag, startPoint x: 447, startPoint y: 159, endPoint x: 437, endPoint y: 147, distance: 15.9
click at [438, 147] on input "顧客姓名/手機號碼/編號" at bounding box center [464, 147] width 134 height 24
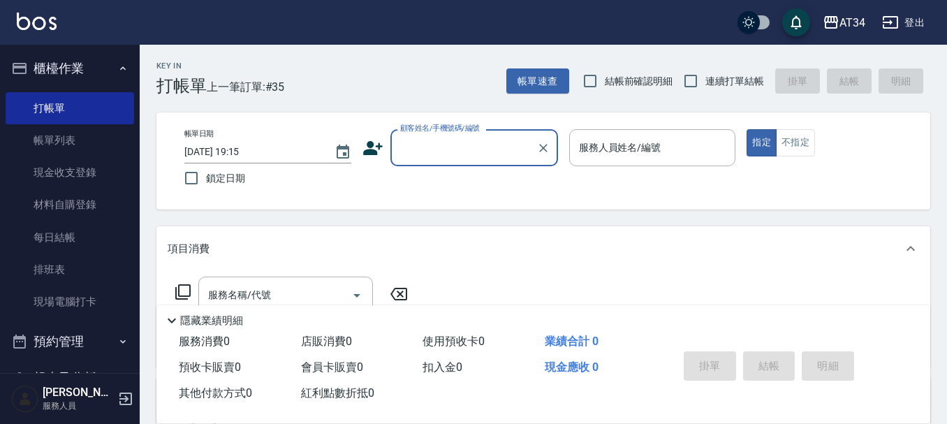
click at [425, 145] on input "顧客姓名/手機號碼/編號" at bounding box center [464, 147] width 134 height 24
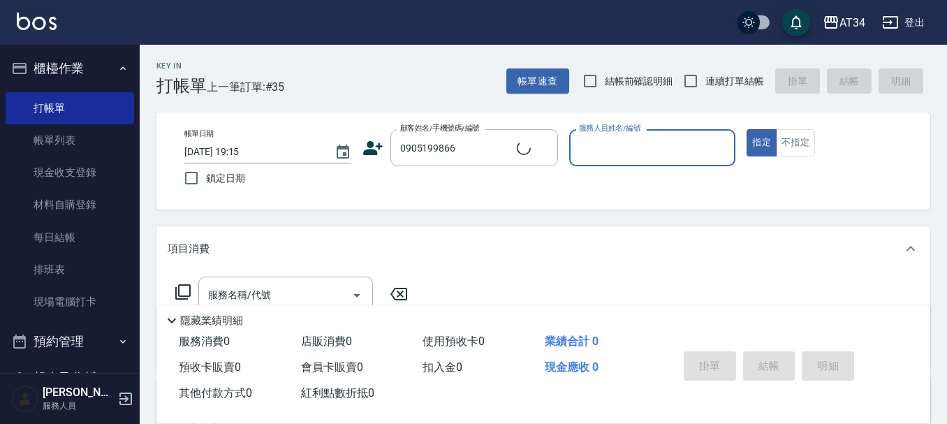
type input "陳品言/0905199866/"
type input "Wendy-02"
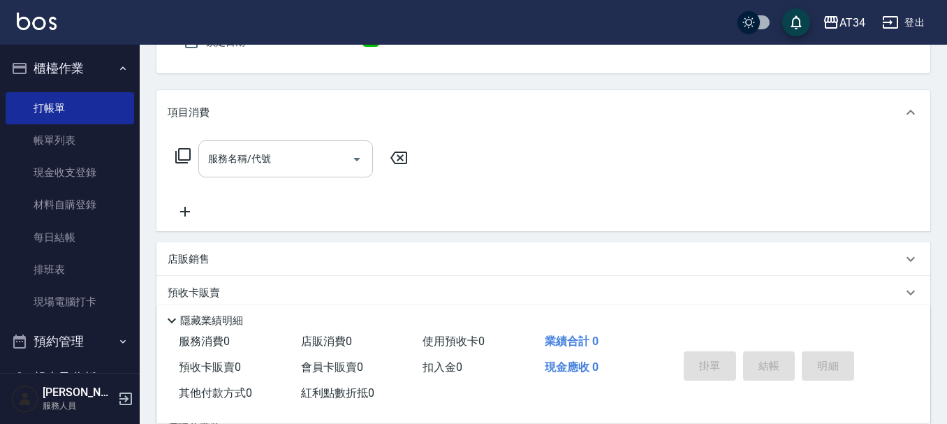
scroll to position [140, 0]
click at [267, 163] on input "服務名稱/代號" at bounding box center [275, 155] width 141 height 24
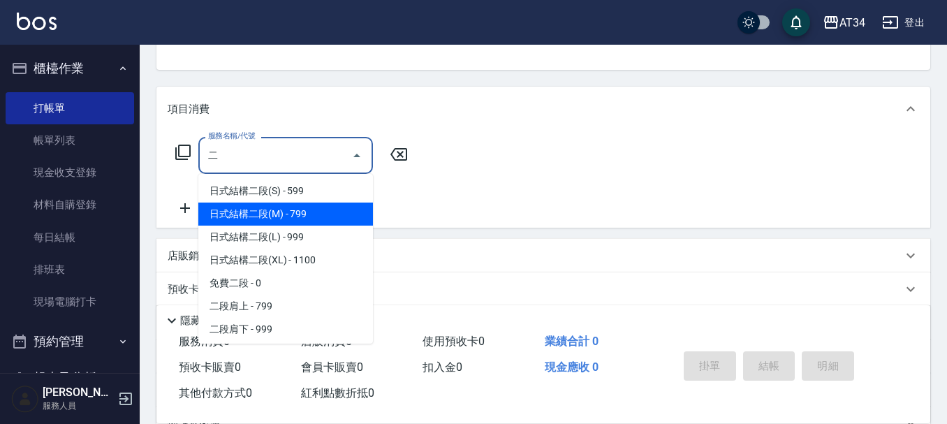
click at [295, 231] on span "日式結構二段(L) - 999" at bounding box center [285, 237] width 175 height 23
type input "日式結構二段(L)(606)"
type input "90"
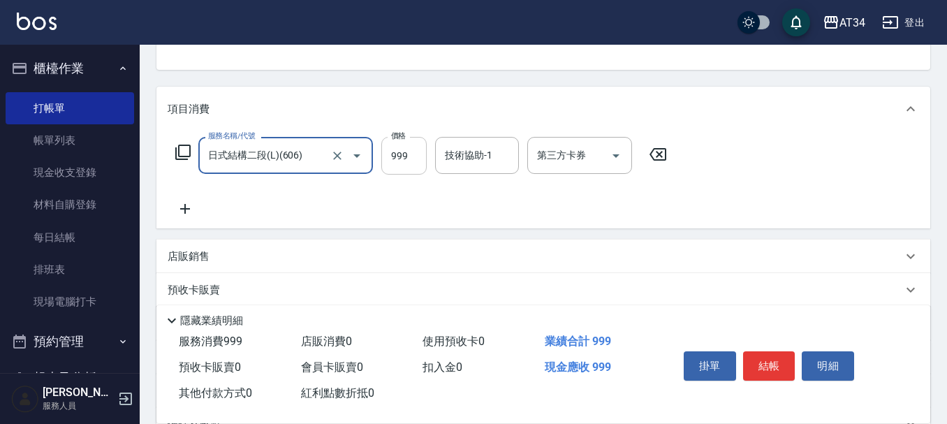
type input "日式結構二段(L)(606)"
click at [410, 156] on input "999" at bounding box center [403, 156] width 45 height 38
type input "."
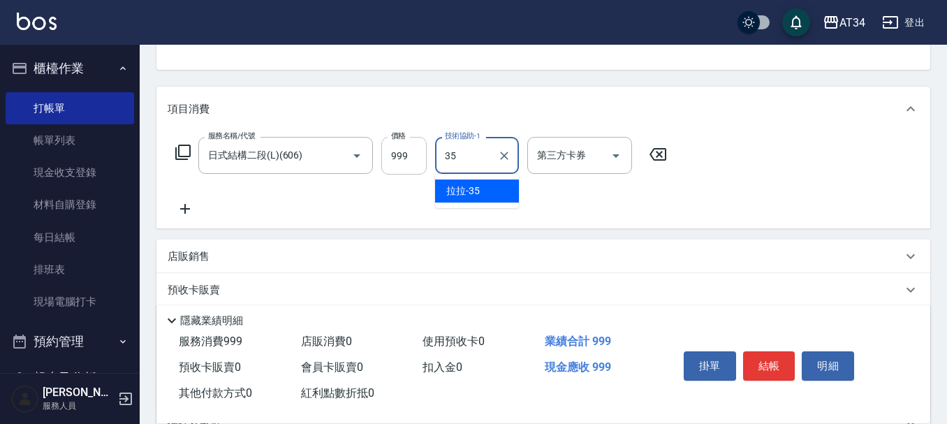
type input "拉拉-35"
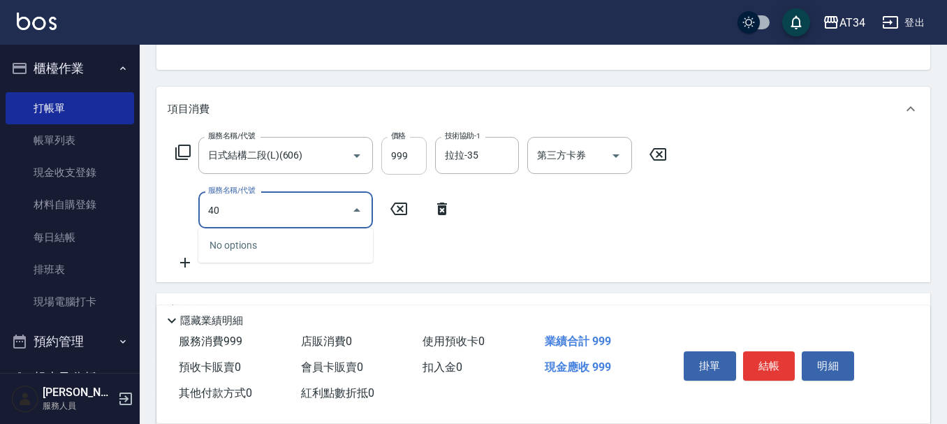
type input "401"
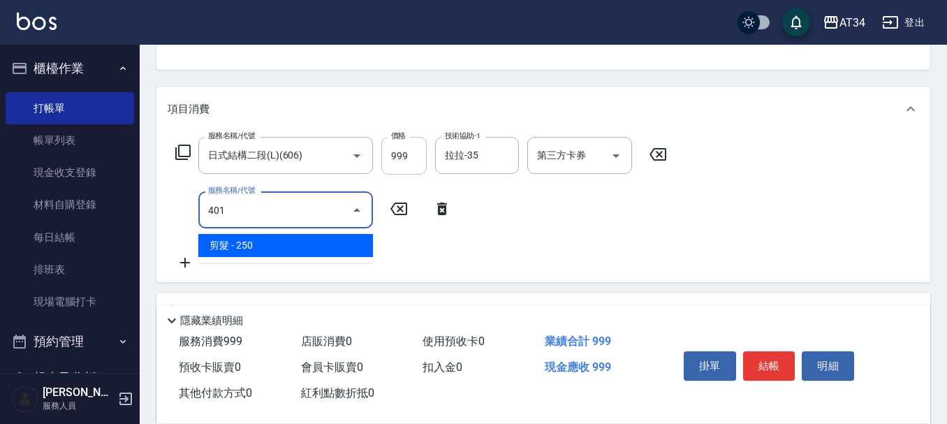
type input "120"
type input "剪髮(401)"
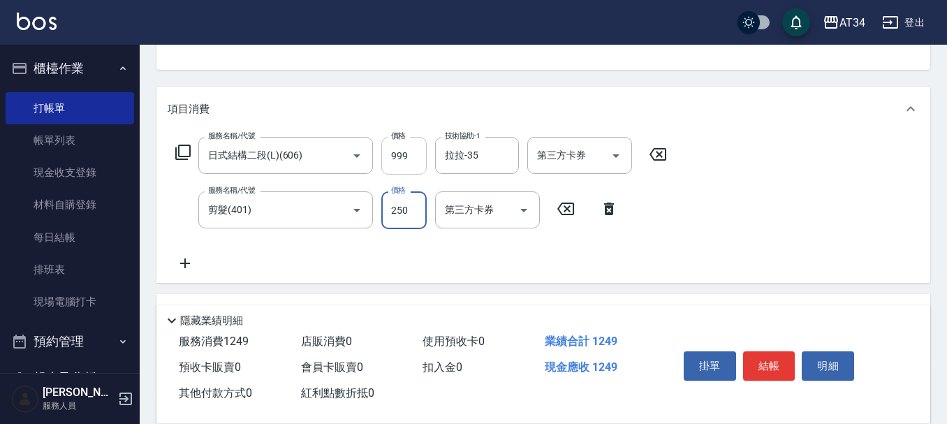
type input "3"
type input "100"
type input "300"
type input "120"
type input "300"
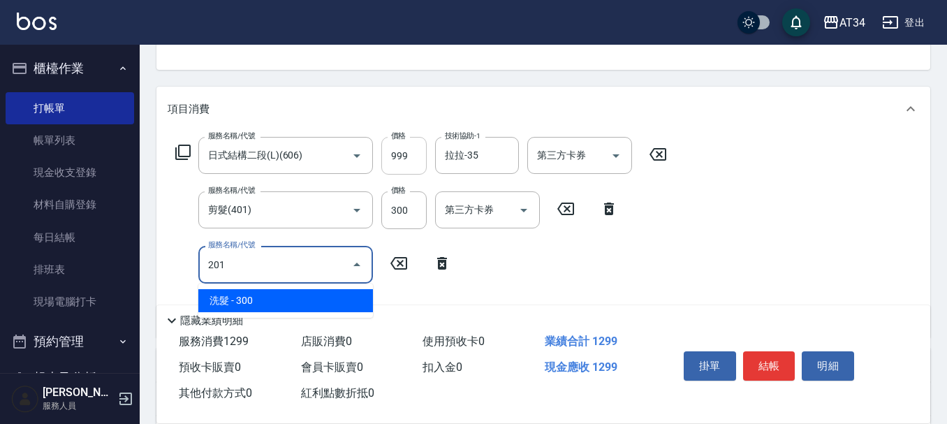
type input "201"
type input "150"
type input "洗髮(201)"
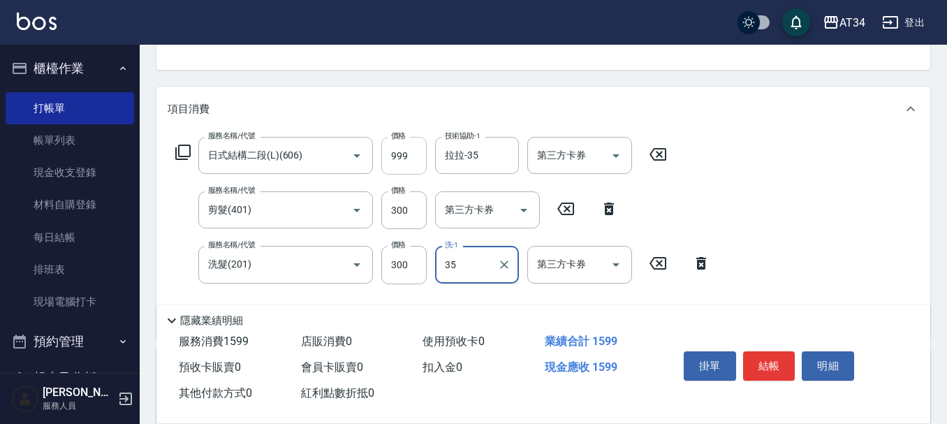
type input "拉拉-35"
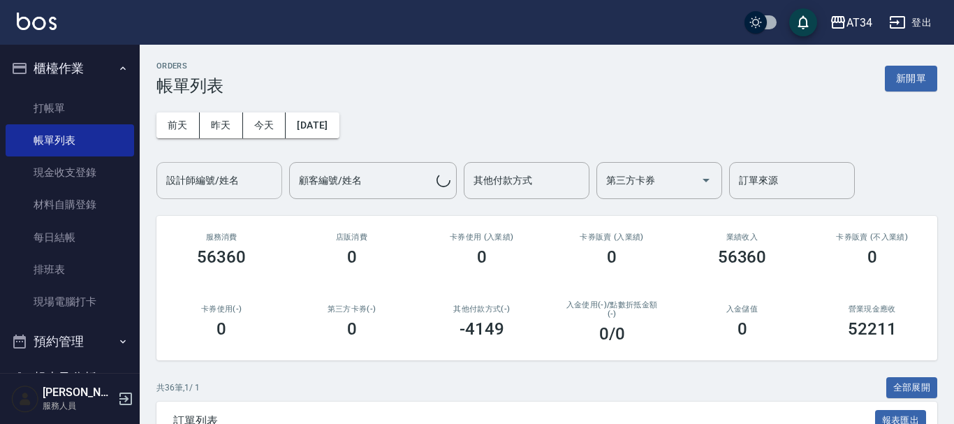
click at [230, 186] on input "設計師編號/姓名" at bounding box center [219, 180] width 113 height 24
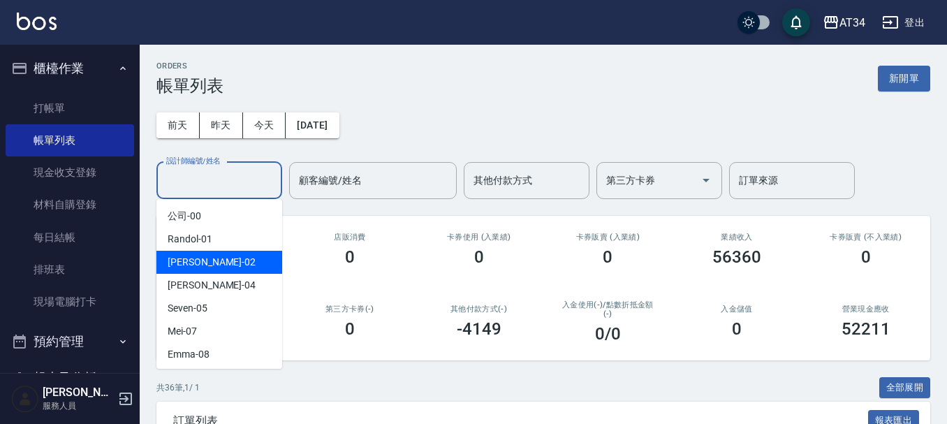
click at [223, 263] on div "Wendy -02" at bounding box center [219, 262] width 126 height 23
type input "Wendy-02"
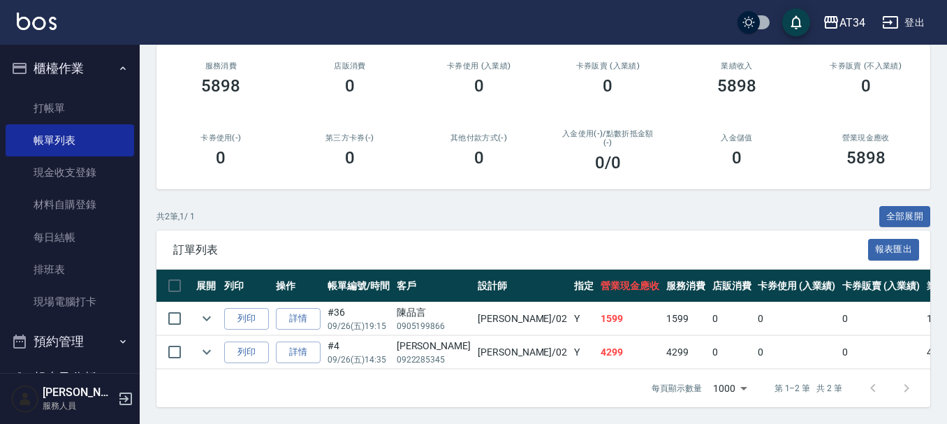
scroll to position [182, 0]
click at [61, 112] on link "打帳單" at bounding box center [70, 108] width 128 height 32
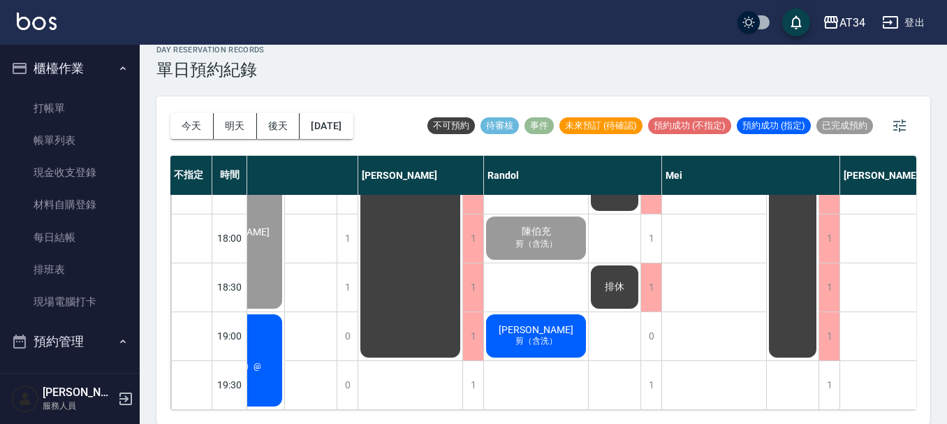
scroll to position [676, 0]
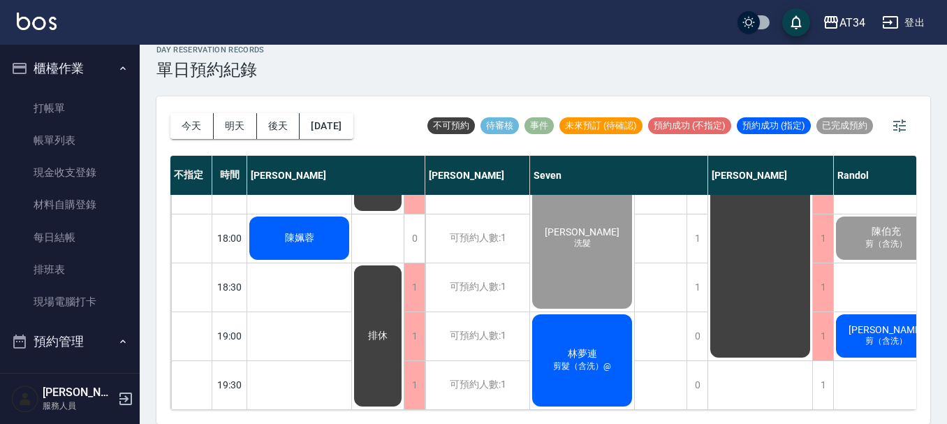
click at [558, 329] on div "林夢連 剪髮（含洗）@" at bounding box center [582, 360] width 104 height 96
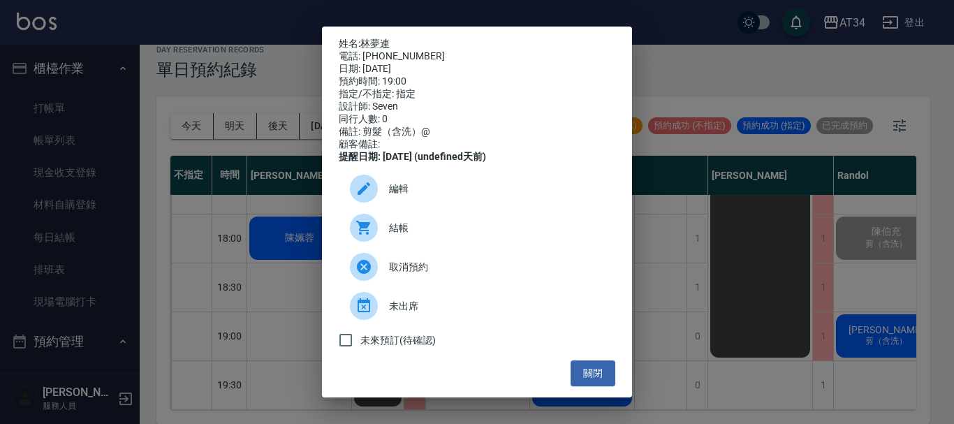
click at [463, 230] on span "結帳" at bounding box center [496, 228] width 215 height 15
click at [591, 382] on button "關閉" at bounding box center [592, 373] width 45 height 26
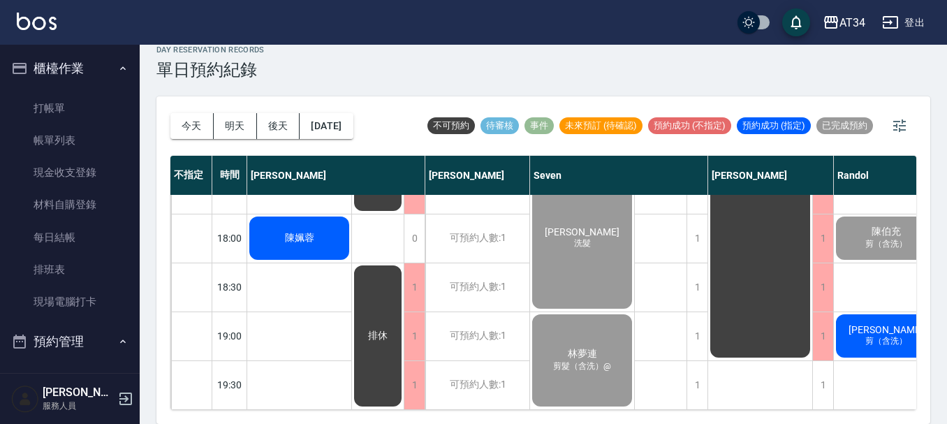
click at [300, 242] on div "陳姵蓉" at bounding box center [299, 237] width 104 height 47
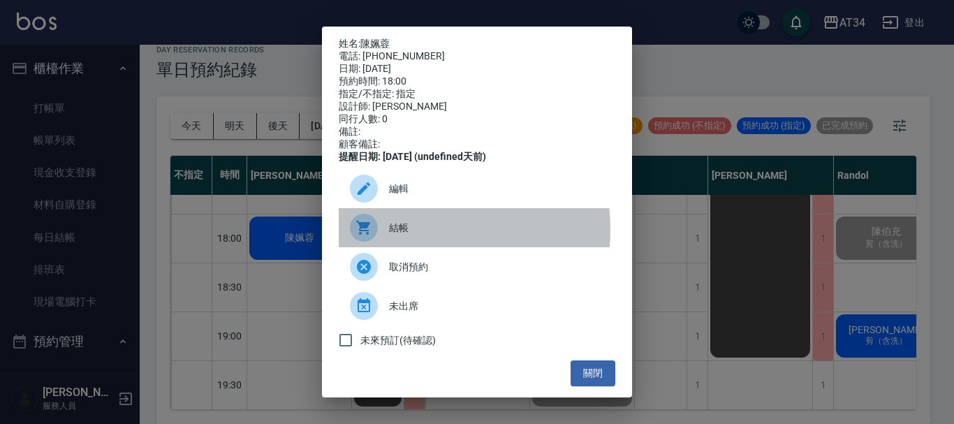
click at [403, 235] on span "結帳" at bounding box center [496, 228] width 215 height 15
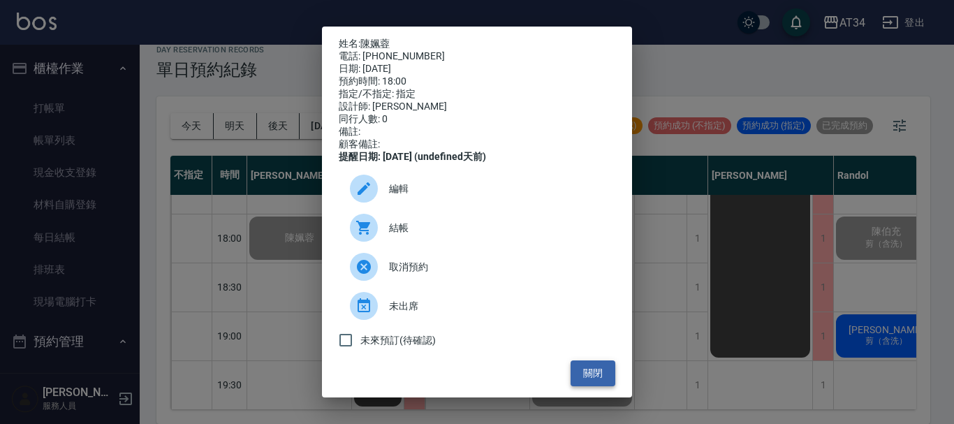
click at [583, 384] on button "關閉" at bounding box center [592, 373] width 45 height 26
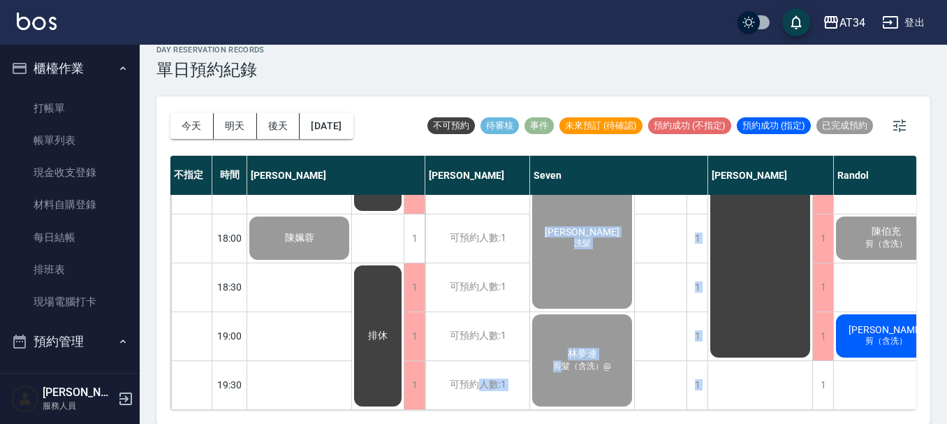
drag, startPoint x: 476, startPoint y: 409, endPoint x: 564, endPoint y: 394, distance: 89.3
click at [564, 394] on div "不指定 時間 [PERSON_NAME] [PERSON_NAME] Seven [PERSON_NAME] [PERSON_NAME] [PERSON_NA…" at bounding box center [543, 283] width 746 height 254
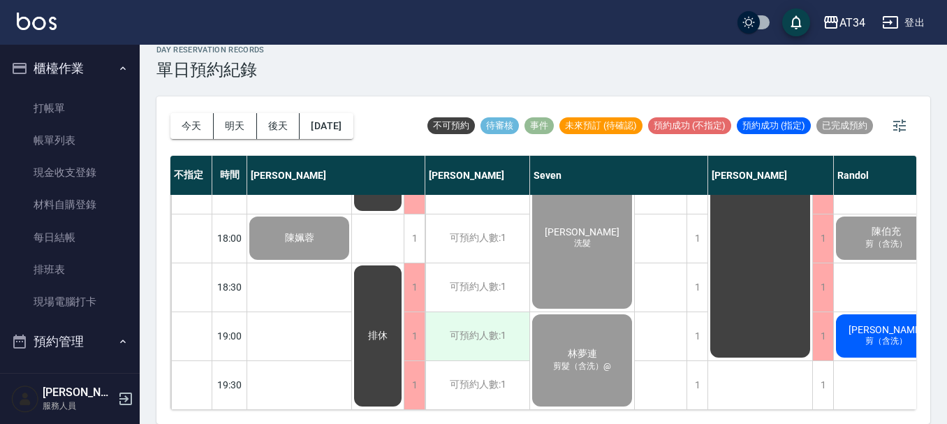
click at [464, 312] on div "可預約人數:1" at bounding box center [477, 336] width 104 height 48
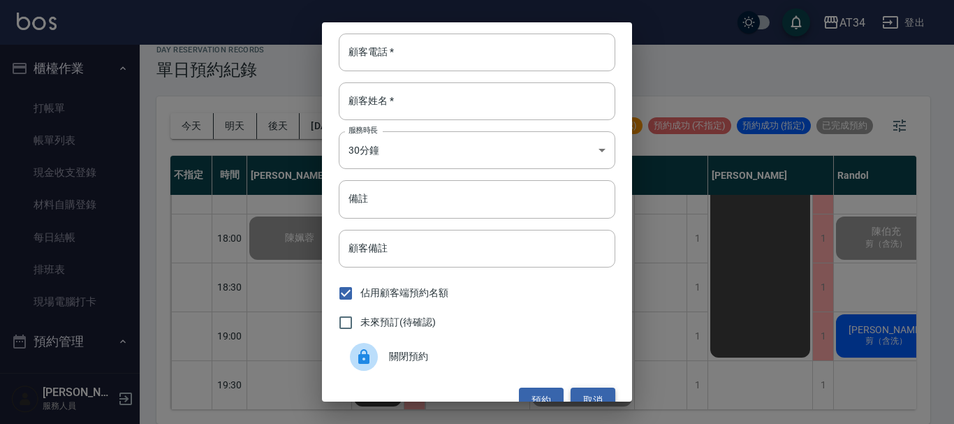
click at [580, 401] on button "取消" at bounding box center [592, 401] width 45 height 26
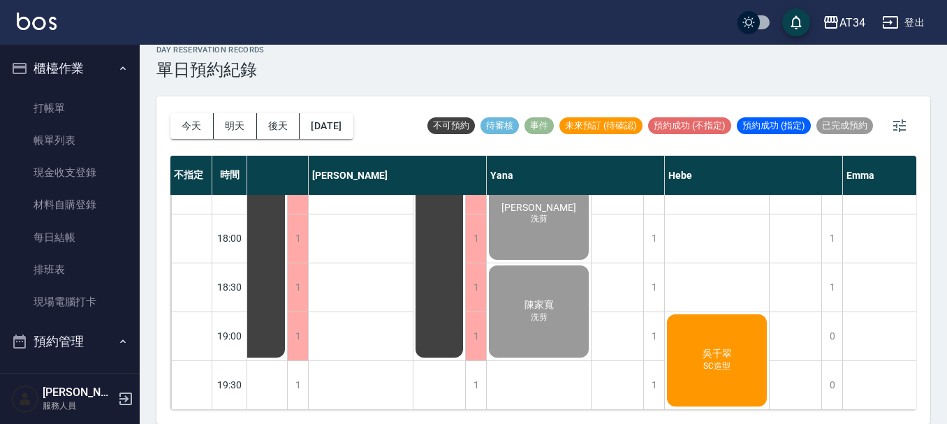
scroll to position [676, 883]
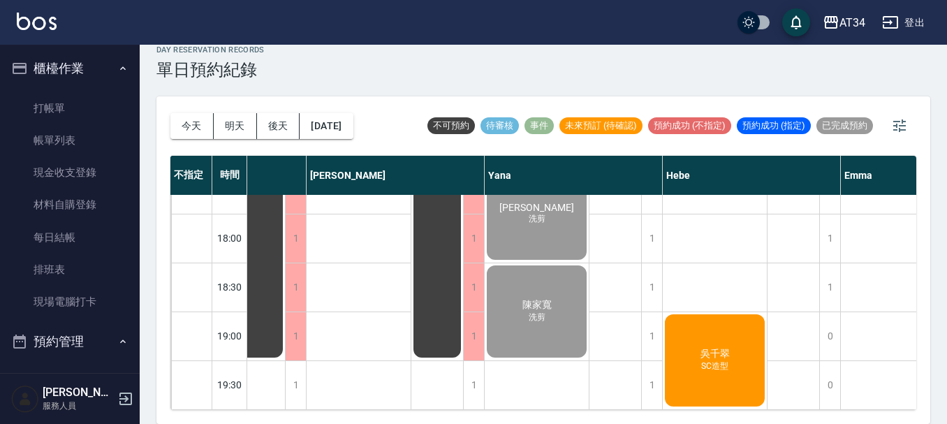
click at [702, 348] on span "吳千翠" at bounding box center [715, 354] width 35 height 13
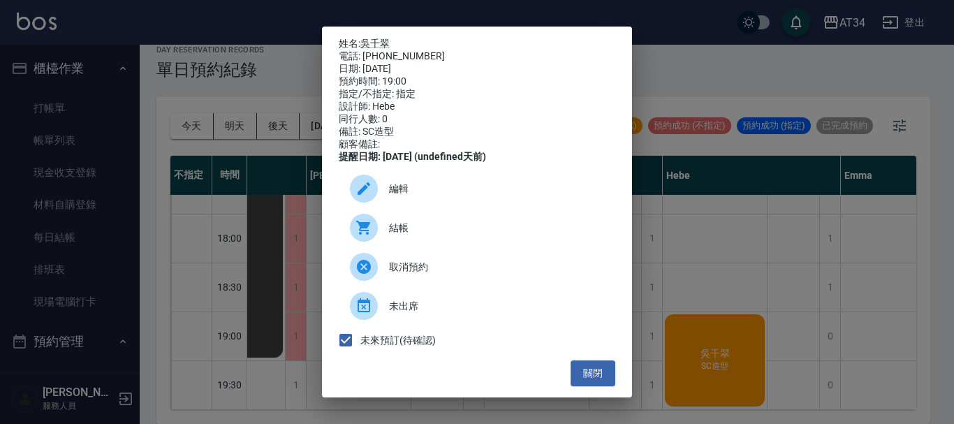
click at [438, 235] on span "結帳" at bounding box center [496, 228] width 215 height 15
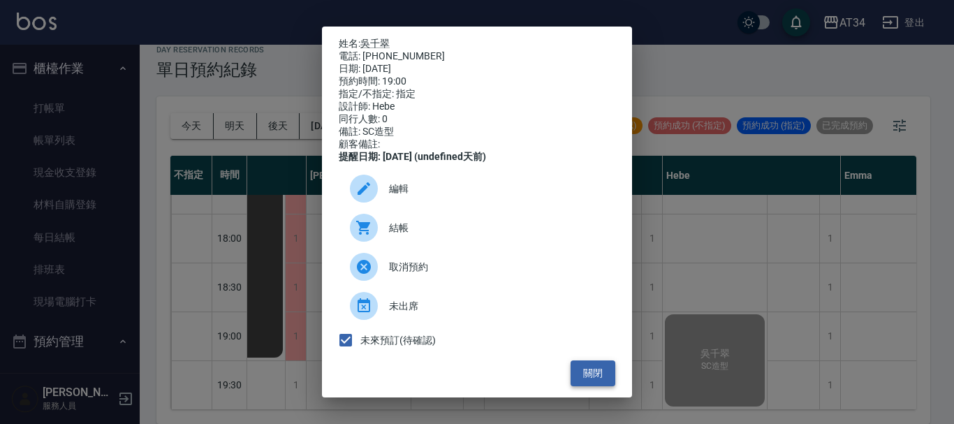
click at [593, 376] on button "關閉" at bounding box center [592, 373] width 45 height 26
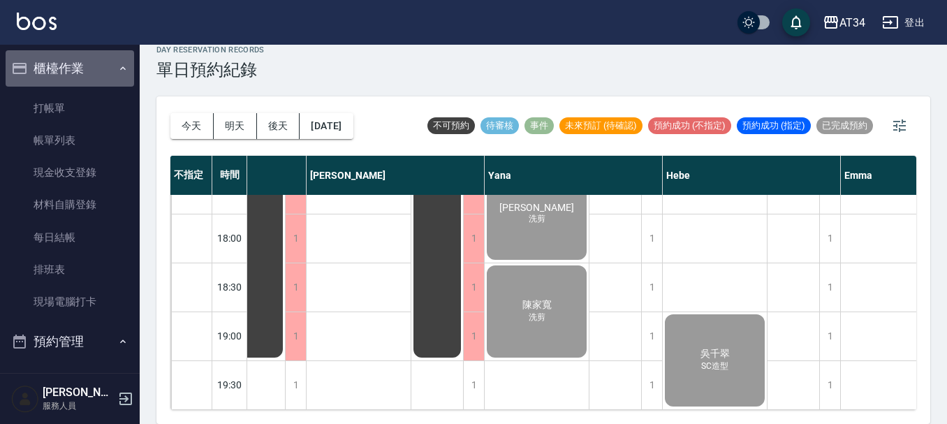
click at [102, 71] on button "櫃檯作業" at bounding box center [70, 68] width 128 height 36
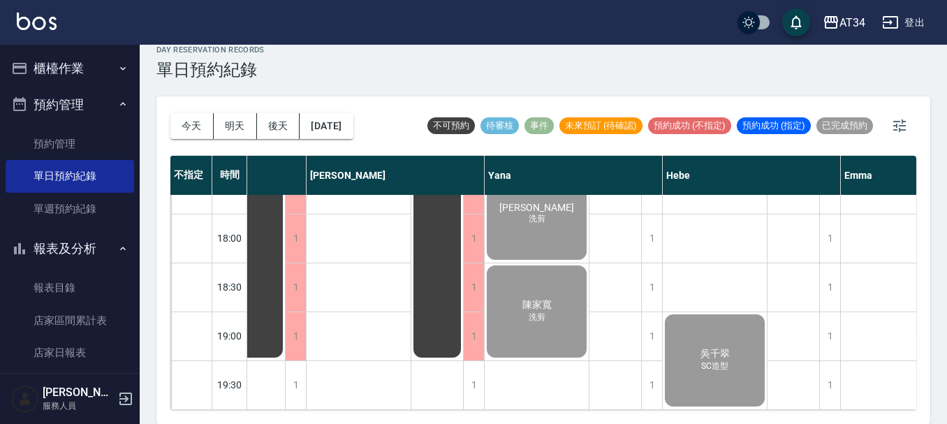
click at [89, 110] on button "預約管理" at bounding box center [70, 105] width 128 height 36
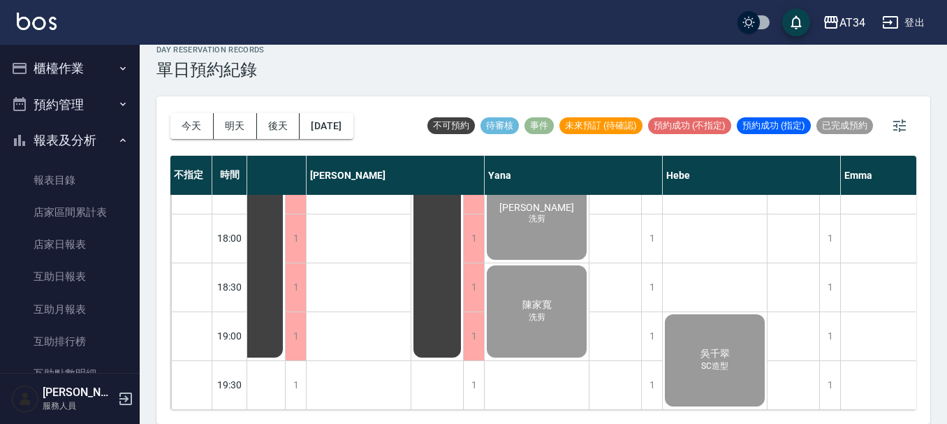
click at [95, 142] on button "報表及分析" at bounding box center [70, 140] width 128 height 36
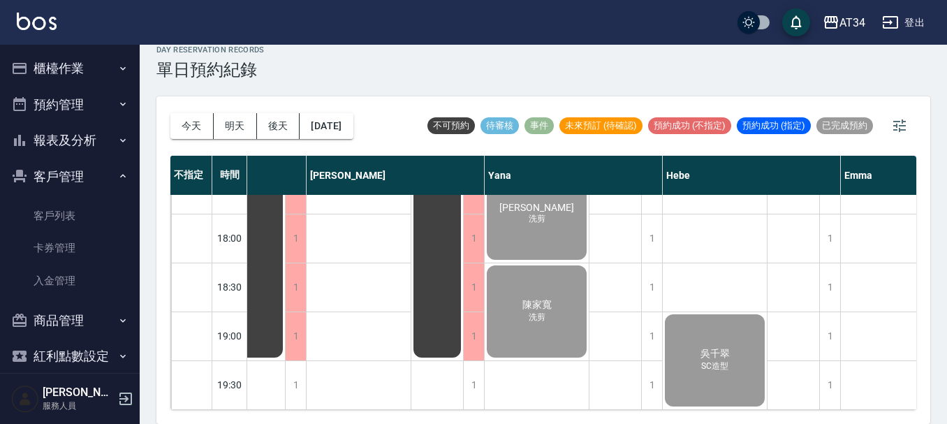
click at [99, 175] on button "客戶管理" at bounding box center [70, 176] width 128 height 36
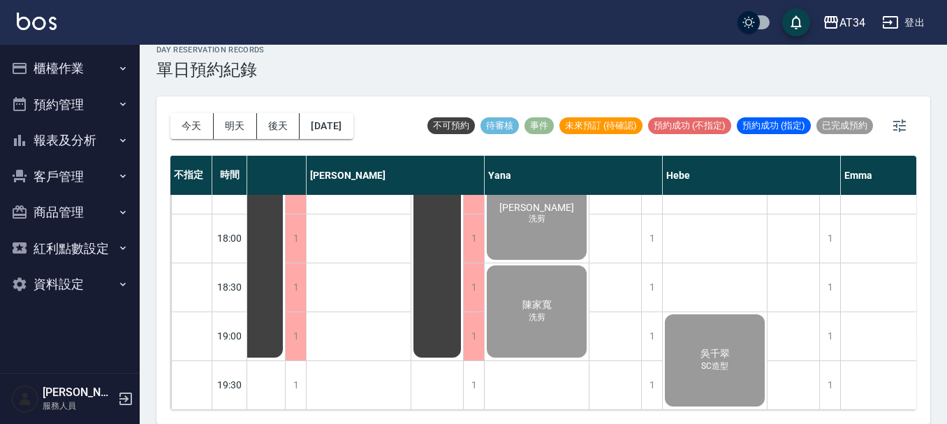
click at [99, 175] on button "客戶管理" at bounding box center [70, 176] width 128 height 36
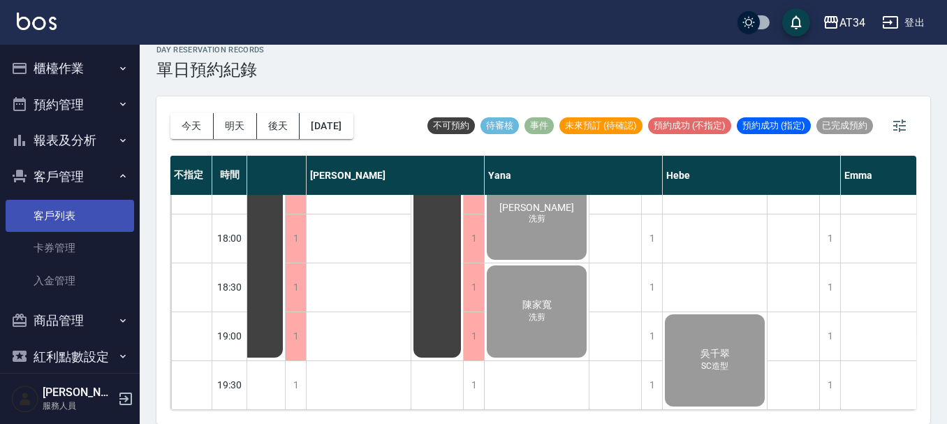
click at [97, 203] on link "客戶列表" at bounding box center [70, 216] width 128 height 32
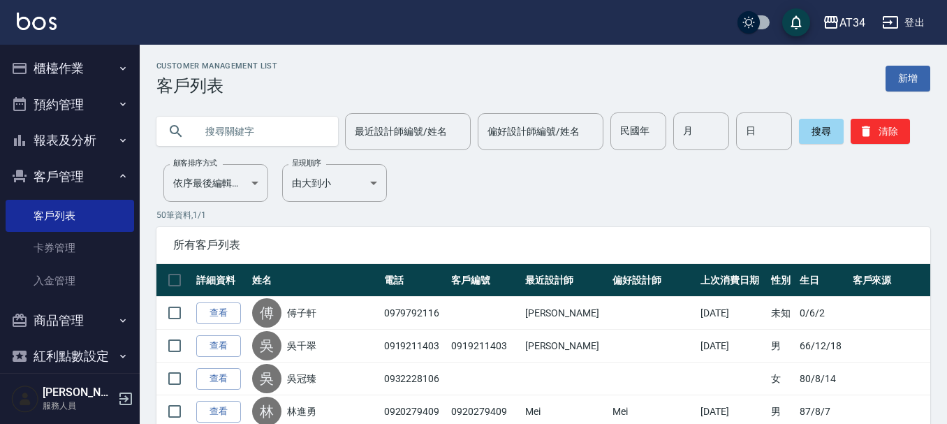
click at [55, 61] on button "櫃檯作業" at bounding box center [70, 68] width 128 height 36
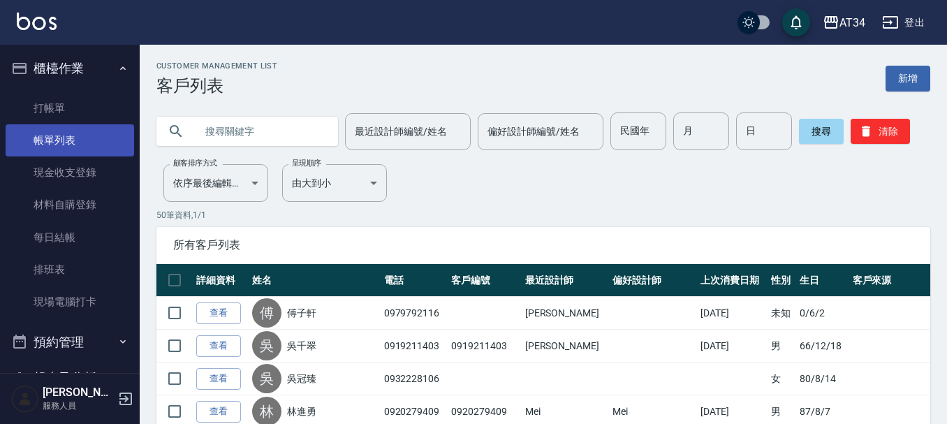
click at [64, 133] on link "帳單列表" at bounding box center [70, 140] width 128 height 32
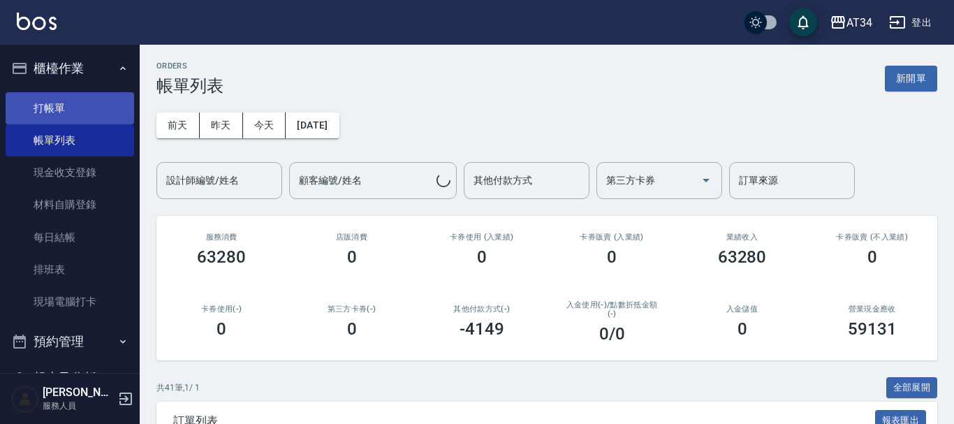
click at [120, 94] on link "打帳單" at bounding box center [70, 108] width 128 height 32
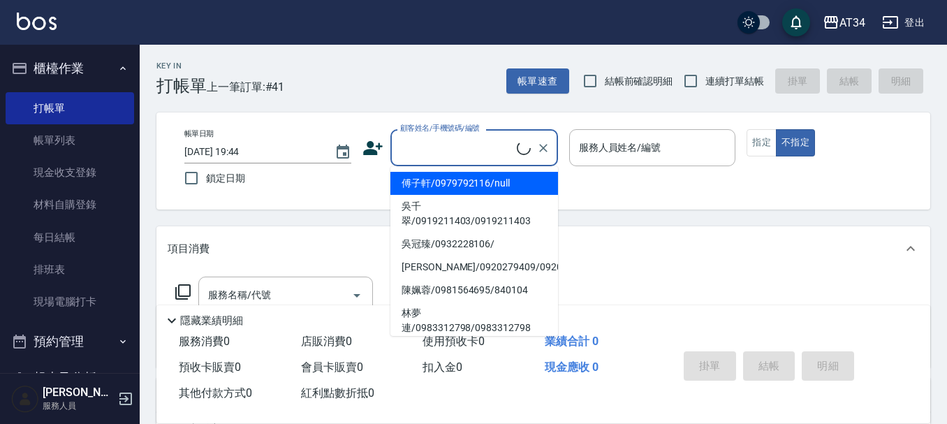
click at [417, 144] on input "顧客姓名/手機號碼/編號" at bounding box center [457, 147] width 120 height 24
type input "0"
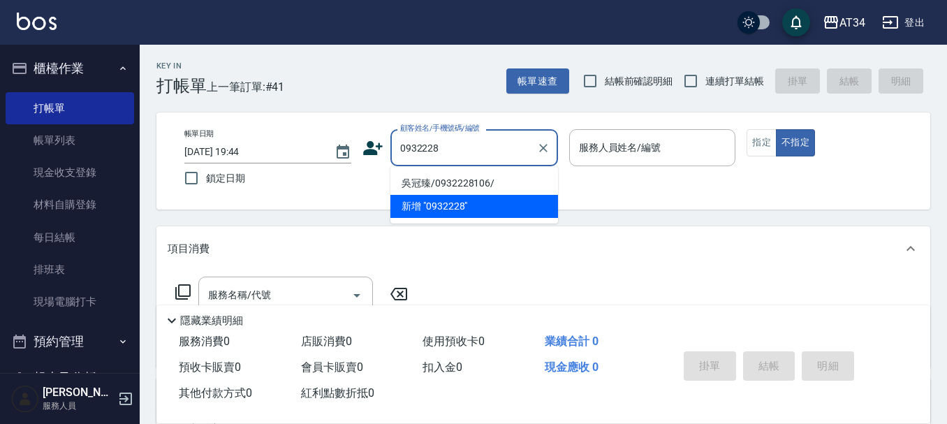
click at [492, 180] on li "吳冠臻/0932228106/" at bounding box center [474, 183] width 168 height 23
type input "吳冠臻/0932228106/"
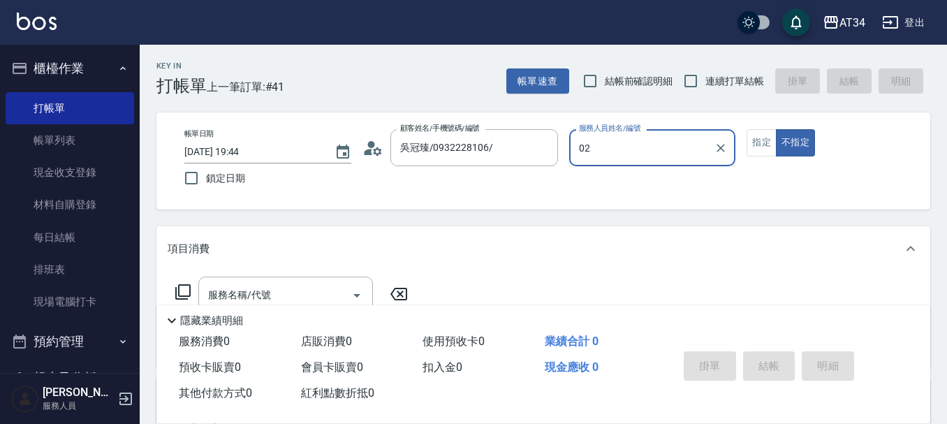
type input "[PERSON_NAME]-02"
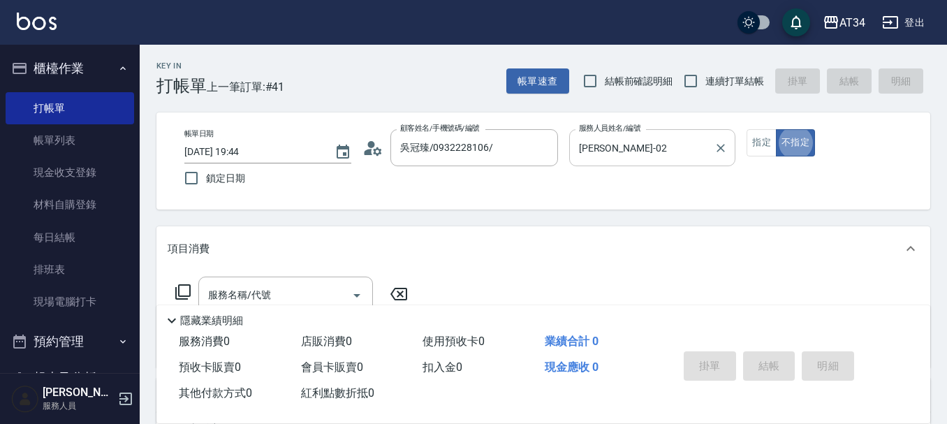
type button "false"
click at [369, 149] on icon at bounding box center [372, 148] width 21 height 21
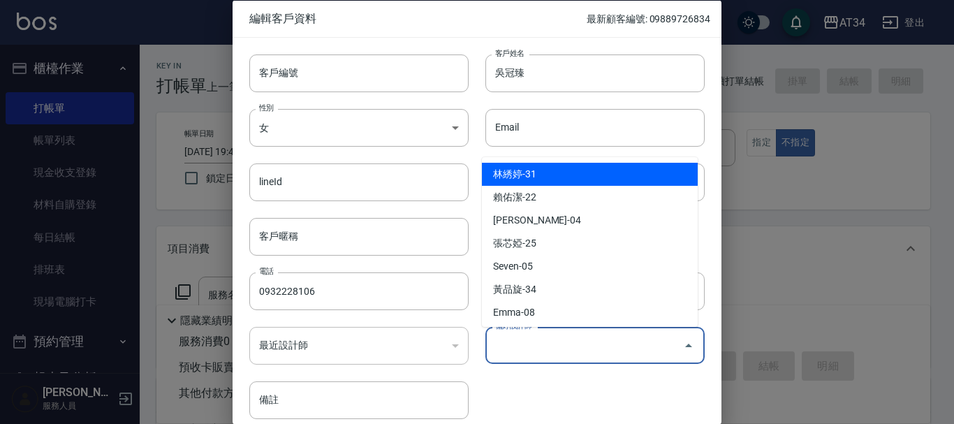
click at [543, 345] on input "偏好設計師" at bounding box center [585, 345] width 186 height 24
type input "[PERSON_NAME]"
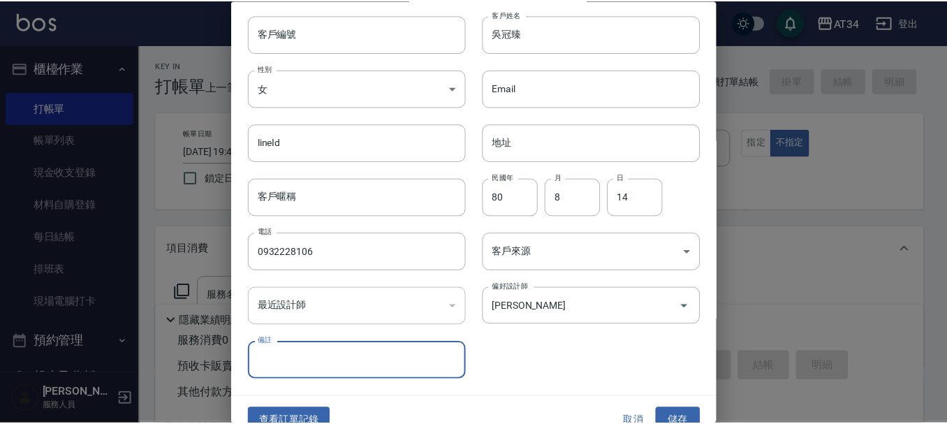
scroll to position [60, 0]
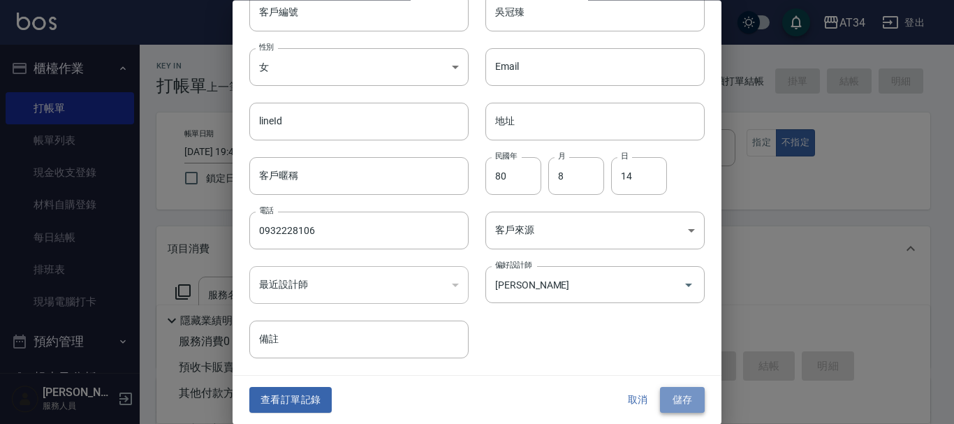
drag, startPoint x: 665, startPoint y: 397, endPoint x: 761, endPoint y: 261, distance: 166.8
click at [666, 397] on button "儲存" at bounding box center [682, 401] width 45 height 26
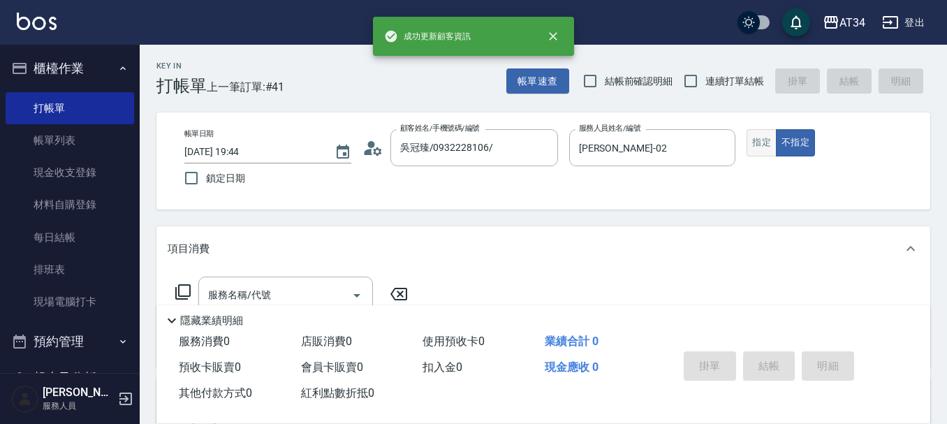
click at [765, 137] on button "指定" at bounding box center [761, 142] width 30 height 27
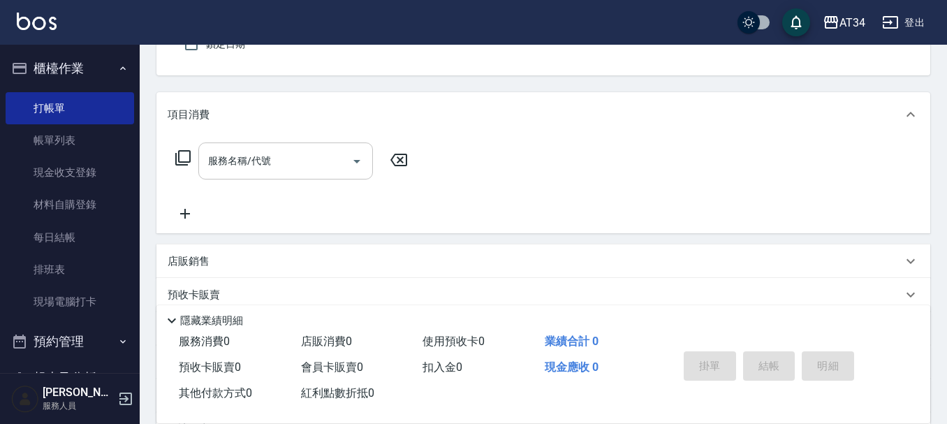
scroll to position [140, 0]
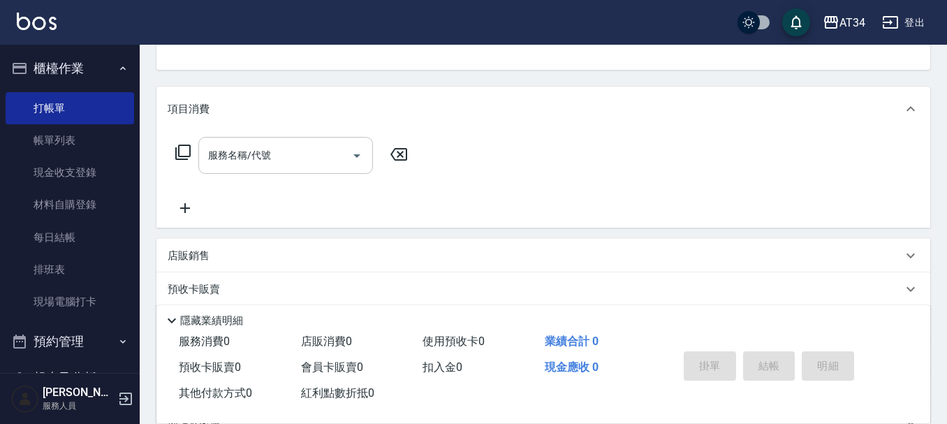
click at [241, 161] on div "服務名稱/代號 服務名稱/代號" at bounding box center [285, 155] width 175 height 37
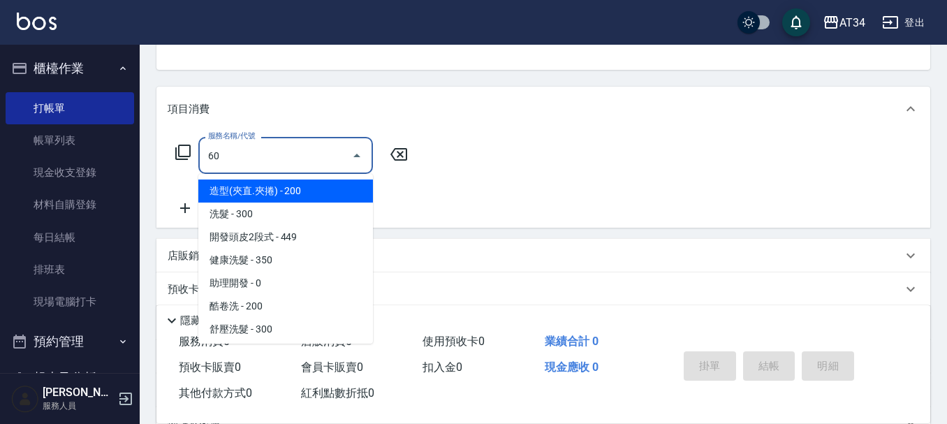
type input "602"
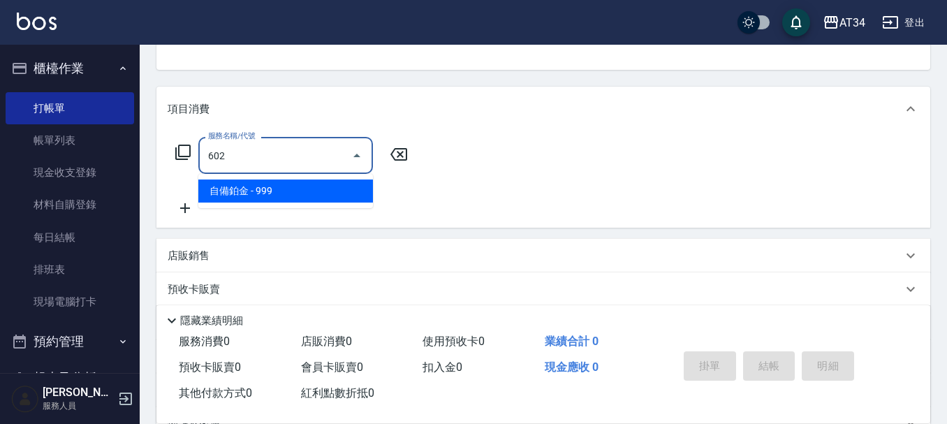
type input "90"
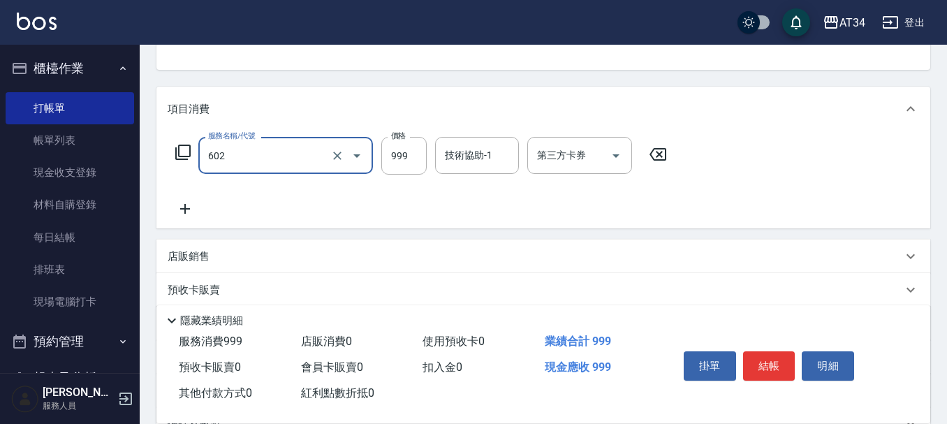
type input "自備鉑金(602)"
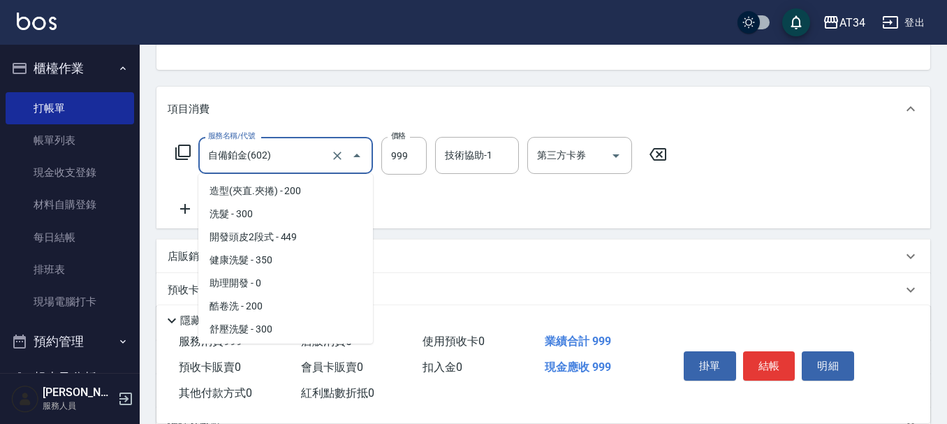
click at [241, 161] on input "自備鉑金(602)" at bounding box center [266, 155] width 123 height 24
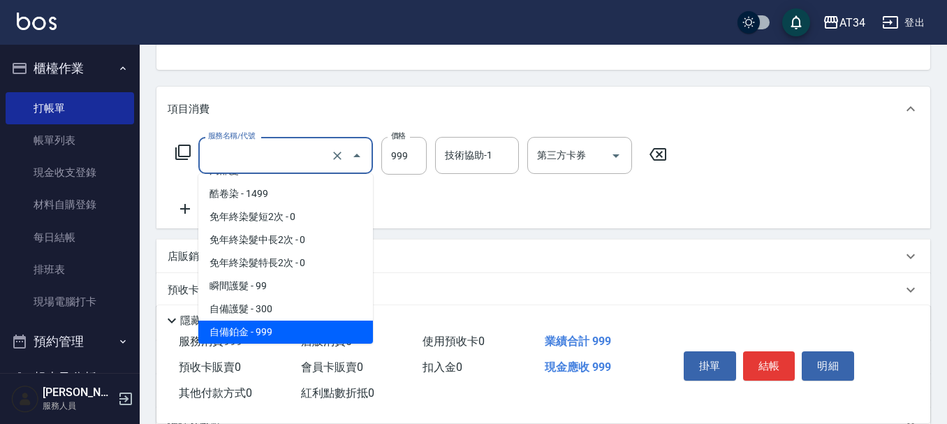
type input "0"
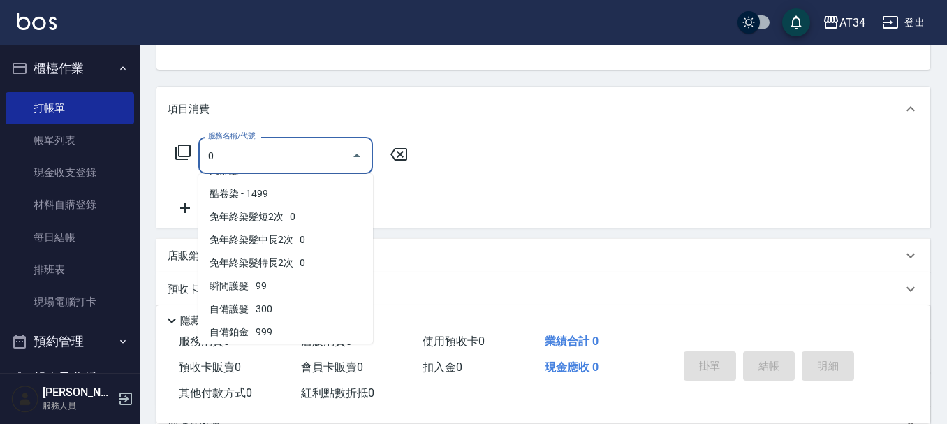
scroll to position [0, 0]
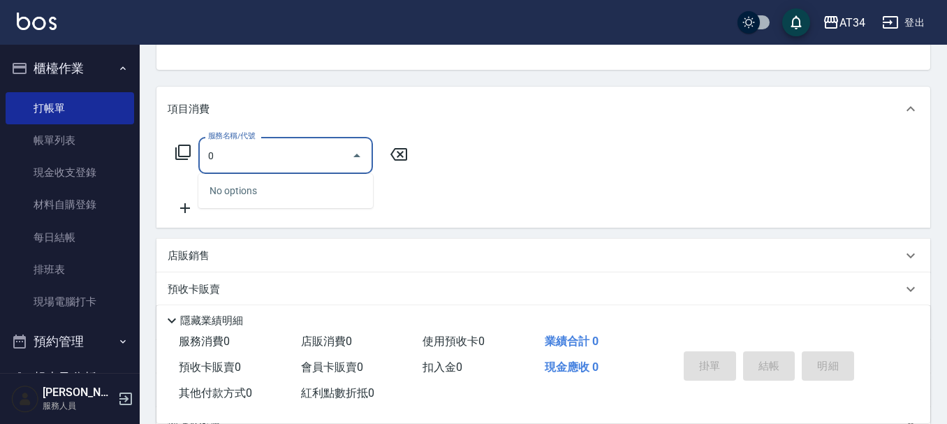
type input "0"
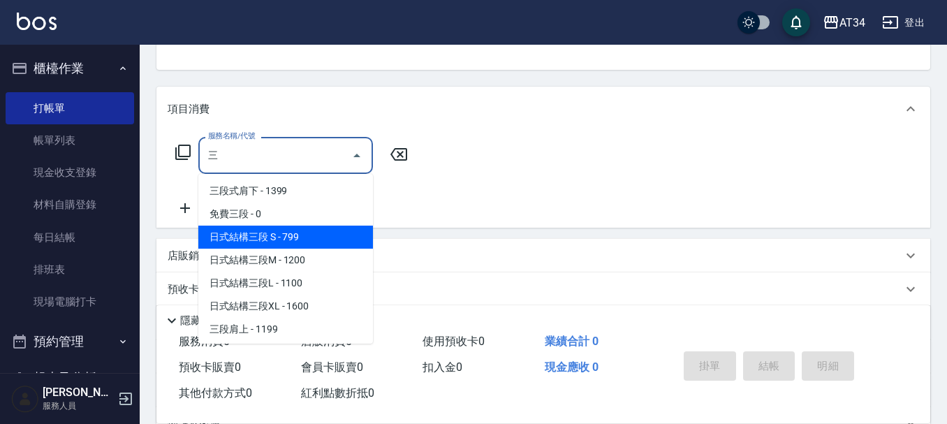
click at [252, 235] on span "日式結構三段 S - 799" at bounding box center [285, 237] width 175 height 23
type input "日式結構三段 S(625)"
type input "70"
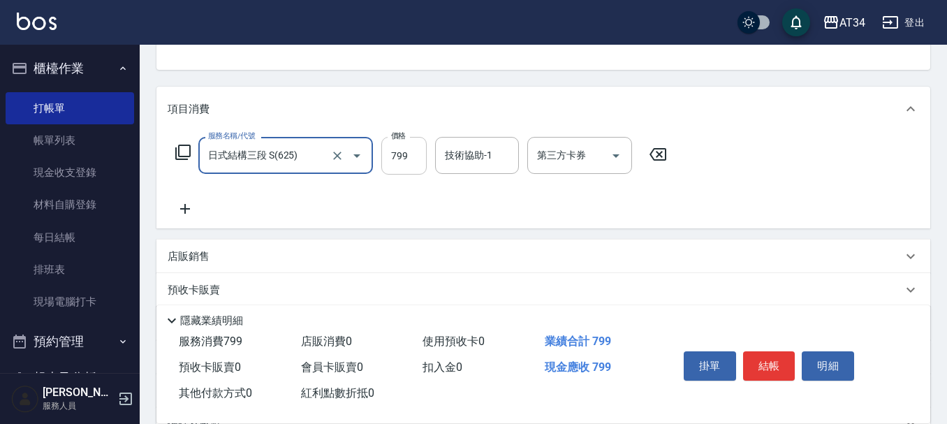
type input "日式結構三段 S(625)"
click at [412, 152] on input "799" at bounding box center [403, 156] width 45 height 38
type input "0"
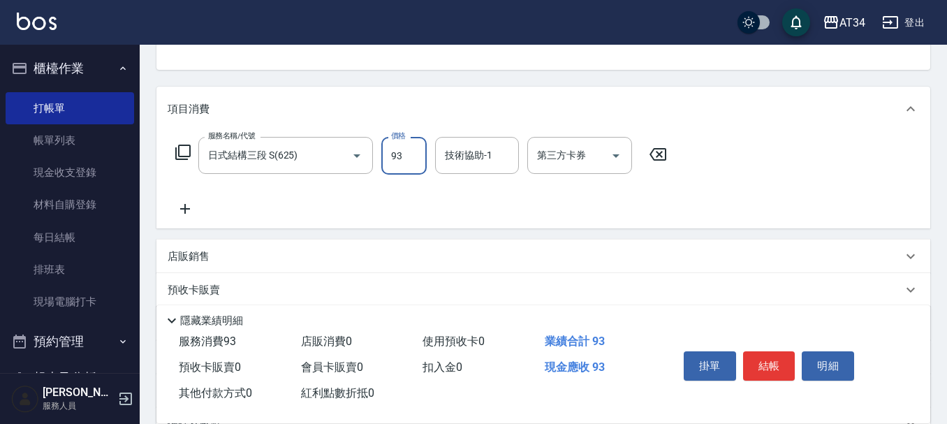
type input "935"
type input "90"
type input "935"
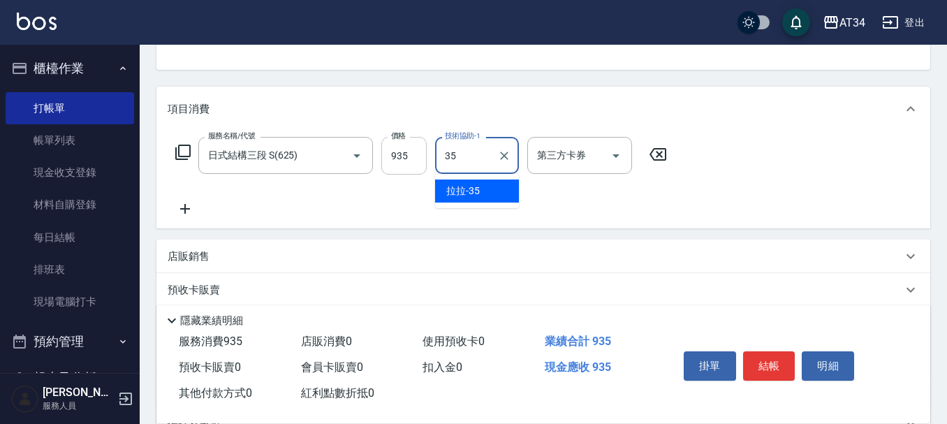
type input "拉拉-35"
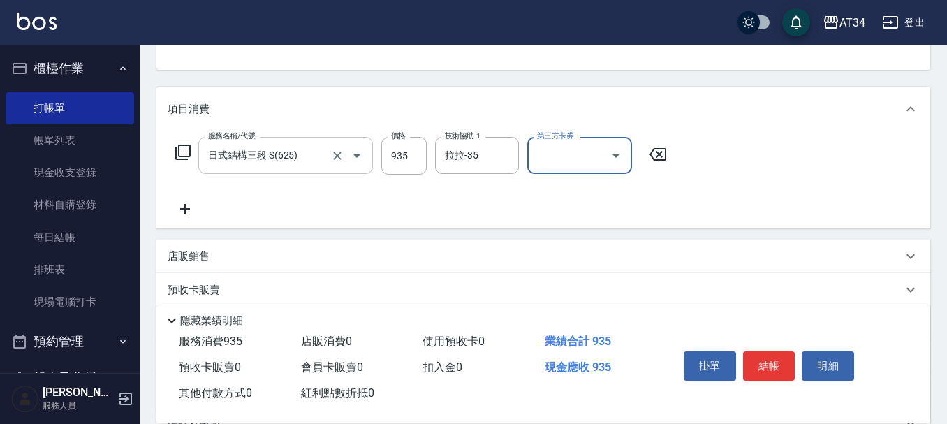
click at [316, 153] on input "日式結構三段 S(625)" at bounding box center [266, 155] width 123 height 24
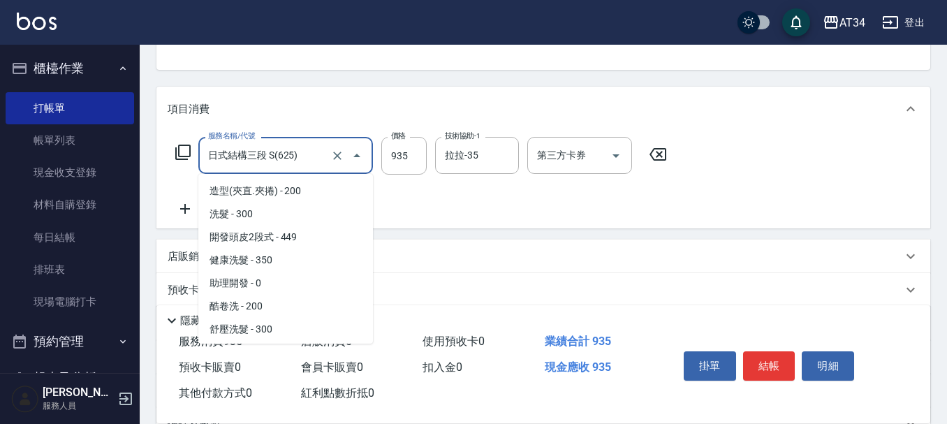
scroll to position [988, 0]
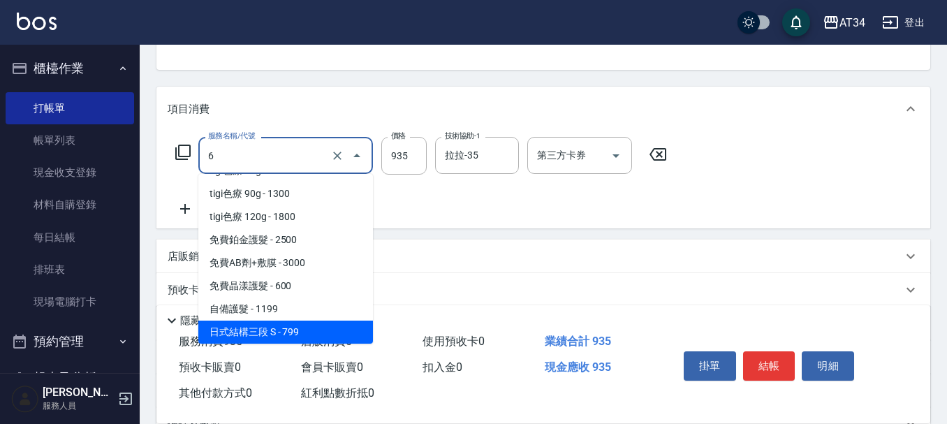
type input "62"
type input "0"
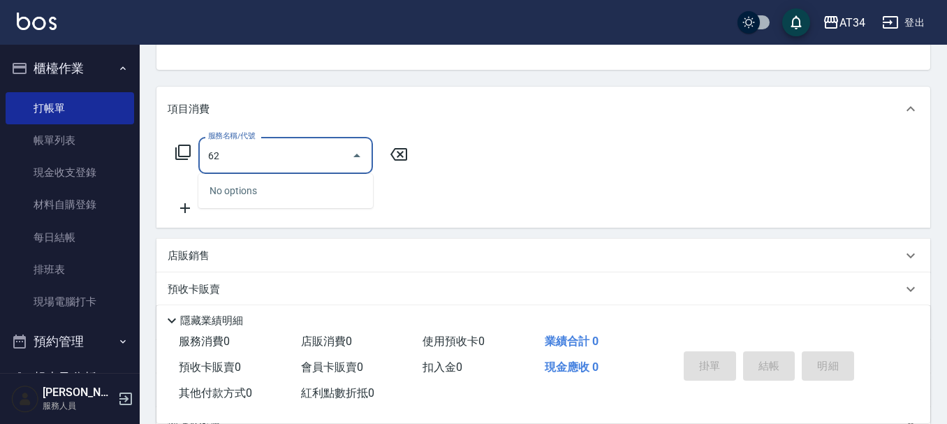
type input "626"
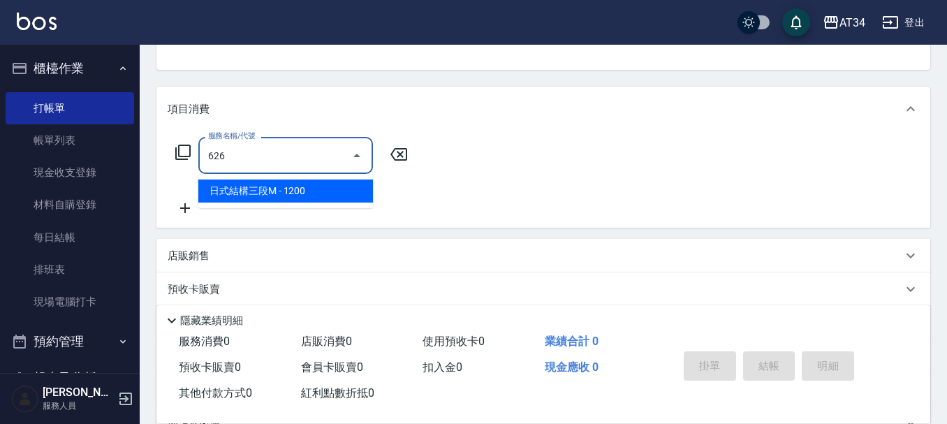
type input "120"
type input "日式結構三段M(626)"
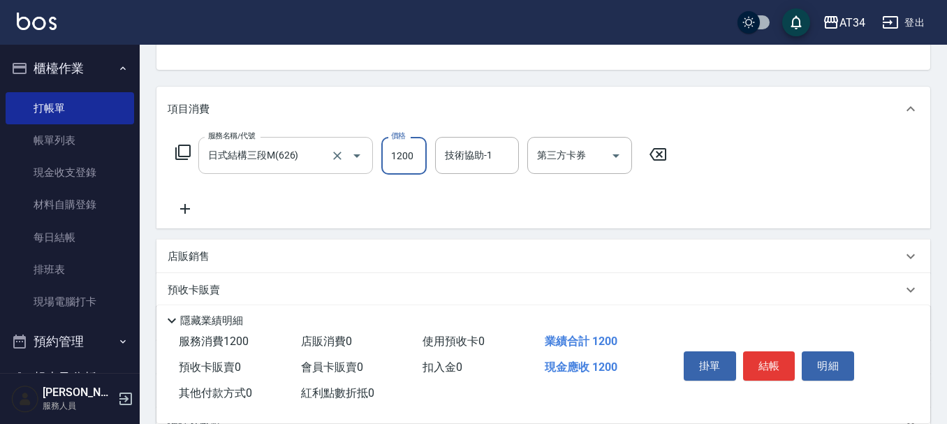
type input "9"
type input "0"
type input "93"
type input "90"
type input "935"
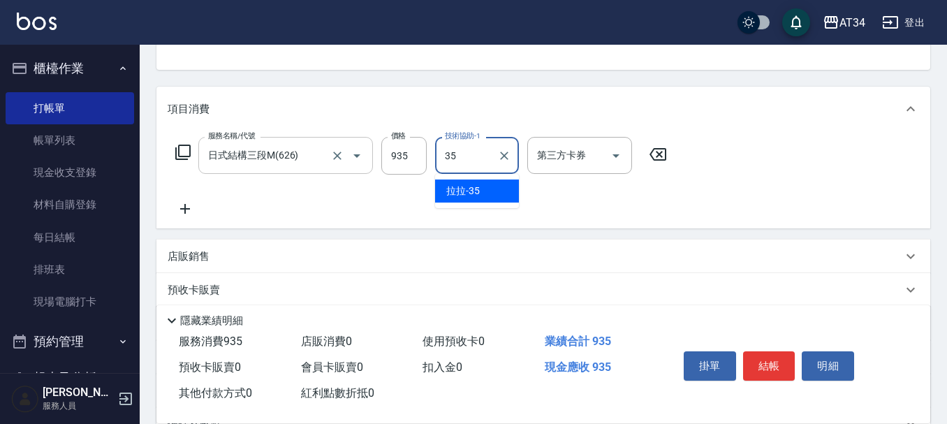
type input "拉拉-35"
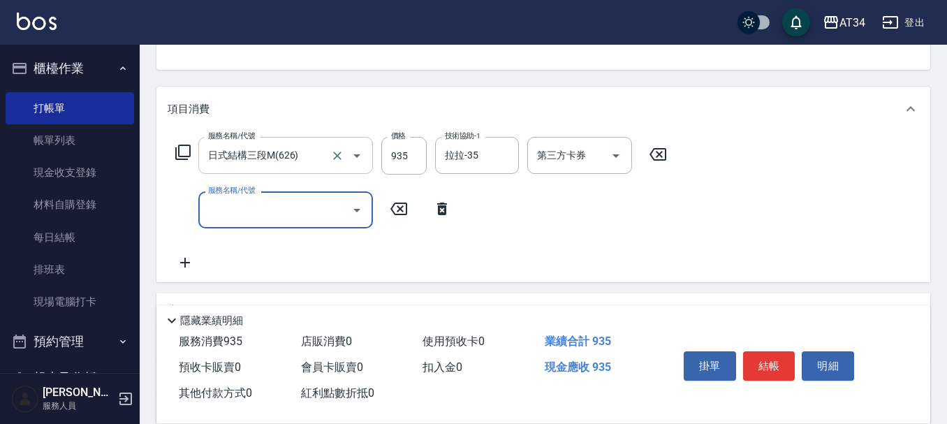
type input "6"
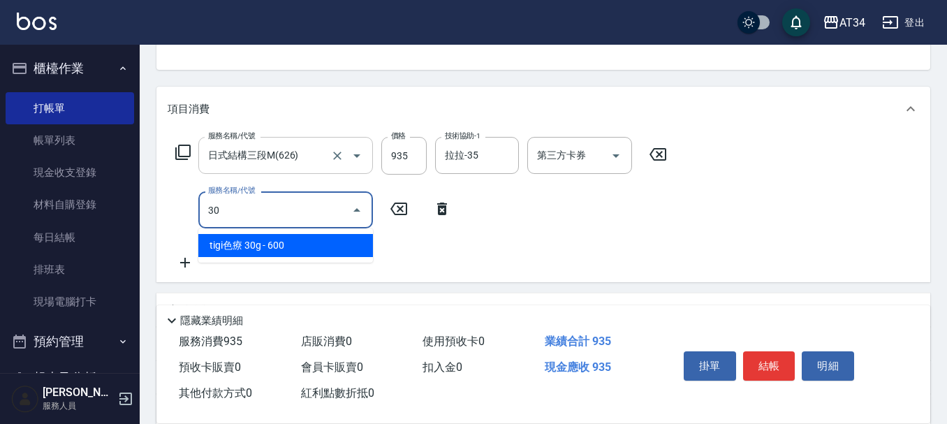
type input "301"
type input "240"
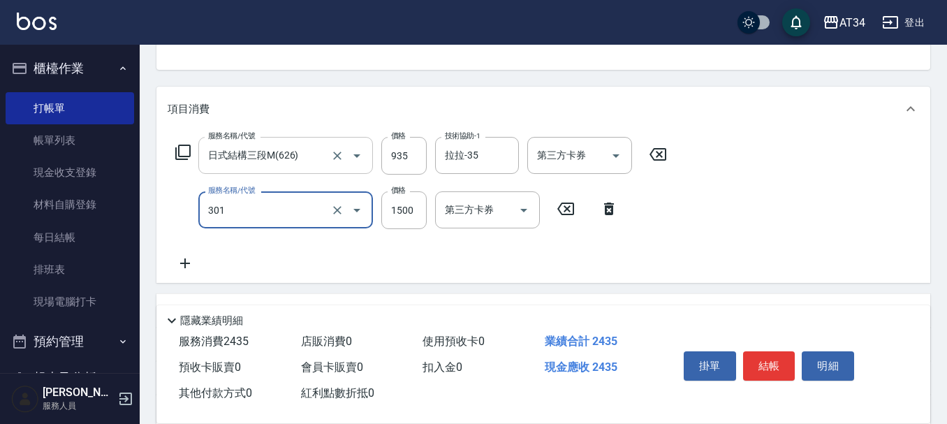
type input "燙髮(301)"
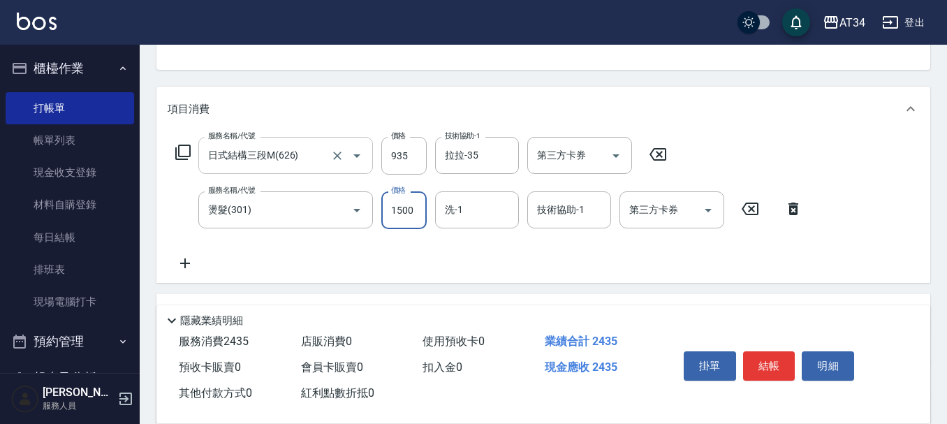
type input "2"
type input "90"
type input "280"
type input "120"
type input "2805"
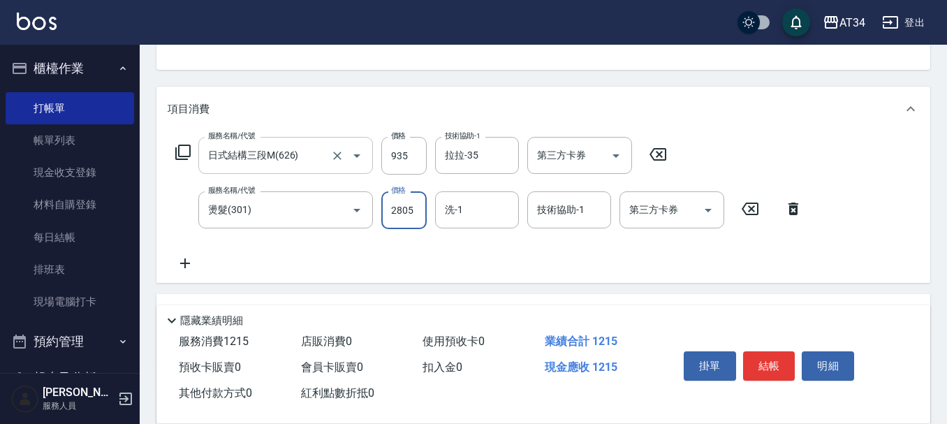
type input "370"
type input "2805"
type input "拉拉-35"
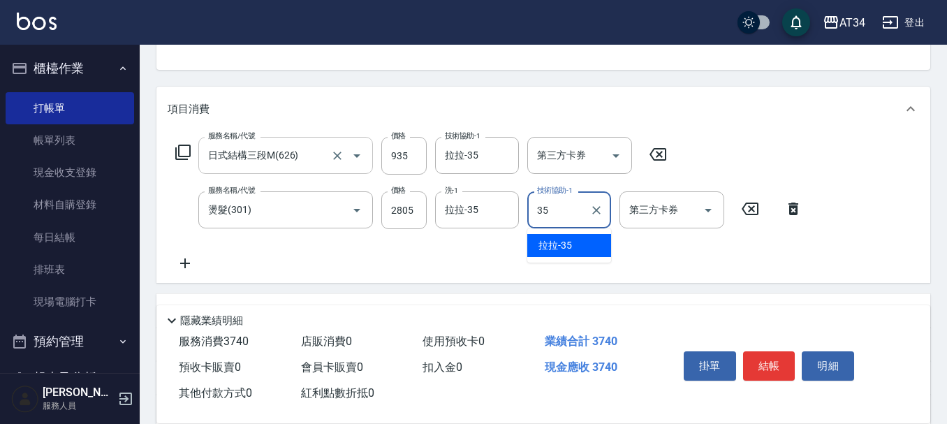
type input "拉拉-35"
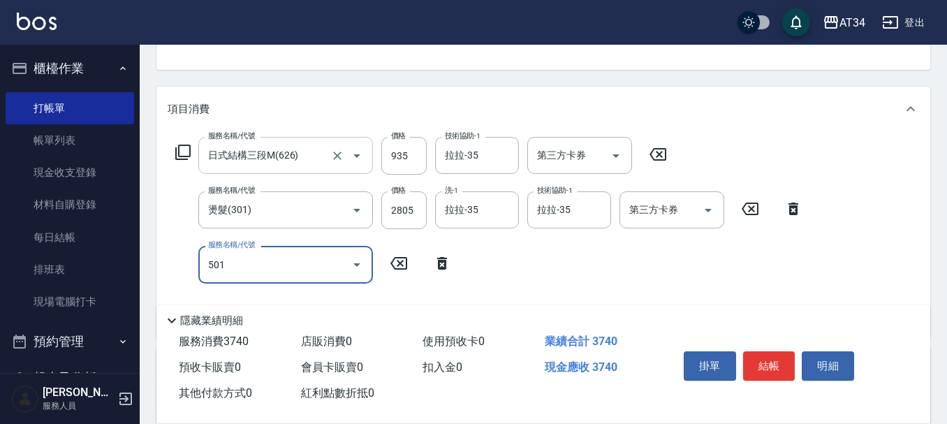
type input "501"
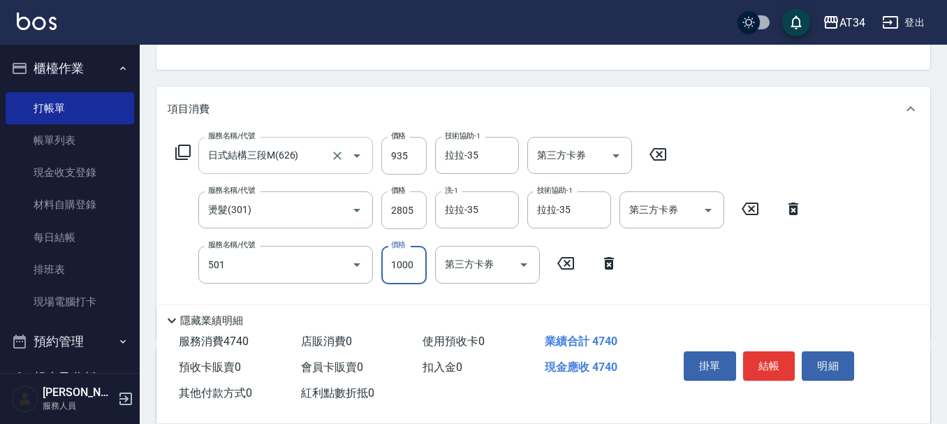
type input "470"
type input "染髮(501)"
type input "2"
type input "370"
type input "212"
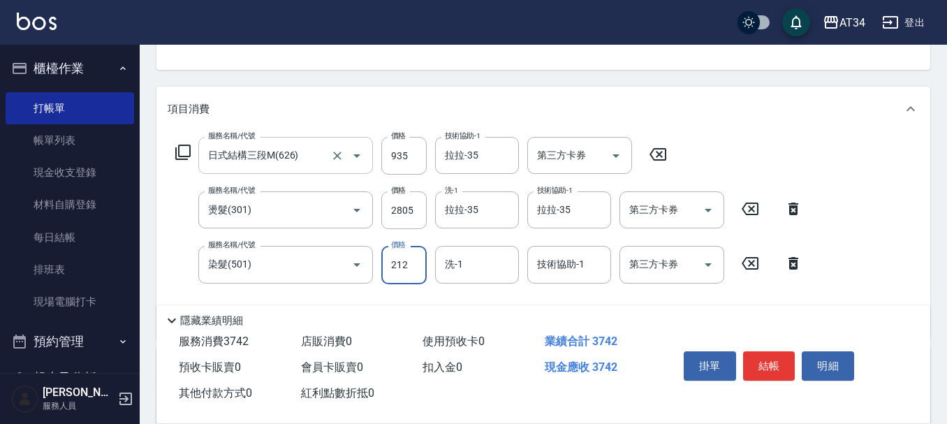
type input "390"
type input "2125"
type input "580"
type input "2125"
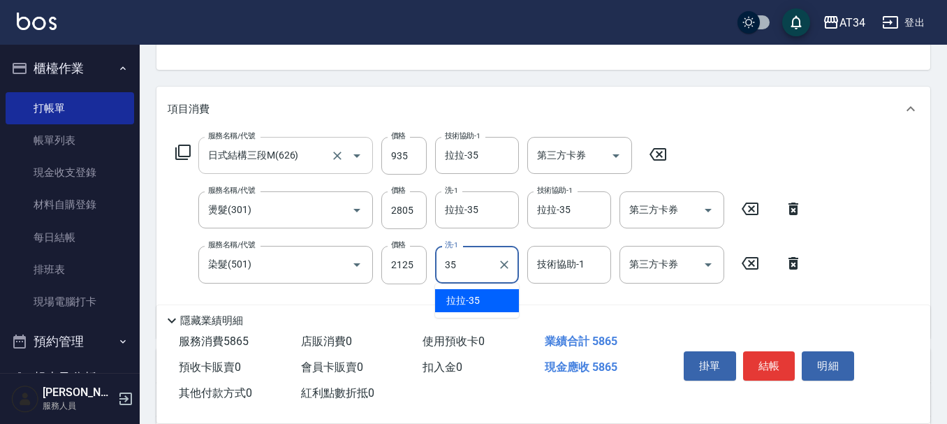
type input "拉拉-35"
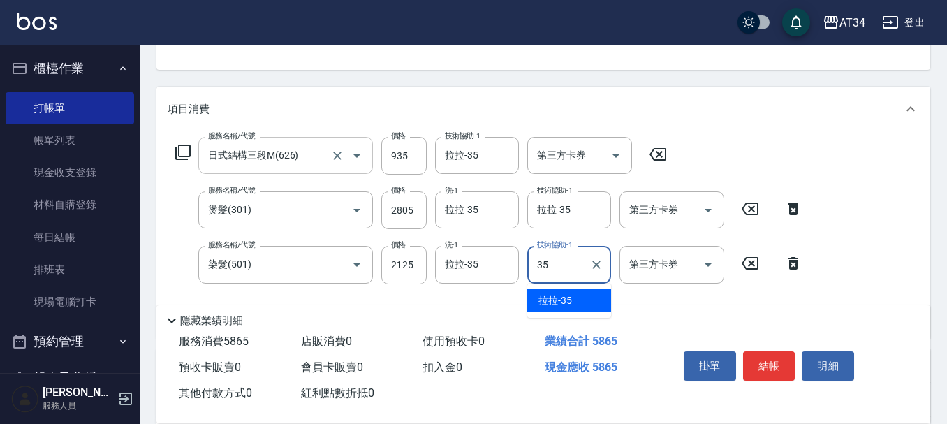
type input "拉拉-35"
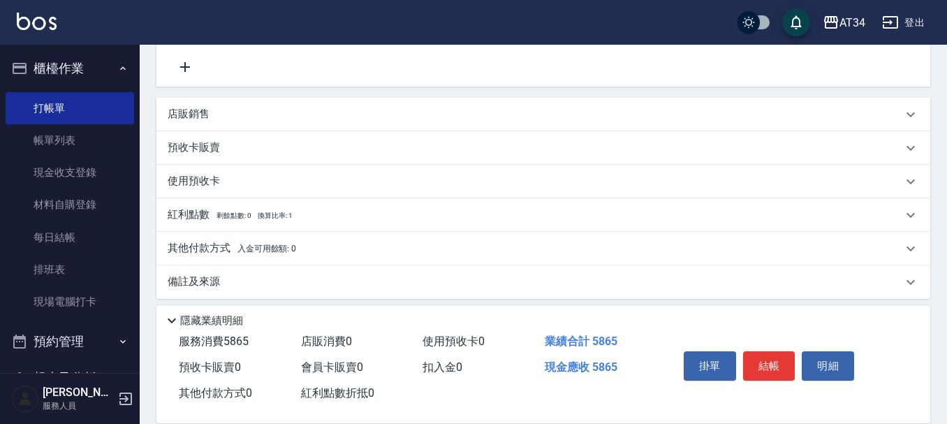
scroll to position [400, 0]
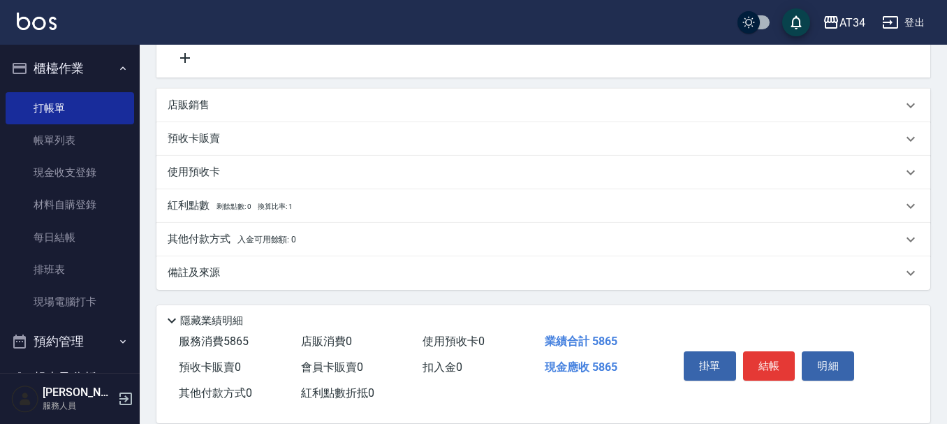
click at [281, 233] on p "其他付款方式 入金可用餘額: 0" at bounding box center [232, 239] width 128 height 15
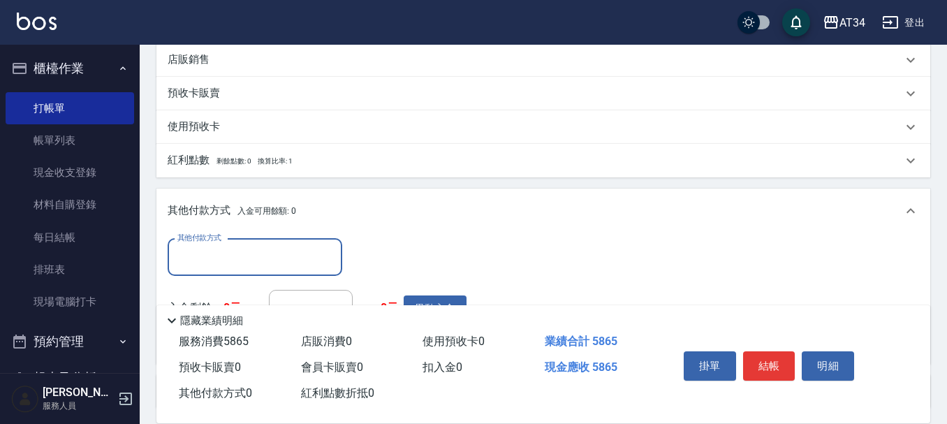
scroll to position [0, 0]
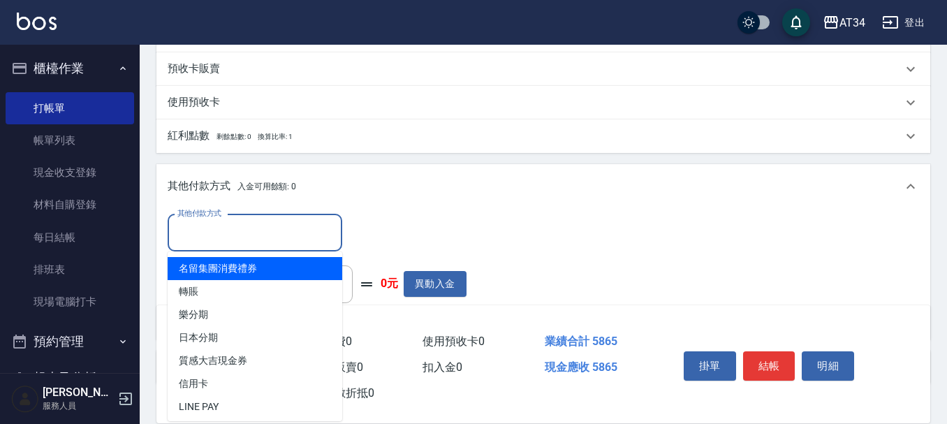
click at [278, 233] on input "其他付款方式" at bounding box center [255, 233] width 162 height 24
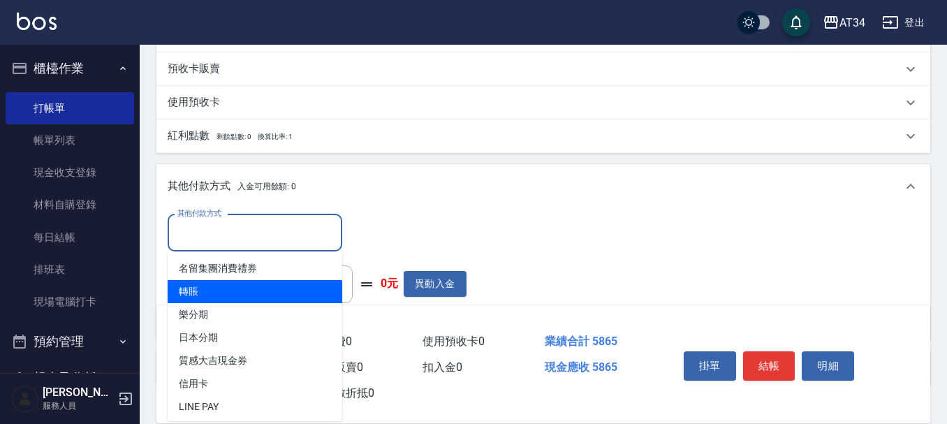
click at [237, 304] on span "樂分期" at bounding box center [255, 314] width 175 height 23
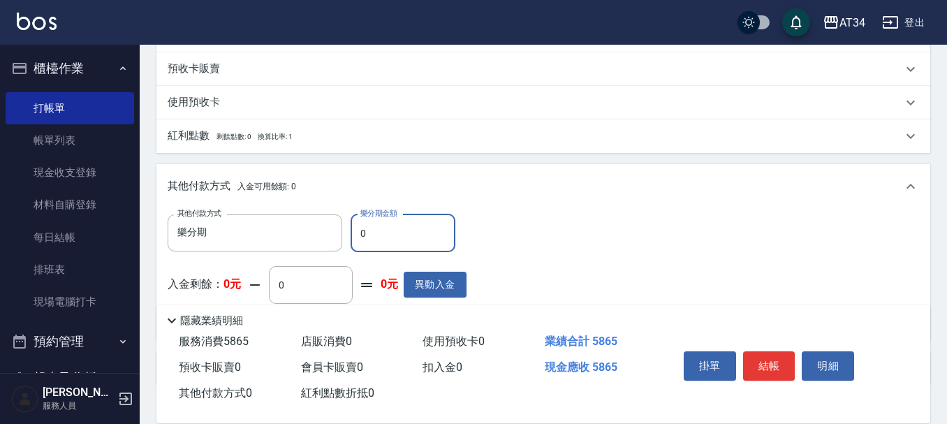
click at [248, 294] on div "入金剩餘： 0元 0 ​ 整筆扣入金 0元 異動入金" at bounding box center [317, 297] width 299 height 63
click at [265, 226] on input "樂分期" at bounding box center [244, 233] width 141 height 24
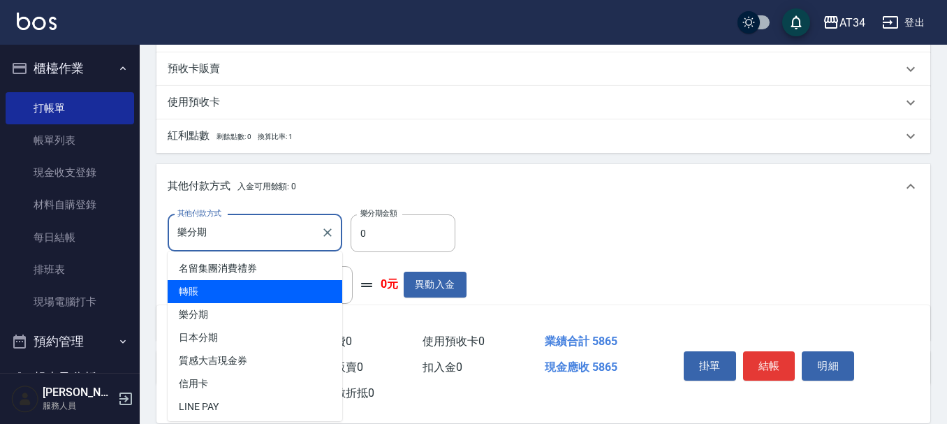
click at [245, 289] on span "轉賬" at bounding box center [255, 291] width 175 height 23
type input "轉賬"
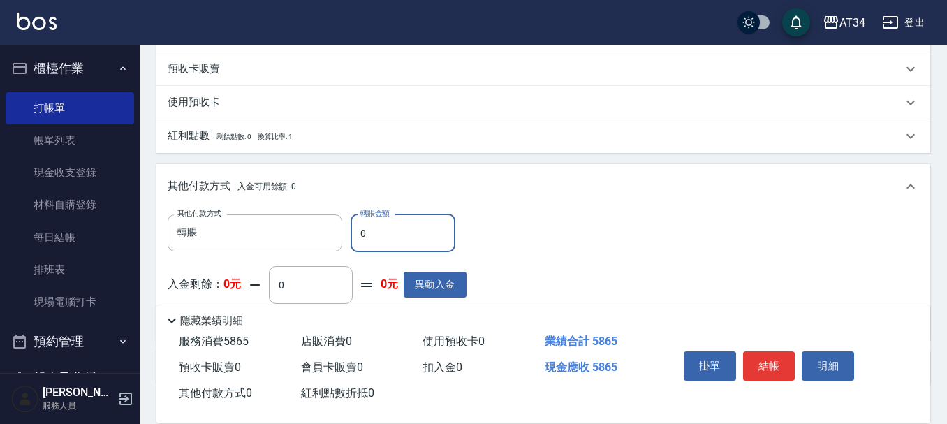
click at [382, 239] on input "0" at bounding box center [403, 233] width 105 height 38
type input "586"
type input "520"
type input "5865"
type input "0"
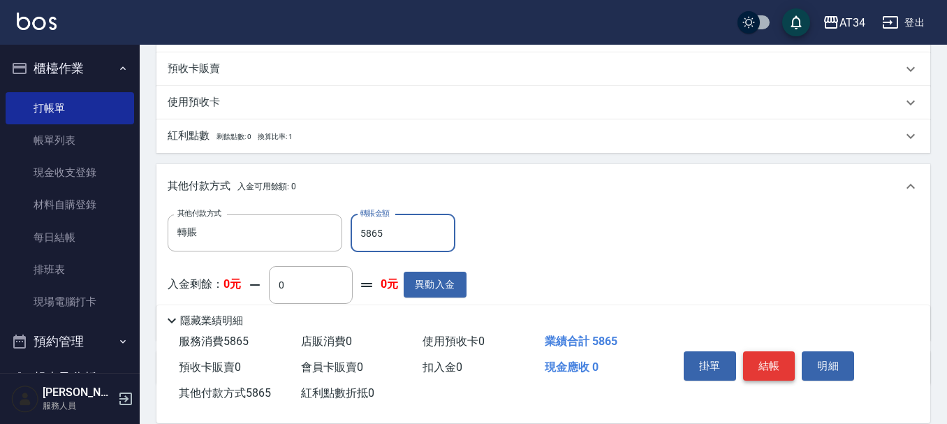
type input "5865"
click at [766, 355] on button "結帳" at bounding box center [769, 365] width 52 height 29
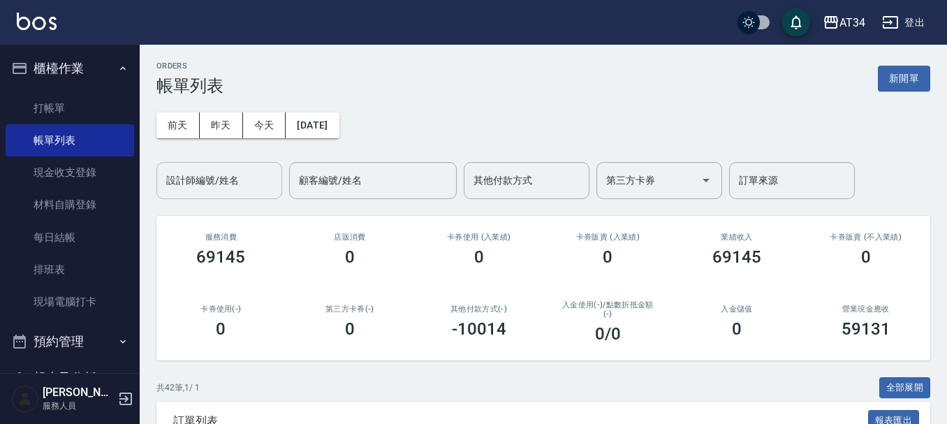
click at [247, 174] on input "設計師編號/姓名" at bounding box center [219, 180] width 113 height 24
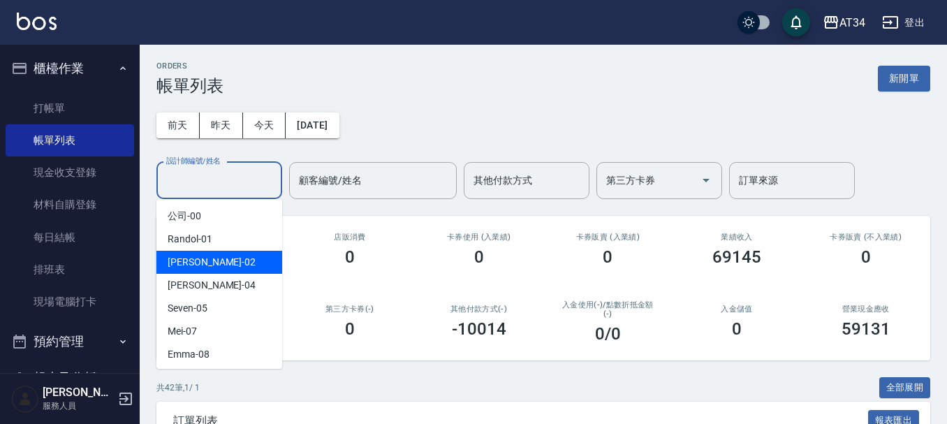
click at [237, 251] on div "[PERSON_NAME] -02" at bounding box center [219, 262] width 126 height 23
type input "[PERSON_NAME]-02"
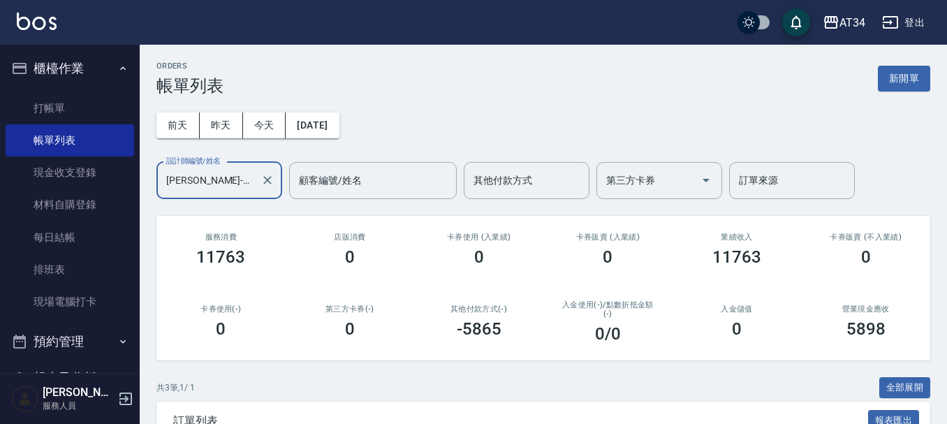
scroll to position [209, 0]
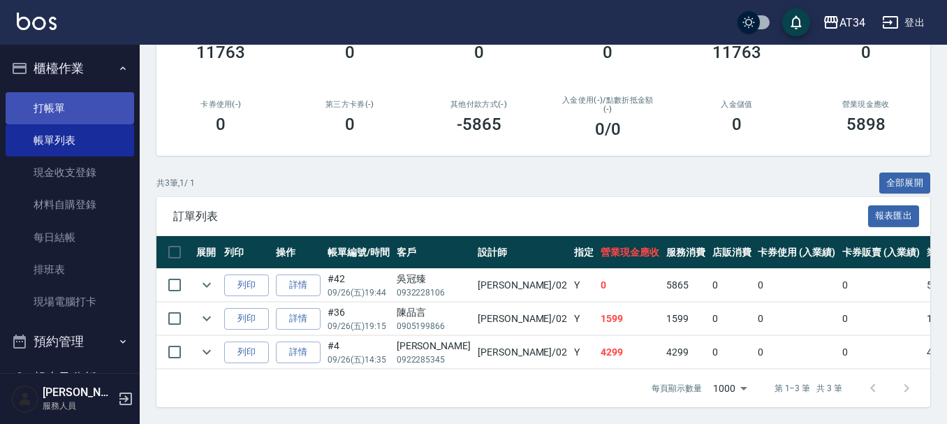
click at [102, 101] on link "打帳單" at bounding box center [70, 108] width 128 height 32
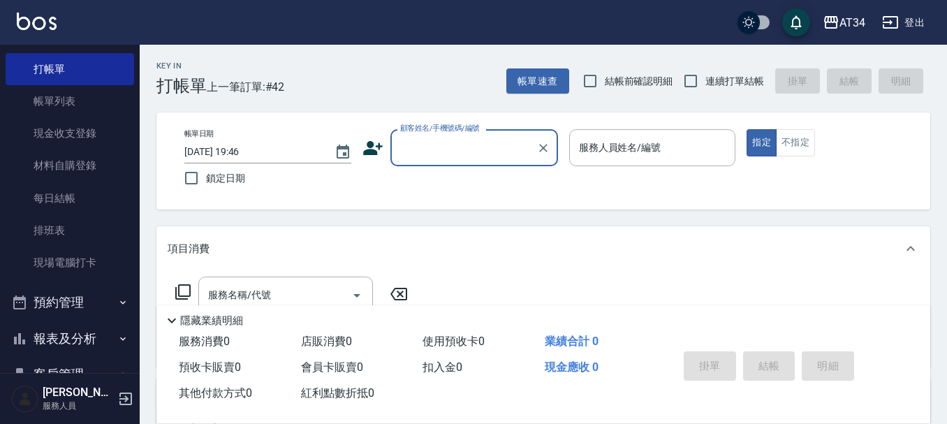
scroll to position [70, 0]
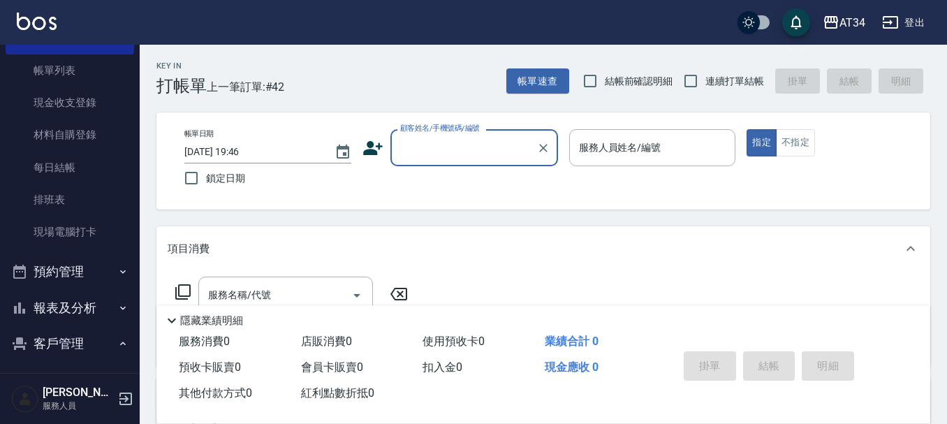
click at [116, 260] on button "預約管理" at bounding box center [70, 271] width 128 height 36
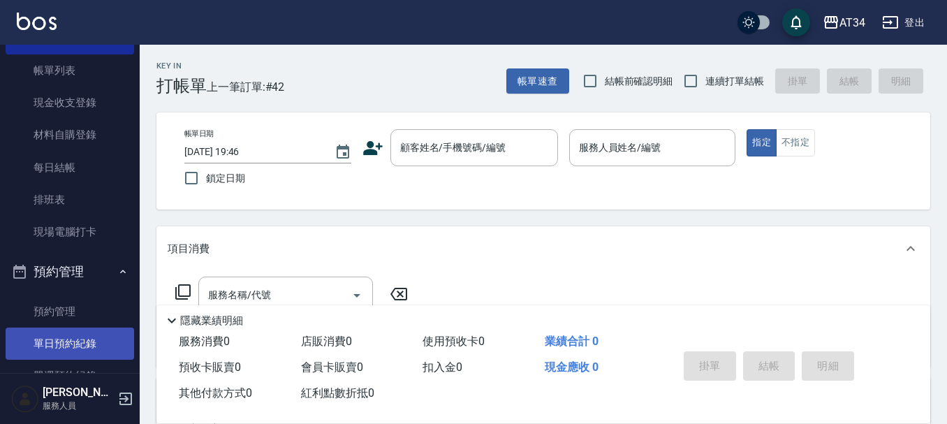
drag, startPoint x: 116, startPoint y: 260, endPoint x: 92, endPoint y: 347, distance: 89.8
click at [92, 347] on link "單日預約紀錄" at bounding box center [70, 343] width 128 height 32
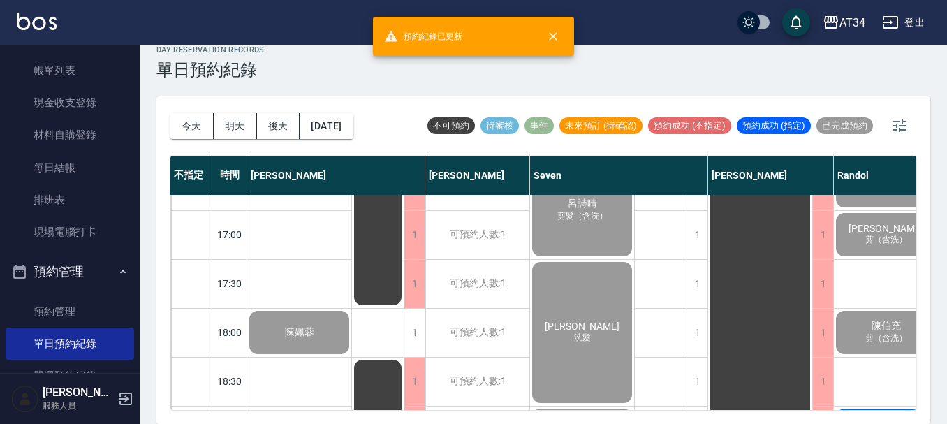
scroll to position [676, 0]
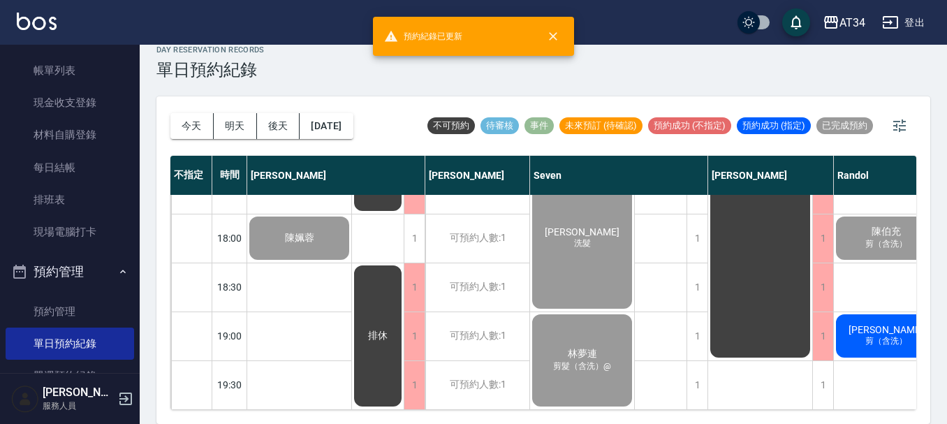
click at [859, 312] on div "邱凱威 剪（含洗）" at bounding box center [886, 335] width 104 height 47
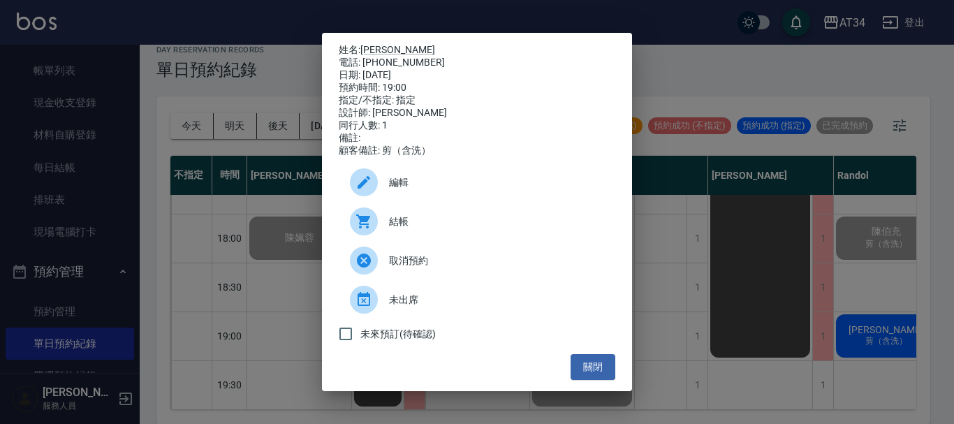
click at [390, 239] on div "結帳" at bounding box center [477, 221] width 276 height 39
click at [741, 42] on div "姓名: 邱凱威 電話: 0927322282 日期: 2025/09/26 預約時間: 19:00 指定/不指定: 指定 設計師: Randol 同行人數: …" at bounding box center [477, 212] width 954 height 424
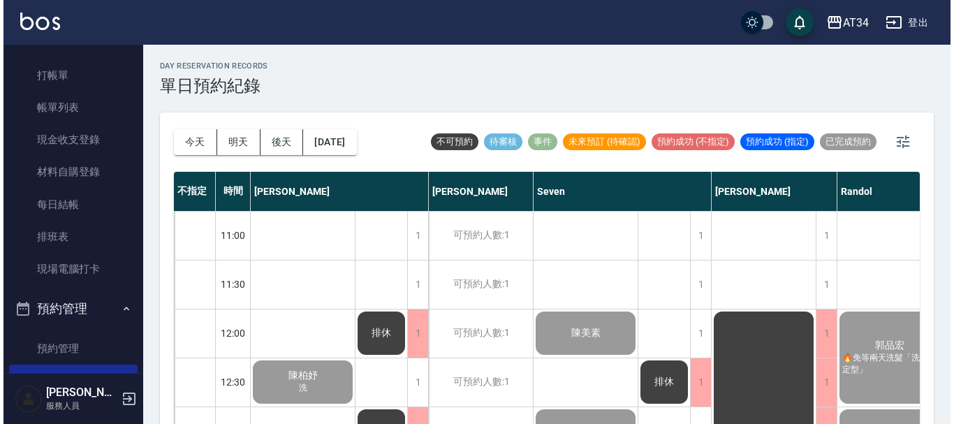
scroll to position [0, 0]
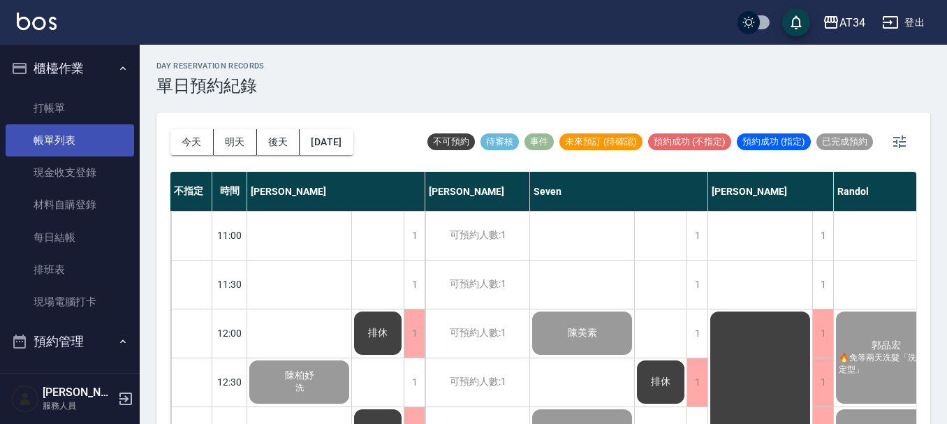
click at [93, 153] on link "帳單列表" at bounding box center [70, 140] width 128 height 32
click at [40, 142] on link "帳單列表" at bounding box center [70, 140] width 128 height 32
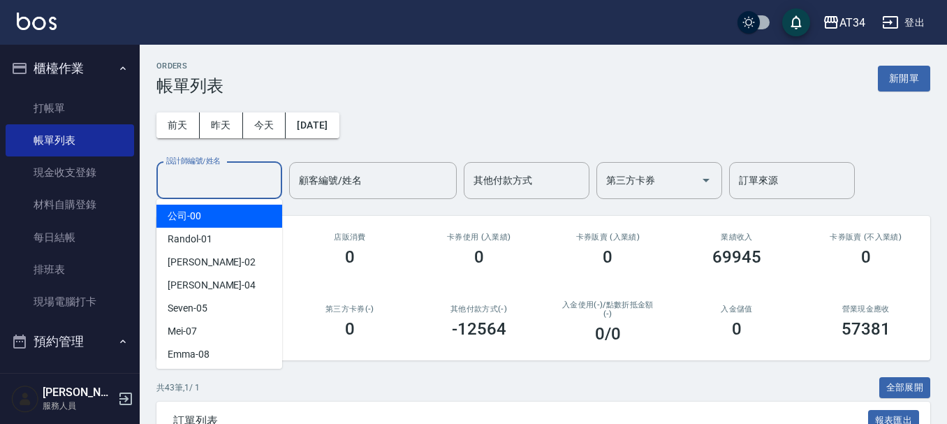
click at [221, 183] on input "設計師編號/姓名" at bounding box center [219, 180] width 113 height 24
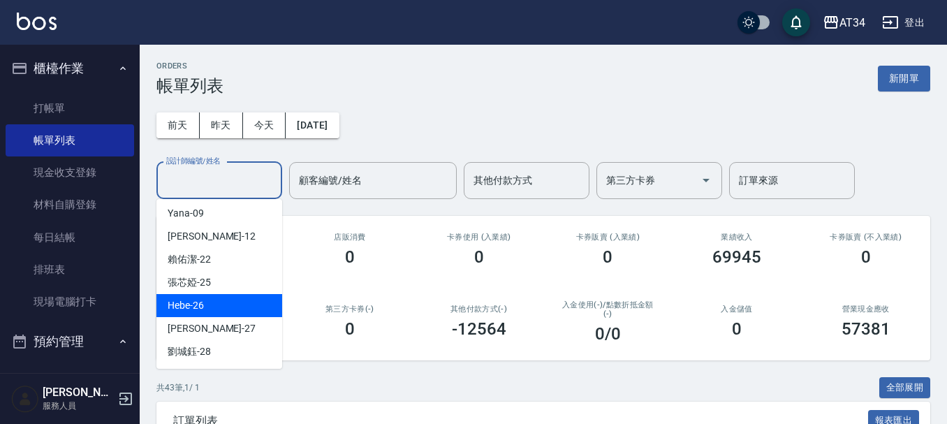
scroll to position [140, 0]
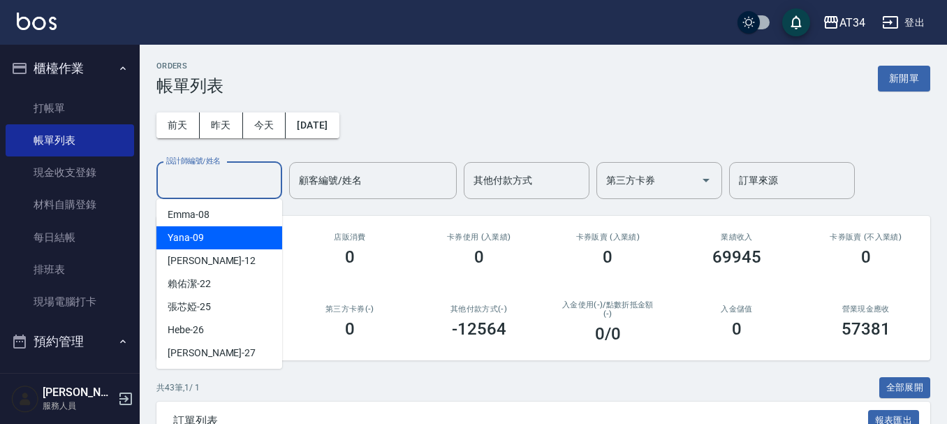
click at [212, 241] on div "Yana -09" at bounding box center [219, 237] width 126 height 23
type input "Yana-09"
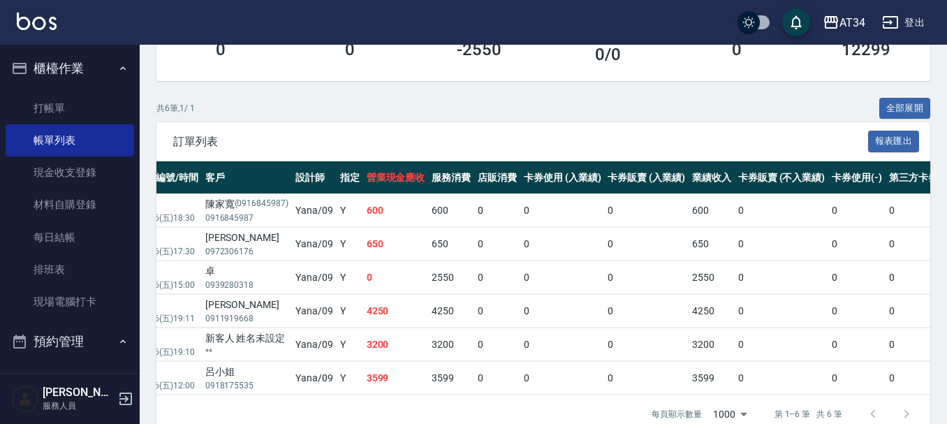
scroll to position [0, 0]
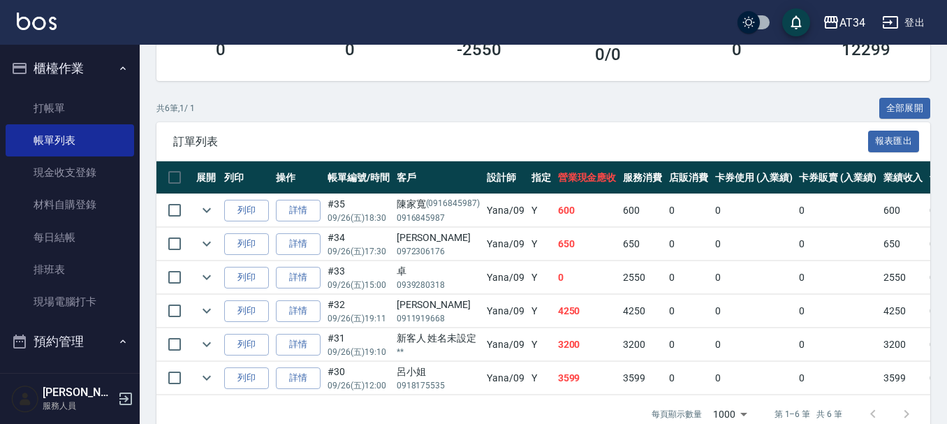
click at [48, 87] on ul "打帳單 帳單列表 現金收支登錄 材料自購登錄 每日結帳 排班表 現場電腦打卡" at bounding box center [70, 205] width 128 height 237
click at [48, 98] on link "打帳單" at bounding box center [70, 108] width 128 height 32
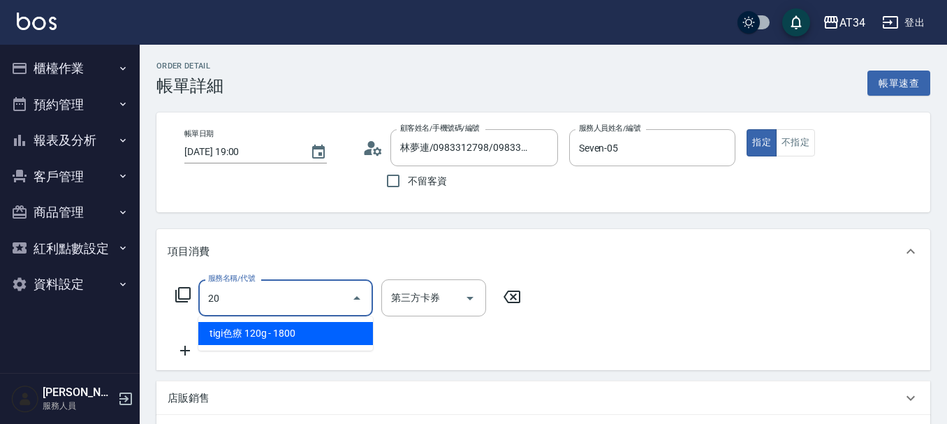
type input "201"
type input "30"
type input "洗髮(201)"
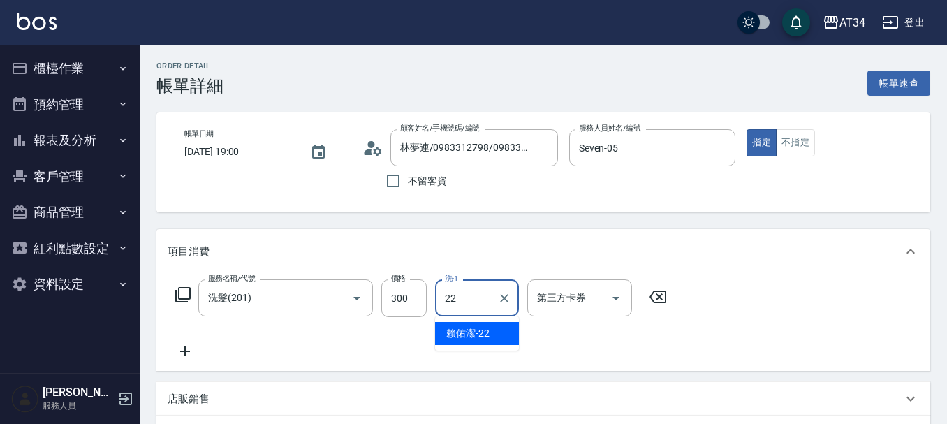
type input "賴佑潔-22"
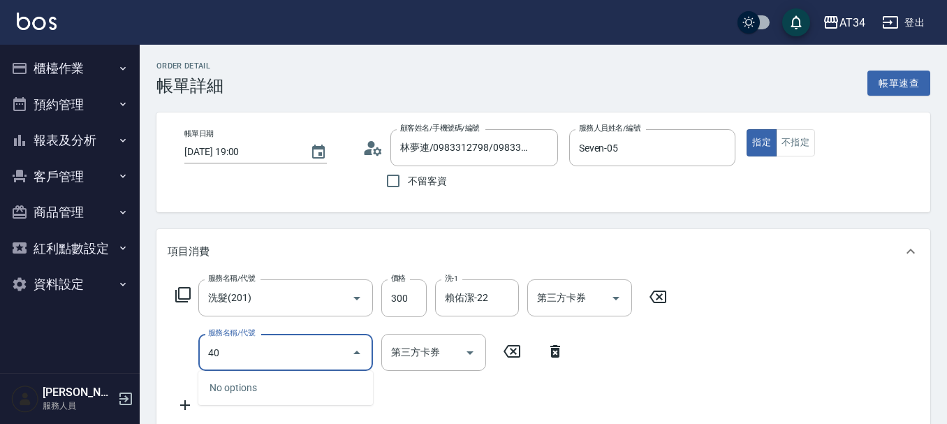
type input "401"
type input "50"
type input "剪髮(401)"
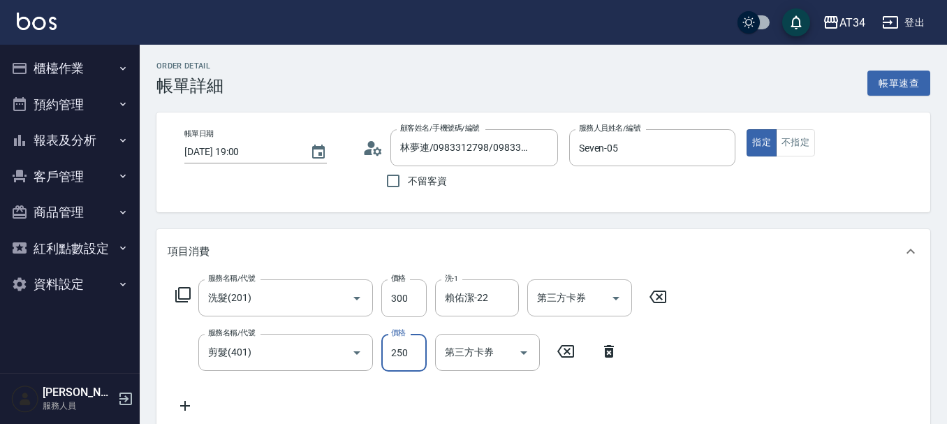
type input "30"
type input "60"
type input "90"
type input "600"
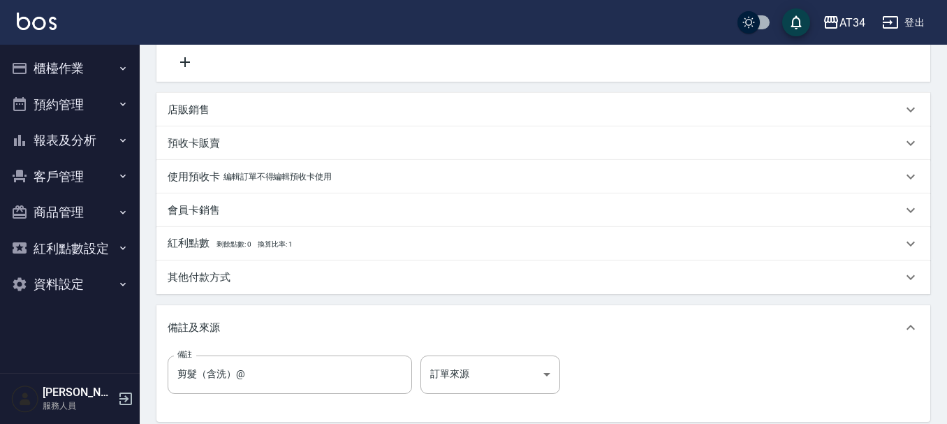
scroll to position [419, 0]
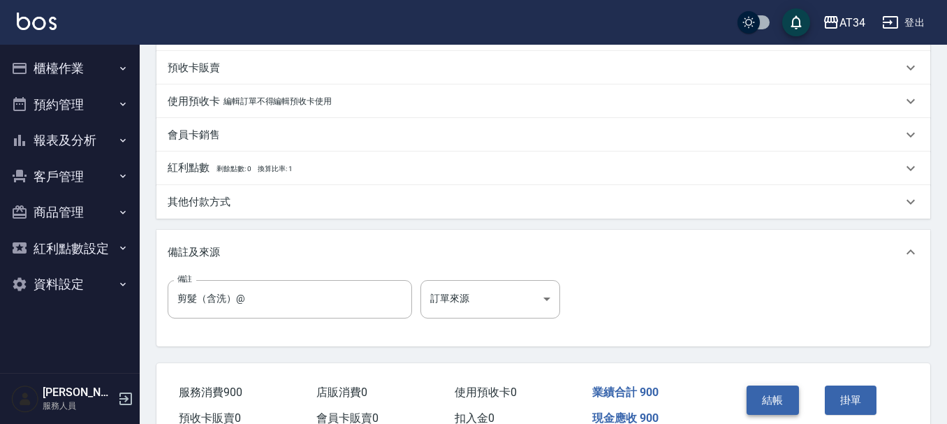
click at [781, 402] on button "結帳" at bounding box center [772, 399] width 52 height 29
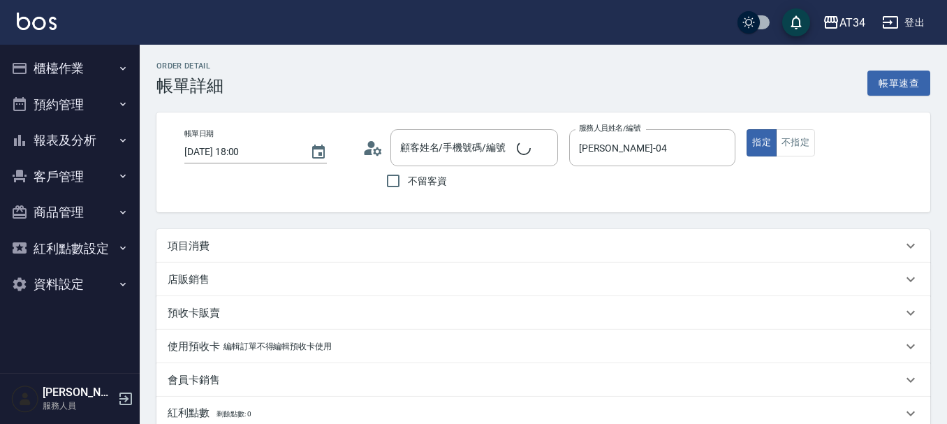
click at [434, 151] on div "顧客姓名/手機號碼/編號 顧客姓名/手機號碼/編號" at bounding box center [474, 147] width 168 height 37
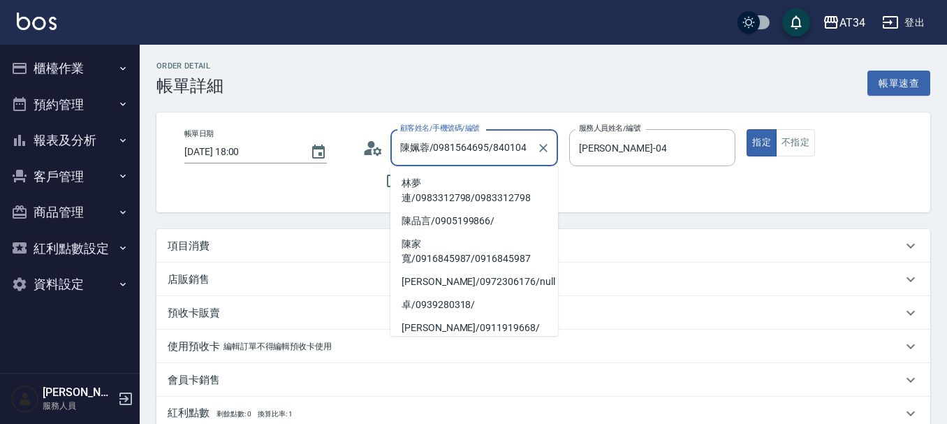
type input "陳姵蓉/0981564695/840104"
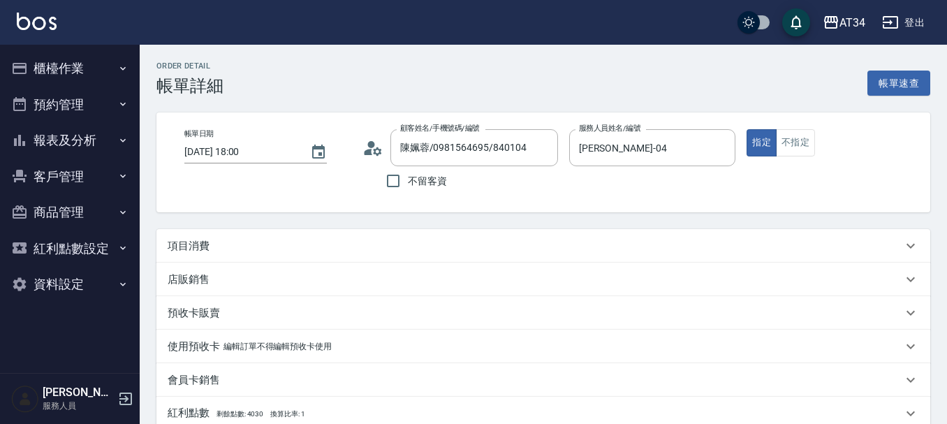
click at [246, 258] on div "項目消費" at bounding box center [543, 246] width 774 height 34
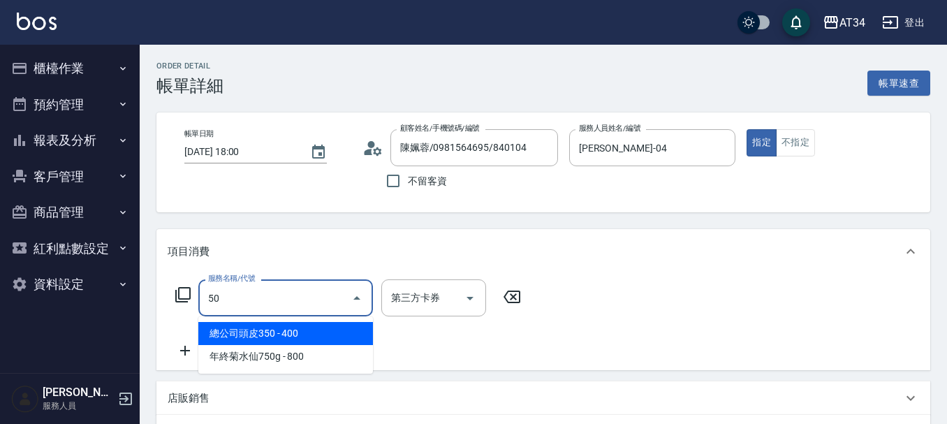
type input "503"
type input "90"
type input "局部髮(503)"
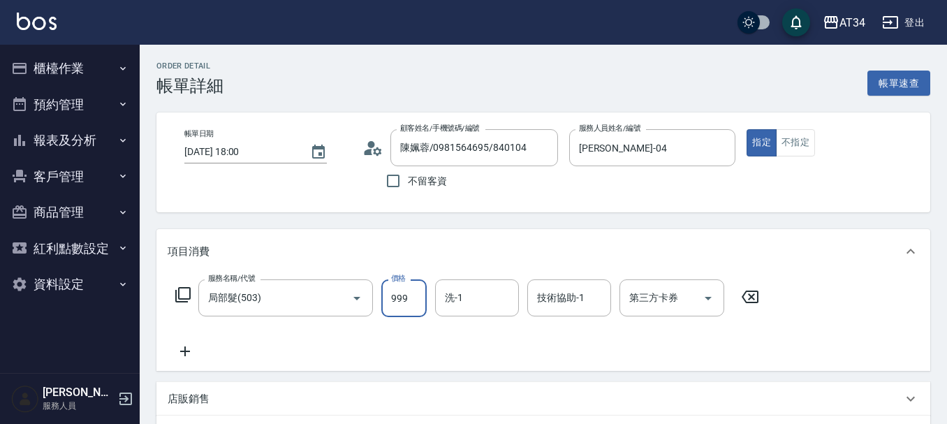
type input "0"
type input "16"
type input "10"
type input "160"
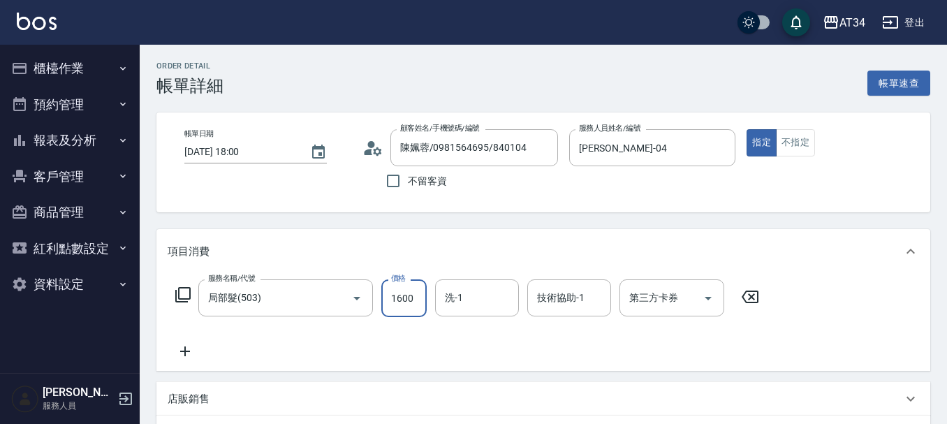
type input "1600"
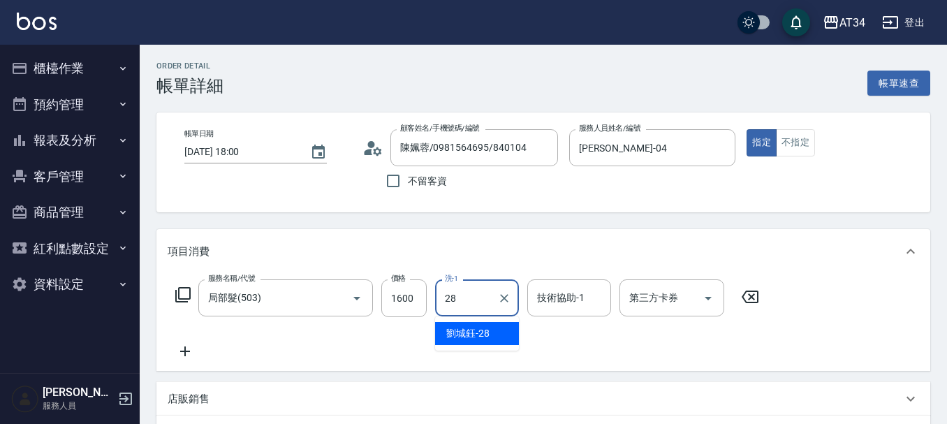
type input "劉城鈺-28"
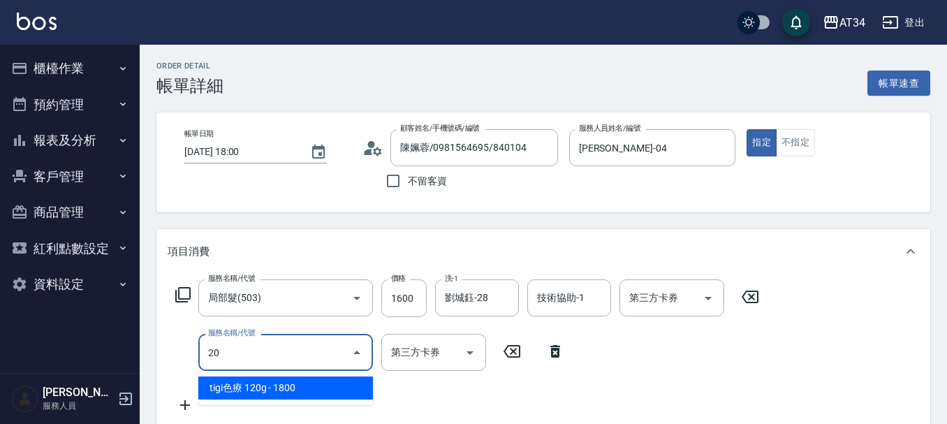
type input "201"
type input "190"
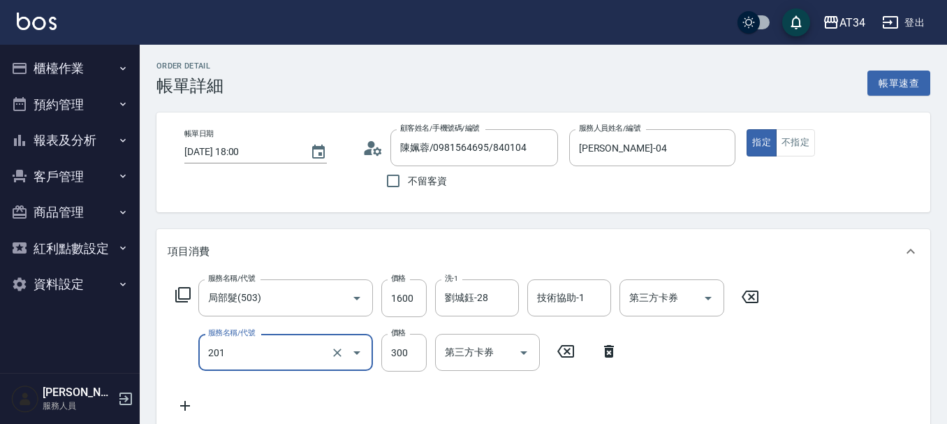
type input "洗髮(201)"
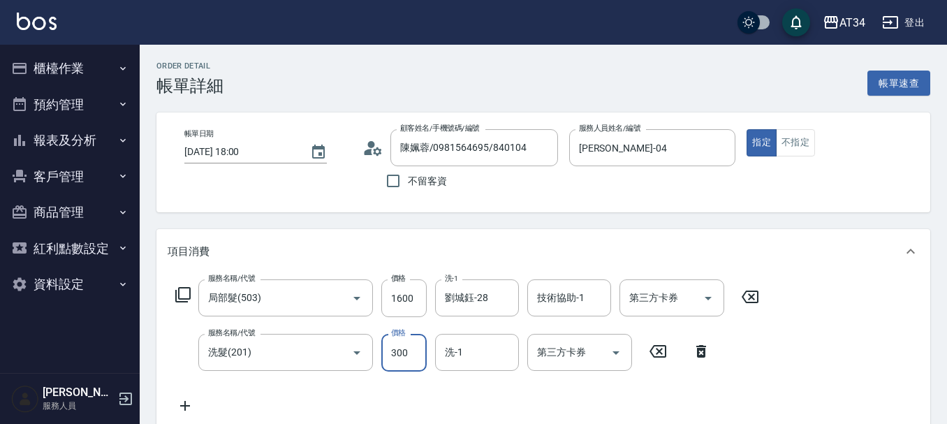
type input "160"
type input "20"
type input "180"
type input "200"
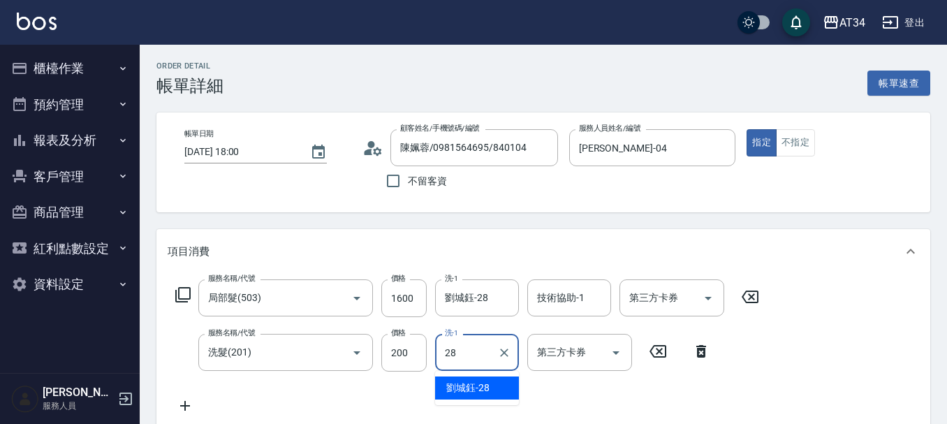
type input "劉城鈺-28"
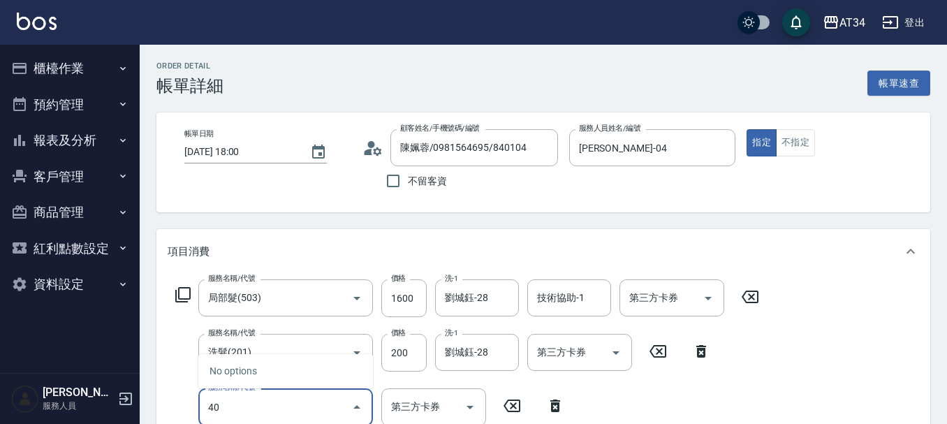
type input "401"
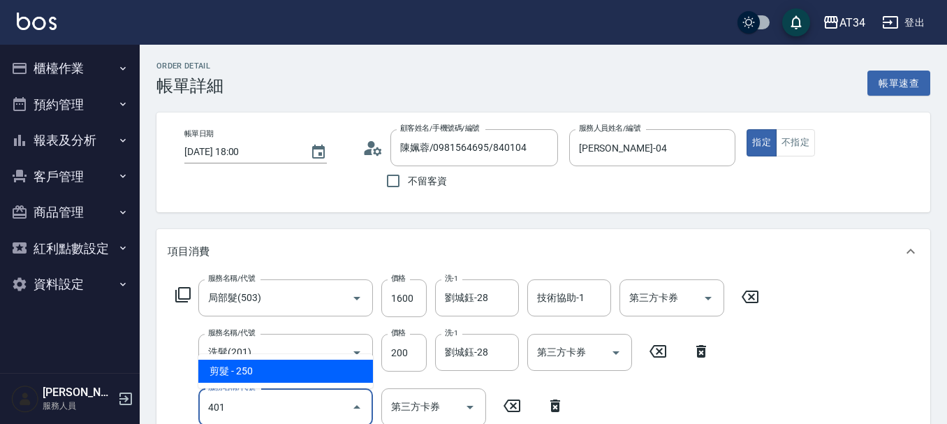
type input "200"
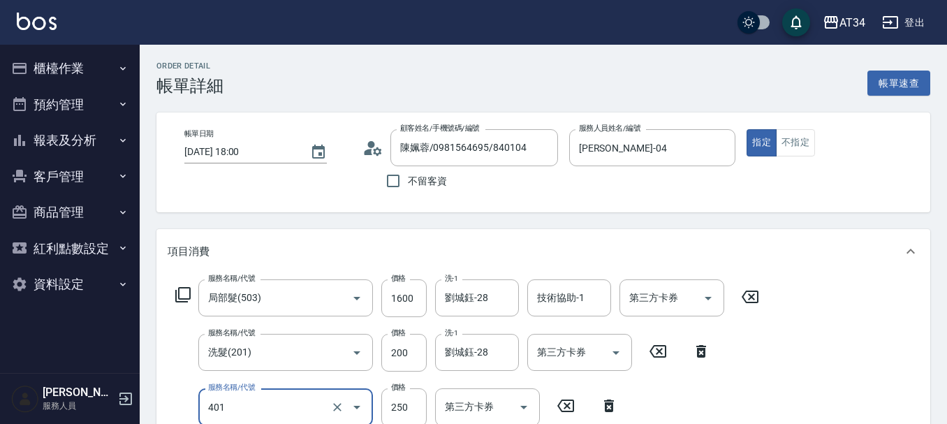
type input "剪髮(401)"
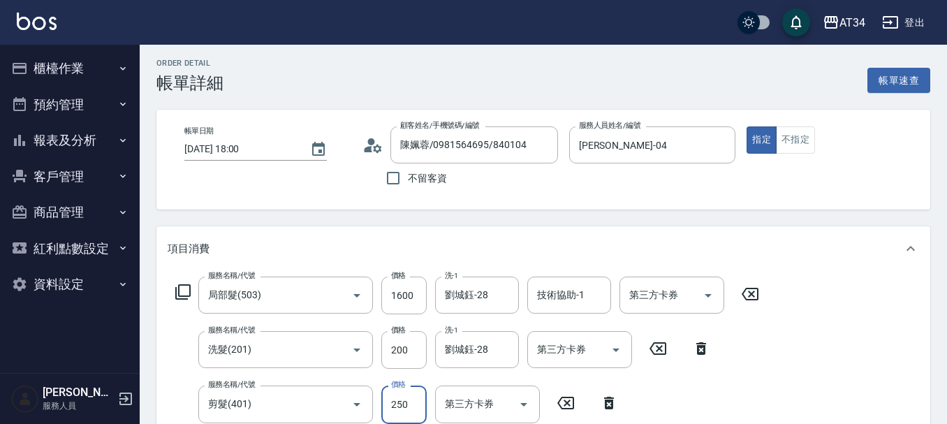
type input "3"
type input "180"
type input "32"
type input "210"
type input "320"
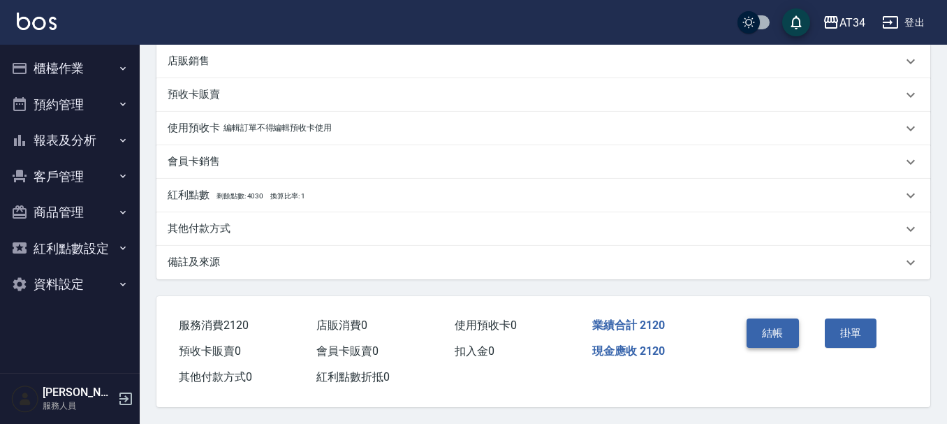
scroll to position [453, 0]
click at [777, 331] on button "結帳" at bounding box center [772, 332] width 52 height 29
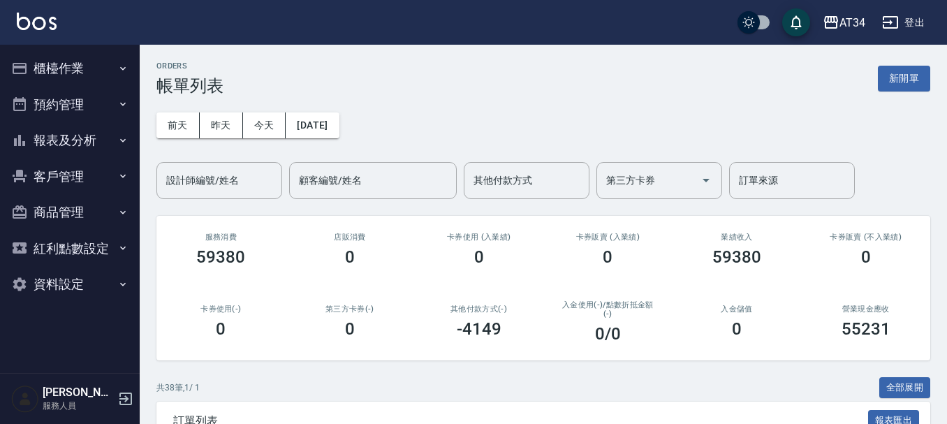
click at [96, 64] on button "櫃檯作業" at bounding box center [70, 68] width 128 height 36
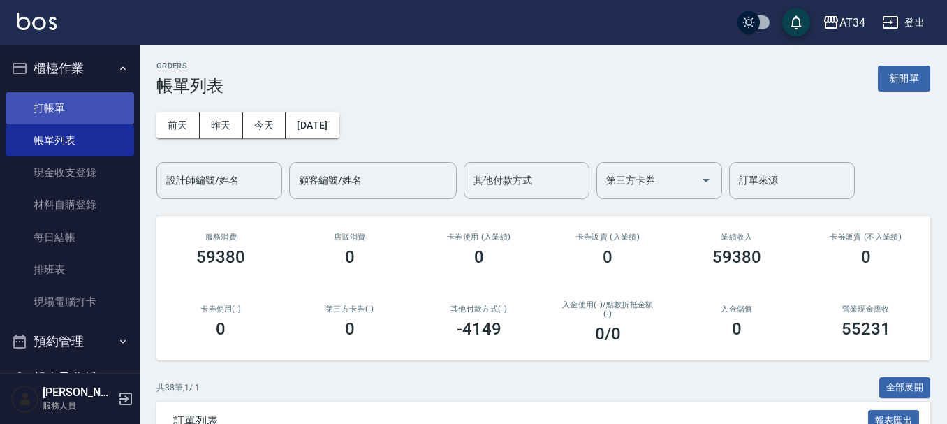
click at [98, 103] on link "打帳單" at bounding box center [70, 108] width 128 height 32
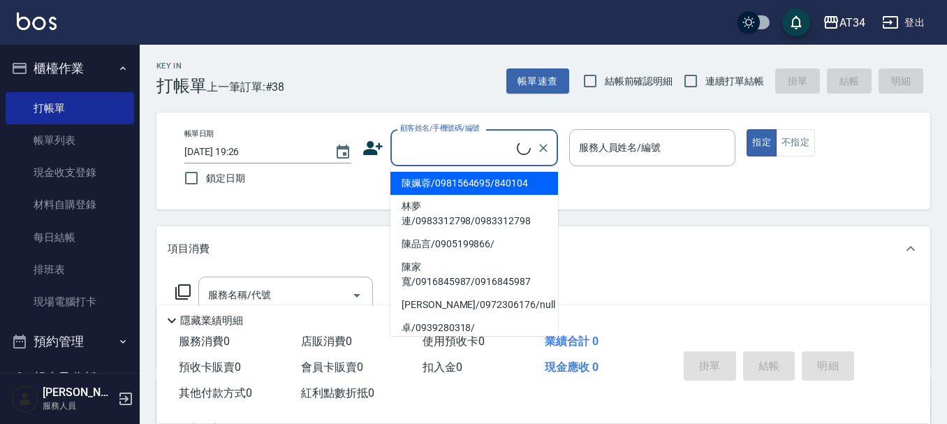
click at [431, 158] on input "顧客姓名/手機號碼/編號" at bounding box center [457, 147] width 120 height 24
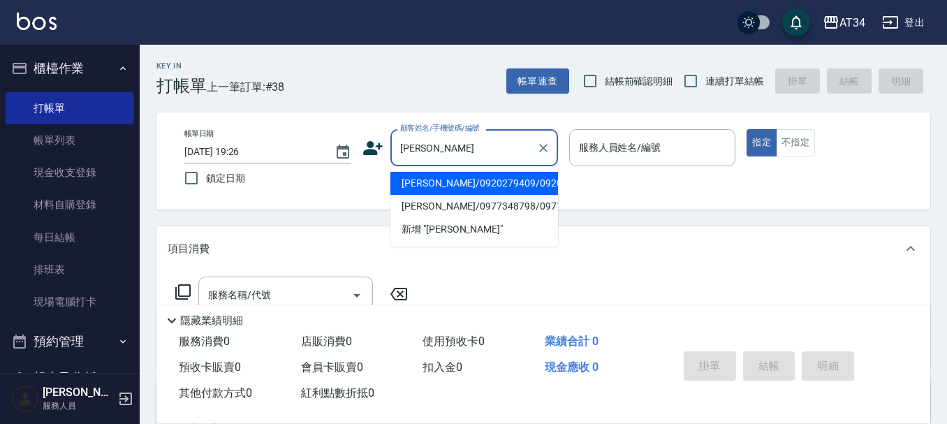
click at [458, 177] on li "[PERSON_NAME]/0920279409/0920279409" at bounding box center [474, 183] width 168 height 23
type input "[PERSON_NAME]/0920279409/0920279409"
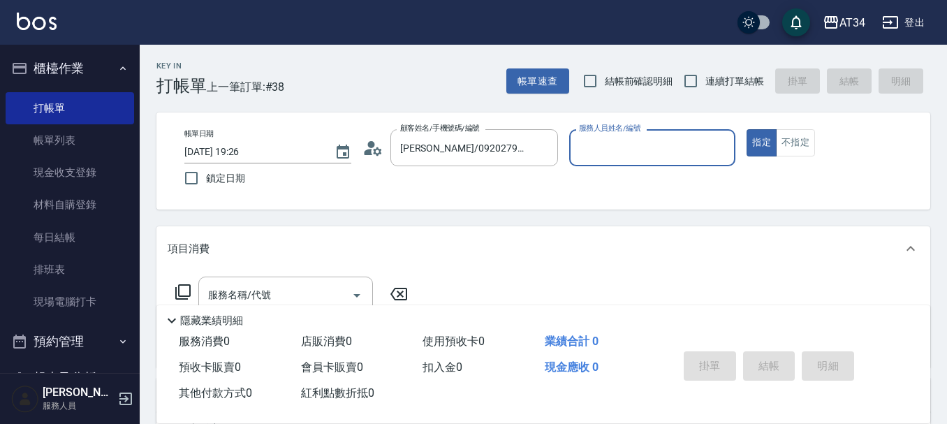
type input "Mei-07"
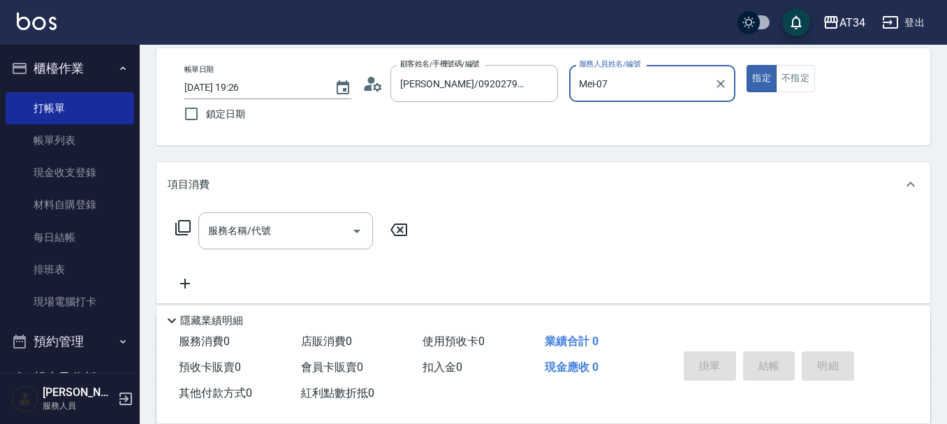
scroll to position [70, 0]
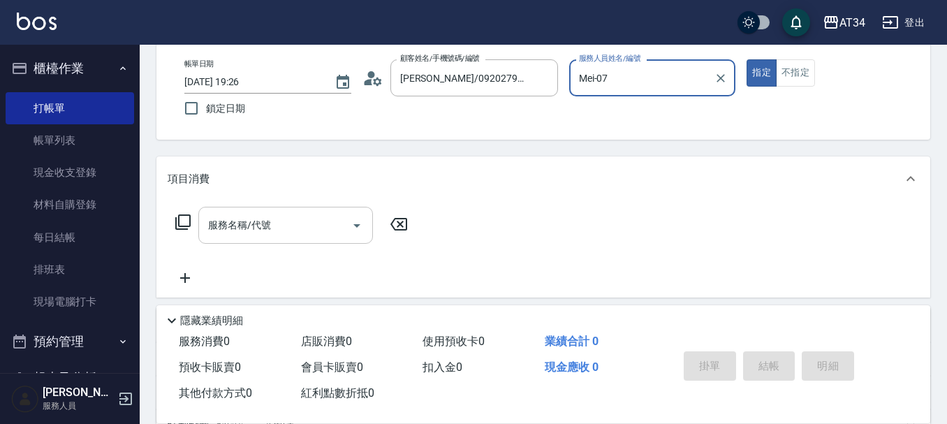
click at [280, 222] on input "服務名稱/代號" at bounding box center [275, 225] width 141 height 24
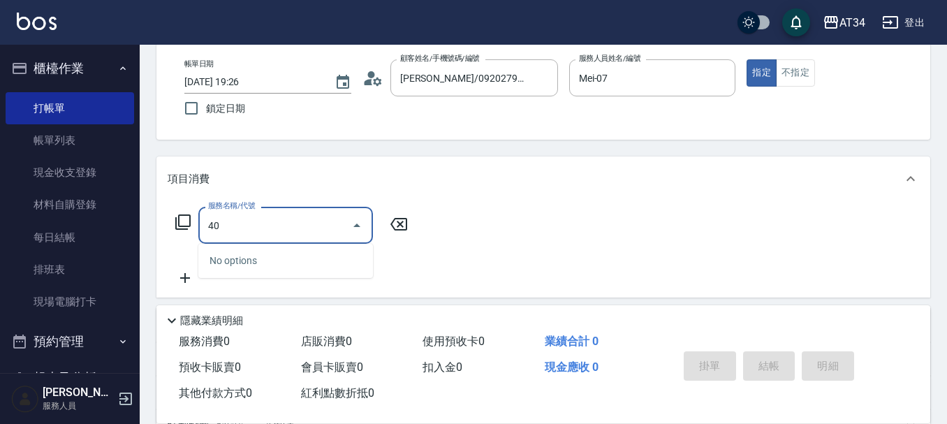
type input "401"
type input "20"
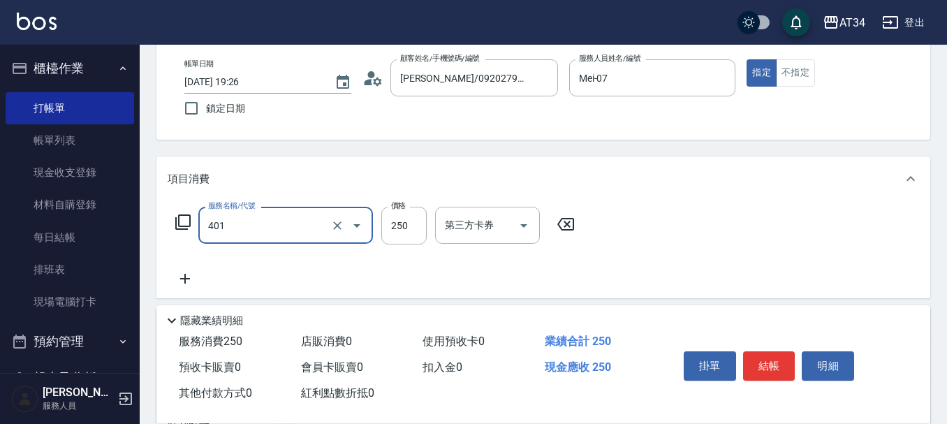
type input "剪髮(401)"
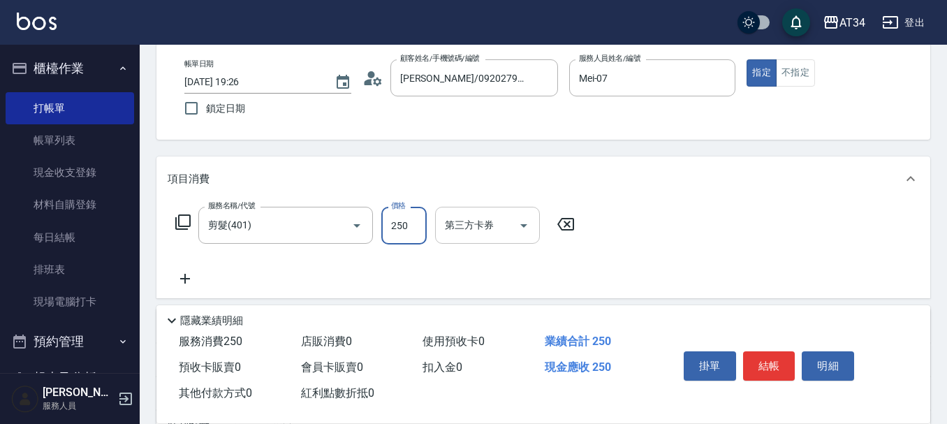
type input "0"
type input "30"
type input "300"
click at [182, 274] on icon at bounding box center [185, 278] width 35 height 17
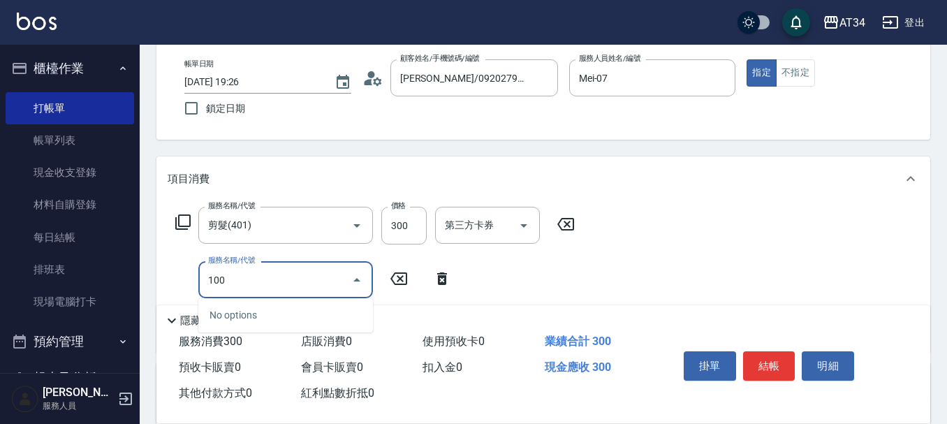
type input "1006"
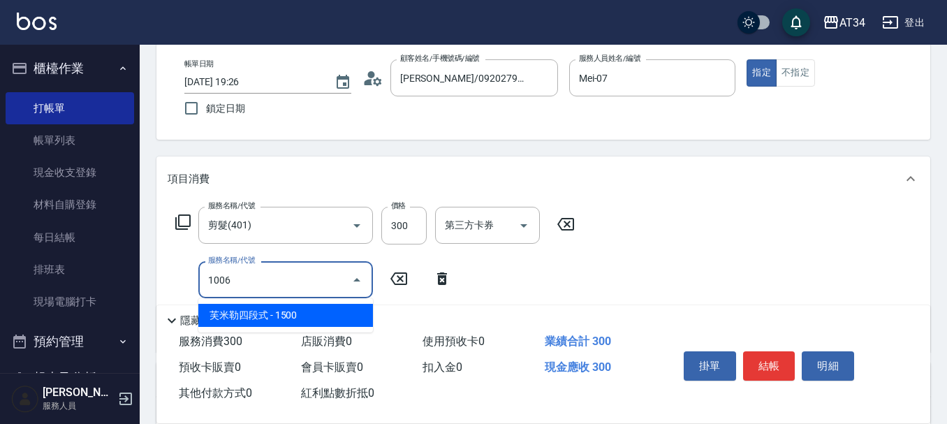
type input "180"
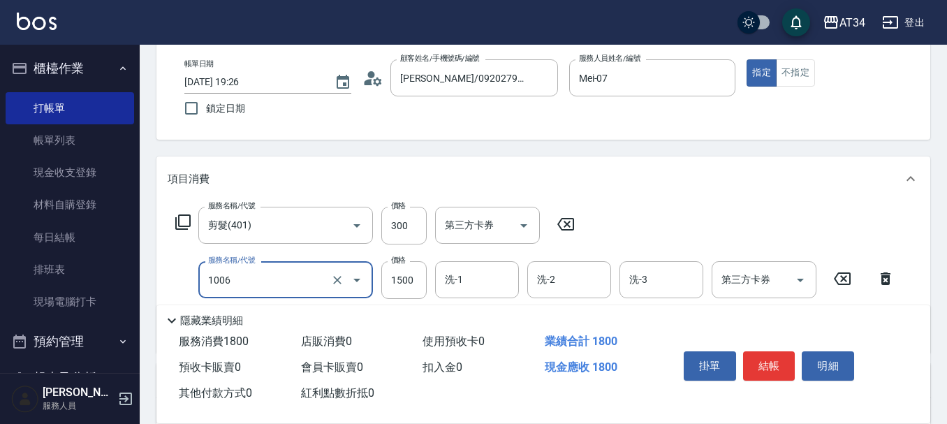
type input "[PERSON_NAME]四段式(1006)"
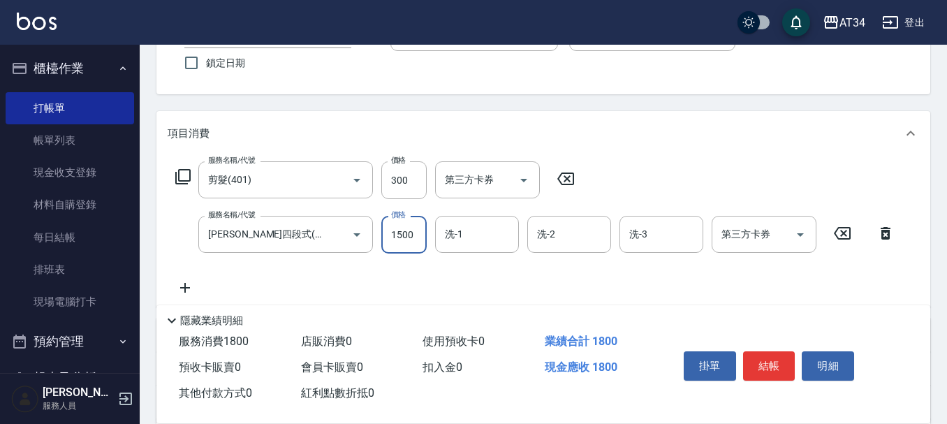
scroll to position [140, 0]
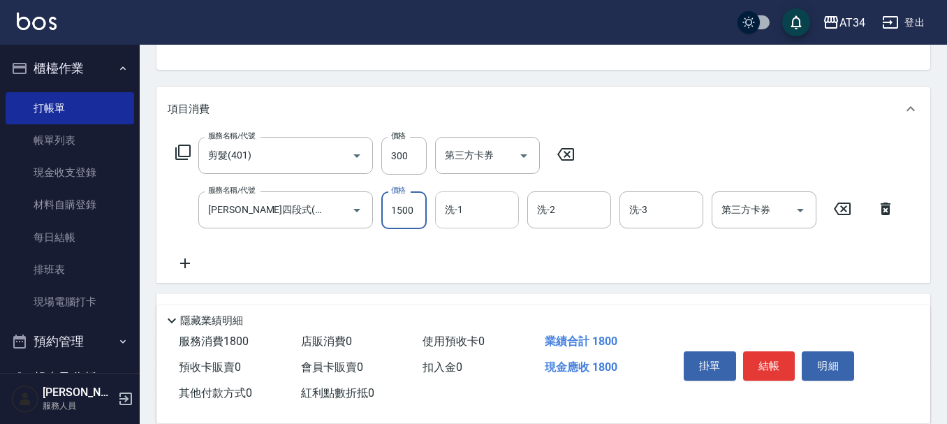
click at [474, 206] on input "洗-1" at bounding box center [476, 210] width 71 height 24
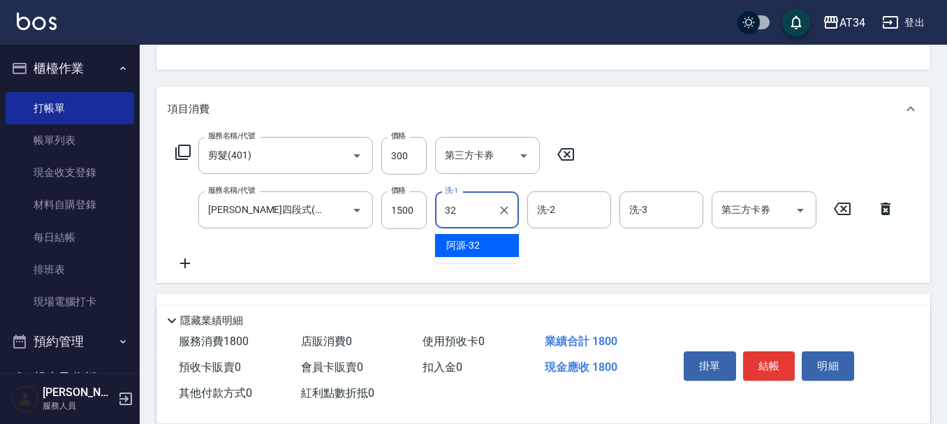
type input "阿源-32"
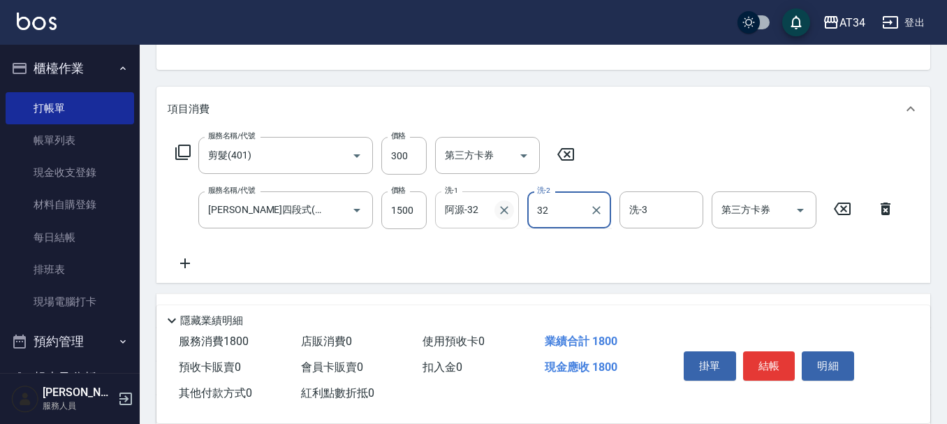
type input "阿源-32"
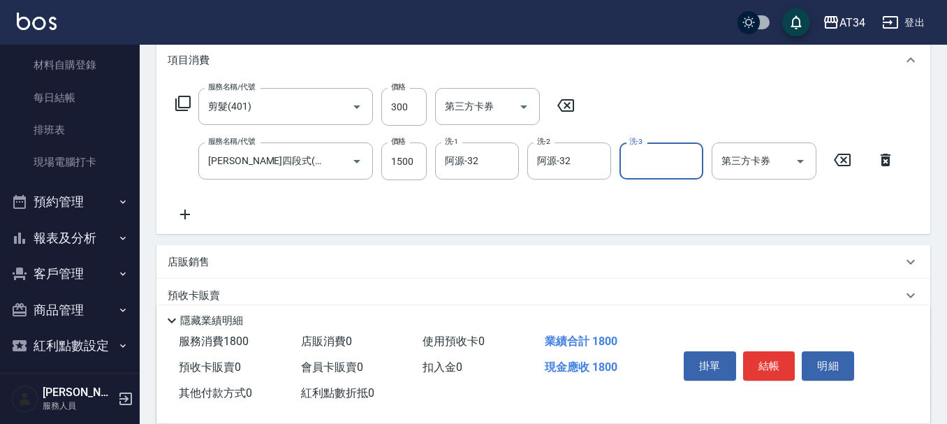
scroll to position [209, 0]
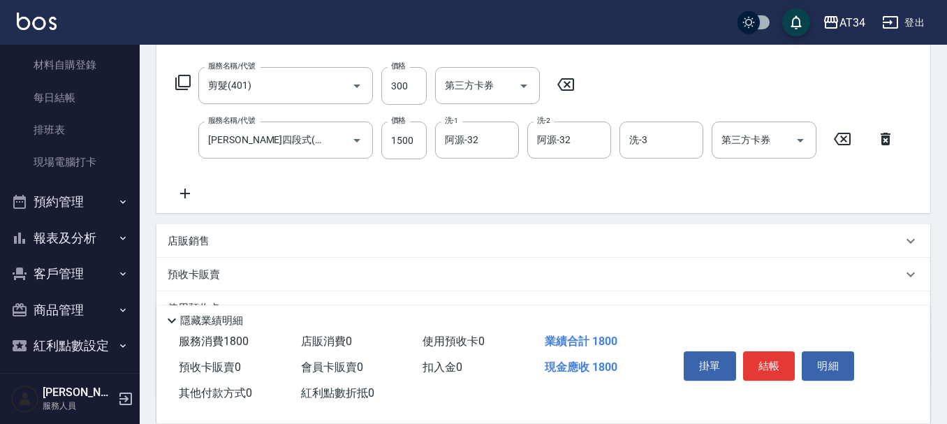
click at [197, 193] on icon at bounding box center [185, 193] width 35 height 17
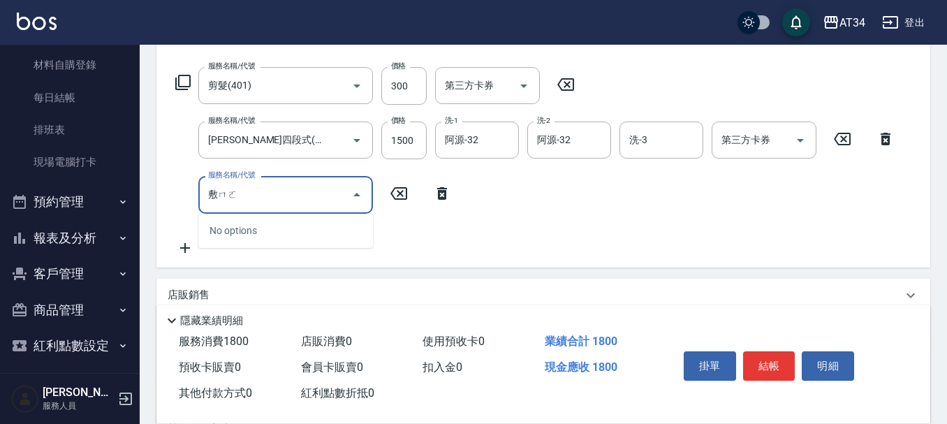
type input "敷膜"
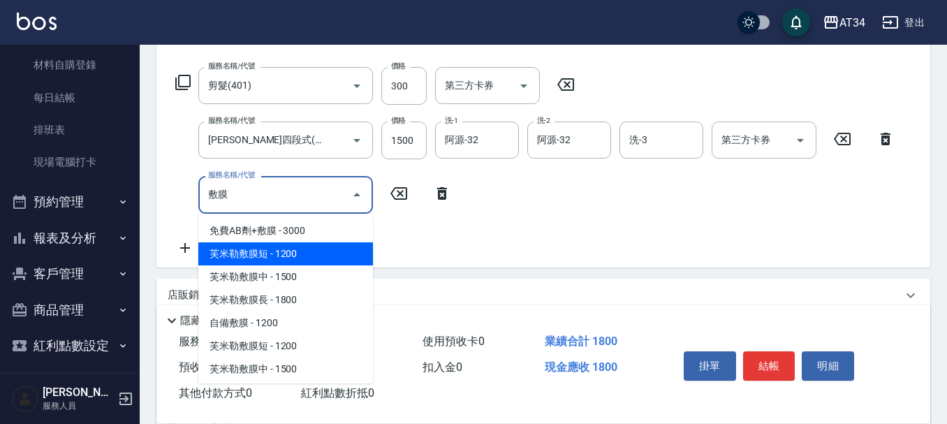
click at [261, 251] on span "芙米勒敷膜短 - 1200" at bounding box center [285, 253] width 175 height 23
type input "300"
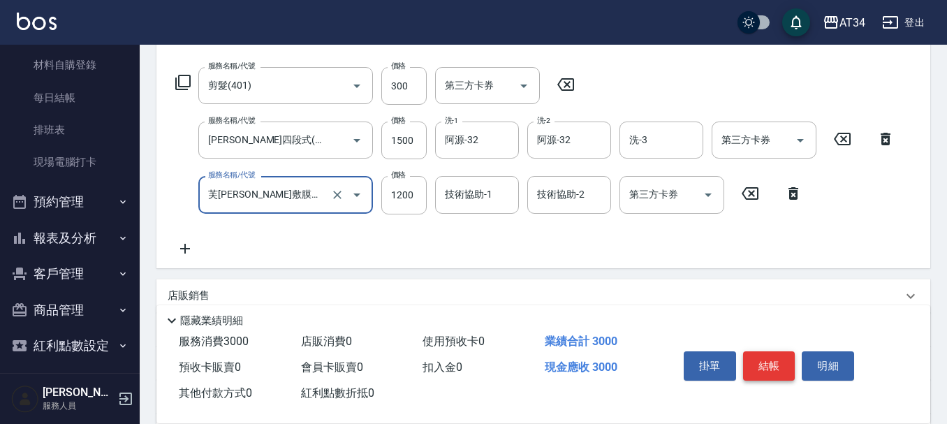
type input "芙[PERSON_NAME]敷膜短(918)"
click at [791, 359] on button "結帳" at bounding box center [769, 365] width 52 height 29
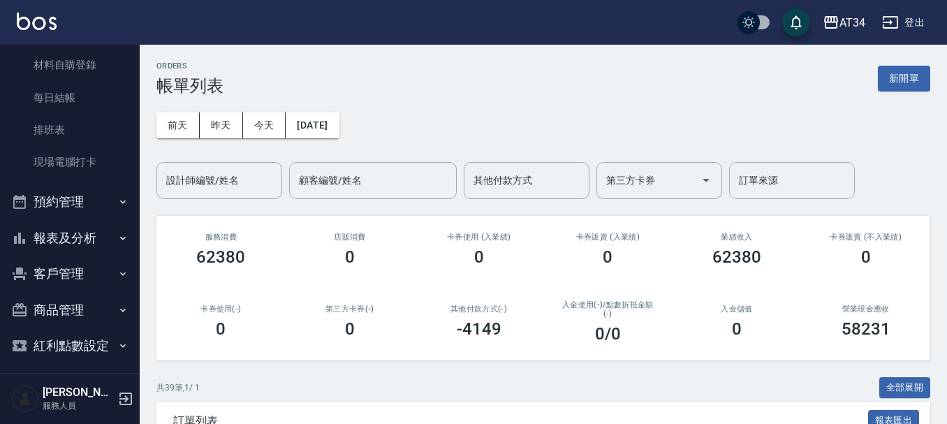
click at [55, 281] on button "客戶管理" at bounding box center [70, 274] width 128 height 36
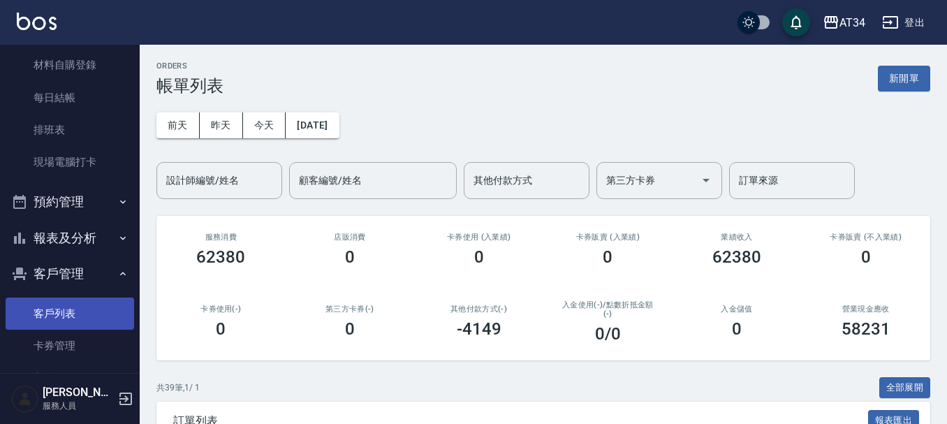
click at [31, 317] on link "客戶列表" at bounding box center [70, 313] width 128 height 32
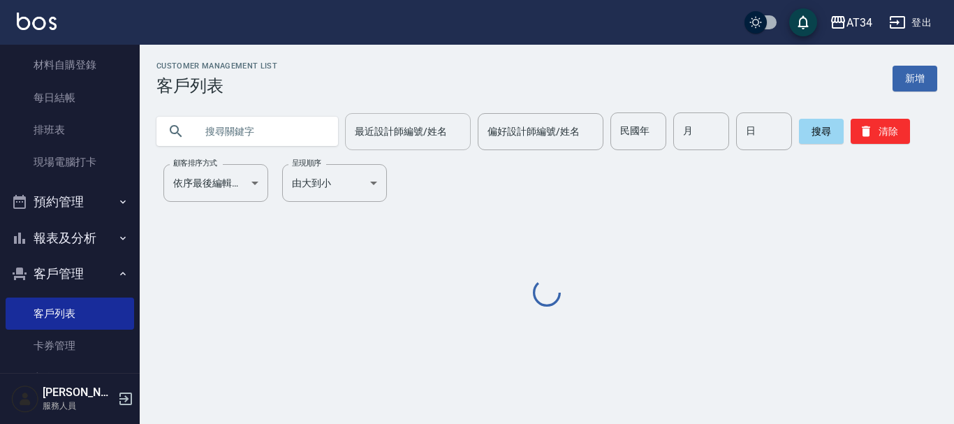
click at [397, 133] on div "最近設計師編號/姓名 最近設計師編號/姓名" at bounding box center [408, 131] width 126 height 37
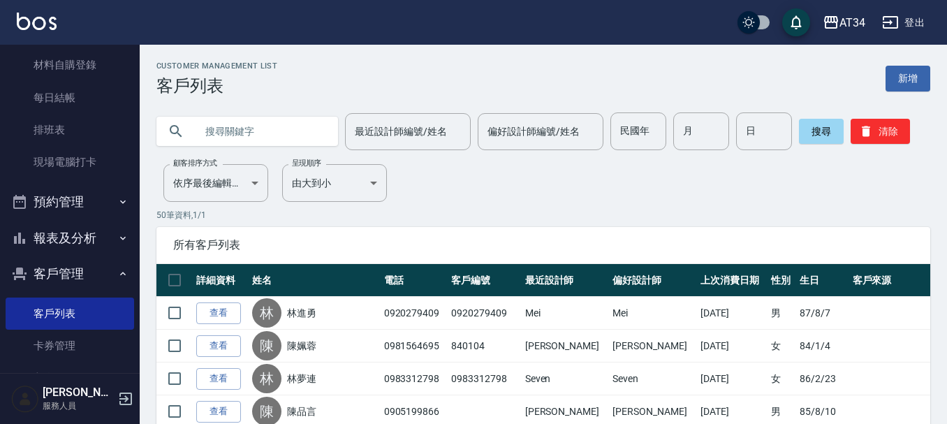
click at [274, 215] on p "50 筆資料, 1 / 1" at bounding box center [543, 215] width 774 height 13
click at [228, 137] on input "text" at bounding box center [261, 131] width 131 height 38
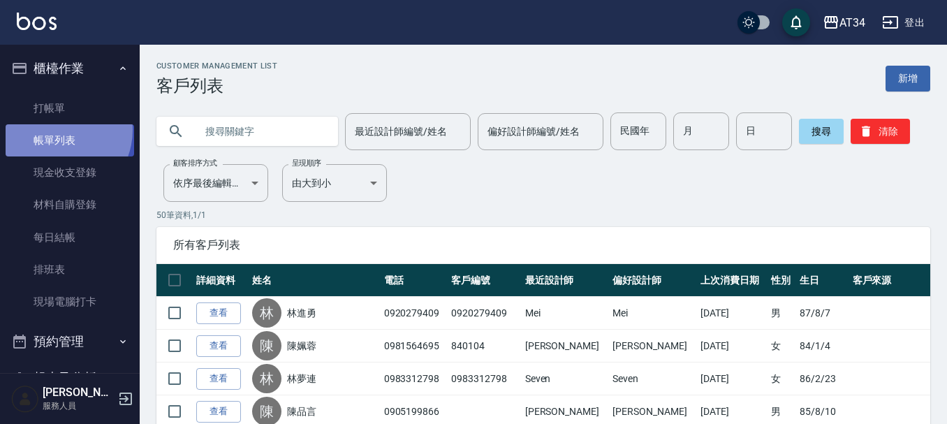
click at [55, 130] on link "帳單列表" at bounding box center [70, 140] width 128 height 32
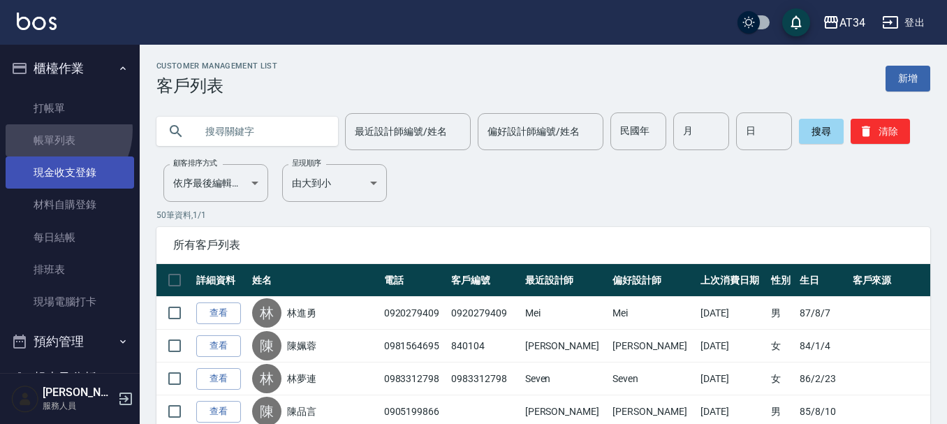
click at [69, 98] on link "打帳單" at bounding box center [70, 108] width 128 height 32
click at [69, 112] on link "打帳單" at bounding box center [70, 108] width 128 height 32
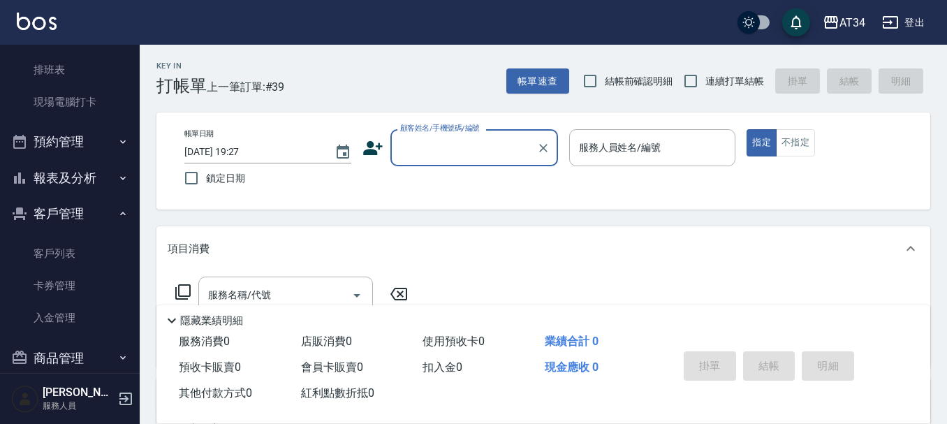
scroll to position [209, 0]
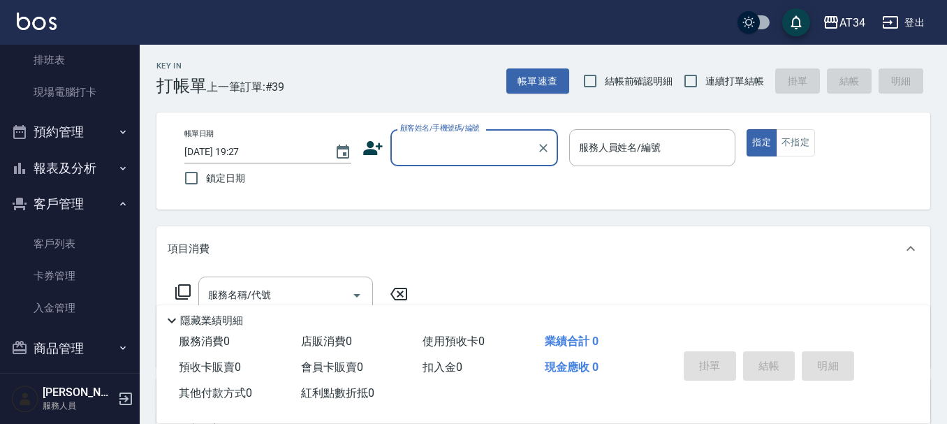
click at [412, 161] on div "顧客姓名/手機號碼/編號" at bounding box center [474, 147] width 168 height 37
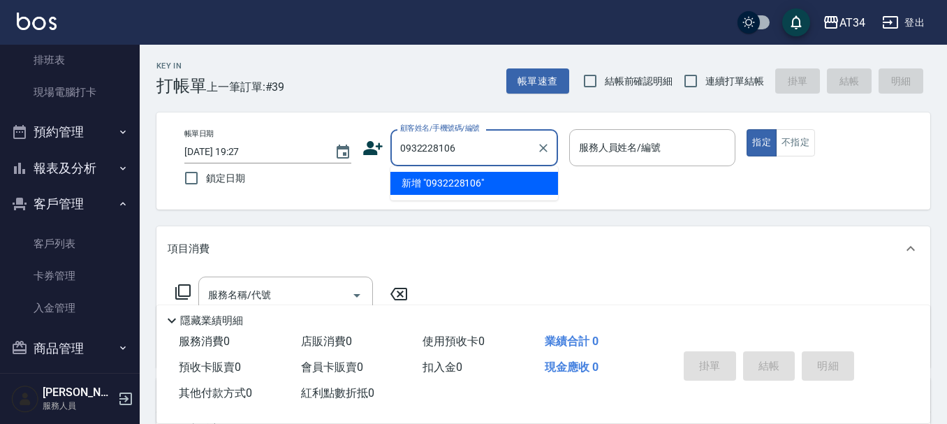
type input "0932228106"
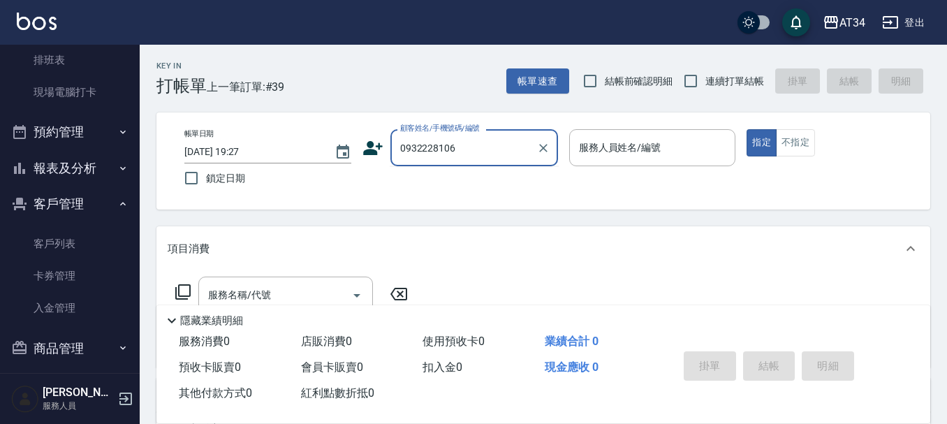
click at [464, 160] on input "0932228106" at bounding box center [464, 147] width 134 height 24
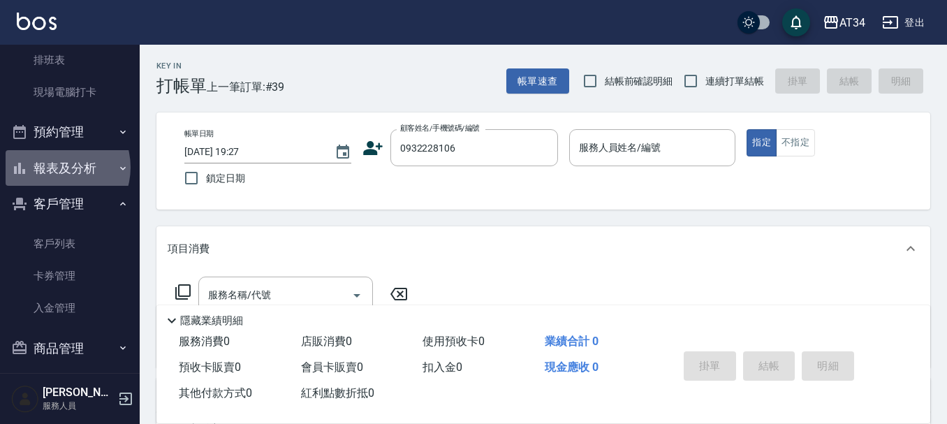
click at [56, 168] on button "報表及分析" at bounding box center [70, 168] width 128 height 36
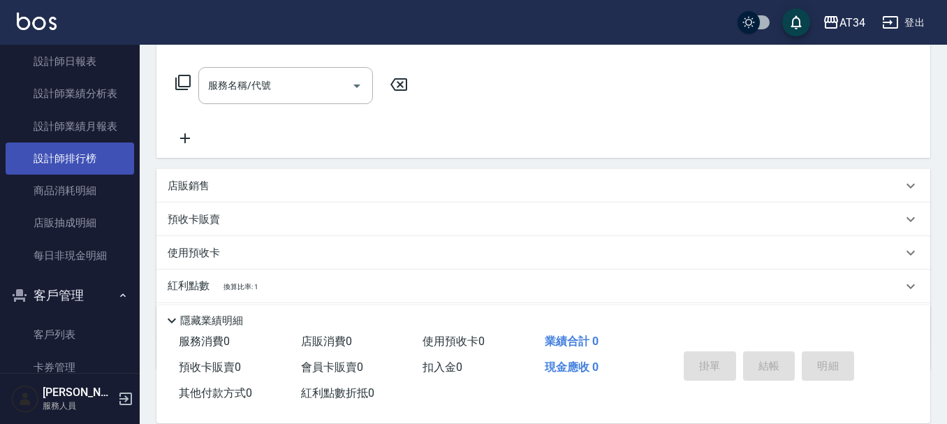
scroll to position [768, 0]
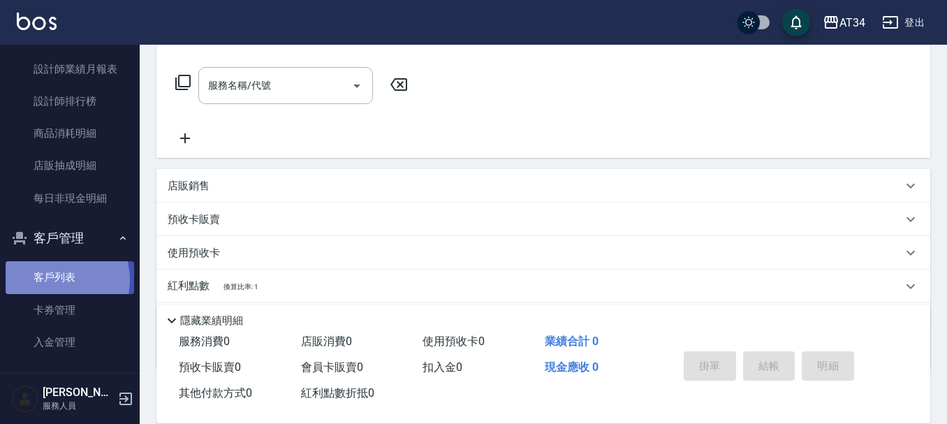
click at [55, 279] on link "客戶列表" at bounding box center [70, 277] width 128 height 32
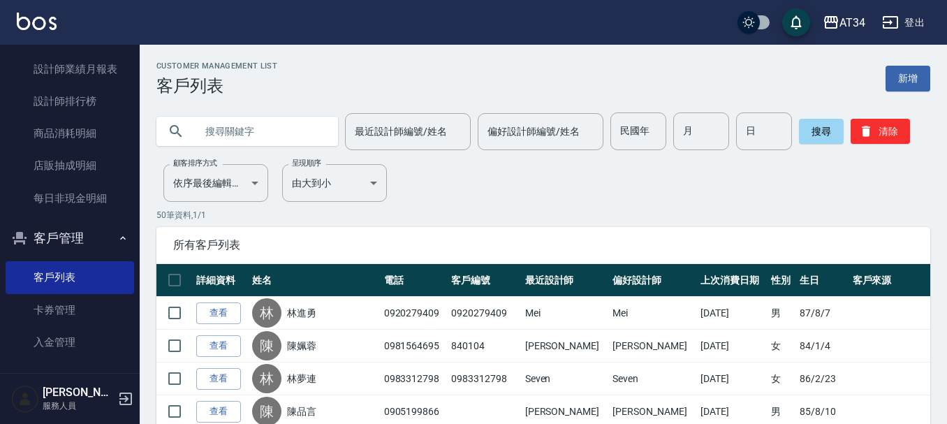
click at [225, 128] on input "text" at bounding box center [261, 131] width 131 height 38
type input "吳冠臻"
click at [450, 136] on input "最近設計師編號/姓名" at bounding box center [407, 131] width 113 height 24
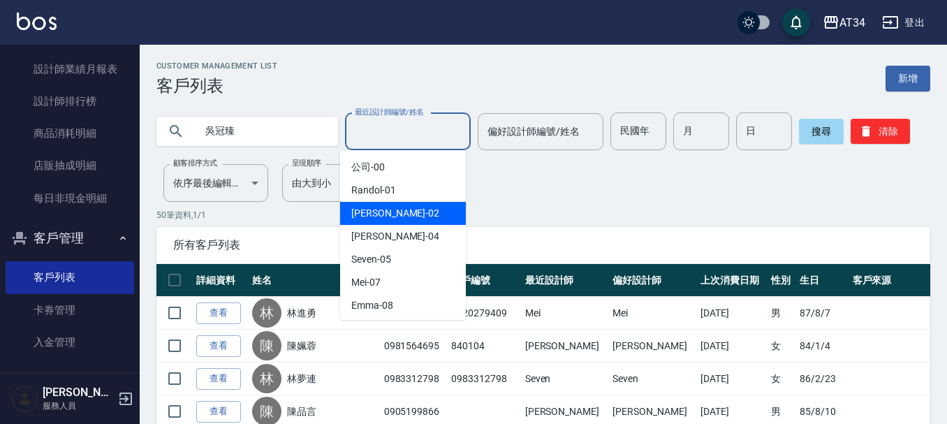
click at [408, 207] on div "Wendy -02" at bounding box center [403, 213] width 126 height 23
type input "Wendy-02"
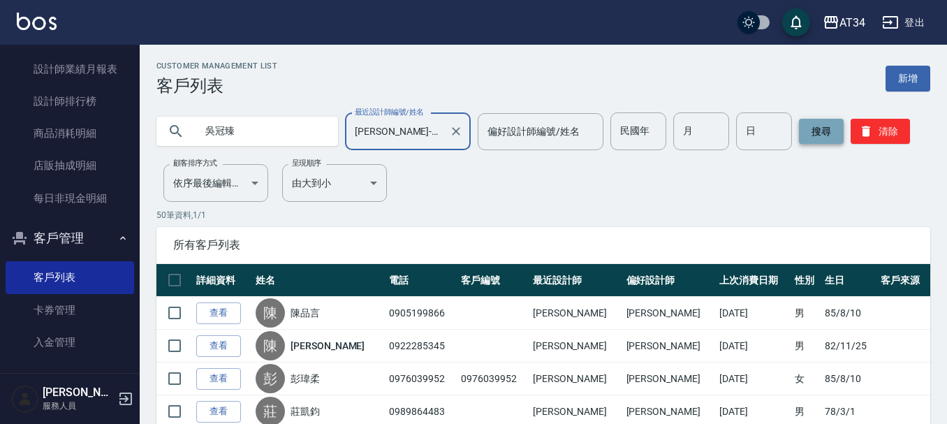
click at [822, 134] on button "搜尋" at bounding box center [821, 131] width 45 height 25
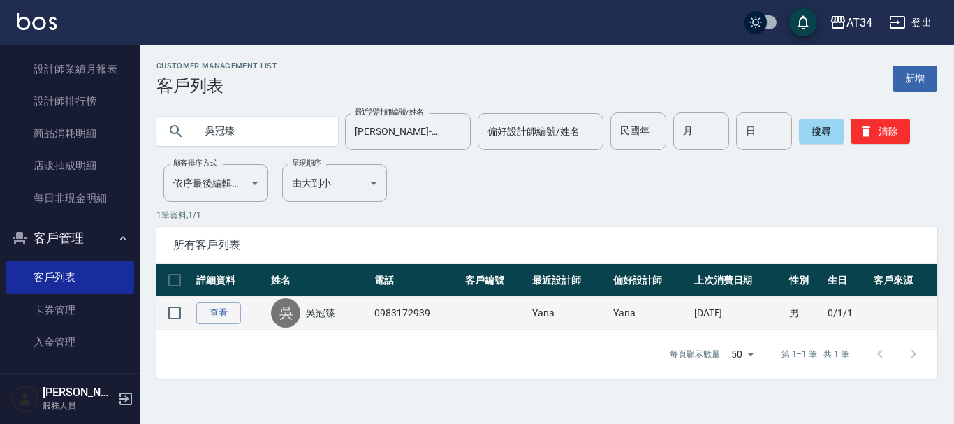
click at [412, 308] on td "0983172939" at bounding box center [416, 313] width 91 height 33
click at [471, 318] on td at bounding box center [495, 313] width 67 height 33
click at [599, 326] on td "Yana" at bounding box center [569, 313] width 81 height 33
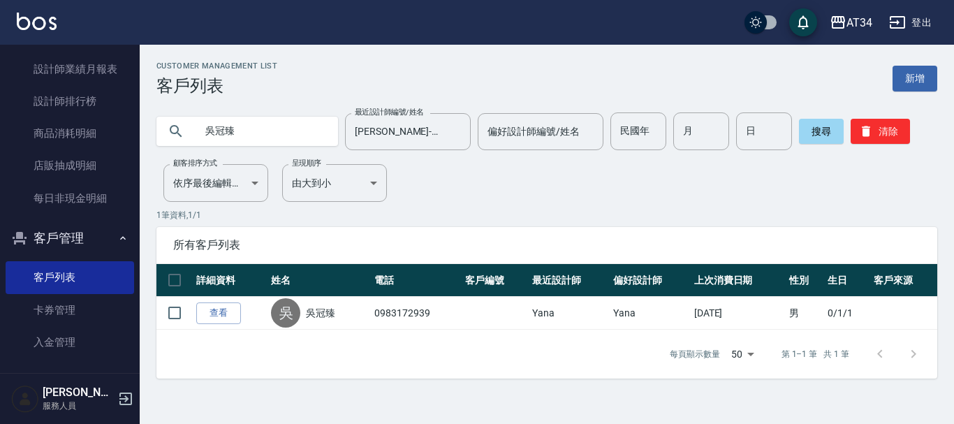
click at [260, 130] on input "吳冠臻" at bounding box center [261, 131] width 131 height 38
type input "吳"
type input "0932228106"
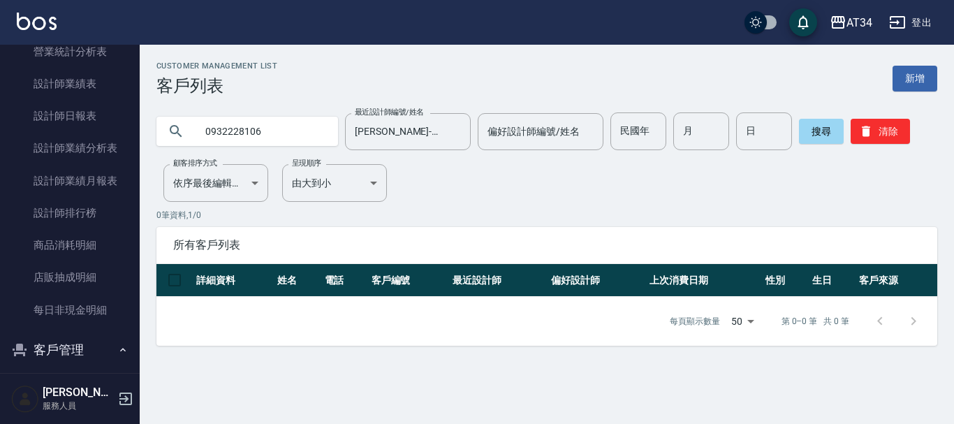
scroll to position [698, 0]
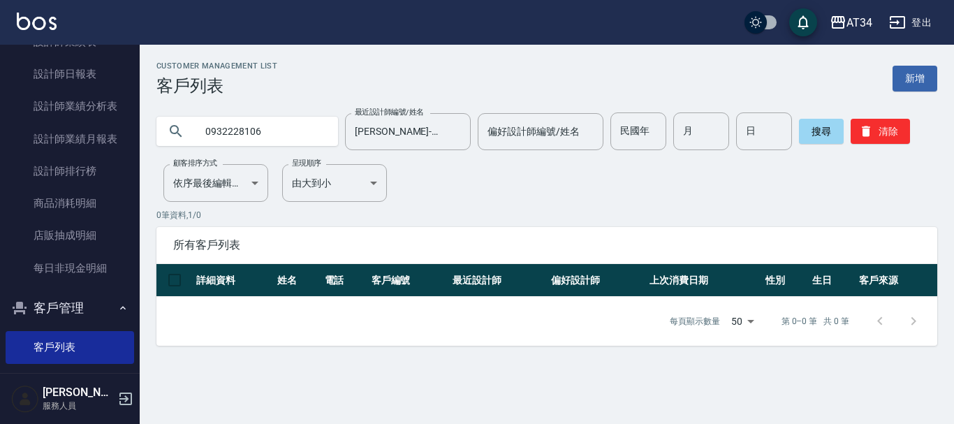
click at [179, 135] on icon at bounding box center [176, 131] width 17 height 17
click at [180, 127] on icon at bounding box center [176, 131] width 17 height 17
click at [165, 131] on div "0932228106" at bounding box center [247, 131] width 182 height 29
click at [166, 131] on div "0932228106" at bounding box center [247, 131] width 182 height 29
click at [175, 135] on div "0932228106" at bounding box center [247, 131] width 182 height 29
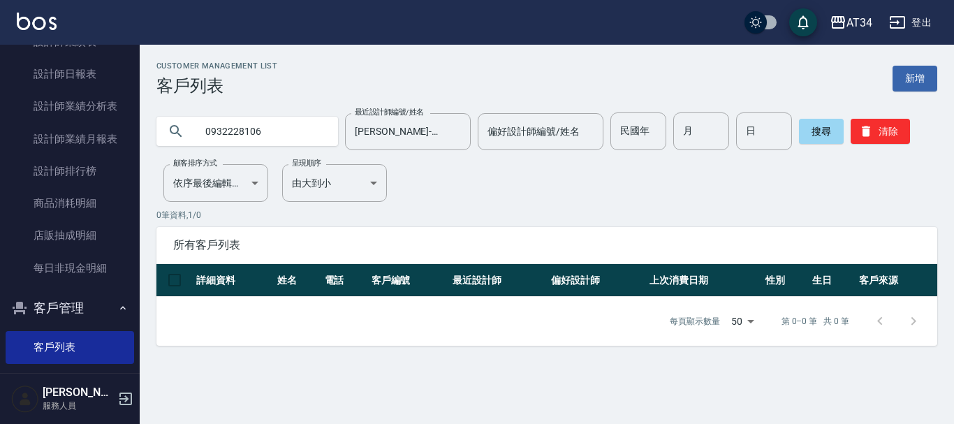
drag, startPoint x: 175, startPoint y: 135, endPoint x: 325, endPoint y: 135, distance: 150.8
click at [176, 135] on icon at bounding box center [176, 131] width 17 height 17
click at [829, 127] on button "搜尋" at bounding box center [821, 131] width 45 height 25
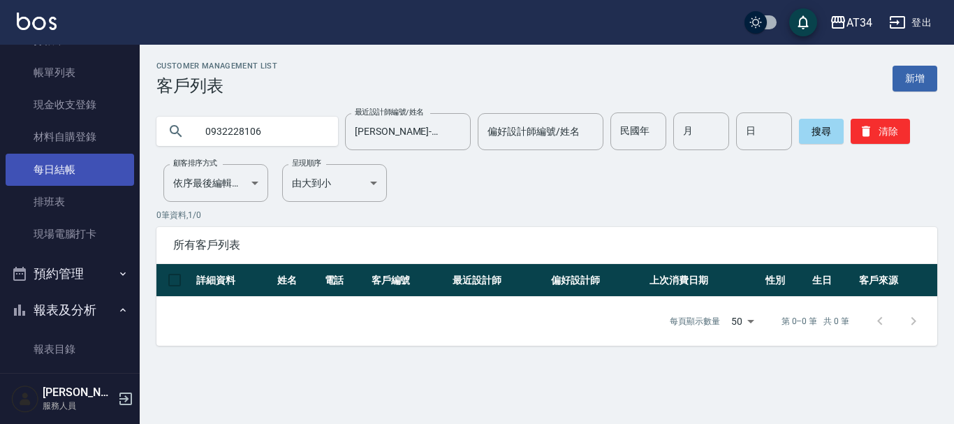
scroll to position [0, 0]
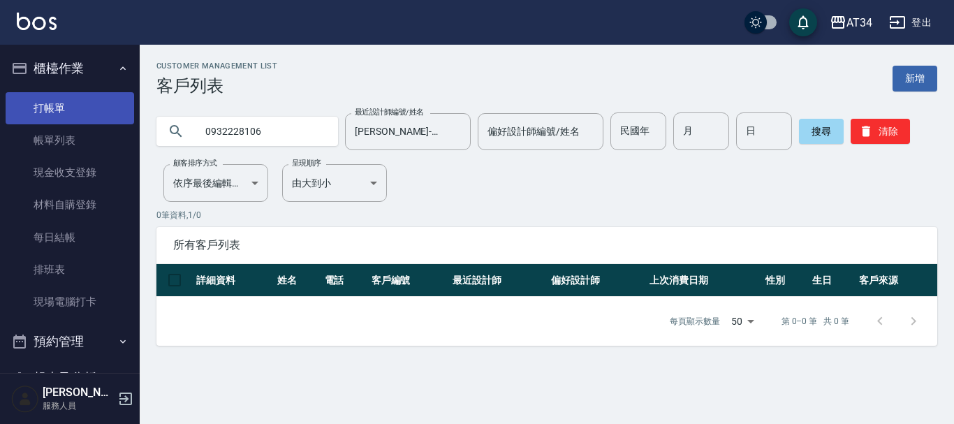
click at [90, 107] on link "打帳單" at bounding box center [70, 108] width 128 height 32
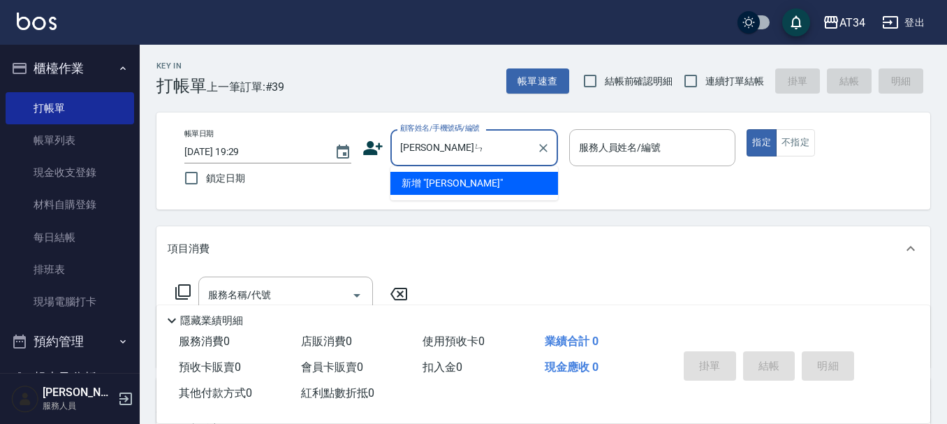
type input "吳冠臻"
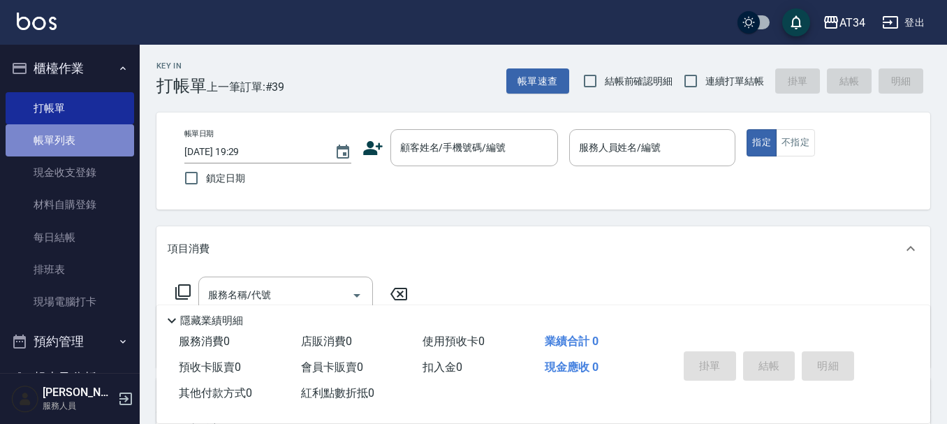
click at [88, 147] on link "帳單列表" at bounding box center [70, 140] width 128 height 32
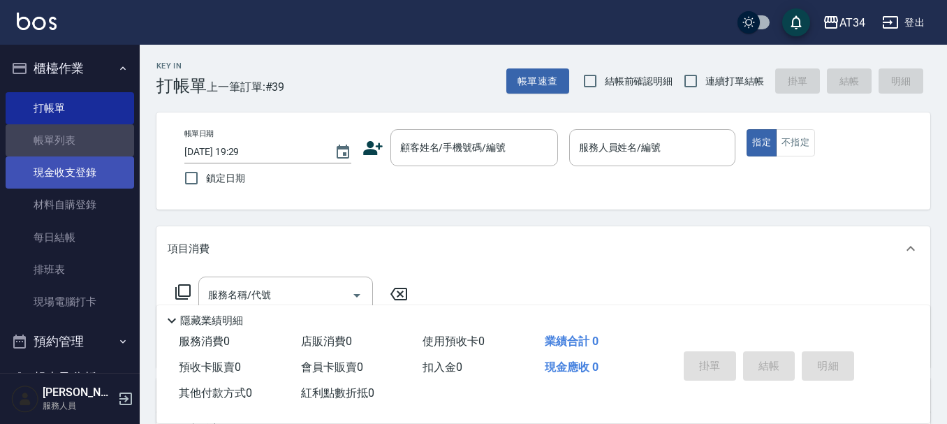
click at [87, 172] on link "現金收支登錄" at bounding box center [70, 172] width 128 height 32
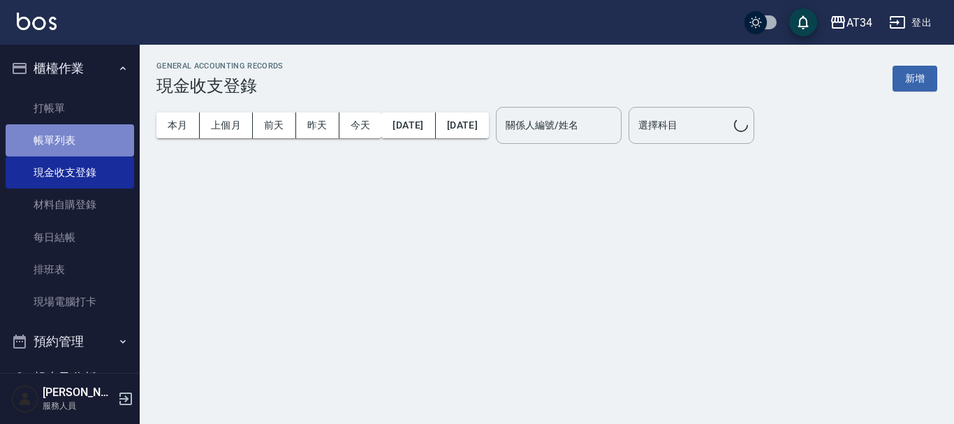
click at [103, 137] on link "帳單列表" at bounding box center [70, 140] width 128 height 32
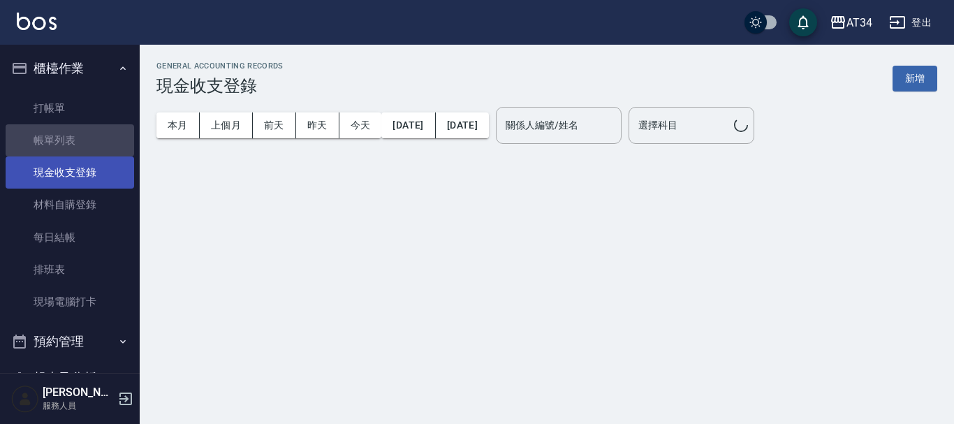
click at [96, 171] on link "現金收支登錄" at bounding box center [70, 172] width 128 height 32
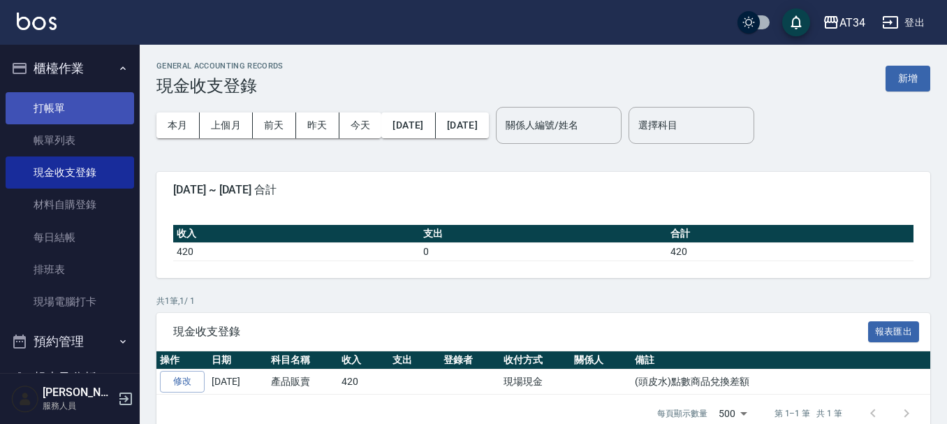
click at [71, 98] on link "打帳單" at bounding box center [70, 108] width 128 height 32
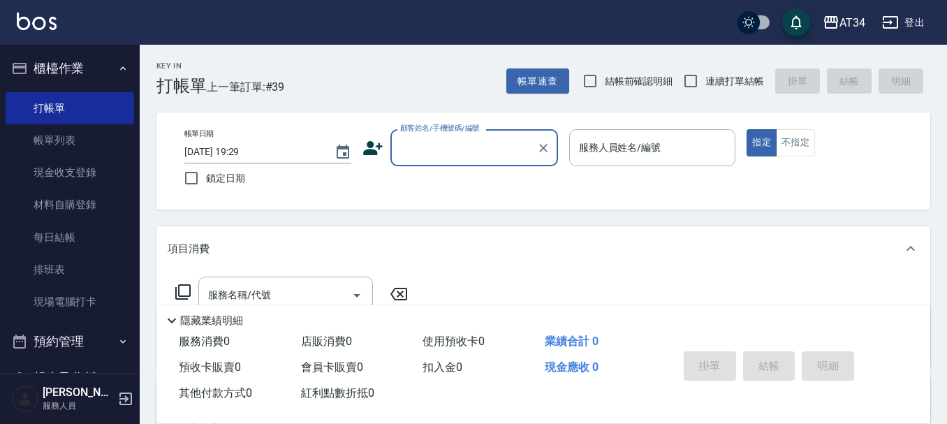
click at [368, 154] on icon at bounding box center [373, 148] width 20 height 14
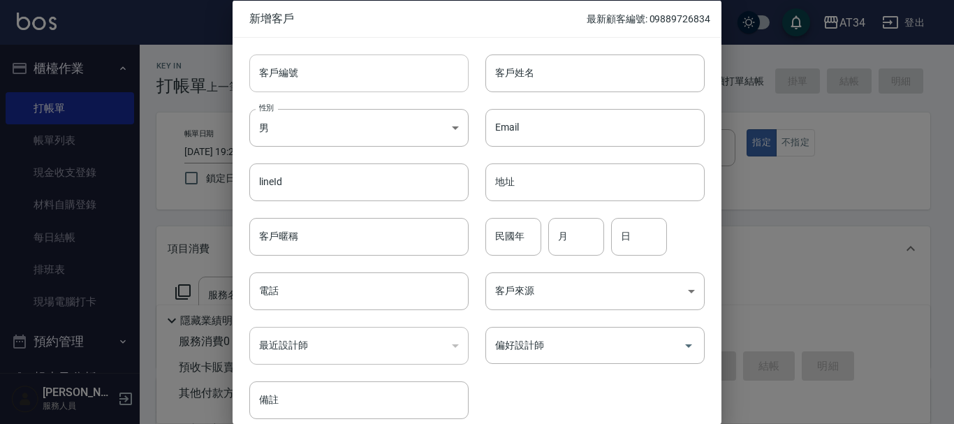
click at [413, 88] on input "客戶編號" at bounding box center [358, 73] width 219 height 38
click at [434, 71] on input "客戶編號" at bounding box center [358, 73] width 219 height 38
click at [614, 120] on input "Email" at bounding box center [594, 127] width 219 height 38
click at [601, 89] on input "客戶姓名" at bounding box center [594, 73] width 219 height 38
type input "吳冠臻"
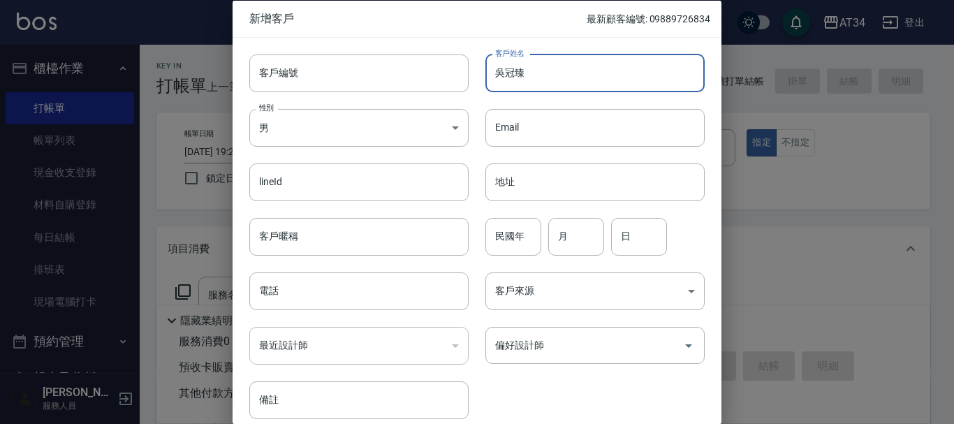
click at [469, 128] on div "Email Email" at bounding box center [587, 118] width 236 height 54
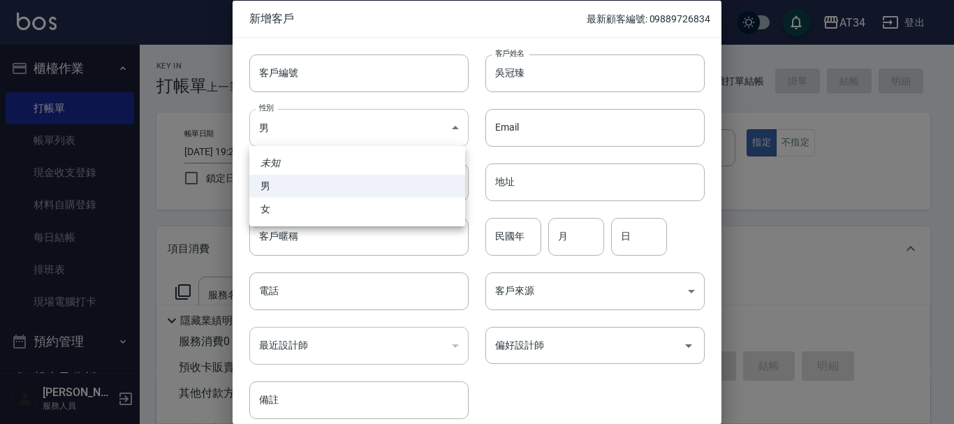
click at [455, 128] on body "AT34 登出 櫃檯作業 打帳單 帳單列表 現金收支登錄 材料自購登錄 每日結帳 排班表 現場電腦打卡 預約管理 預約管理 單日預約紀錄 單週預約紀錄 報表及…" at bounding box center [477, 357] width 954 height 714
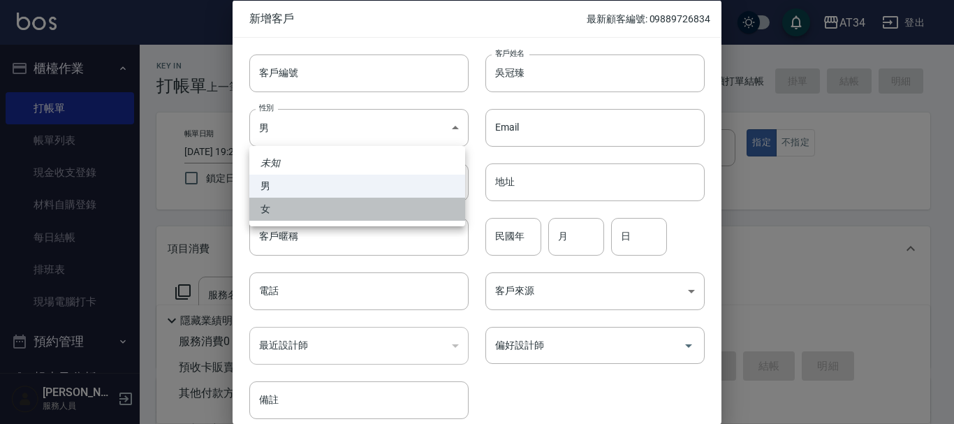
click at [399, 218] on li "女" at bounding box center [357, 209] width 216 height 23
type input "FEMALE"
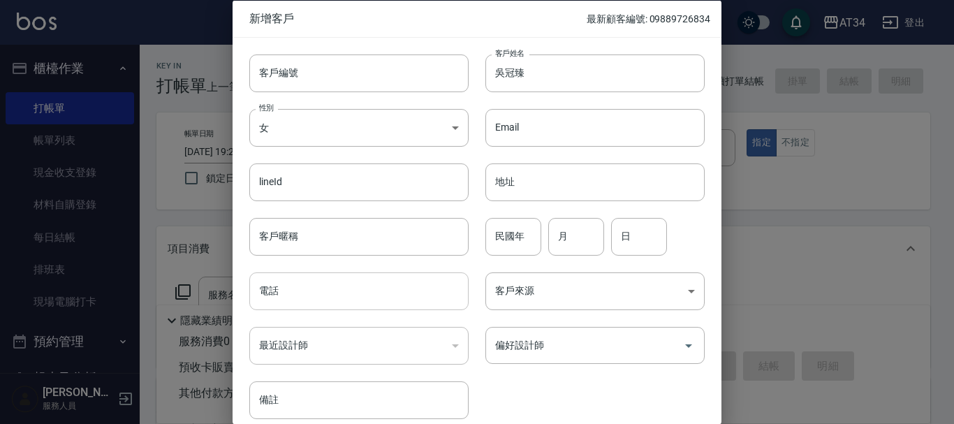
click at [395, 293] on input "電話" at bounding box center [358, 291] width 219 height 38
type input "0932228106"
click at [533, 246] on input "民國年" at bounding box center [513, 236] width 56 height 38
type input "80"
click at [585, 249] on input "月" at bounding box center [576, 236] width 56 height 38
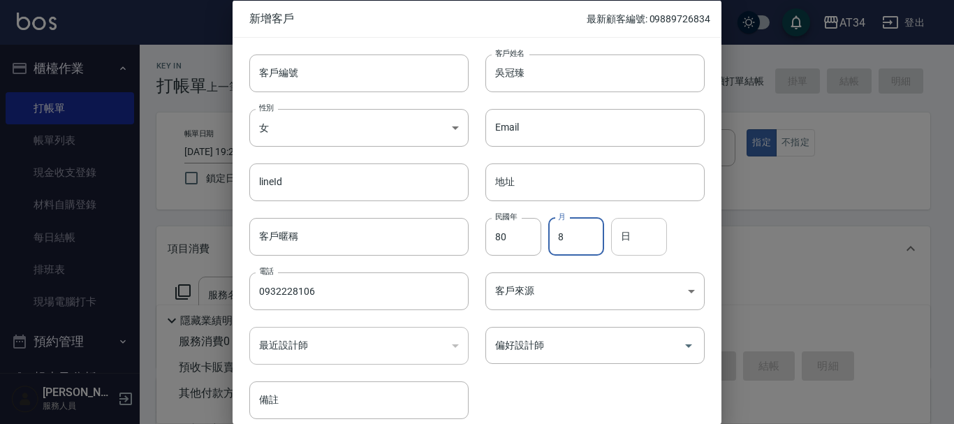
type input "8"
click at [624, 246] on input "日" at bounding box center [639, 236] width 56 height 38
type input "14"
click at [381, 357] on div "​" at bounding box center [358, 346] width 219 height 38
click at [414, 332] on div "​" at bounding box center [358, 346] width 219 height 38
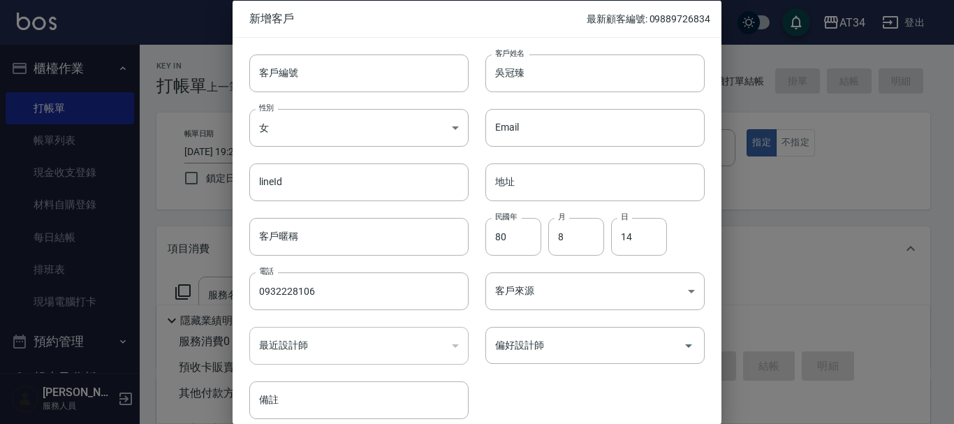
click at [451, 350] on div "​" at bounding box center [358, 346] width 219 height 38
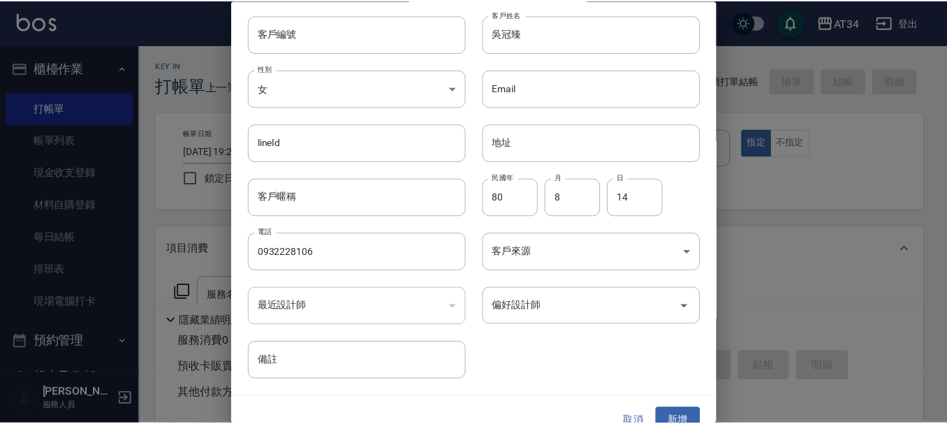
scroll to position [60, 0]
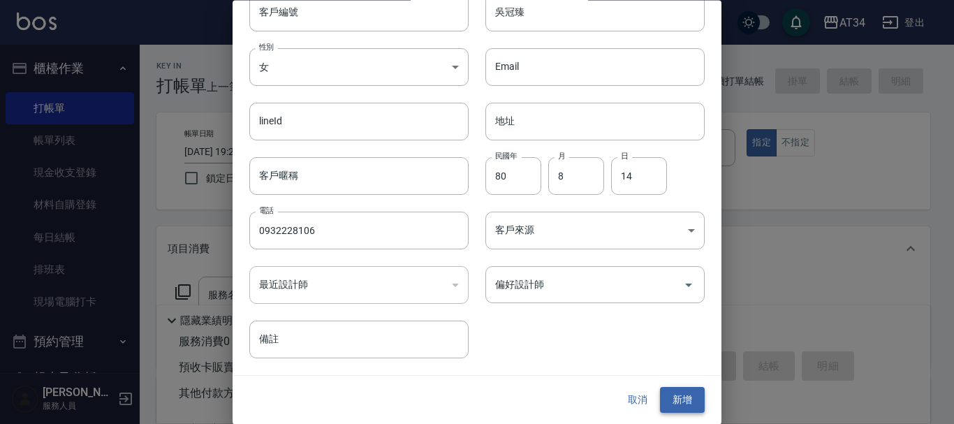
click at [689, 404] on button "新增" at bounding box center [682, 401] width 45 height 26
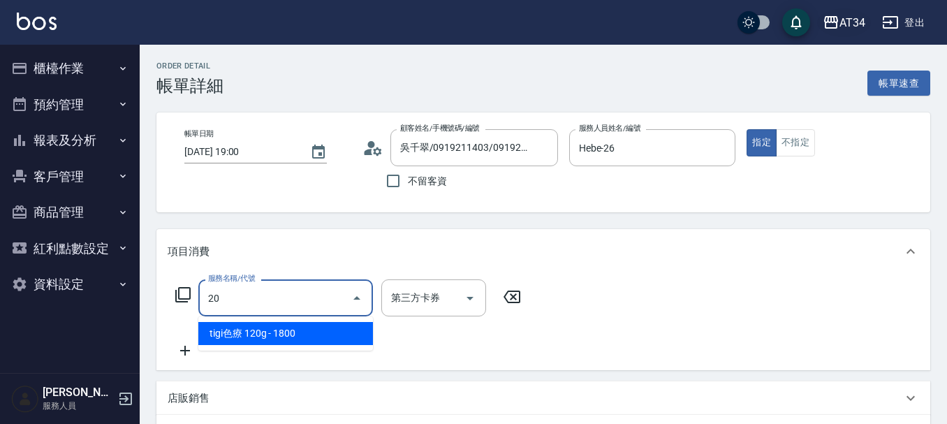
type input "201"
type input "30"
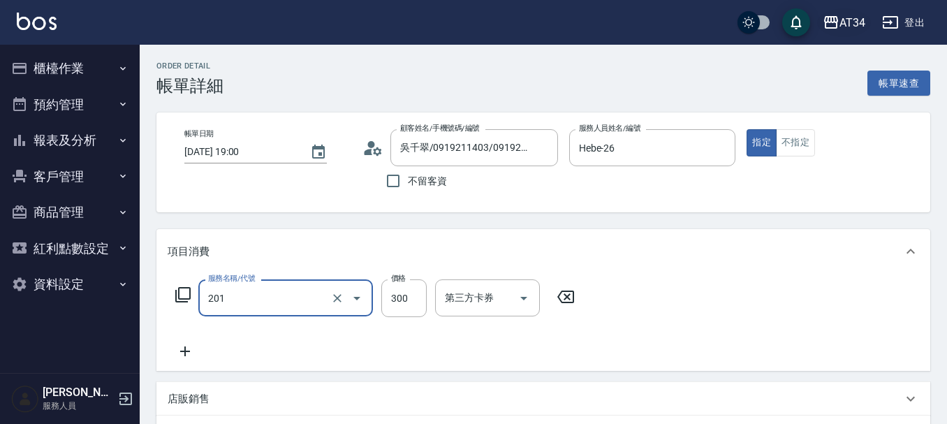
type input "洗髮(201)"
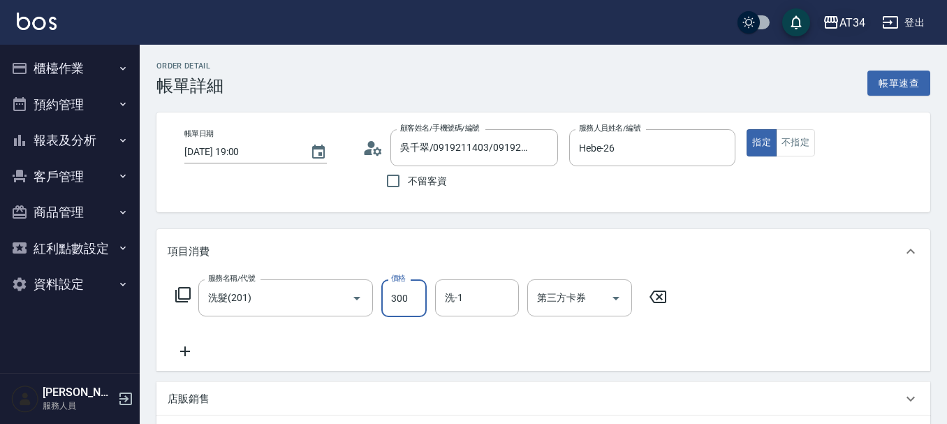
type input "0"
type input "35"
type input "30"
type input "350"
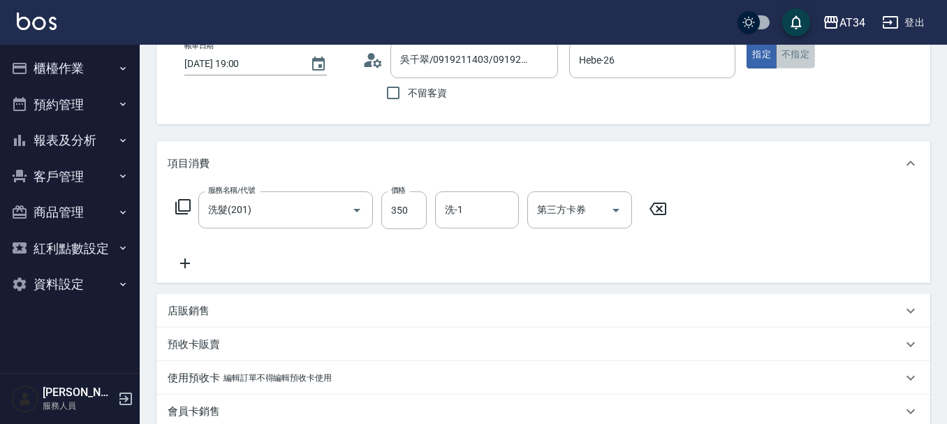
click at [784, 62] on button "不指定" at bounding box center [795, 54] width 39 height 27
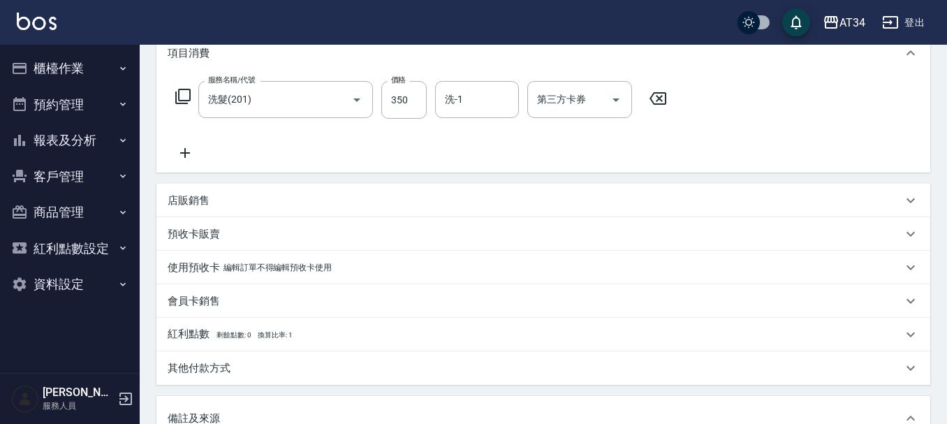
scroll to position [437, 0]
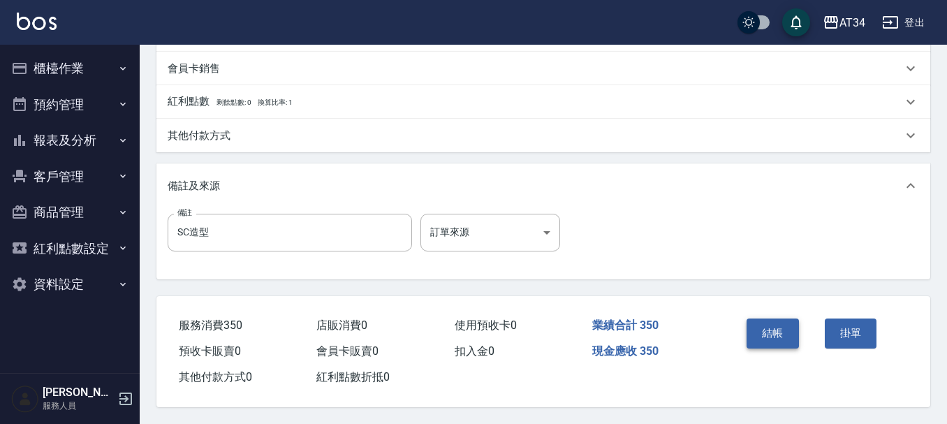
click at [765, 334] on button "結帳" at bounding box center [772, 332] width 52 height 29
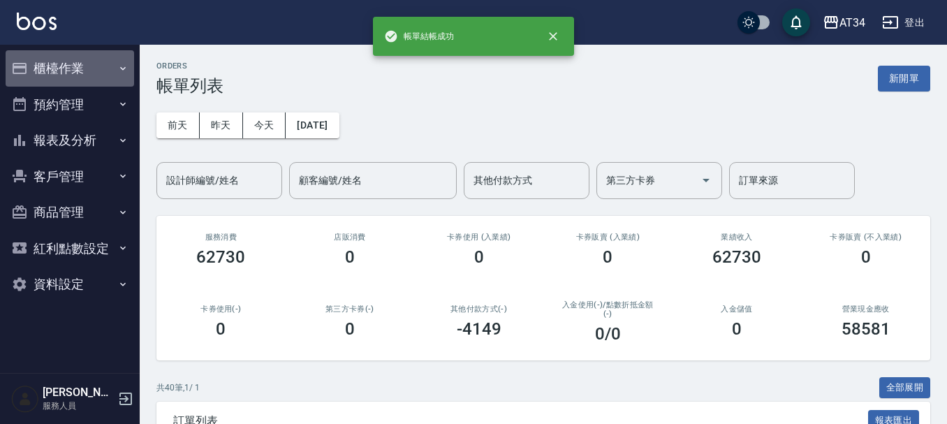
click at [73, 62] on button "櫃檯作業" at bounding box center [70, 68] width 128 height 36
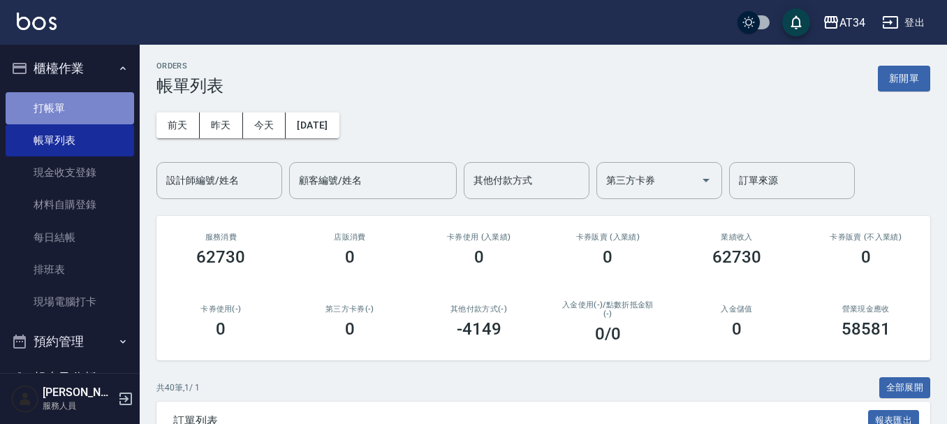
click at [80, 112] on link "打帳單" at bounding box center [70, 108] width 128 height 32
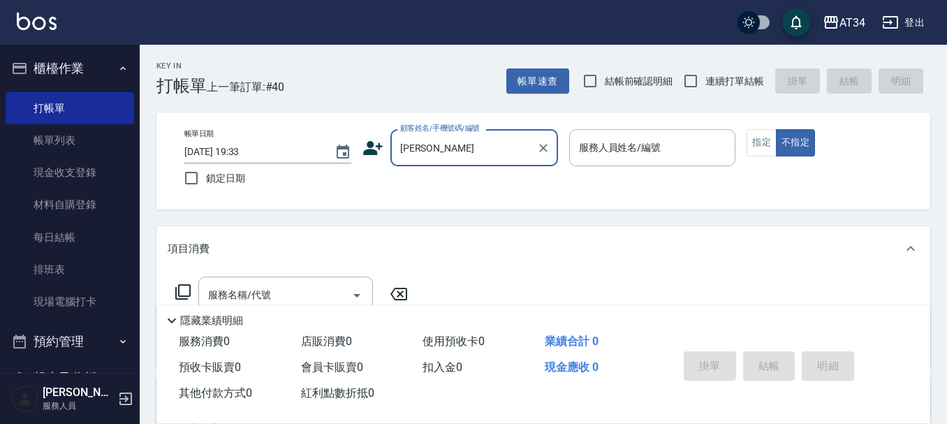
click at [443, 156] on input "[PERSON_NAME]" at bounding box center [464, 147] width 134 height 24
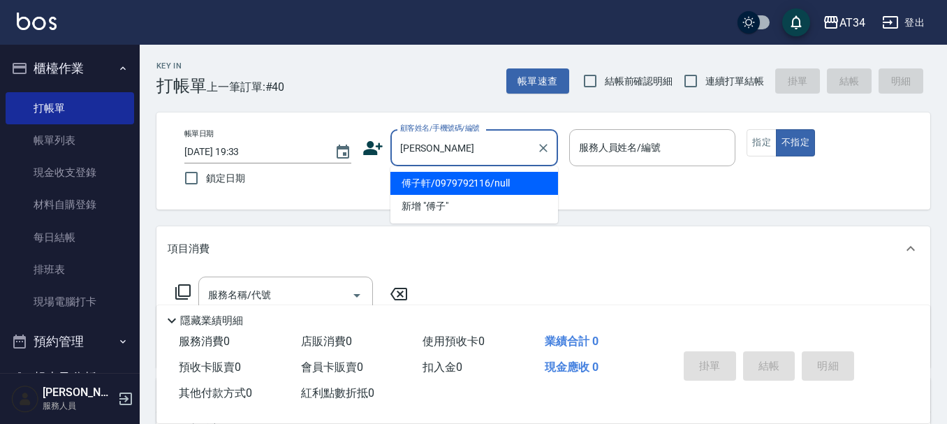
click at [515, 193] on li "傅子軒/0979792116/null" at bounding box center [474, 183] width 168 height 23
type input "傅子軒/0979792116/null"
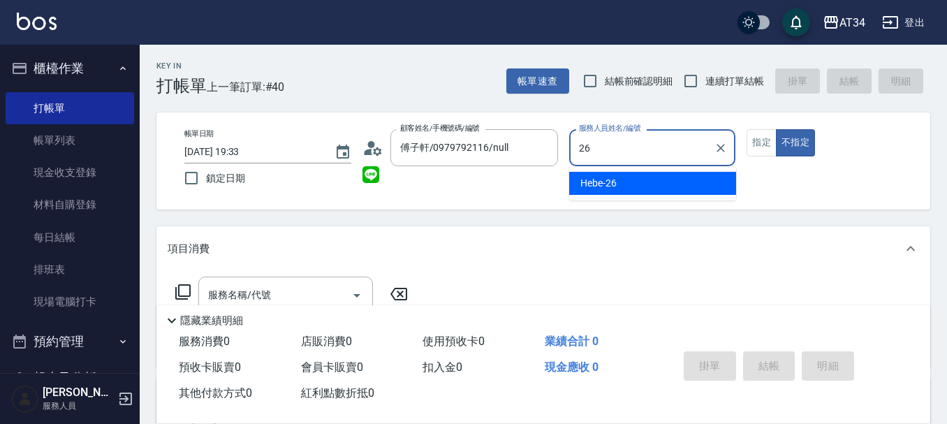
type input "Hebe-26"
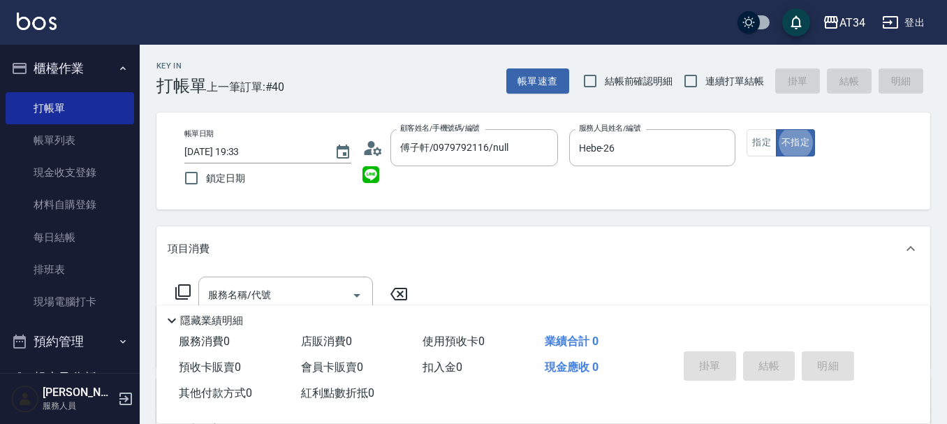
type button "false"
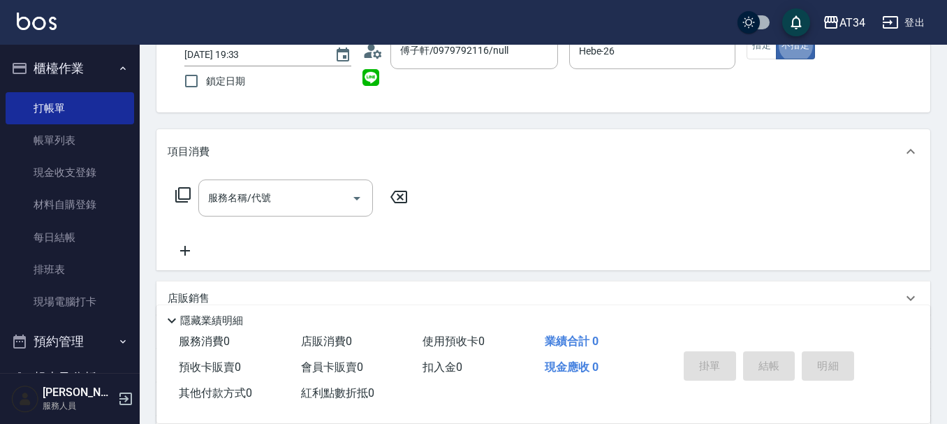
scroll to position [140, 0]
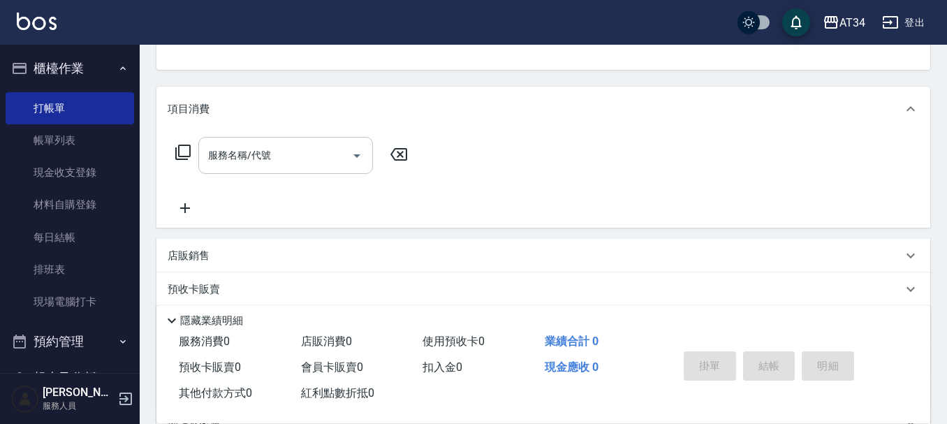
click at [242, 160] on div "服務名稱/代號 服務名稱/代號" at bounding box center [285, 155] width 175 height 37
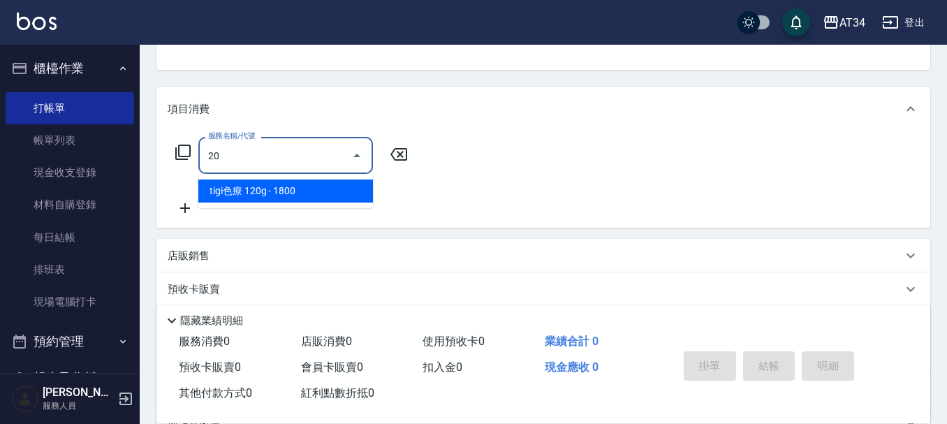
type input "201"
type input "30"
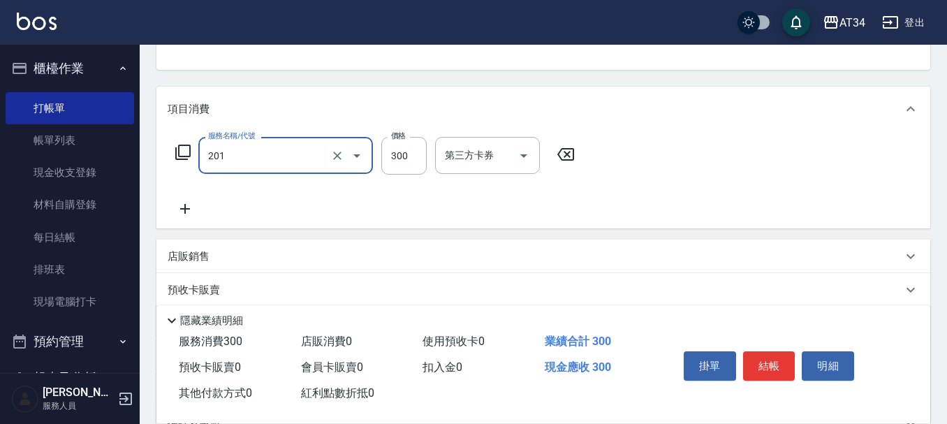
type input "洗髮(201)"
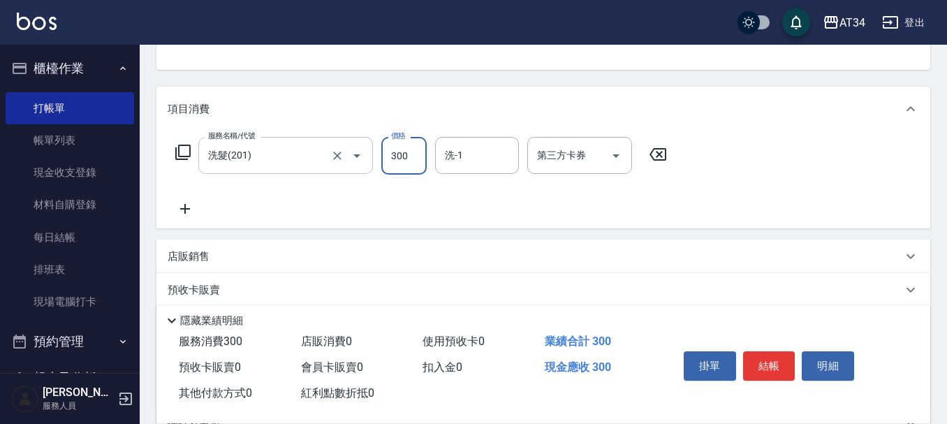
type input "0"
type input "35"
type input "30"
type input "350"
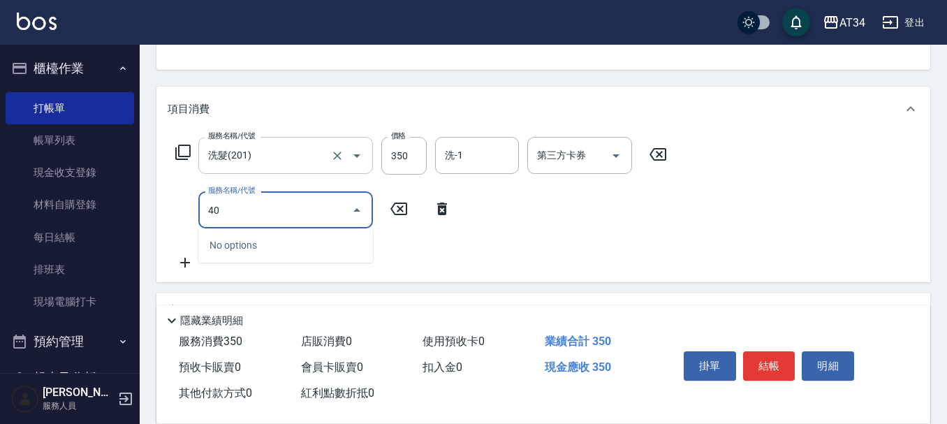
type input "401"
type input "60"
type input "剪髮(401)"
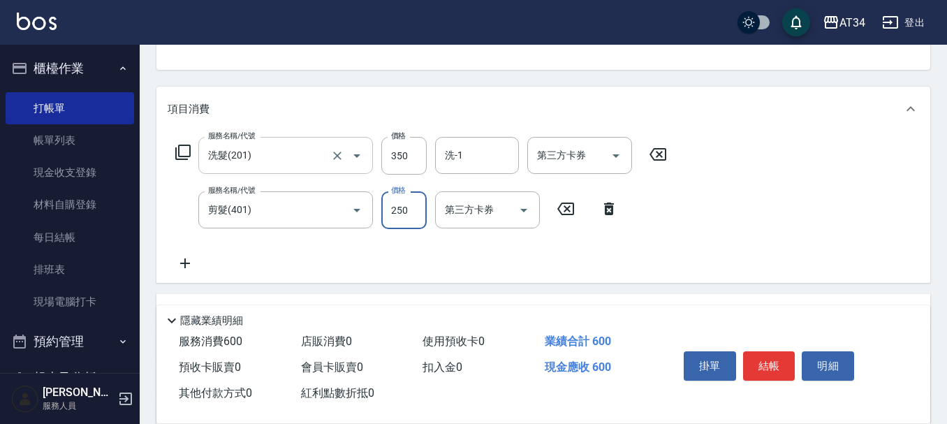
type input "30"
type input "20"
type input "50"
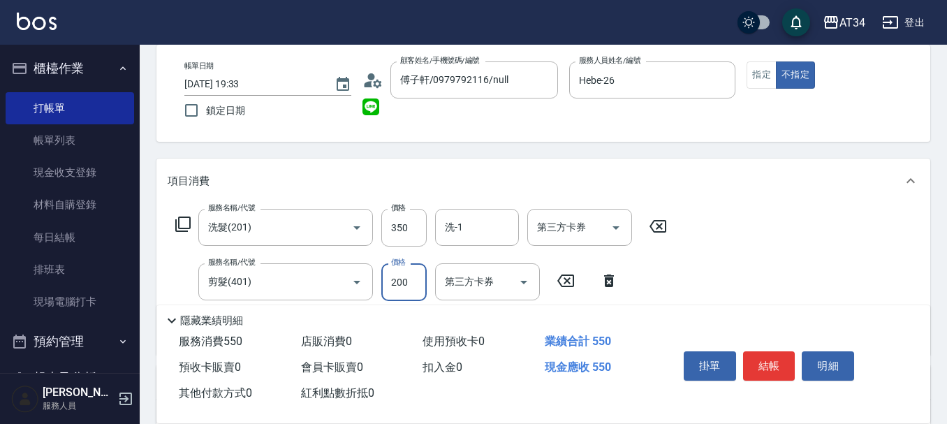
scroll to position [0, 0]
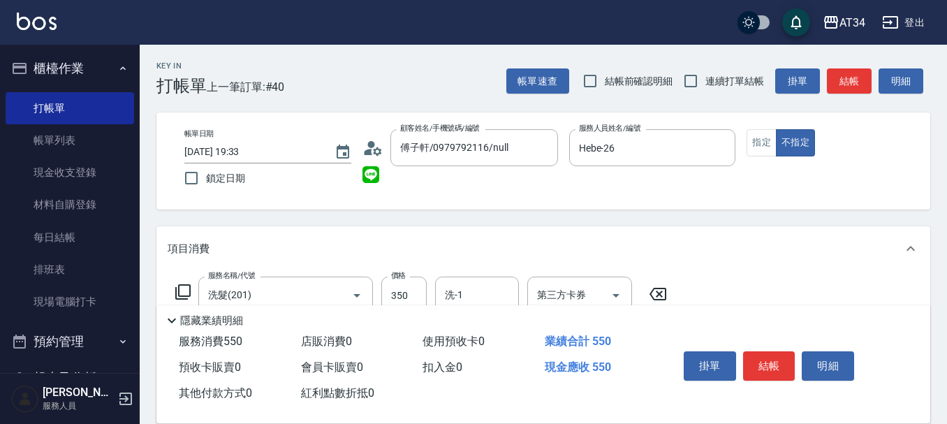
type input "200"
click at [796, 357] on div "掛單 結帳 明細" at bounding box center [769, 368] width 182 height 44
click at [755, 363] on button "結帳" at bounding box center [769, 365] width 52 height 29
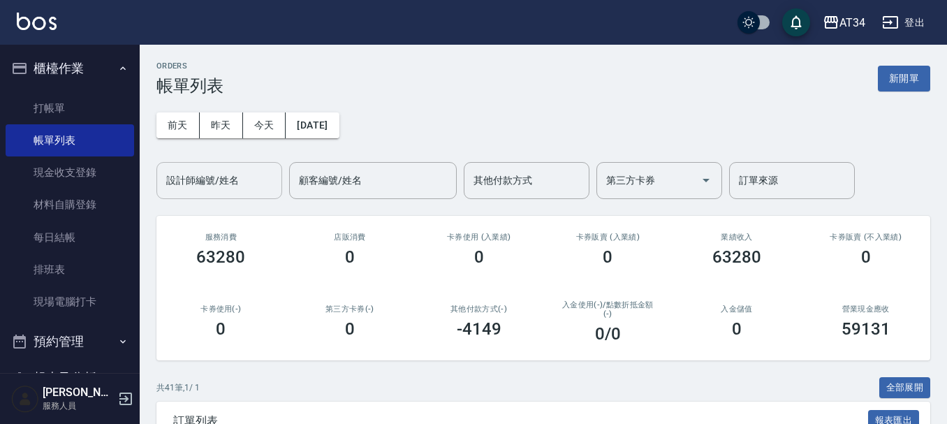
click at [175, 197] on div "設計師編號/姓名" at bounding box center [219, 180] width 126 height 37
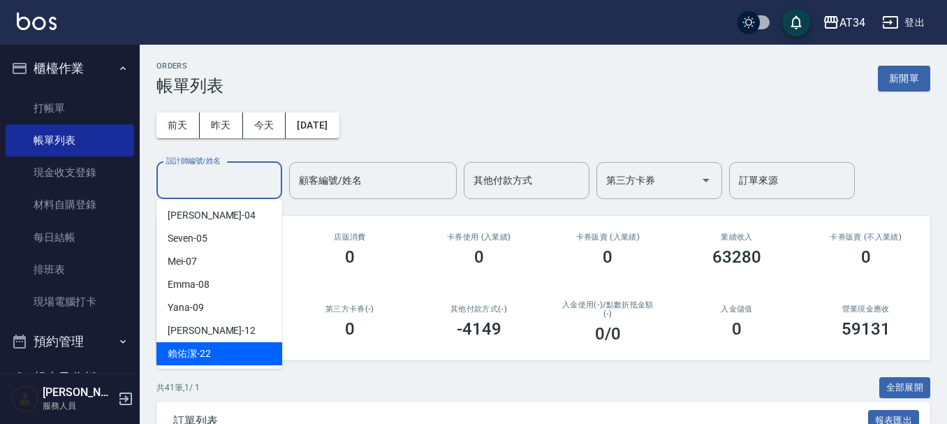
scroll to position [140, 0]
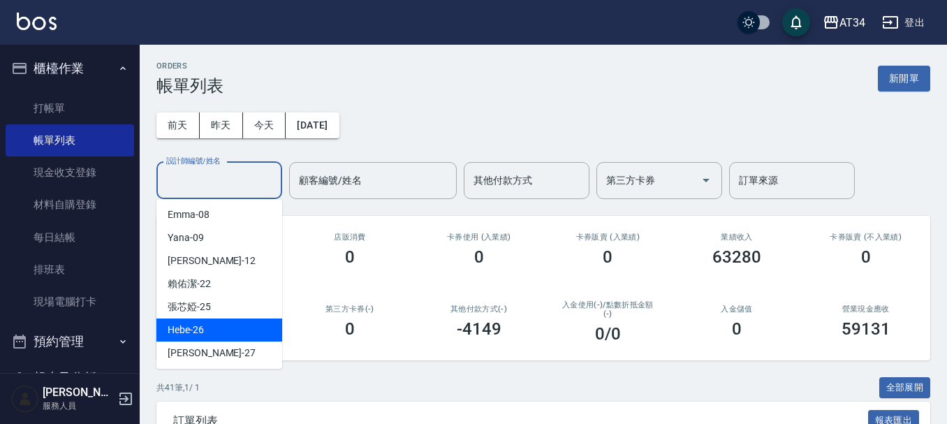
click at [215, 332] on div "Hebe -26" at bounding box center [219, 329] width 126 height 23
type input "Hebe-26"
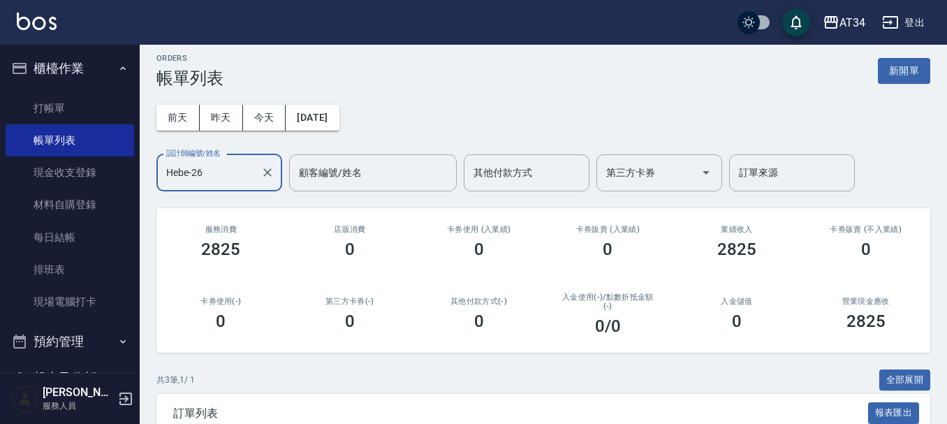
scroll to position [0, 0]
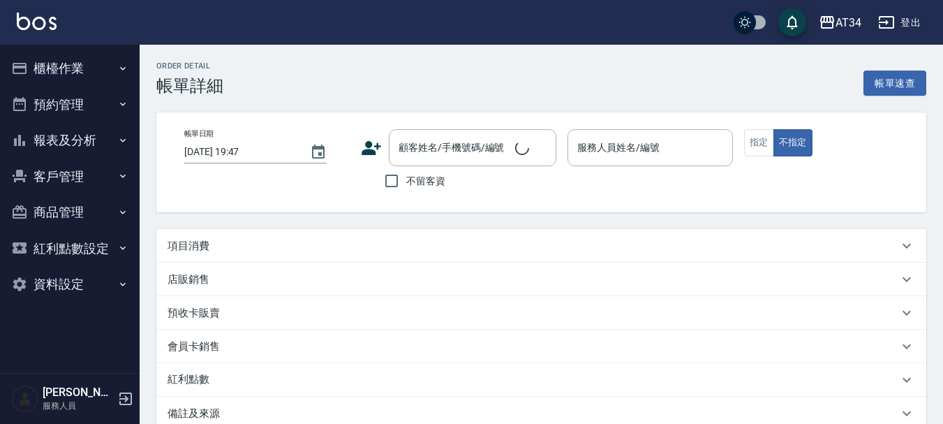
click at [268, 248] on div "項目消費" at bounding box center [533, 246] width 731 height 15
type input "2025/09/26 19:00"
type input "Randol-01"
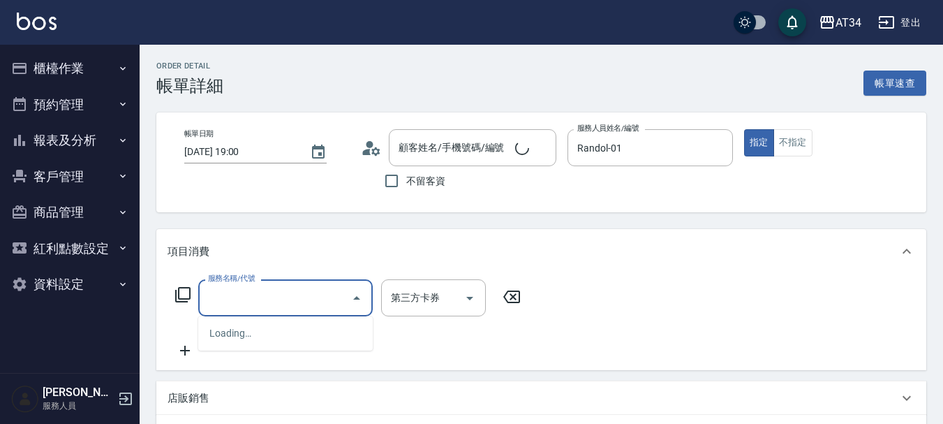
click at [282, 297] on input "服務名稱/代號" at bounding box center [275, 298] width 141 height 24
type input "201"
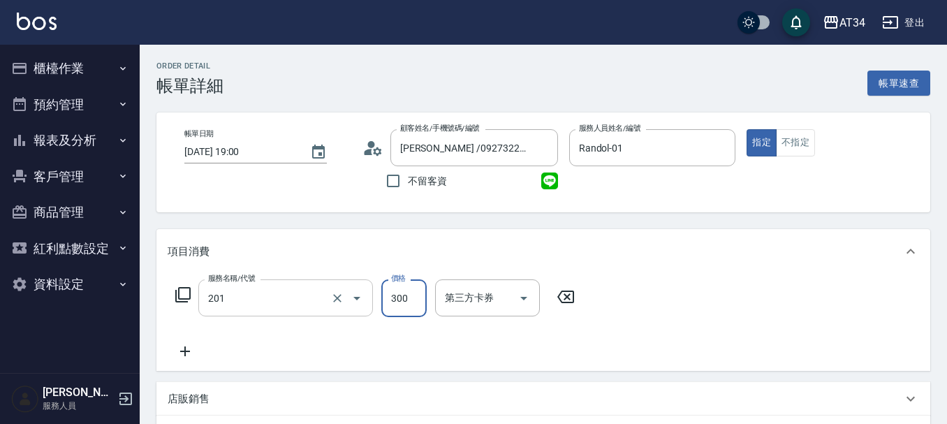
type input "邱凱威 /0927322282/0927322282"
type input "30"
type input "洗髮(201)"
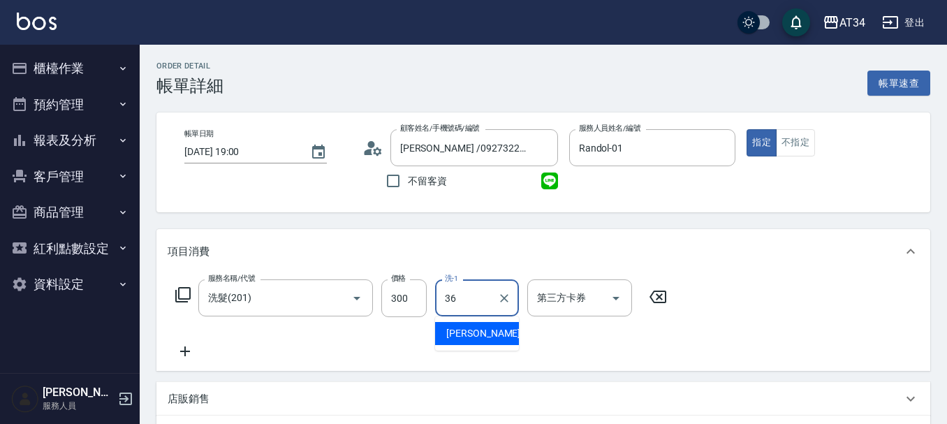
type input "張可芮-36"
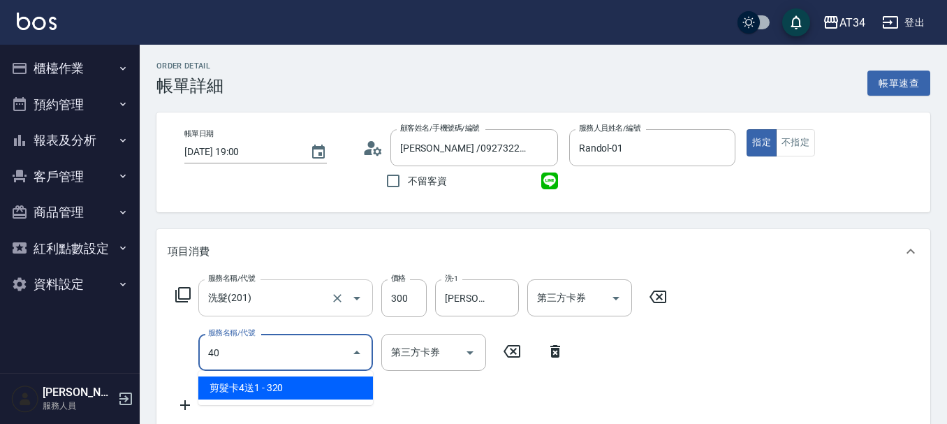
type input "401"
type input "50"
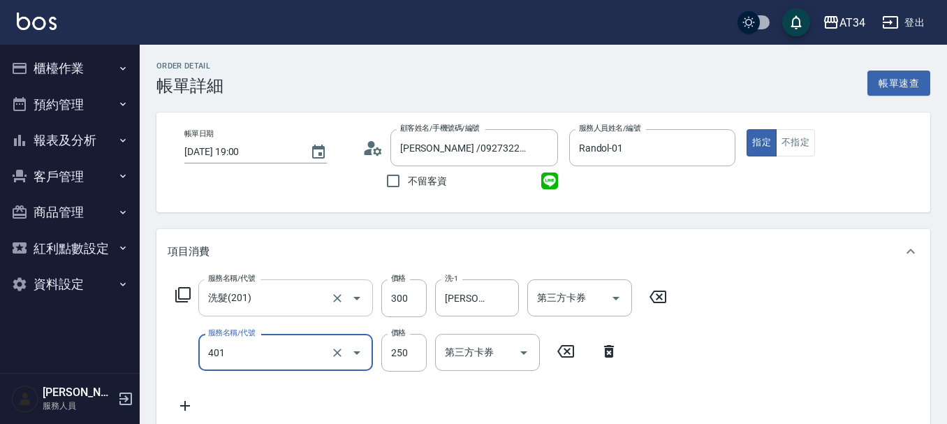
type input "剪髮(401)"
type input "30"
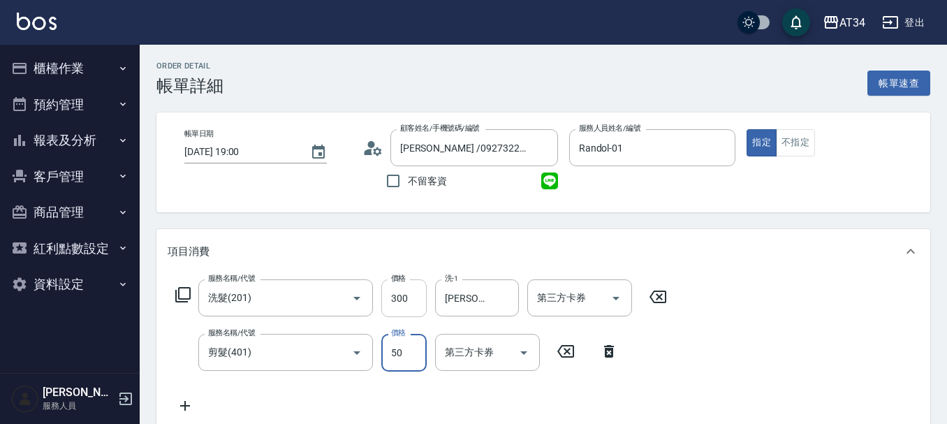
type input "500"
type input "80"
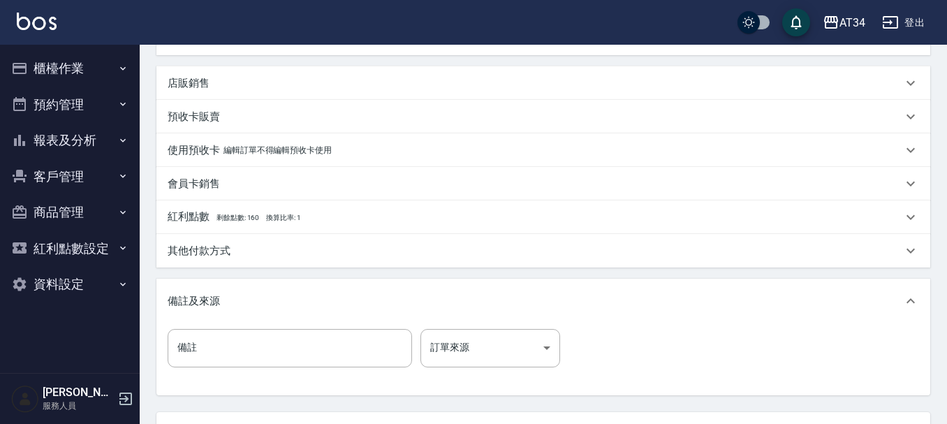
scroll to position [489, 0]
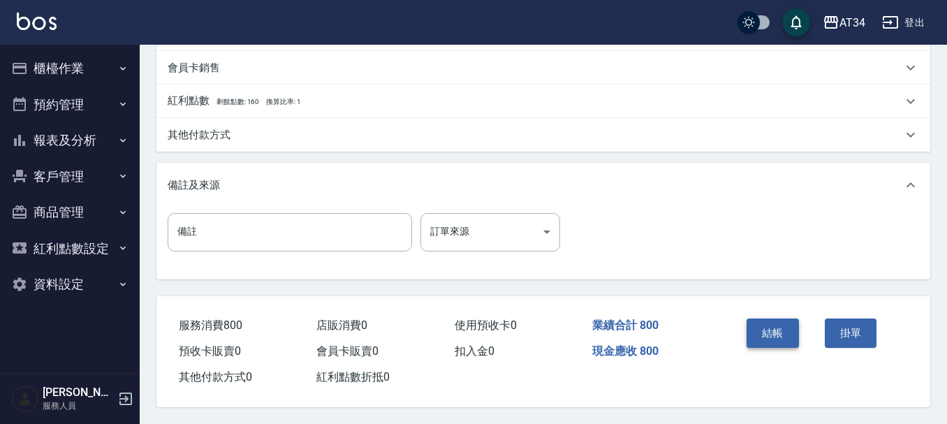
type input "500"
click at [753, 334] on button "結帳" at bounding box center [772, 332] width 52 height 29
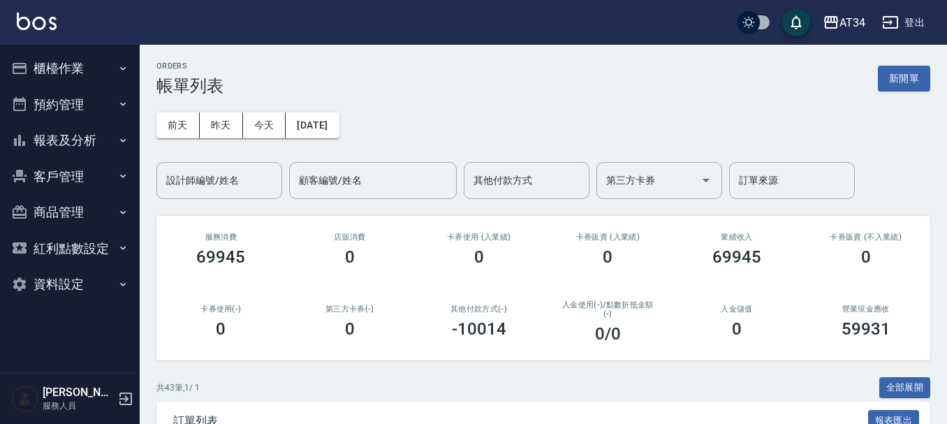
click at [96, 132] on button "報表及分析" at bounding box center [70, 140] width 128 height 36
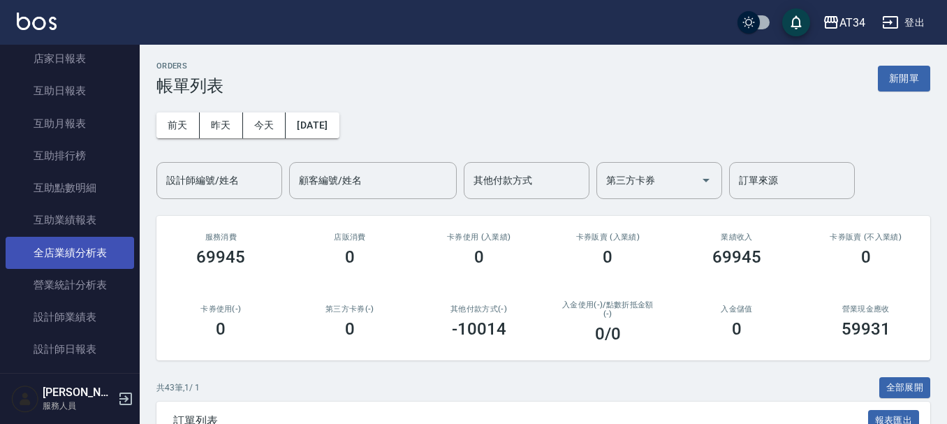
scroll to position [140, 0]
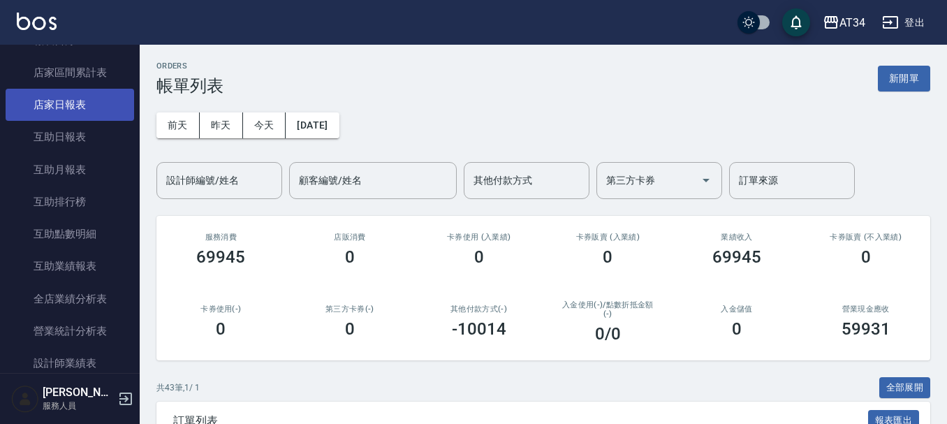
click at [74, 99] on link "店家日報表" at bounding box center [70, 105] width 128 height 32
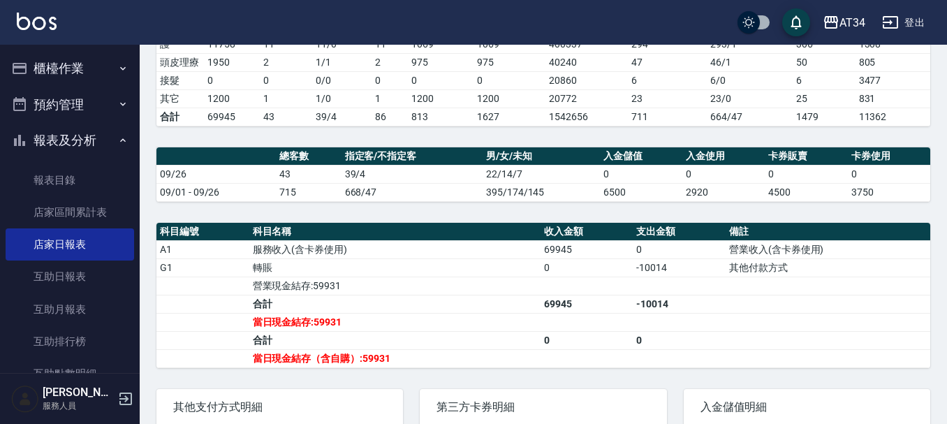
scroll to position [279, 0]
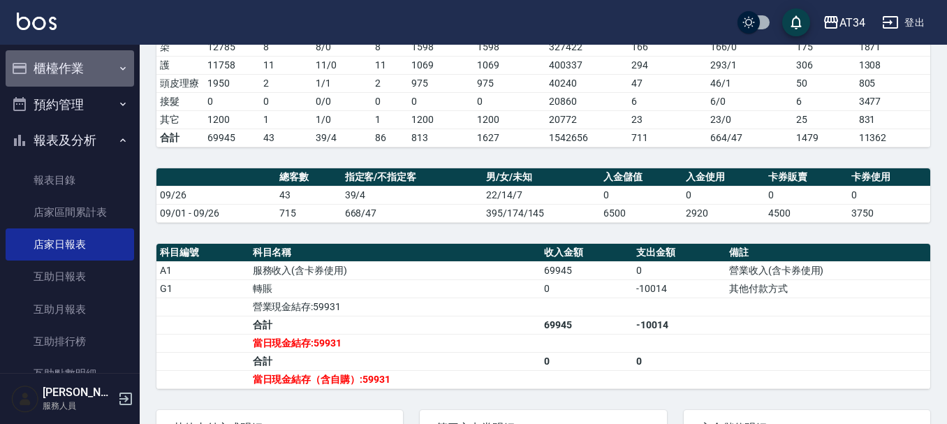
click at [84, 75] on button "櫃檯作業" at bounding box center [70, 68] width 128 height 36
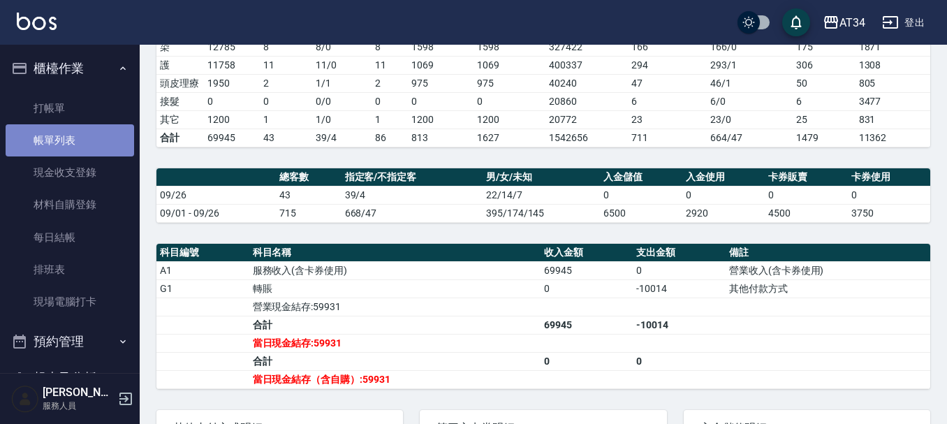
click at [90, 125] on link "帳單列表" at bounding box center [70, 140] width 128 height 32
click at [90, 126] on link "帳單列表" at bounding box center [70, 140] width 128 height 32
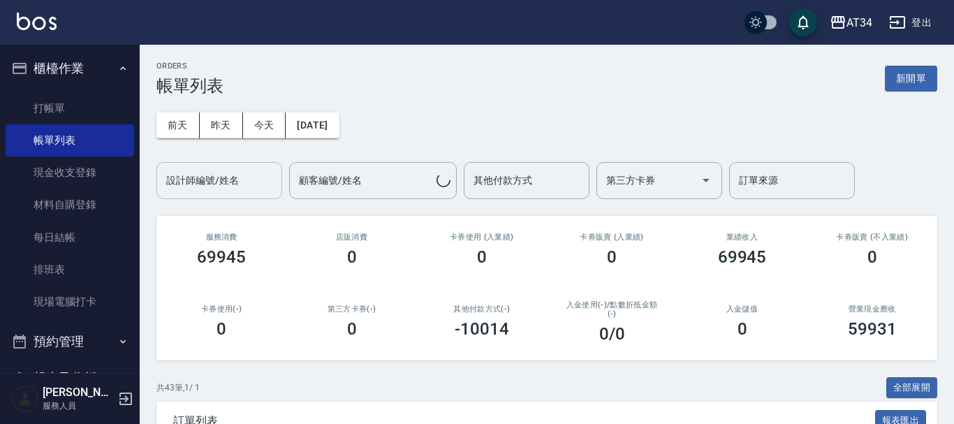
click at [245, 172] on input "設計師編號/姓名" at bounding box center [219, 180] width 113 height 24
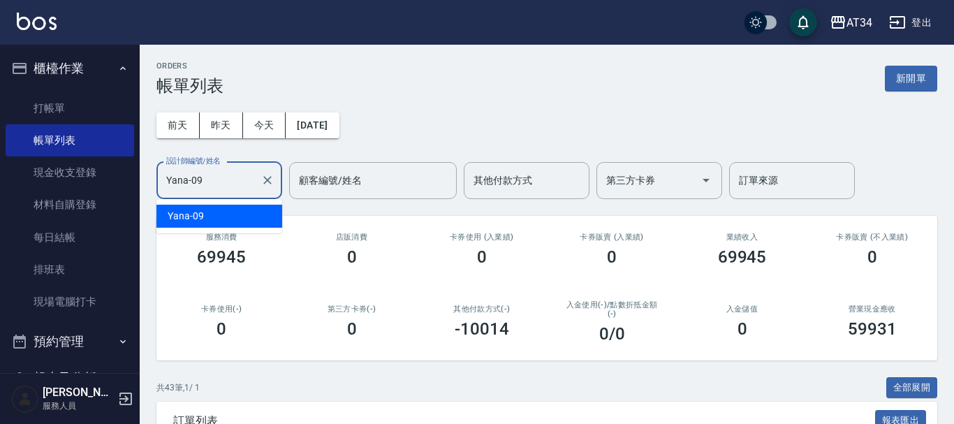
type input "Yana-09"
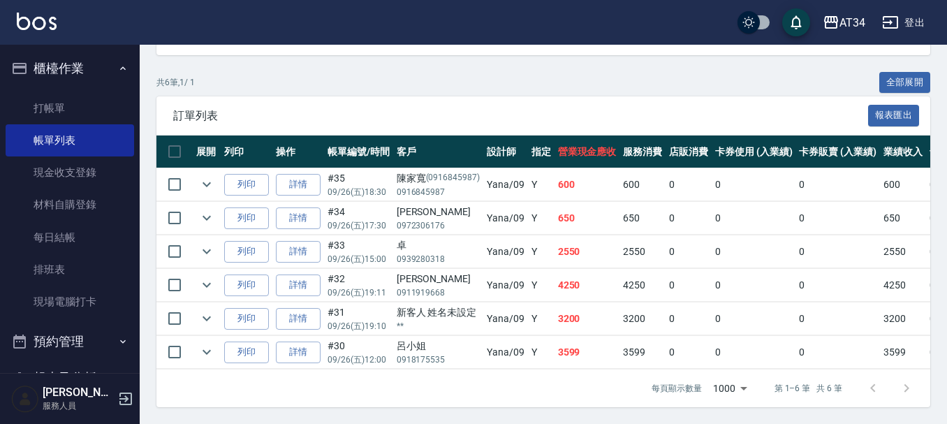
scroll to position [316, 0]
click at [290, 241] on link "詳情" at bounding box center [298, 252] width 45 height 22
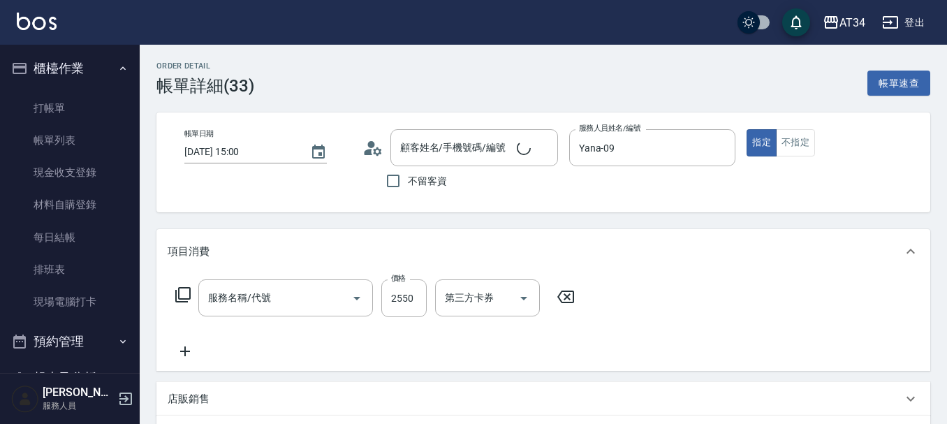
type input "2025/09/26 15:00"
type input "Yana-09"
type input "250"
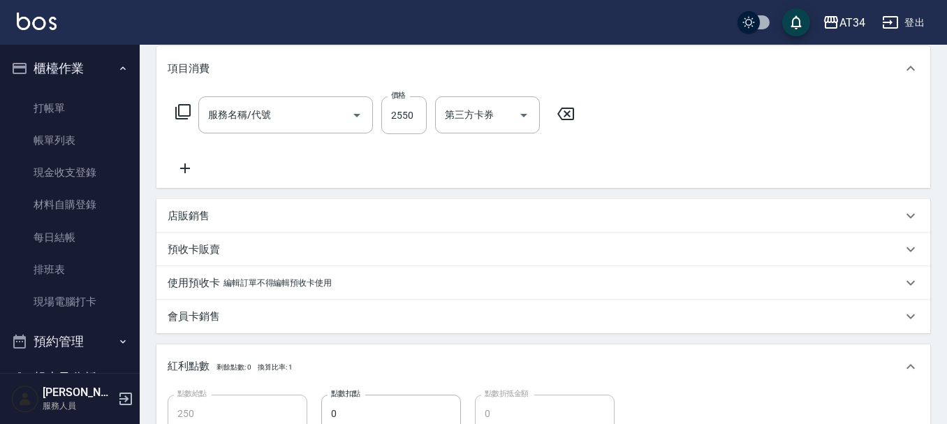
type input "卓/0939280318/"
type input "燙髮(301)"
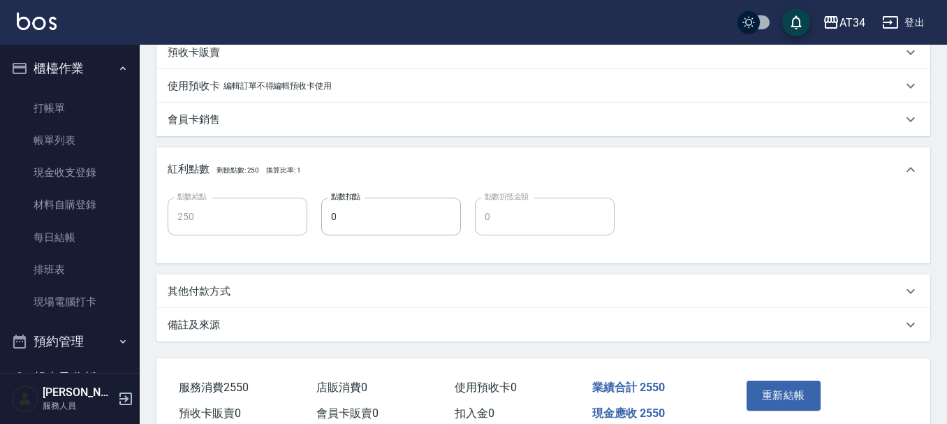
scroll to position [434, 0]
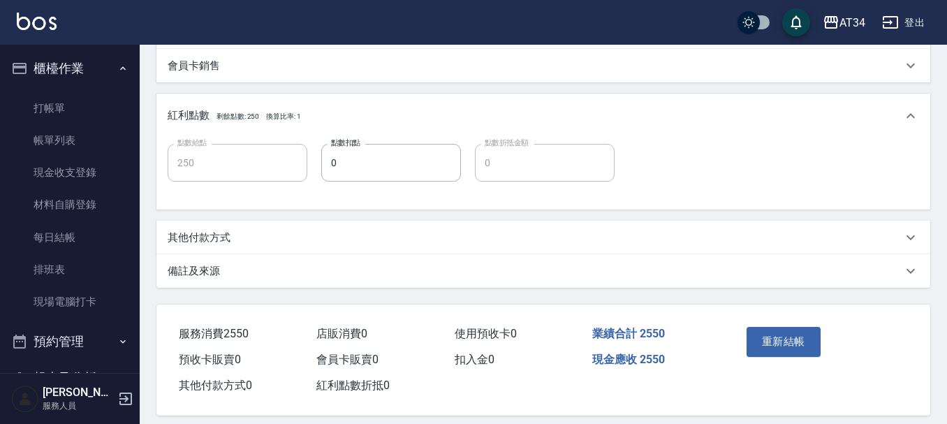
click at [246, 239] on div "其他付款方式" at bounding box center [535, 237] width 735 height 15
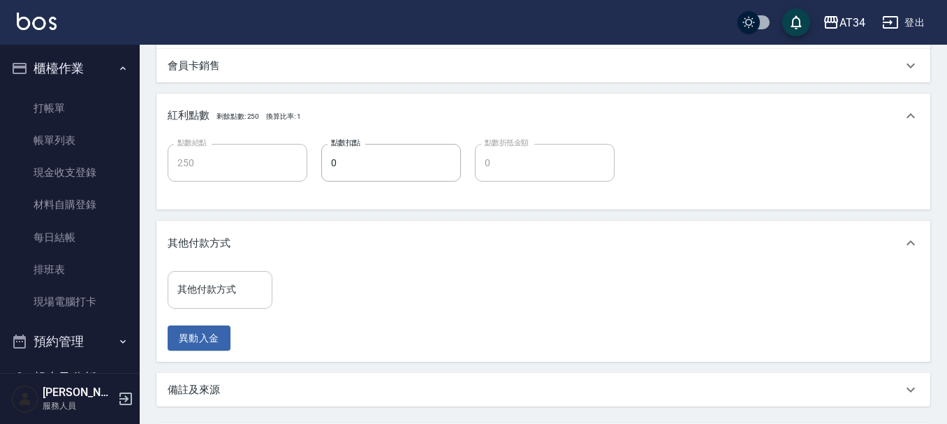
click at [218, 287] on input "其他付款方式" at bounding box center [220, 289] width 92 height 24
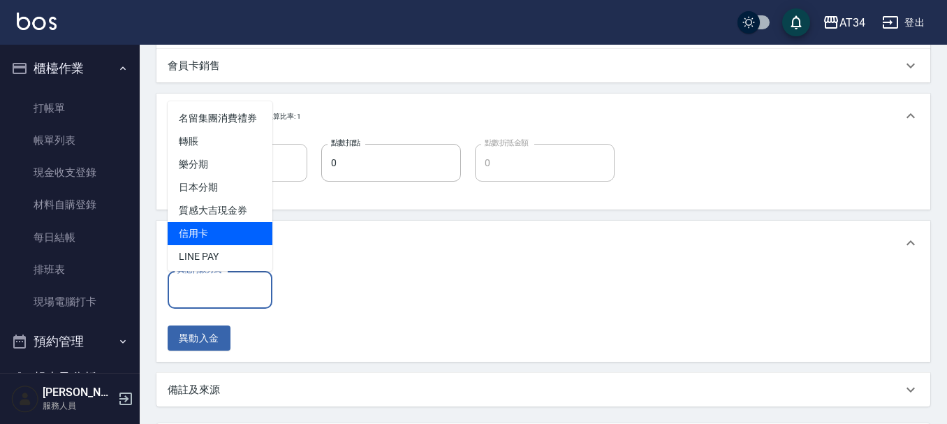
drag, startPoint x: 209, startPoint y: 239, endPoint x: 242, endPoint y: 265, distance: 41.9
click at [208, 239] on span "信用卡" at bounding box center [220, 233] width 105 height 23
type input "信用卡"
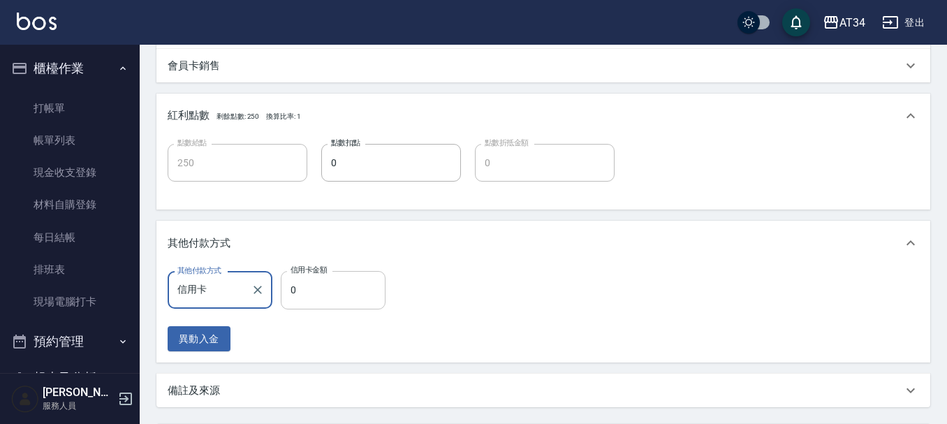
click at [334, 300] on input "0" at bounding box center [333, 290] width 105 height 38
type input "25"
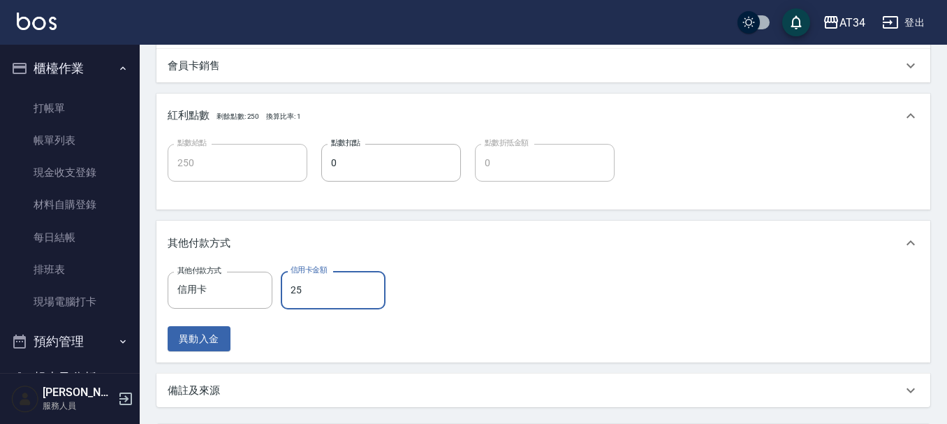
type input "220"
type input "255"
type input "0"
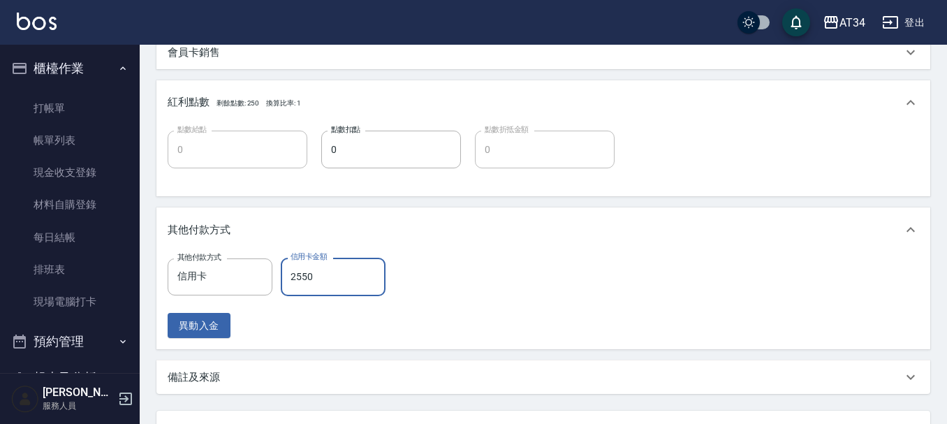
scroll to position [568, 0]
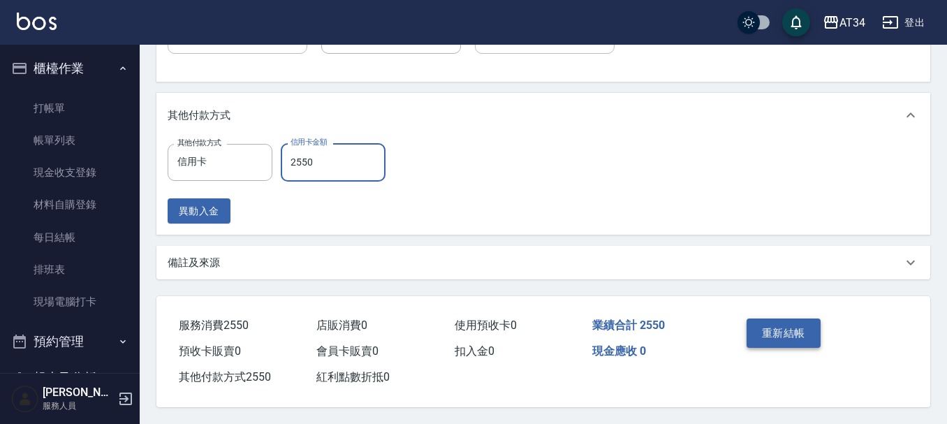
type input "2550"
click at [765, 318] on button "重新結帳" at bounding box center [783, 332] width 74 height 29
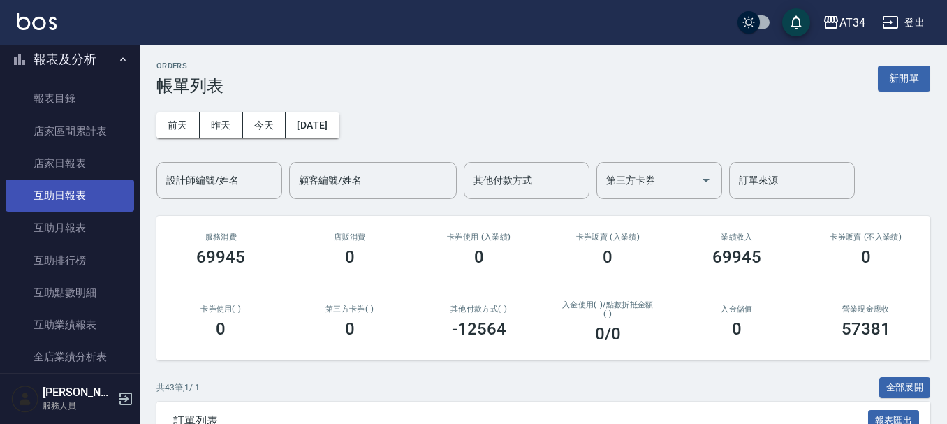
scroll to position [349, 0]
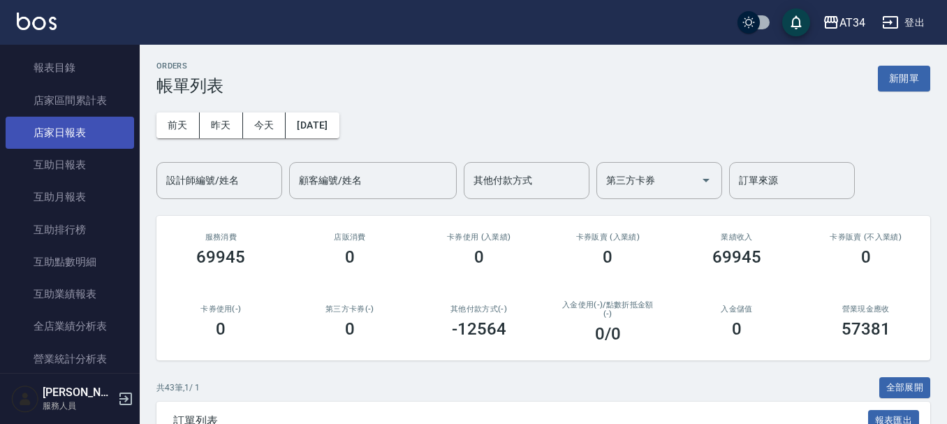
click at [96, 133] on link "店家日報表" at bounding box center [70, 133] width 128 height 32
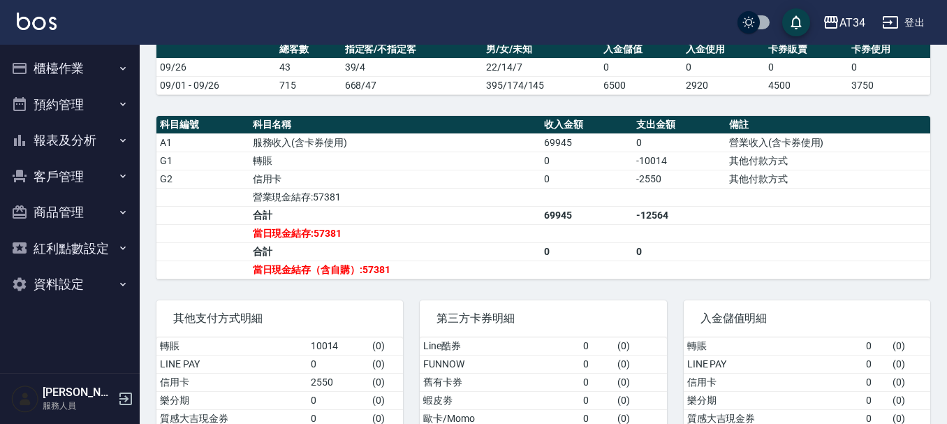
scroll to position [419, 0]
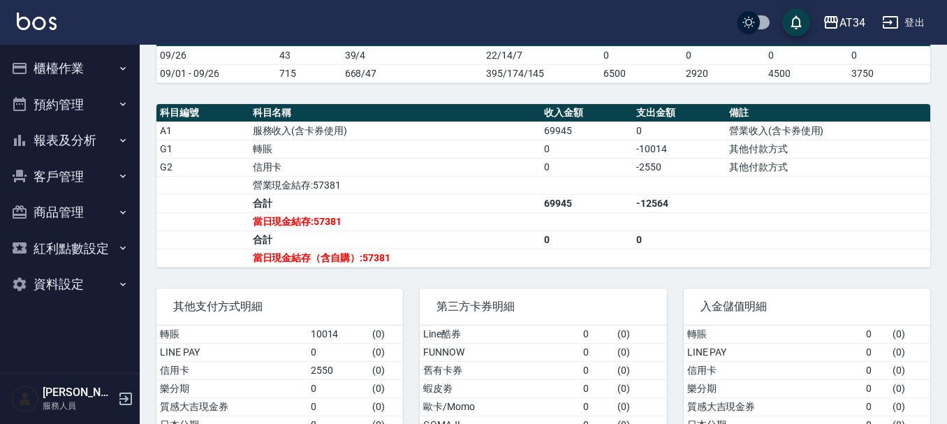
click at [393, 302] on div "其他支付方式明細" at bounding box center [279, 306] width 246 height 36
click at [392, 302] on div "其他支付方式明細" at bounding box center [279, 306] width 246 height 36
